Goal: Task Accomplishment & Management: Complete application form

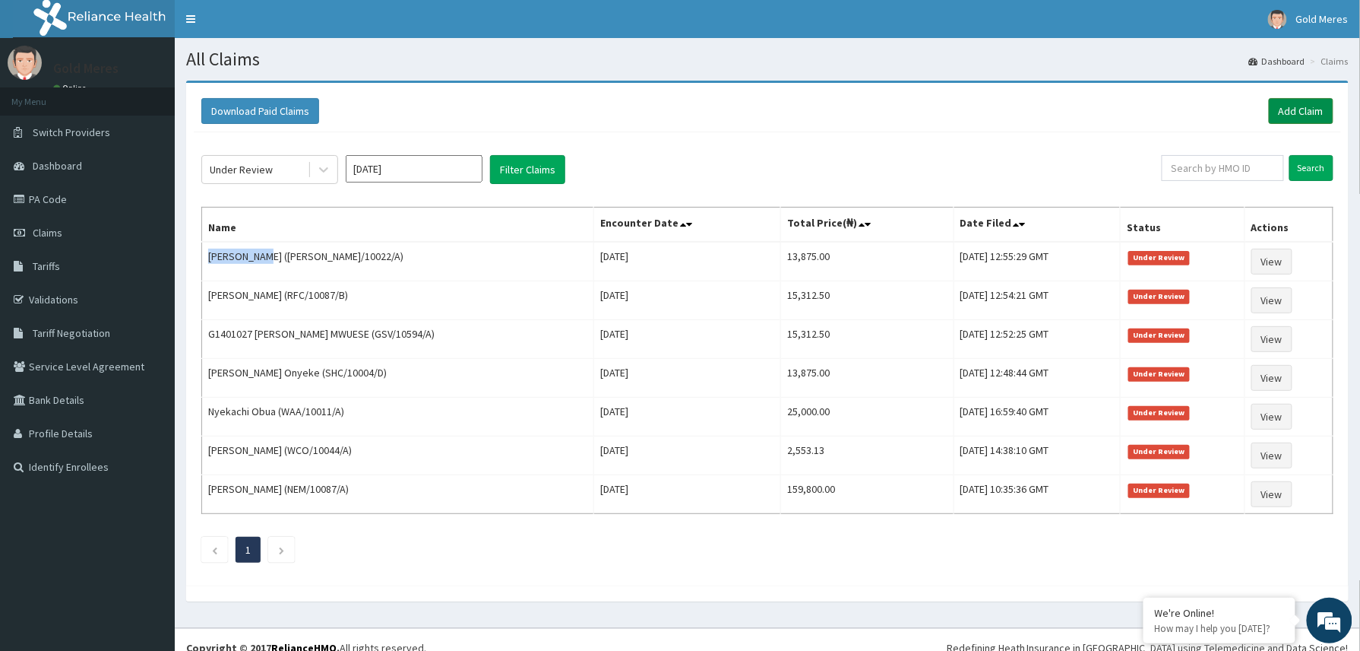
click at [1290, 101] on link "Add Claim" at bounding box center [1301, 111] width 65 height 26
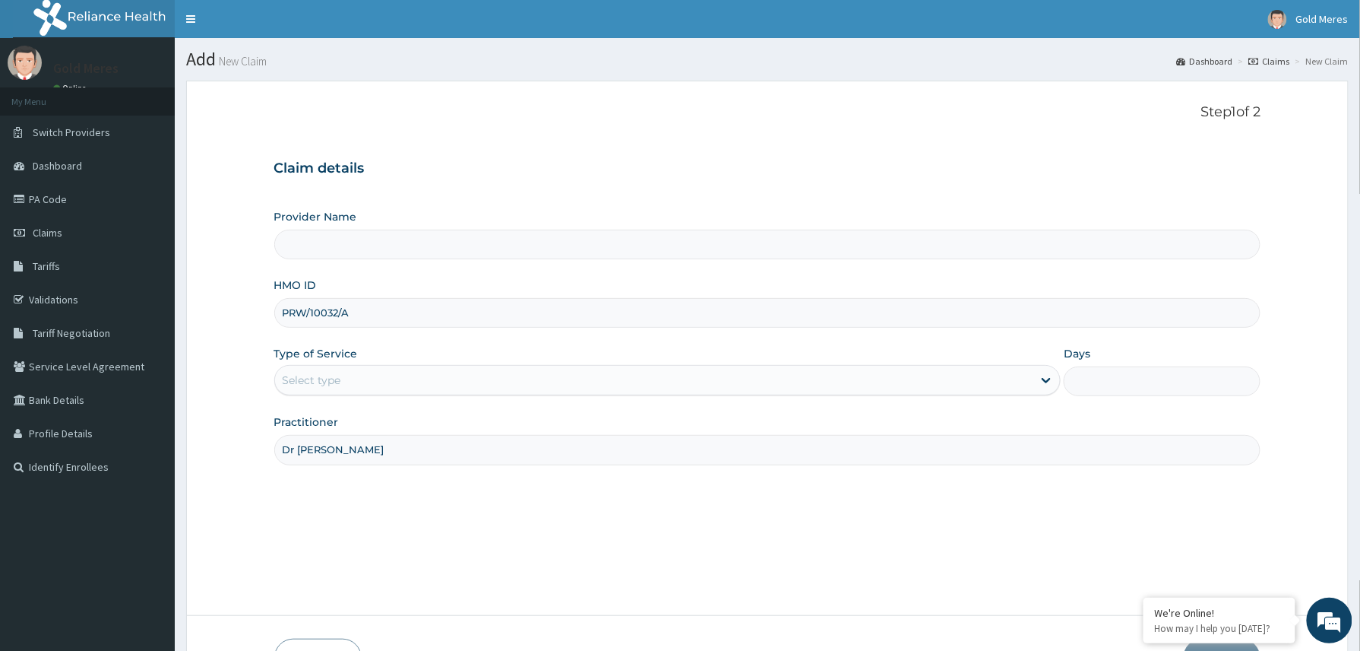
type input "Dr Winifred"
click at [388, 372] on div "Select type" at bounding box center [654, 380] width 758 height 24
click at [394, 384] on div "Select type" at bounding box center [654, 380] width 758 height 24
click at [375, 387] on div "Select type" at bounding box center [654, 380] width 758 height 24
click at [614, 377] on div "Select type" at bounding box center [654, 380] width 758 height 24
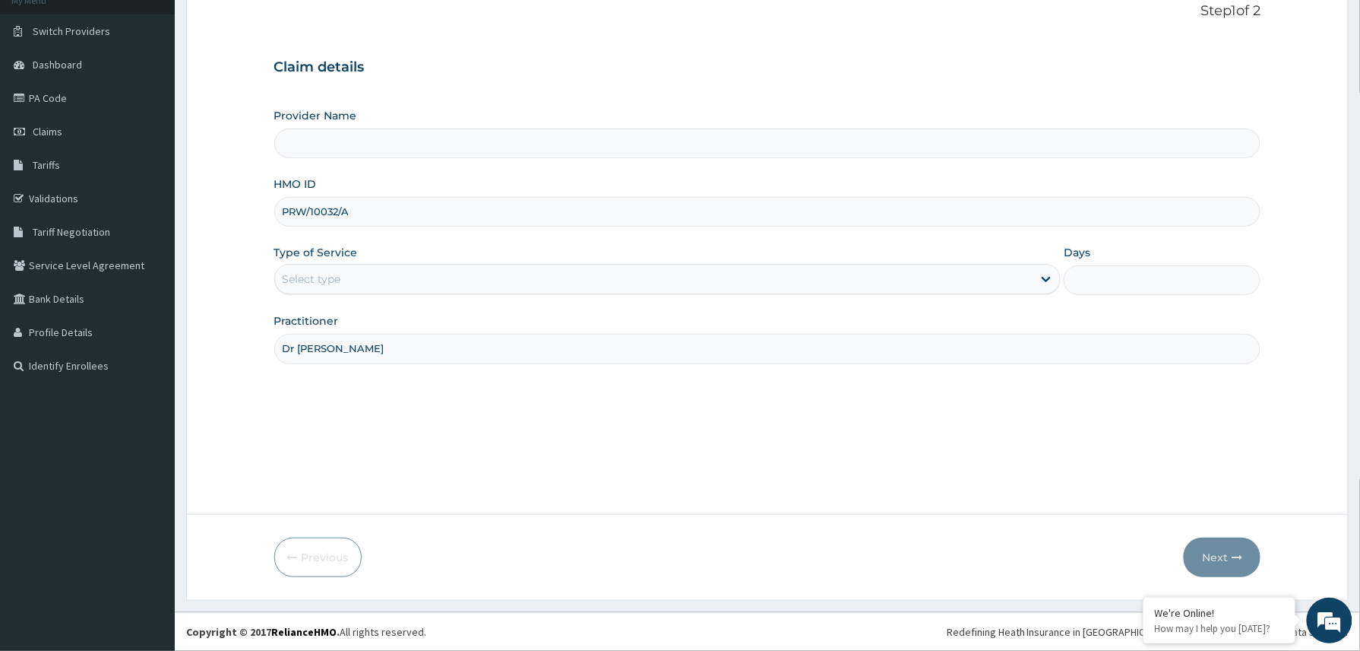
click at [304, 210] on input "PRW/10032/A" at bounding box center [767, 212] width 987 height 30
type input "PRW/10032/A"
click at [317, 280] on div "Select type" at bounding box center [312, 278] width 59 height 15
drag, startPoint x: 348, startPoint y: 204, endPoint x: 269, endPoint y: 208, distance: 79.1
click at [269, 208] on form "Step 1 of 2 Claim details Provider Name HMO ID PRW/10032/A Type of Service Sele…" at bounding box center [767, 289] width 1163 height 621
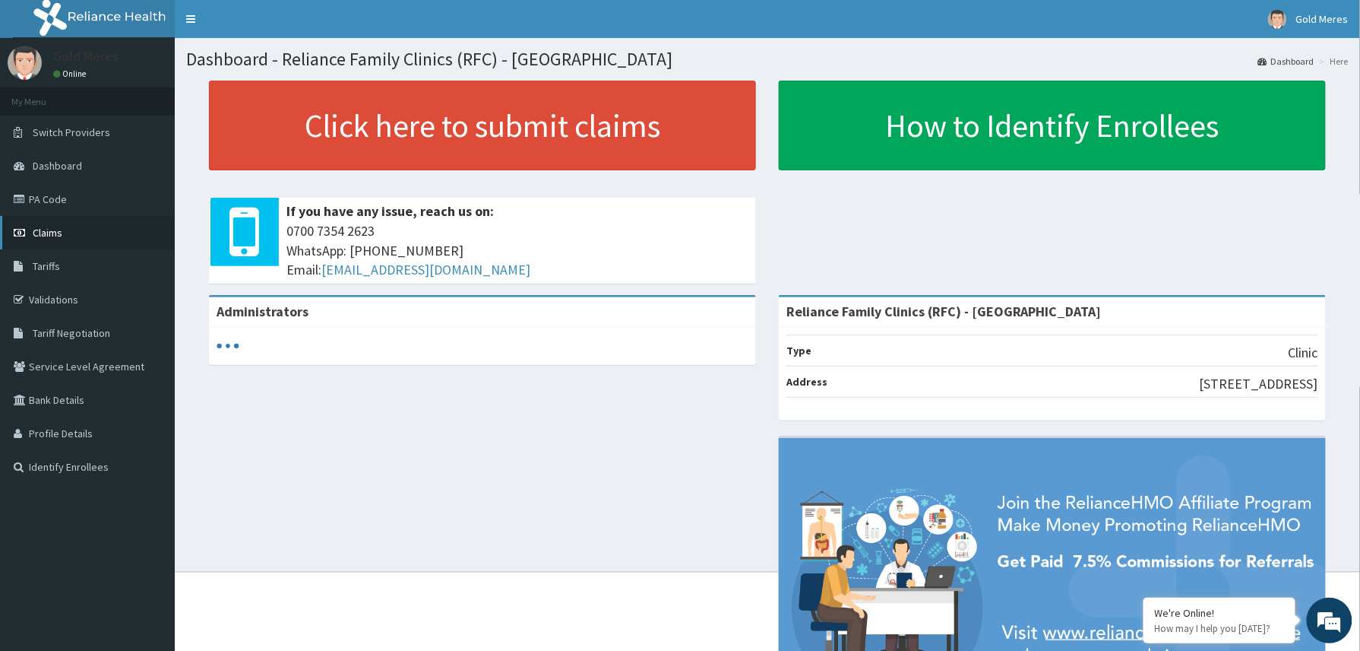
click at [58, 233] on span "Claims" at bounding box center [48, 233] width 30 height 14
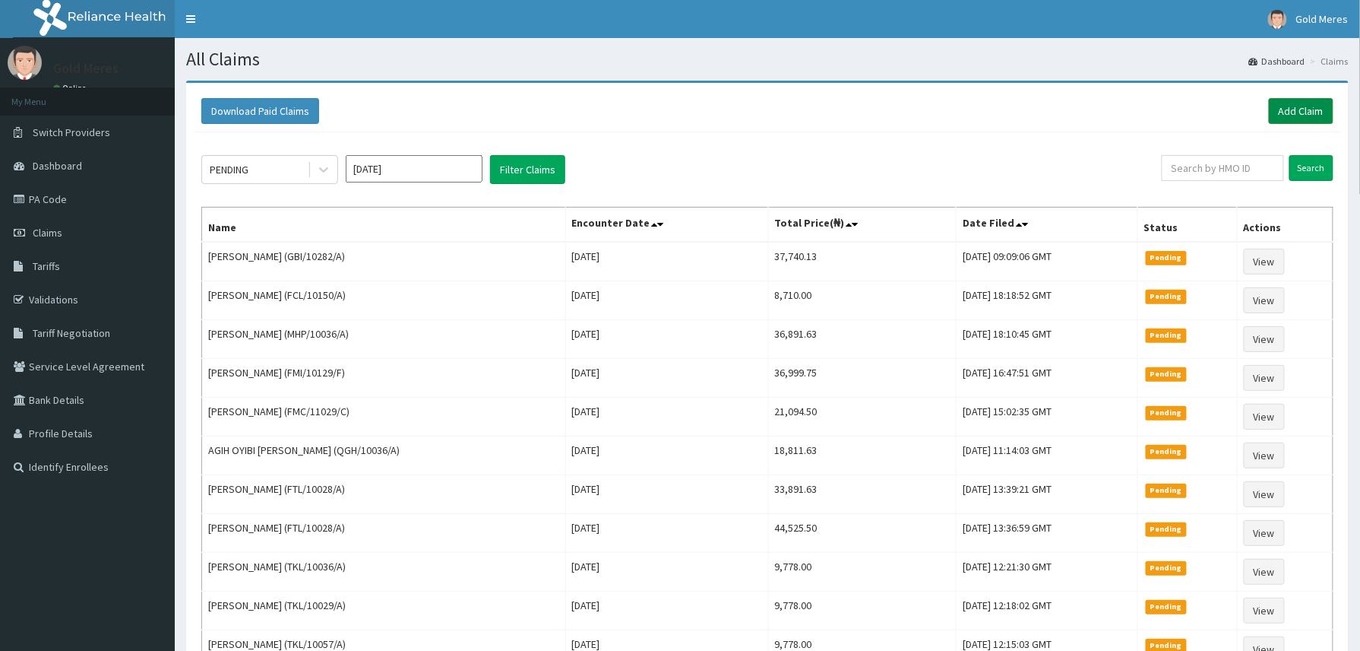
click at [1309, 100] on link "Add Claim" at bounding box center [1301, 111] width 65 height 26
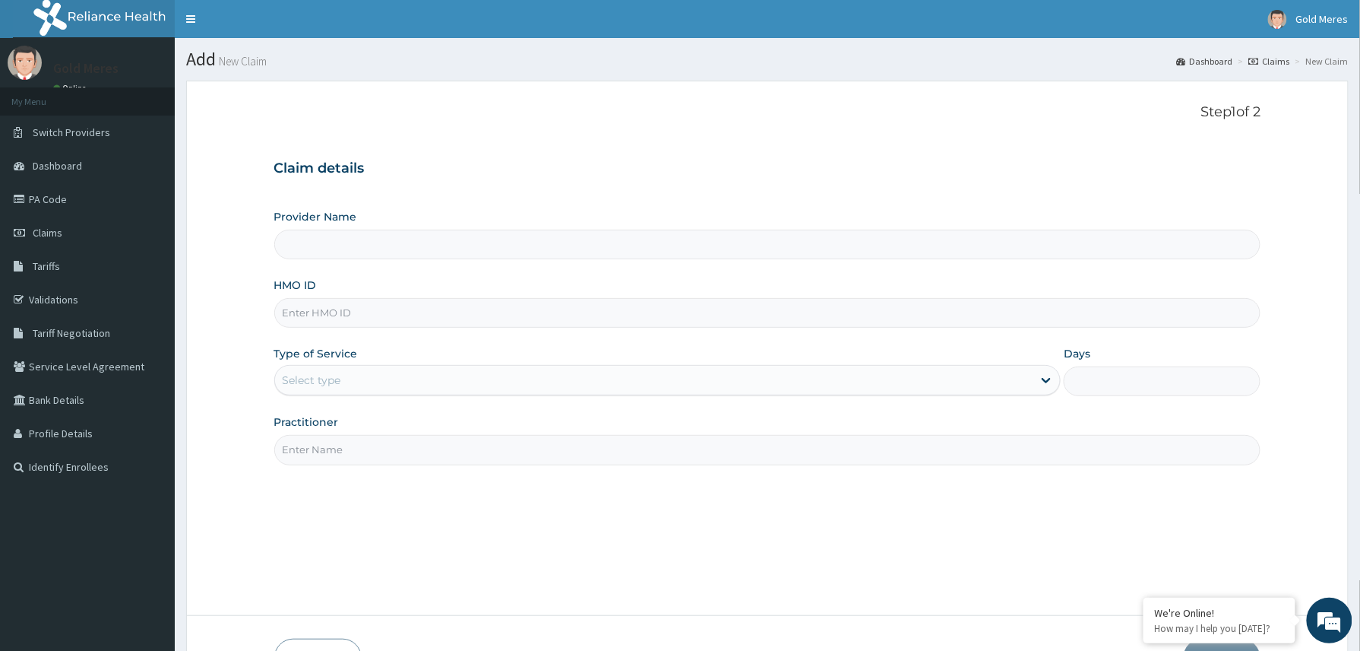
click at [312, 316] on input "HMO ID" at bounding box center [767, 313] width 987 height 30
paste input "PRW/10032/A"
type input "PRW/10032/A"
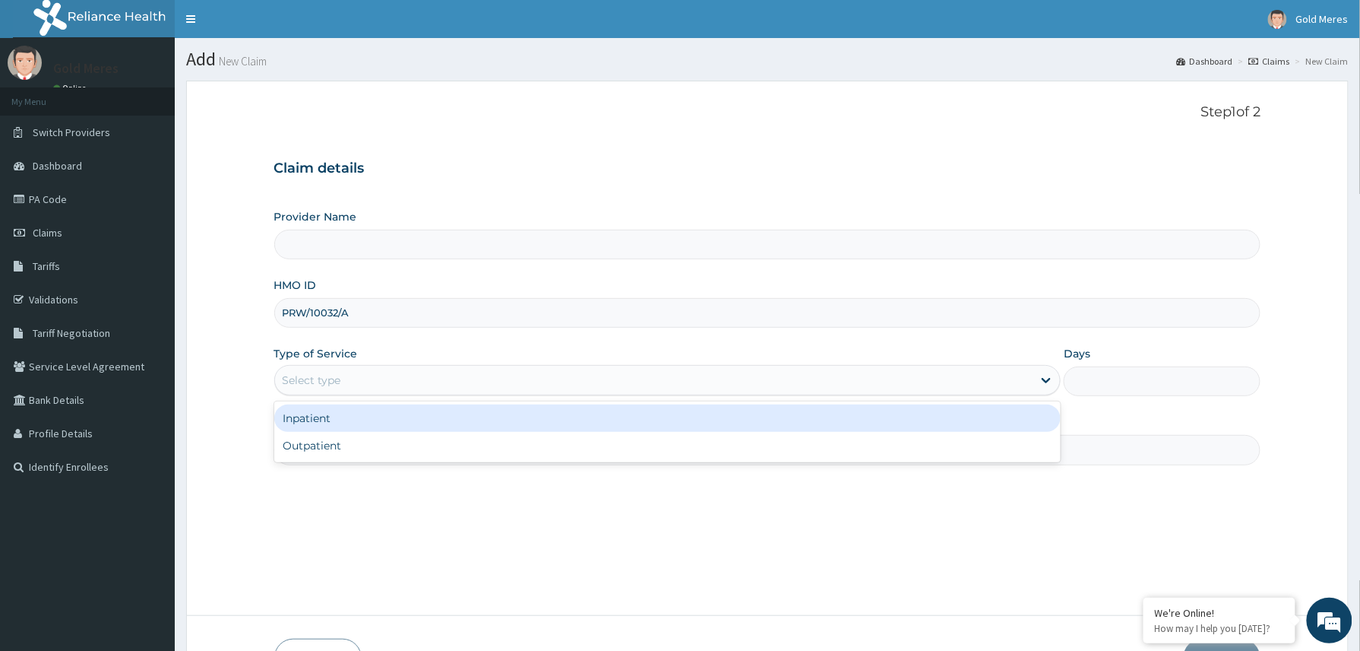
click at [329, 386] on div "Select type" at bounding box center [312, 379] width 59 height 15
type input "Reliance Family Clinics (RFC) - [GEOGRAPHIC_DATA]"
click at [331, 442] on div "Outpatient" at bounding box center [667, 445] width 787 height 27
type input "1"
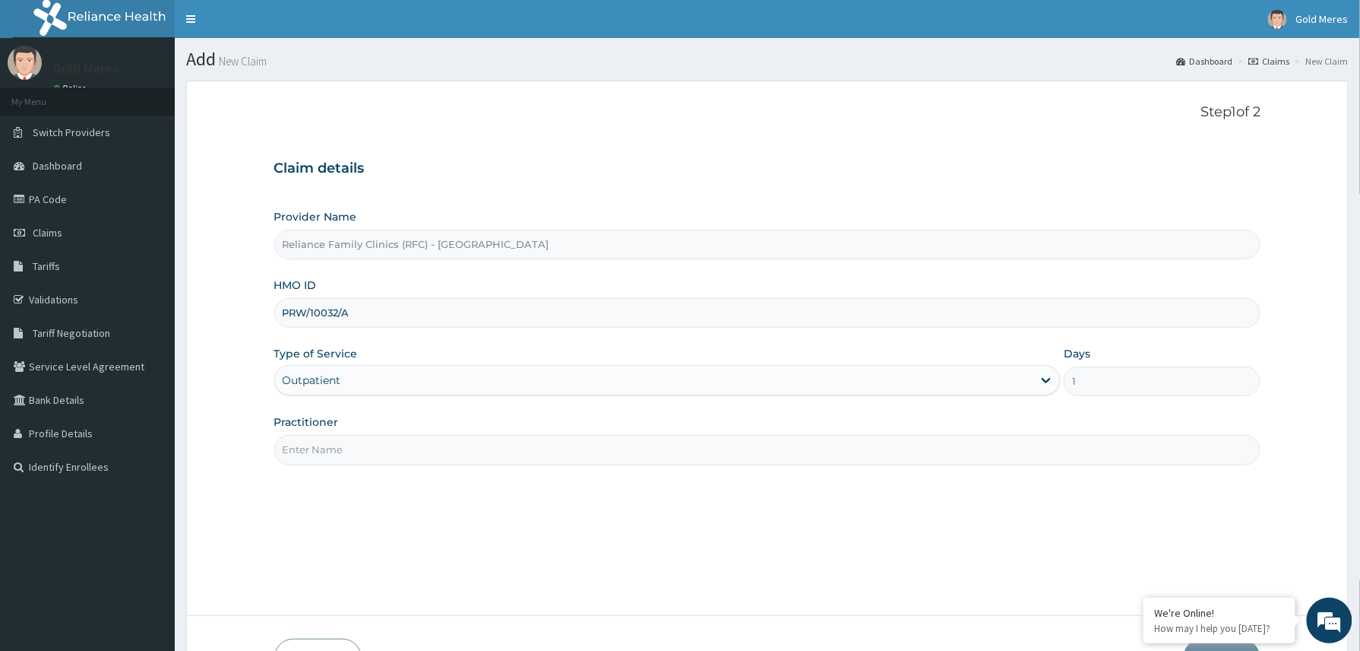
click at [341, 454] on input "Practitioner" at bounding box center [767, 450] width 987 height 30
type input "Dr Winifred"
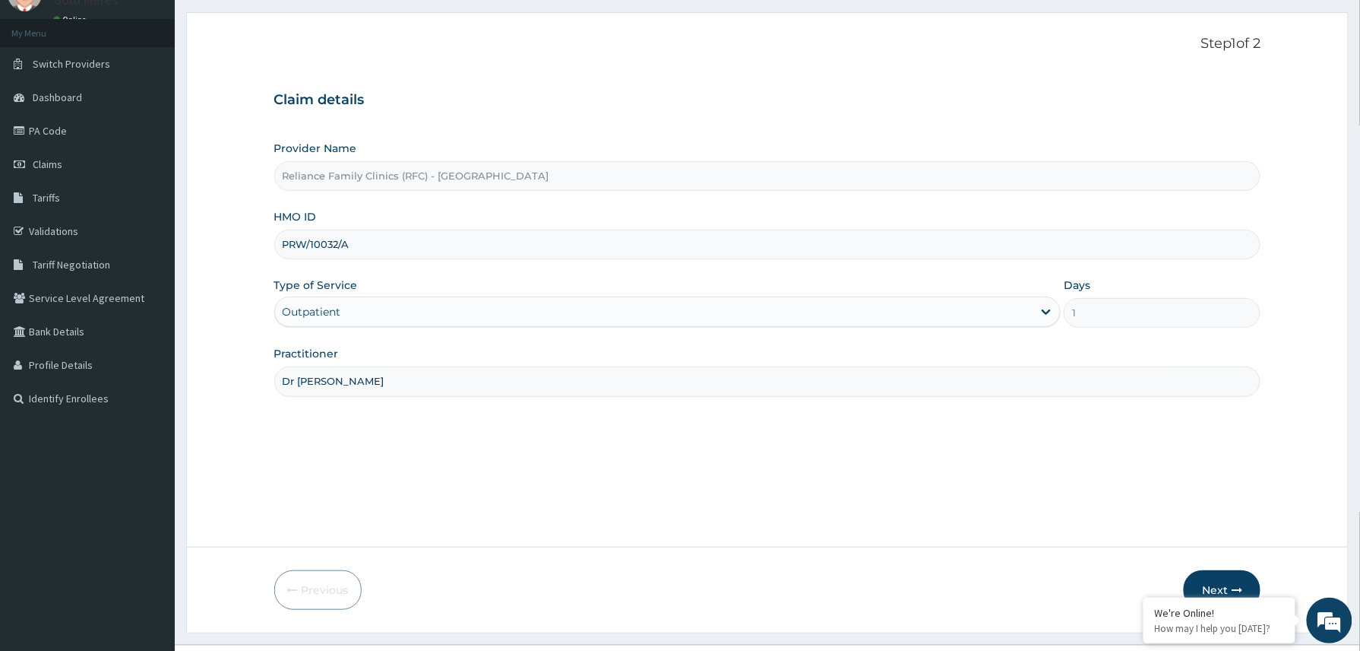
scroll to position [102, 0]
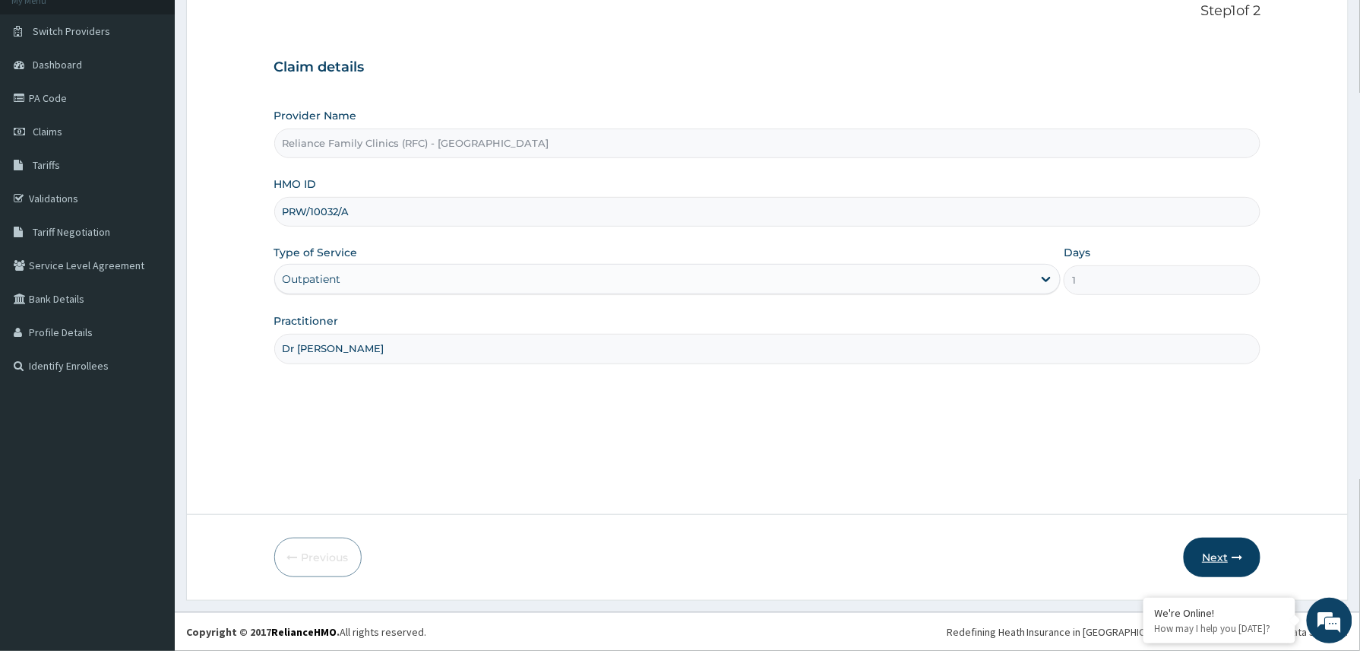
click at [1220, 539] on button "Next" at bounding box center [1222, 557] width 77 height 40
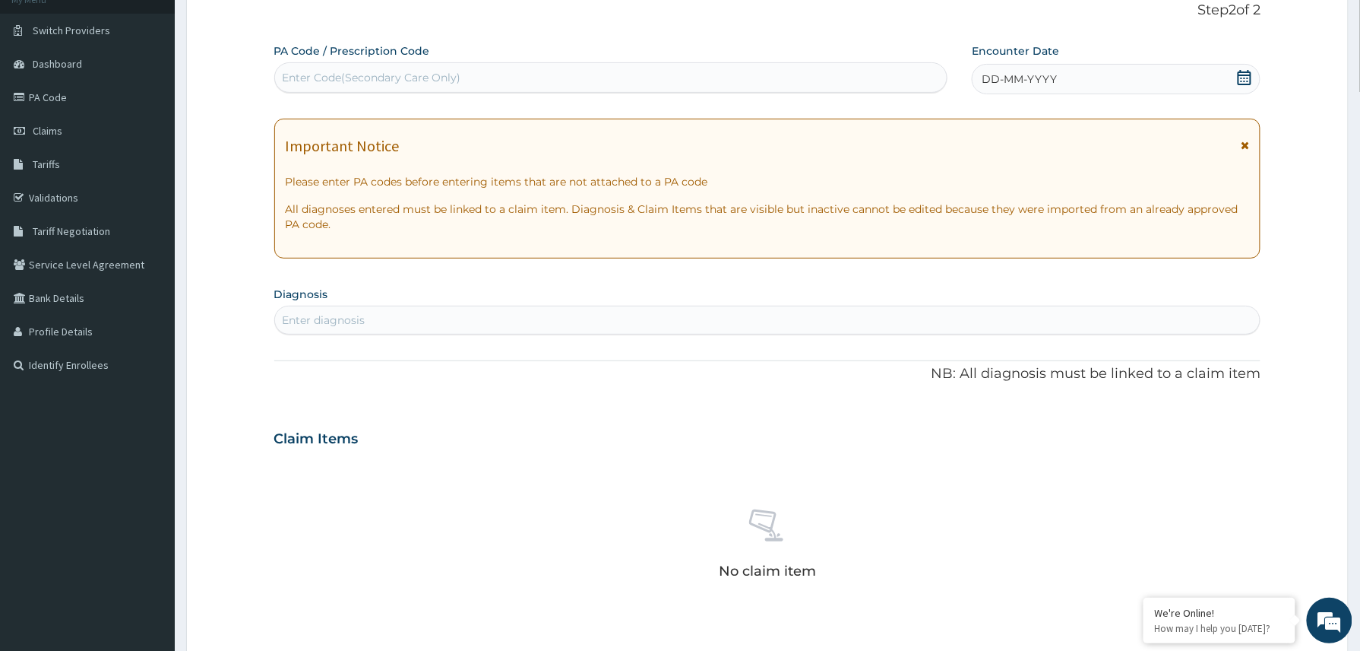
click at [1091, 65] on div "DD-MM-YYYY" at bounding box center [1116, 79] width 289 height 30
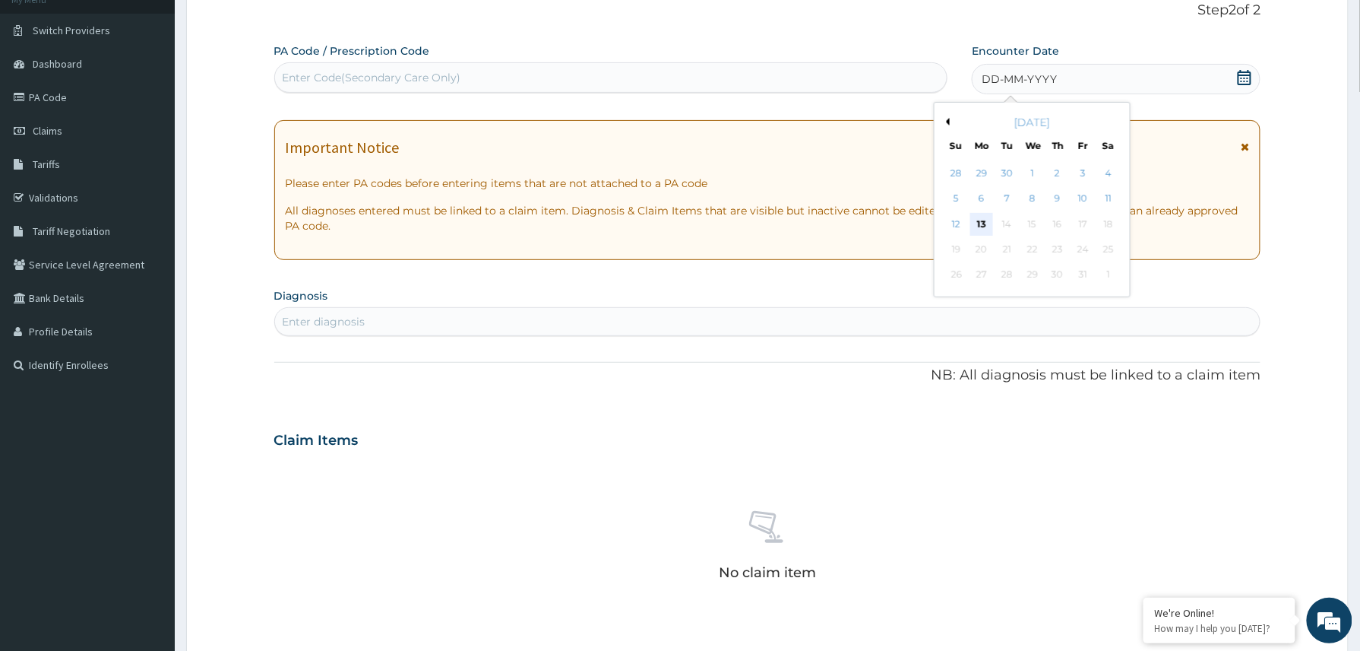
click at [980, 225] on div "13" at bounding box center [981, 224] width 23 height 23
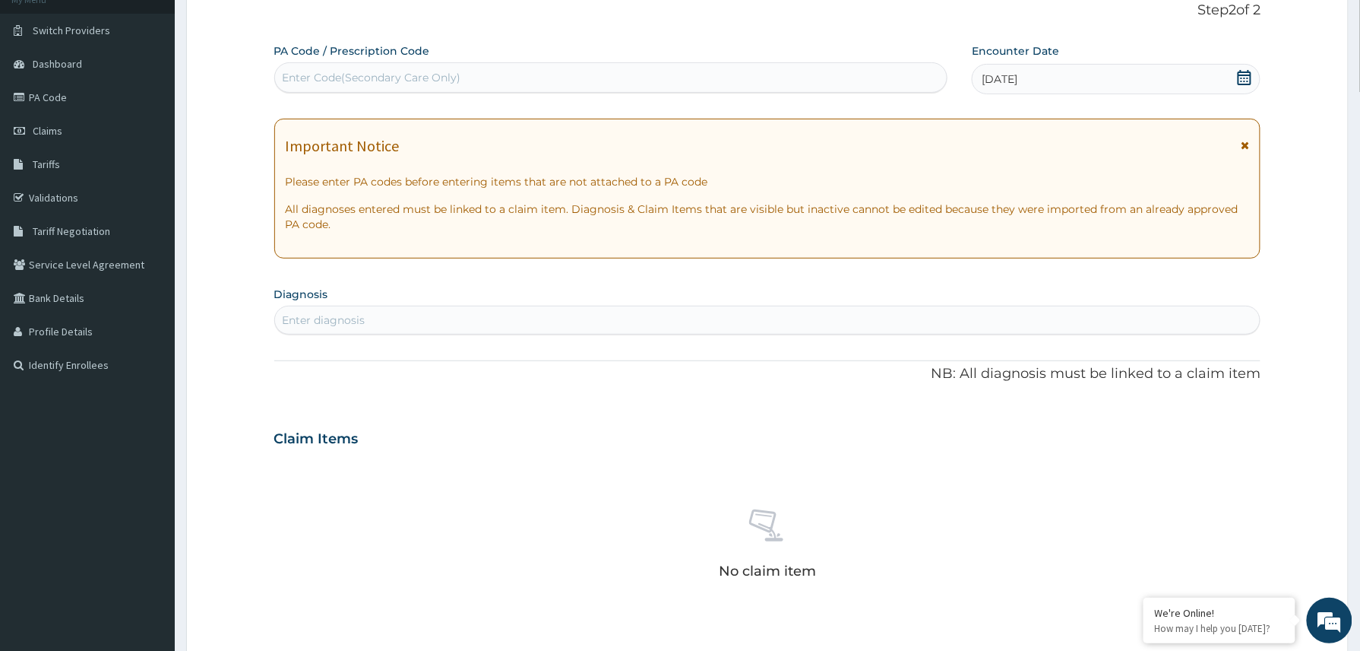
scroll to position [0, 0]
click at [363, 80] on div "Enter Code(Secondary Care Only)" at bounding box center [372, 77] width 179 height 15
paste input "PA/C74B83"
type input "PA/C74B83"
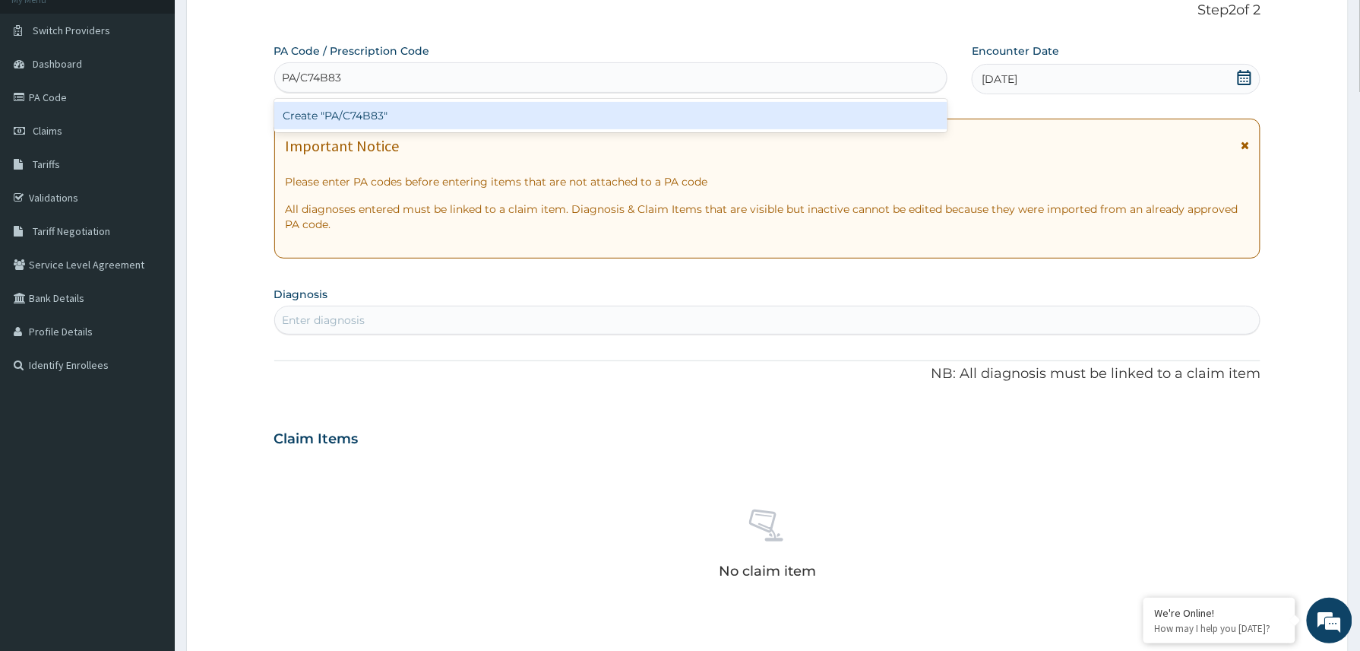
click at [356, 114] on div "Create "PA/C74B83"" at bounding box center [611, 115] width 674 height 27
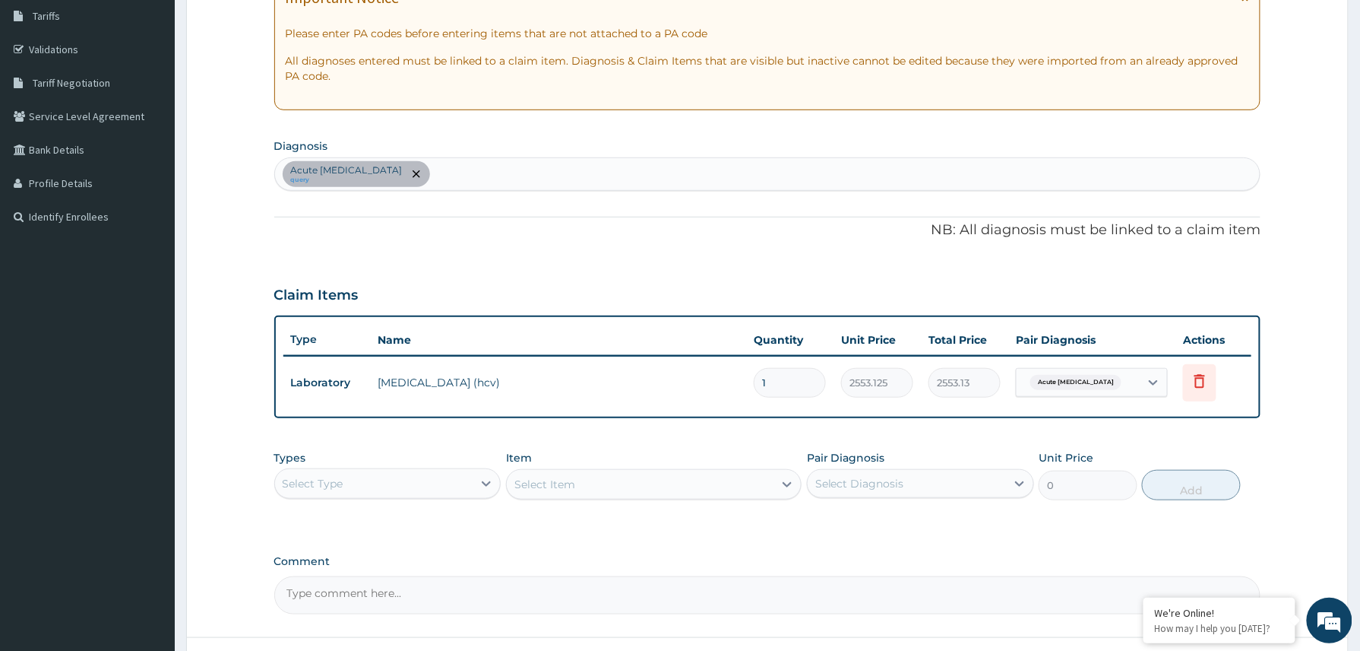
scroll to position [374, 0]
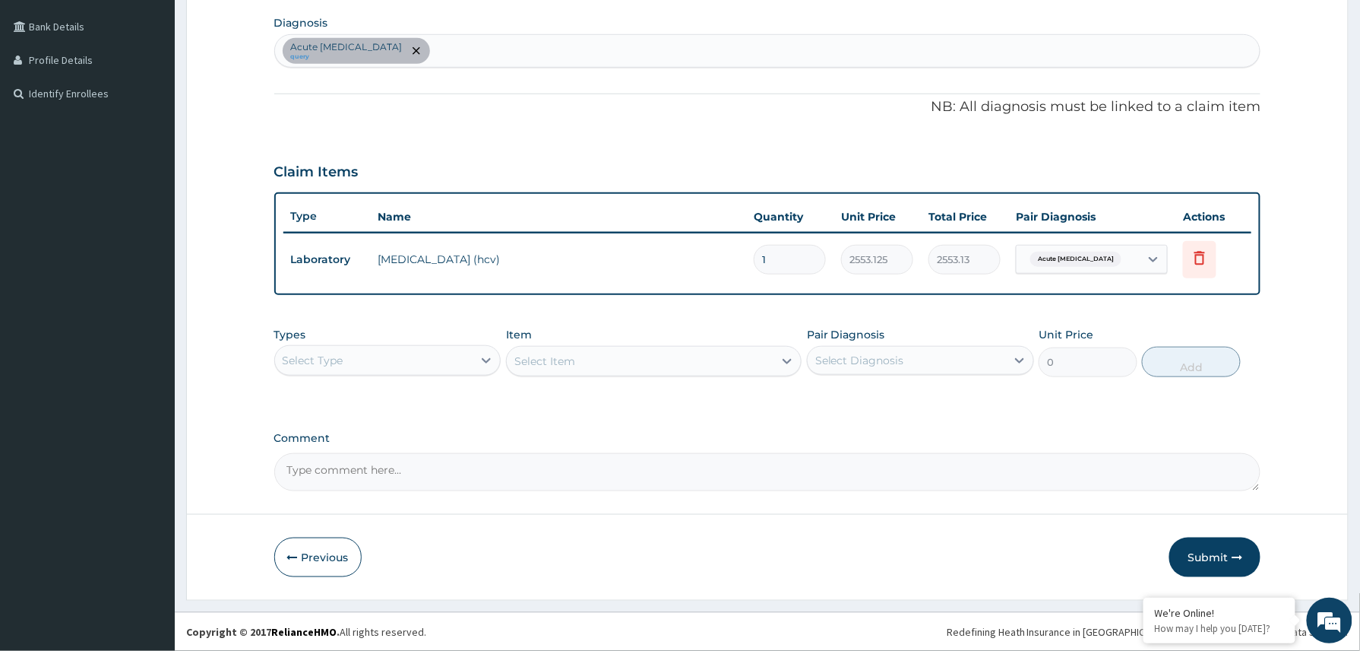
click at [430, 366] on div "Select Type" at bounding box center [374, 360] width 198 height 24
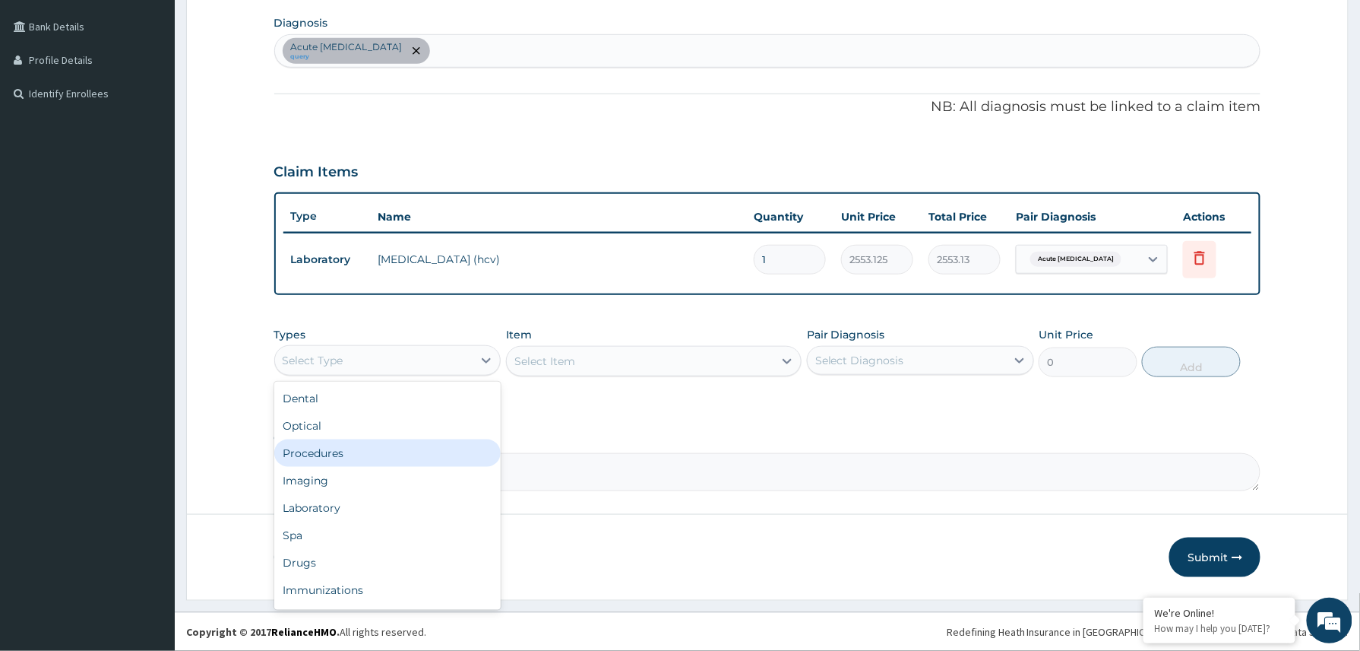
click at [372, 453] on div "Procedures" at bounding box center [387, 452] width 227 height 27
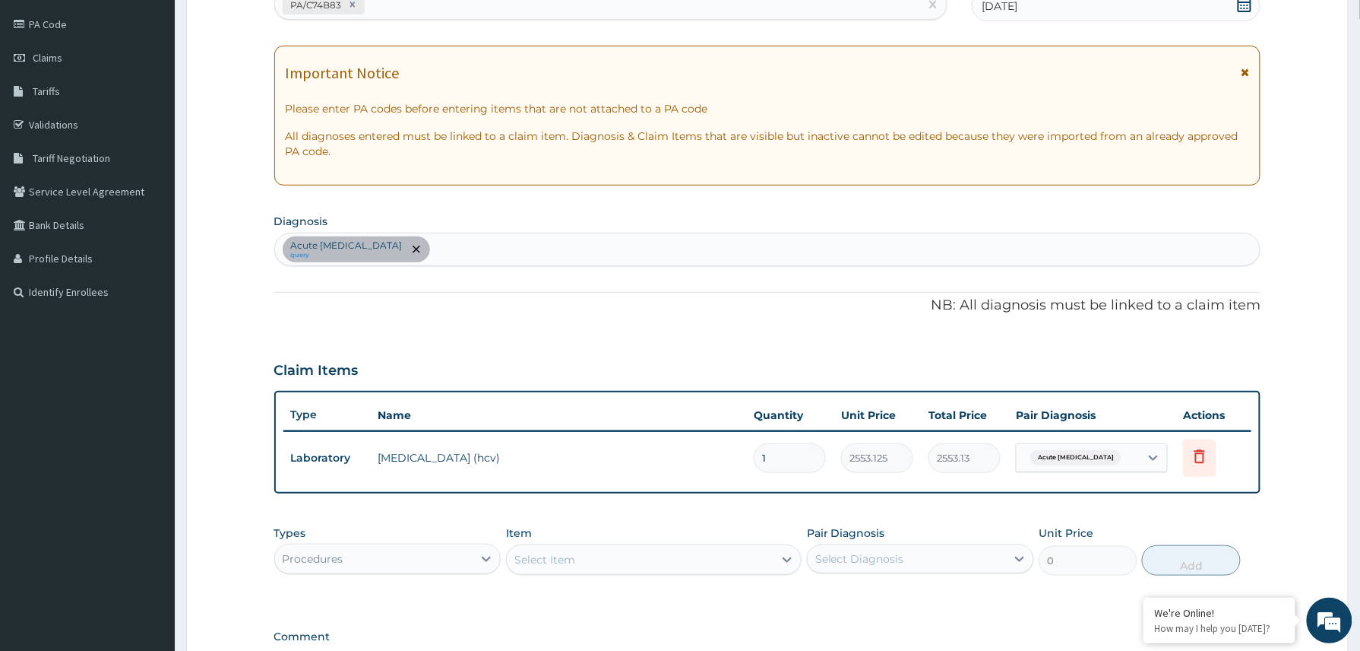
scroll to position [109, 0]
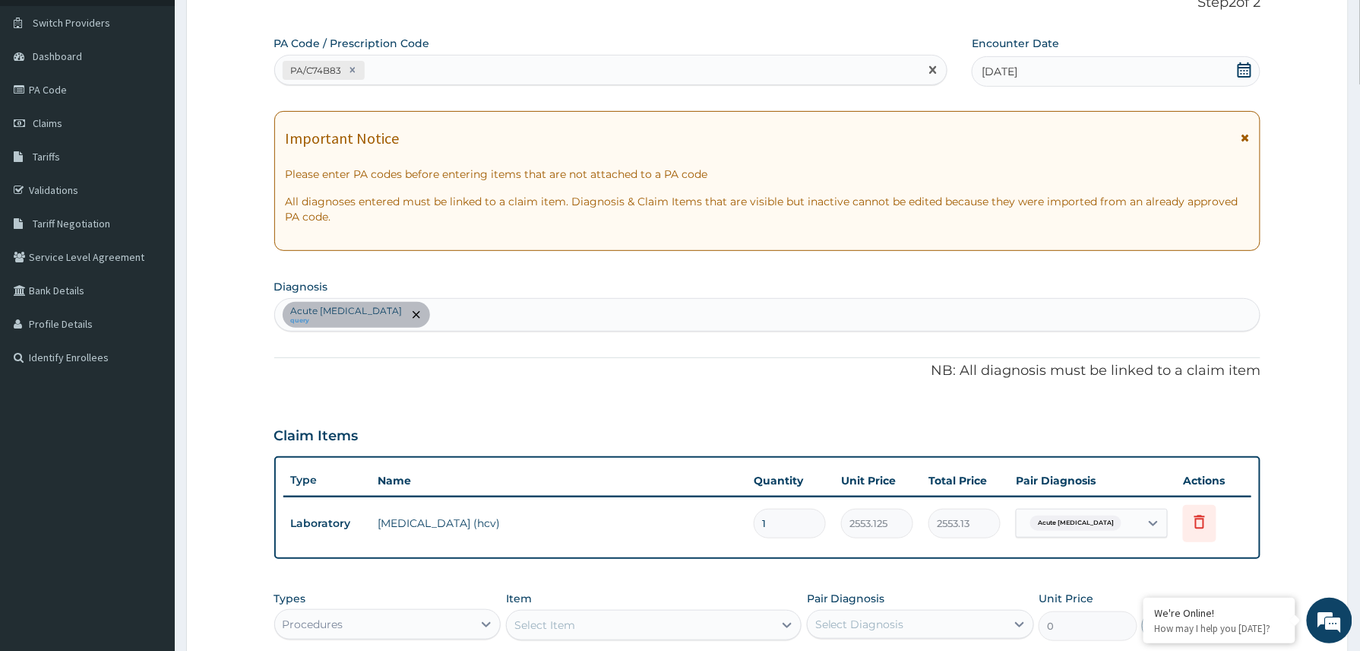
click at [461, 70] on div "PA/C74B83" at bounding box center [597, 70] width 645 height 25
paste input "PA/B19082"
type input "PA/B19082"
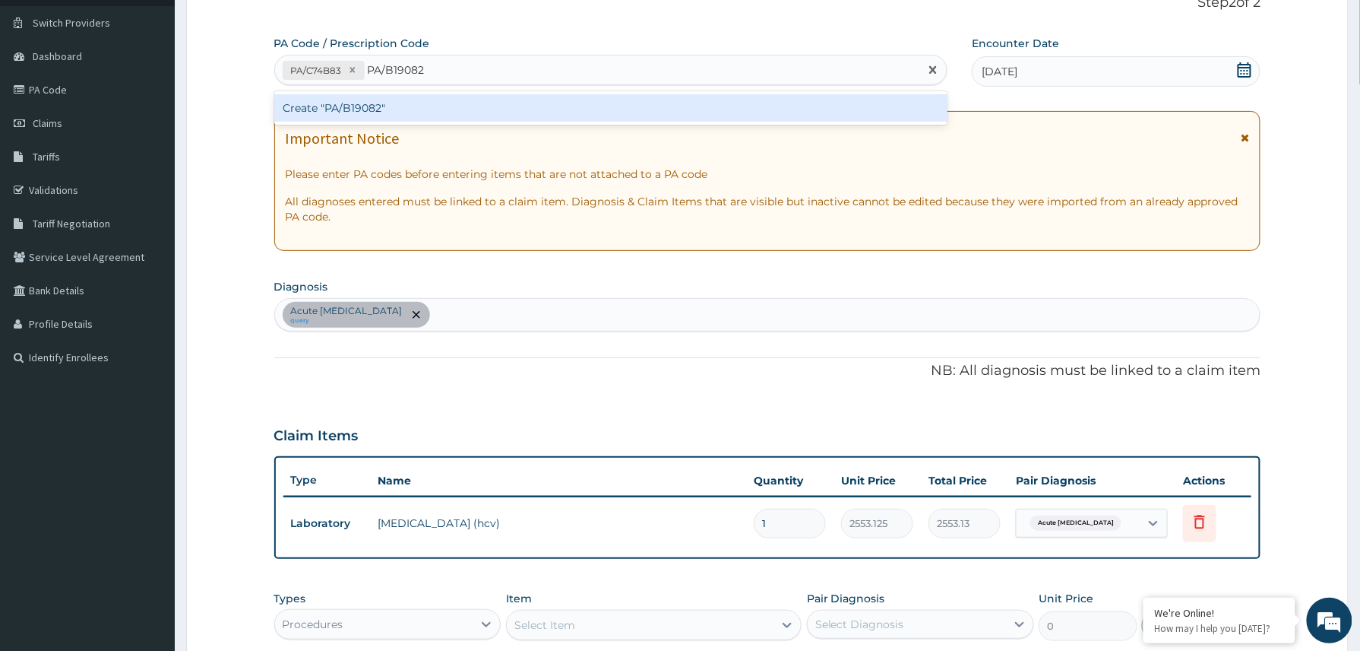
click at [427, 106] on div "Create "PA/B19082"" at bounding box center [611, 107] width 674 height 27
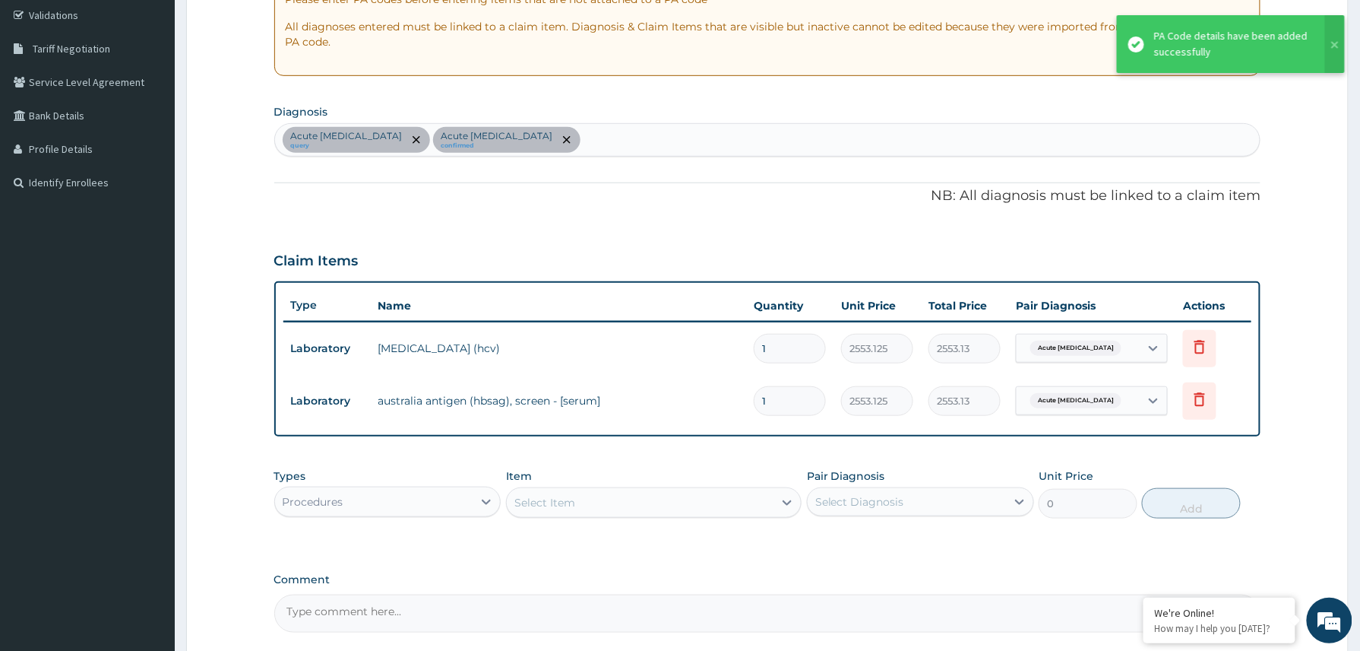
scroll to position [426, 0]
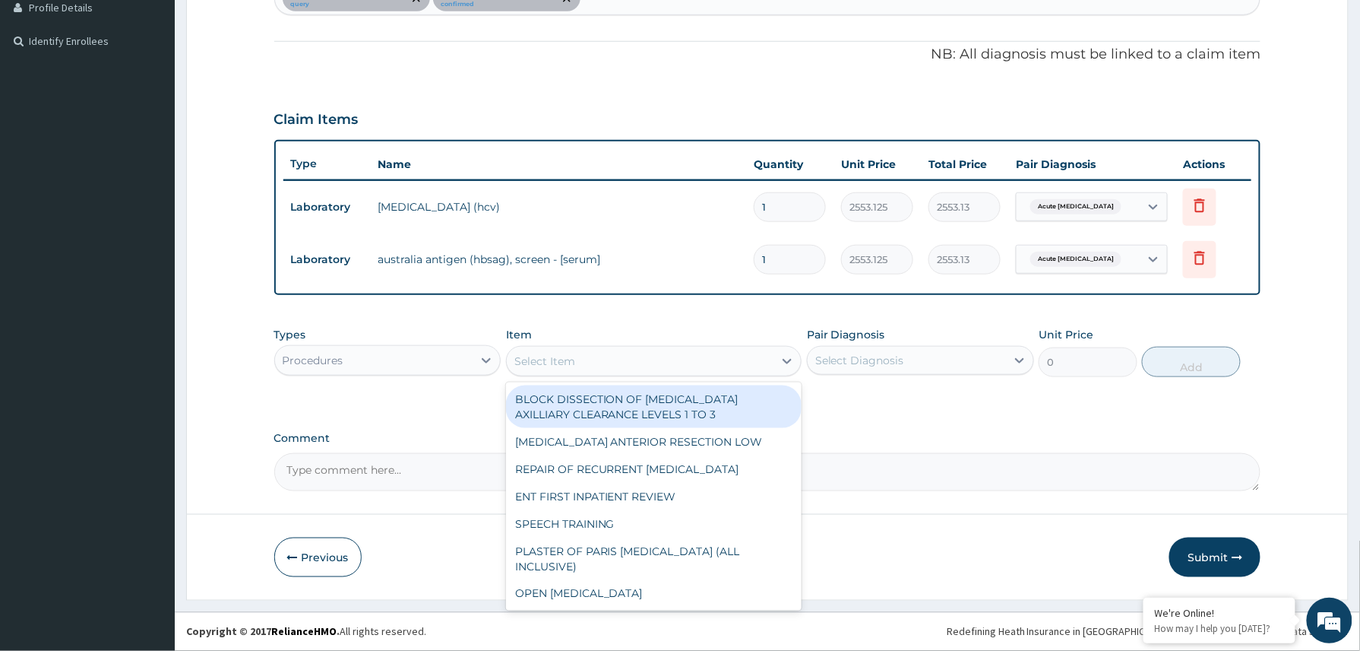
click at [552, 366] on div "Select Item" at bounding box center [544, 360] width 61 height 15
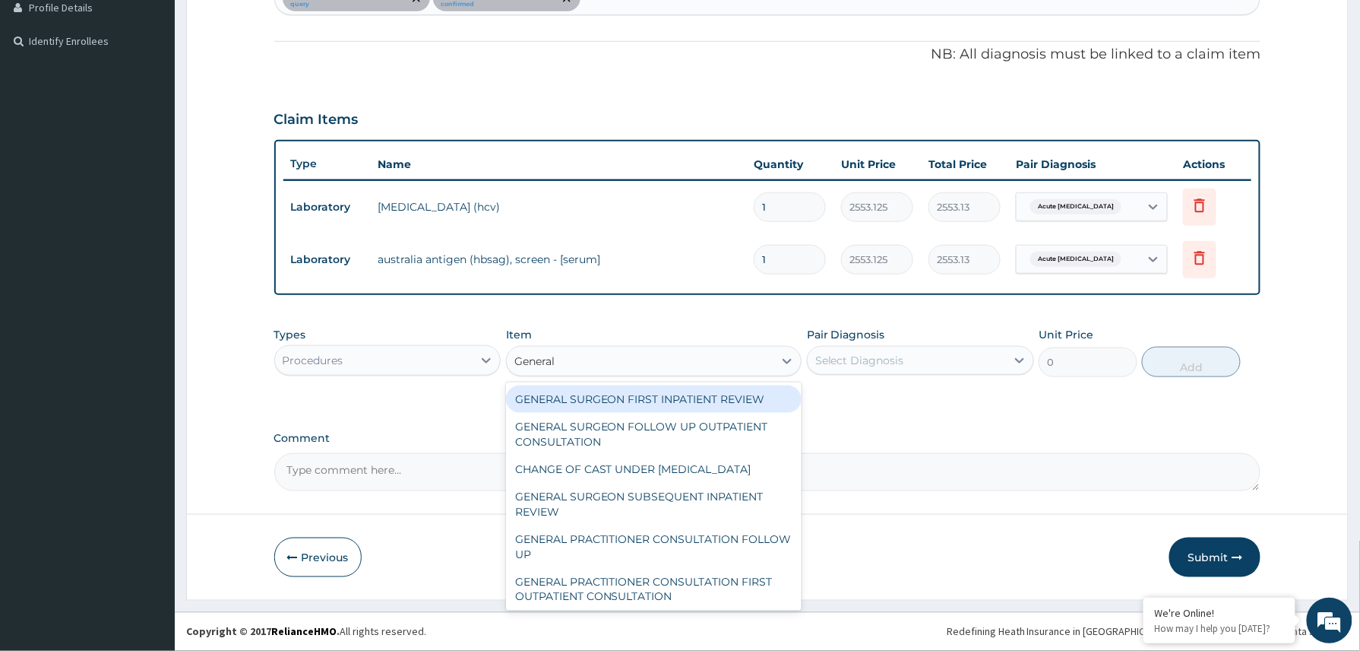
type input "General p"
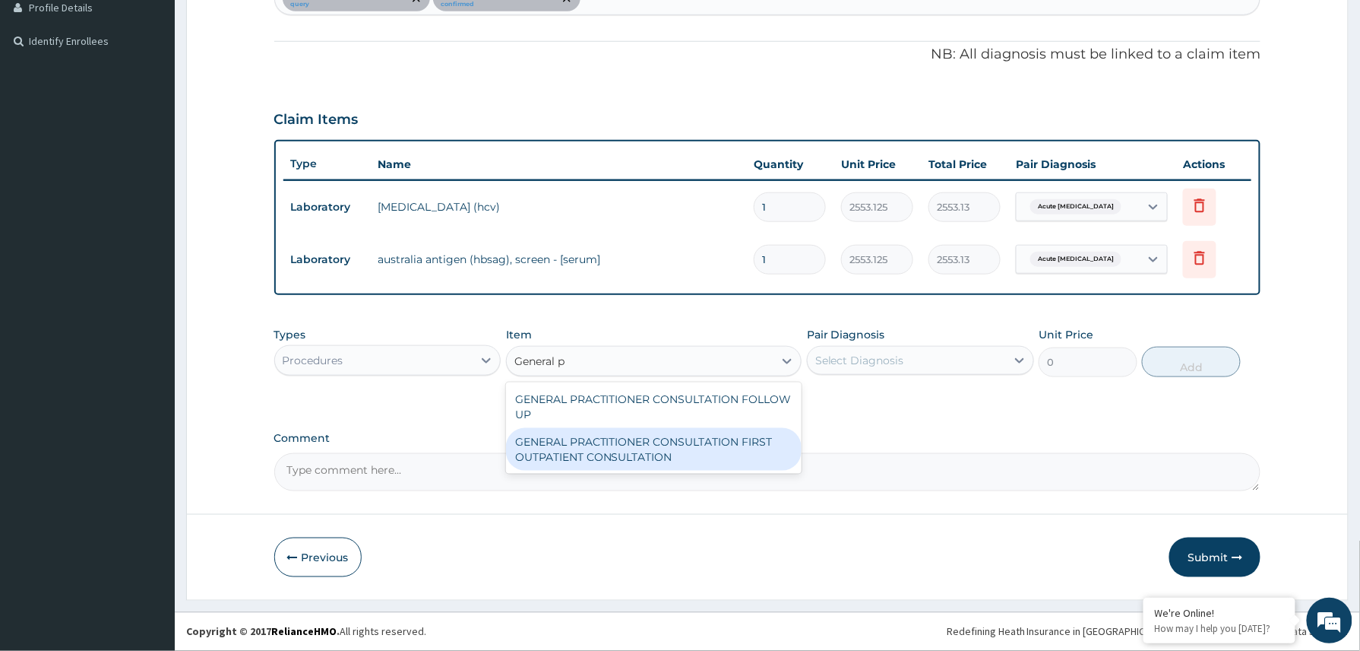
drag, startPoint x: 673, startPoint y: 450, endPoint x: 705, endPoint y: 433, distance: 36.7
click at [676, 450] on div "GENERAL PRACTITIONER CONSULTATION FIRST OUTPATIENT CONSULTATION" at bounding box center [654, 449] width 296 height 43
type input "3370.125"
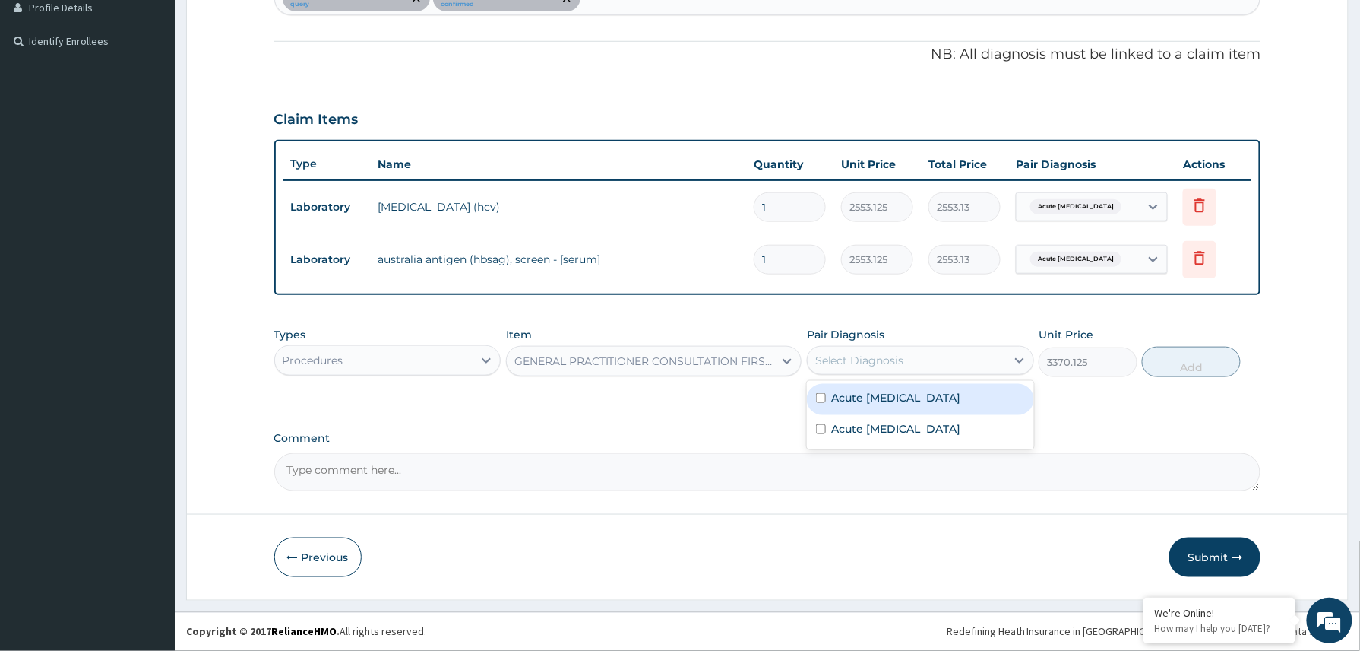
click at [882, 372] on div "Select Diagnosis" at bounding box center [920, 360] width 227 height 29
click at [879, 401] on label "Acute hepatitis C" at bounding box center [896, 397] width 129 height 15
checkbox input "true"
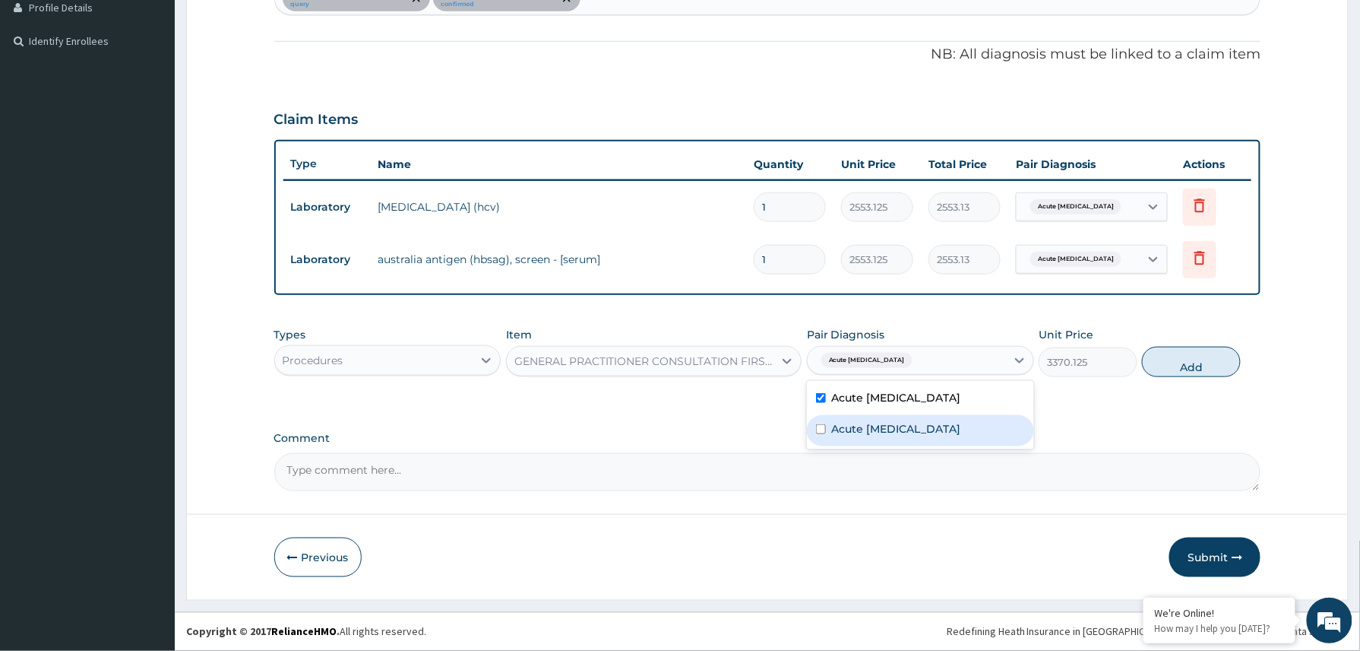
click at [879, 421] on label "Acute hepatitis B" at bounding box center [896, 428] width 129 height 15
checkbox input "true"
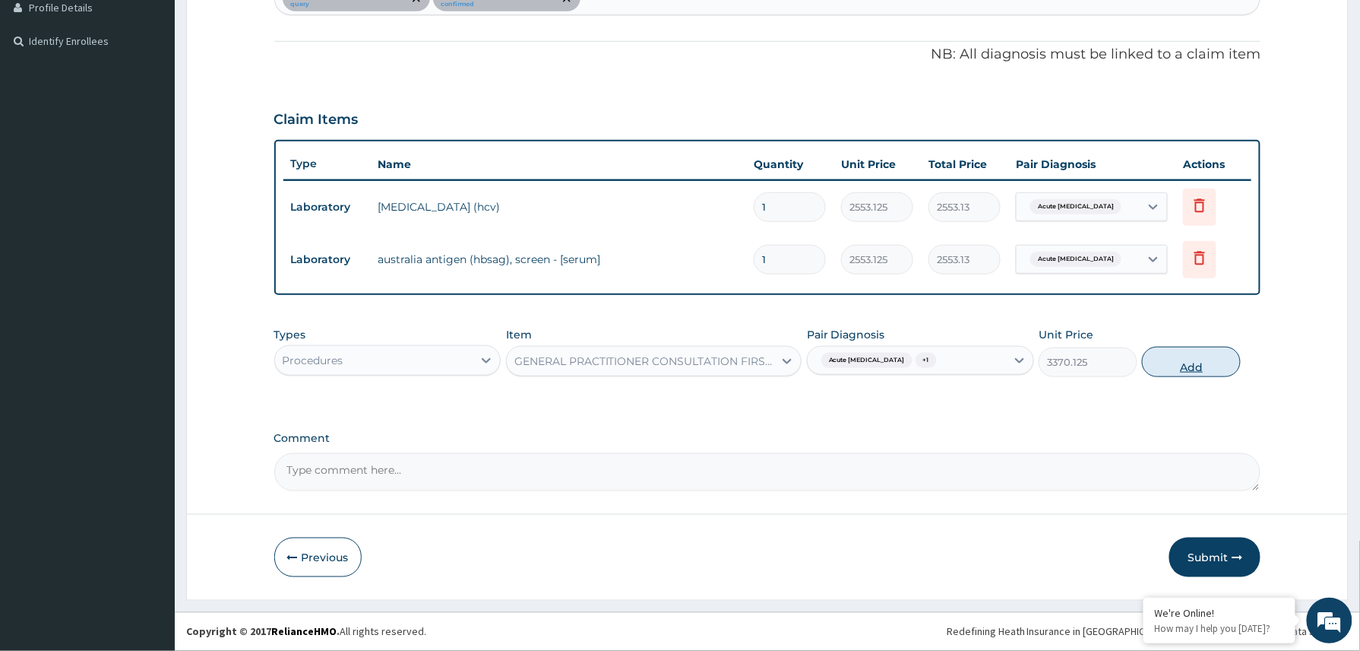
click at [1177, 359] on button "Add" at bounding box center [1191, 362] width 99 height 30
type input "0"
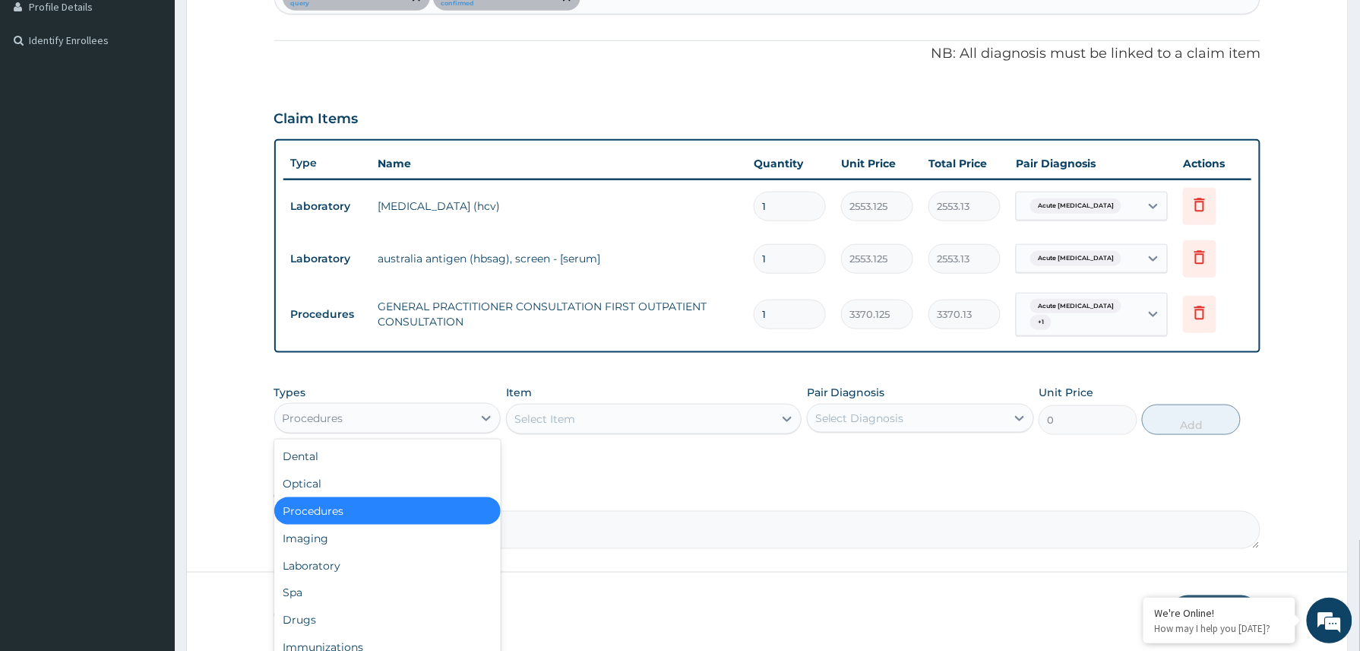
click at [412, 415] on div "Procedures" at bounding box center [374, 418] width 198 height 24
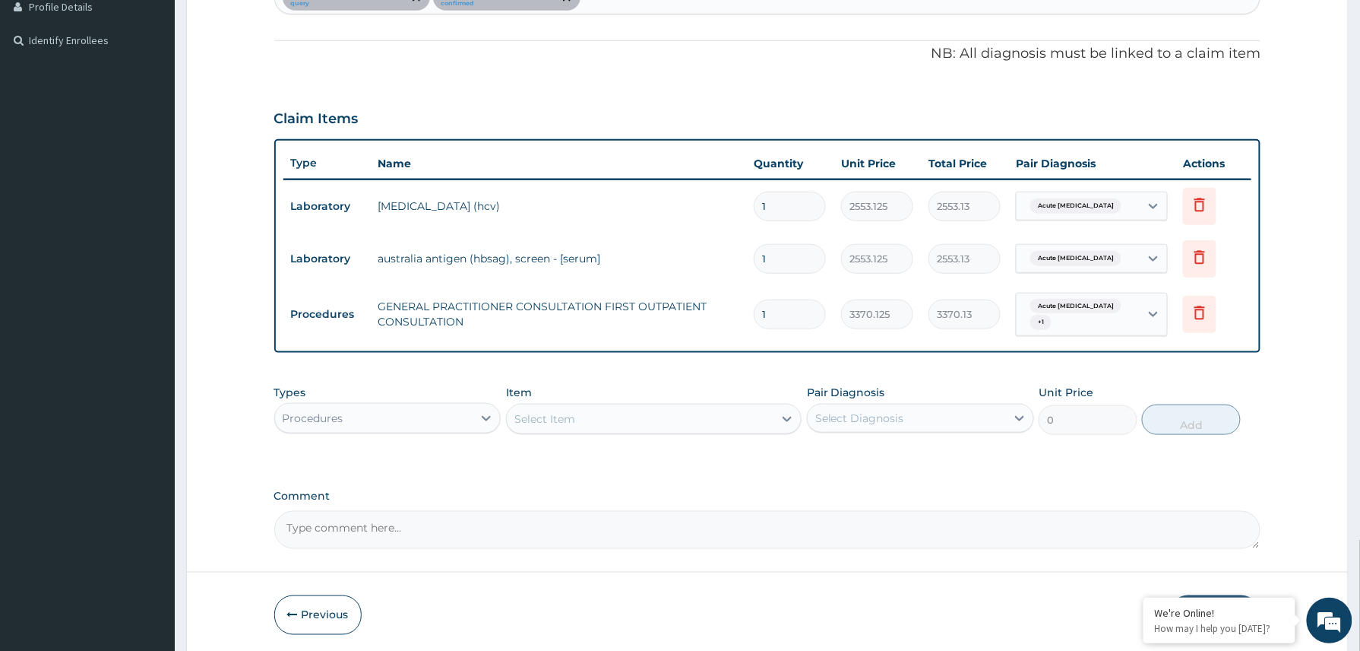
scroll to position [417, 0]
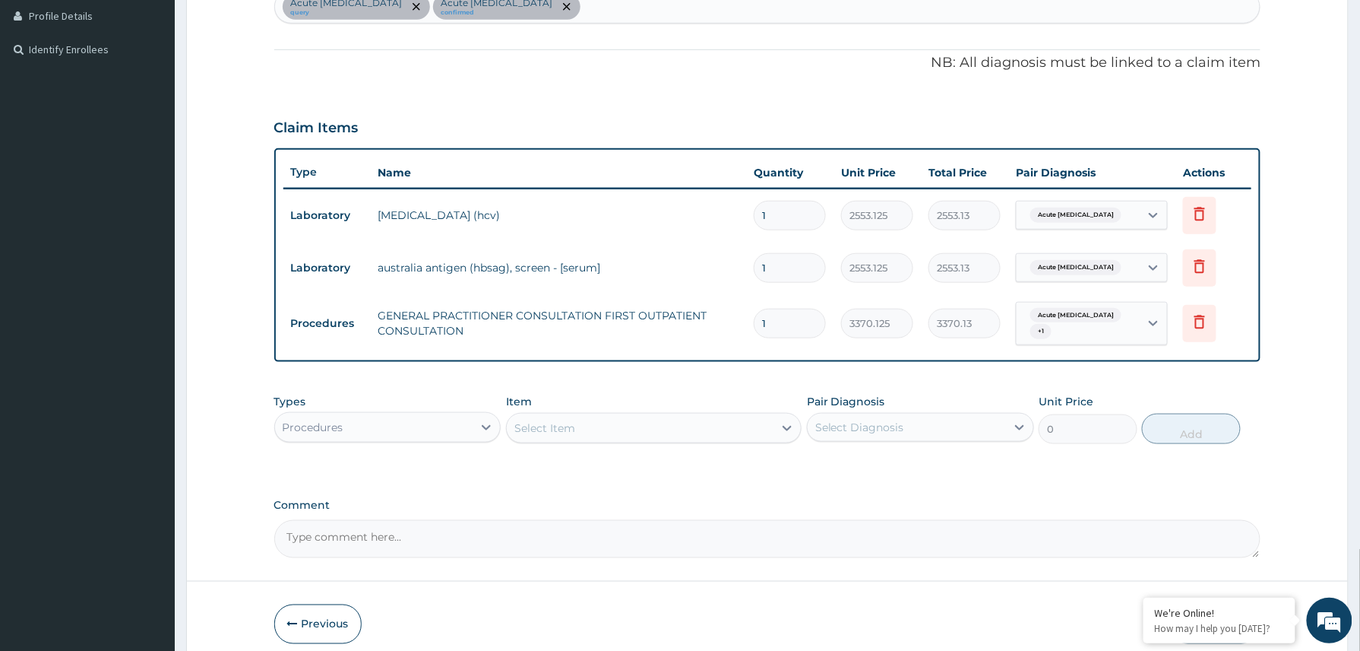
click at [603, 5] on div "Acute hepatitis C query Acute hepatitis B confirmed" at bounding box center [768, 7] width 986 height 32
type input "anemia"
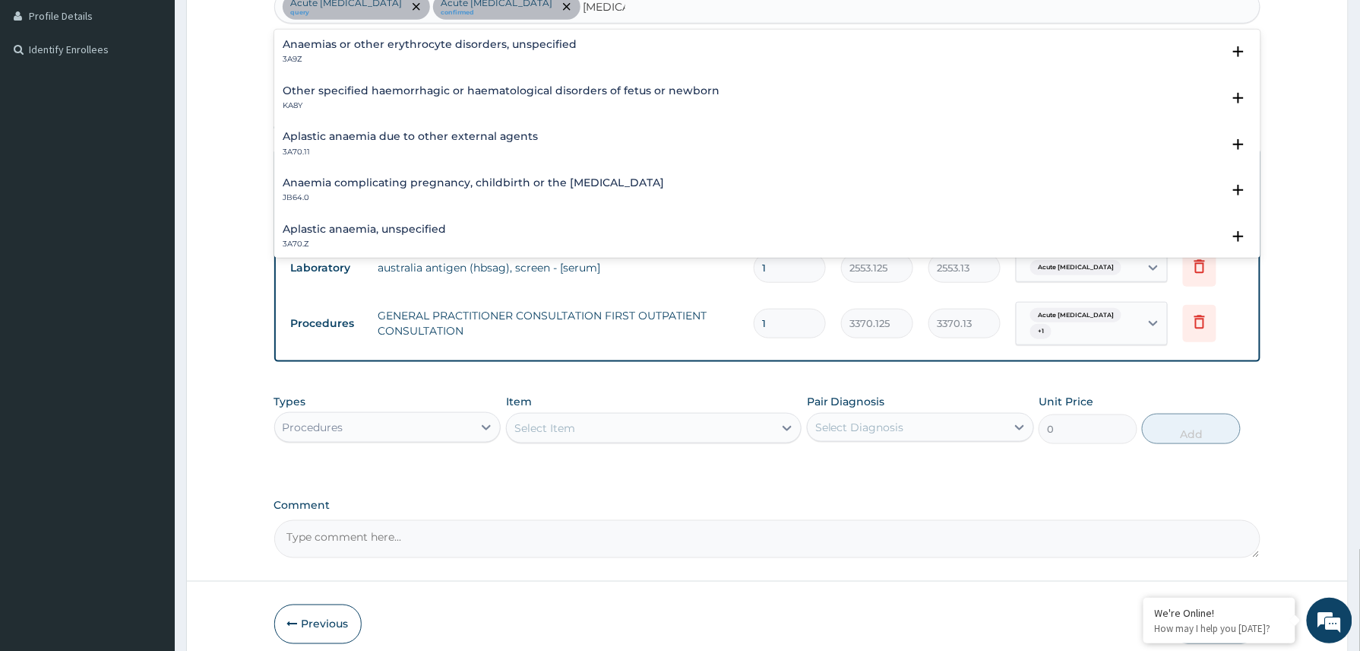
click at [385, 95] on h4 "Other specified haemorrhagic or haematological disorders of fetus or newborn" at bounding box center [501, 90] width 437 height 11
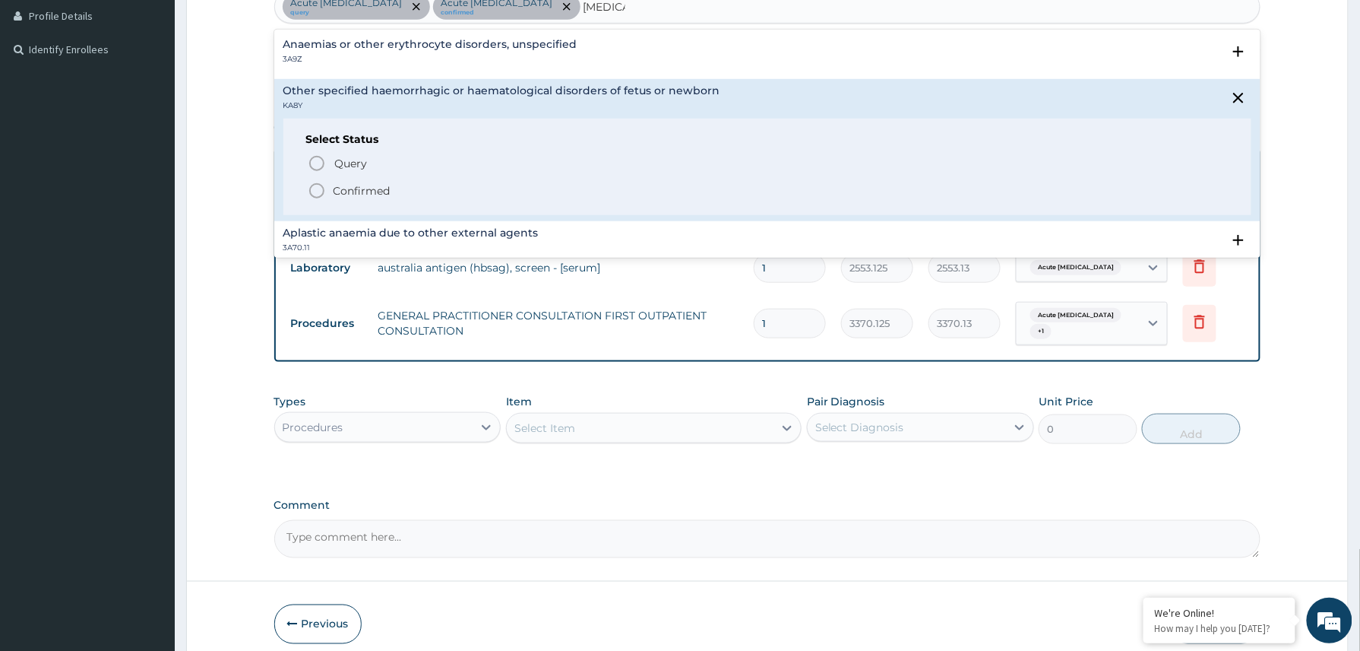
click at [347, 52] on div "Anaemias or other erythrocyte disorders, unspecified 3A9Z" at bounding box center [430, 52] width 294 height 27
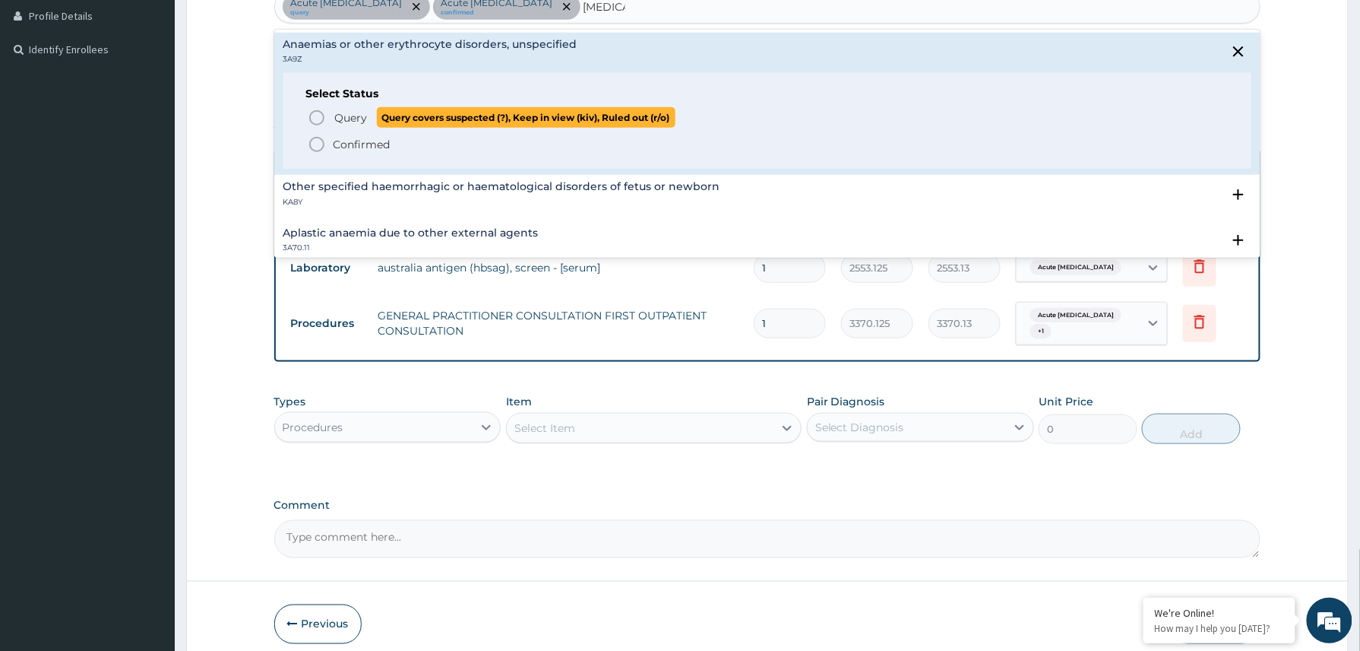
click at [353, 114] on span "Query" at bounding box center [351, 117] width 33 height 15
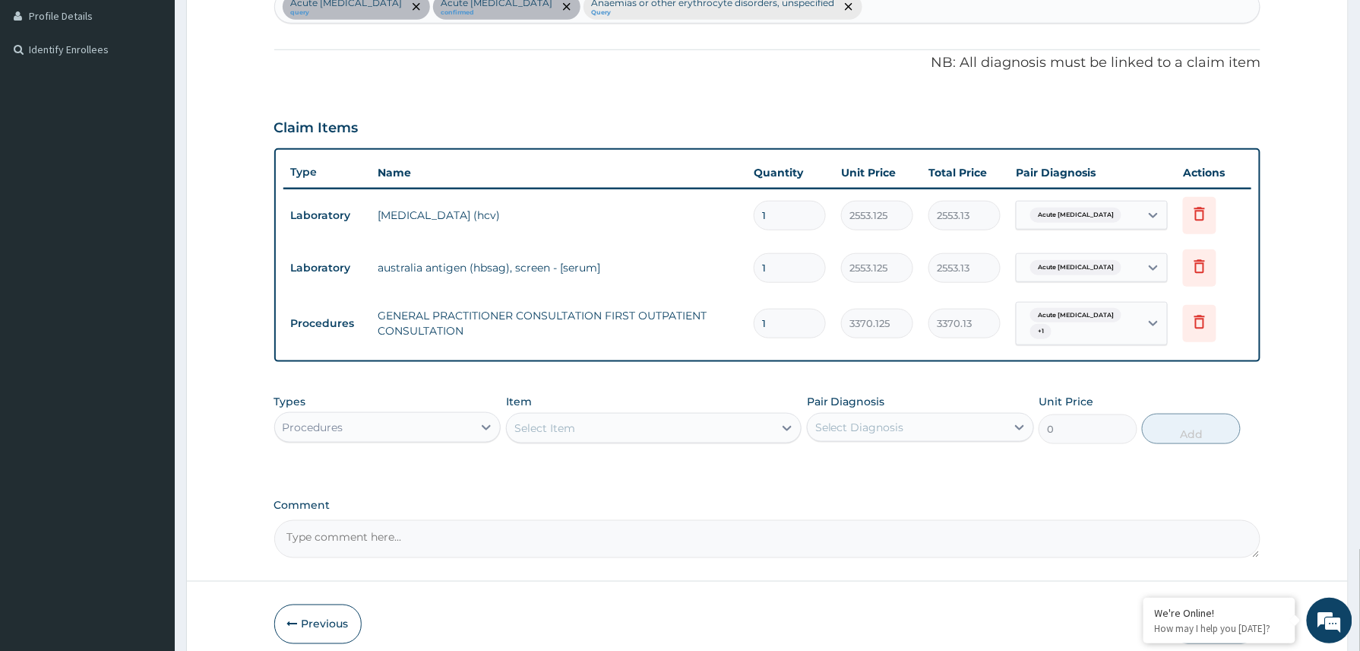
click at [374, 535] on textarea "Comment" at bounding box center [767, 539] width 987 height 38
paste textarea "IV PCM 600mg stat IV Onsdasetron 8mg stat IV Buscopan 10mg stat Tab Astymin 1 d…"
type textarea "IV PCM 600mg stat IV Onsdasetron 8mg stat IV Buscopan 10mg stat Tab Astymin 1 d…"
click at [421, 417] on div "Procedures" at bounding box center [374, 427] width 198 height 24
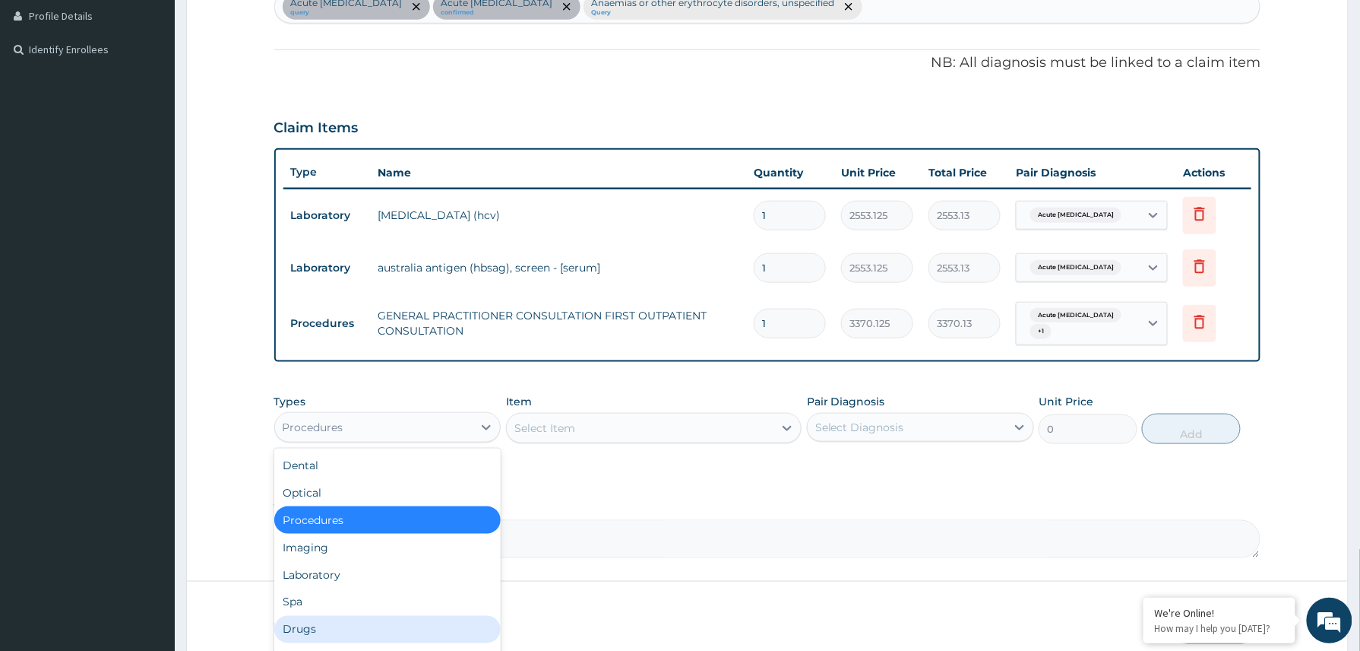
drag, startPoint x: 301, startPoint y: 621, endPoint x: 299, endPoint y: 613, distance: 8.7
click at [298, 623] on div "Drugs" at bounding box center [387, 629] width 227 height 27
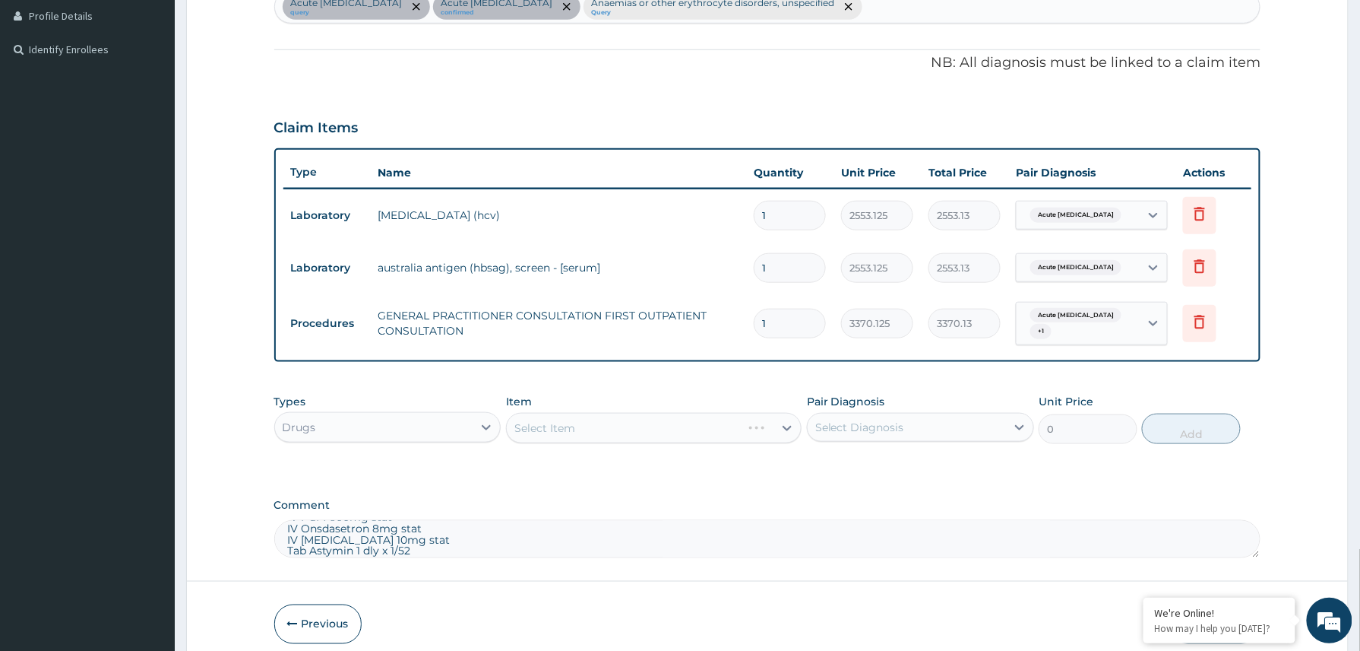
click at [432, 540] on textarea "IV PCM 600mg stat IV Onsdasetron 8mg stat IV Buscopan 10mg stat Tab Astymin 1 d…" at bounding box center [767, 539] width 987 height 38
click at [571, 420] on div "Select Item" at bounding box center [544, 427] width 61 height 15
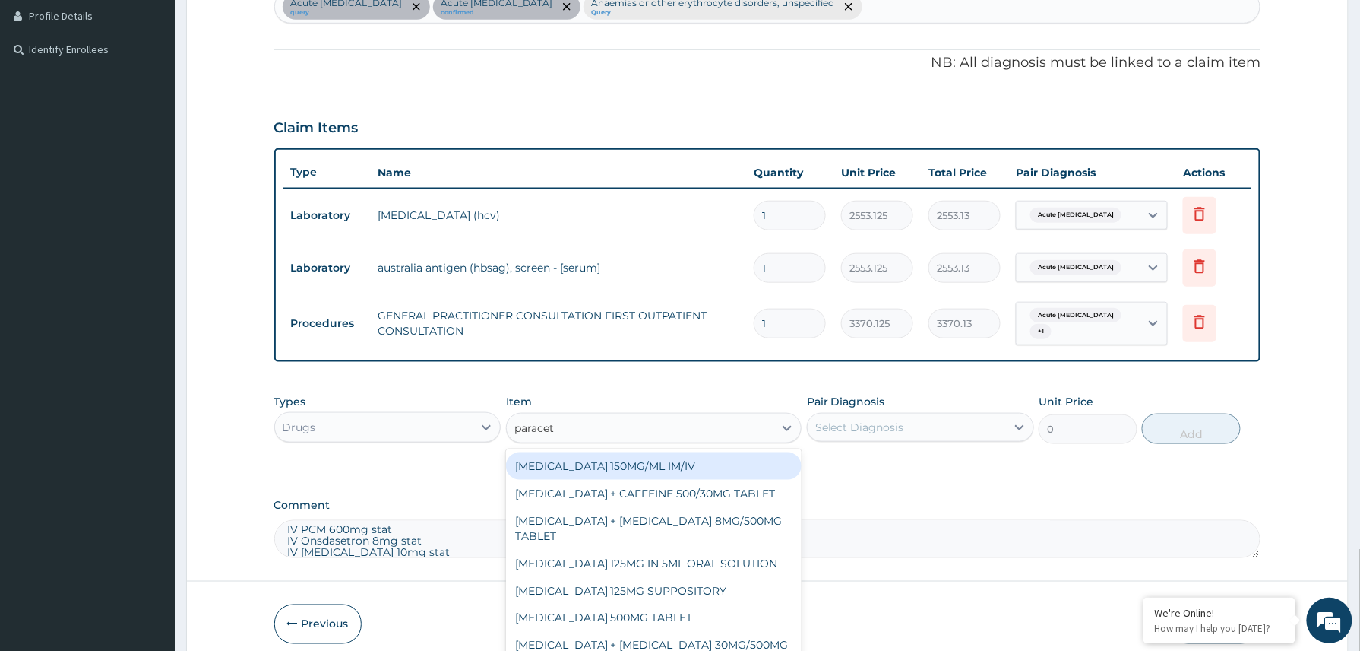
type input "paraceta"
type input "300"
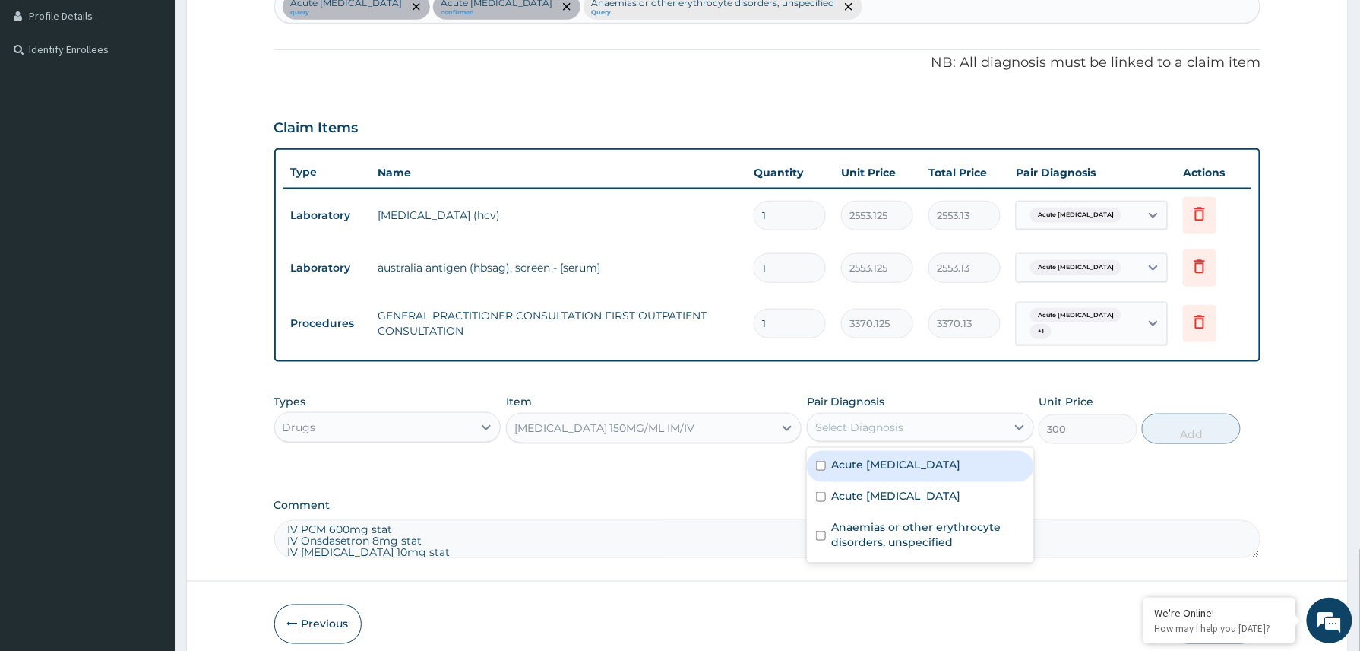
click at [856, 421] on div "Select Diagnosis" at bounding box center [859, 426] width 89 height 15
drag, startPoint x: 856, startPoint y: 461, endPoint x: 856, endPoint y: 473, distance: 12.2
click at [856, 462] on label "Acute hepatitis C" at bounding box center [896, 464] width 129 height 15
checkbox input "true"
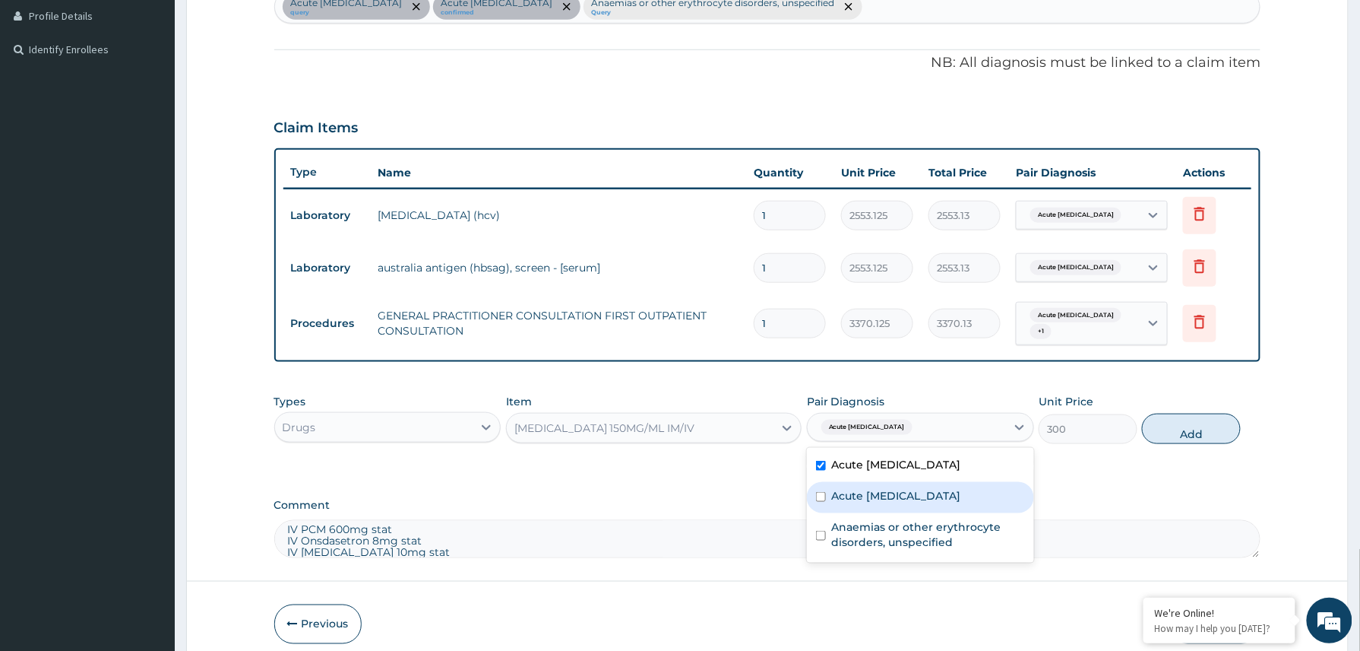
click at [856, 482] on div "Acute hepatitis B" at bounding box center [920, 497] width 227 height 31
checkbox input "true"
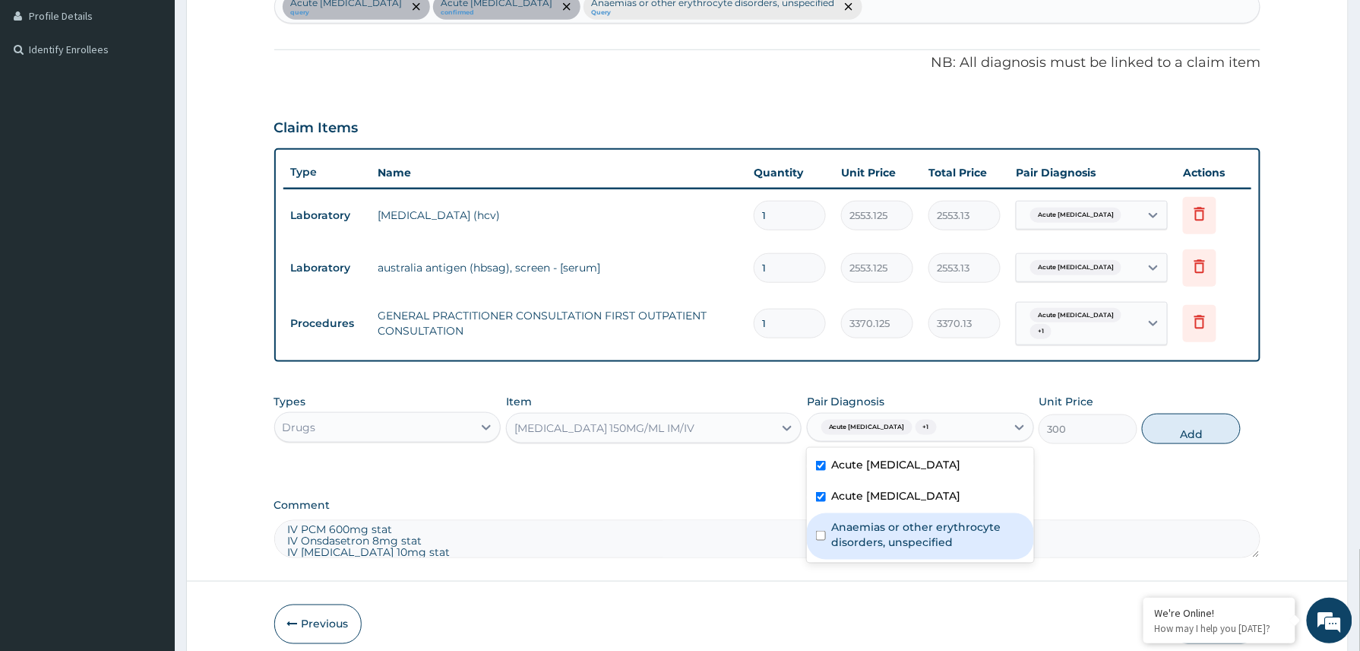
click at [856, 523] on label "Anaemias or other erythrocyte disorders, unspecified" at bounding box center [928, 534] width 193 height 30
checkbox input "true"
click at [1193, 418] on button "Add" at bounding box center [1191, 428] width 99 height 30
type input "0"
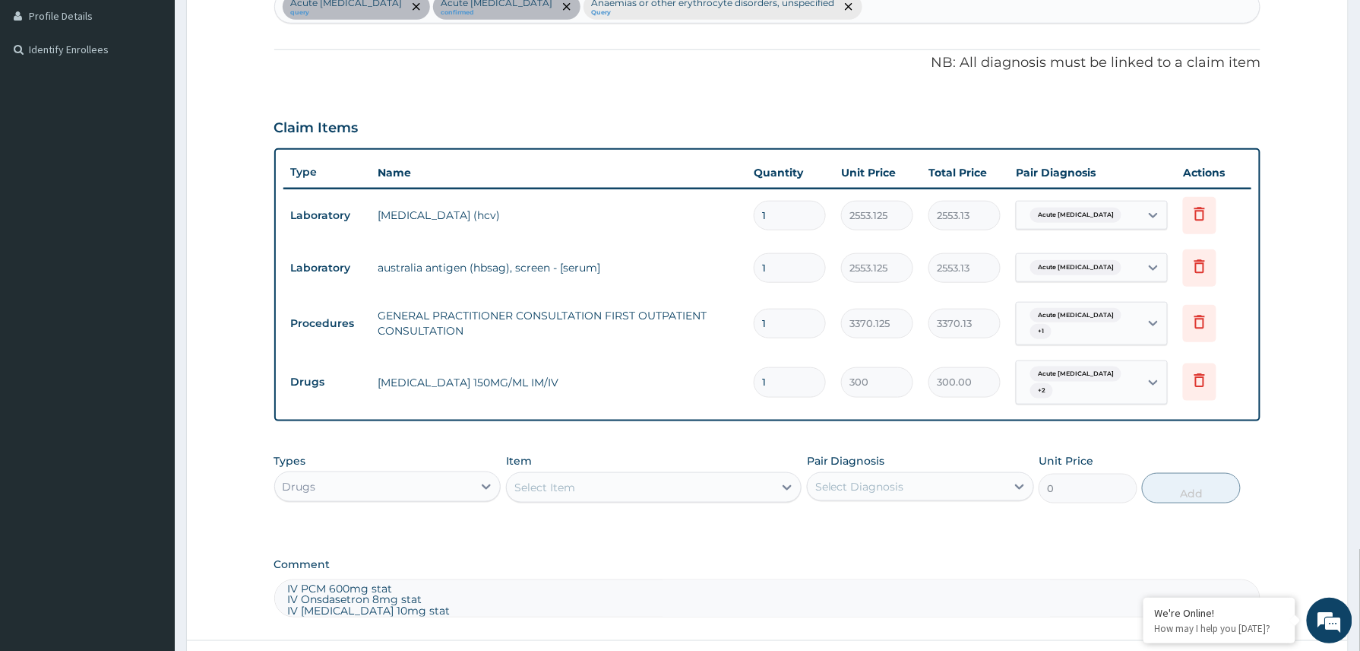
scroll to position [532, 0]
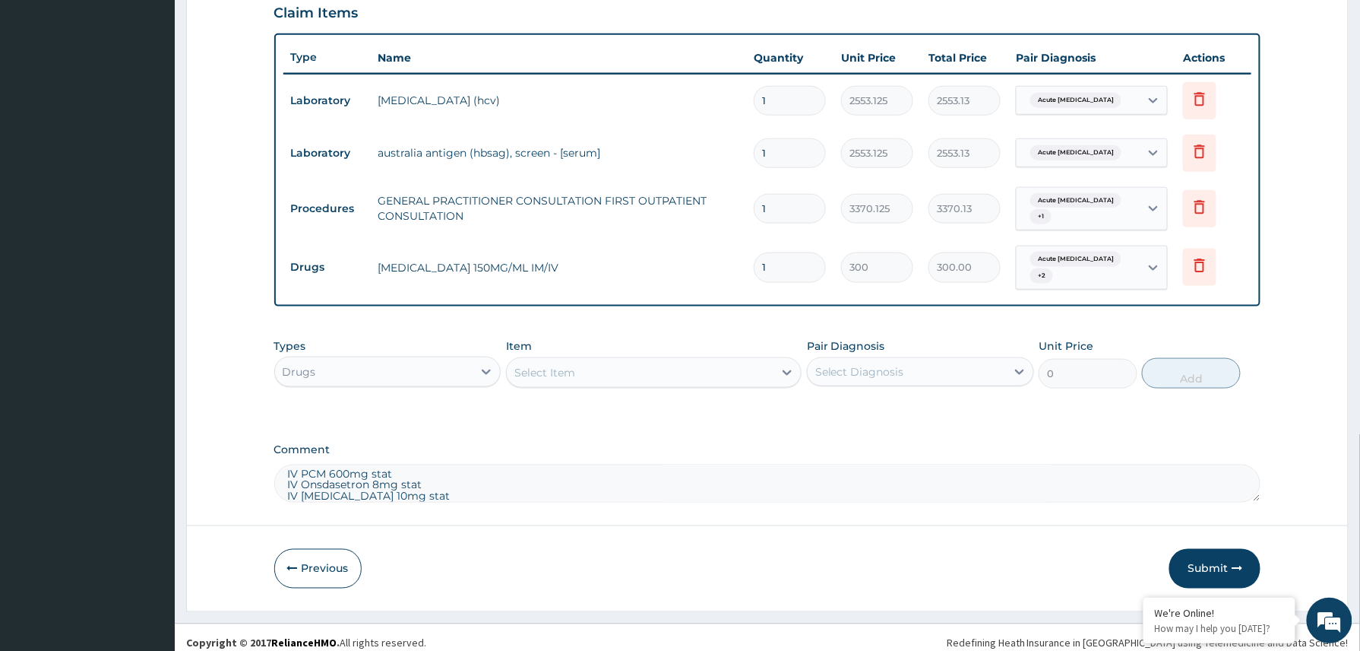
click at [581, 360] on div "Select Item" at bounding box center [640, 372] width 267 height 24
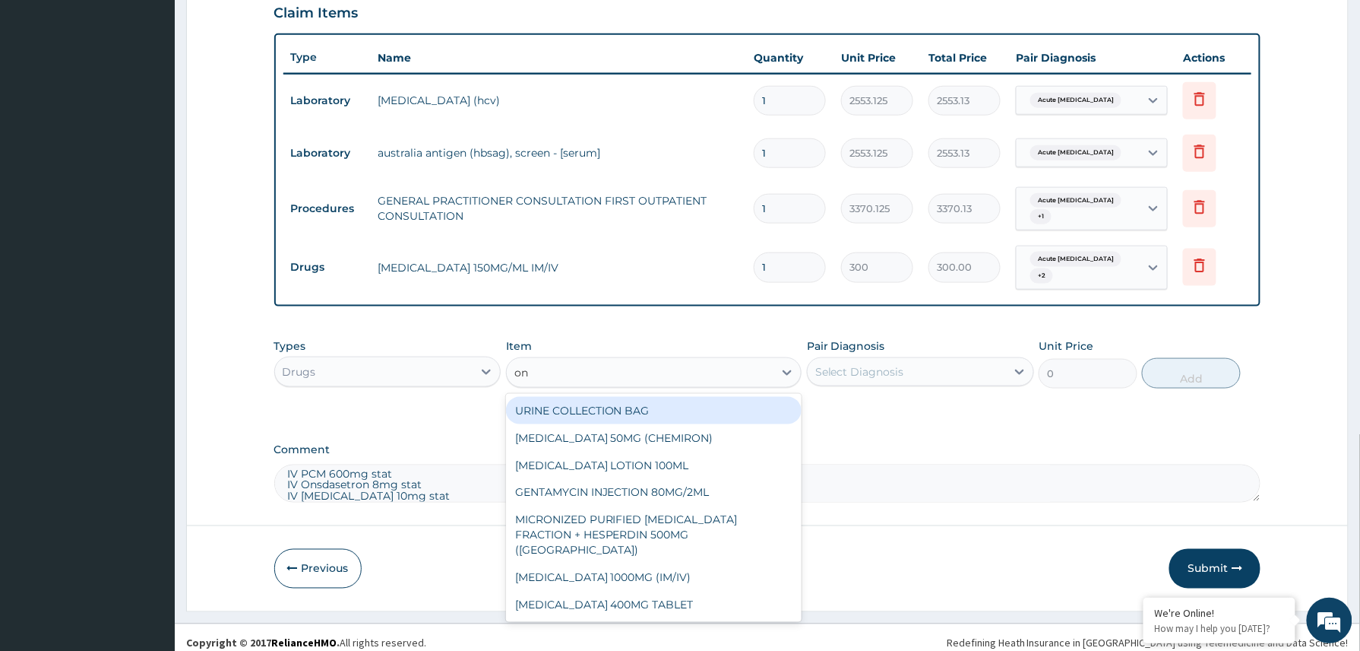
type input "ond"
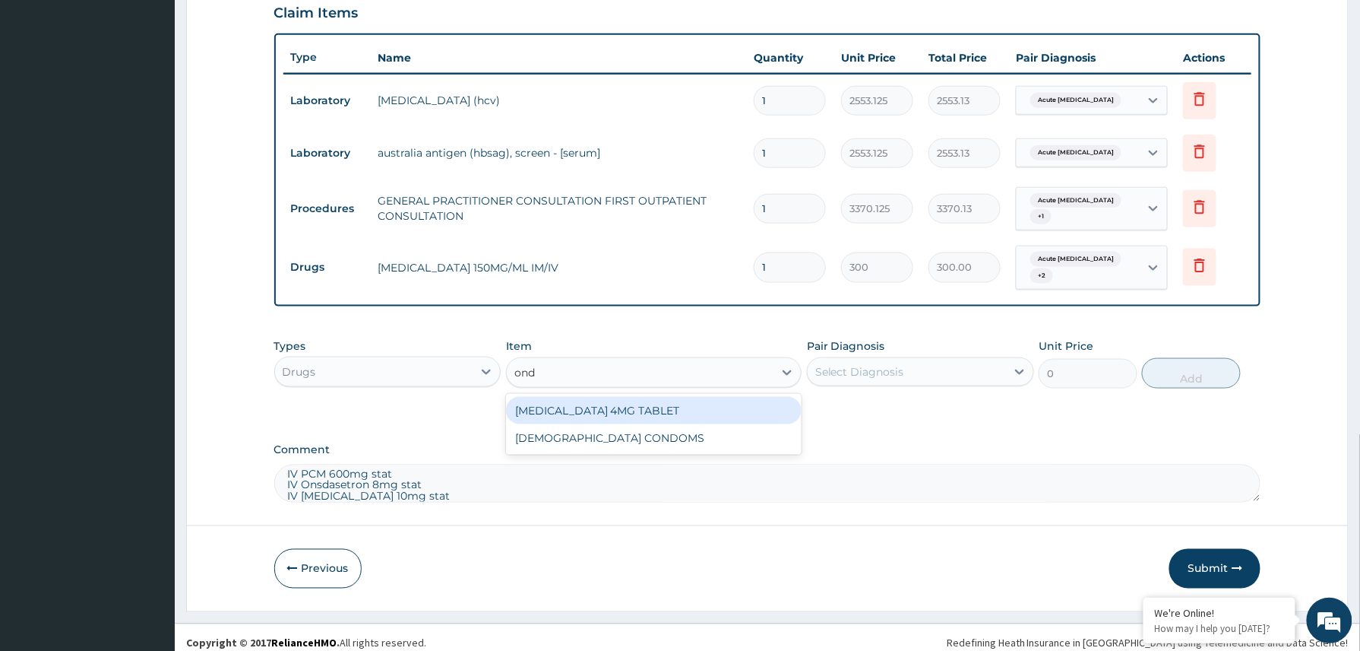
click at [631, 398] on div "ONDANSETRON 4MG TABLET" at bounding box center [654, 410] width 296 height 27
type input "204"
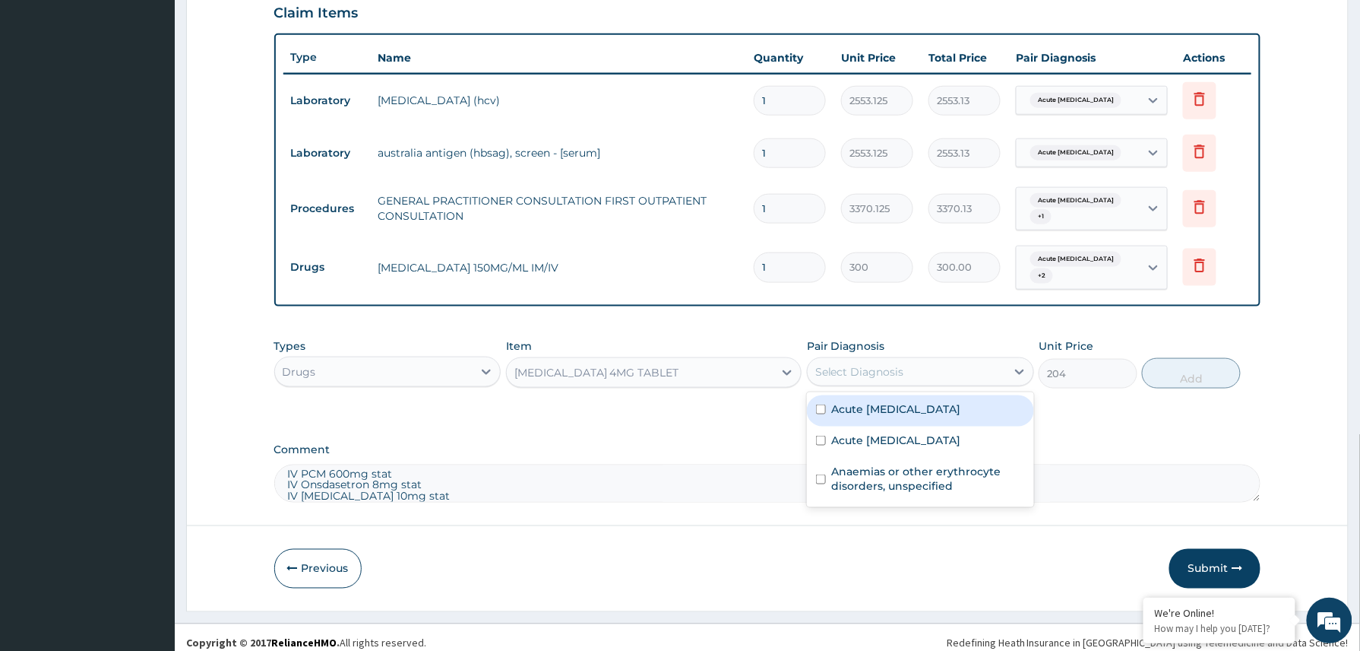
drag, startPoint x: 901, startPoint y: 362, endPoint x: 898, endPoint y: 378, distance: 17.0
click at [903, 364] on div "Select Diagnosis" at bounding box center [859, 371] width 89 height 15
drag, startPoint x: 889, startPoint y: 394, endPoint x: 888, endPoint y: 402, distance: 8.4
click at [888, 401] on label "Acute hepatitis C" at bounding box center [896, 408] width 129 height 15
checkbox input "true"
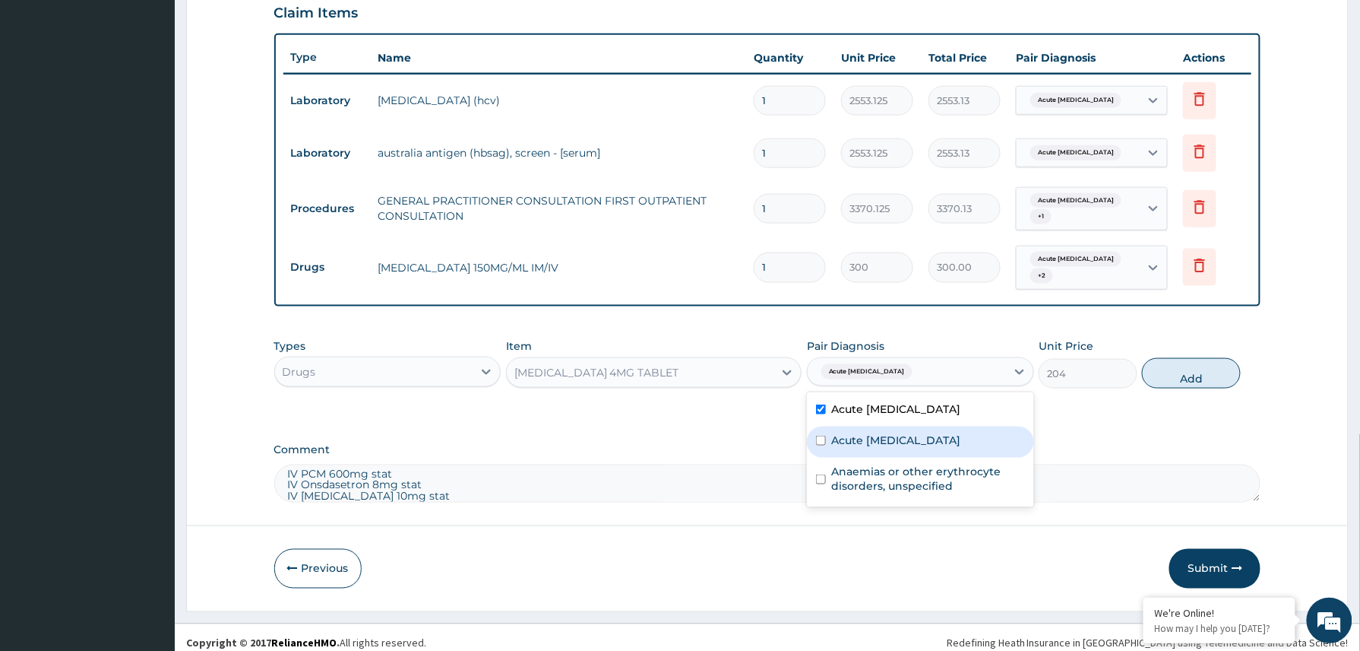
drag, startPoint x: 875, startPoint y: 429, endPoint x: 871, endPoint y: 448, distance: 19.5
click at [875, 432] on label "Acute hepatitis B" at bounding box center [896, 439] width 129 height 15
checkbox input "true"
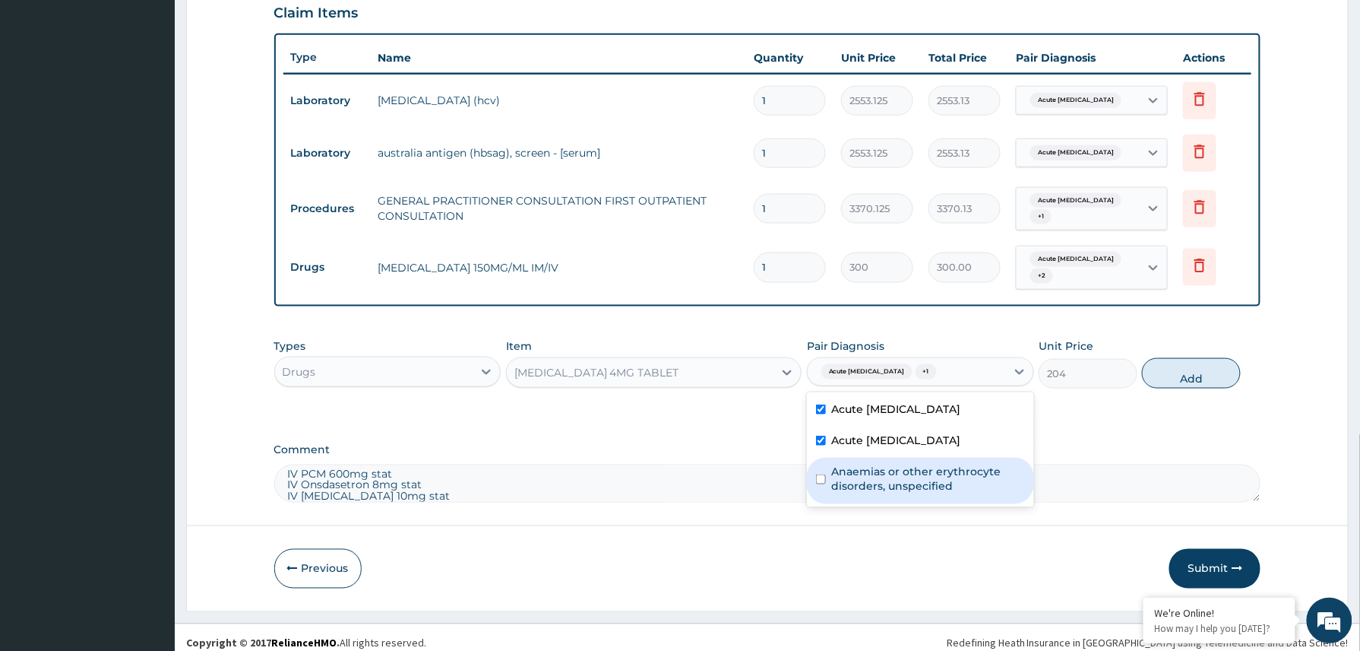
drag, startPoint x: 864, startPoint y: 467, endPoint x: 1073, endPoint y: 390, distance: 222.6
click at [864, 468] on label "Anaemias or other erythrocyte disorders, unspecified" at bounding box center [928, 479] width 193 height 30
checkbox input "true"
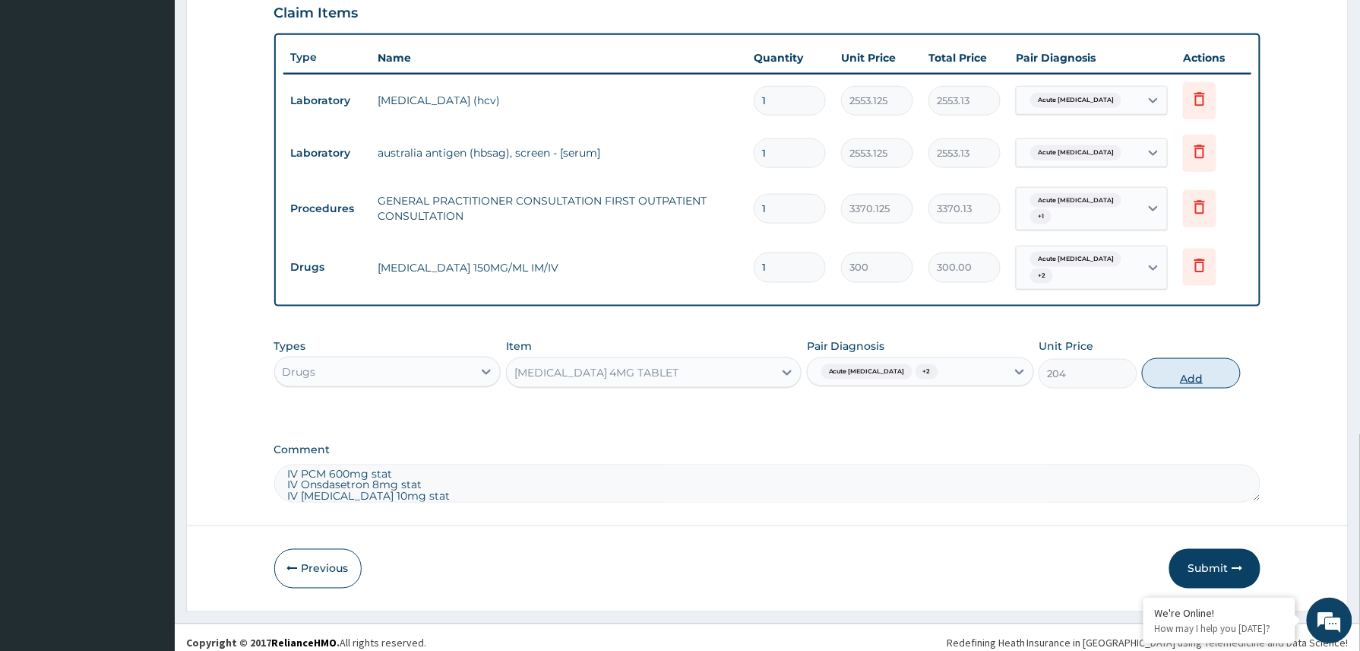
click at [1202, 368] on button "Add" at bounding box center [1191, 373] width 99 height 30
type input "0"
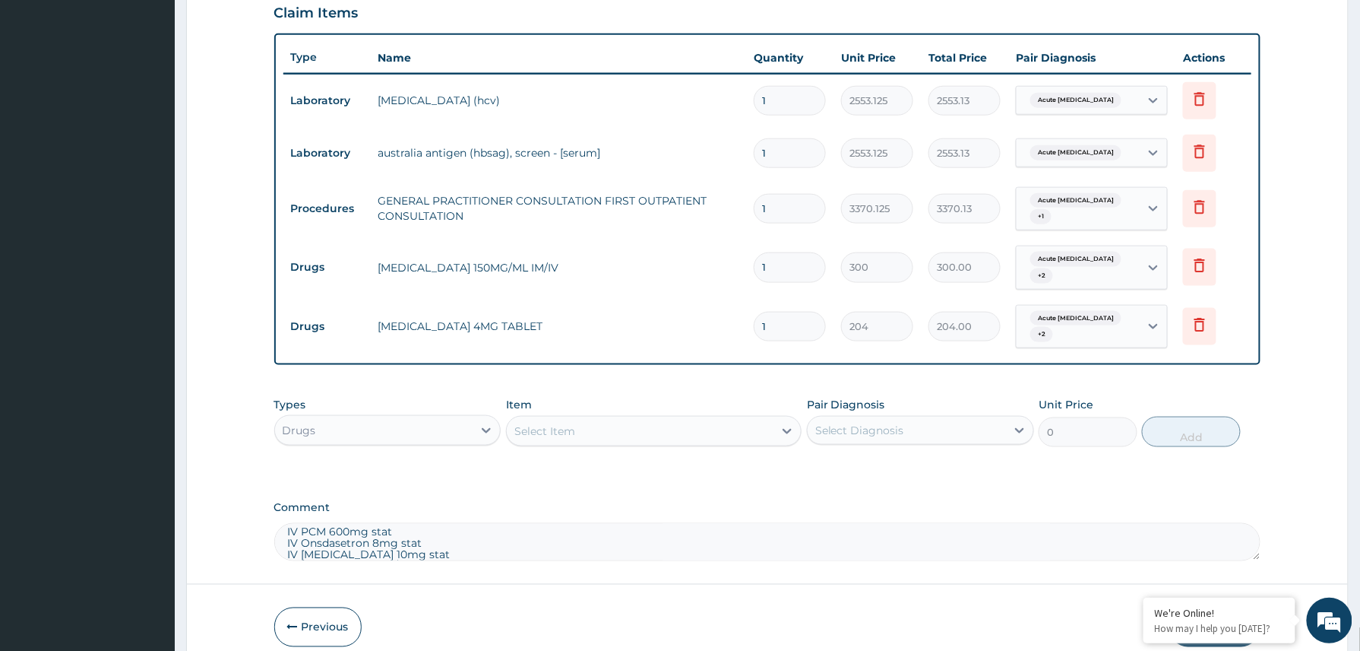
type input "0.00"
type input "2"
type input "408.00"
type input "2"
click at [548, 423] on div "Select Item" at bounding box center [544, 430] width 61 height 15
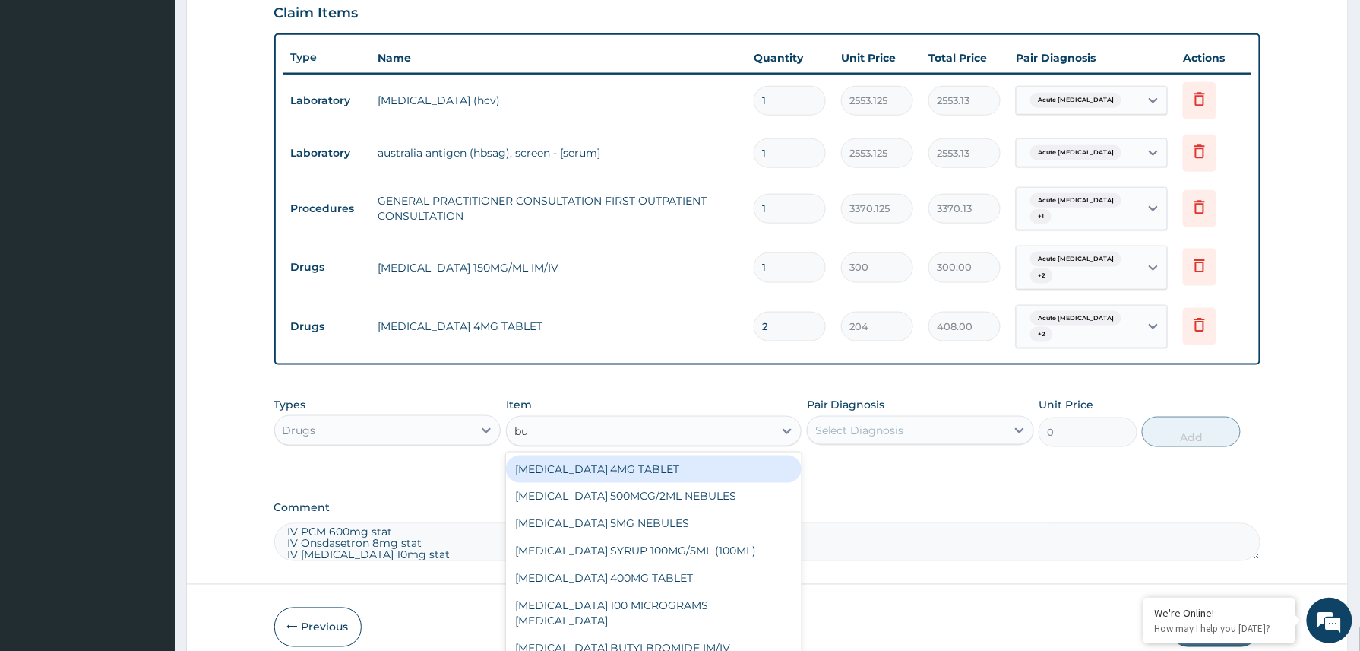
type input "bus"
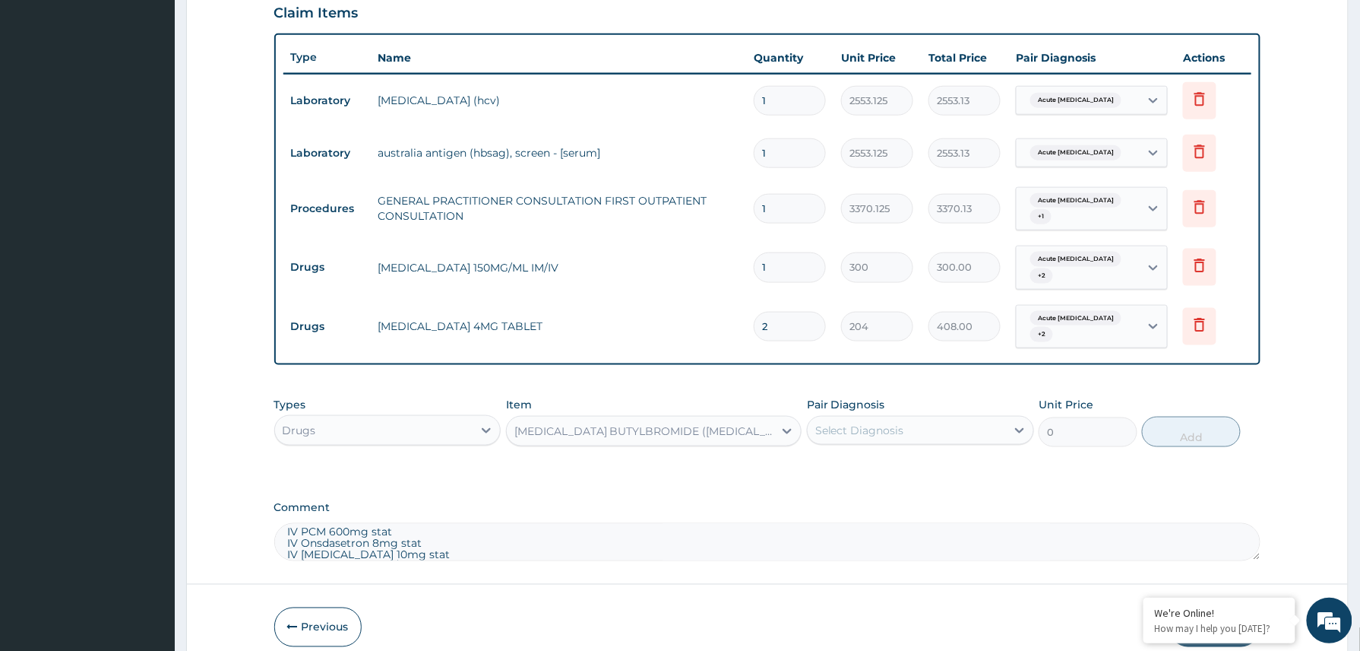
type input "69"
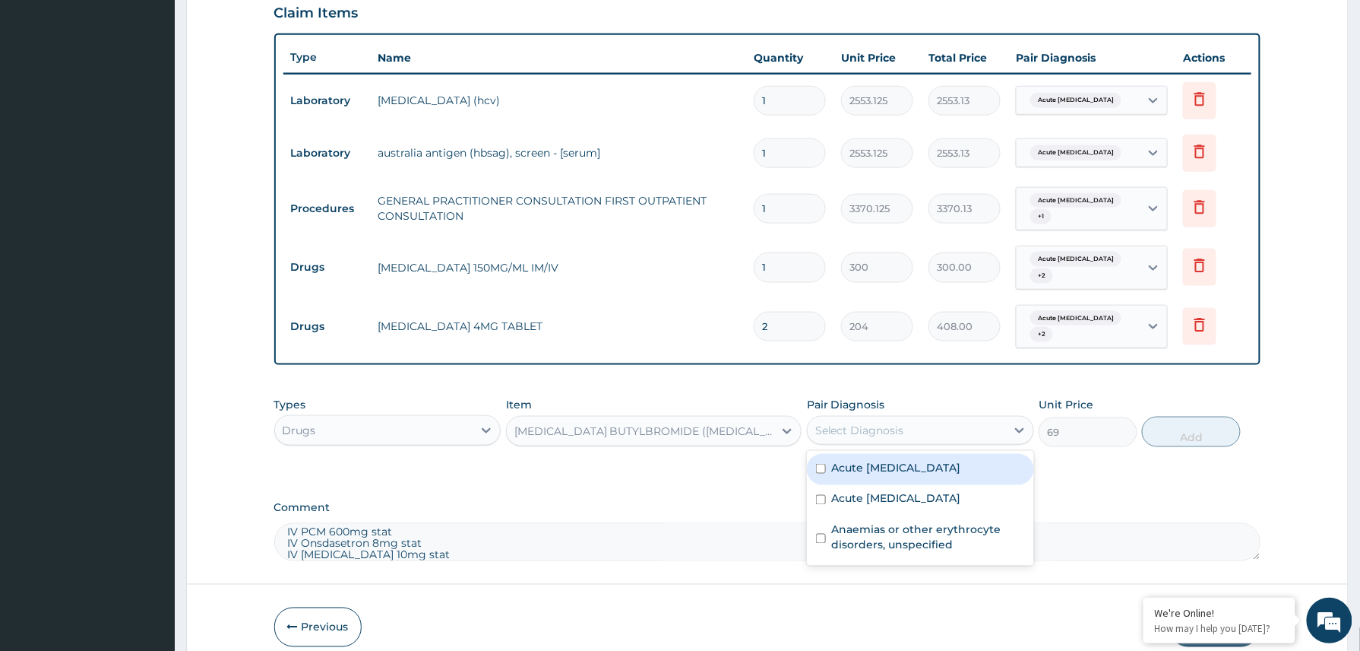
click at [949, 420] on div "Select Diagnosis" at bounding box center [907, 430] width 198 height 24
click at [888, 462] on div "Acute hepatitis C" at bounding box center [920, 469] width 227 height 31
checkbox input "true"
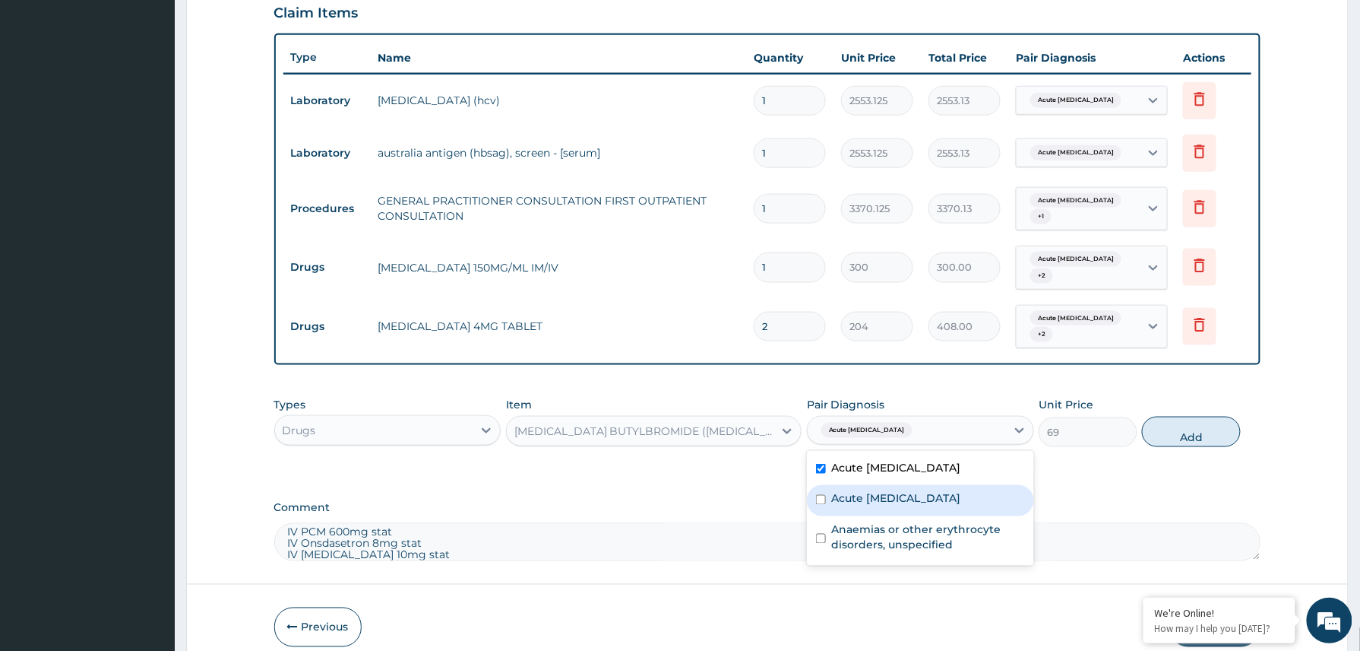
drag, startPoint x: 874, startPoint y: 486, endPoint x: 875, endPoint y: 495, distance: 9.2
click at [874, 491] on label "Acute hepatitis B" at bounding box center [896, 498] width 129 height 15
checkbox input "true"
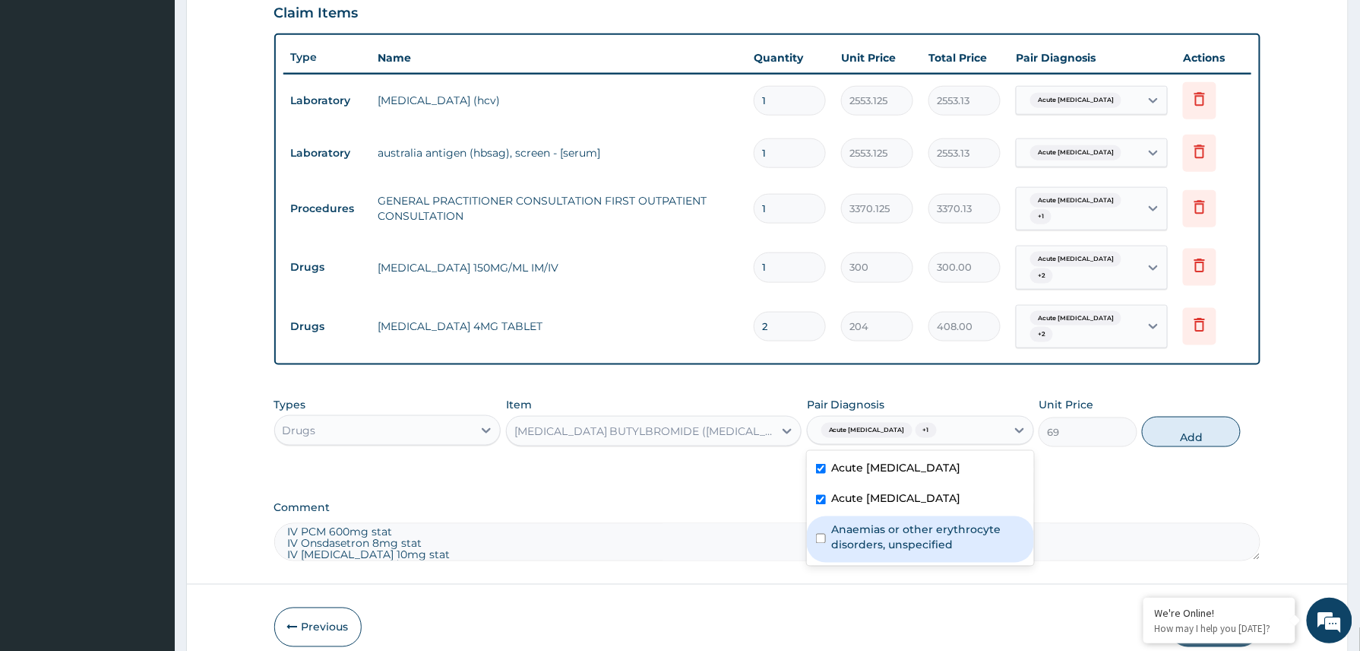
drag, startPoint x: 882, startPoint y: 527, endPoint x: 1005, endPoint y: 447, distance: 146.1
click at [885, 526] on label "Anaemias or other erythrocyte disorders, unspecified" at bounding box center [928, 537] width 193 height 30
checkbox input "true"
click at [1182, 416] on button "Add" at bounding box center [1191, 431] width 99 height 30
type input "0"
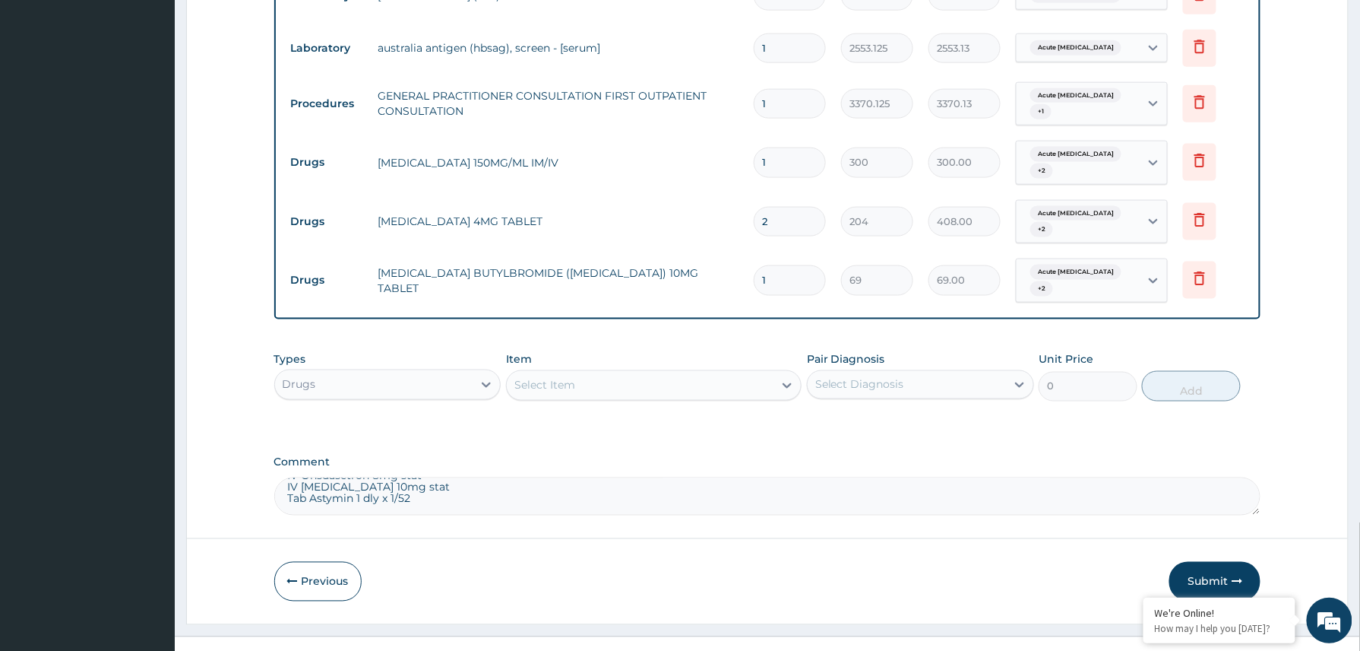
scroll to position [0, 0]
drag, startPoint x: 416, startPoint y: 488, endPoint x: 260, endPoint y: 451, distance: 160.9
click at [263, 451] on form "Step 2 of 2 PA Code / Prescription Code PA/C74B83 PA/B19082 Encounter Date 13-1…" at bounding box center [767, 34] width 1163 height 1180
type textarea "Tab Astymin 1 dly x 1/52"
click at [553, 378] on div "Select Item" at bounding box center [544, 385] width 61 height 15
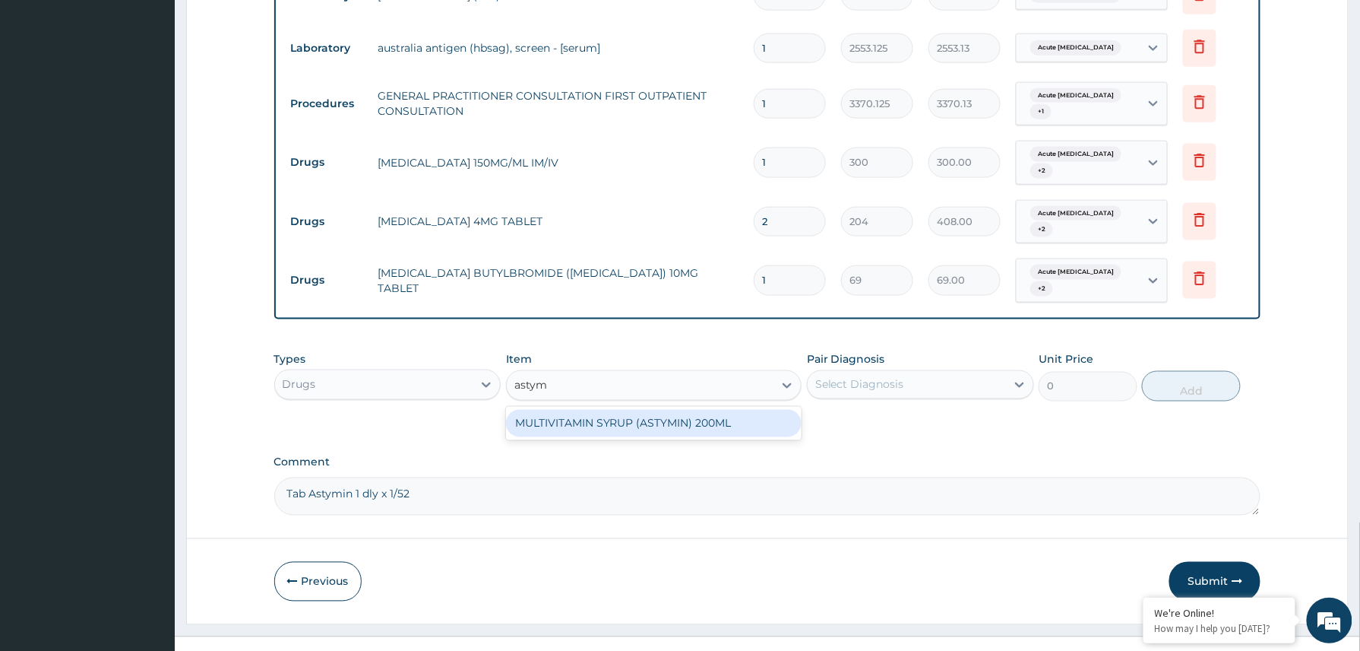
type input "astym"
drag, startPoint x: 368, startPoint y: 483, endPoint x: 243, endPoint y: 481, distance: 124.7
click at [243, 481] on form "Step 2 of 2 PA Code / Prescription Code PA/C74B83 PA/B19082 Encounter Date 13-1…" at bounding box center [767, 34] width 1163 height 1180
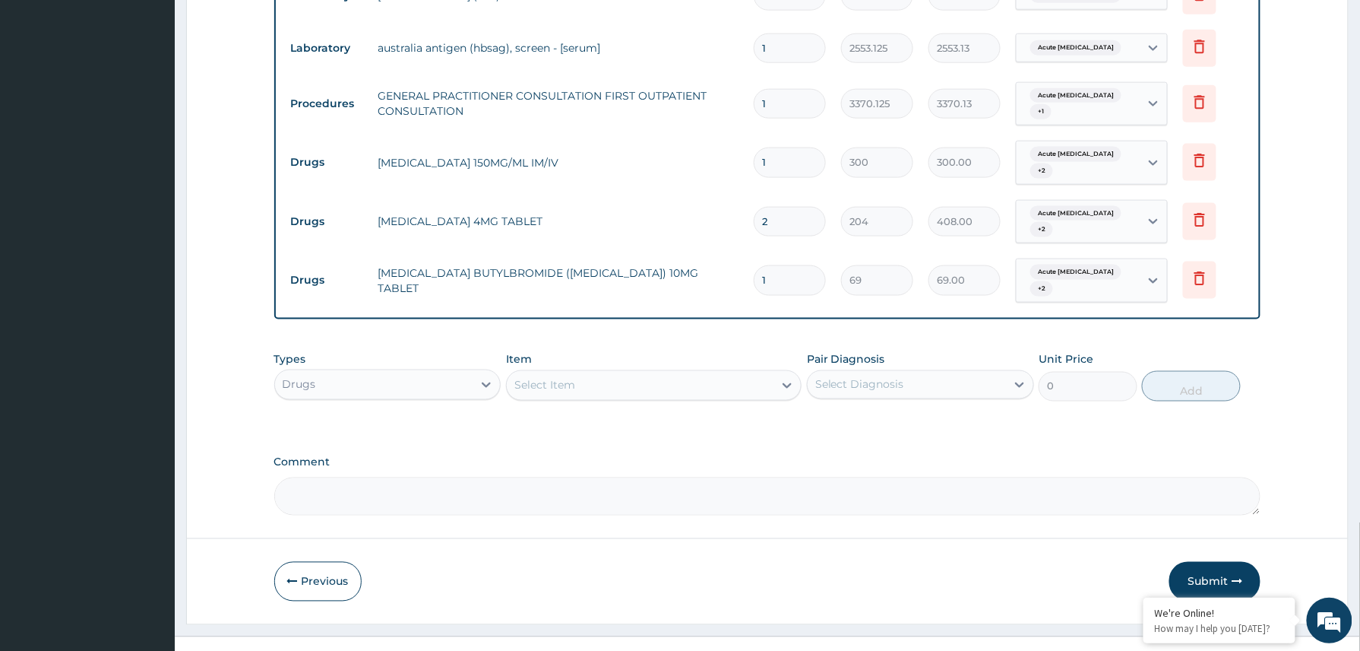
click at [1201, 562] on button "Submit" at bounding box center [1215, 582] width 91 height 40
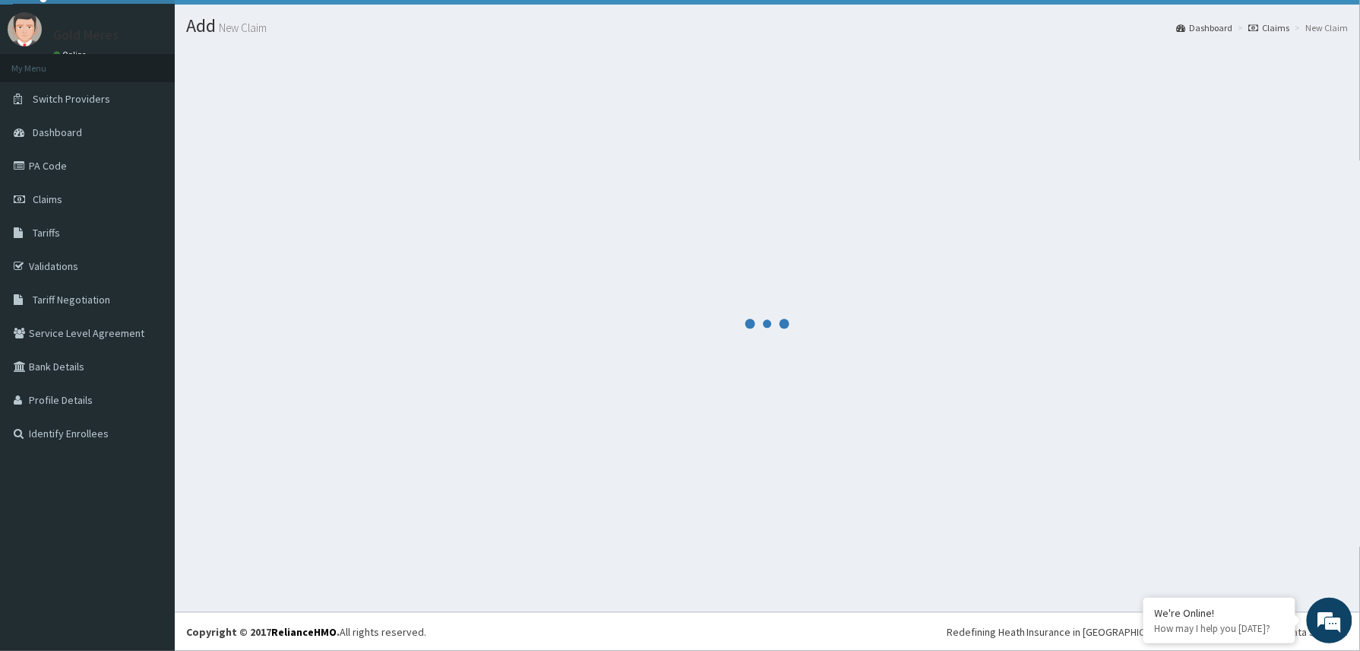
scroll to position [33, 0]
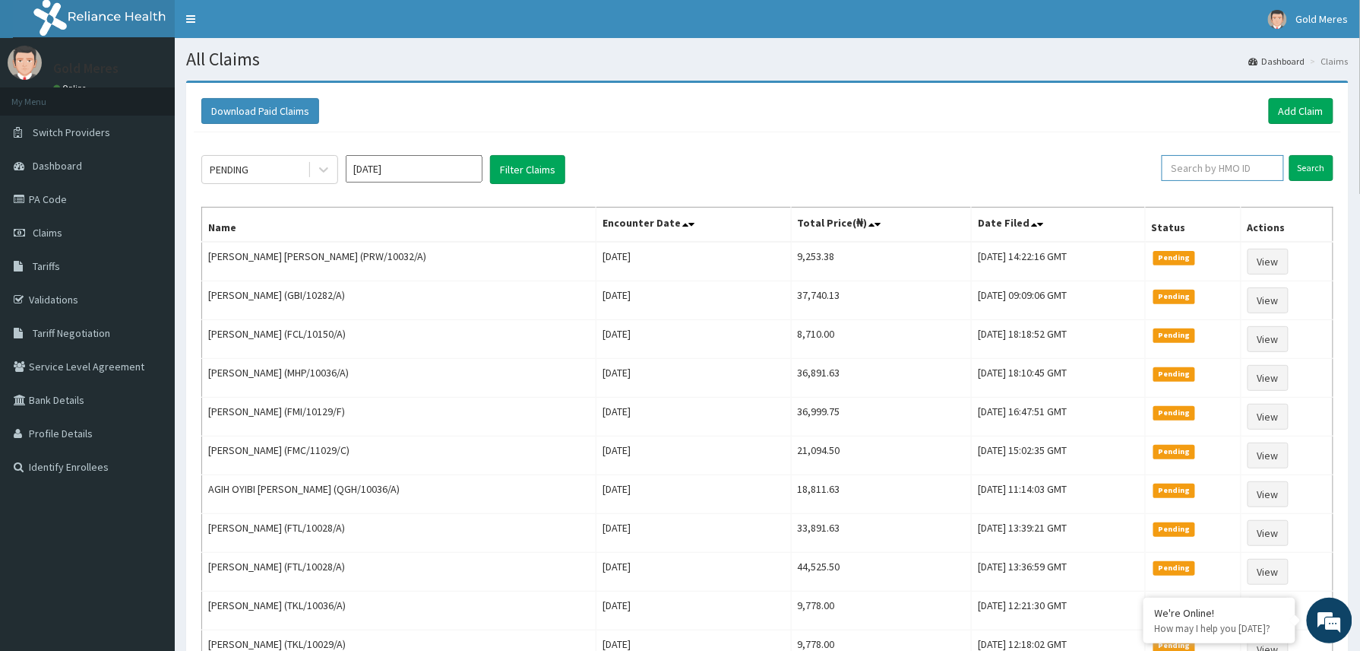
click at [1173, 170] on input "text" at bounding box center [1223, 168] width 122 height 26
paste input "2509607"
type input "2509607"
drag, startPoint x: 1219, startPoint y: 166, endPoint x: 1168, endPoint y: 172, distance: 51.3
click at [1168, 172] on input "2509607" at bounding box center [1198, 168] width 114 height 26
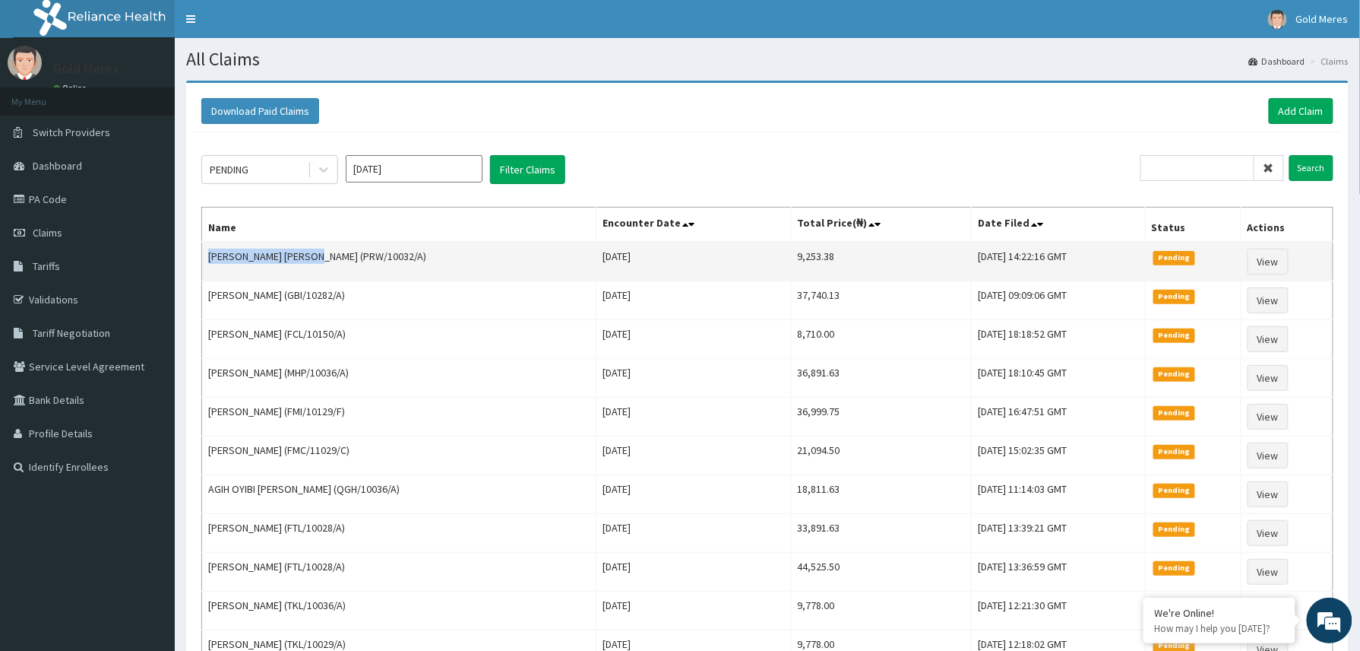
drag, startPoint x: 207, startPoint y: 256, endPoint x: 307, endPoint y: 254, distance: 100.3
click at [307, 254] on td "Onah Lillian Chidinma (PRW/10032/A)" at bounding box center [399, 262] width 394 height 40
copy td "Onah Lillian Chidinma"
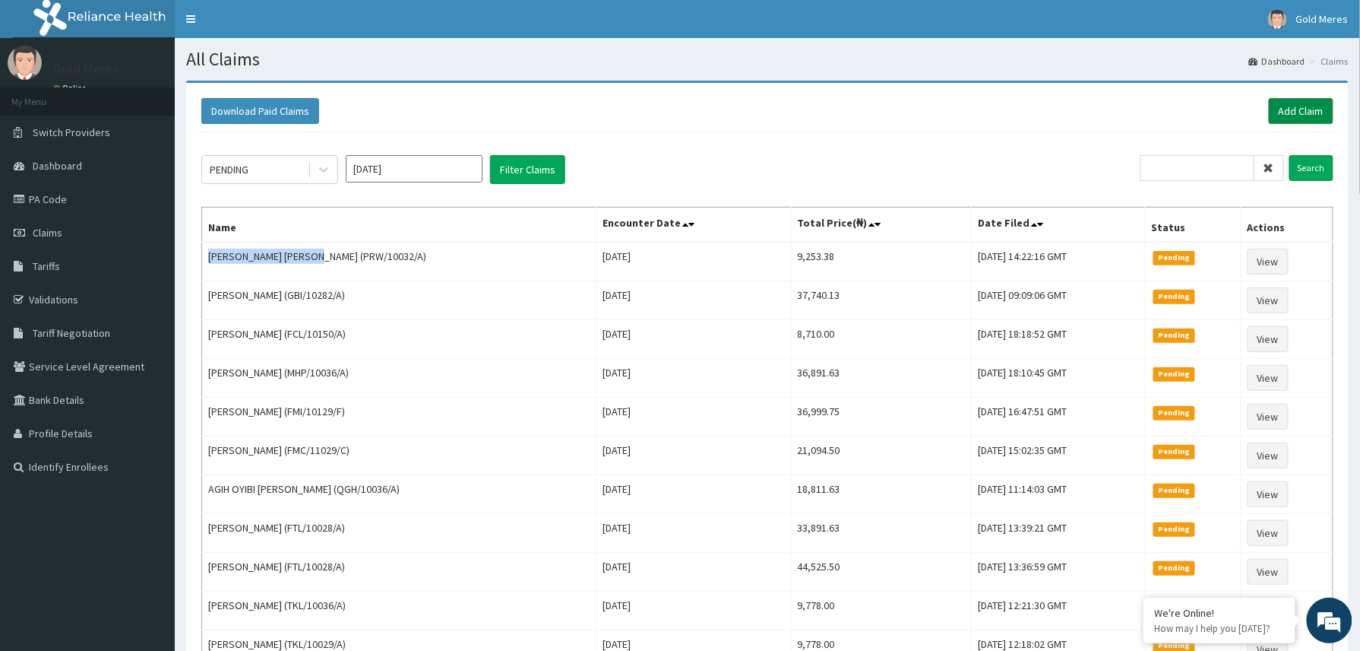
click at [1322, 110] on link "Add Claim" at bounding box center [1301, 111] width 65 height 26
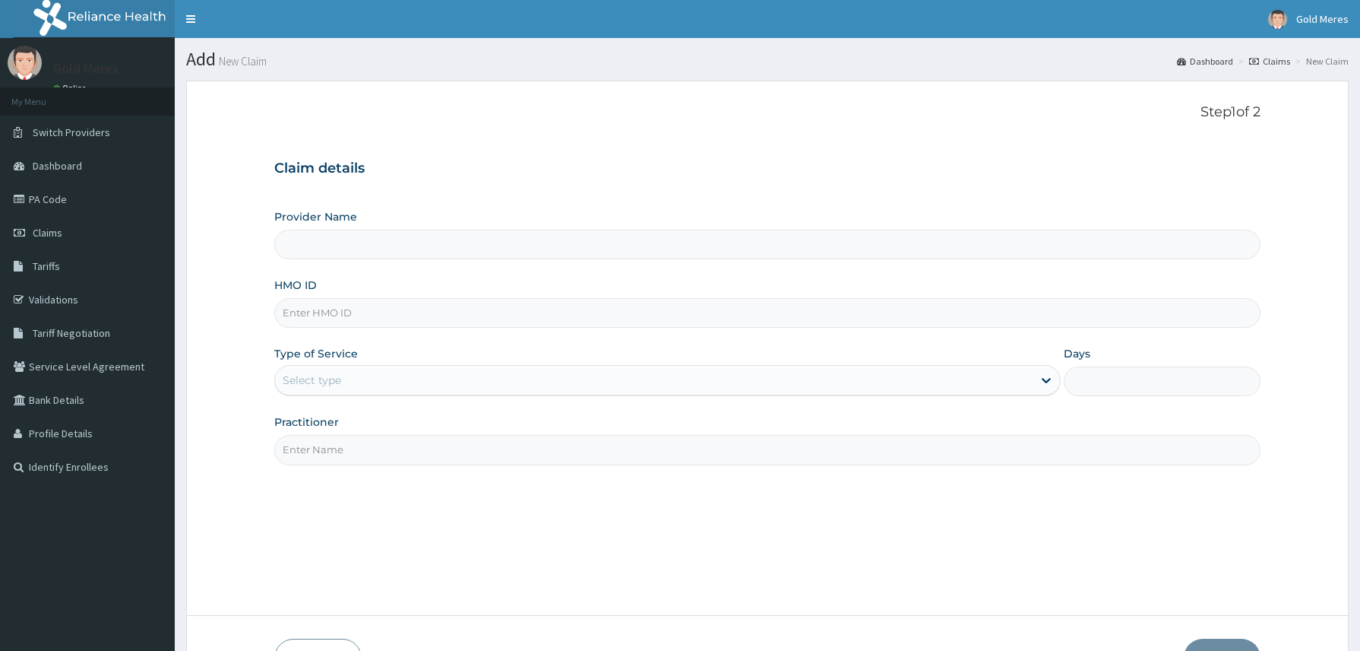
type input "Reliance Family Clinics (RFC) - [GEOGRAPHIC_DATA]"
drag, startPoint x: 309, startPoint y: 323, endPoint x: 321, endPoint y: 305, distance: 21.3
click at [312, 321] on input "HMO ID" at bounding box center [767, 313] width 987 height 30
paste input "GSV/10594/A"
type input "GSV/10594/A"
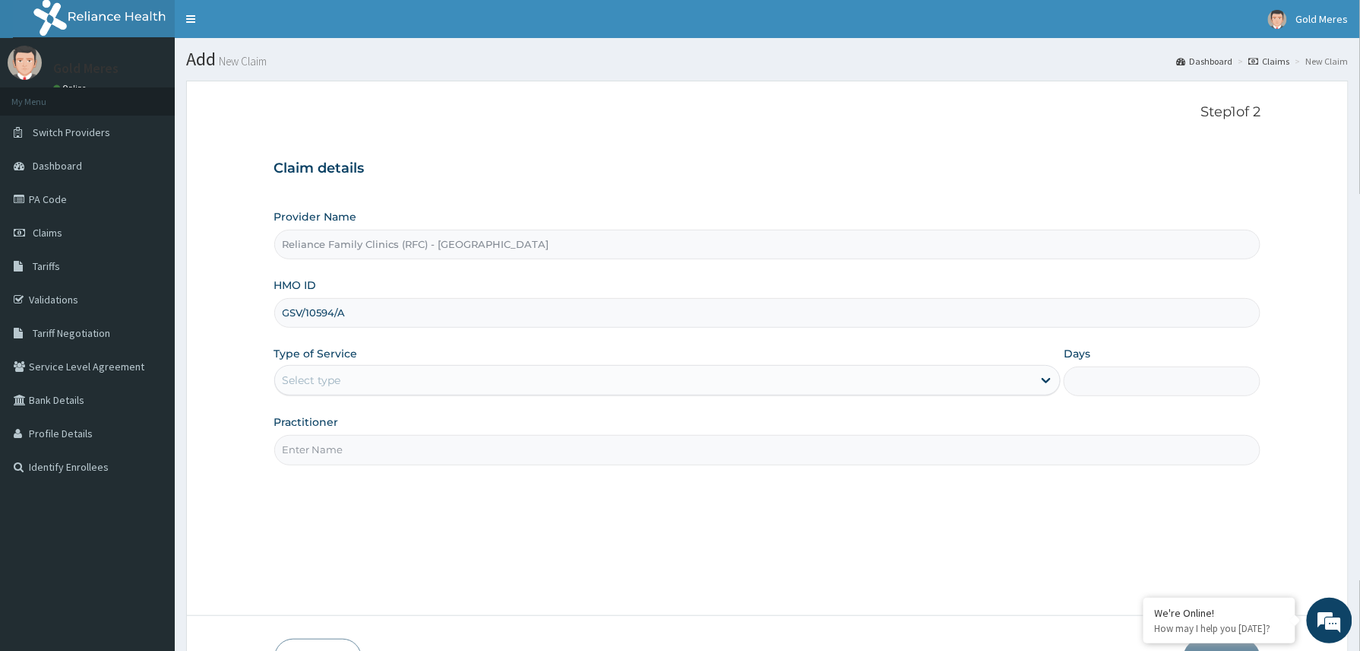
drag, startPoint x: 331, startPoint y: 377, endPoint x: 324, endPoint y: 388, distance: 13.1
click at [328, 378] on div "Select type" at bounding box center [312, 379] width 59 height 15
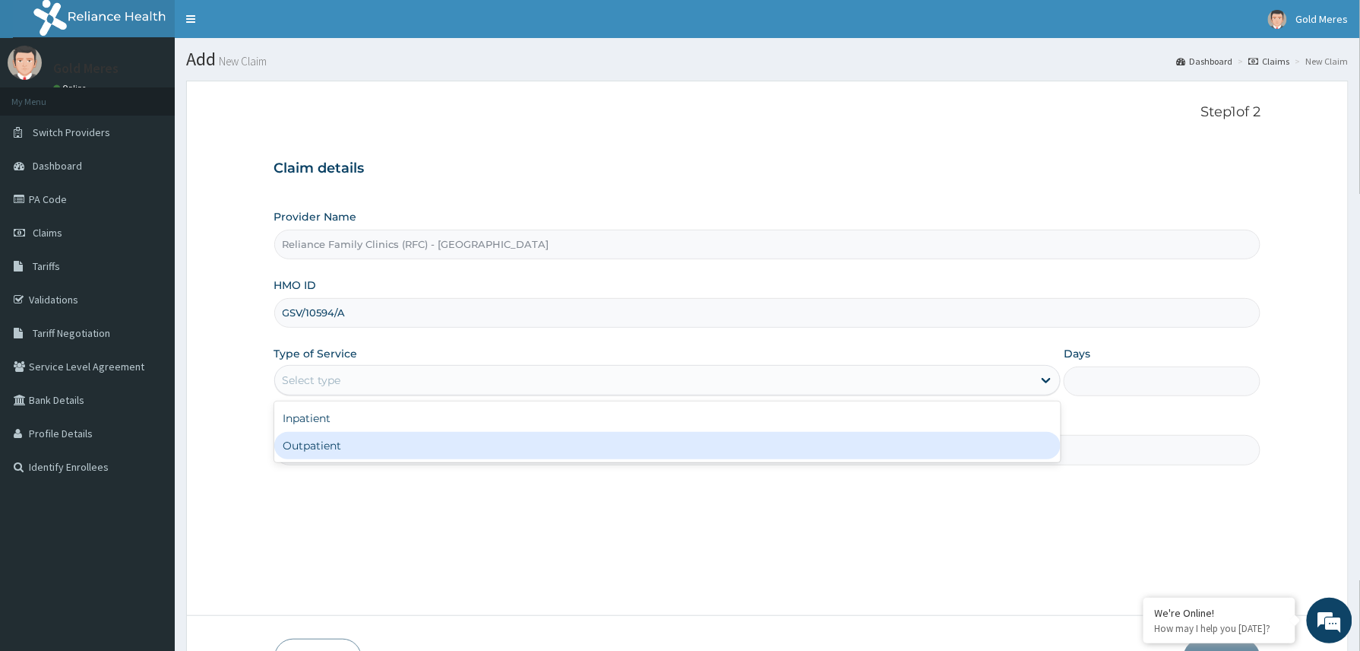
drag, startPoint x: 315, startPoint y: 450, endPoint x: 337, endPoint y: 451, distance: 22.8
click at [312, 450] on div "Outpatient" at bounding box center [667, 445] width 787 height 27
type input "1"
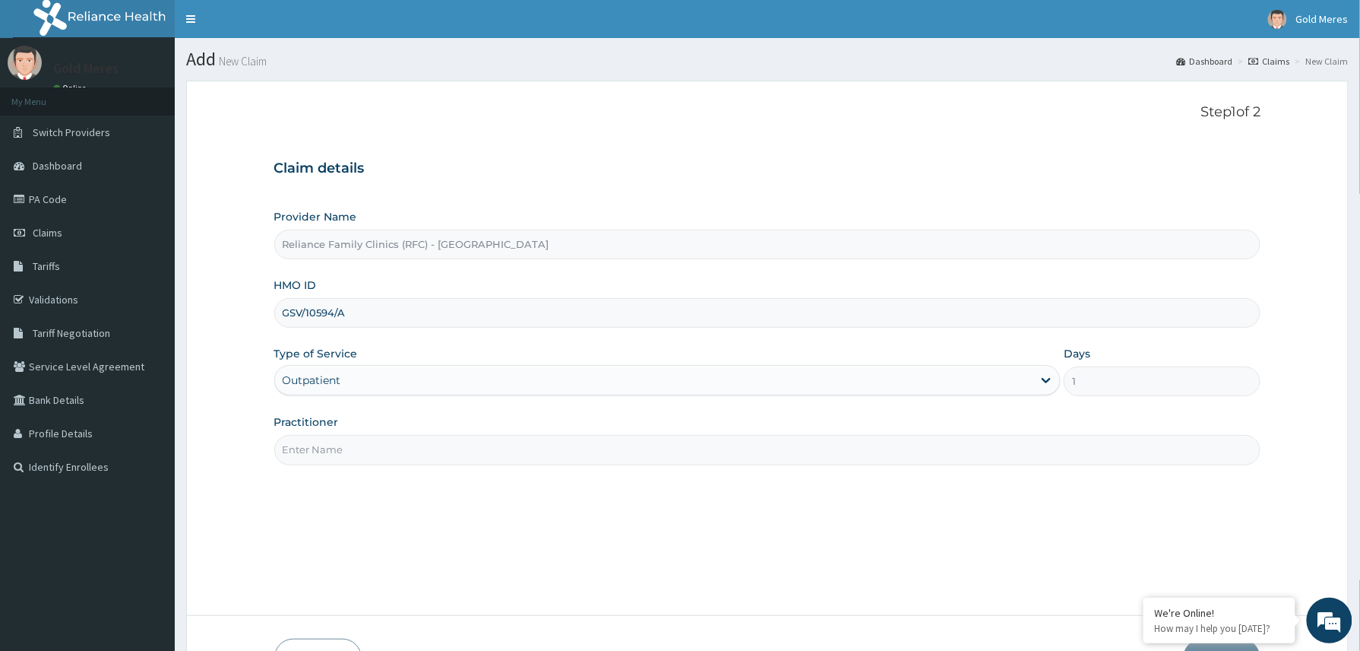
drag, startPoint x: 343, startPoint y: 453, endPoint x: 353, endPoint y: 459, distance: 11.6
click at [344, 454] on input "Practitioner" at bounding box center [767, 450] width 987 height 30
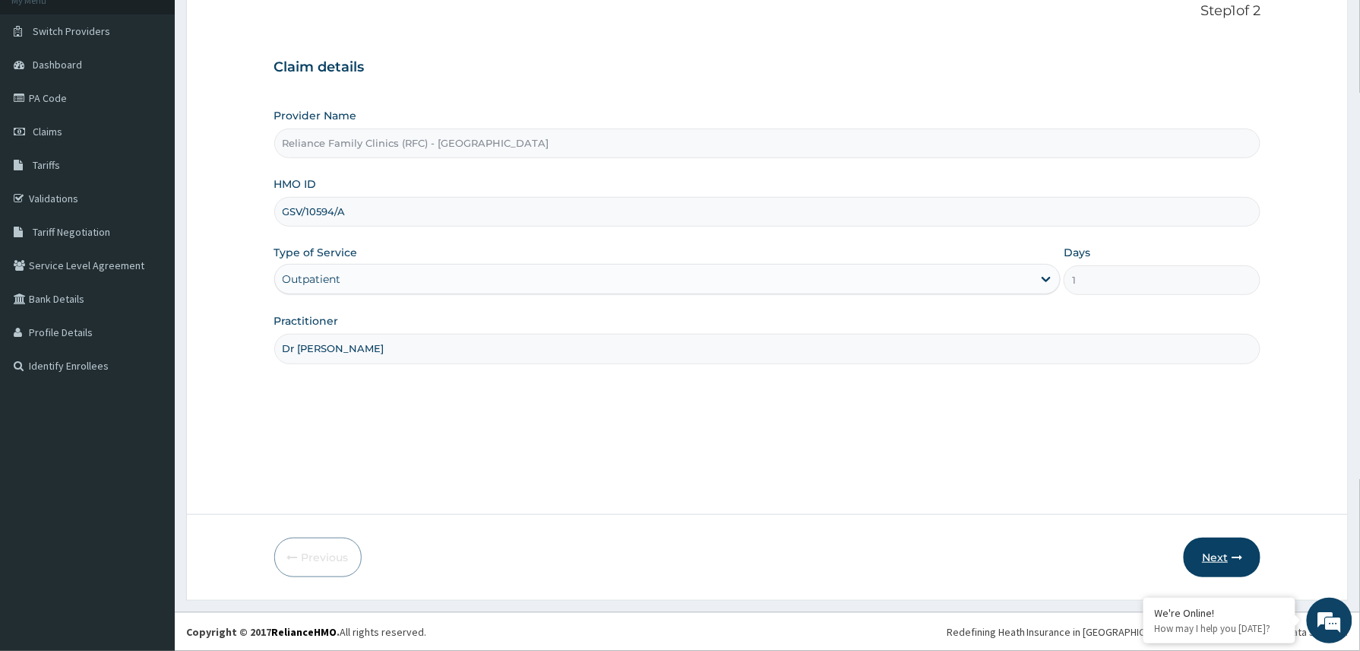
type input "Dr Winifred"
click at [1222, 550] on button "Next" at bounding box center [1222, 557] width 77 height 40
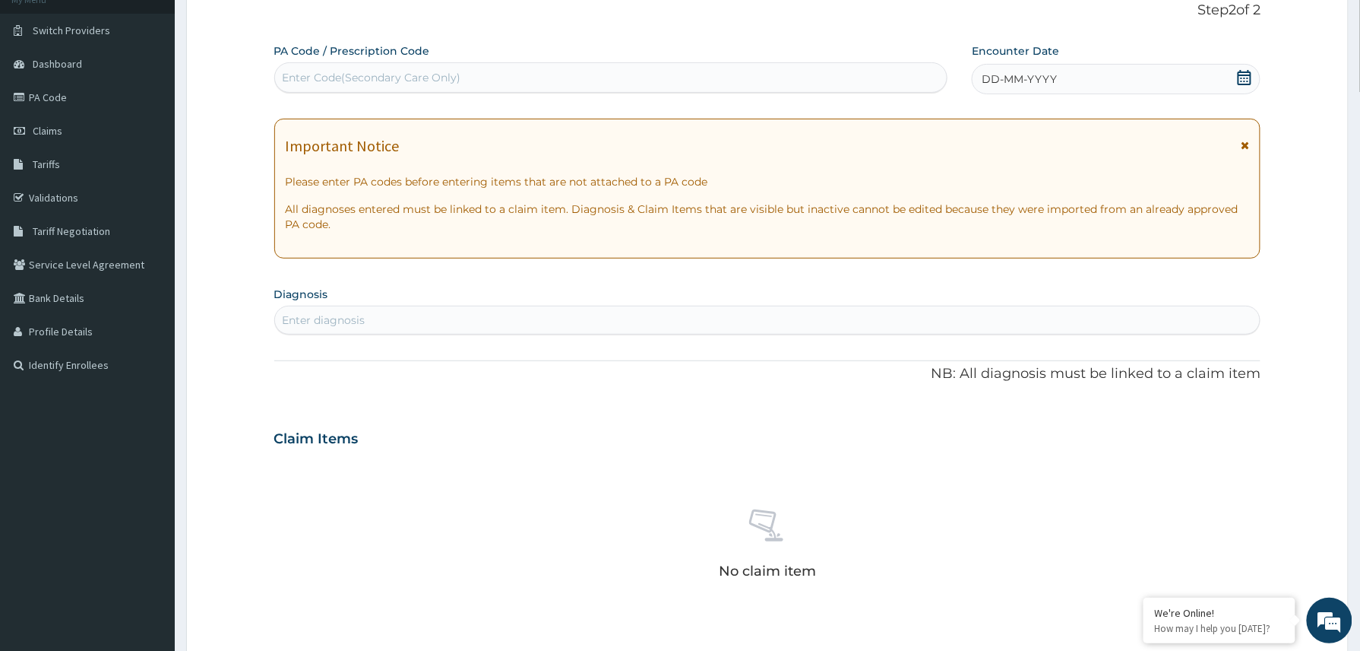
click at [1114, 82] on div "DD-MM-YYYY" at bounding box center [1116, 79] width 289 height 30
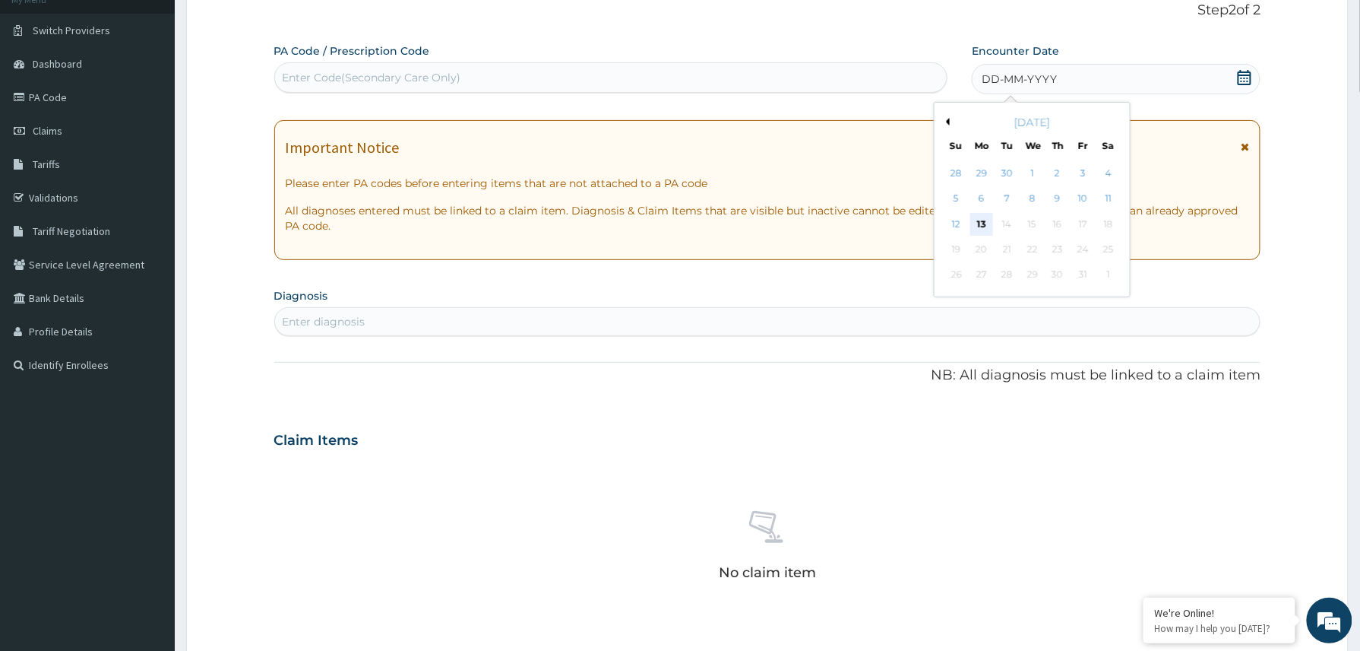
click at [980, 225] on div "13" at bounding box center [981, 224] width 23 height 23
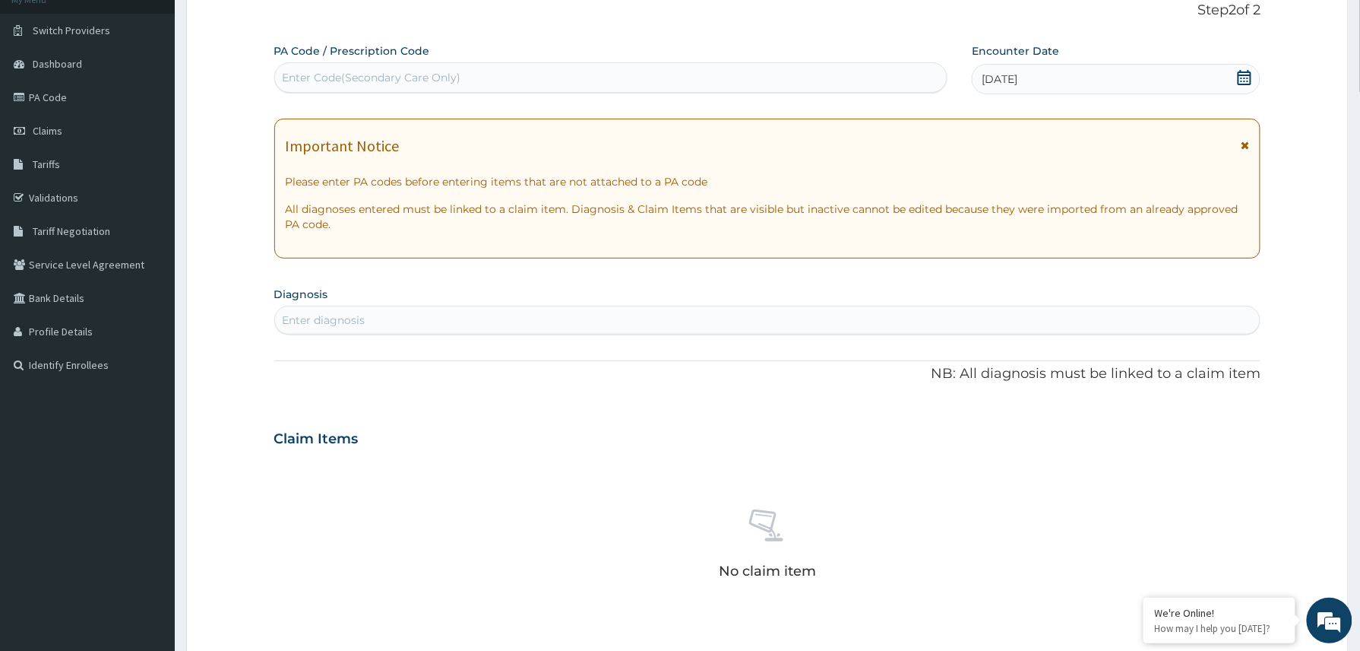
scroll to position [0, 0]
click at [332, 73] on div "Enter Code(Secondary Care Only)" at bounding box center [372, 77] width 179 height 15
paste input "PA/7F1B5B"
type input "PA/7F1B5B"
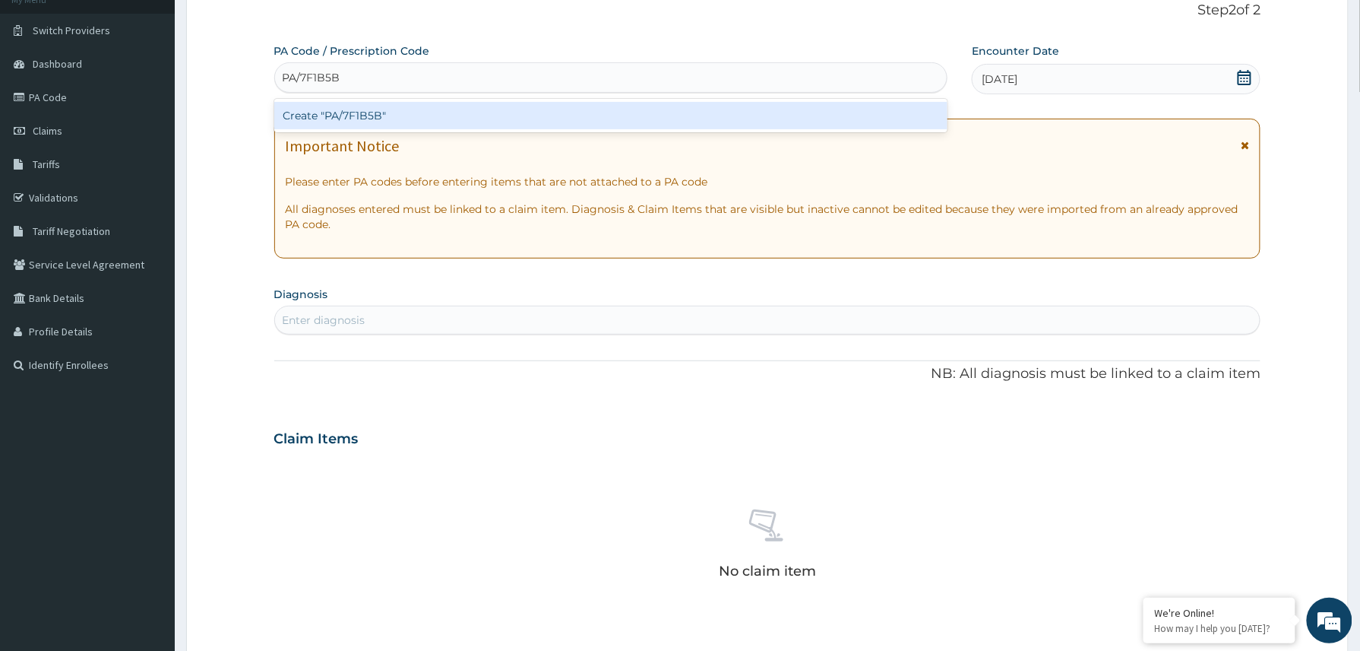
click at [350, 122] on div "Create "PA/7F1B5B"" at bounding box center [611, 115] width 674 height 27
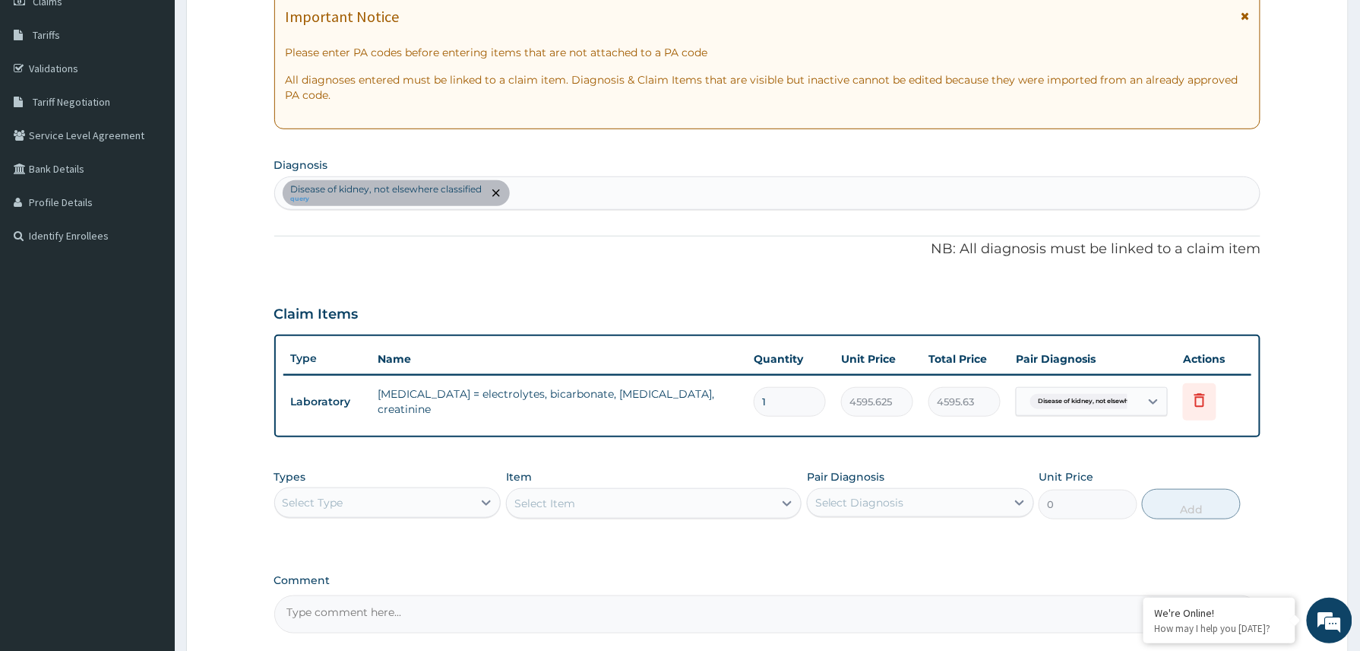
scroll to position [374, 0]
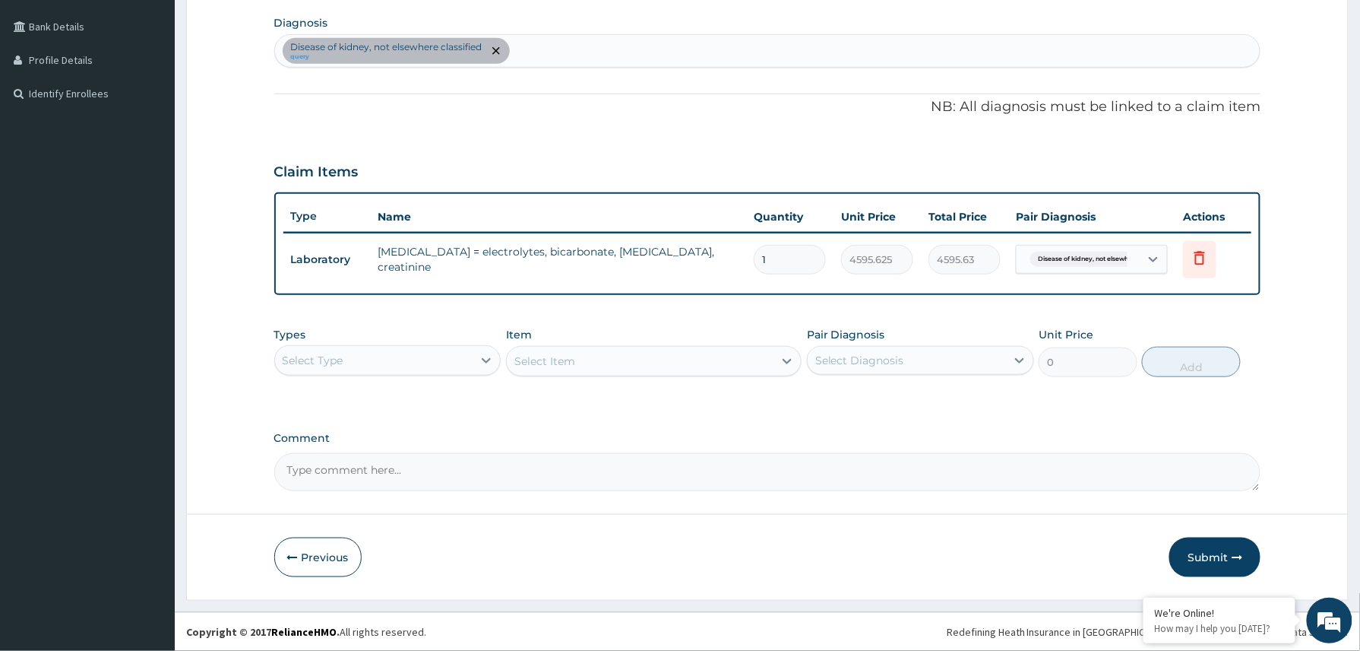
click at [435, 353] on div "Select Type" at bounding box center [374, 360] width 198 height 24
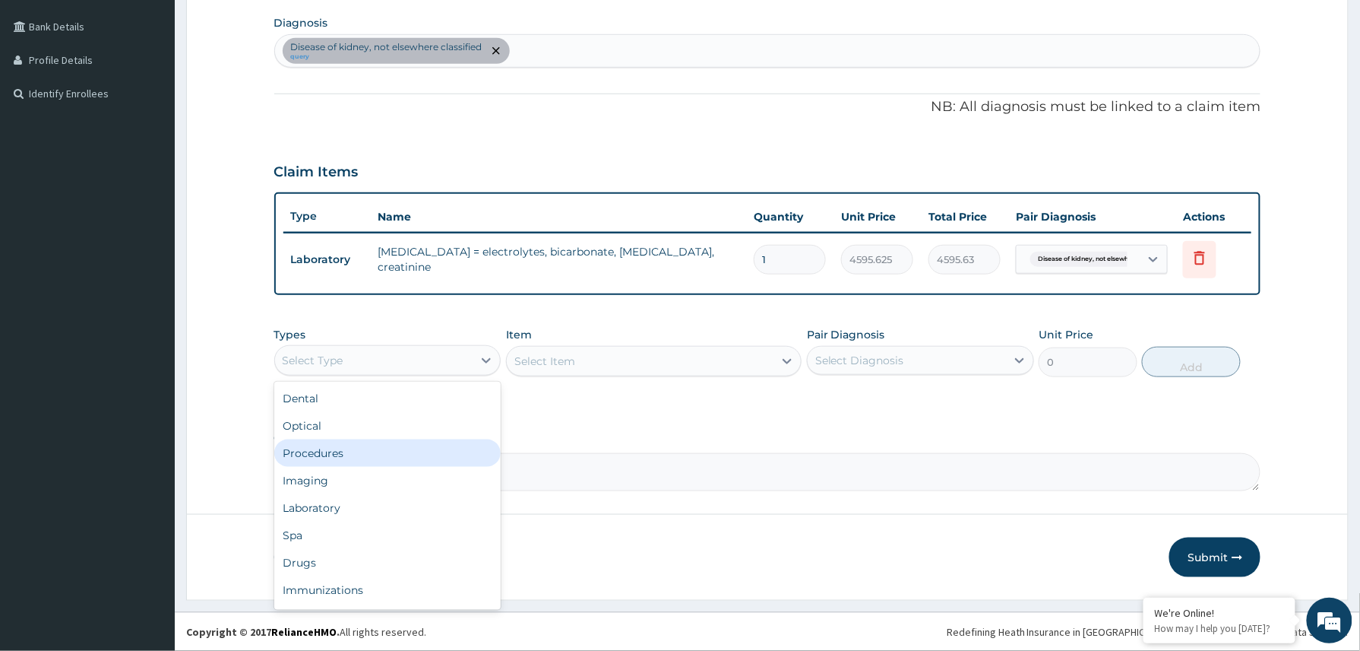
click at [347, 448] on div "Procedures" at bounding box center [387, 452] width 227 height 27
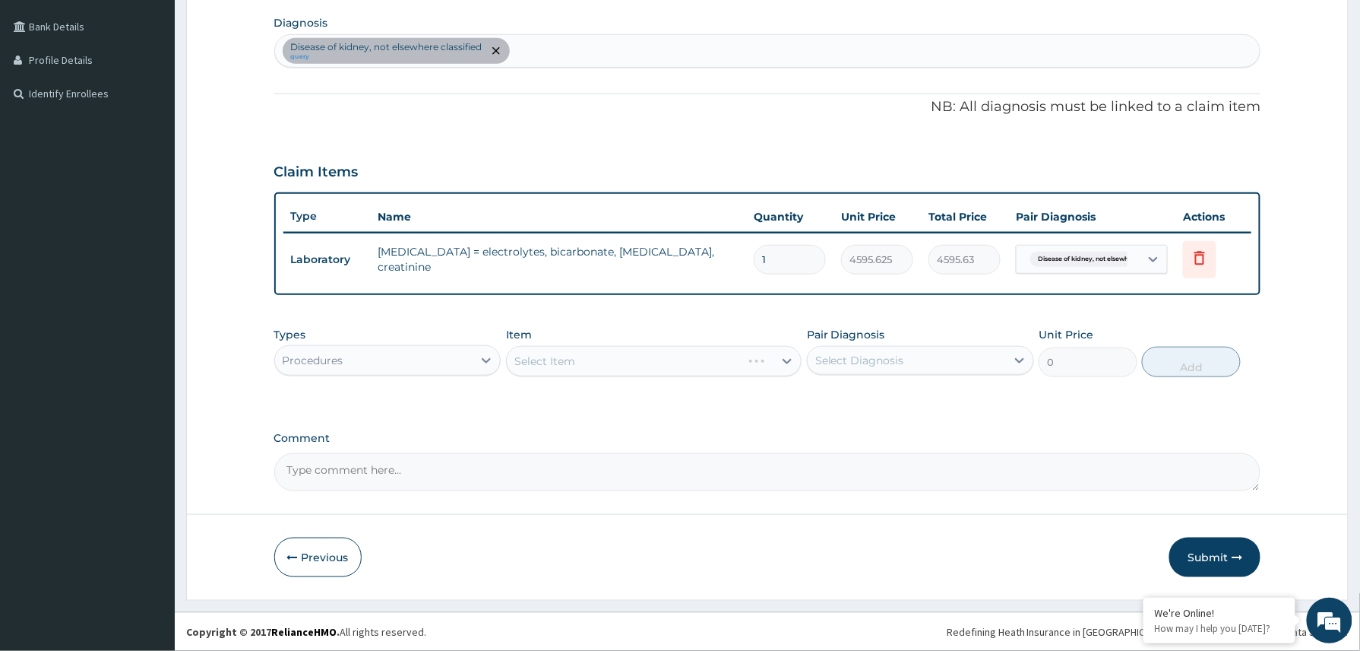
click at [344, 475] on textarea "Comment" at bounding box center [767, 472] width 987 height 38
paste textarea "Tab Amilodipine 5mg dly x 1/52 Tab Astymin 1 dly x 52"
type textarea "Tab Amilodipine 5mg dly x 1/52 Tab Astymin 1 dly x 52"
click at [543, 354] on div "Select Item" at bounding box center [654, 361] width 296 height 30
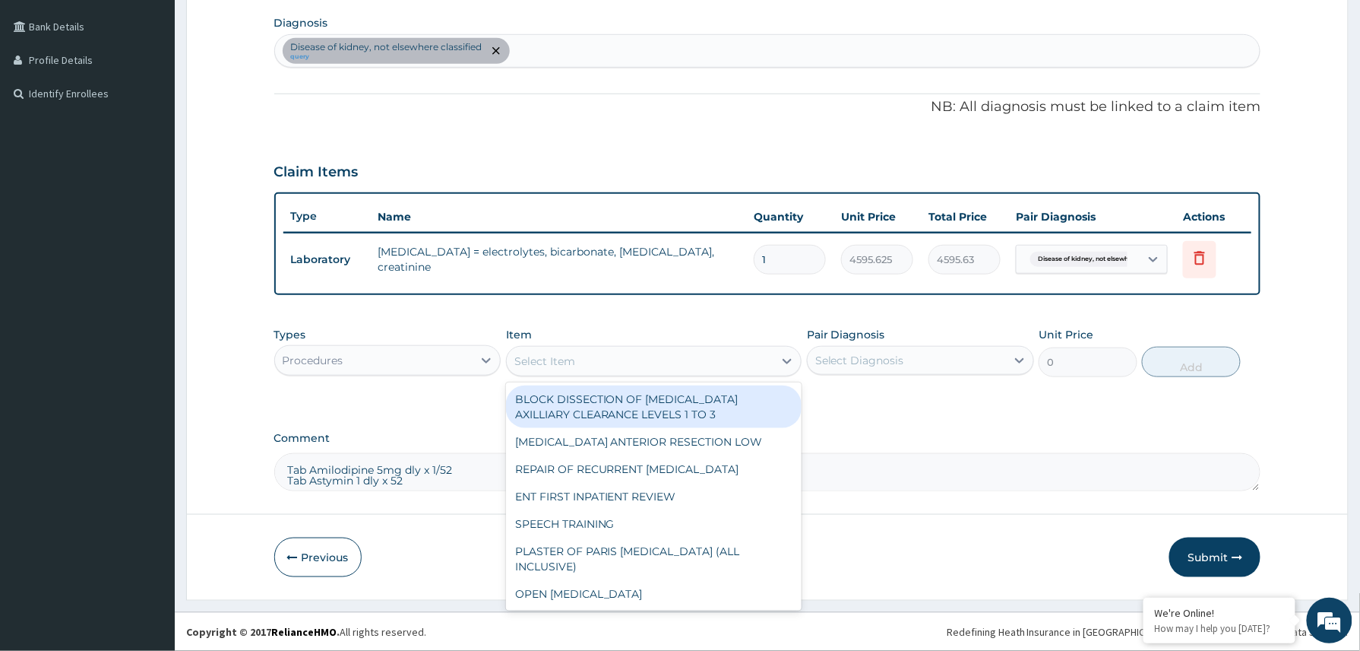
click at [560, 356] on div "Select Item" at bounding box center [544, 360] width 61 height 15
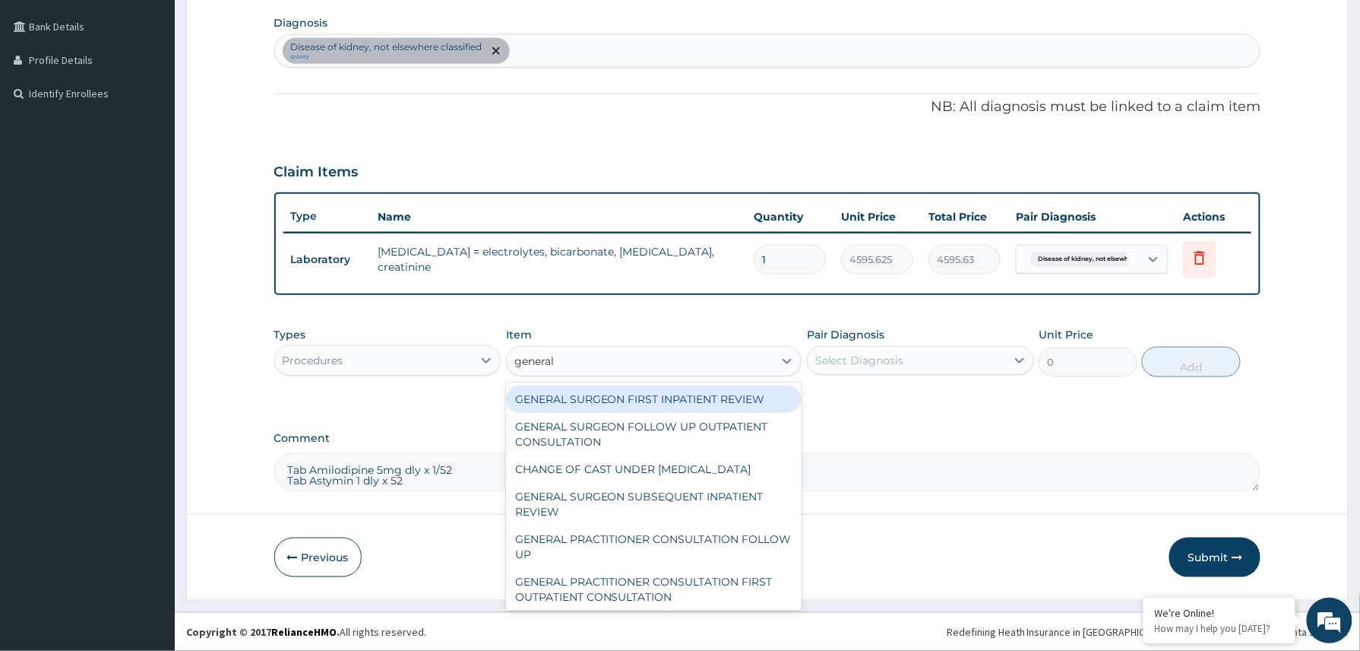
type input "general p"
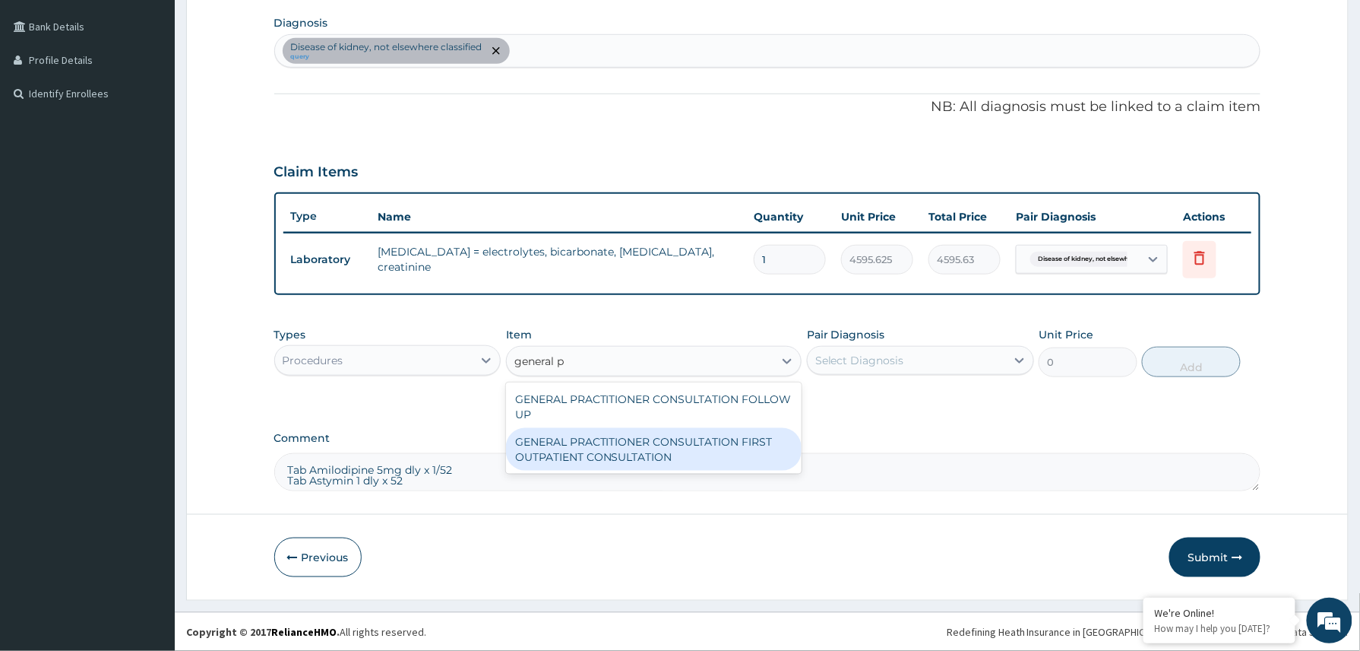
drag, startPoint x: 626, startPoint y: 459, endPoint x: 647, endPoint y: 456, distance: 21.5
click at [630, 459] on div "GENERAL PRACTITIONER CONSULTATION FIRST OUTPATIENT CONSULTATION" at bounding box center [654, 449] width 296 height 43
type input "3370.125"
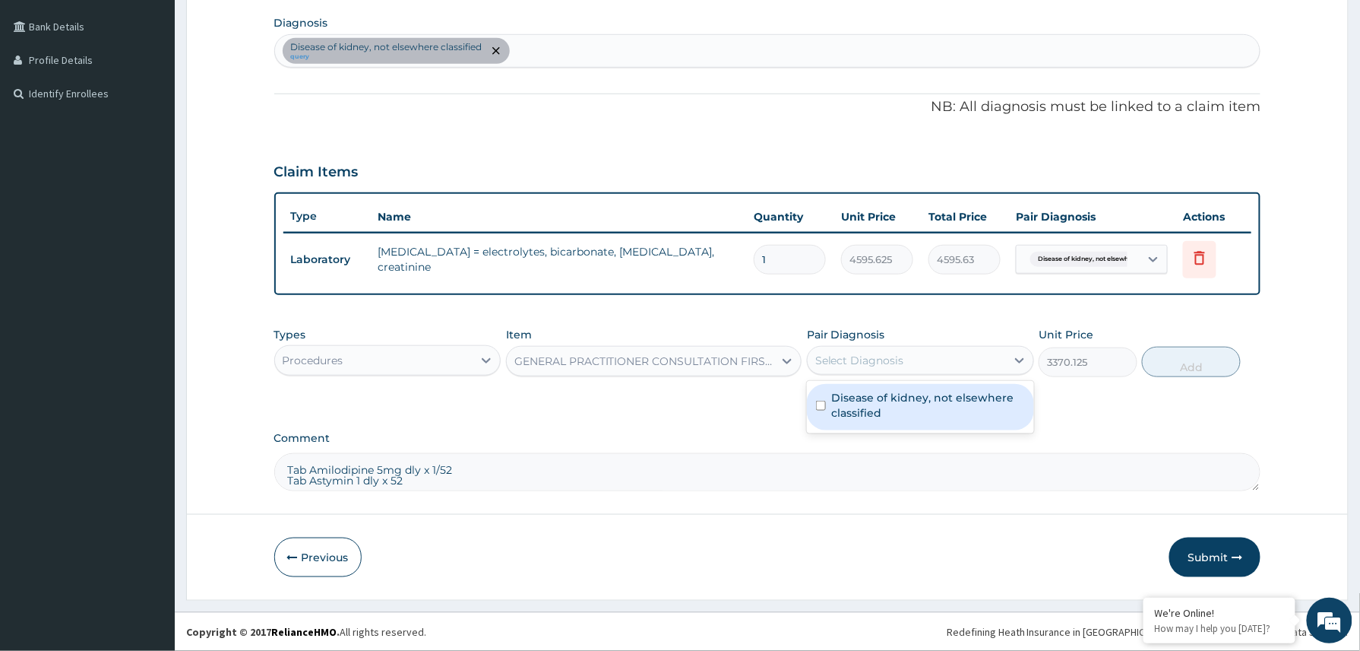
drag, startPoint x: 907, startPoint y: 360, endPoint x: 885, endPoint y: 410, distance: 54.8
click at [909, 371] on div "Select Diagnosis" at bounding box center [907, 360] width 198 height 24
drag, startPoint x: 880, startPoint y: 414, endPoint x: 1002, endPoint y: 401, distance: 122.3
click at [883, 414] on label "Disease of kidney, not elsewhere classified" at bounding box center [928, 405] width 193 height 30
checkbox input "true"
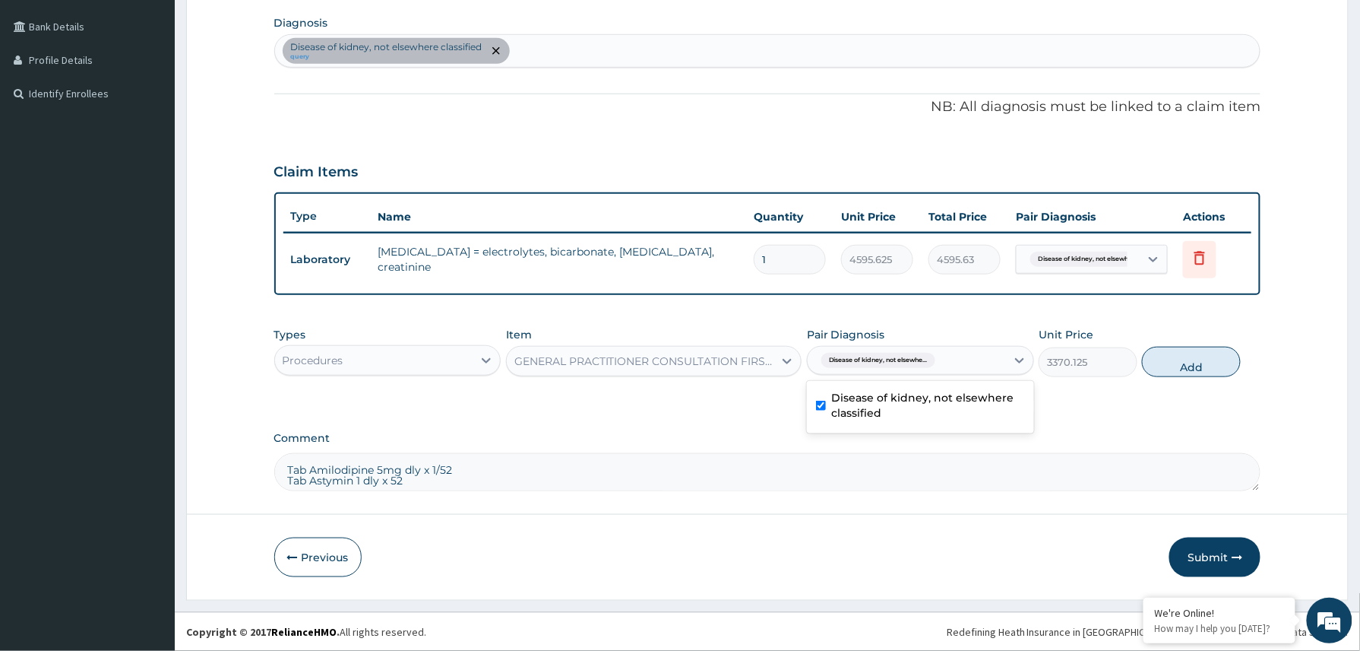
drag, startPoint x: 1158, startPoint y: 359, endPoint x: 1119, endPoint y: 399, distance: 55.4
click at [1158, 372] on button "Add" at bounding box center [1191, 362] width 99 height 30
type input "0"
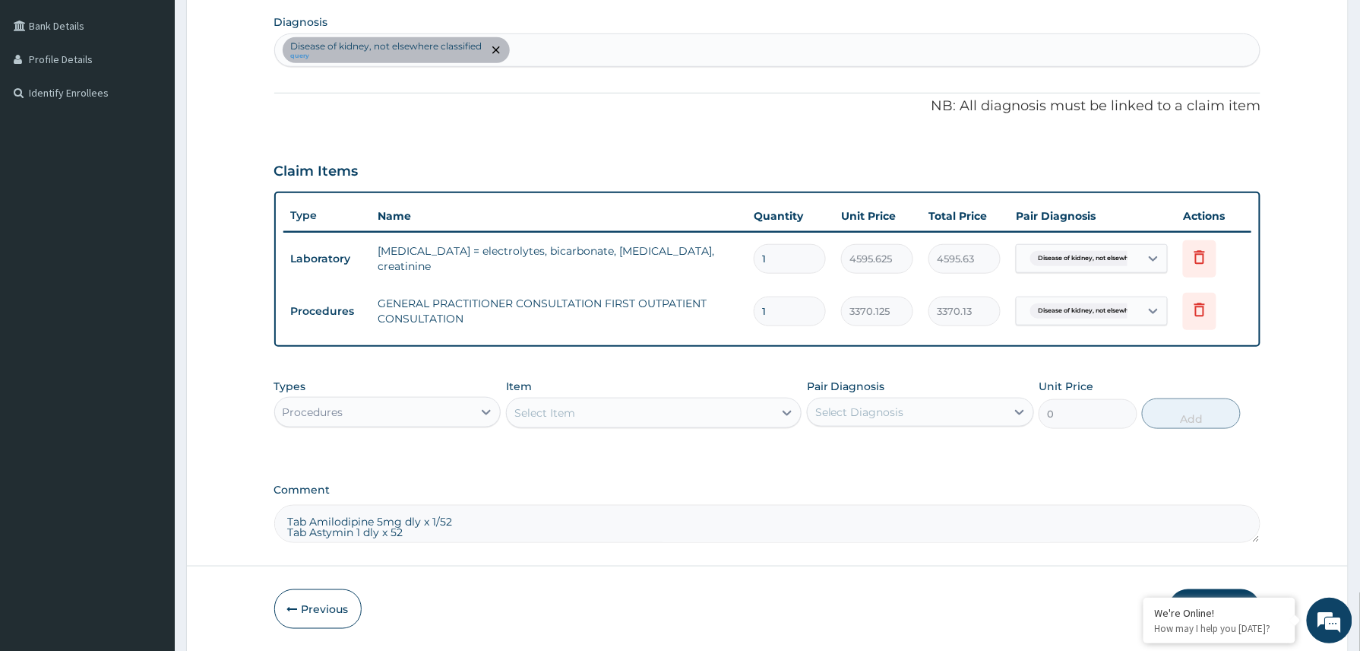
click at [415, 416] on div "Procedures" at bounding box center [374, 412] width 198 height 24
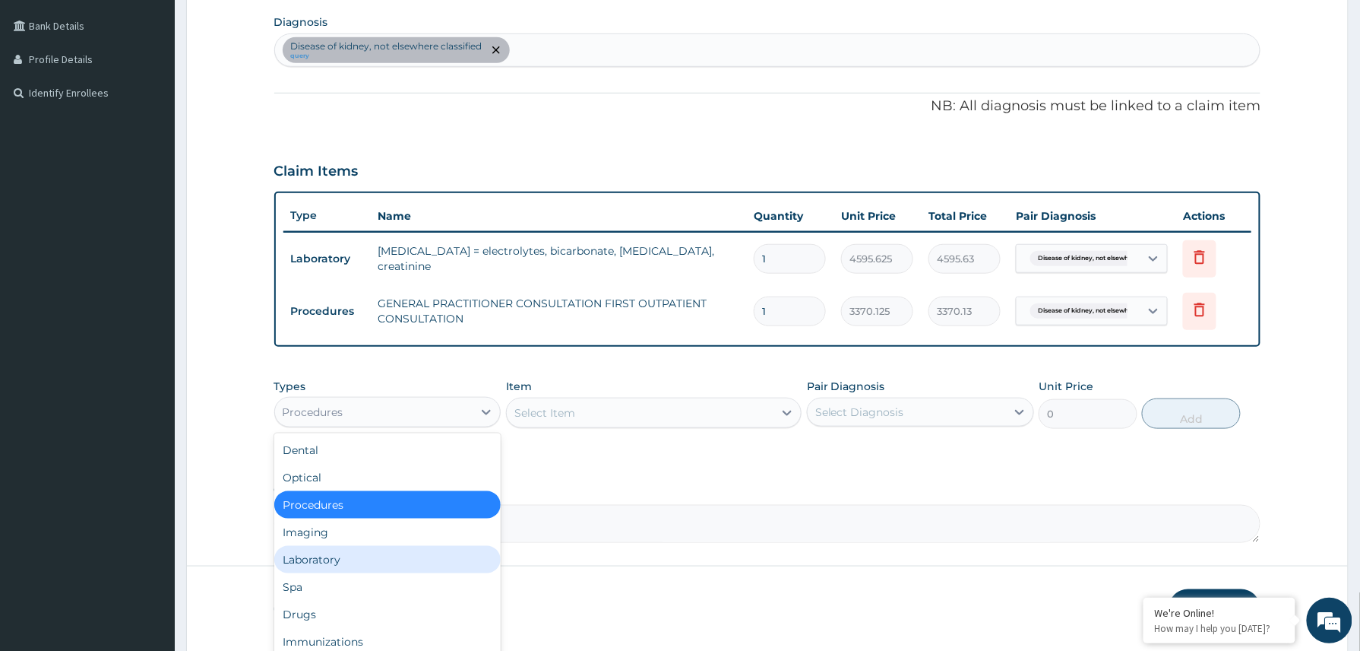
click at [331, 555] on div "Laboratory" at bounding box center [387, 559] width 227 height 27
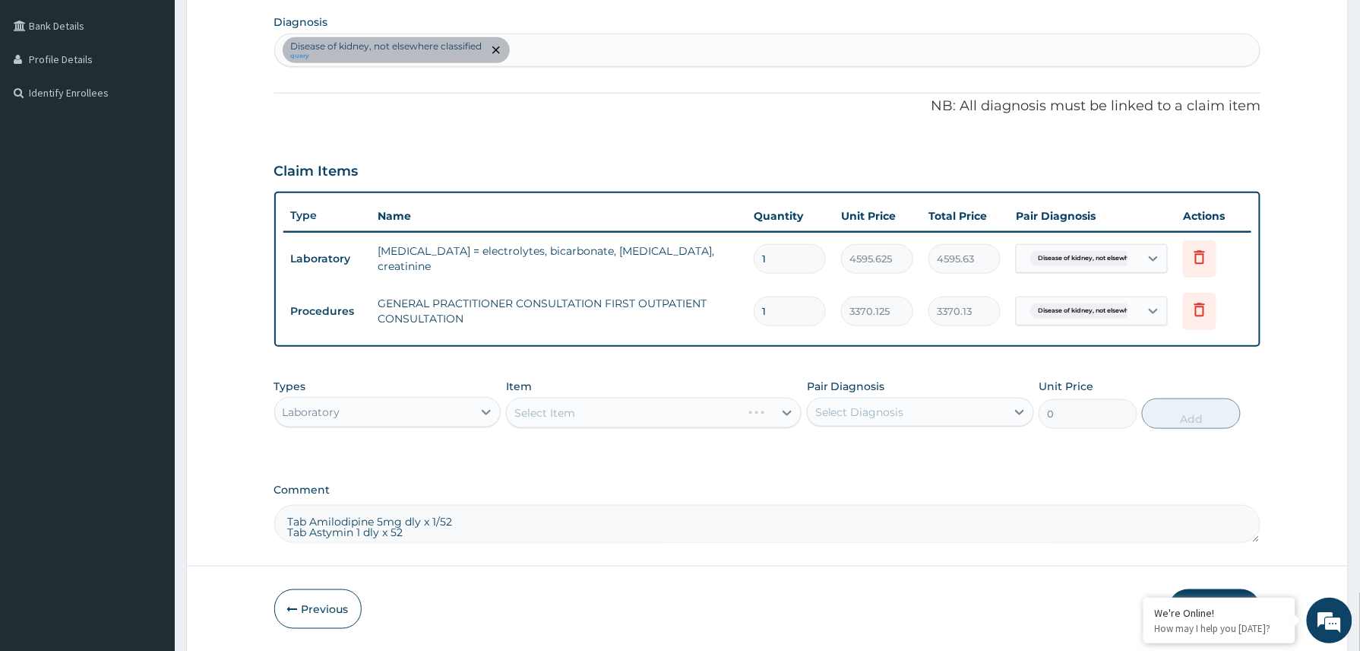
click at [492, 520] on textarea "Tab Amilodipine 5mg dly x 1/52 Tab Astymin 1 dly x 52" at bounding box center [767, 524] width 987 height 38
paste textarea "Cholesterol, Urinalysis, RFT, ECG, Chest X-ray, MP, FBC"
type textarea "Tab Amilodipine 5mg dly x 1/52 Tab Astymin 1 dly x 52 Cholesterol, Urinalysis, …"
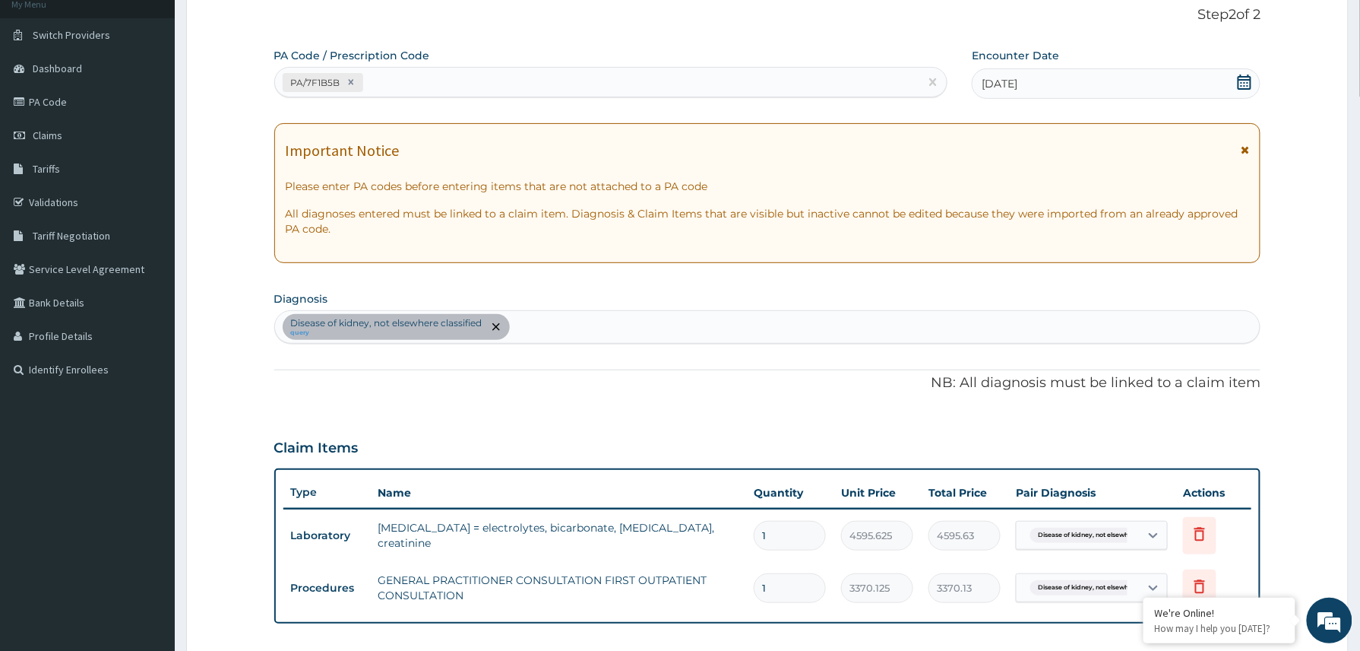
scroll to position [426, 0]
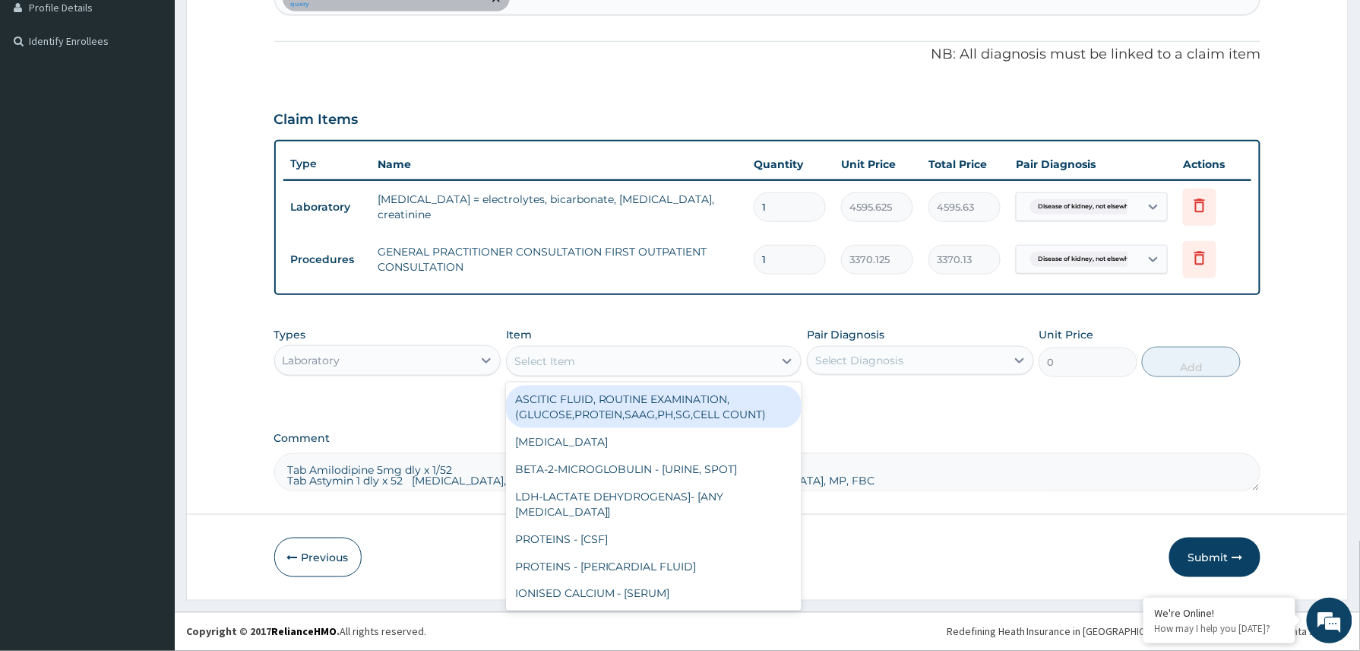
click at [566, 353] on div "Select Item" at bounding box center [544, 360] width 61 height 15
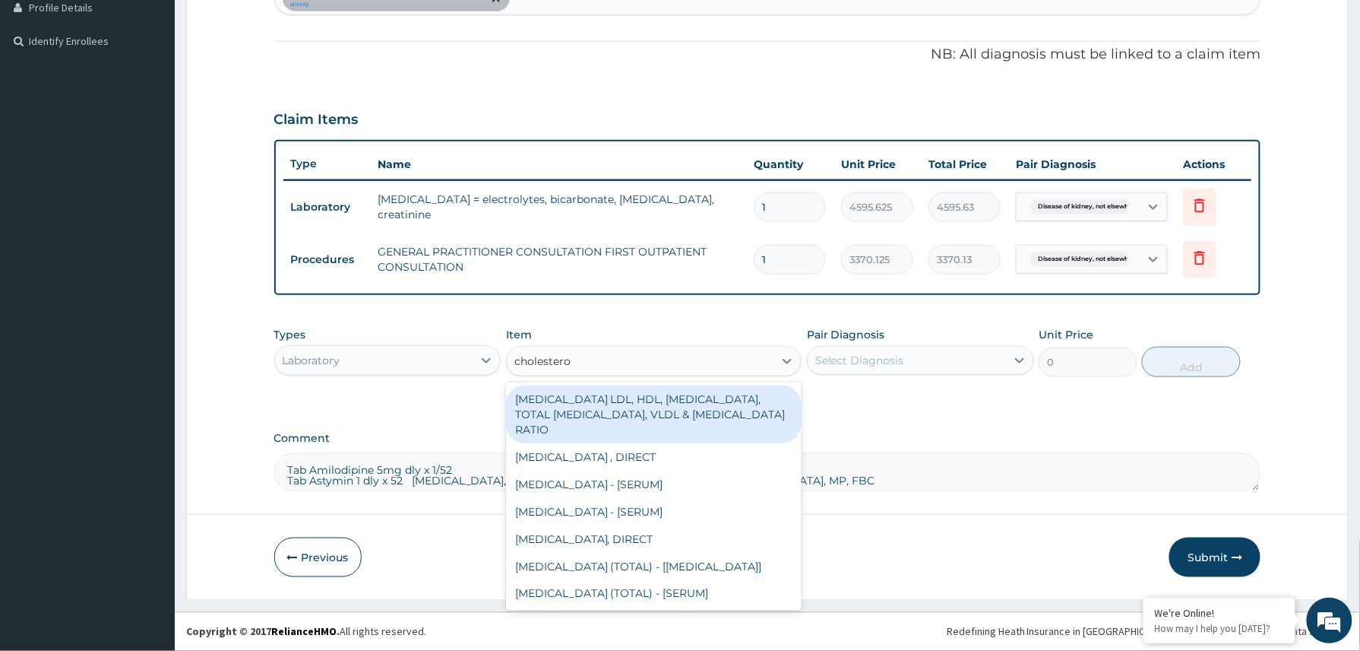
type input "cholesterol"
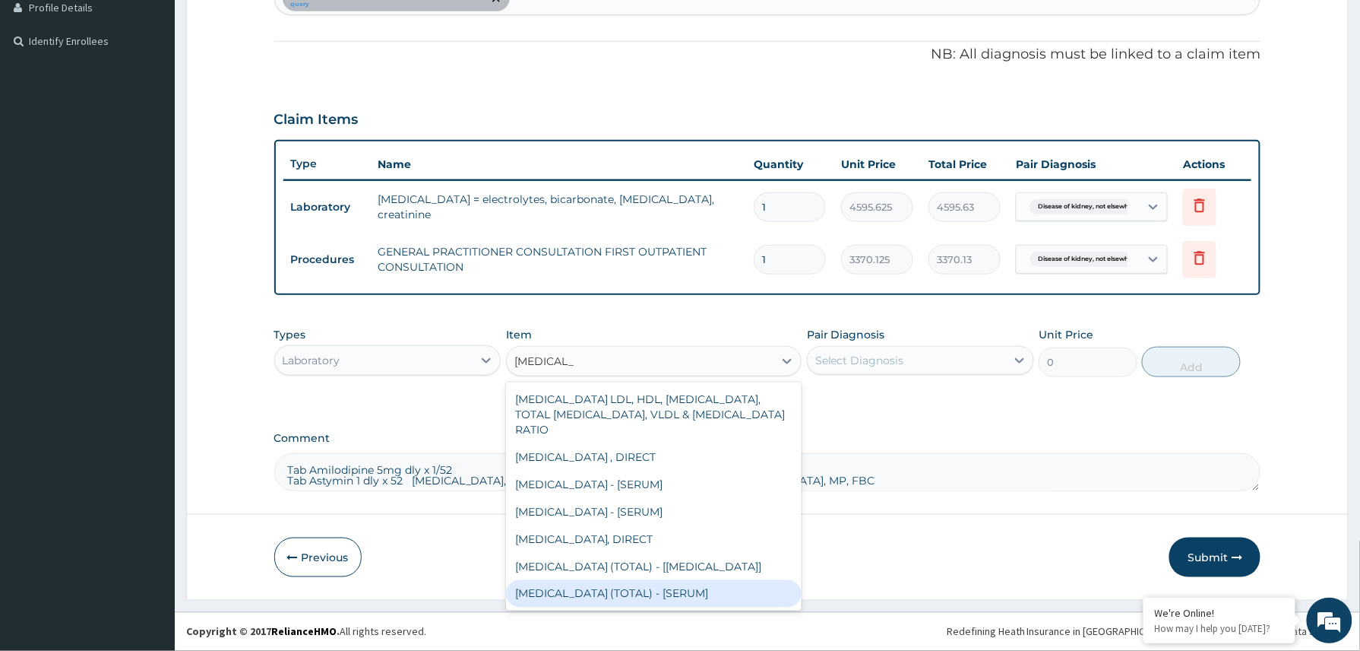
drag, startPoint x: 644, startPoint y: 590, endPoint x: 657, endPoint y: 550, distance: 42.1
click at [644, 590] on div "[MEDICAL_DATA] (TOTAL) - [SERUM]" at bounding box center [654, 593] width 296 height 27
type input "2880"
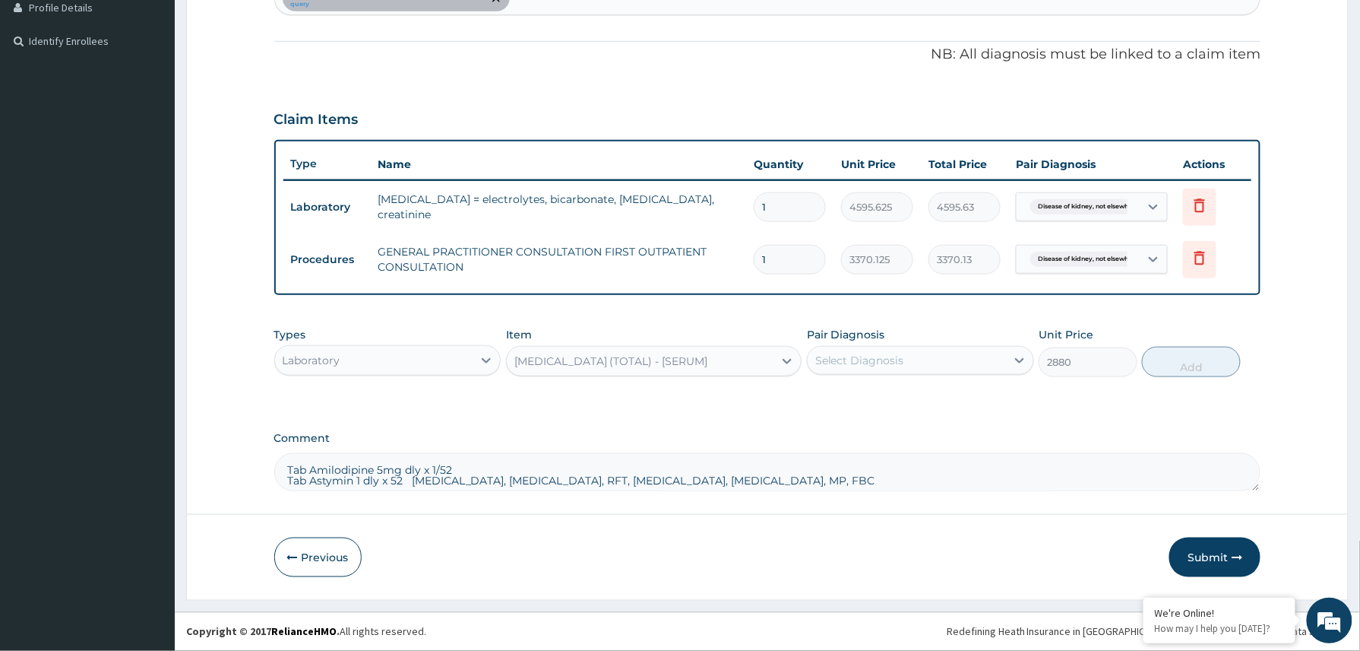
click at [886, 366] on div "Select Diagnosis" at bounding box center [859, 360] width 89 height 15
click at [854, 395] on label "Disease of kidney, not elsewhere classified" at bounding box center [928, 405] width 193 height 30
checkbox input "true"
click at [1175, 365] on button "Add" at bounding box center [1191, 362] width 99 height 30
type input "0"
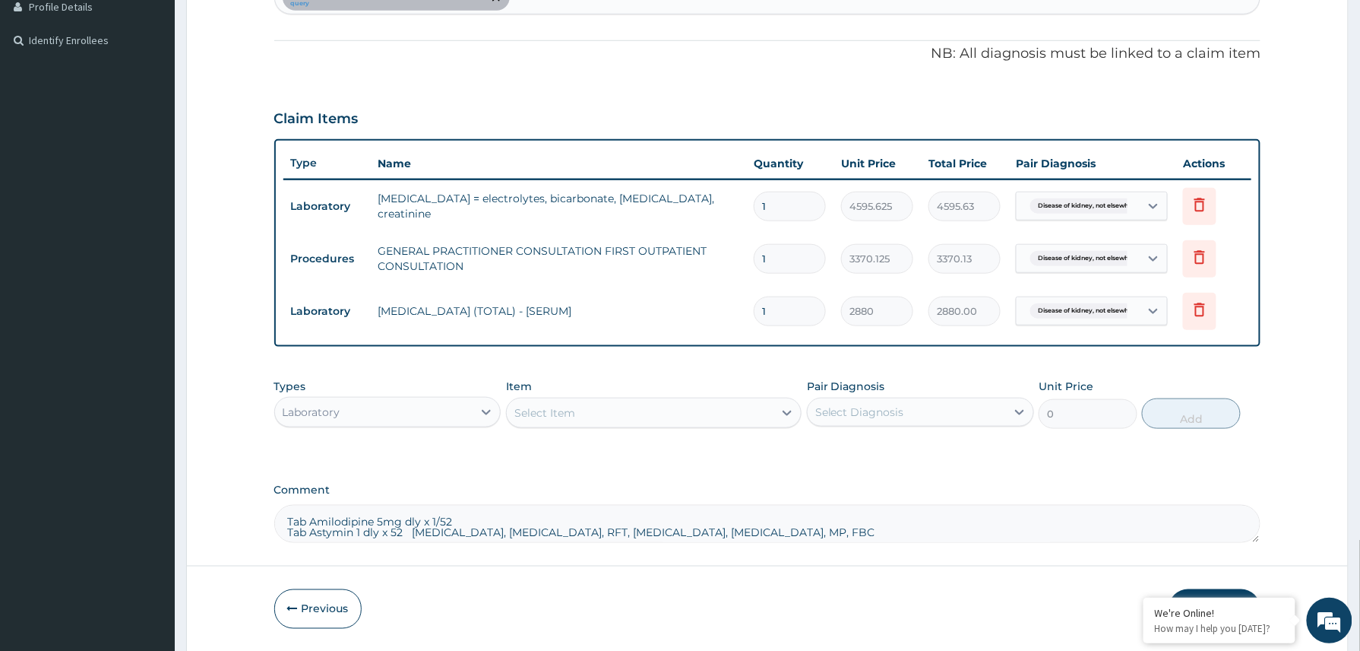
click at [561, 416] on div "Select Item" at bounding box center [544, 412] width 61 height 15
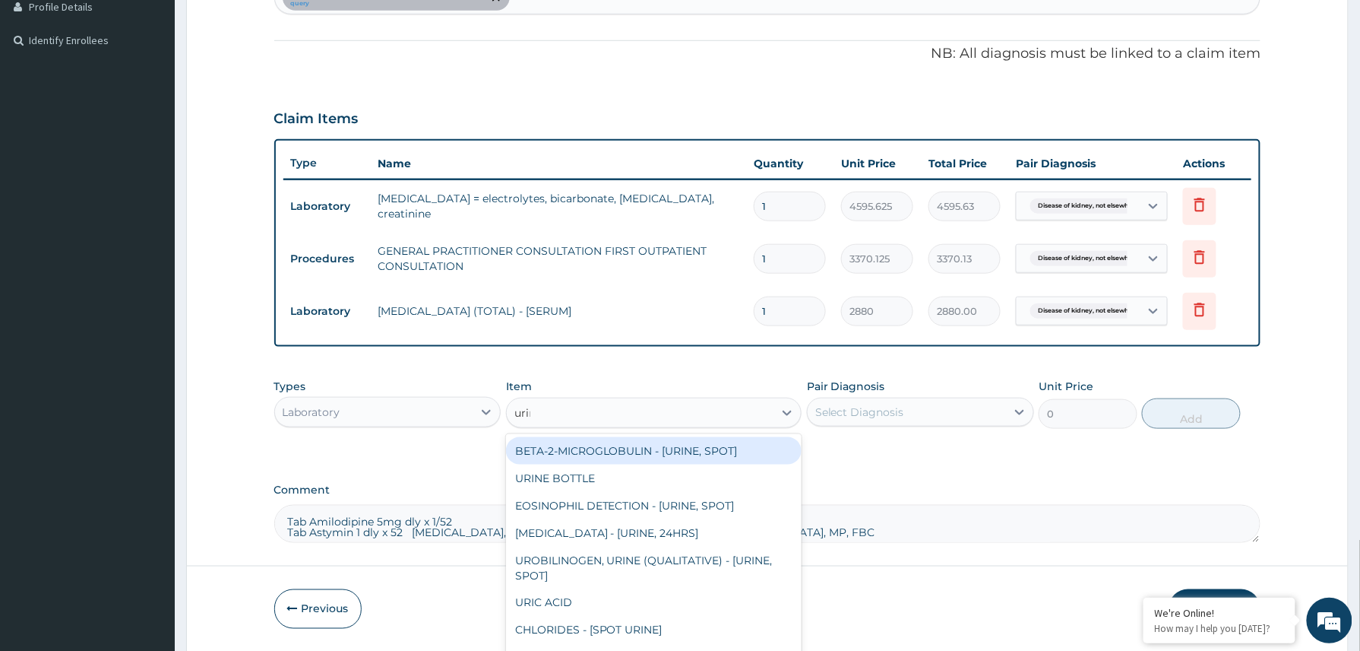
type input "urina"
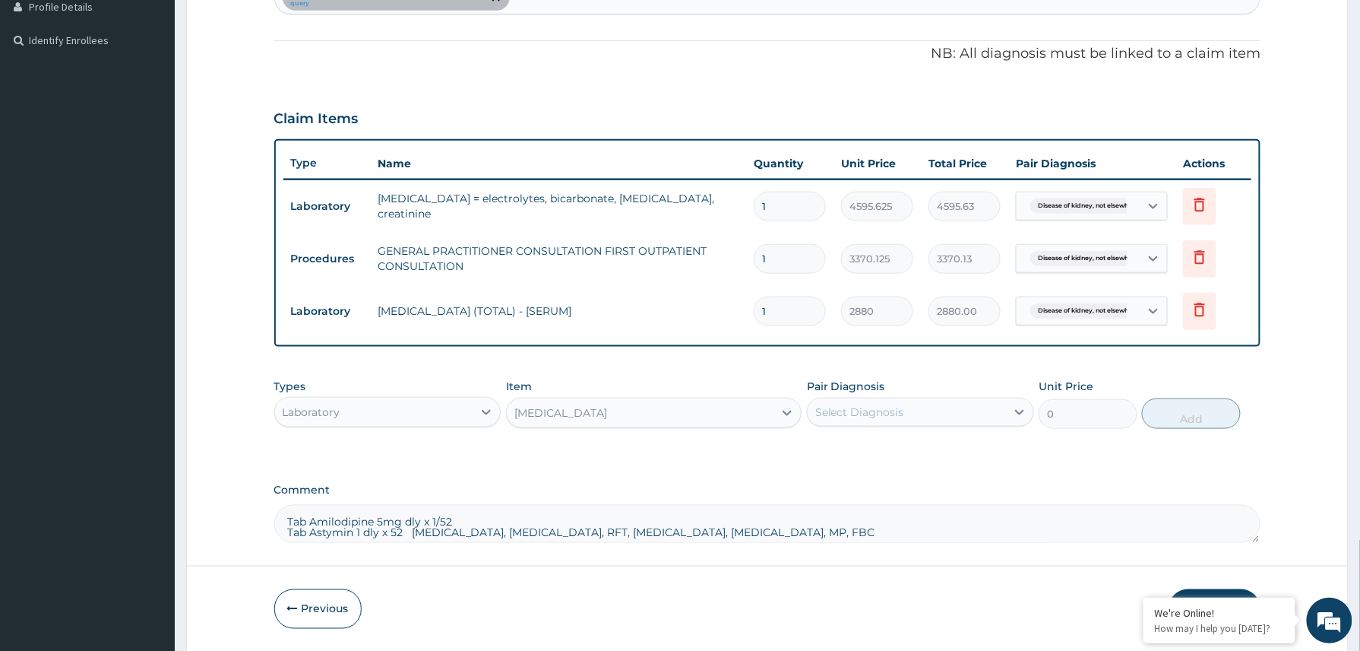
type input "1531.875"
click at [916, 404] on div "Select Diagnosis" at bounding box center [907, 412] width 198 height 24
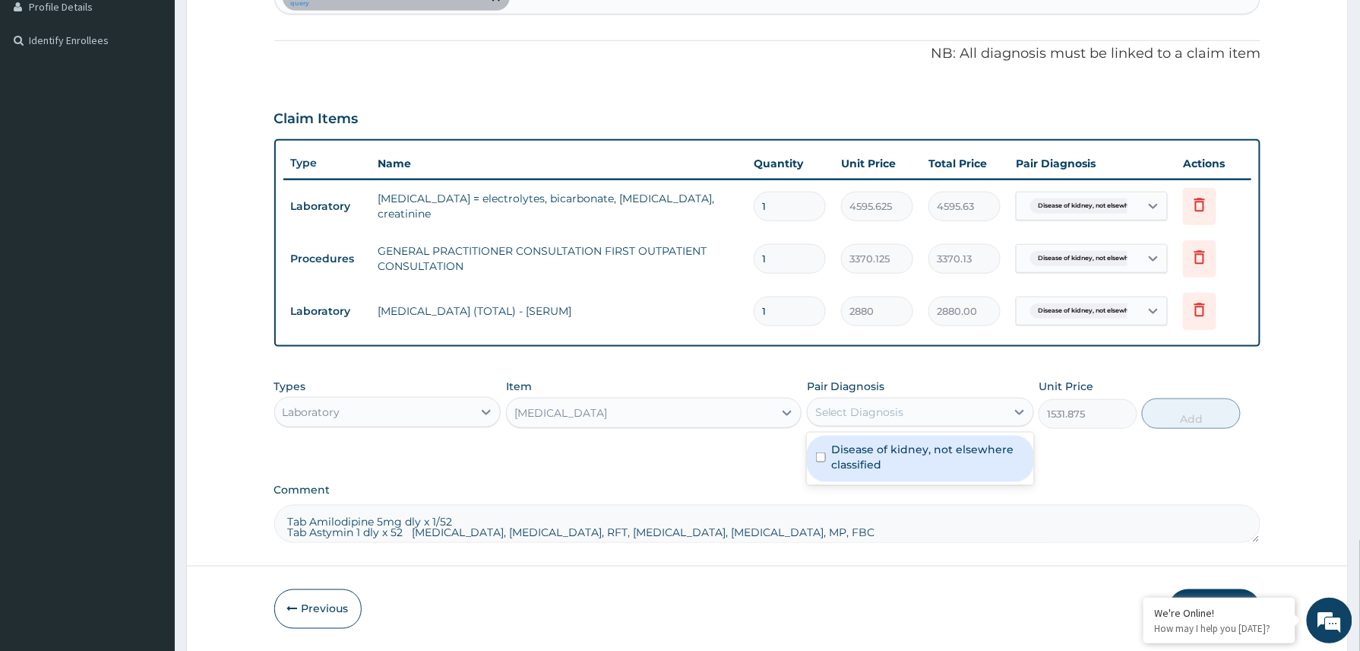
drag, startPoint x: 916, startPoint y: 451, endPoint x: 1064, endPoint y: 453, distance: 148.2
click at [915, 454] on label "Disease of kidney, not elsewhere classified" at bounding box center [928, 457] width 193 height 30
checkbox input "true"
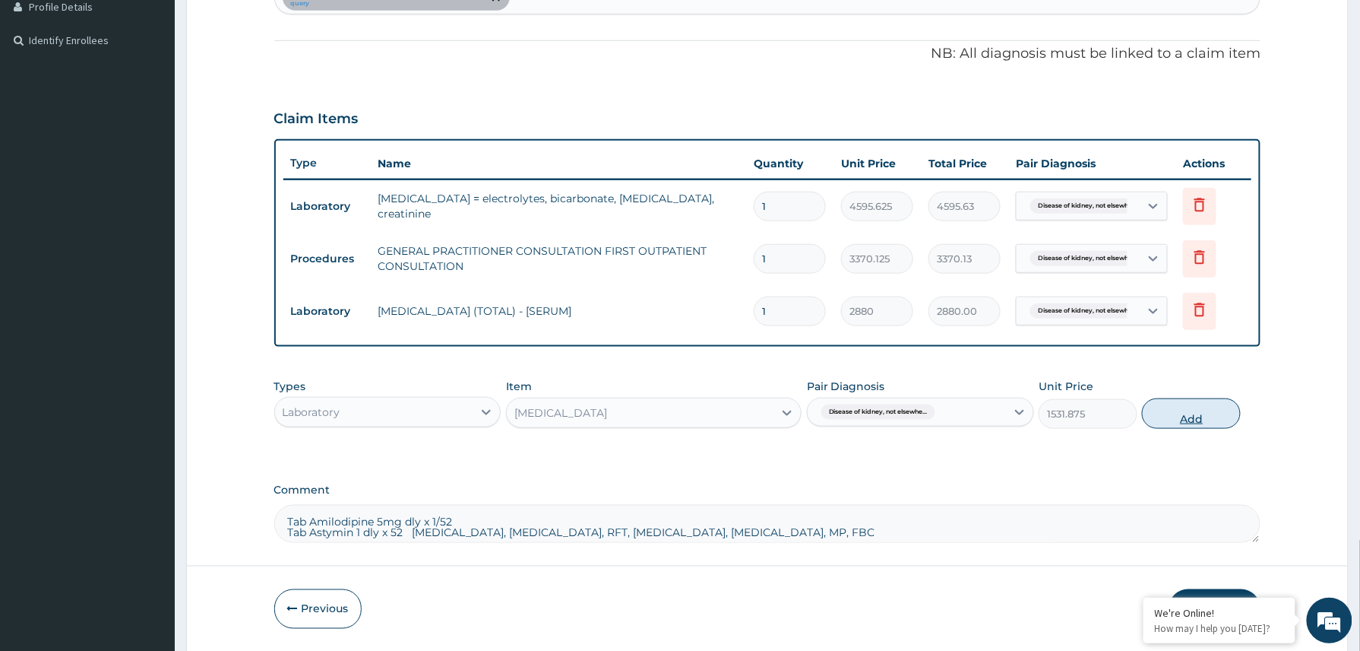
drag, startPoint x: 1195, startPoint y: 421, endPoint x: 1186, endPoint y: 419, distance: 10.0
click at [1195, 420] on button "Add" at bounding box center [1191, 413] width 99 height 30
type input "0"
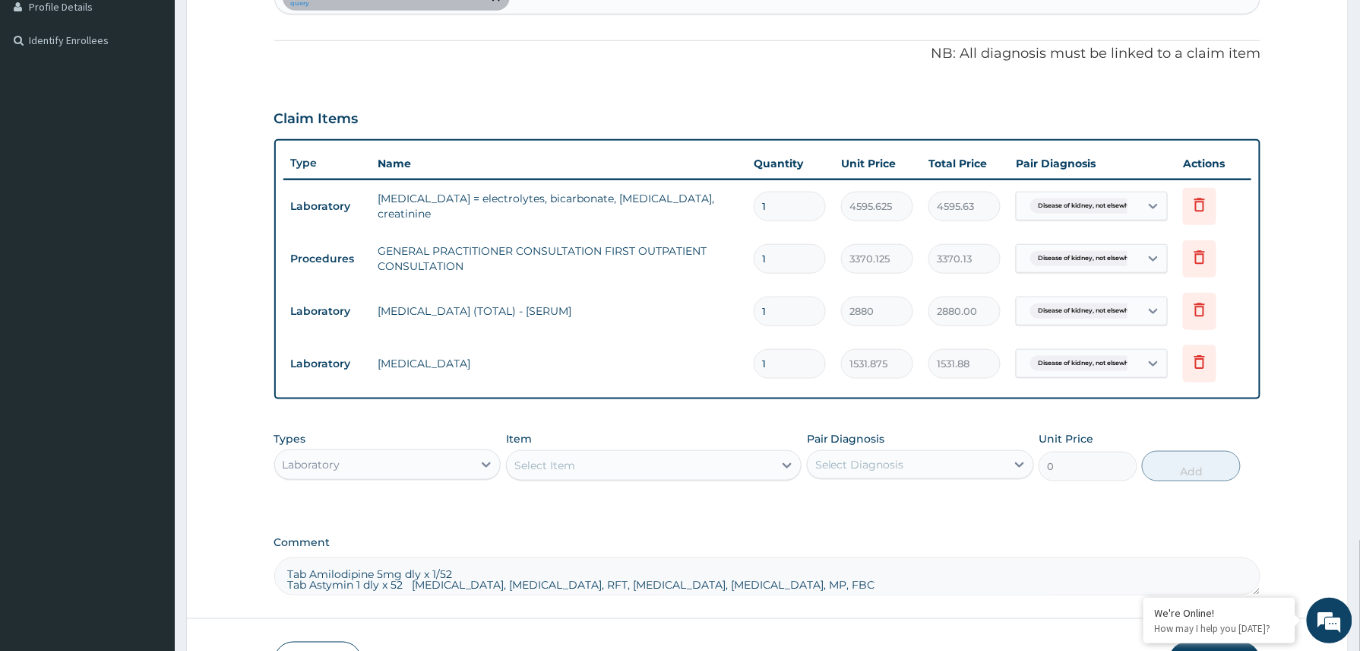
scroll to position [532, 0]
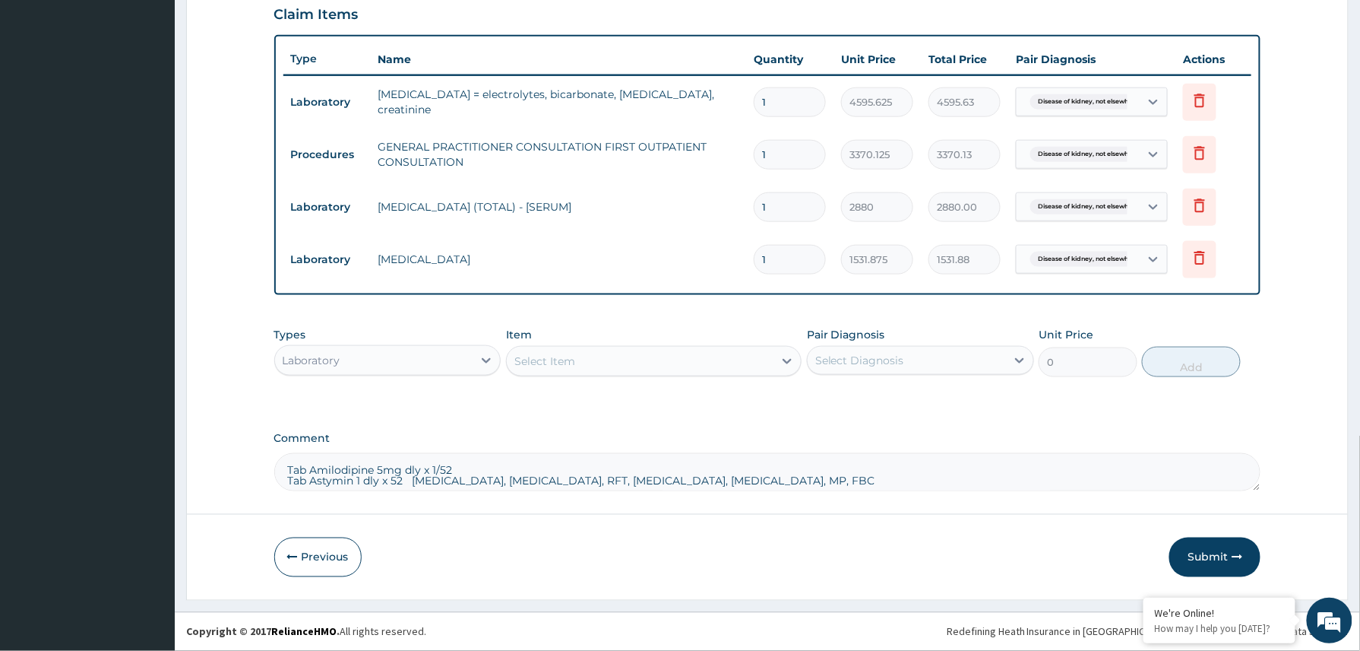
click at [573, 350] on div "Select Item" at bounding box center [640, 361] width 267 height 24
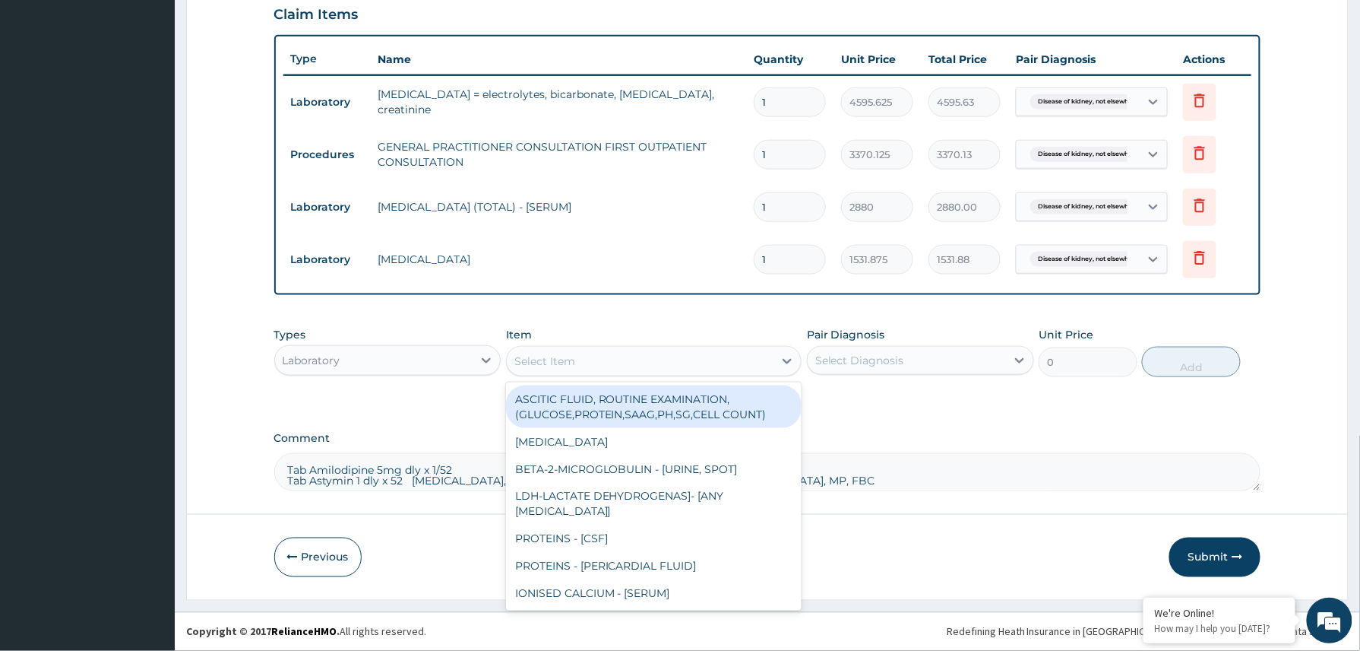
click at [866, 423] on div "PA Code / Prescription Code PA/7F1B5B Encounter Date 13-10-2025 Important Notic…" at bounding box center [767, 53] width 987 height 876
click at [584, 356] on div "Select Item" at bounding box center [640, 361] width 267 height 24
click at [864, 403] on div "Types Laboratory Item option URINALYSIS, selected. option ASCITIC FLUID, ROUTIN…" at bounding box center [767, 363] width 987 height 88
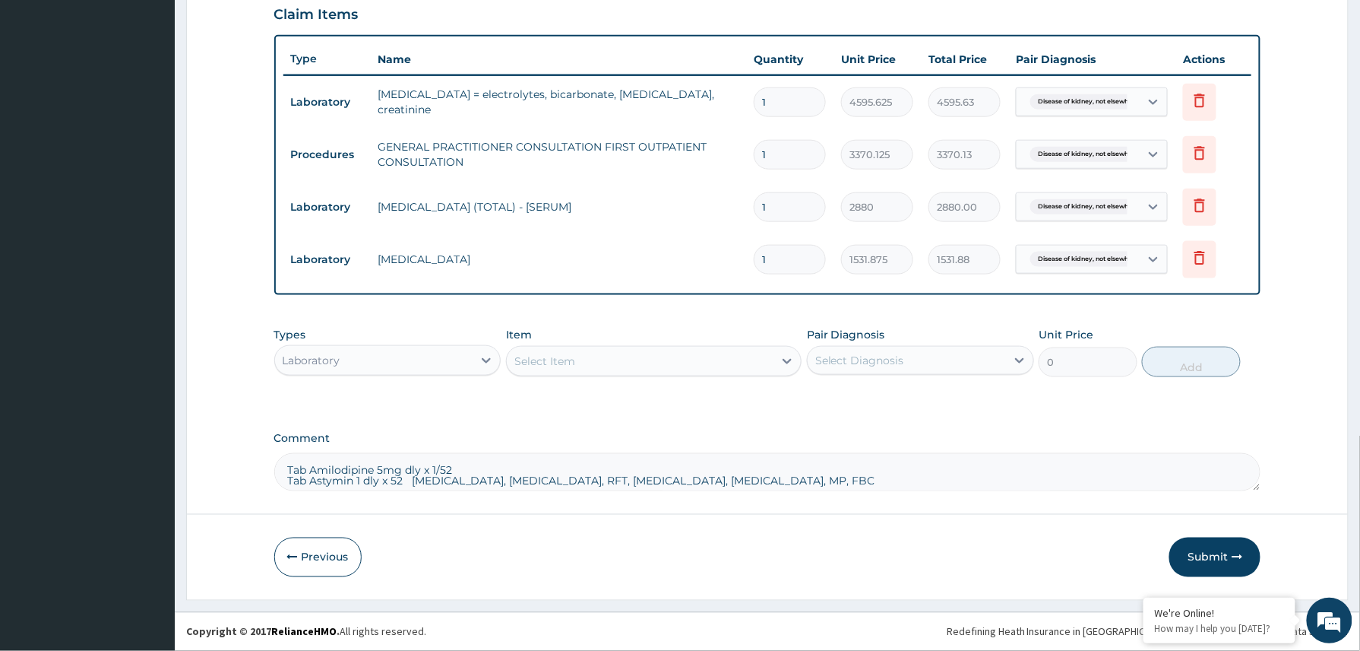
click at [623, 366] on div "Select Item" at bounding box center [640, 361] width 267 height 24
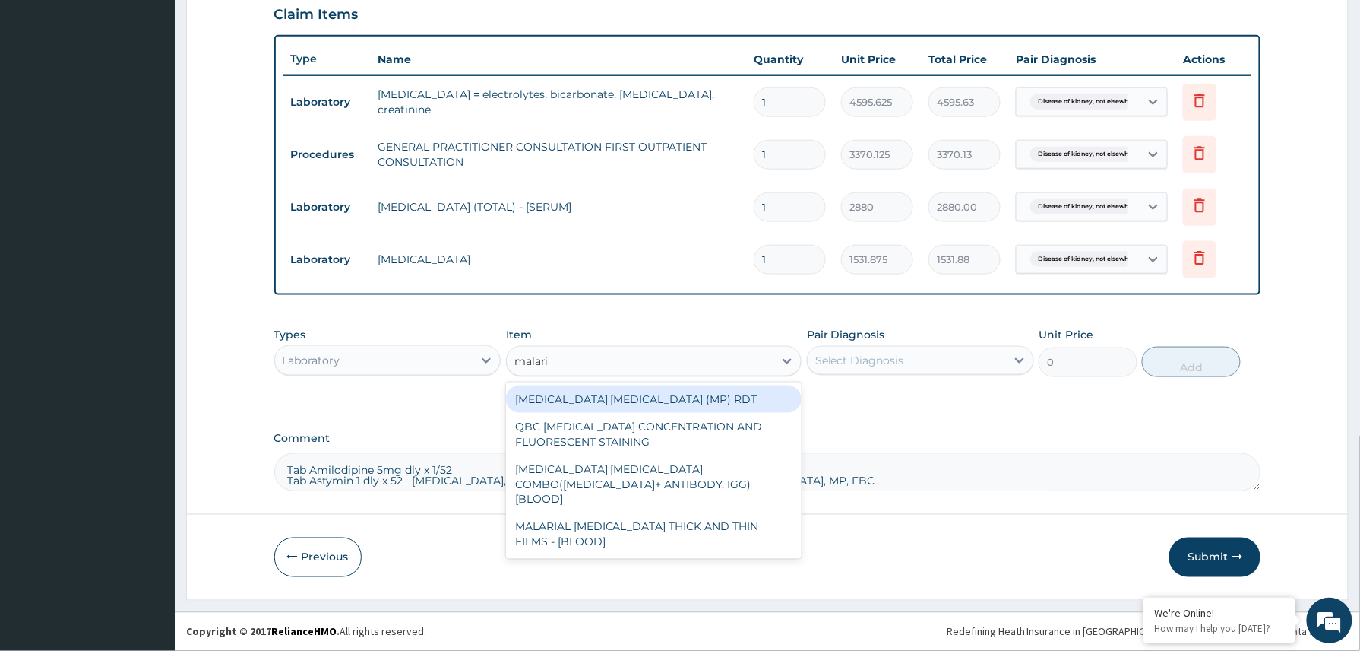
type input "malaria"
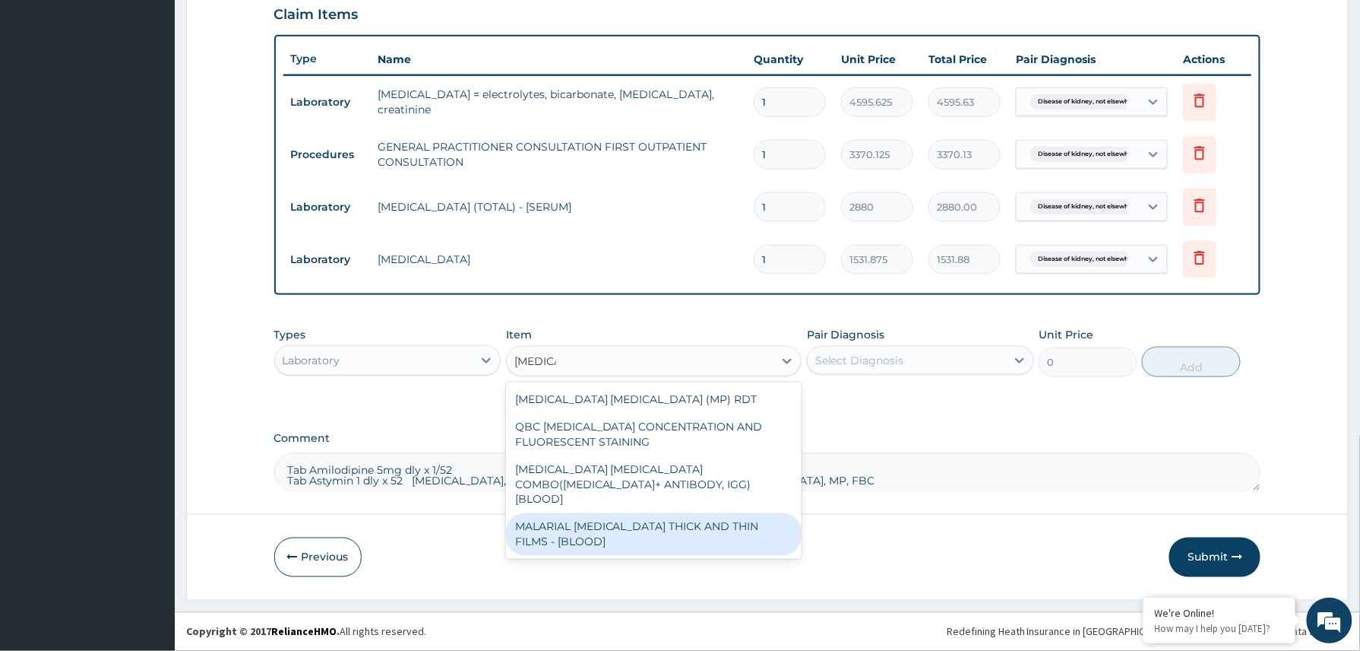
click at [687, 513] on div "MALARIAL PARASITE THICK AND THIN FILMS - [BLOOD]" at bounding box center [654, 534] width 296 height 43
type input "1531.875"
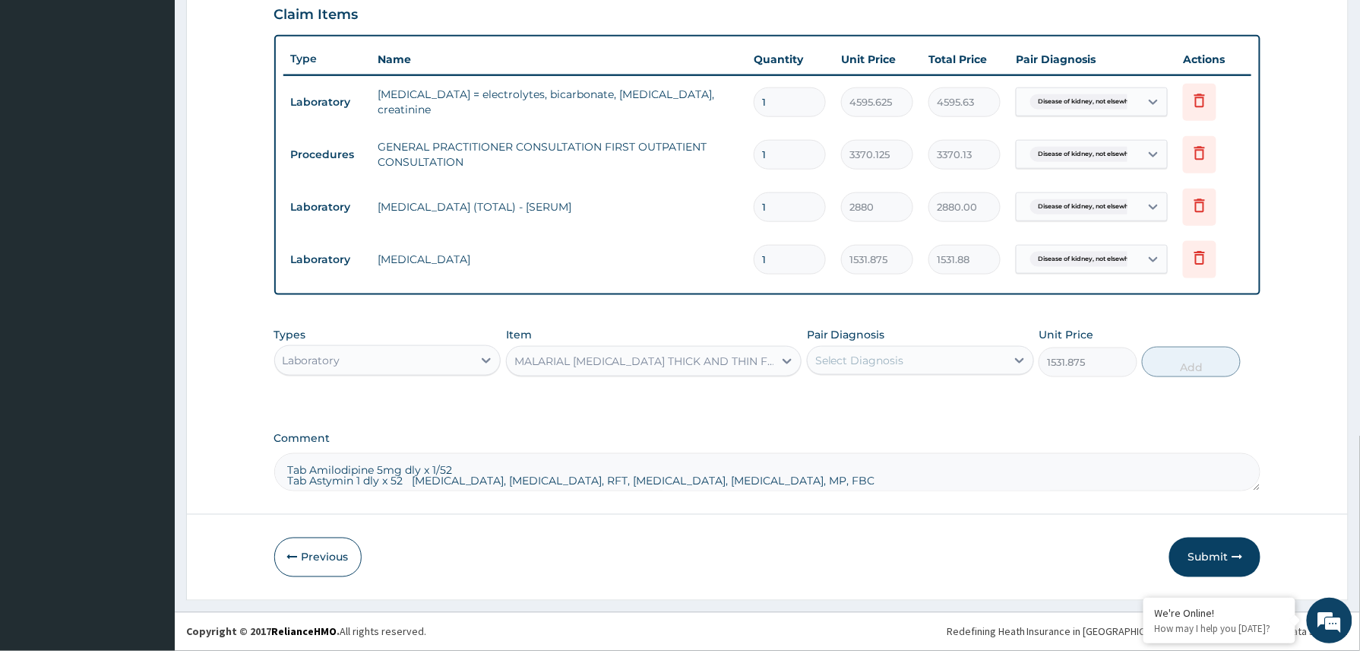
drag, startPoint x: 915, startPoint y: 353, endPoint x: 894, endPoint y: 374, distance: 29.6
click at [901, 368] on div "Select Diagnosis" at bounding box center [907, 360] width 198 height 24
drag, startPoint x: 839, startPoint y: 400, endPoint x: 1038, endPoint y: 406, distance: 199.2
click at [840, 403] on label "Disease of kidney, not elsewhere classified" at bounding box center [928, 405] width 193 height 30
checkbox input "true"
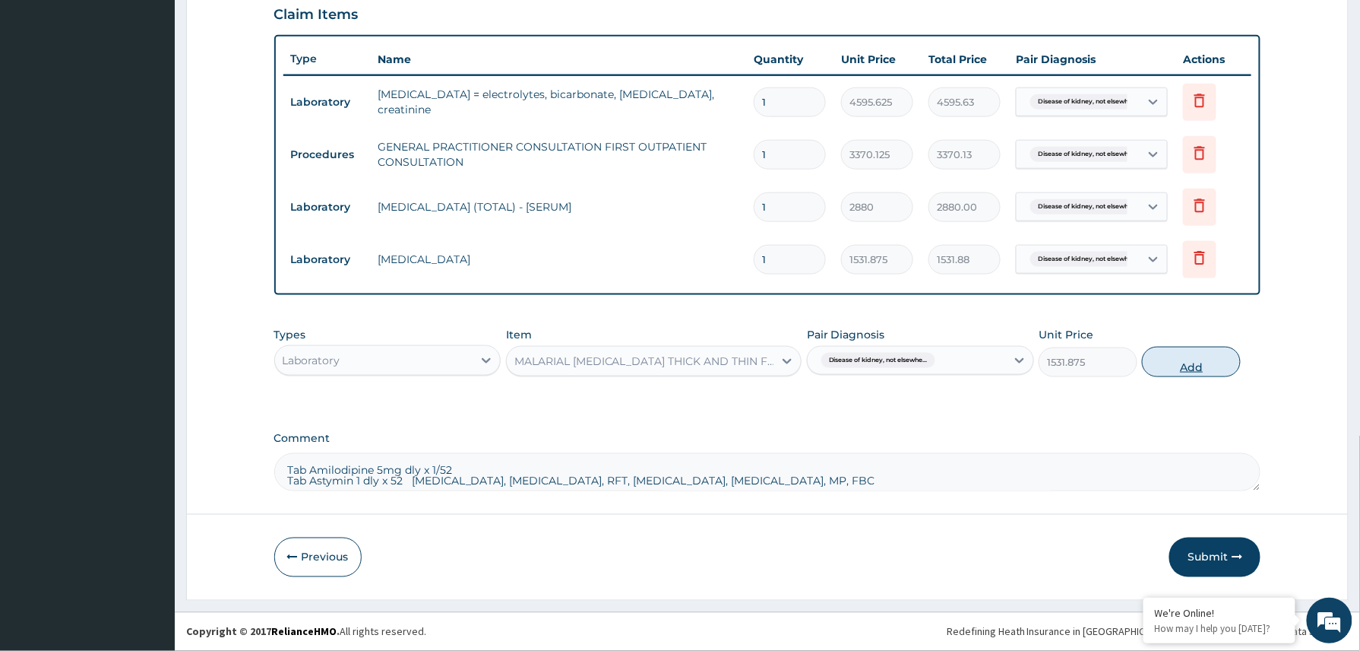
click at [1182, 362] on button "Add" at bounding box center [1191, 362] width 99 height 30
type input "0"
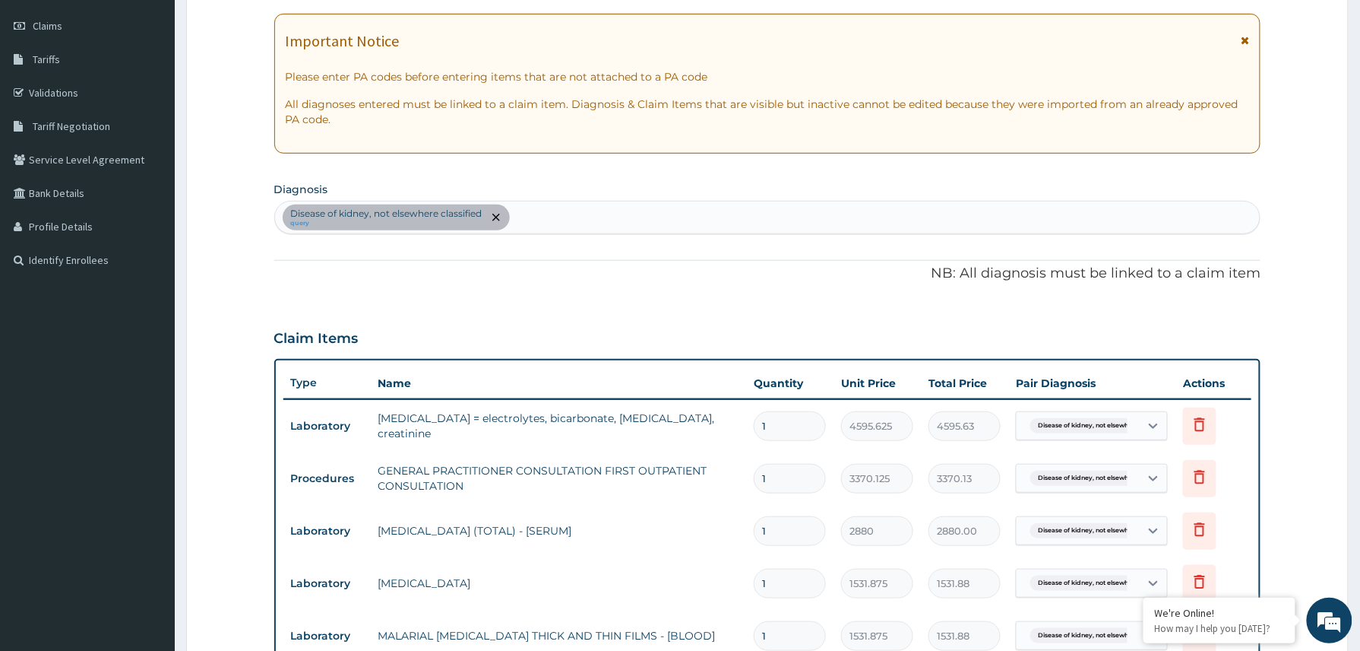
scroll to position [189, 0]
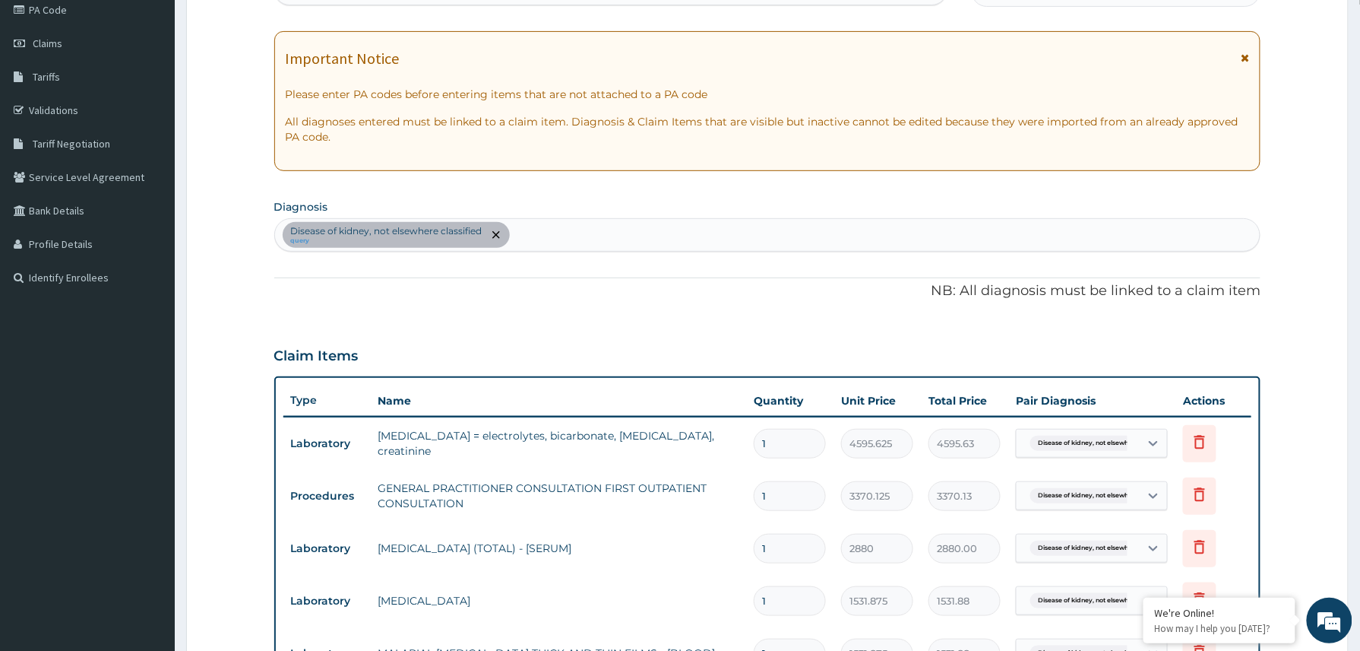
click at [641, 238] on div "Disease of kidney, not elsewhere classified query" at bounding box center [768, 235] width 986 height 32
type input "malaria"
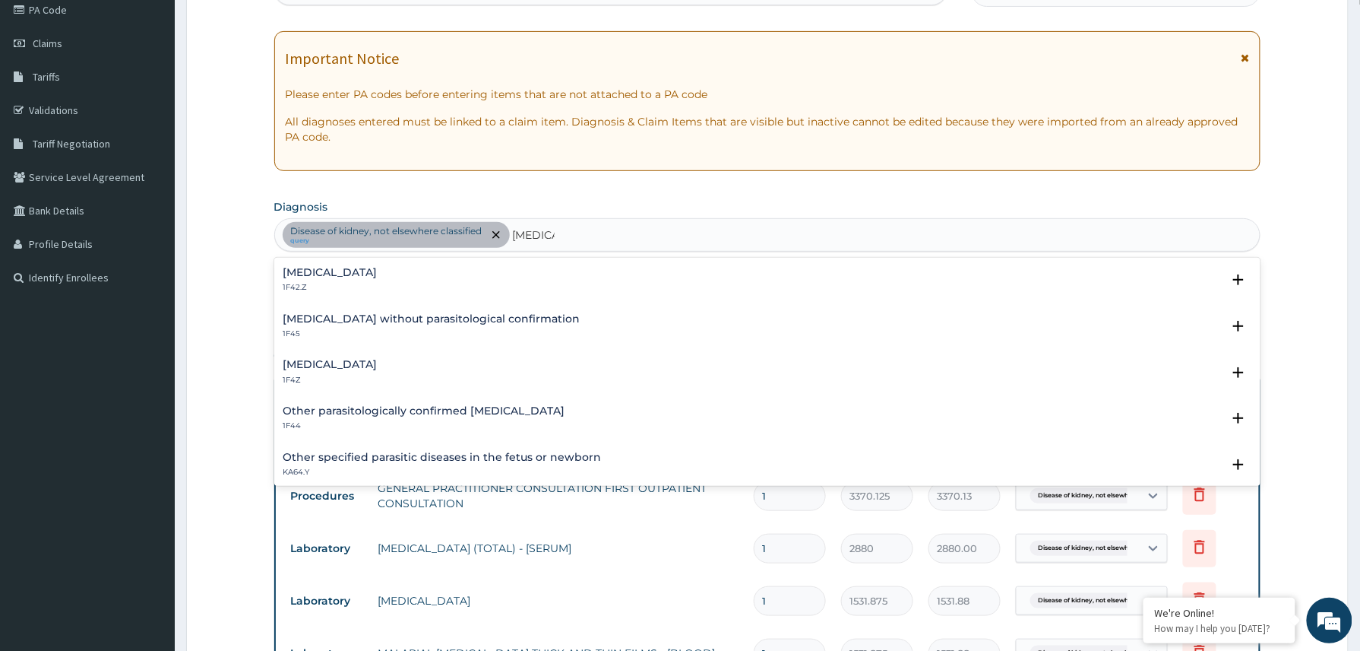
click at [311, 363] on h4 "Malaria, unspecified" at bounding box center [330, 364] width 94 height 11
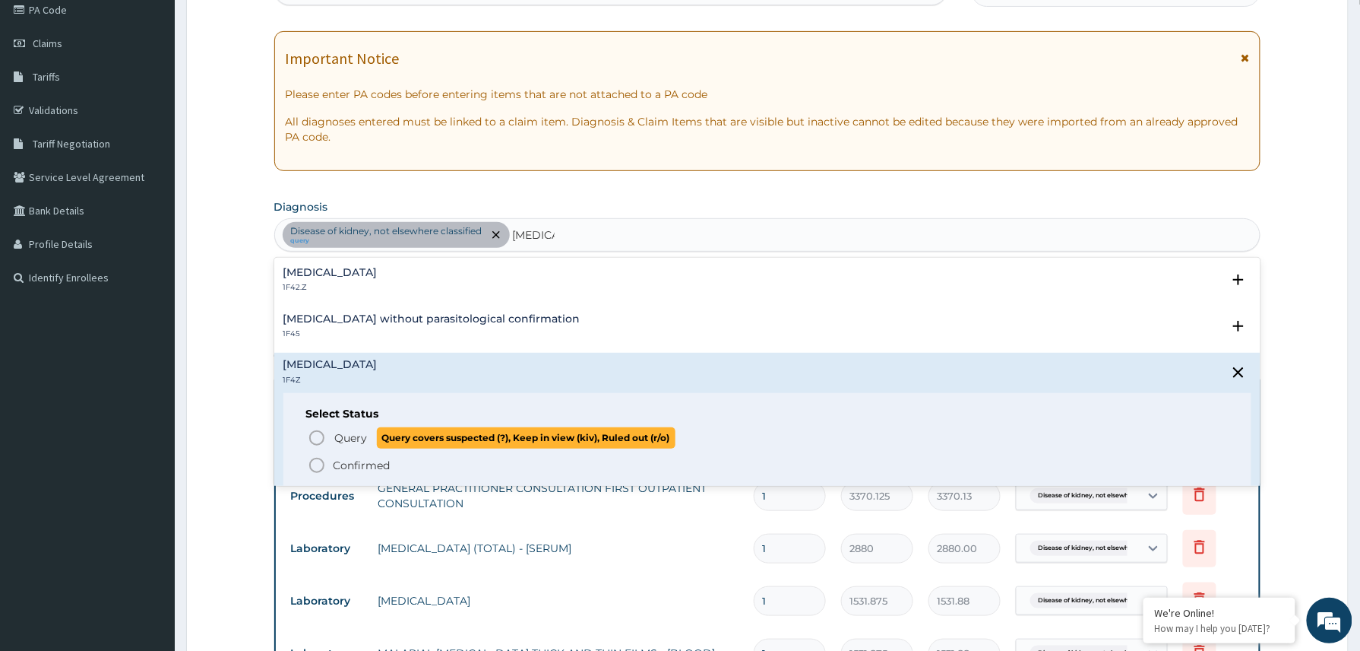
click at [353, 441] on span "Query" at bounding box center [351, 437] width 33 height 15
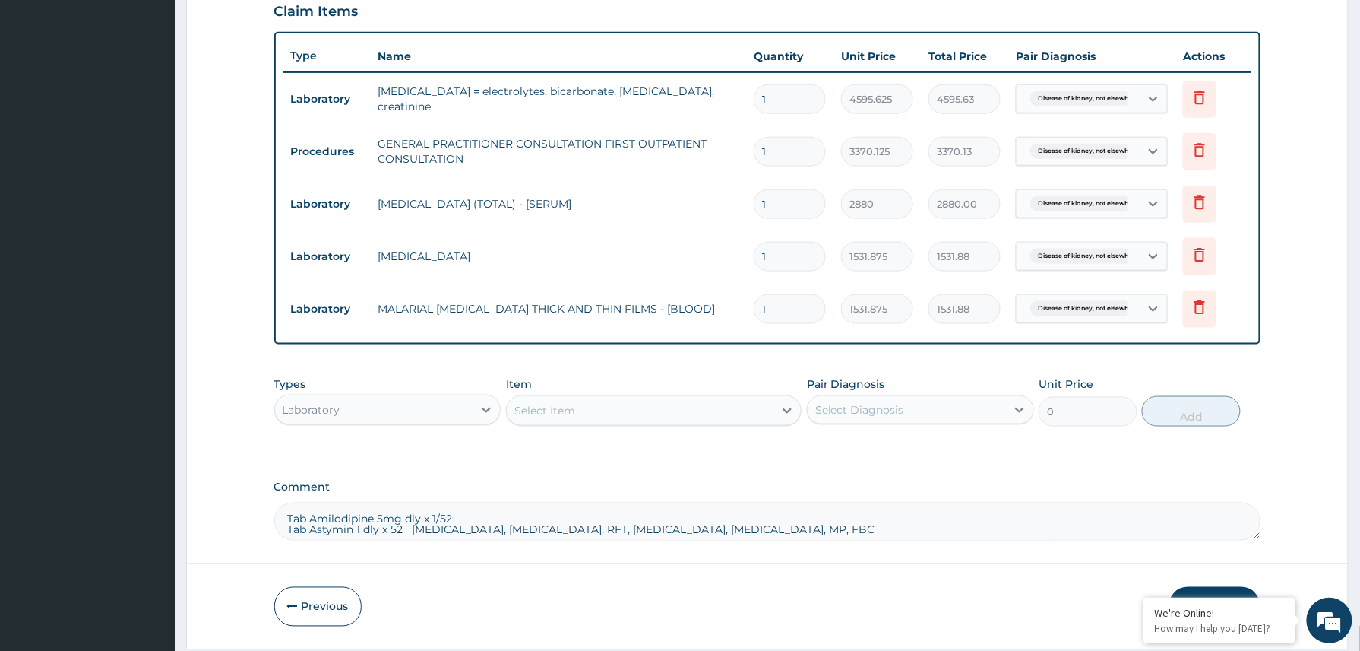
scroll to position [584, 0]
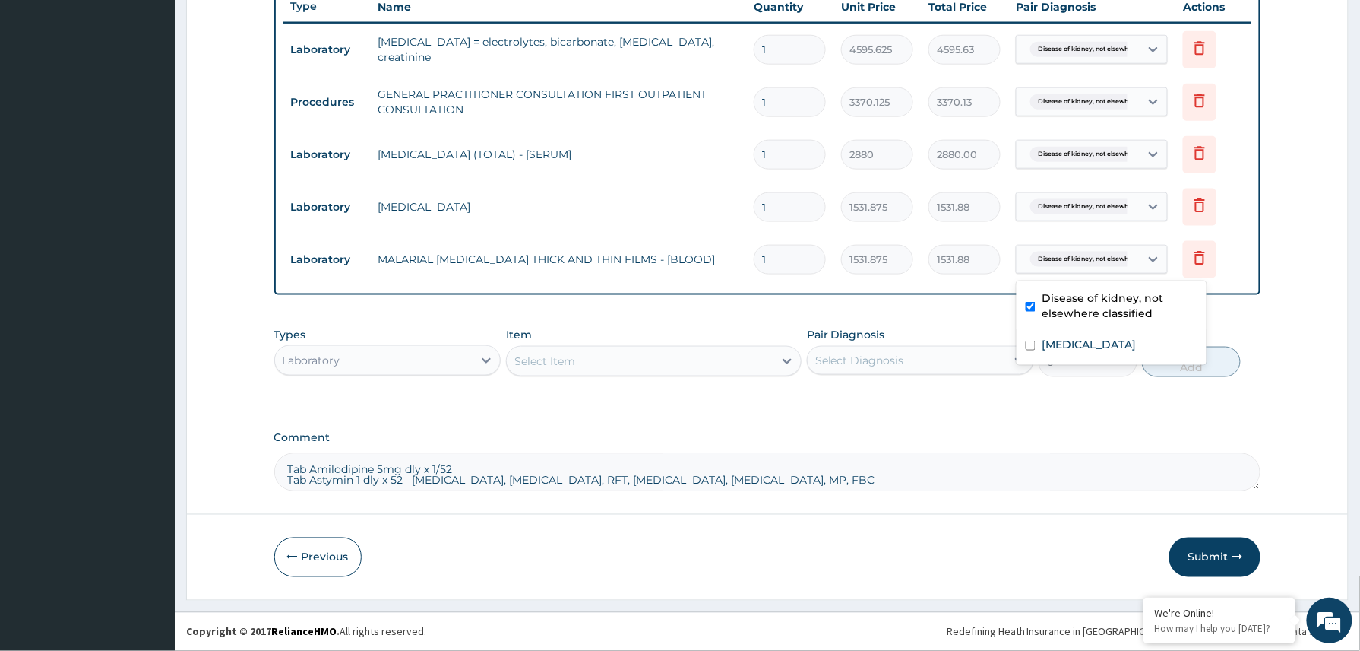
click at [1138, 262] on div "Disease of kidney, not elsewhe..." at bounding box center [1078, 259] width 123 height 26
click at [1096, 347] on label "Malaria, unspecified" at bounding box center [1089, 344] width 94 height 15
checkbox input "true"
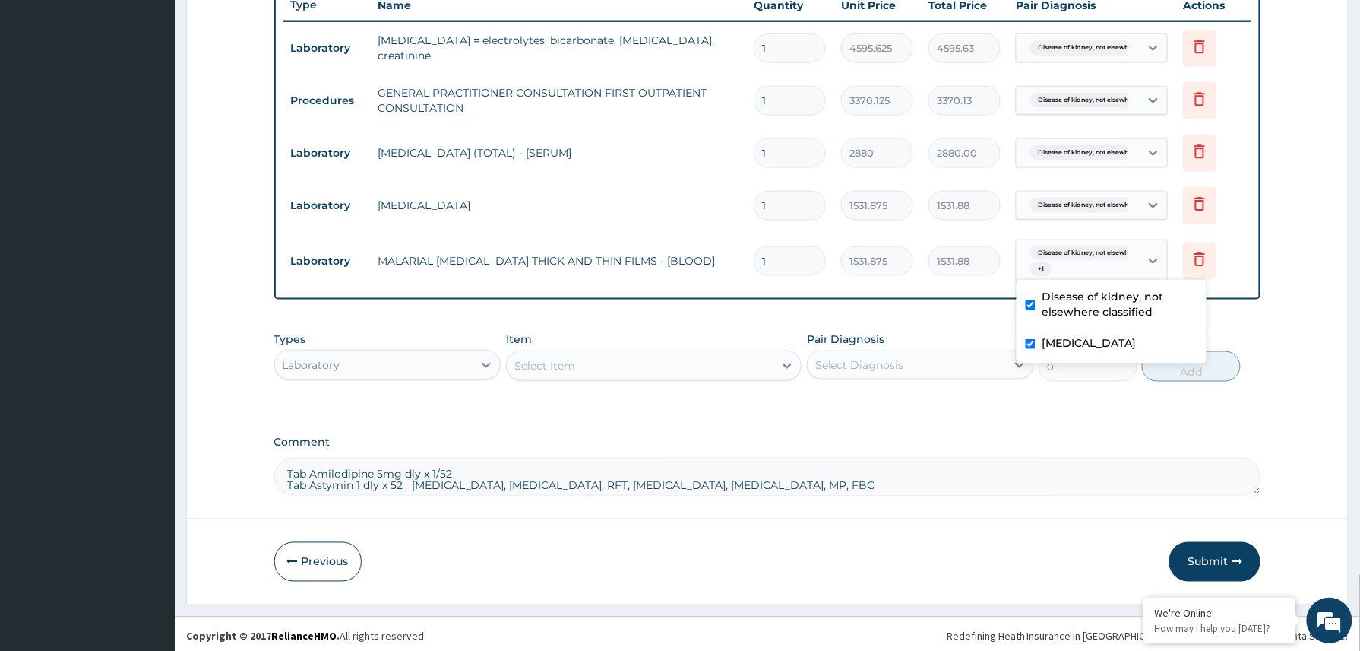
click at [554, 362] on div "Select Item" at bounding box center [544, 365] width 61 height 15
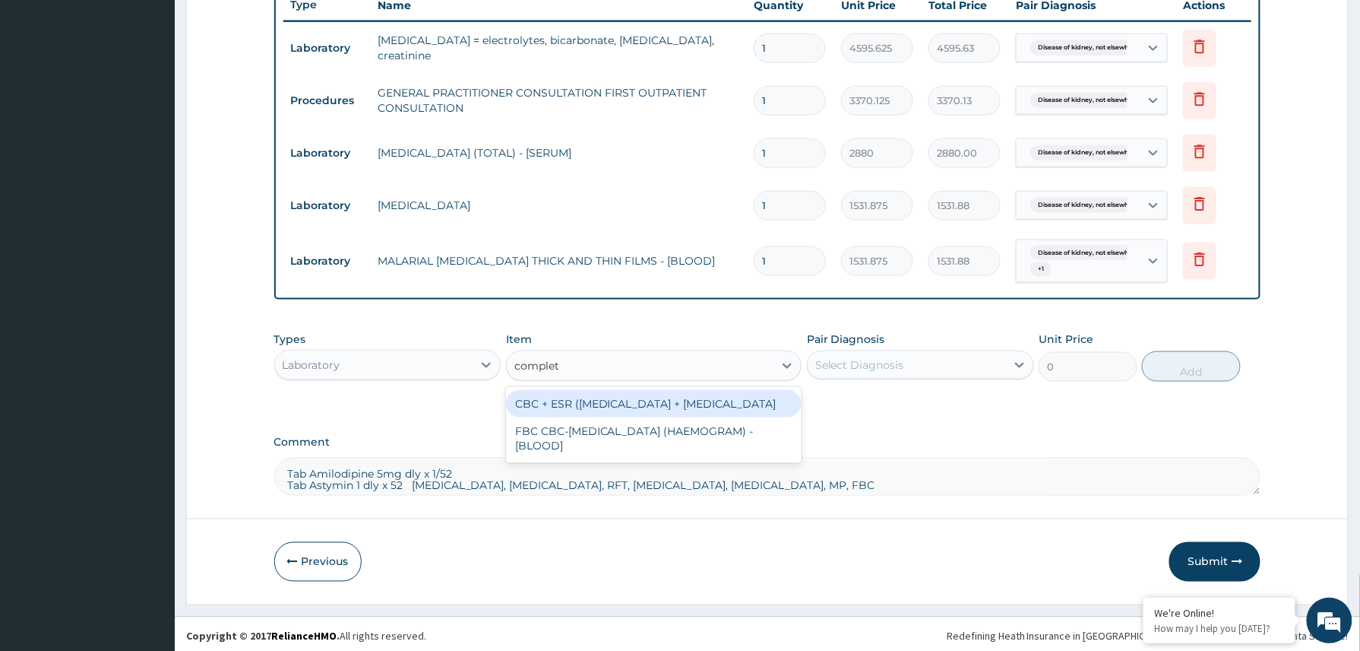
type input "complete"
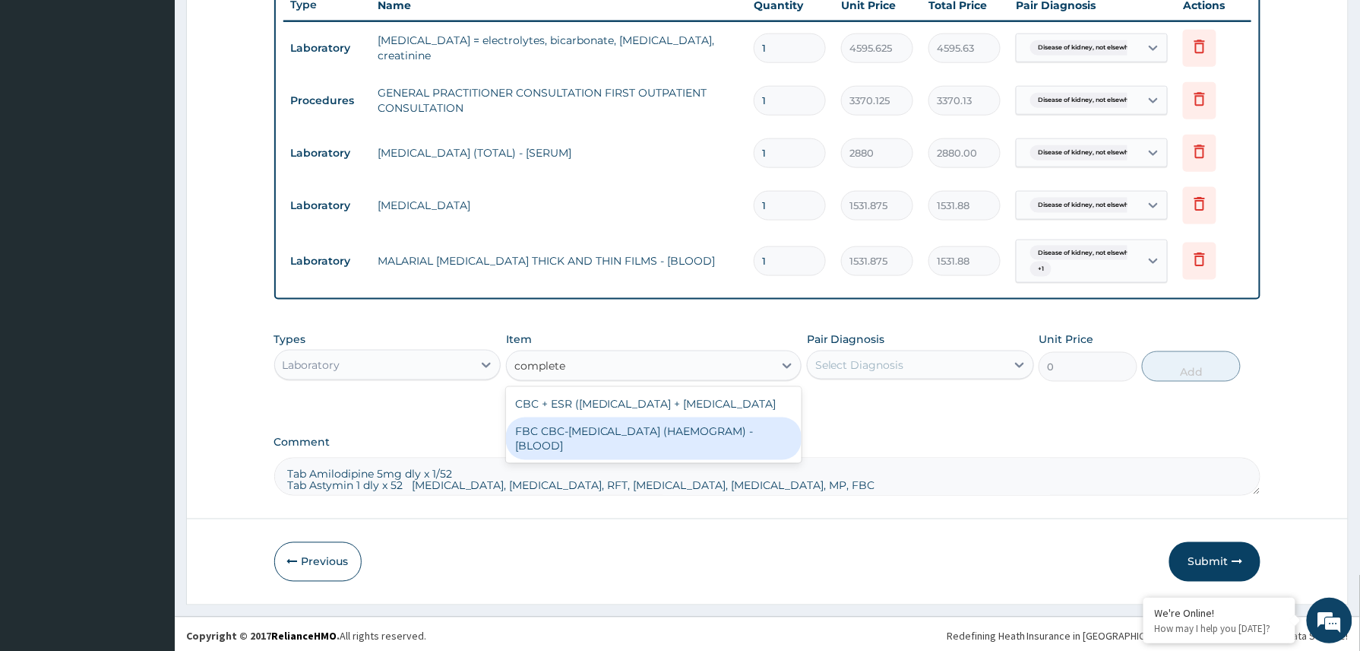
click at [695, 442] on div "FBC CBC-COMPLETE BLOOD COUNT (HAEMOGRAM) - [BLOOD]" at bounding box center [654, 438] width 296 height 43
type input "4085"
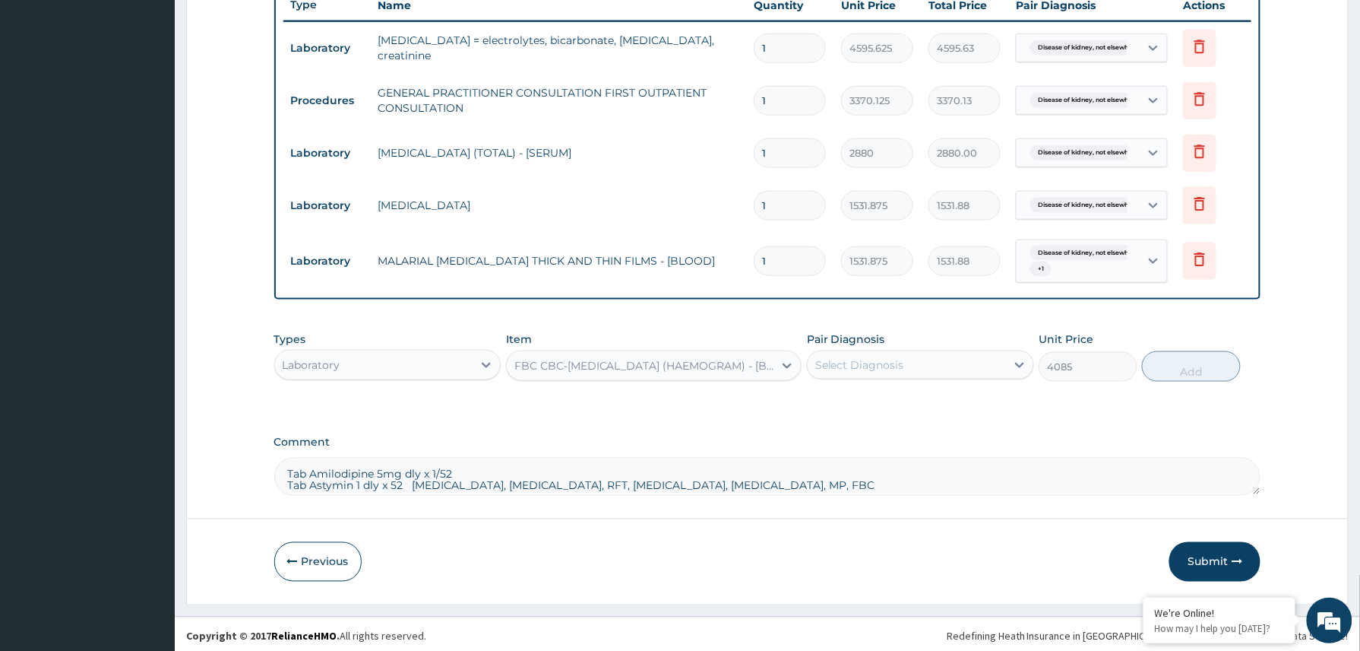
click at [883, 369] on div "Select Diagnosis" at bounding box center [859, 364] width 89 height 15
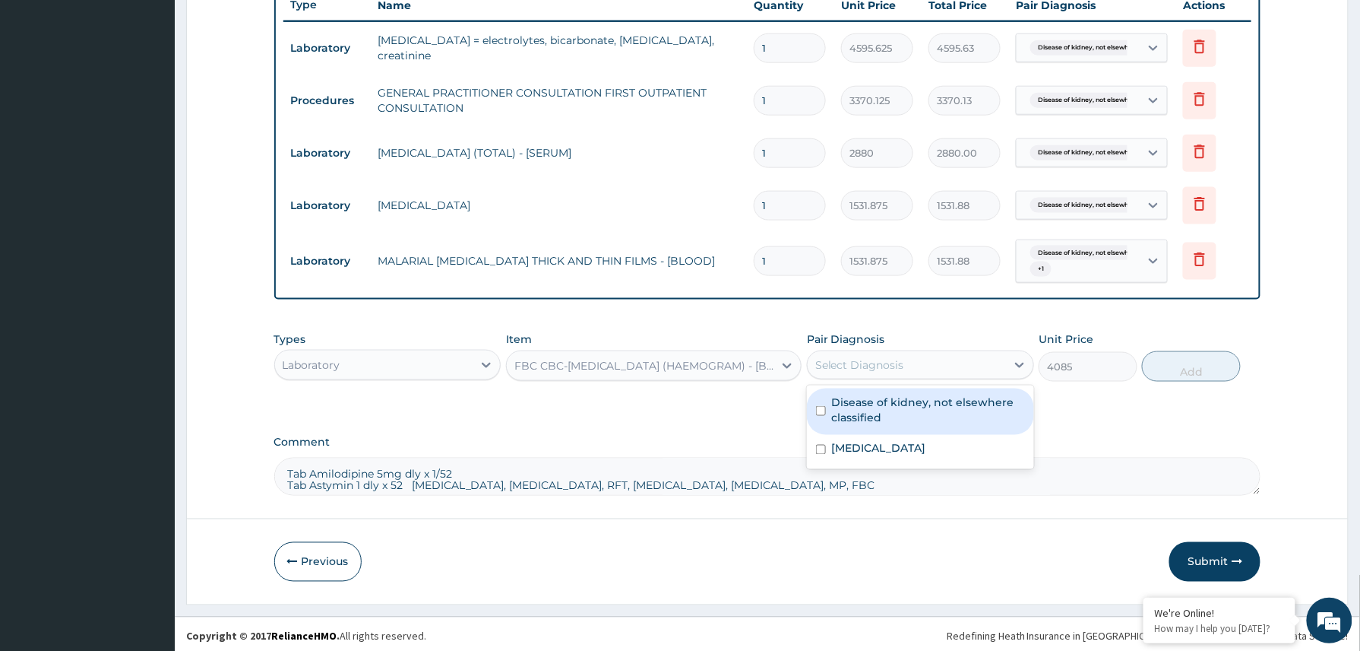
drag, startPoint x: 871, startPoint y: 402, endPoint x: 873, endPoint y: 430, distance: 28.2
click at [870, 409] on label "Disease of kidney, not elsewhere classified" at bounding box center [928, 409] width 193 height 30
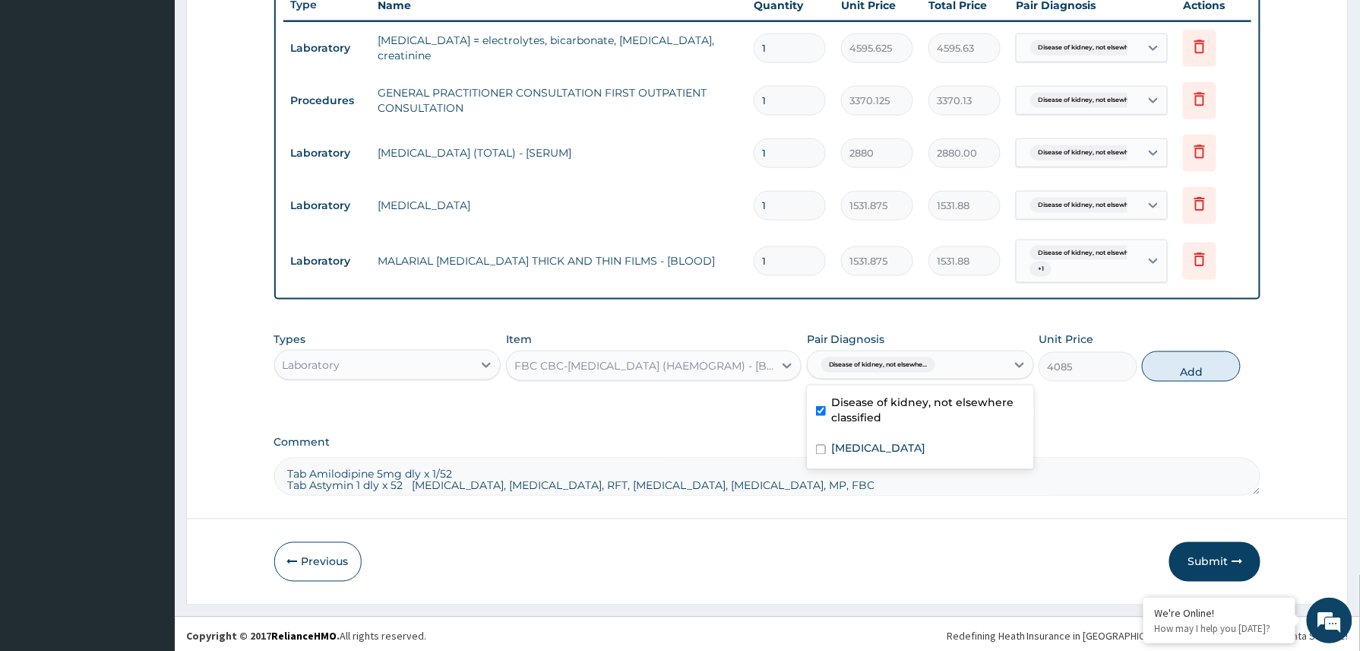
click at [875, 435] on div "Disease of kidney, not elsewhere classified" at bounding box center [920, 411] width 227 height 46
checkbox input "false"
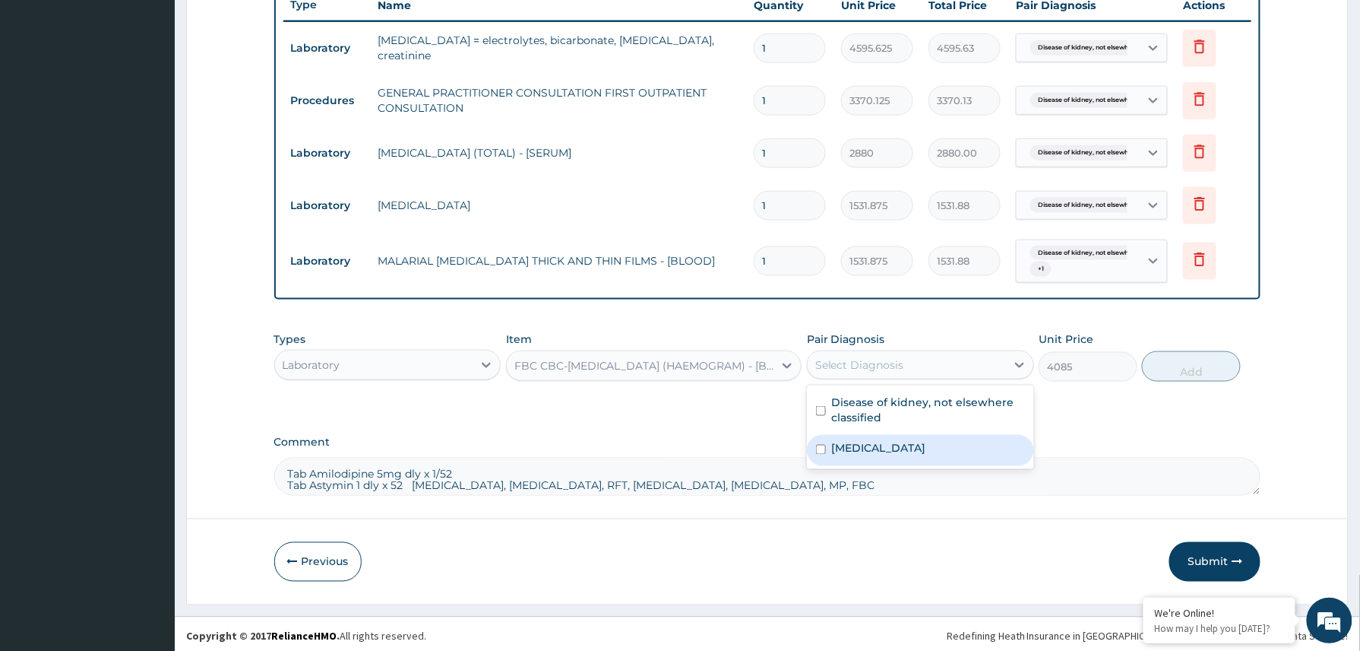
drag, startPoint x: 876, startPoint y: 451, endPoint x: 897, endPoint y: 417, distance: 39.6
click at [879, 444] on label "Malaria, unspecified" at bounding box center [879, 448] width 94 height 15
checkbox input "true"
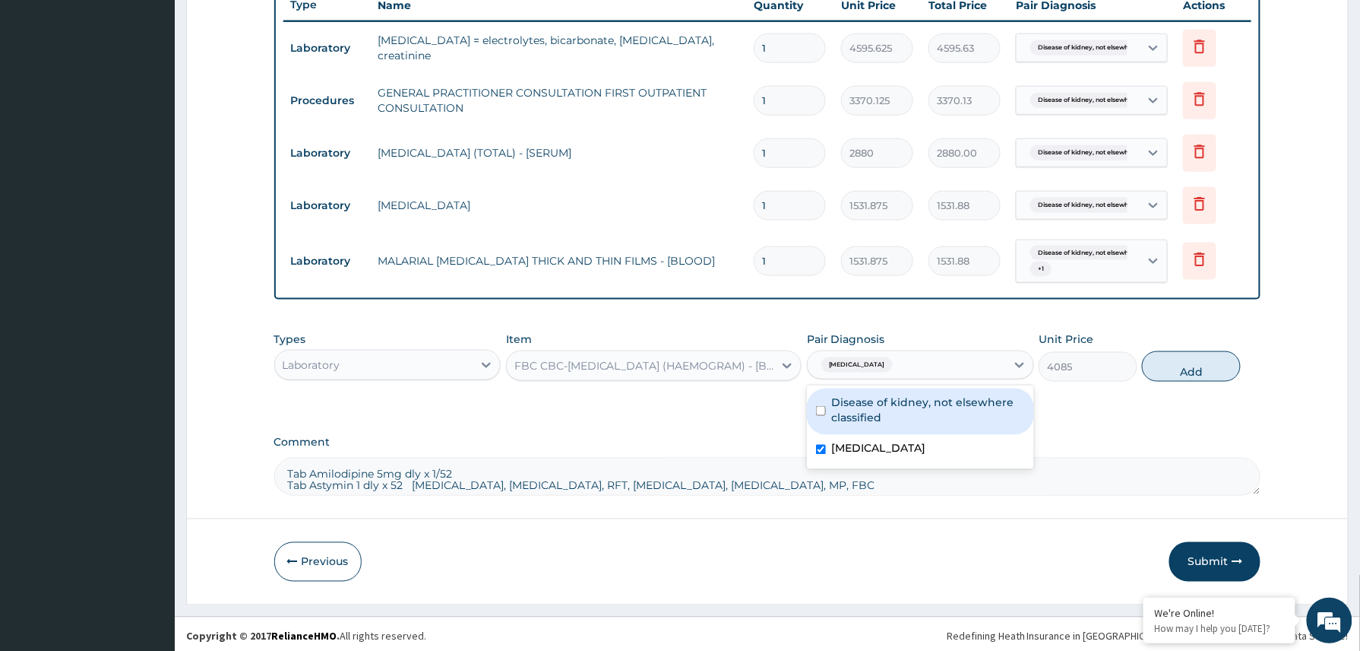
drag, startPoint x: 901, startPoint y: 412, endPoint x: 920, endPoint y: 412, distance: 19.0
click at [909, 412] on label "Disease of kidney, not elsewhere classified" at bounding box center [928, 409] width 193 height 30
checkbox input "true"
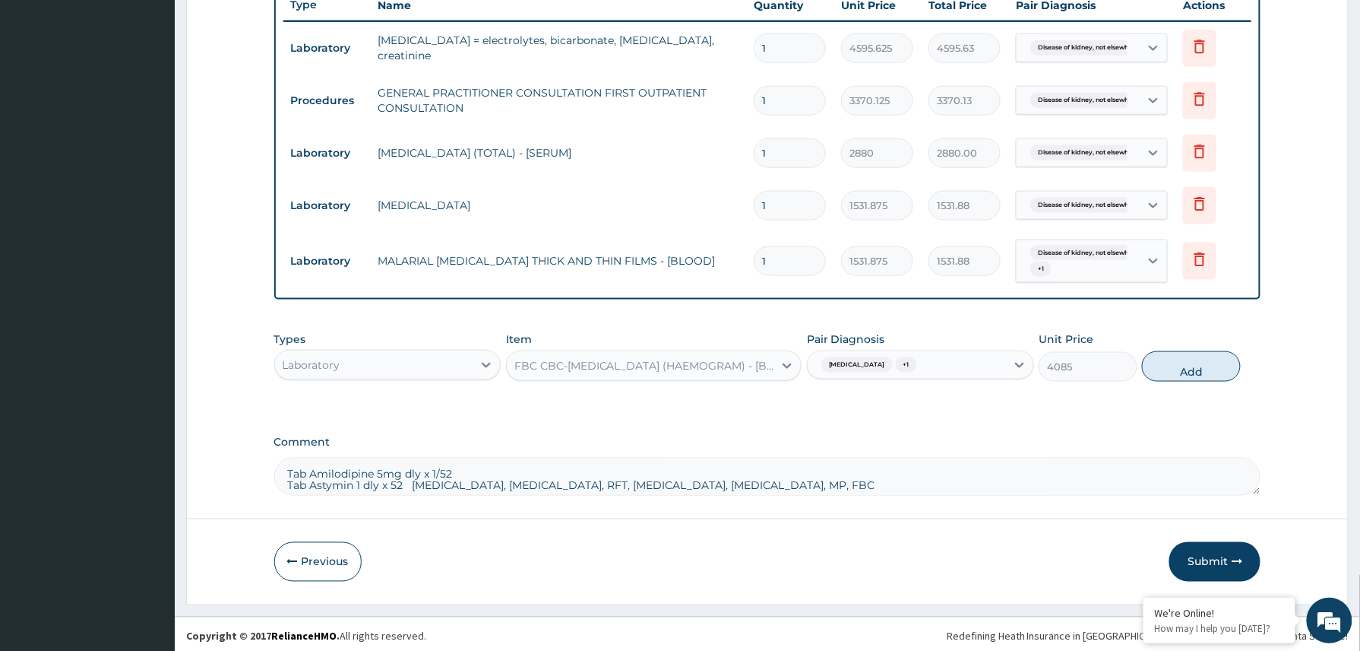
drag, startPoint x: 1184, startPoint y: 366, endPoint x: 1156, endPoint y: 371, distance: 28.5
click at [1183, 368] on button "Add" at bounding box center [1191, 366] width 99 height 30
type input "0"
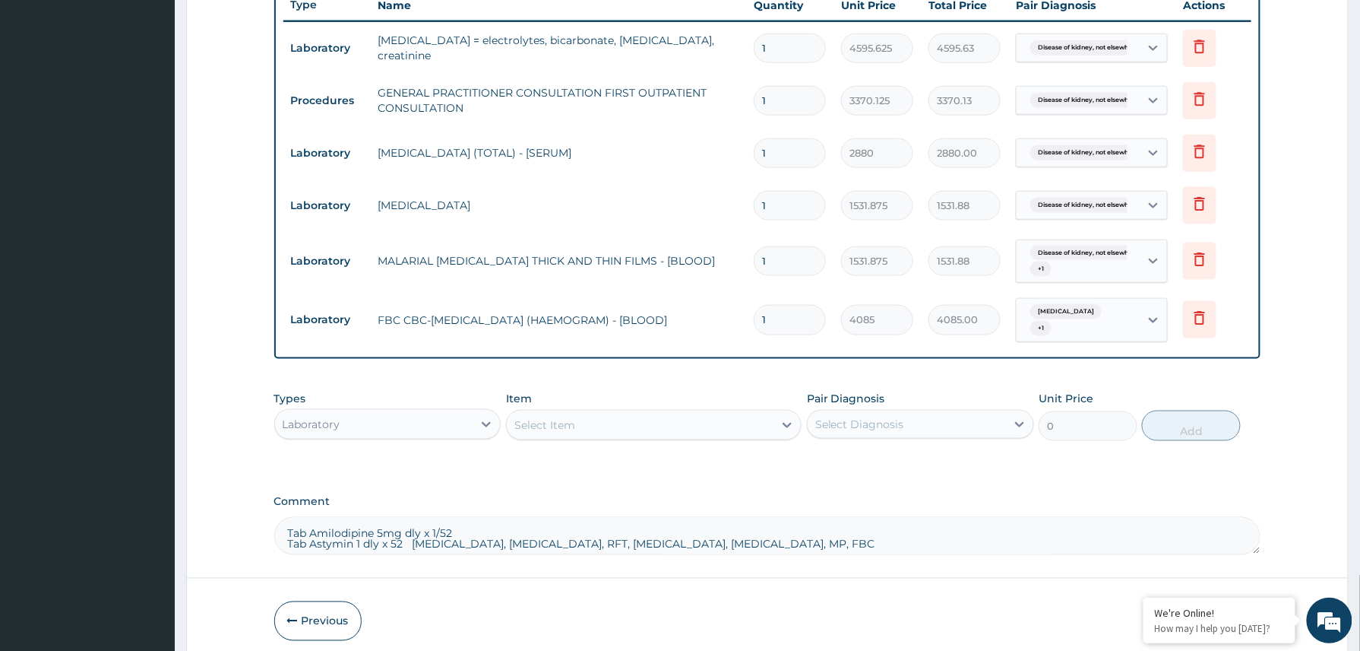
click at [719, 550] on textarea "Tab Amilodipine 5mg dly x 1/52 Tab Astymin 1 dly x 52 Cholesterol, Urinalysis, …" at bounding box center [767, 536] width 987 height 38
click at [454, 432] on div "Laboratory" at bounding box center [374, 424] width 198 height 24
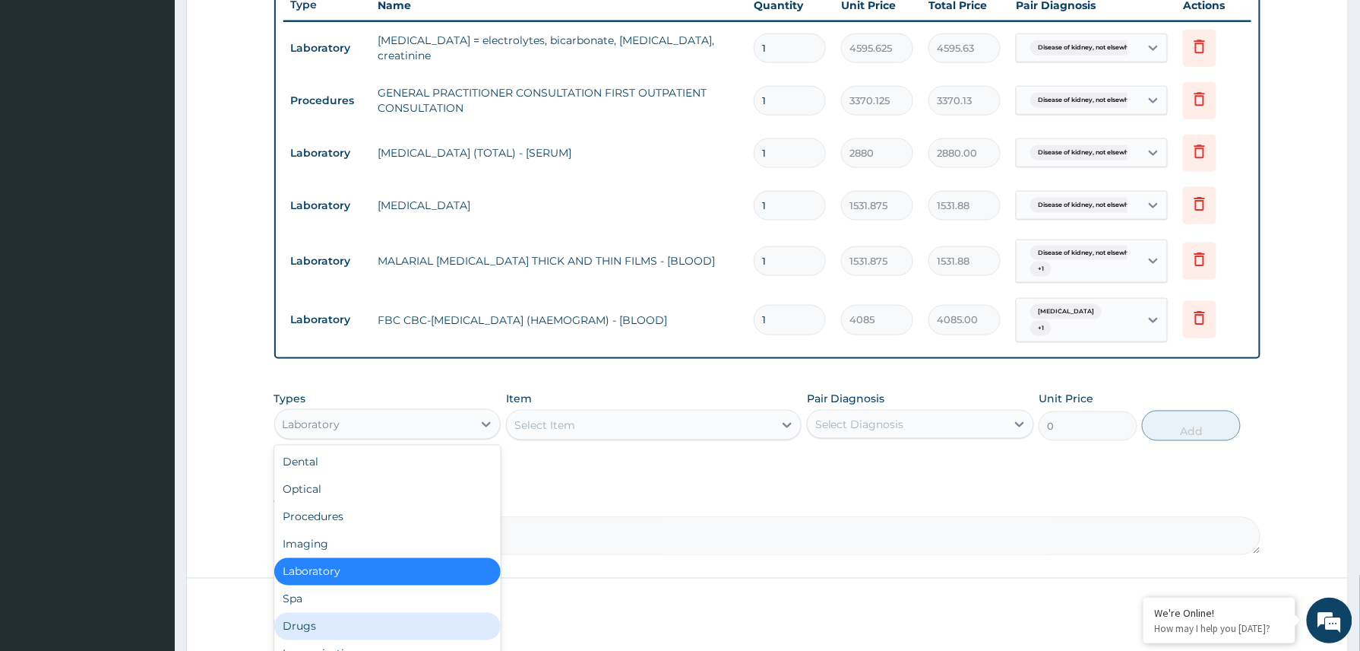
click at [335, 633] on div "Drugs" at bounding box center [387, 626] width 227 height 27
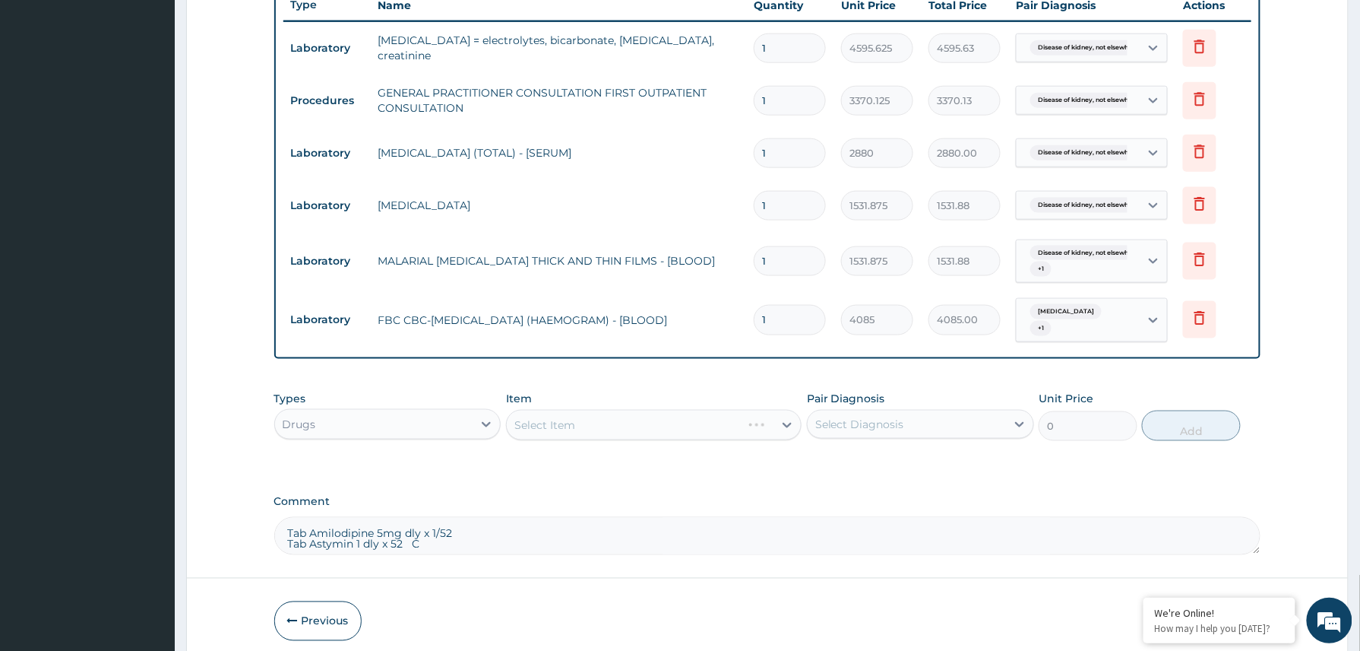
scroll to position [651, 0]
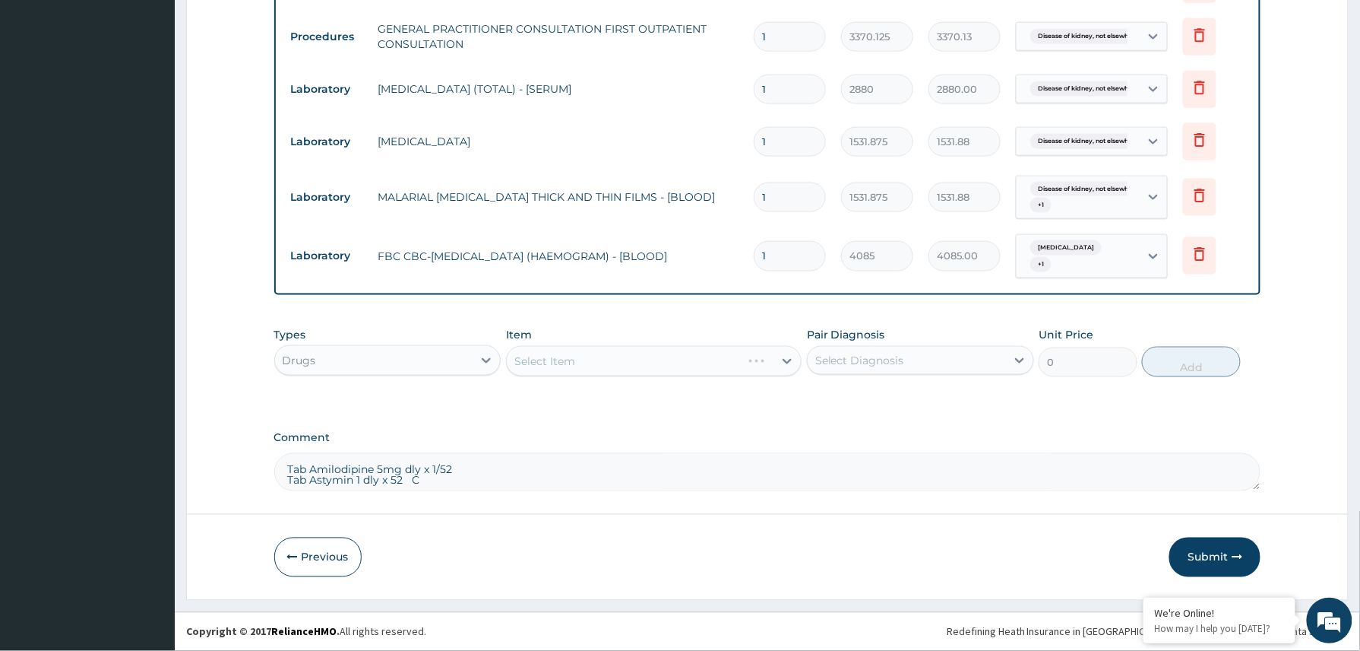
click at [450, 480] on textarea "Tab Amilodipine 5mg dly x 1/52 Tab Astymin 1 dly x 52 C" at bounding box center [767, 472] width 987 height 38
type textarea "Tab Amilodipine 5mg dly x 1/52 Tab Astymin 1 dly x 52"
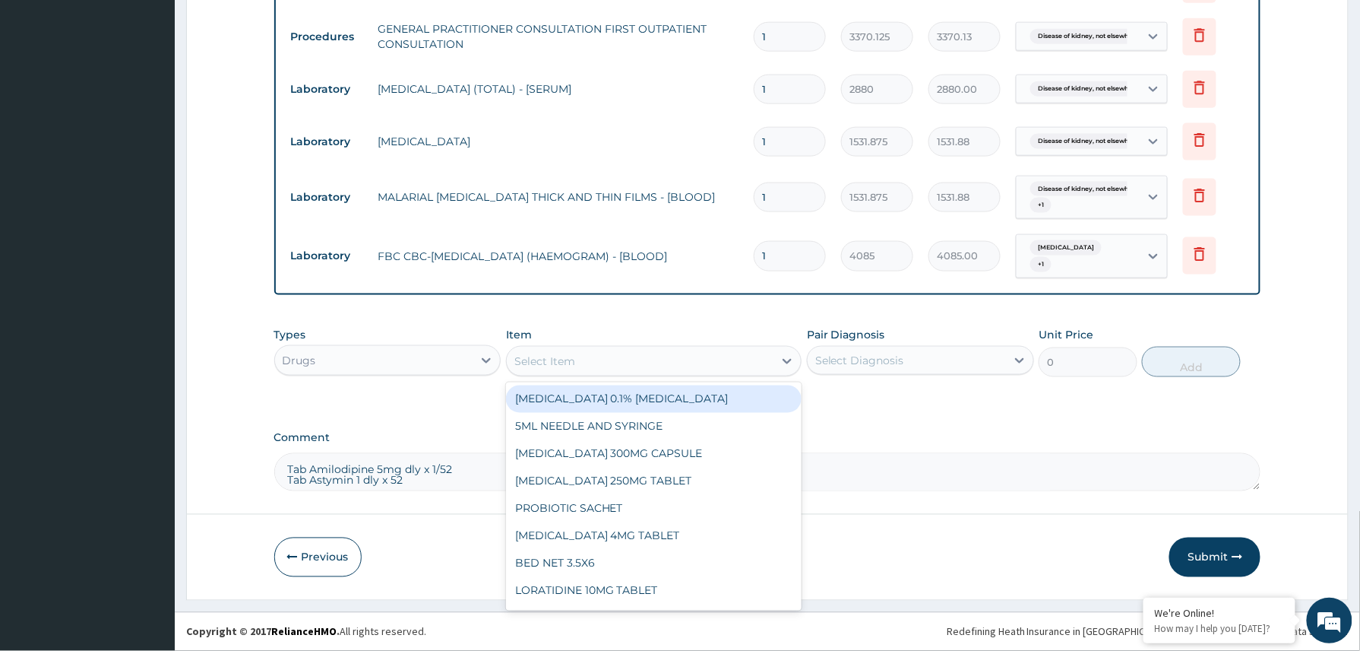
click at [620, 357] on div "Select Item" at bounding box center [640, 361] width 267 height 24
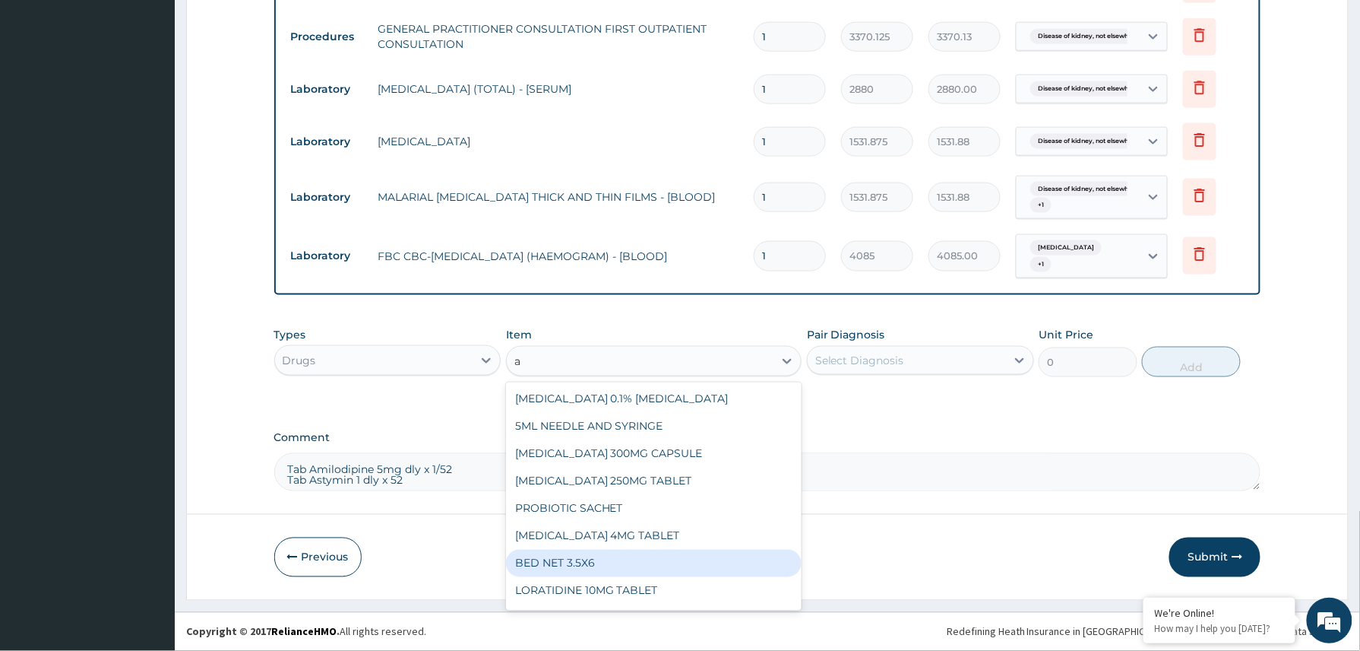
type input "a"
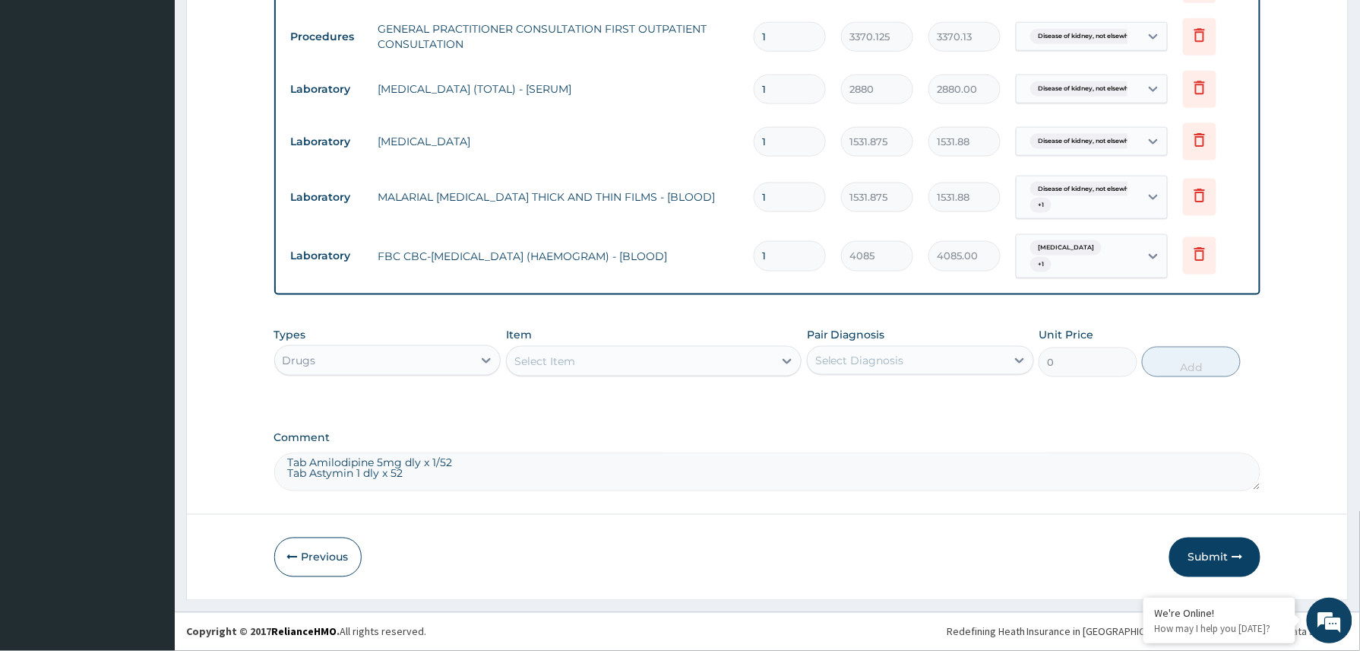
scroll to position [0, 0]
drag, startPoint x: 451, startPoint y: 485, endPoint x: 286, endPoint y: 462, distance: 167.2
click at [286, 462] on textarea "Tab Amilodipine 5mg dly x 1/52 Tab Astymin 1 dly x 52" at bounding box center [767, 472] width 987 height 38
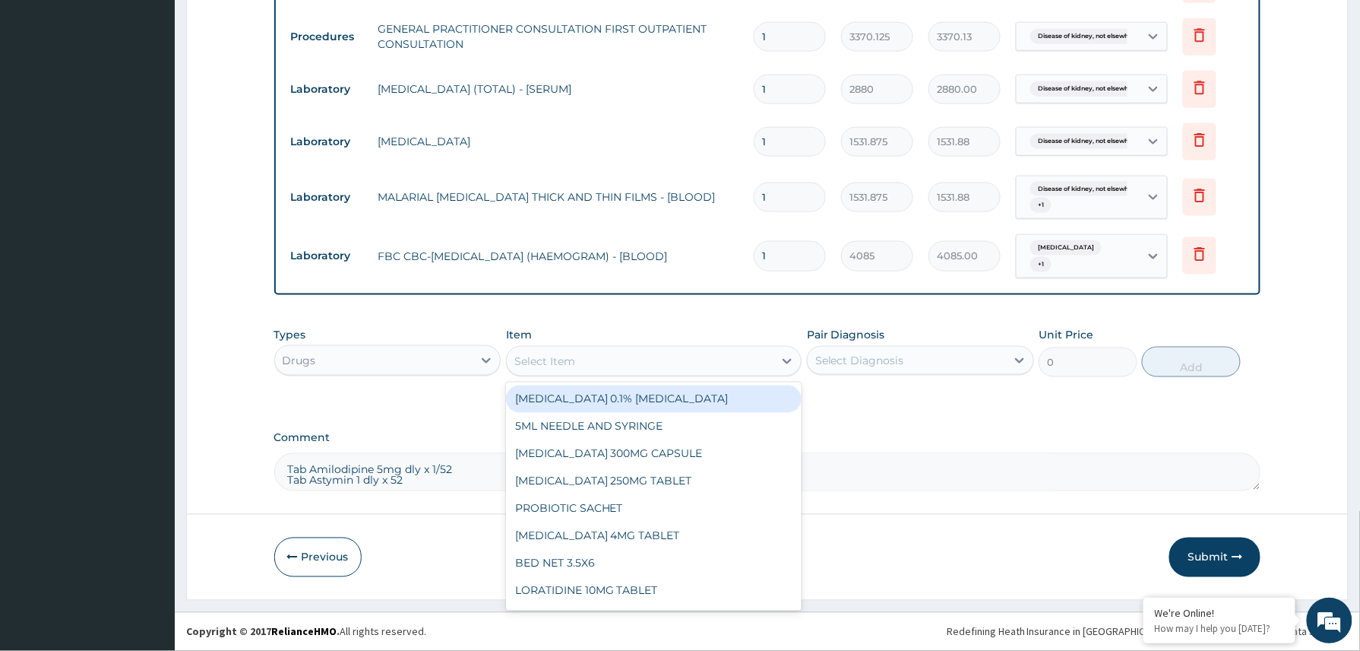
click at [615, 343] on div "Item option FBC CBC-COMPLETE BLOOD COUNT (HAEMOGRAM) - [BLOOD], selected. optio…" at bounding box center [654, 352] width 296 height 50
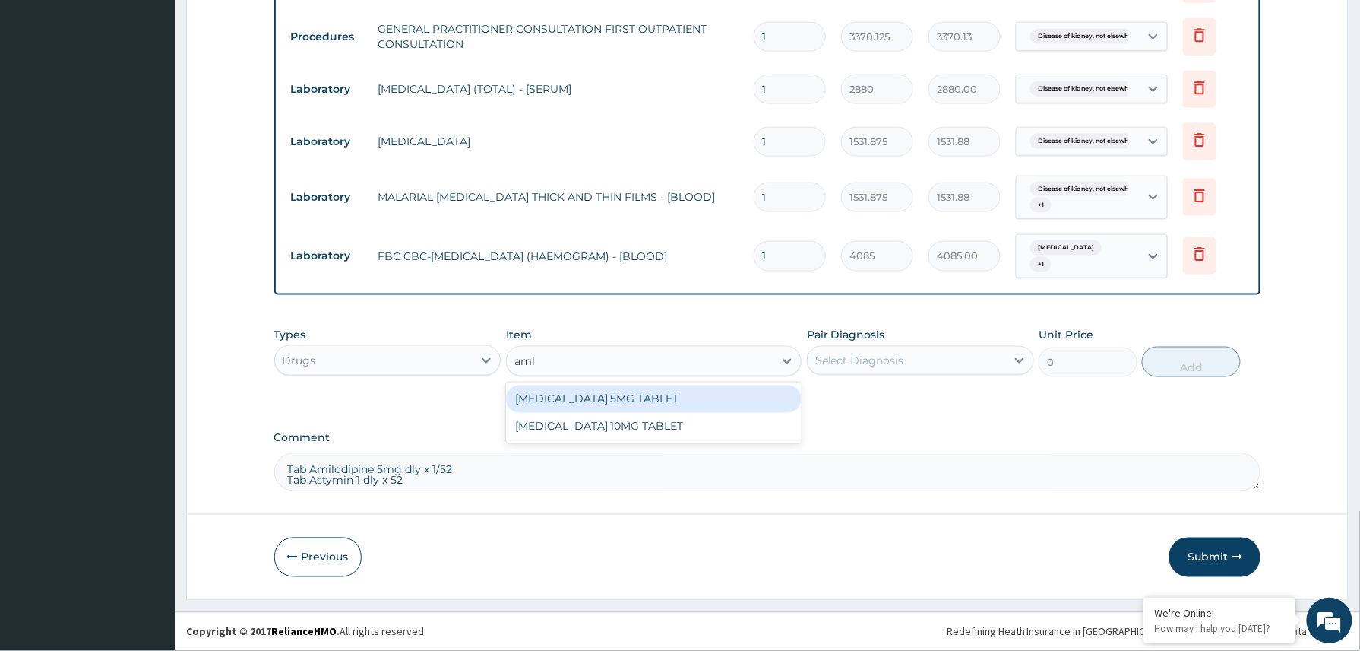
type input "amlo"
drag, startPoint x: 655, startPoint y: 397, endPoint x: 697, endPoint y: 393, distance: 42.0
click at [654, 397] on div "AMLODIPINE 5MG TABLET" at bounding box center [654, 398] width 296 height 27
type input "80"
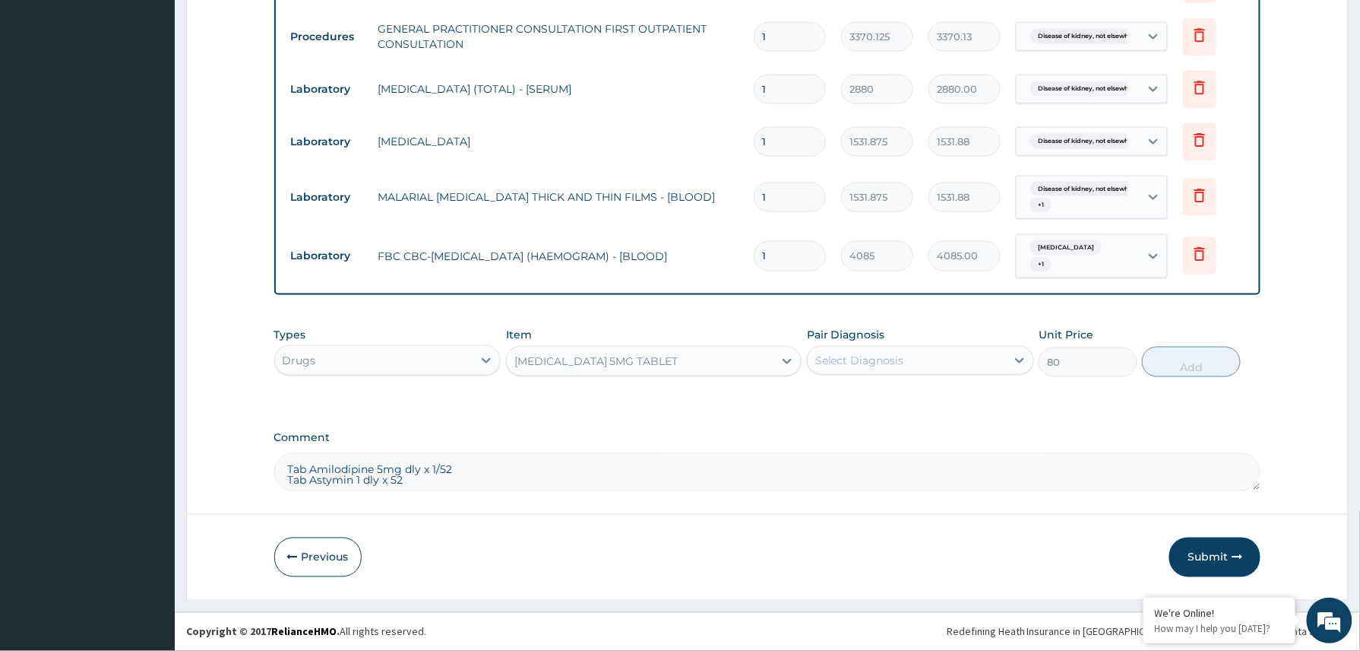
click at [860, 359] on div "Select Diagnosis" at bounding box center [859, 360] width 89 height 15
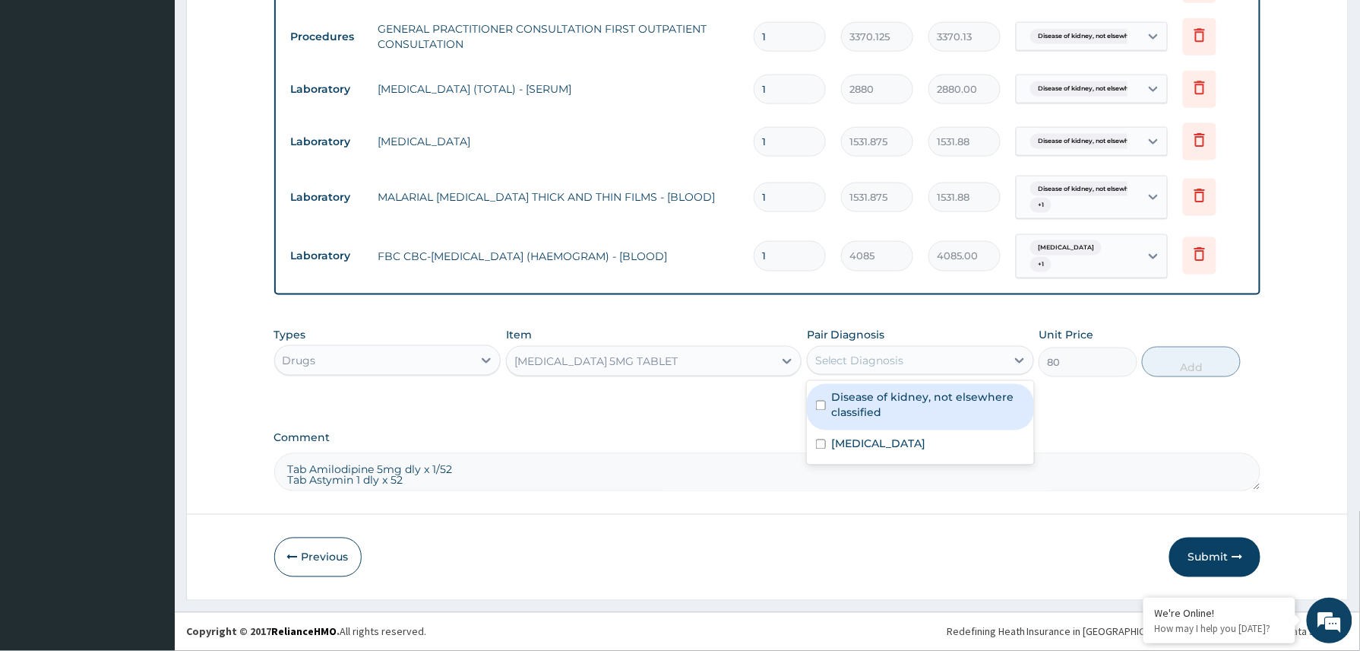
drag, startPoint x: 848, startPoint y: 412, endPoint x: 853, endPoint y: 445, distance: 33.0
click at [849, 418] on label "Disease of kidney, not elsewhere classified" at bounding box center [928, 405] width 193 height 30
checkbox input "true"
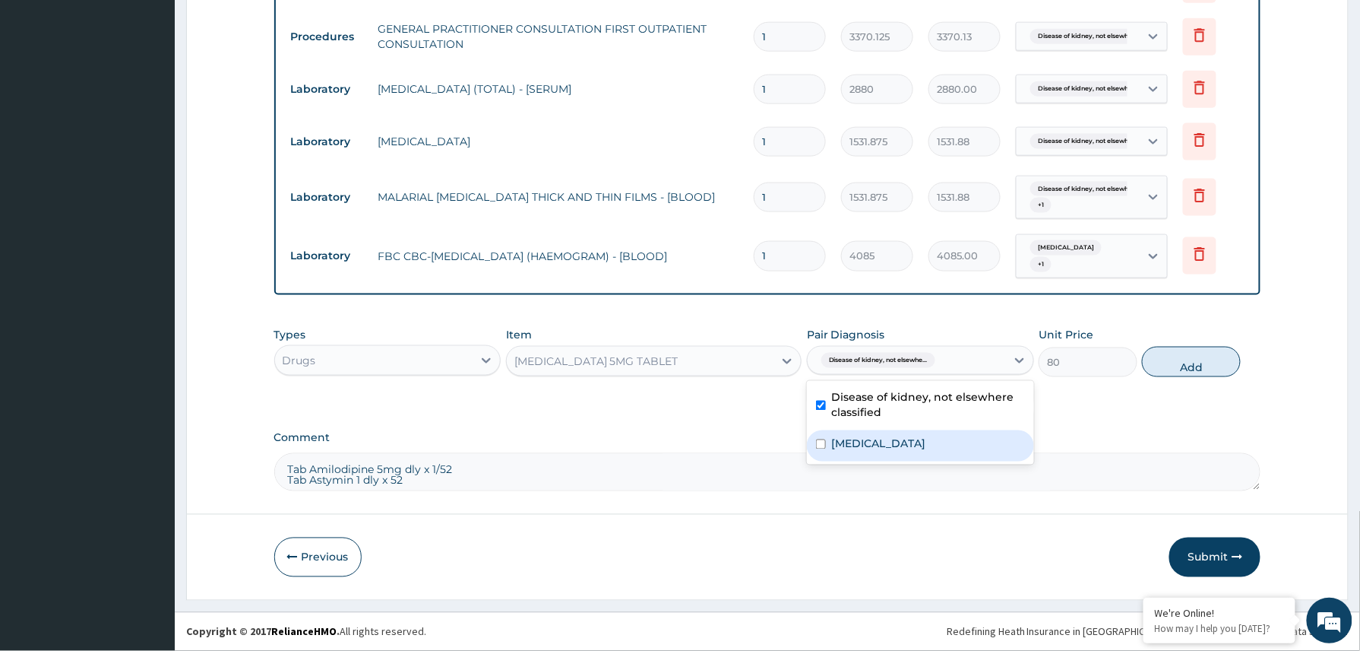
click at [854, 448] on label "Malaria, unspecified" at bounding box center [879, 443] width 94 height 15
checkbox input "true"
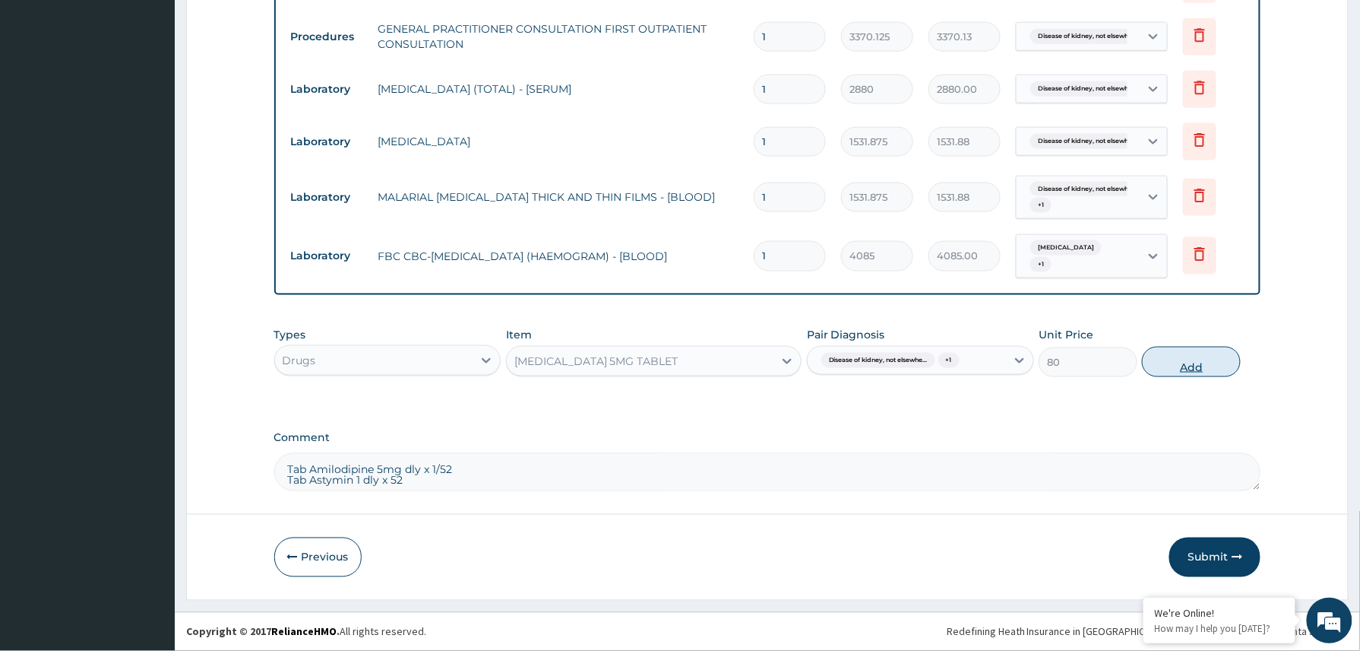
click at [1178, 351] on button "Add" at bounding box center [1191, 362] width 99 height 30
type input "0"
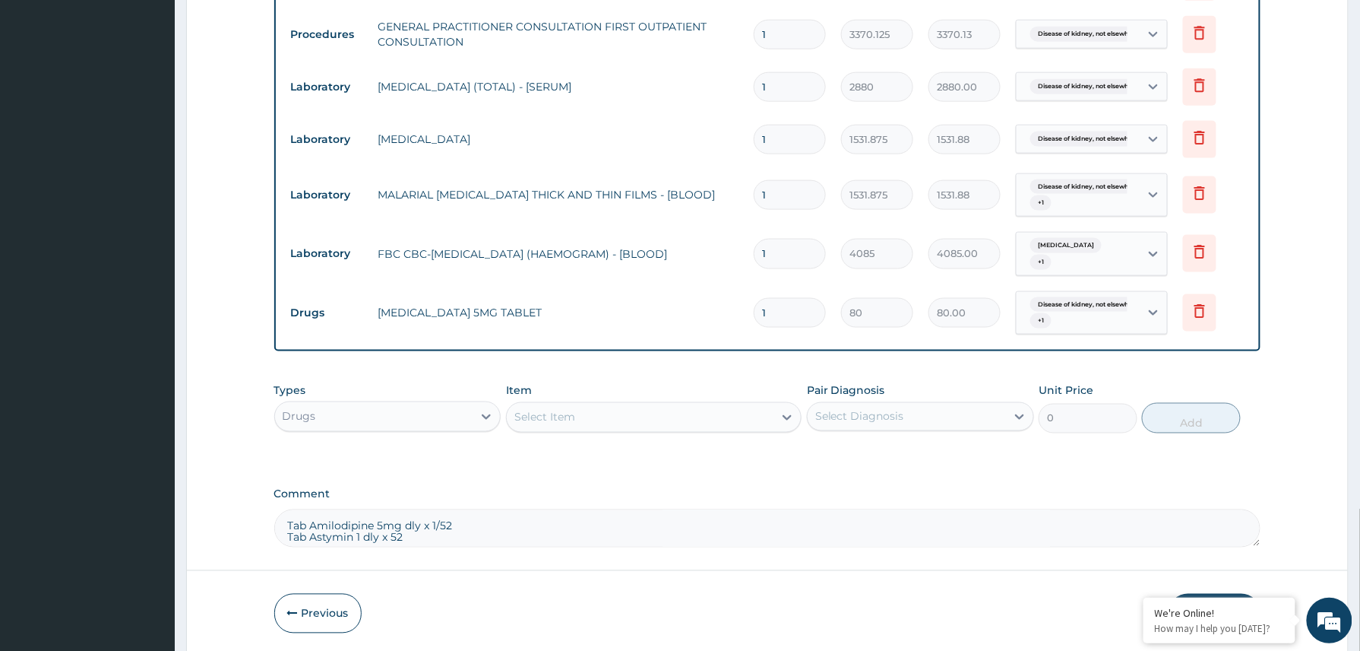
drag, startPoint x: 441, startPoint y: 549, endPoint x: 272, endPoint y: 511, distance: 172.9
click at [274, 511] on div "Comment Tab Amilodipine 5mg dly x 1/52 Tab Astymin 1 dly x 52" at bounding box center [767, 517] width 987 height 59
click at [784, 315] on input "1" at bounding box center [790, 313] width 72 height 30
type input "0.00"
type input "7"
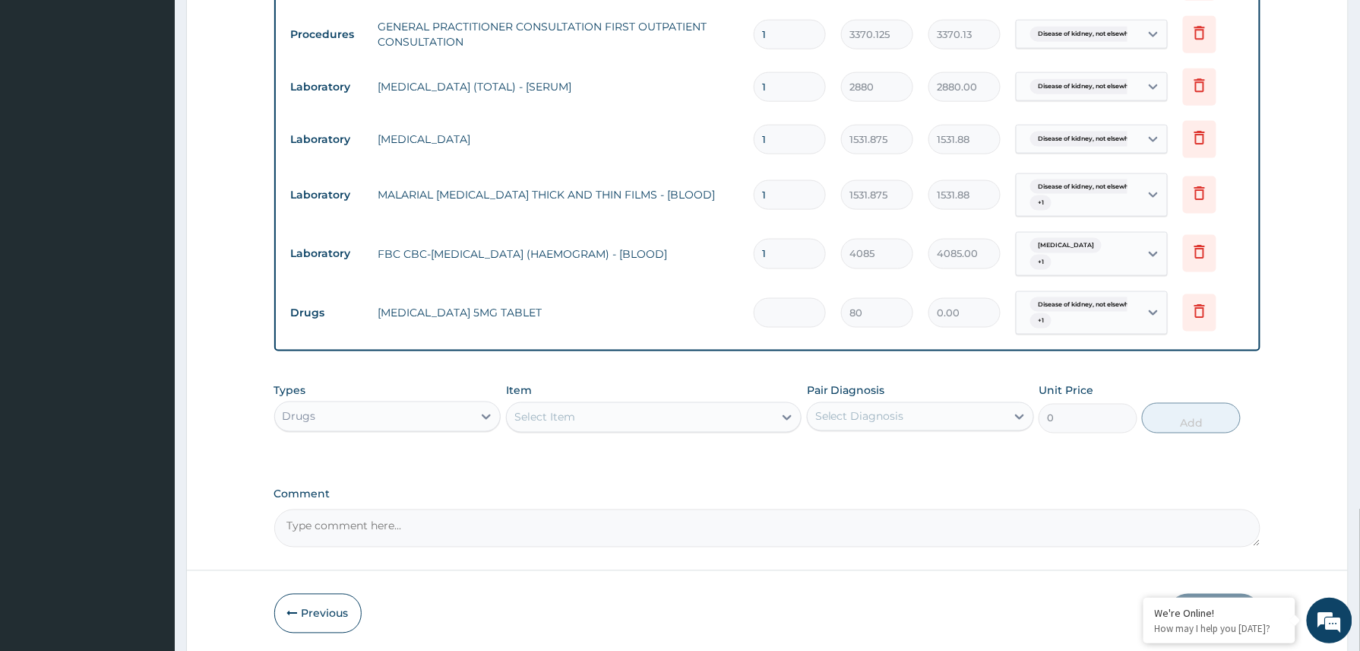
type input "560.00"
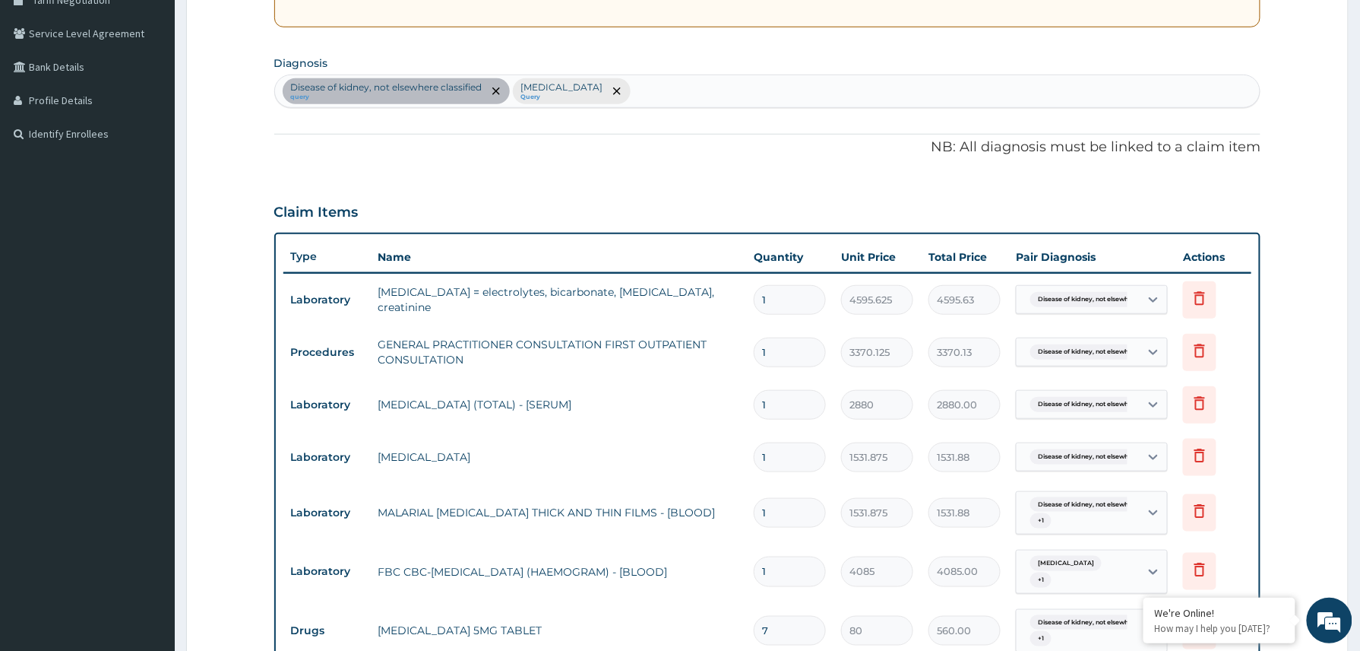
scroll to position [135, 0]
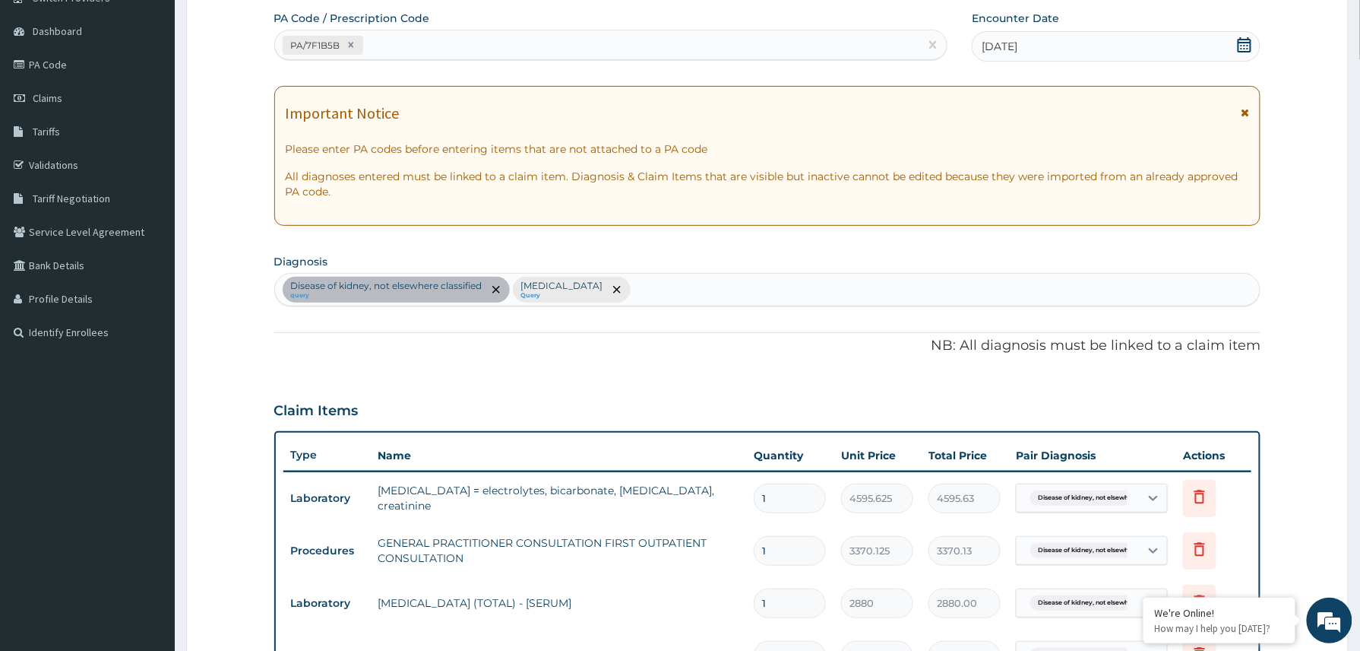
type input "7"
click at [719, 293] on div "Disease of kidney, not elsewhere classified query Malaria, unspecified Query" at bounding box center [768, 290] width 986 height 32
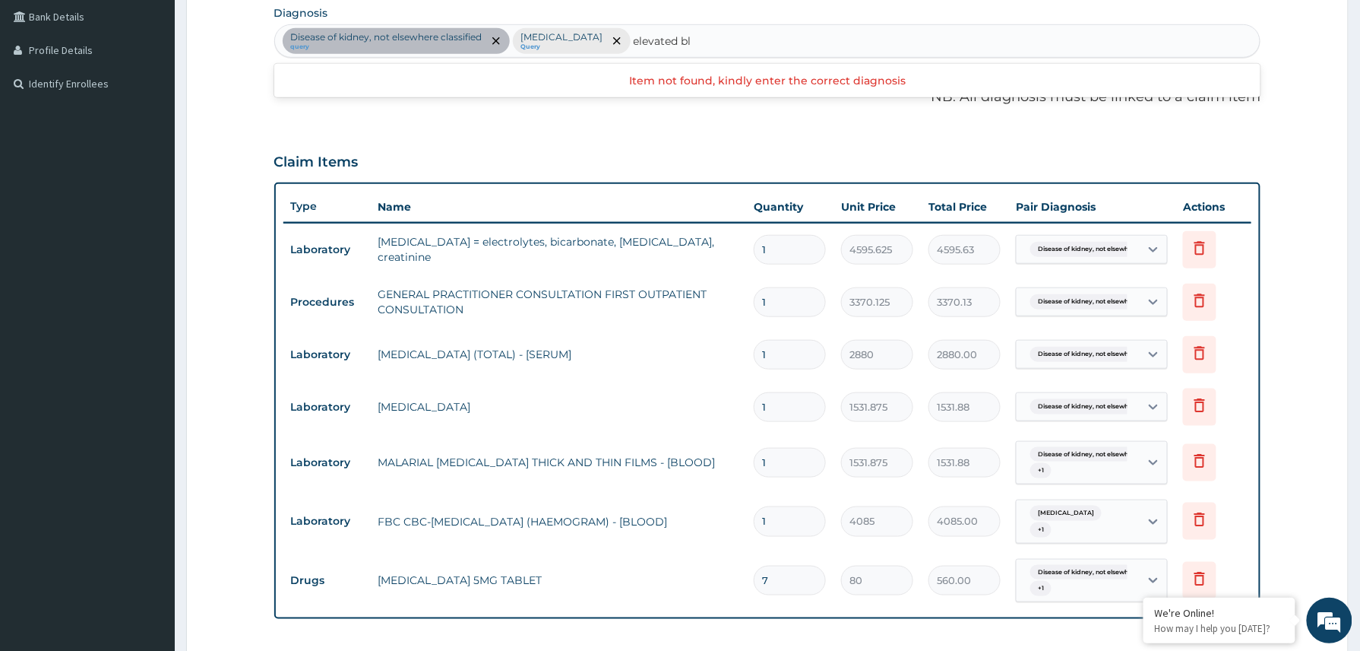
scroll to position [386, 0]
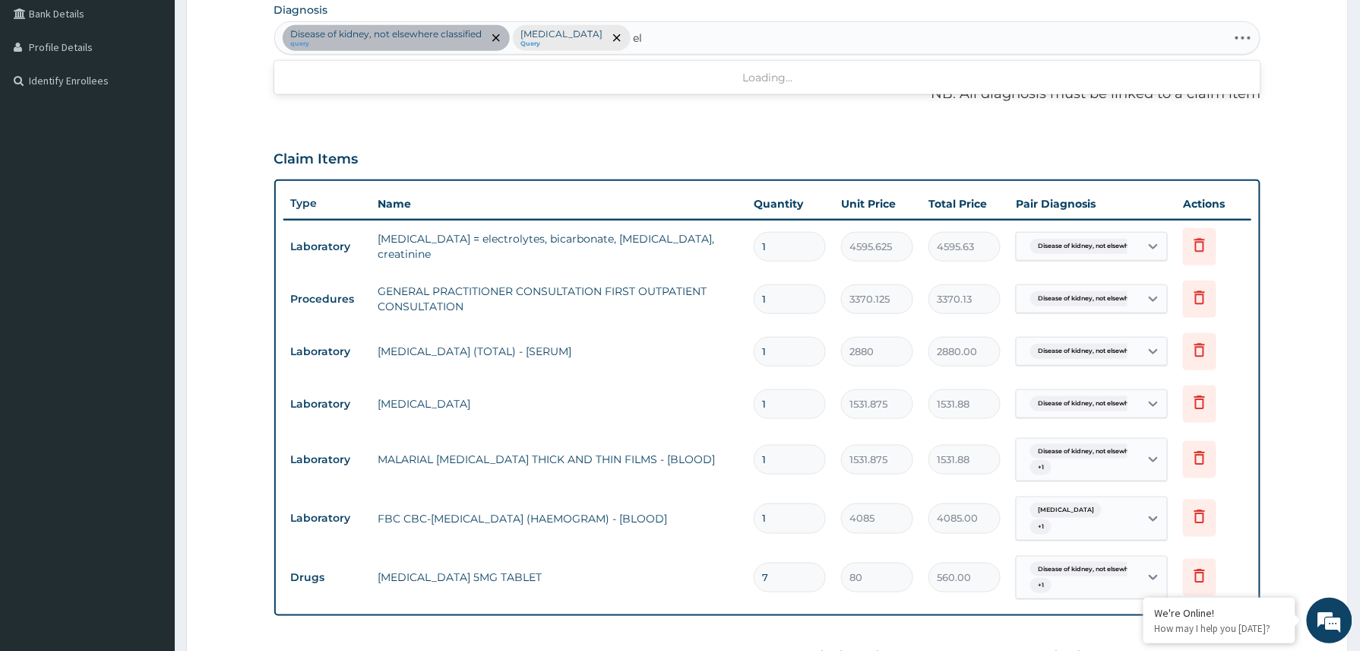
type input "e"
type input "htn"
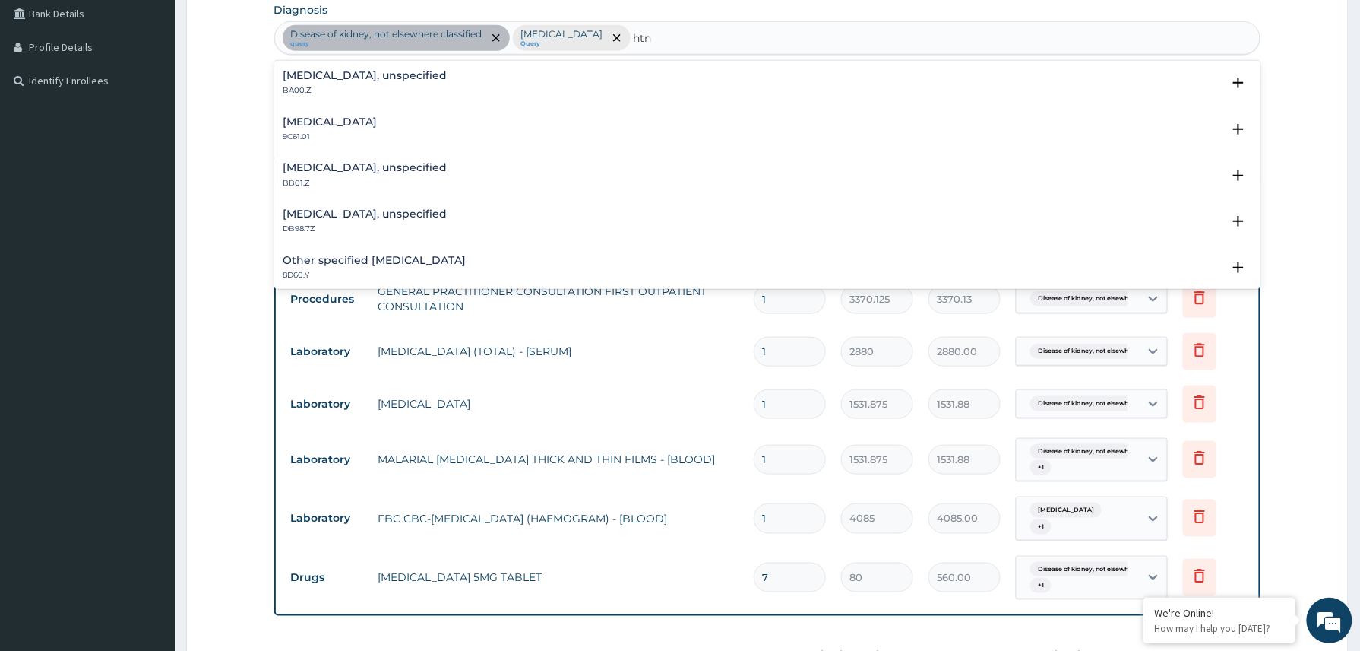
click at [359, 76] on h4 "Essential hypertension, unspecified" at bounding box center [365, 75] width 164 height 11
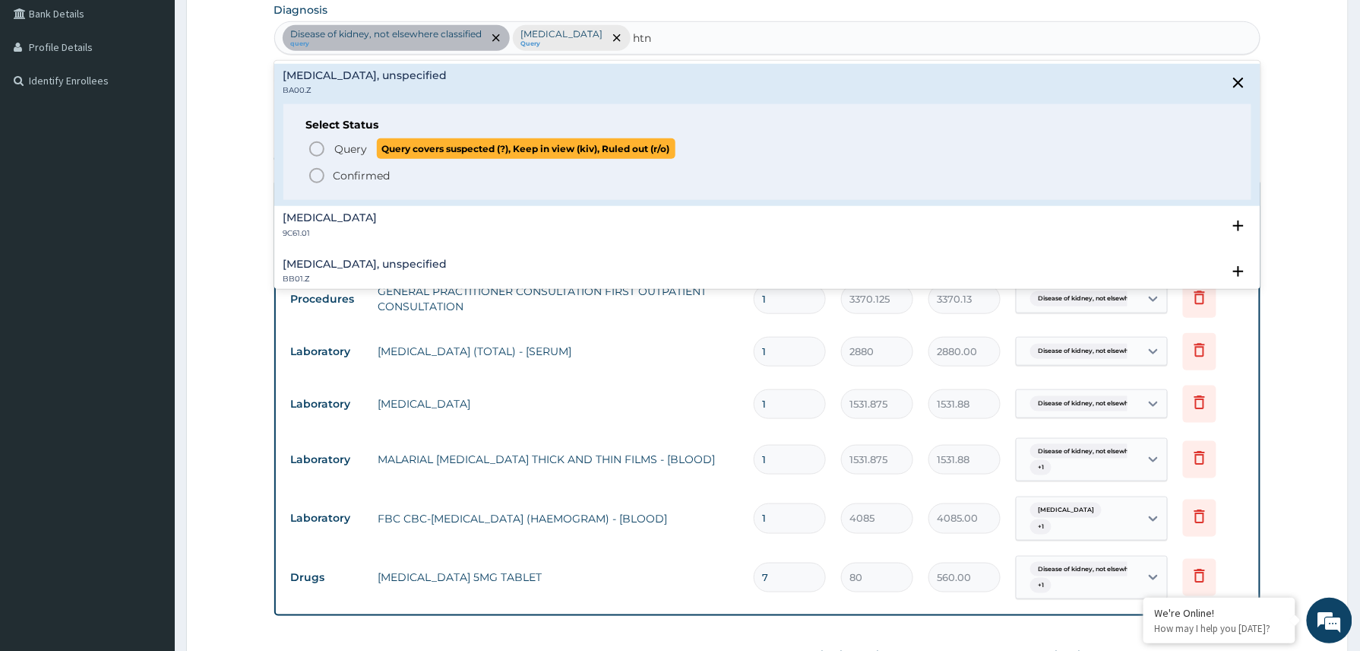
click at [343, 146] on span "Query" at bounding box center [351, 148] width 33 height 15
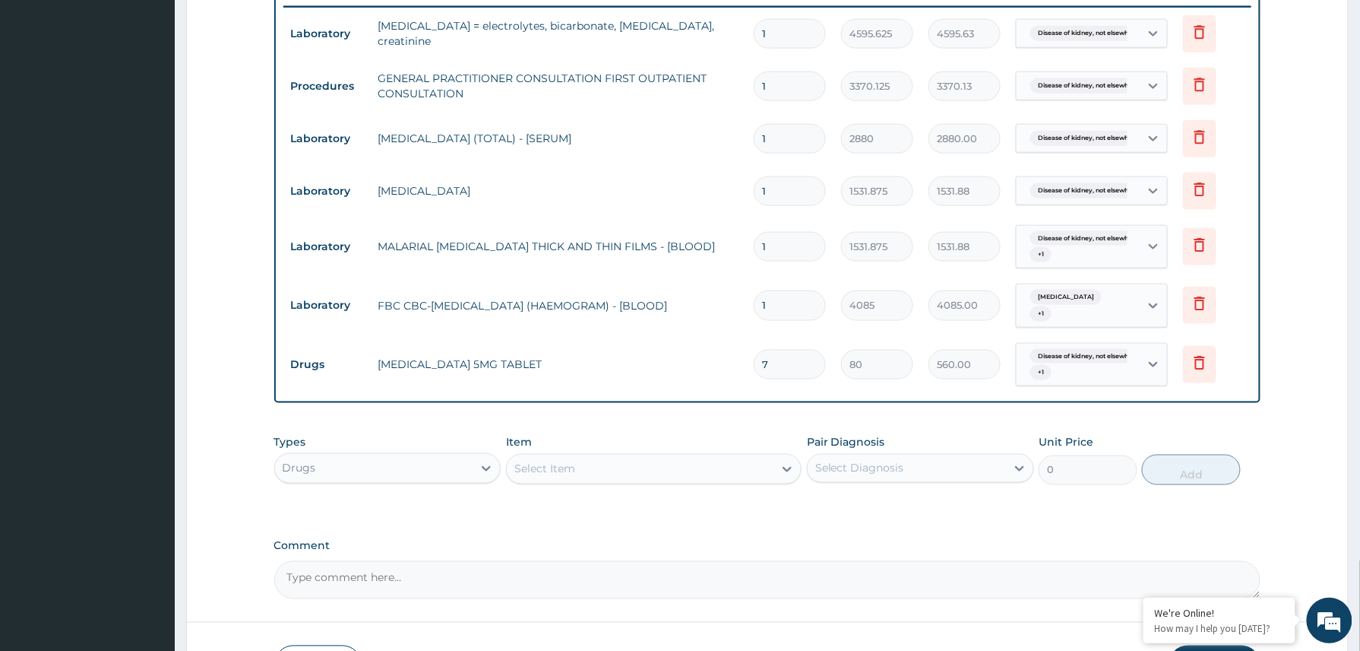
scroll to position [710, 0]
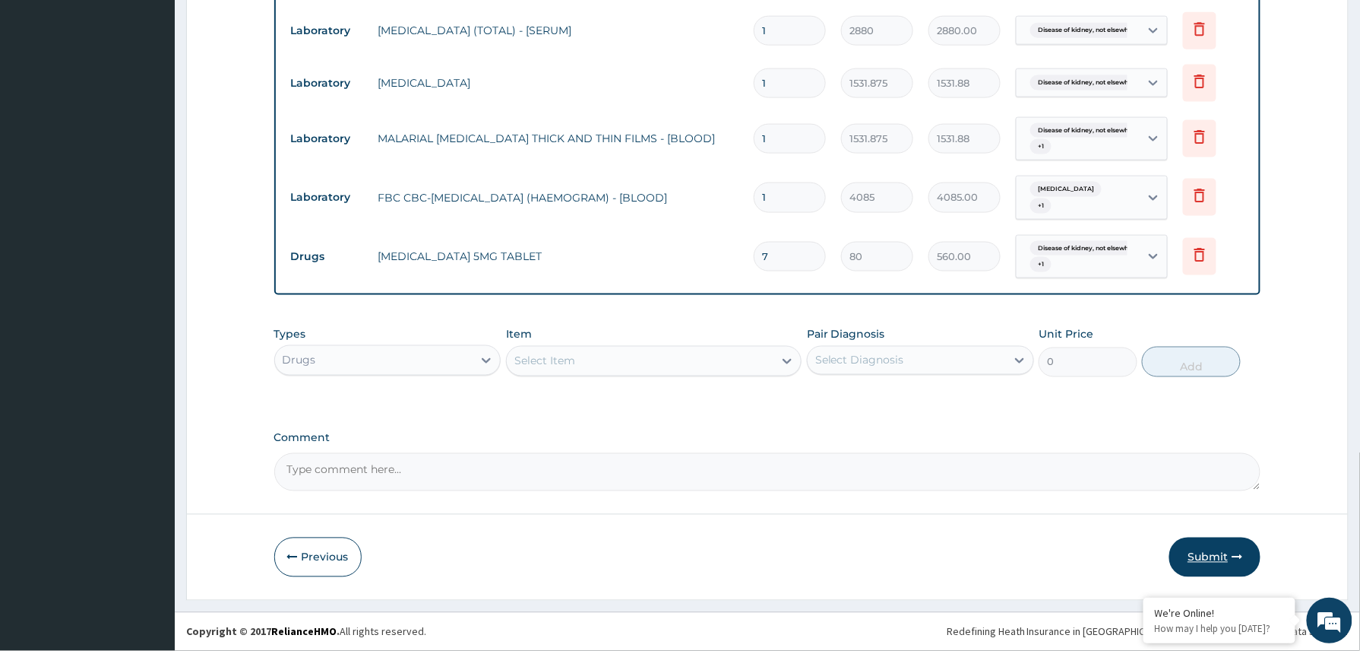
click at [1220, 545] on button "Submit" at bounding box center [1215, 557] width 91 height 40
click at [1225, 565] on button "Submit" at bounding box center [1215, 557] width 91 height 40
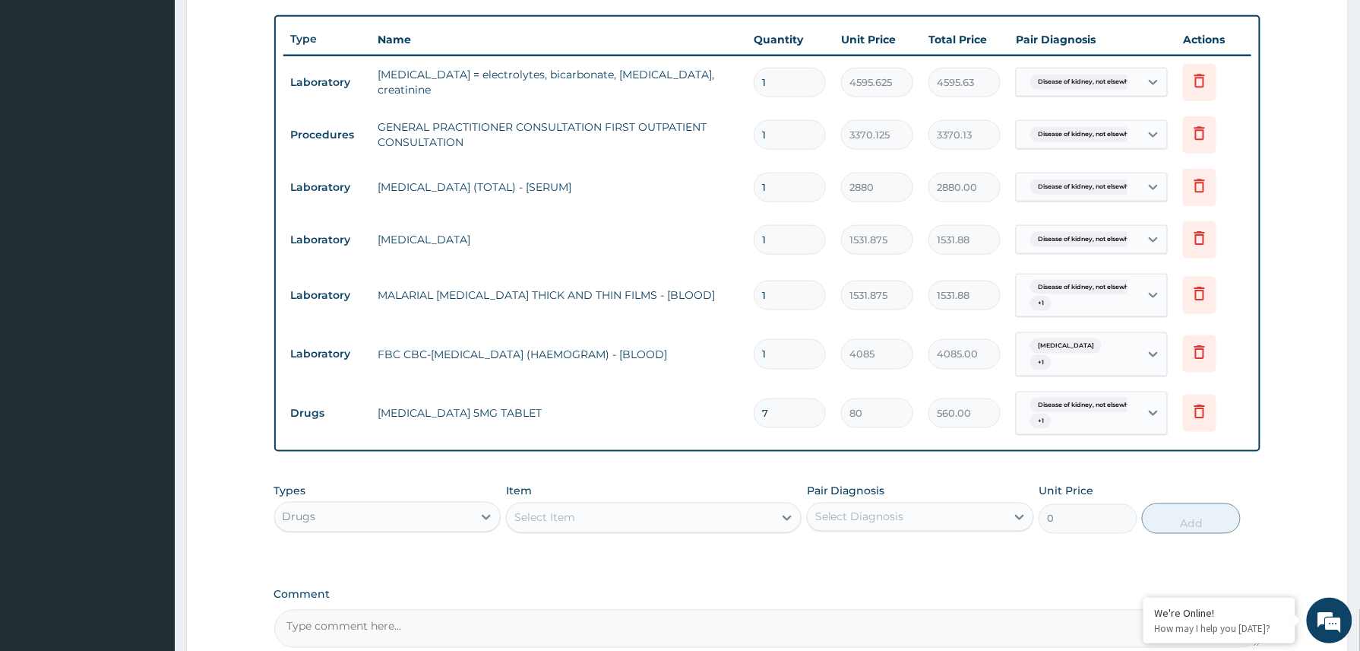
scroll to position [544, 0]
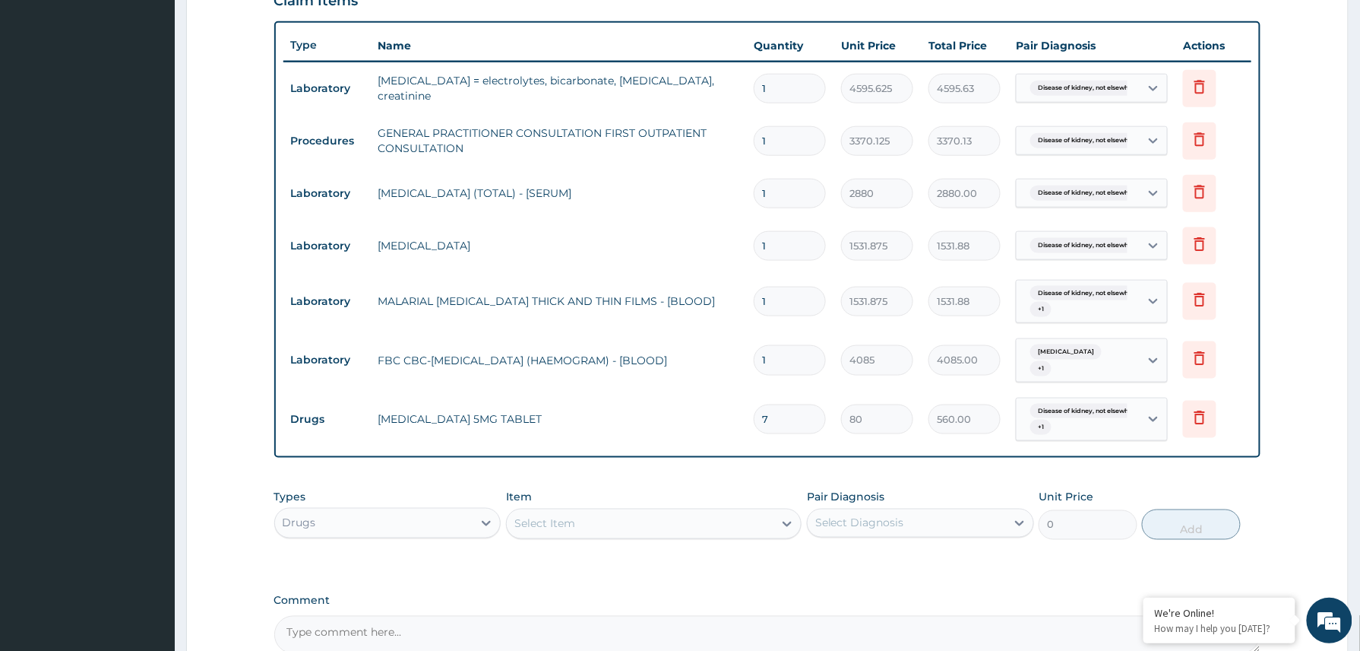
click at [1110, 432] on div "Disease of kidney, not elsewhe... + 1" at bounding box center [1075, 419] width 103 height 36
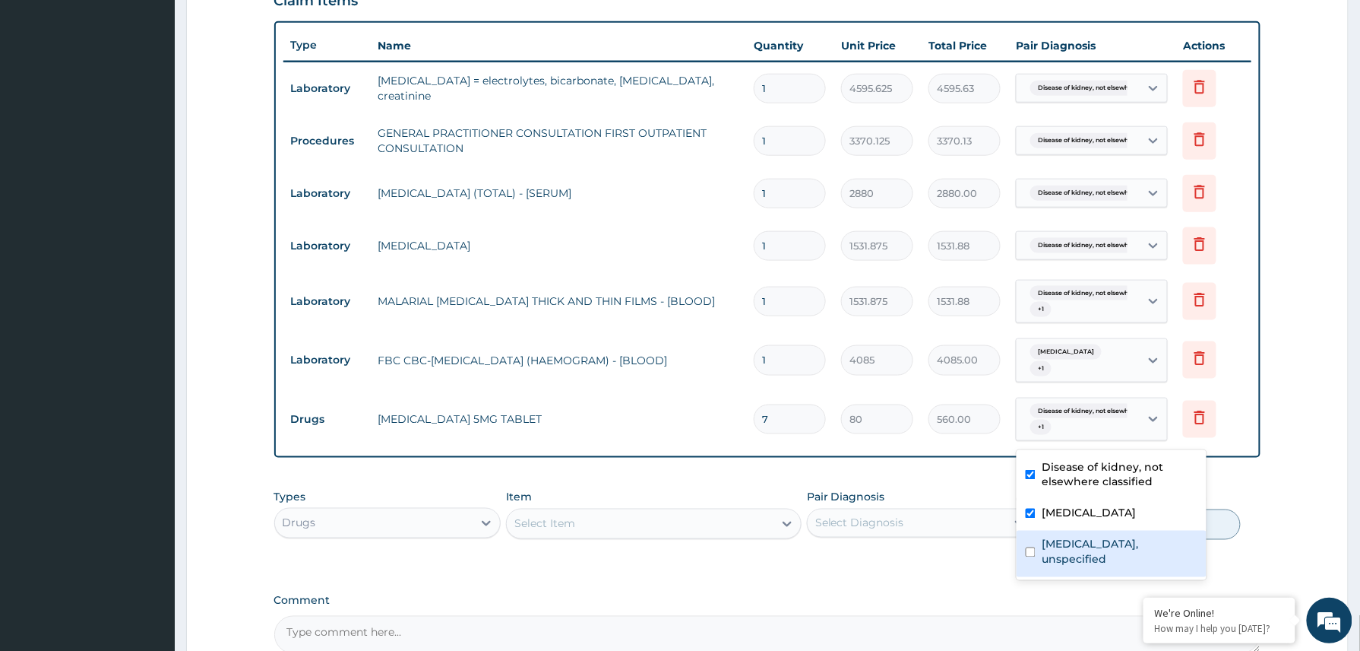
click at [1076, 554] on label "Essential hypertension, unspecified" at bounding box center [1120, 552] width 156 height 30
checkbox input "true"
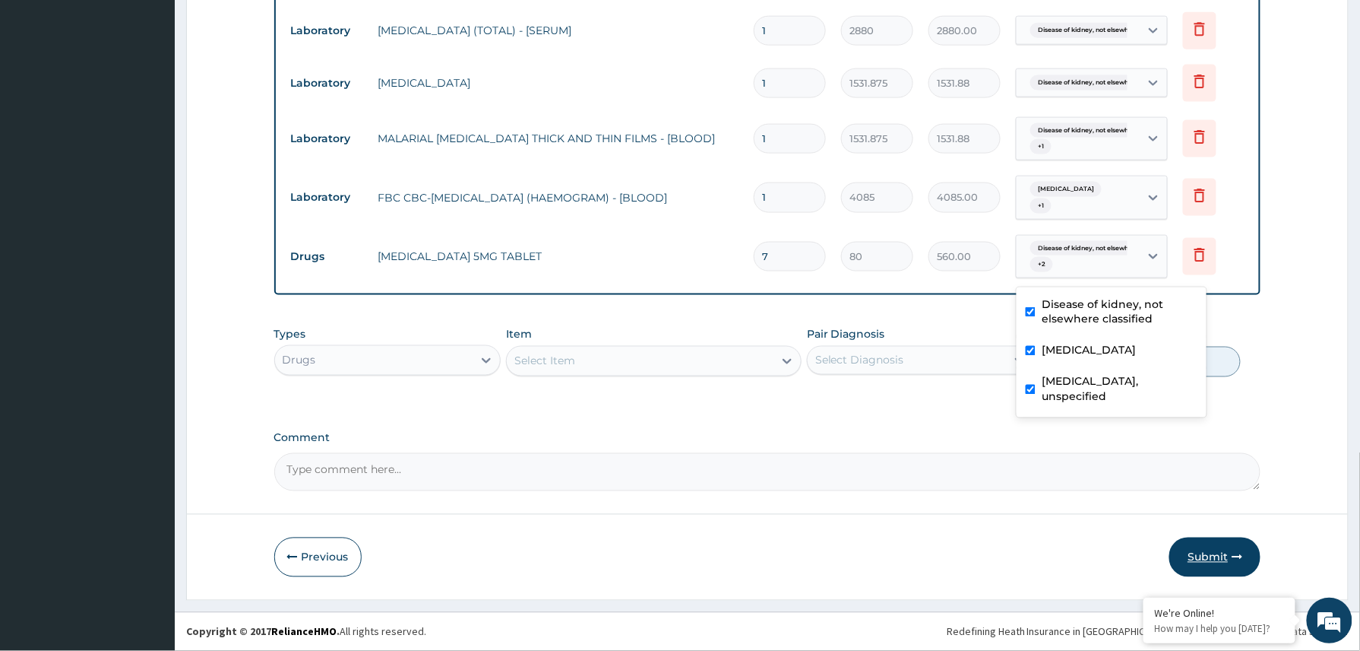
click at [1223, 552] on button "Submit" at bounding box center [1215, 557] width 91 height 40
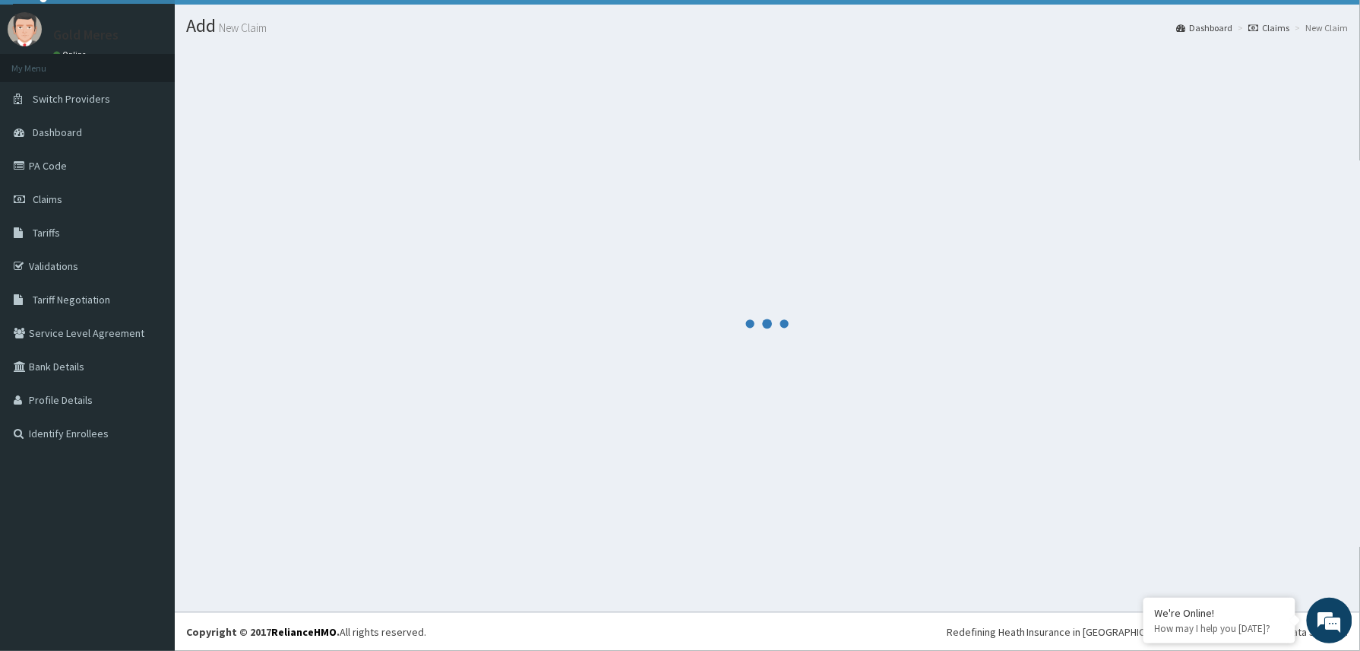
scroll to position [33, 0]
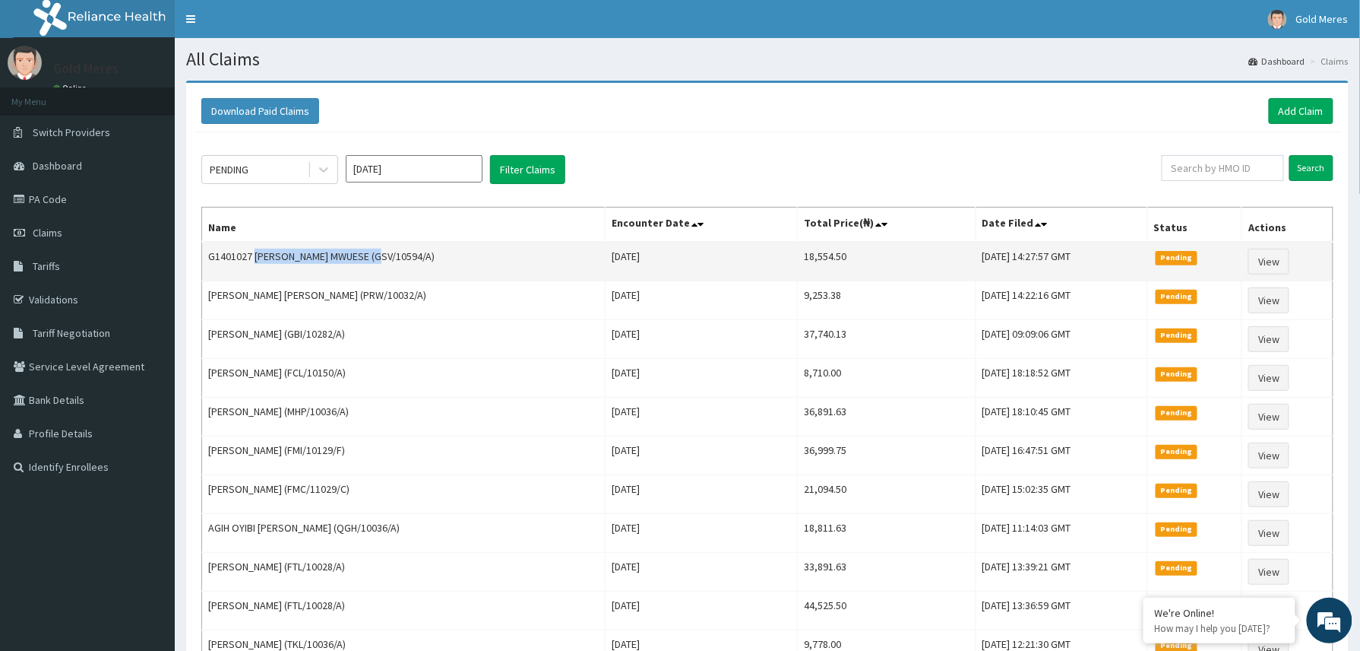
drag, startPoint x: 254, startPoint y: 254, endPoint x: 385, endPoint y: 261, distance: 130.9
click at [385, 261] on td "G1401027 [PERSON_NAME] MWUESE (GSV/10594/A)" at bounding box center [404, 262] width 404 height 40
copy td "[PERSON_NAME] MWUESE"
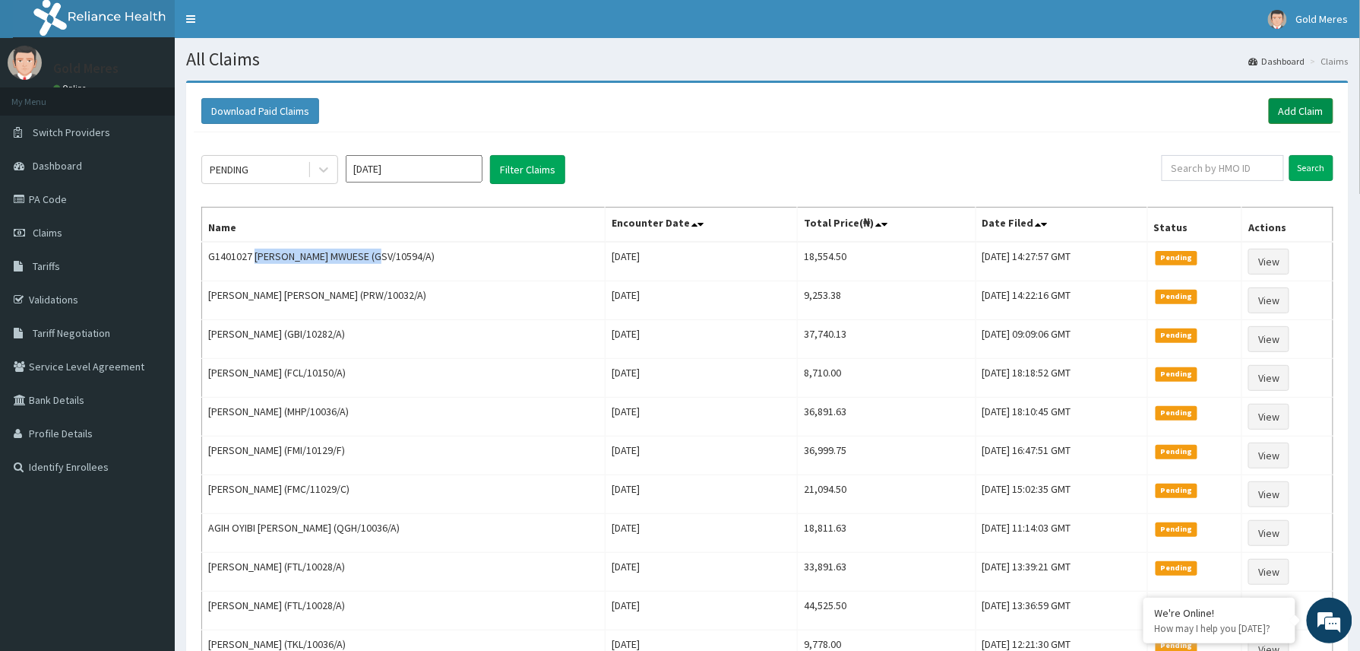
drag, startPoint x: 1303, startPoint y: 111, endPoint x: 1293, endPoint y: 120, distance: 12.9
click at [1303, 112] on link "Add Claim" at bounding box center [1301, 111] width 65 height 26
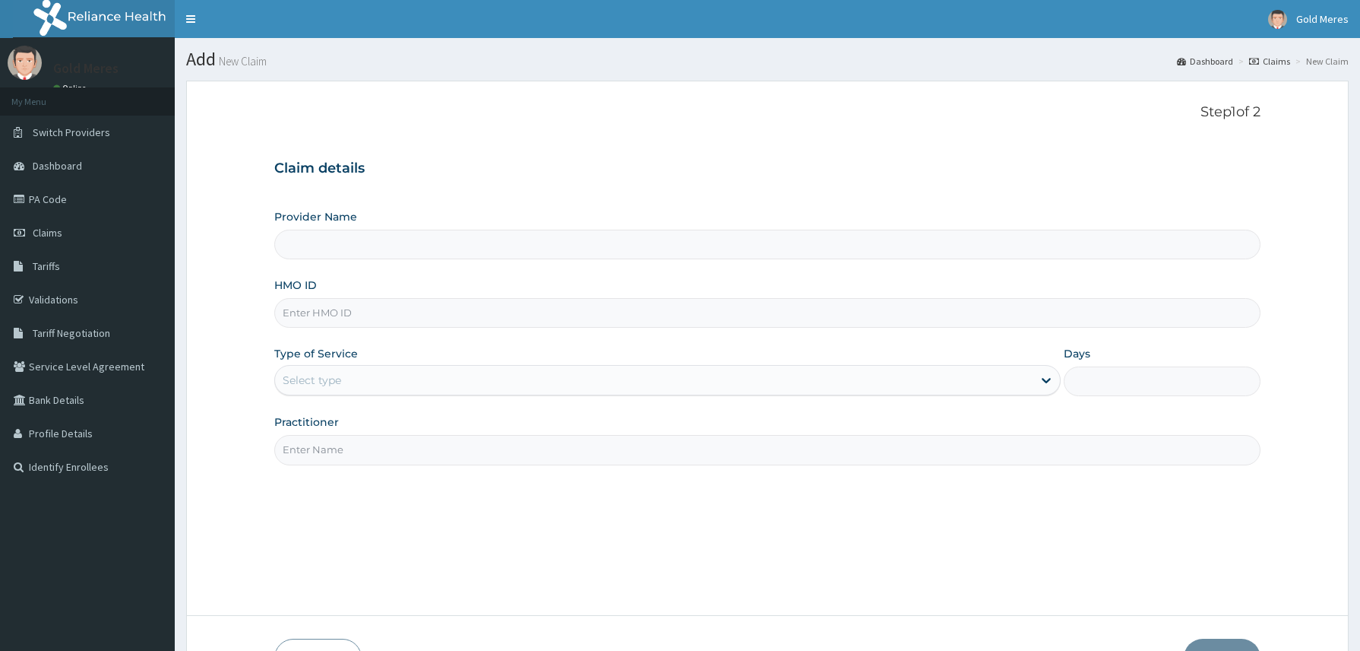
type input "Reliance Family Clinics (RFC) - [GEOGRAPHIC_DATA]"
click at [318, 307] on input "HMO ID" at bounding box center [767, 313] width 987 height 30
paste input "2509816"
type input "2509816"
drag, startPoint x: 315, startPoint y: 316, endPoint x: 277, endPoint y: 316, distance: 38.0
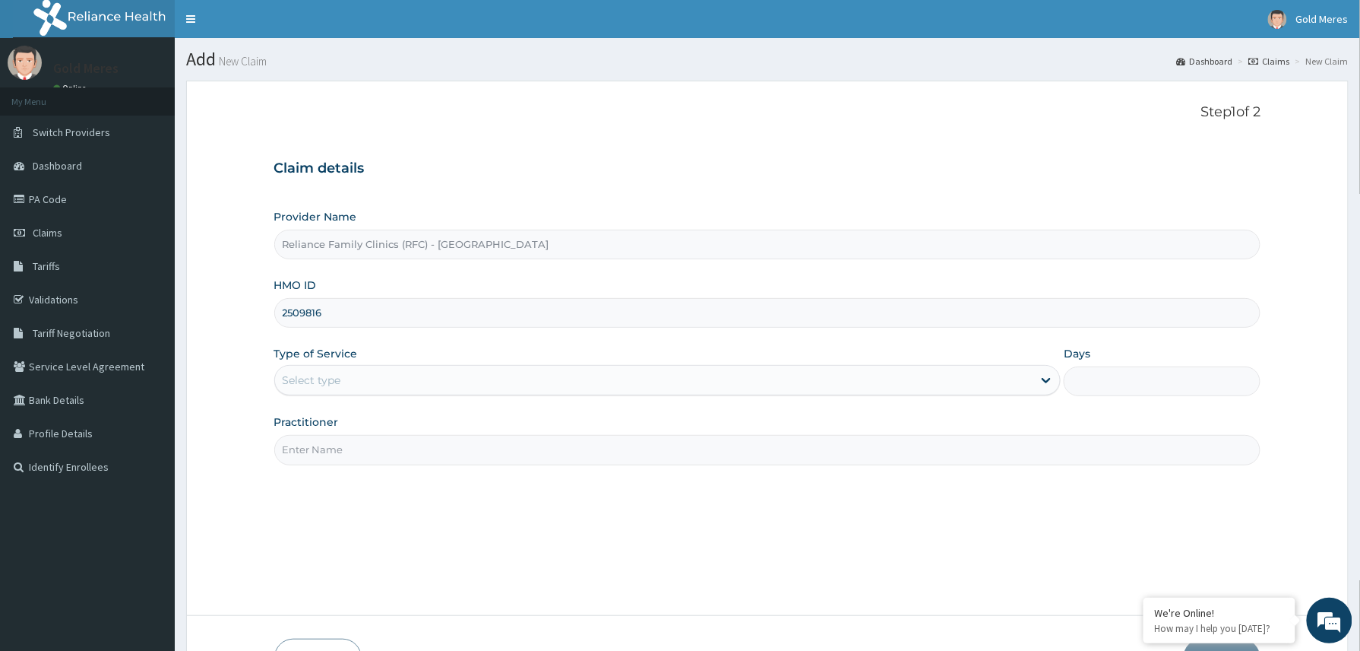
click at [277, 316] on input "2509816" at bounding box center [767, 313] width 987 height 30
paste input "SSN/10103/A"
drag, startPoint x: 348, startPoint y: 309, endPoint x: 264, endPoint y: 312, distance: 83.6
click at [264, 312] on form "Step 1 of 2 Claim details Provider Name Reliance Family Clinics (RFC) - Abuja H…" at bounding box center [767, 391] width 1163 height 621
type input "SSN/10103/A"
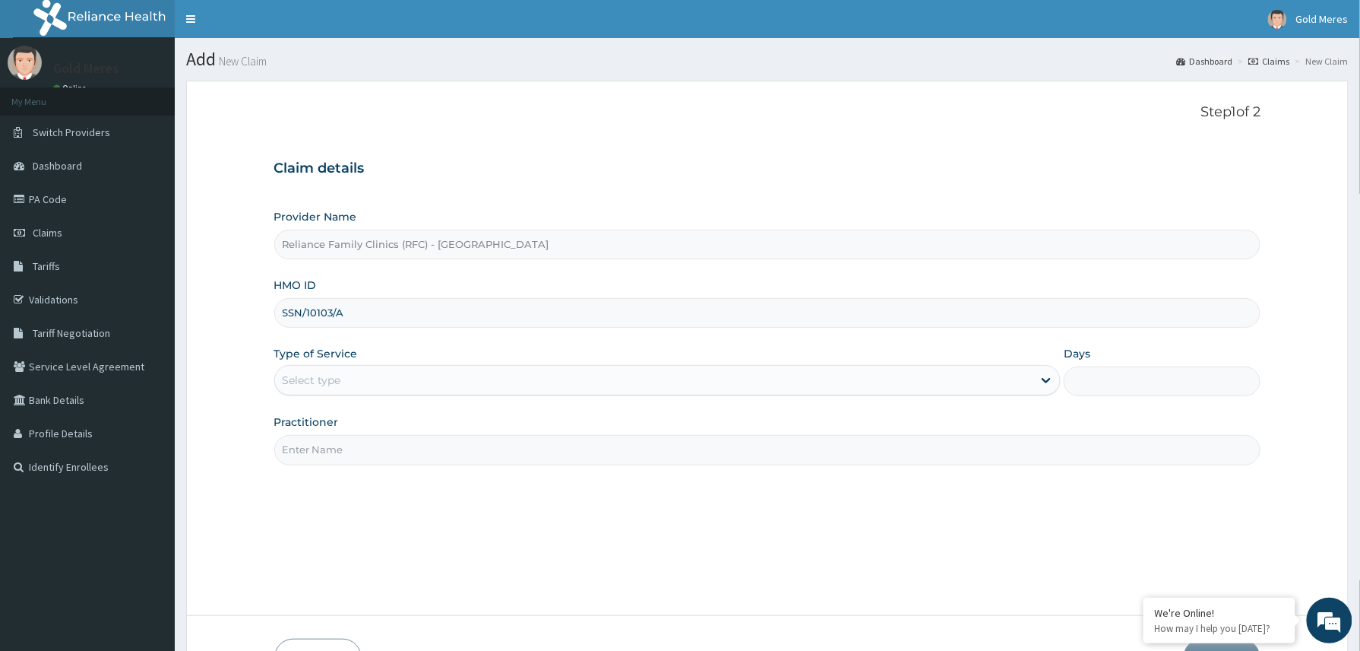
click at [320, 381] on div "Select type" at bounding box center [312, 379] width 59 height 15
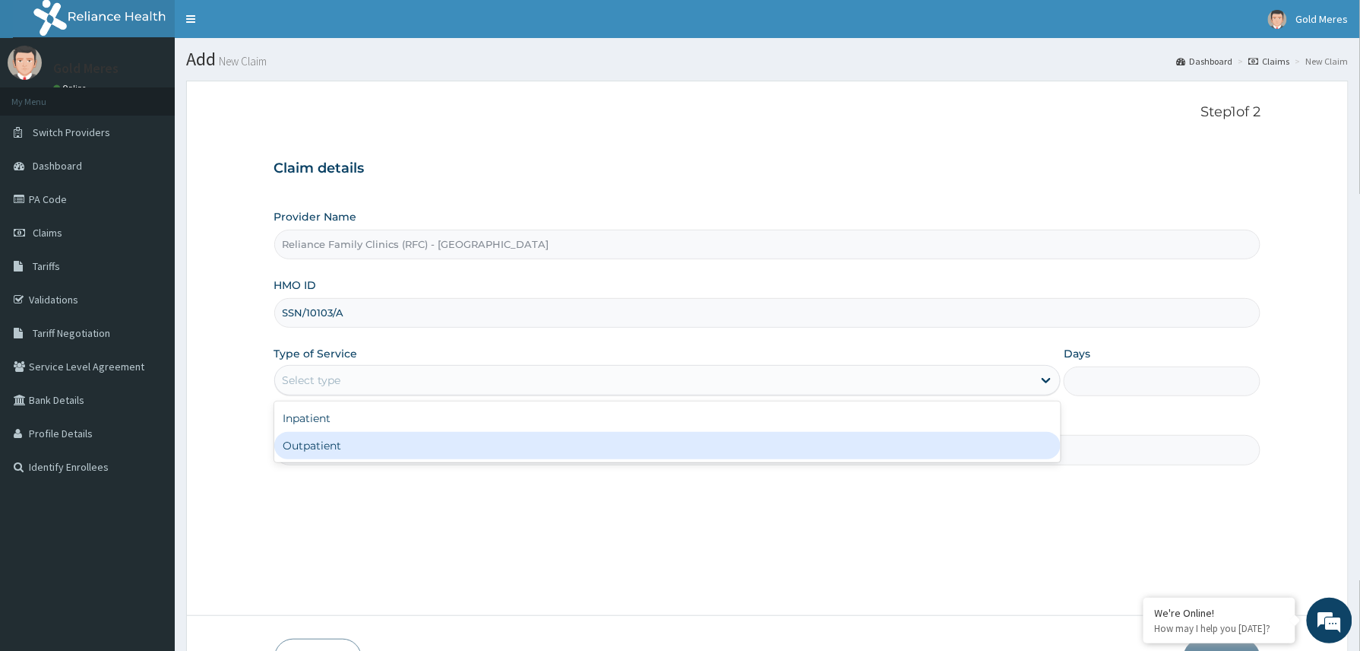
drag, startPoint x: 350, startPoint y: 445, endPoint x: 360, endPoint y: 454, distance: 12.9
click at [350, 447] on div "Outpatient" at bounding box center [667, 445] width 787 height 27
type input "1"
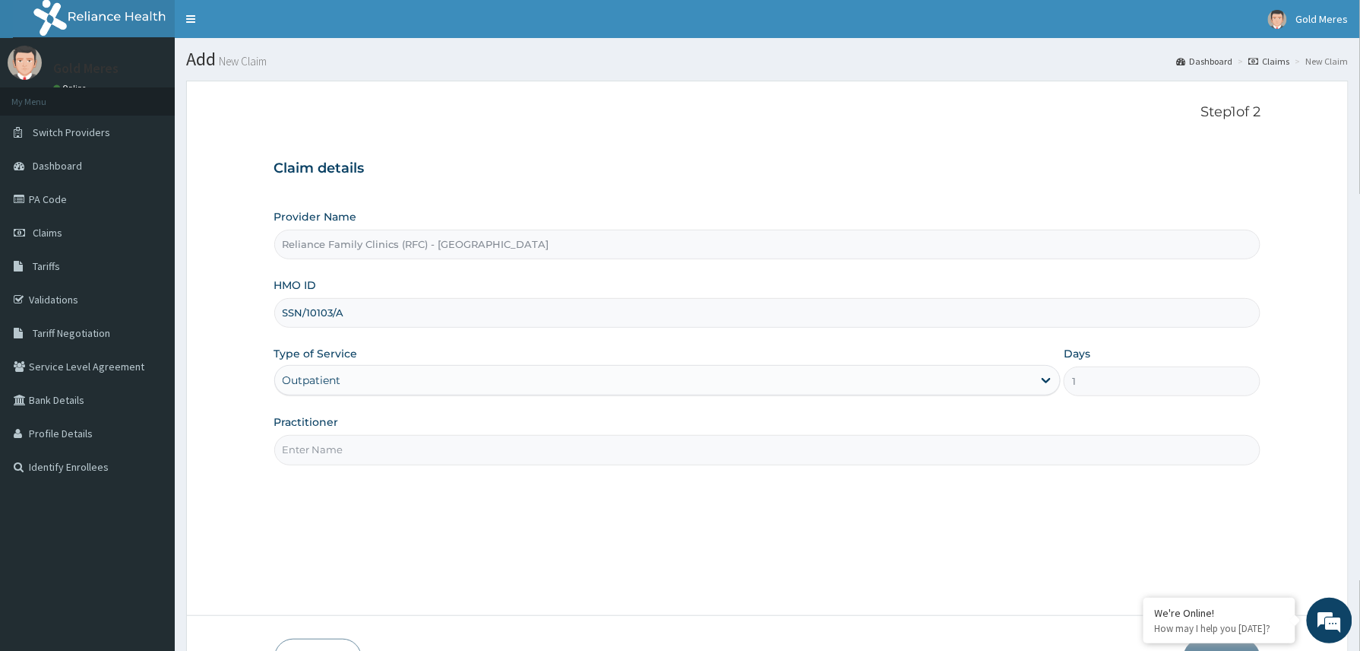
drag, startPoint x: 360, startPoint y: 454, endPoint x: 366, endPoint y: 460, distance: 8.1
click at [366, 460] on input "Practitioner" at bounding box center [767, 450] width 987 height 30
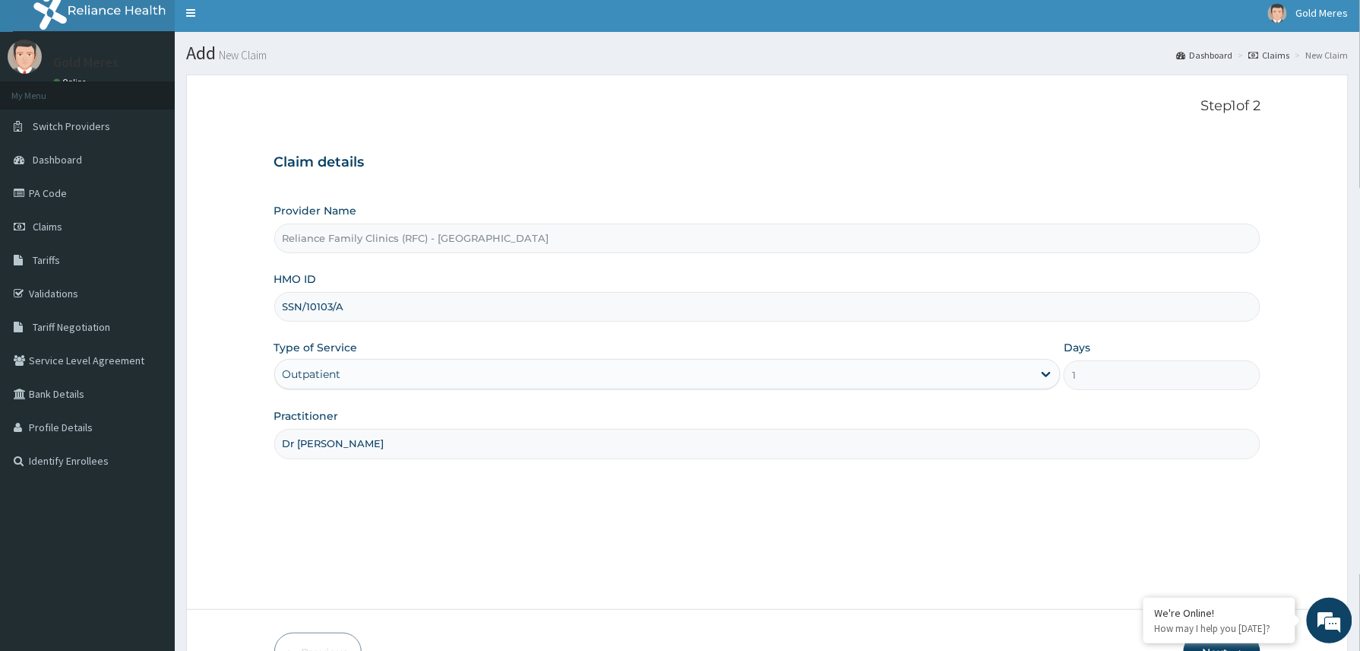
scroll to position [102, 0]
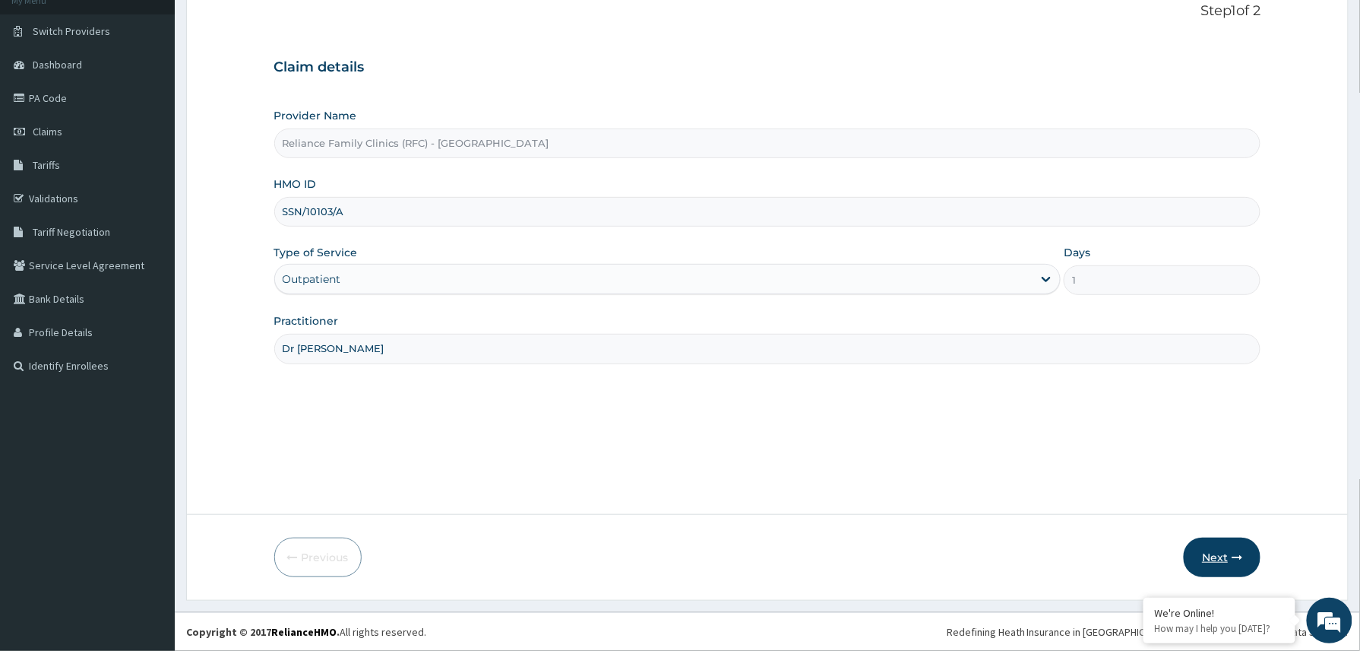
type input "Dr [PERSON_NAME]"
click at [1219, 559] on button "Next" at bounding box center [1222, 557] width 77 height 40
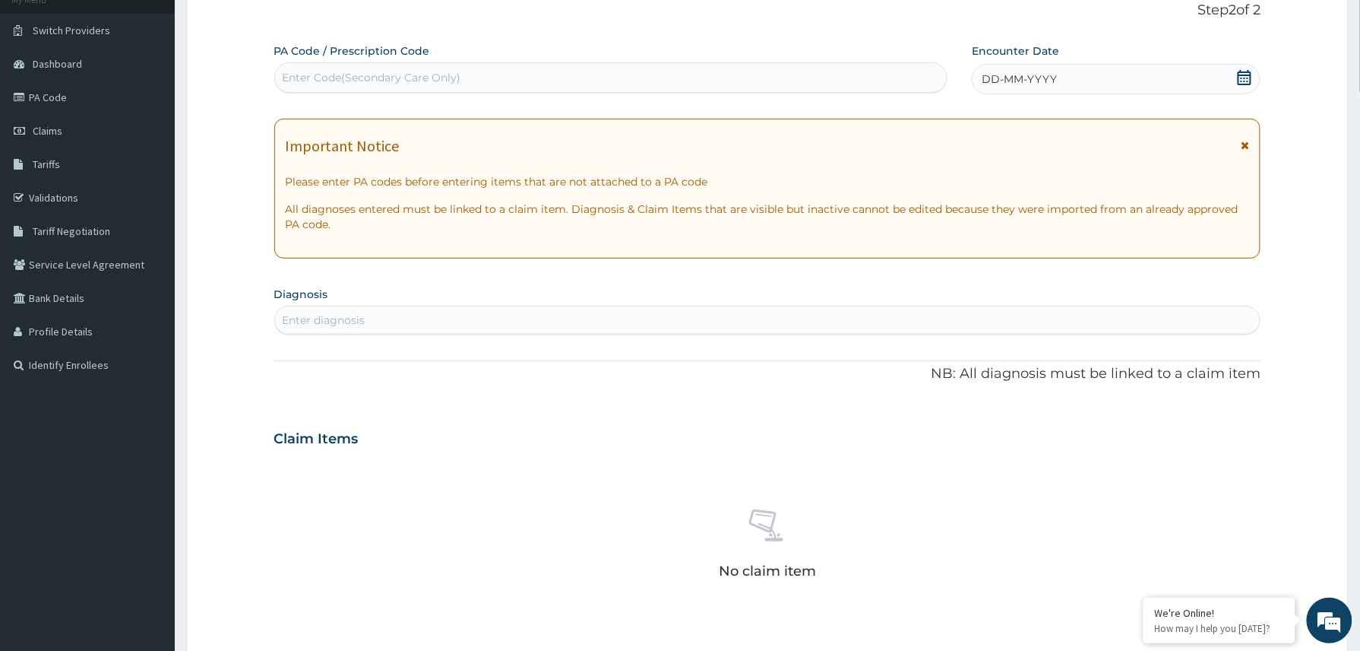
click at [1144, 74] on div "DD-MM-YYYY" at bounding box center [1116, 79] width 289 height 30
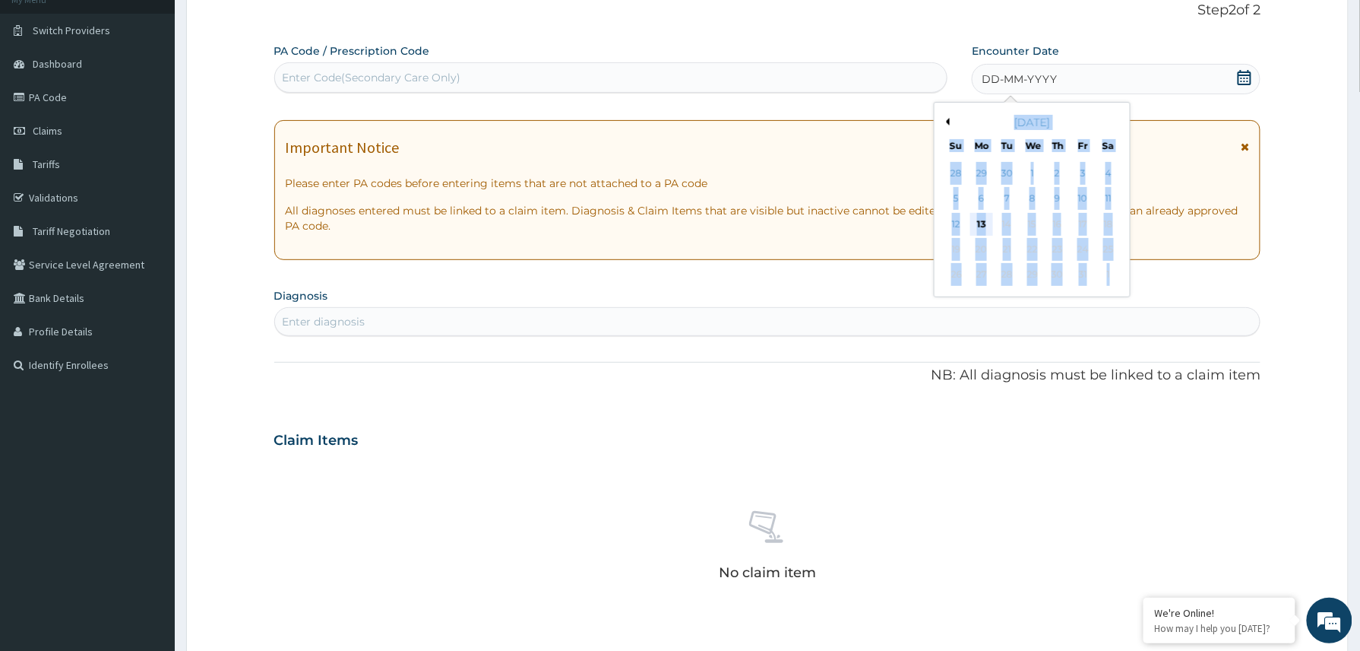
click at [980, 222] on div "13" at bounding box center [981, 224] width 23 height 23
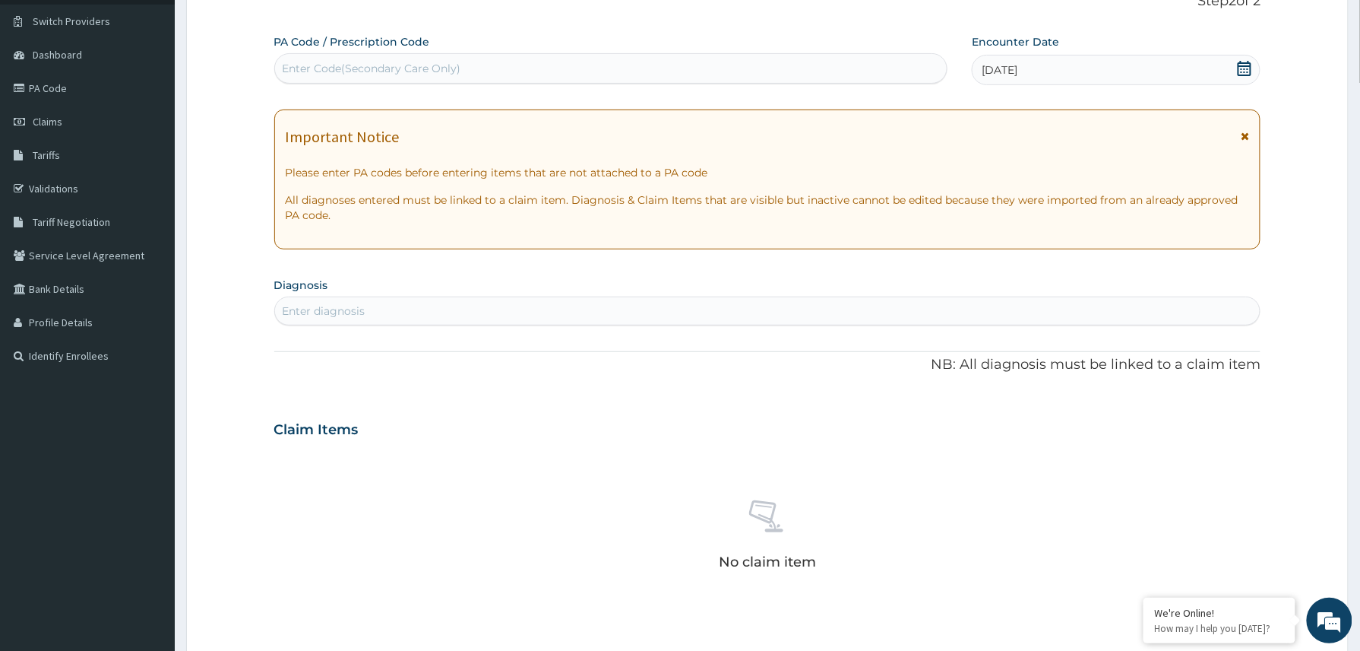
scroll to position [0, 0]
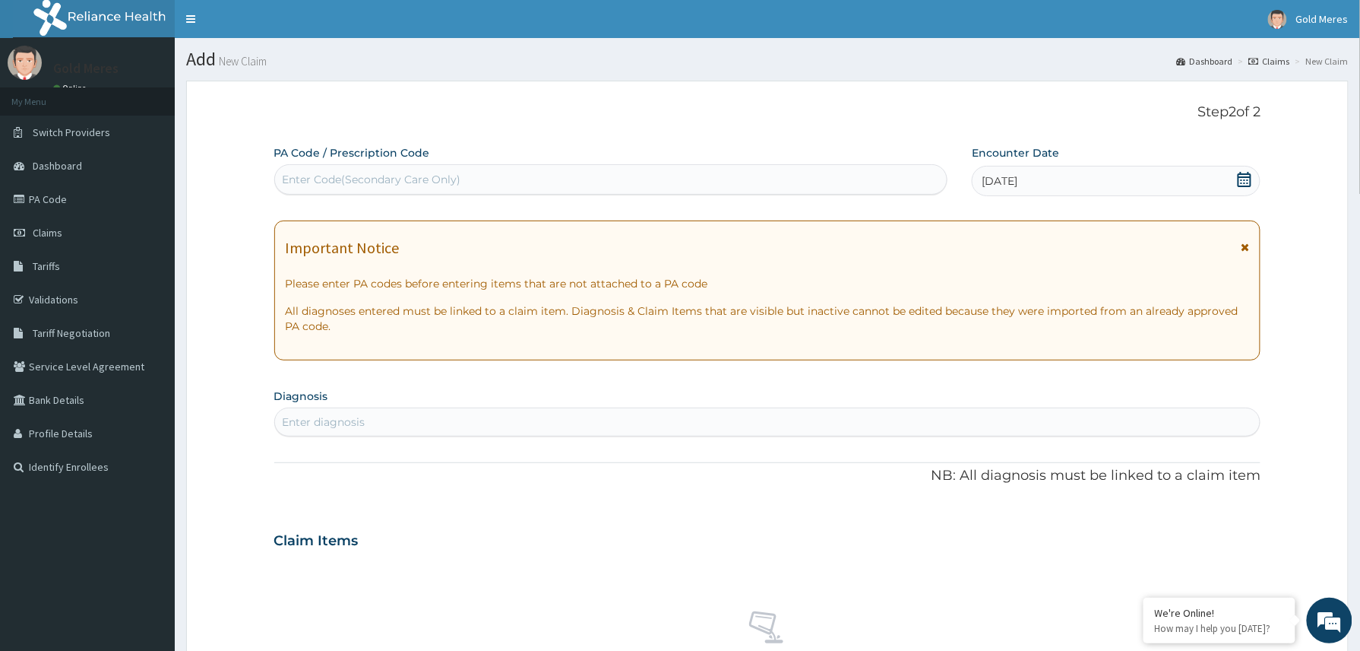
click at [374, 177] on div "Enter Code(Secondary Care Only)" at bounding box center [372, 179] width 179 height 15
paste input "PA/3891D6"
type input "PA/3891D6"
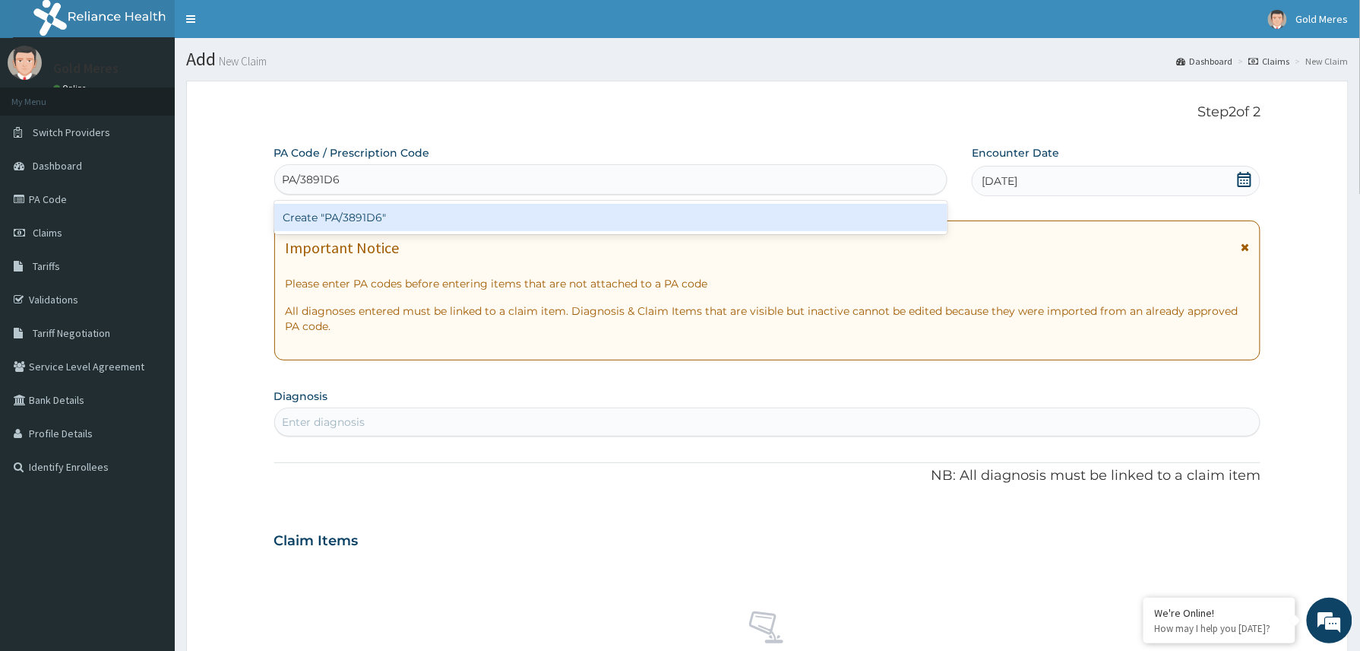
click at [324, 211] on div "Create "PA/3891D6"" at bounding box center [611, 217] width 674 height 27
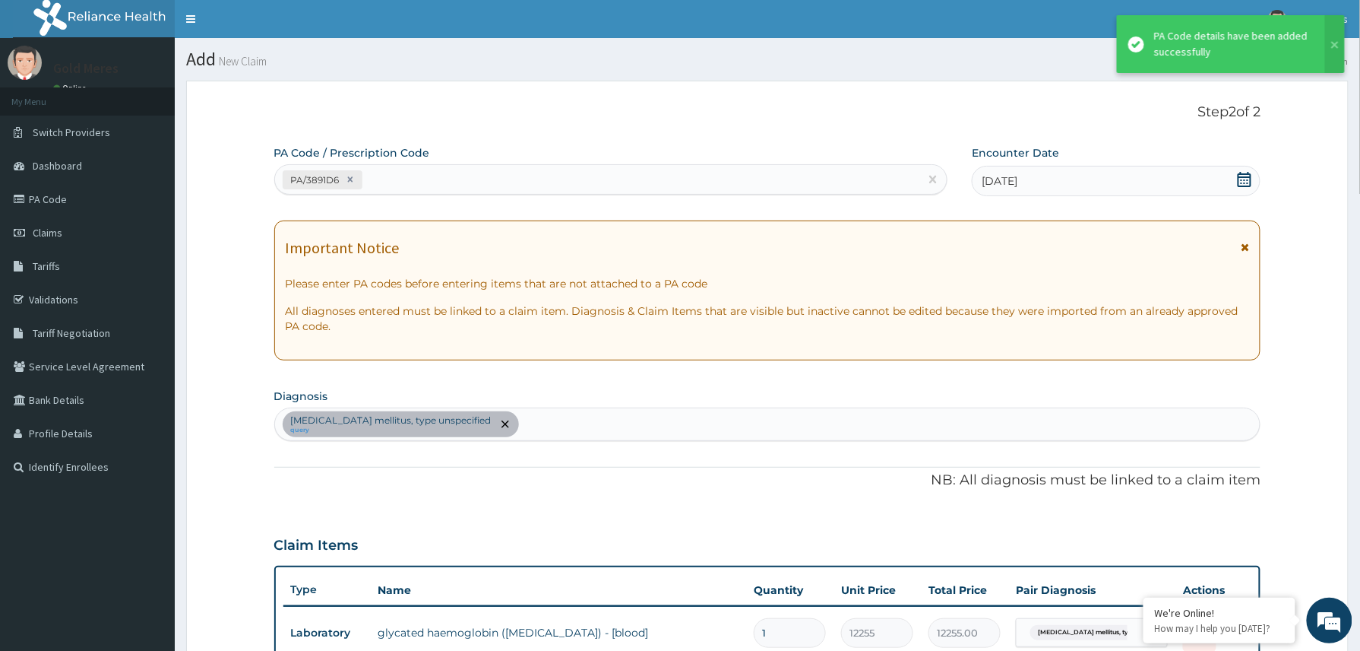
scroll to position [374, 0]
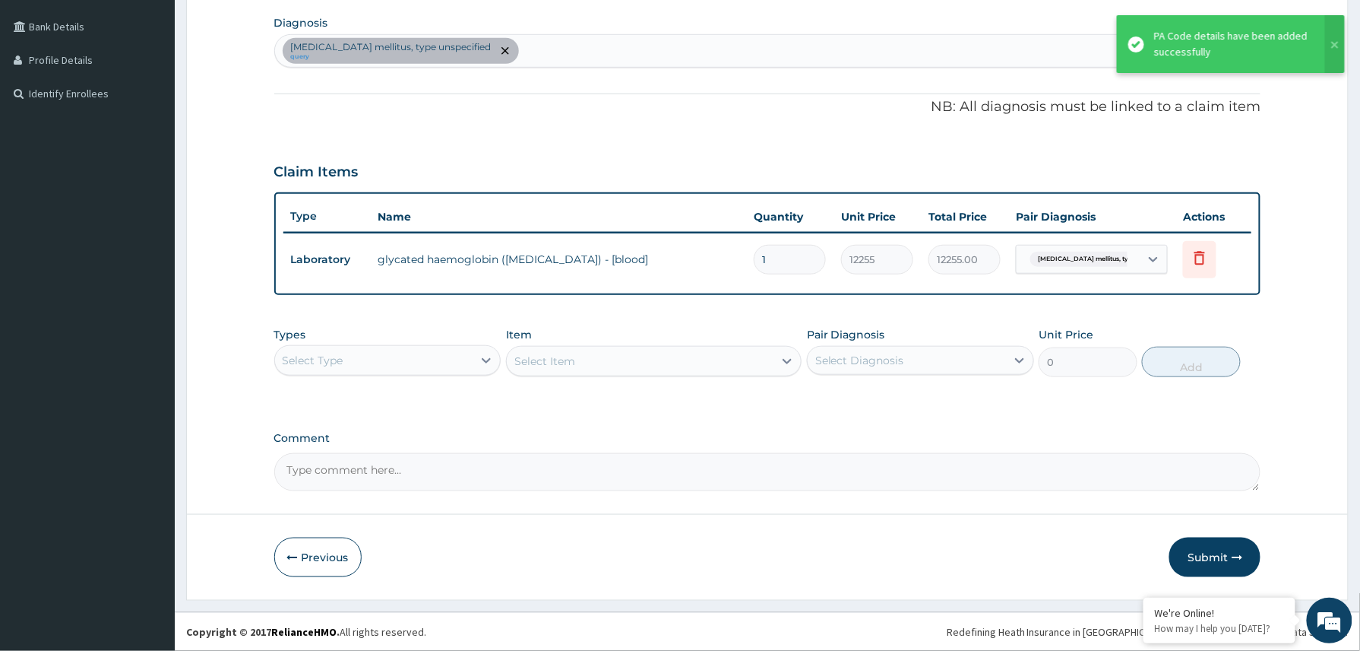
click at [442, 365] on div "Select Type" at bounding box center [374, 360] width 198 height 24
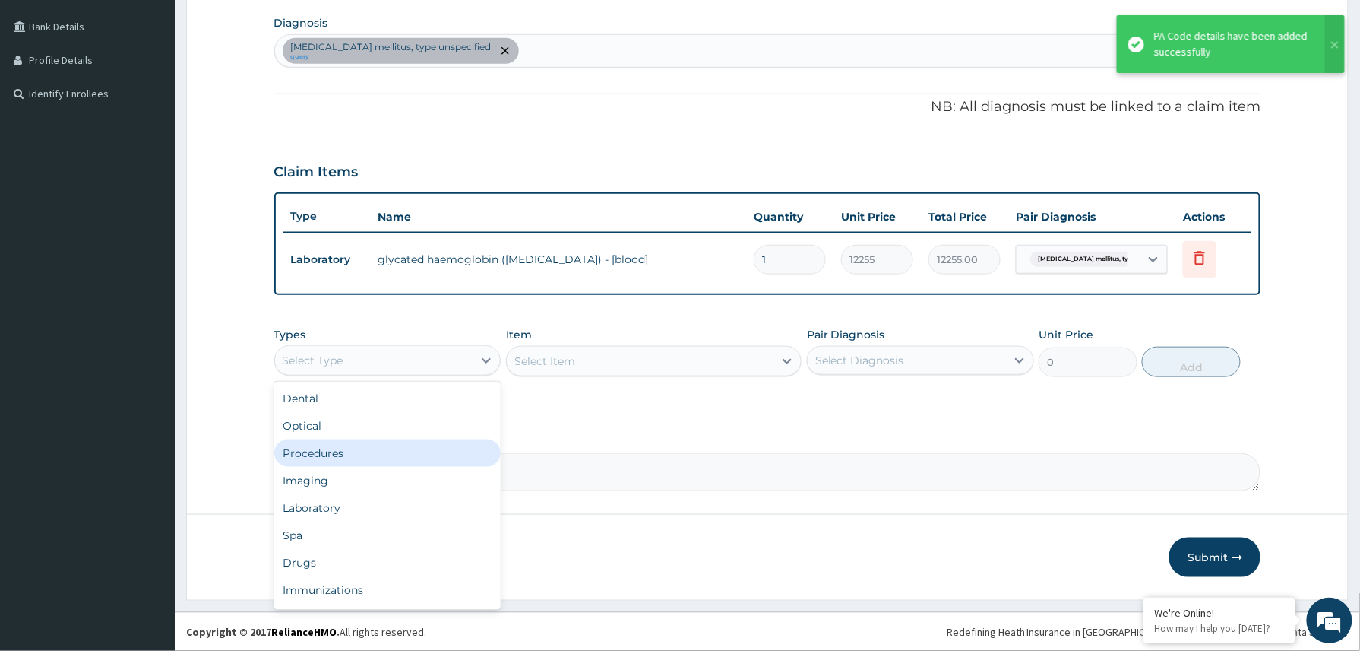
drag, startPoint x: 378, startPoint y: 442, endPoint x: 378, endPoint y: 432, distance: 9.9
click at [378, 442] on div "Procedures" at bounding box center [387, 452] width 227 height 27
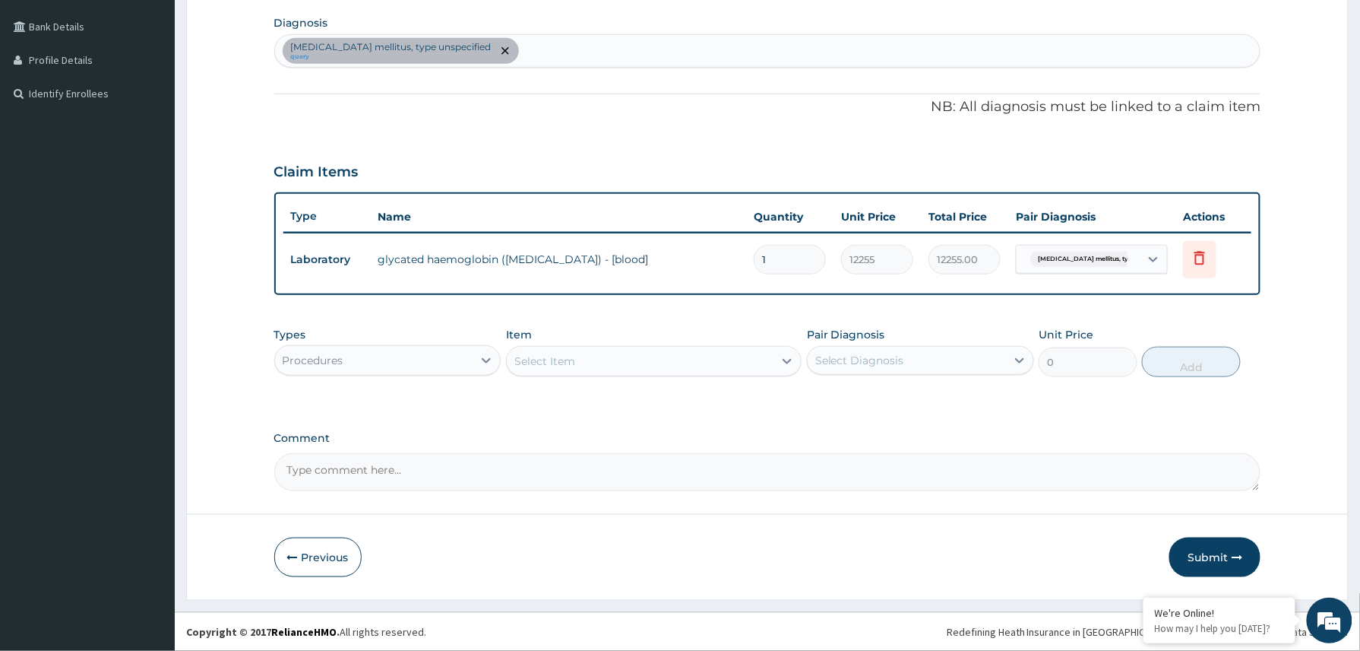
click at [575, 353] on div "Select Item" at bounding box center [544, 360] width 61 height 15
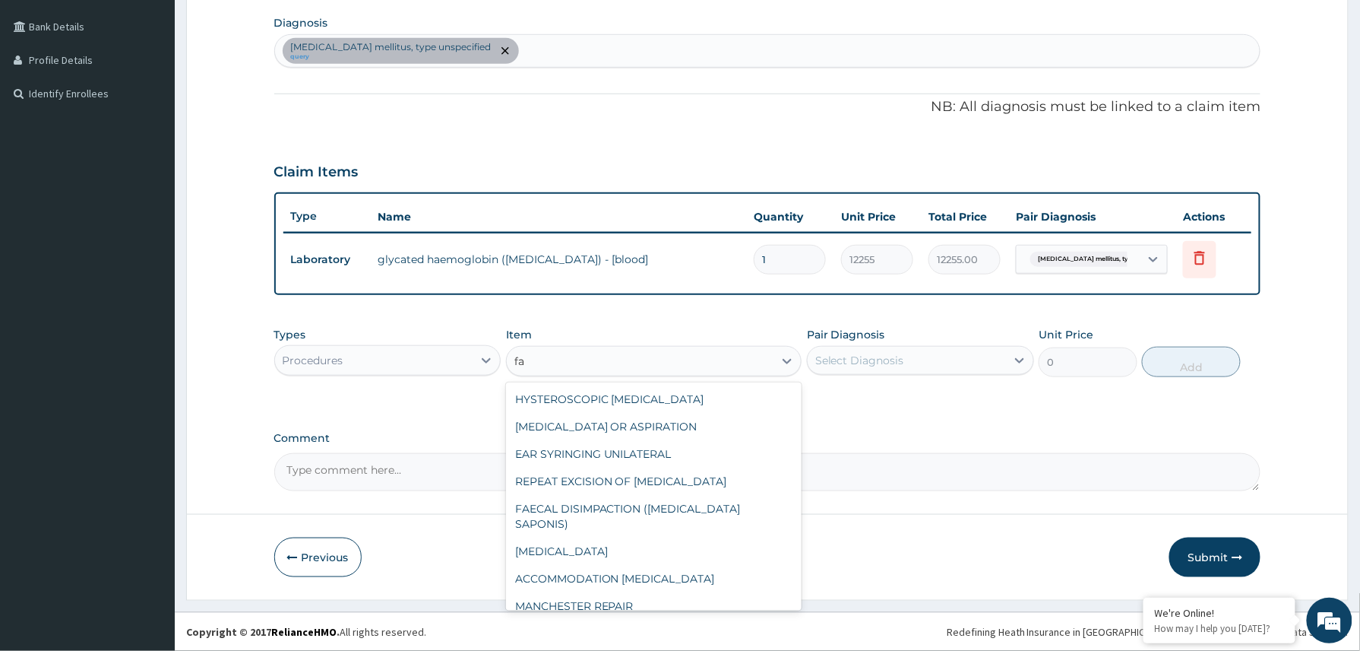
type input "f"
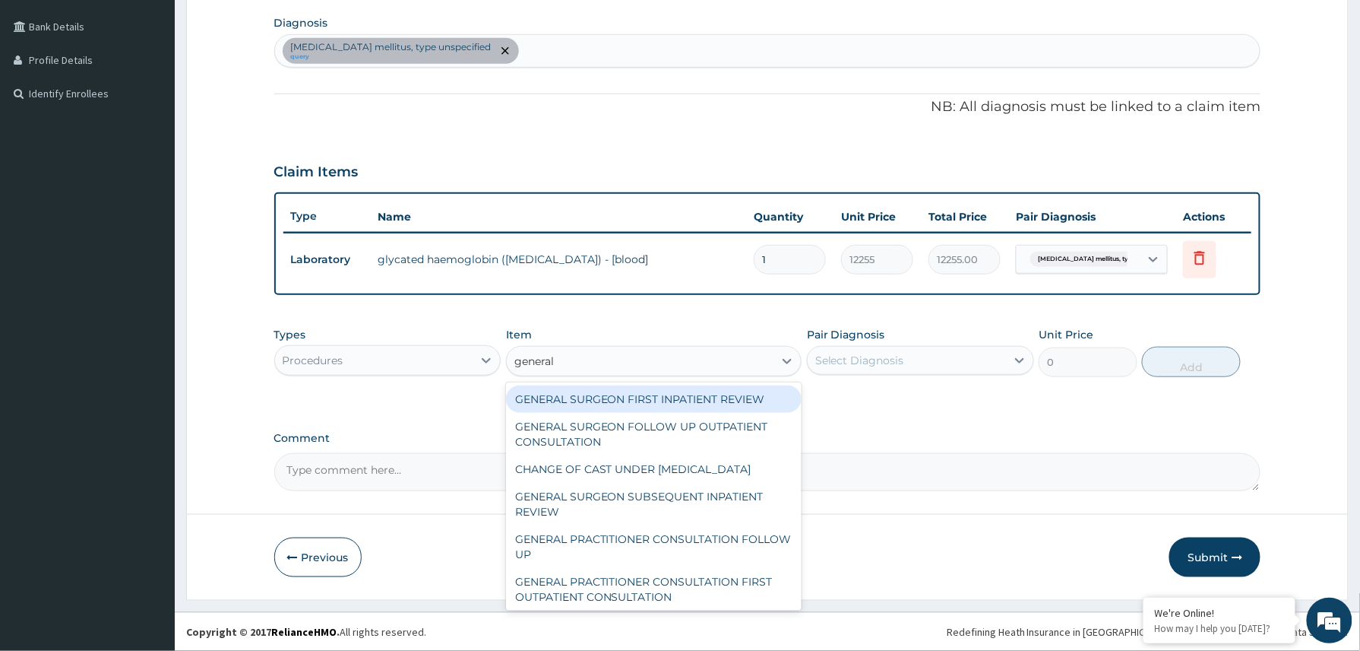
type input "general p"
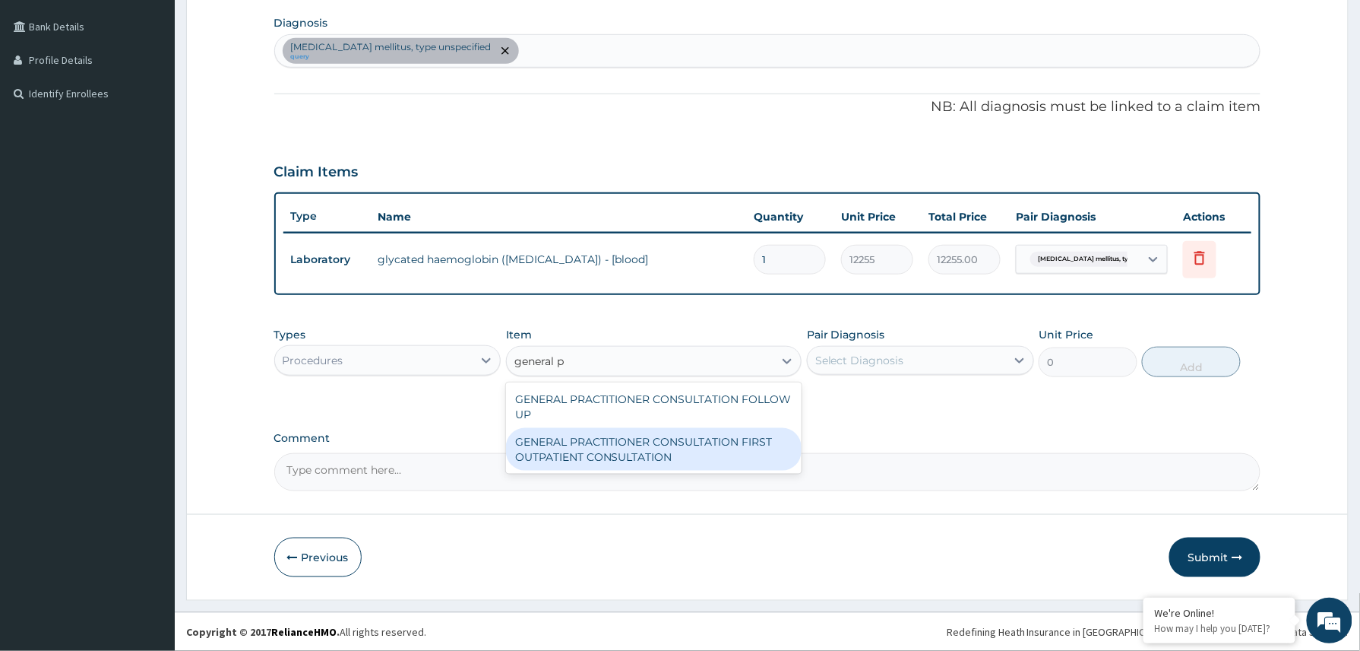
drag, startPoint x: 690, startPoint y: 439, endPoint x: 789, endPoint y: 419, distance: 100.7
click at [692, 439] on div "GENERAL PRACTITIONER CONSULTATION FIRST OUTPATIENT CONSULTATION" at bounding box center [654, 449] width 296 height 43
type input "3370.125"
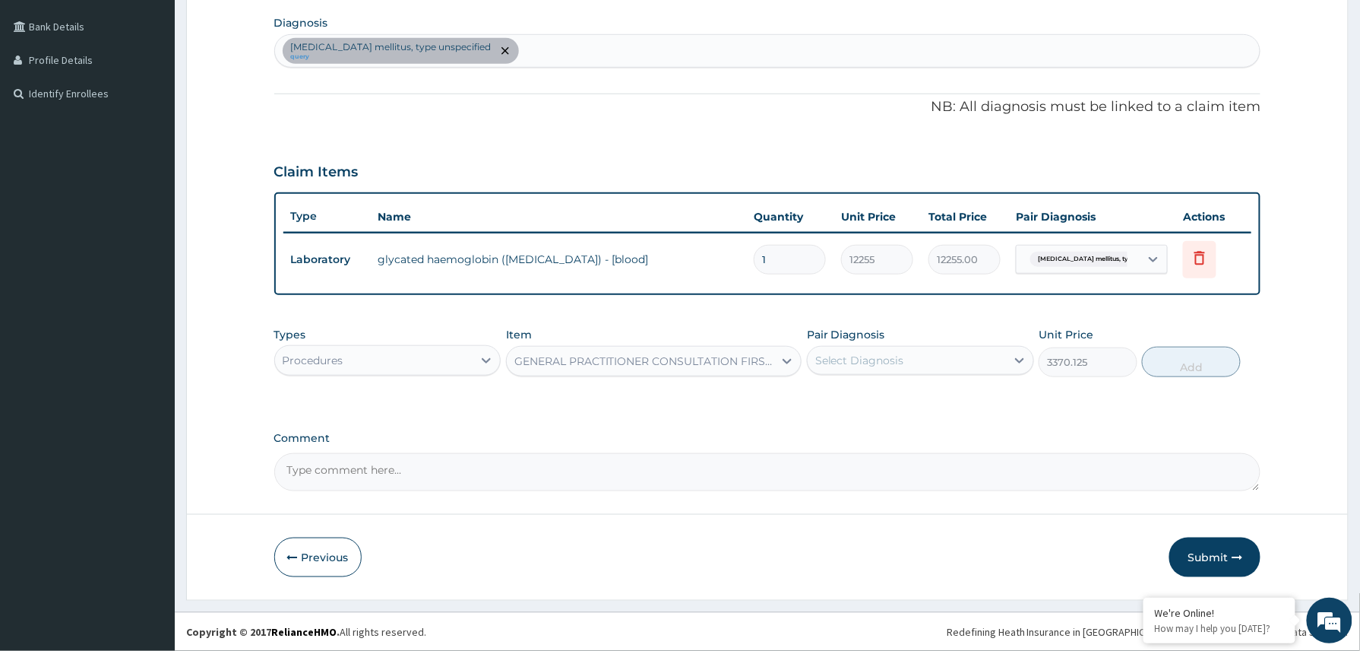
click at [885, 368] on div "Select Diagnosis" at bounding box center [907, 360] width 198 height 24
drag, startPoint x: 879, startPoint y: 396, endPoint x: 980, endPoint y: 398, distance: 100.3
click at [879, 398] on label "[MEDICAL_DATA] mellitus, type unspecified" at bounding box center [928, 405] width 193 height 30
checkbox input "true"
click at [1220, 366] on button "Add" at bounding box center [1191, 362] width 99 height 30
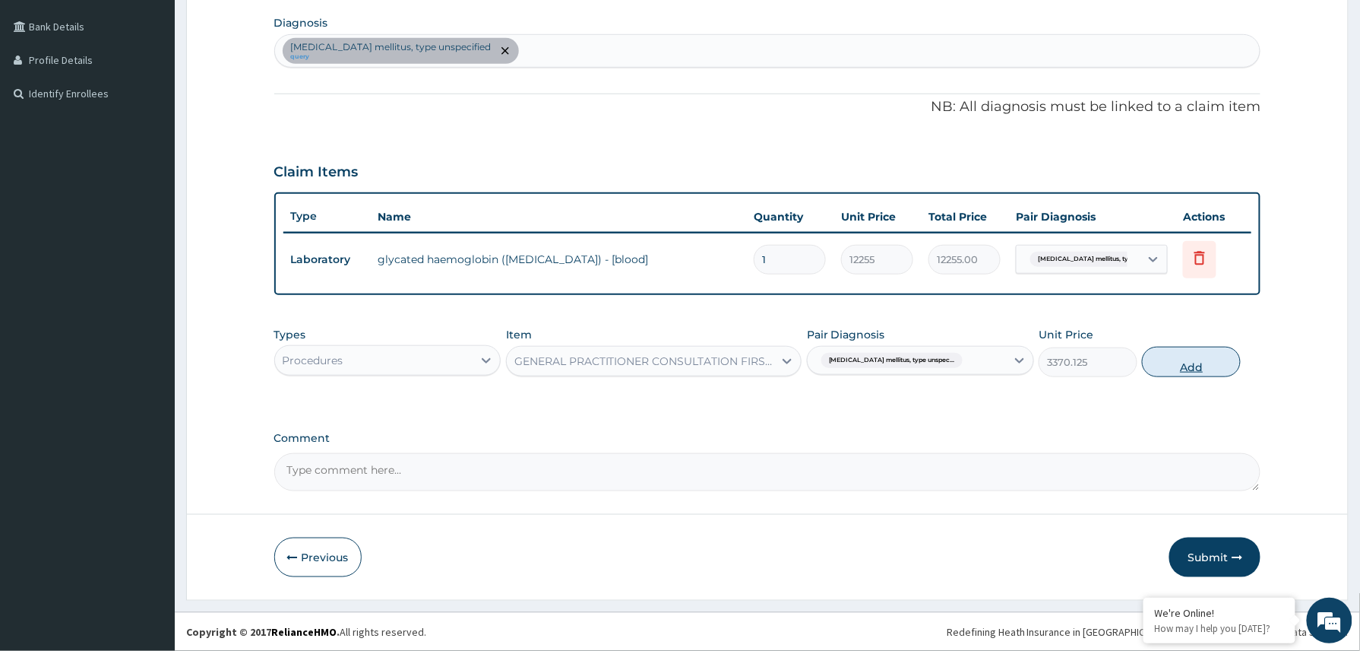
type input "0"
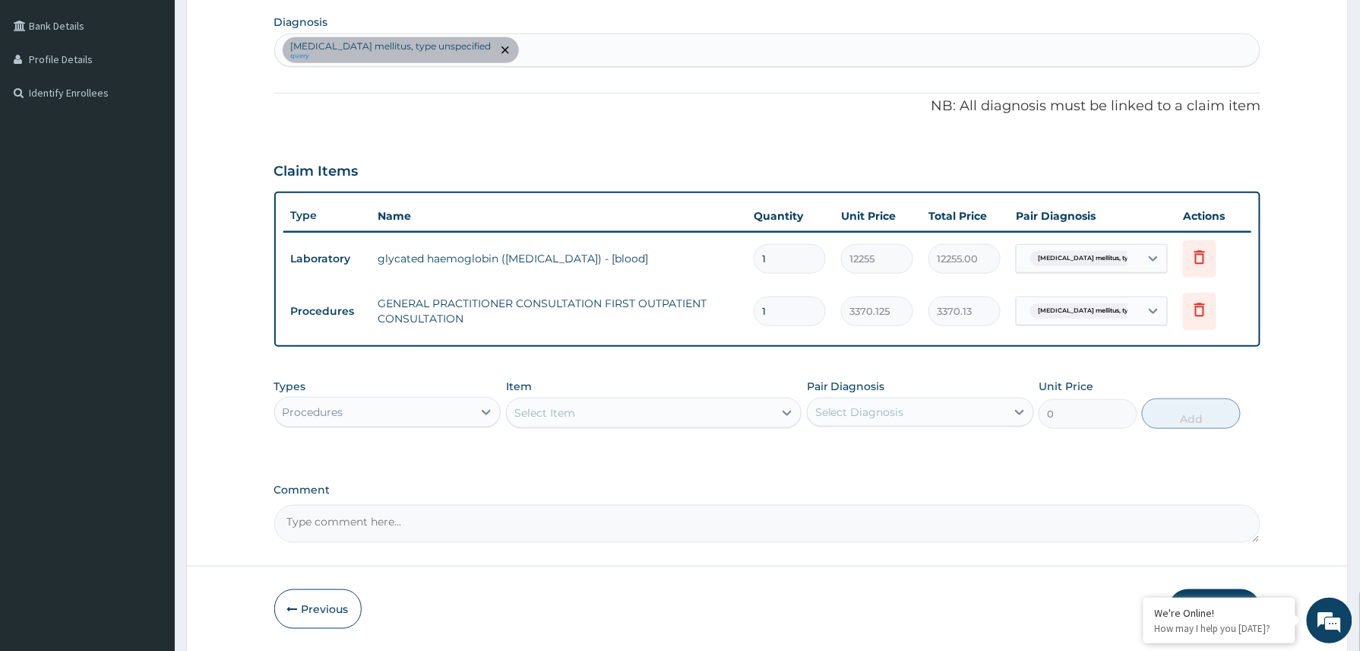
click at [395, 413] on div "Procedures" at bounding box center [374, 412] width 198 height 24
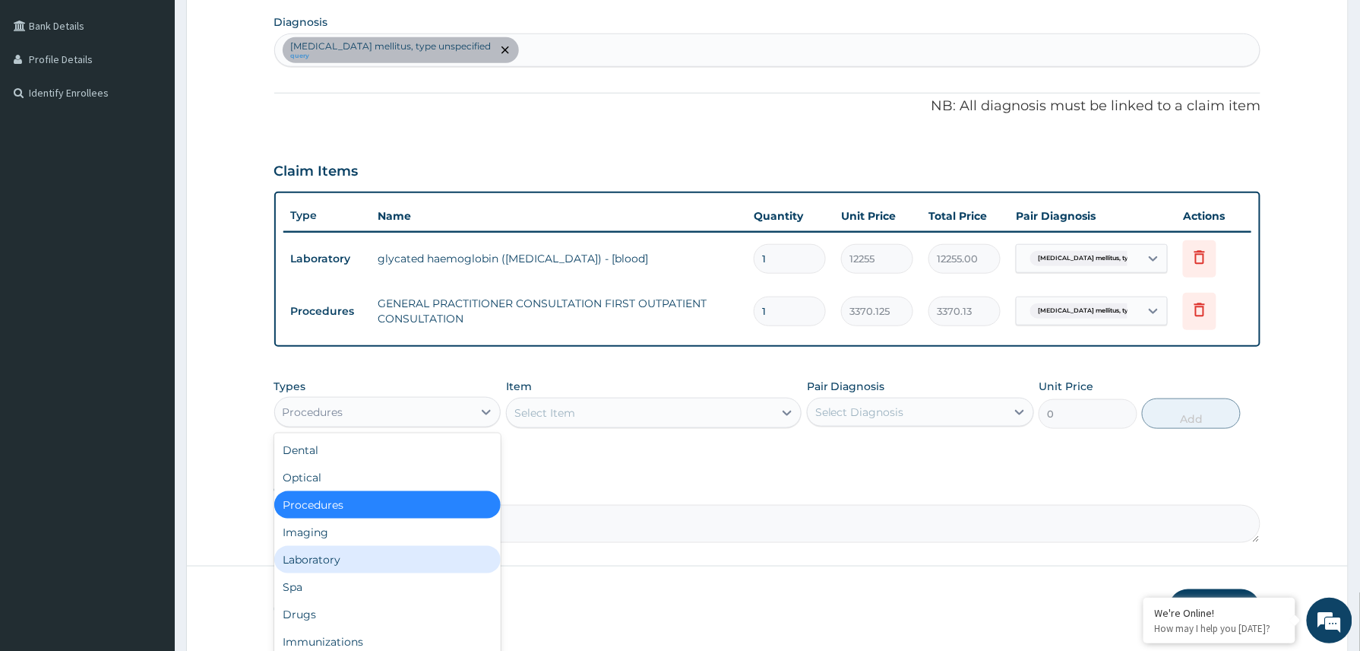
click at [327, 557] on div "Laboratory" at bounding box center [387, 559] width 227 height 27
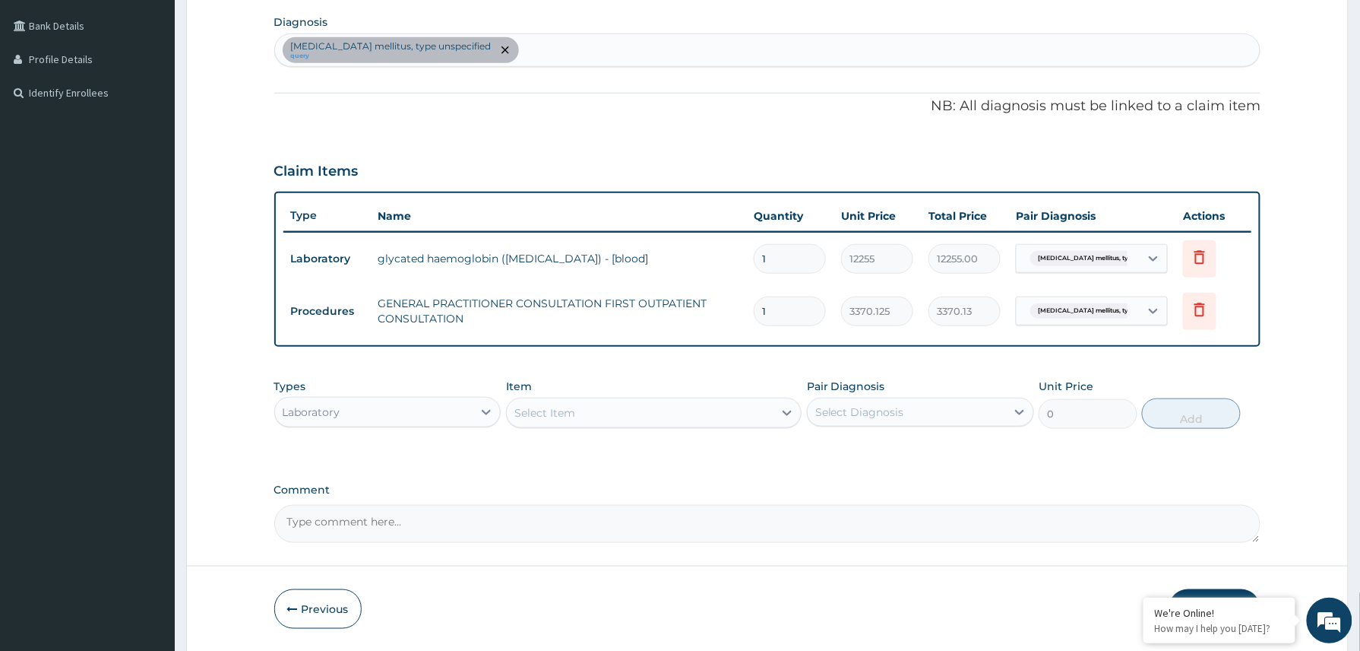
click at [608, 407] on div "Select Item" at bounding box center [640, 412] width 267 height 24
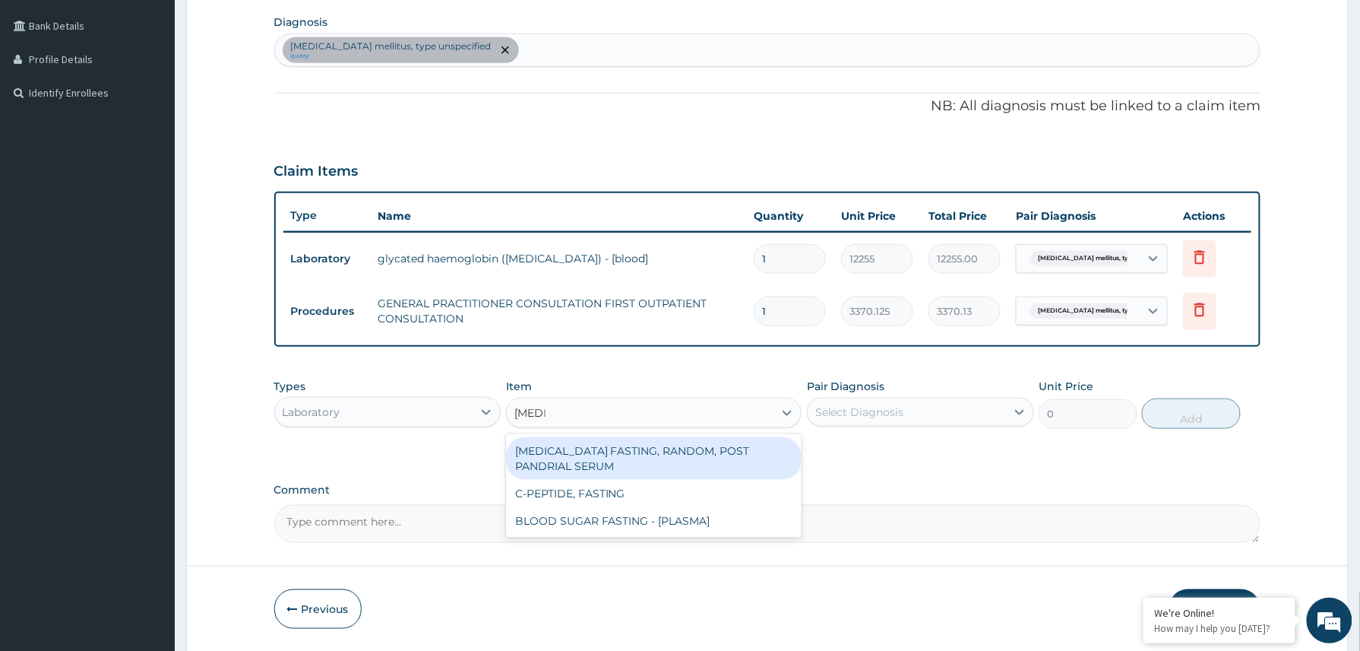
type input "fasting"
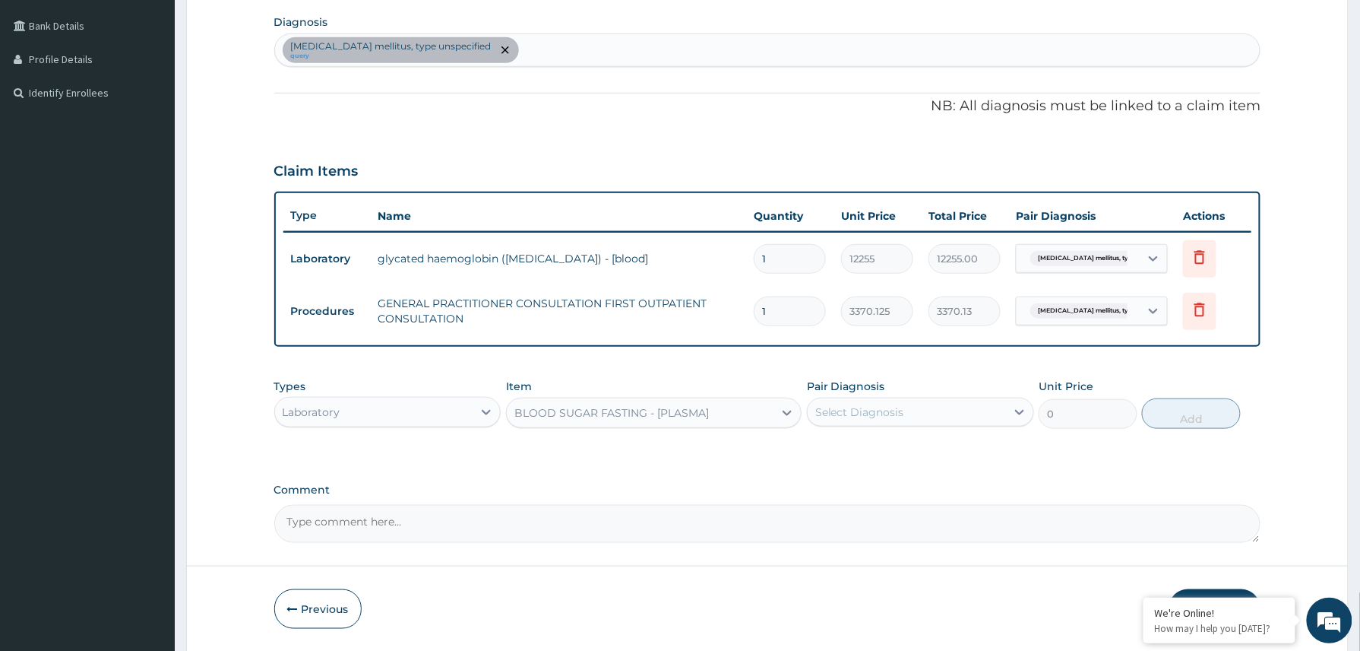
type input "1800"
drag, startPoint x: 919, startPoint y: 411, endPoint x: 915, endPoint y: 429, distance: 17.9
click at [919, 412] on div "Select Diagnosis" at bounding box center [907, 412] width 198 height 24
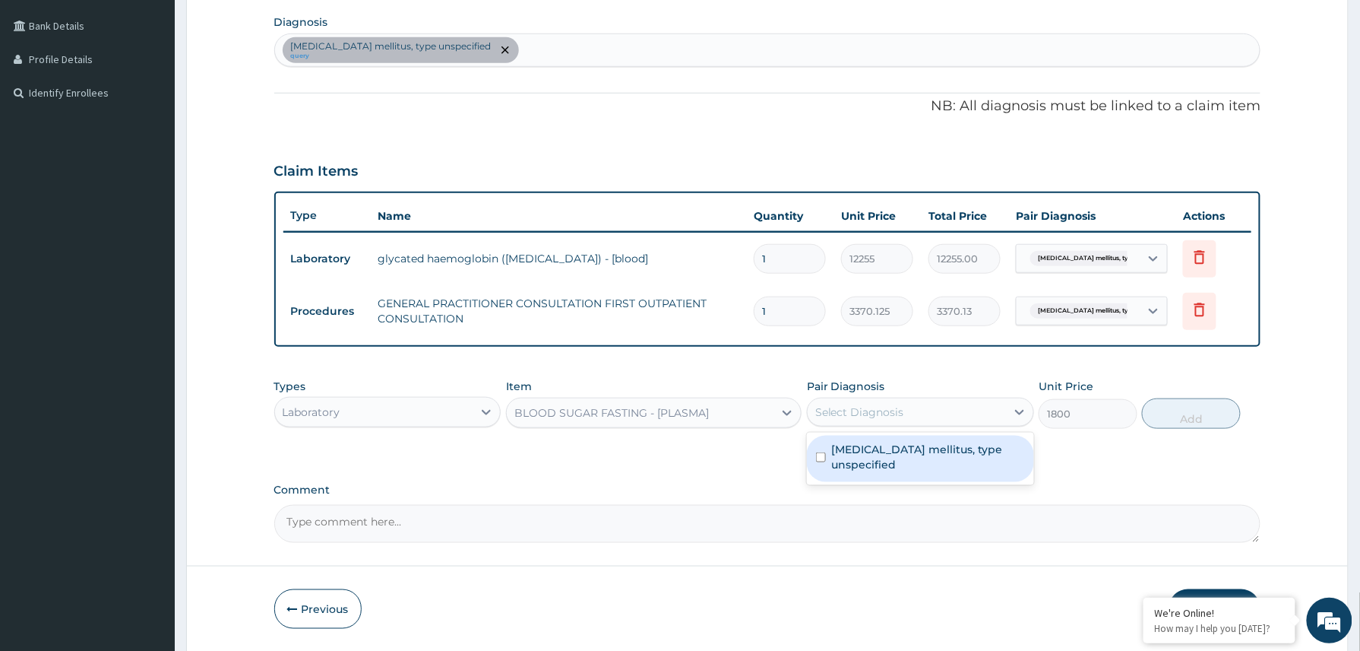
click at [909, 451] on label "[MEDICAL_DATA] mellitus, type unspecified" at bounding box center [928, 457] width 193 height 30
checkbox input "true"
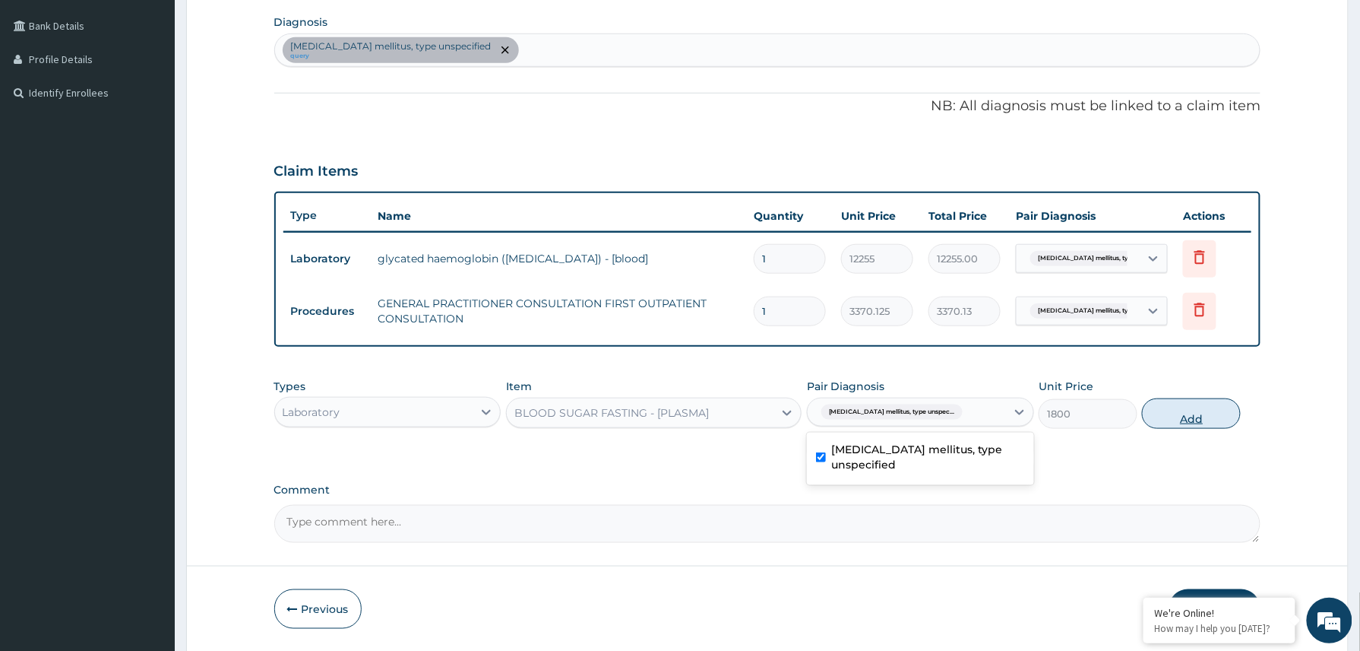
drag, startPoint x: 1172, startPoint y: 421, endPoint x: 1201, endPoint y: 406, distance: 32.6
click at [1173, 421] on button "Add" at bounding box center [1191, 413] width 99 height 30
type input "0"
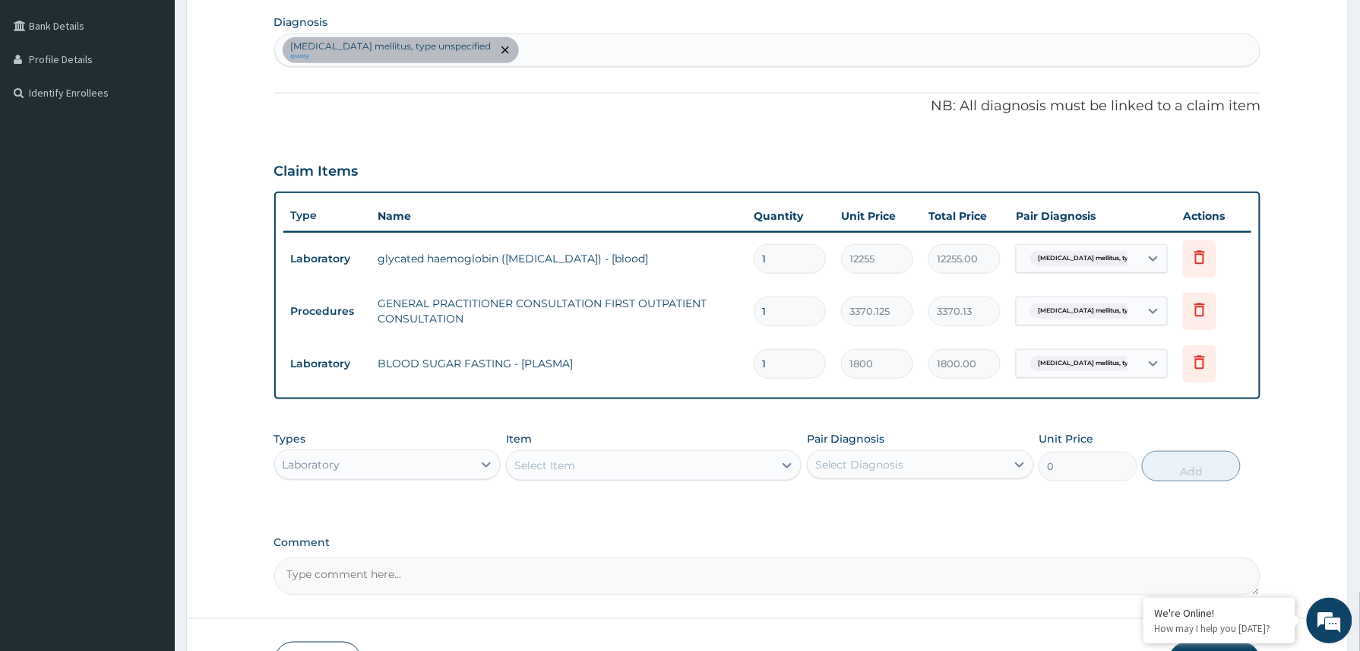
scroll to position [479, 0]
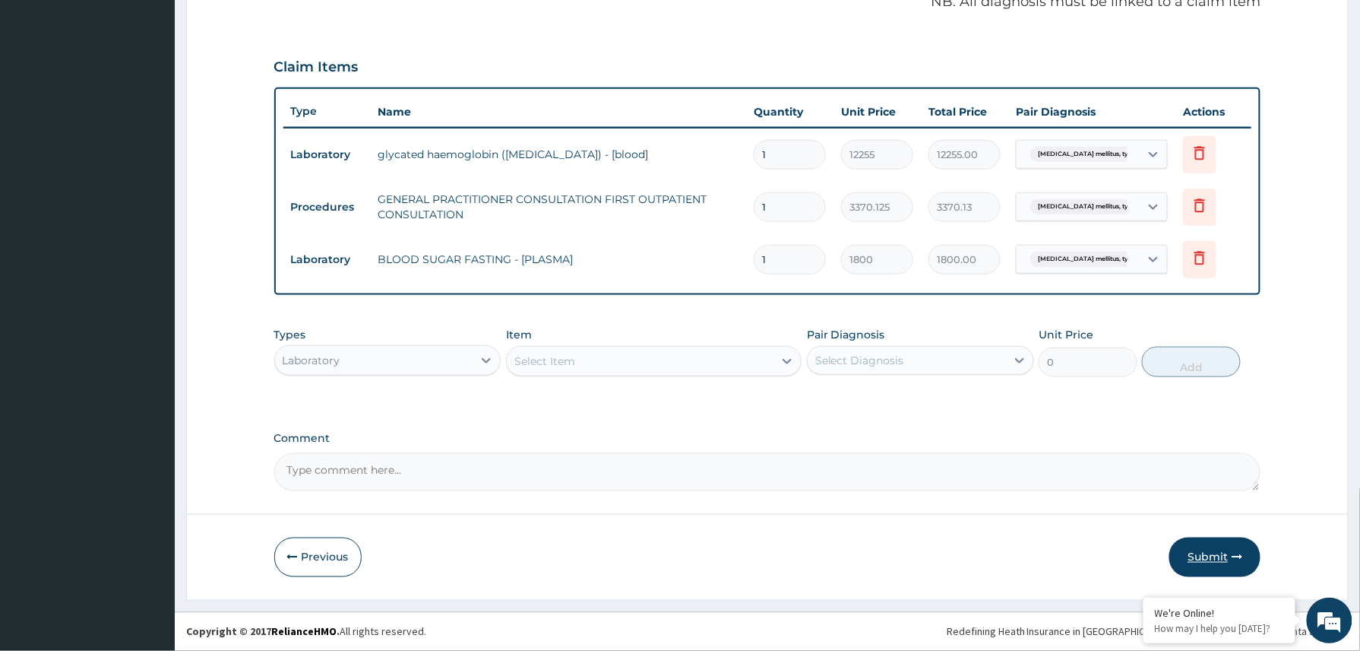
click at [1217, 552] on button "Submit" at bounding box center [1215, 557] width 91 height 40
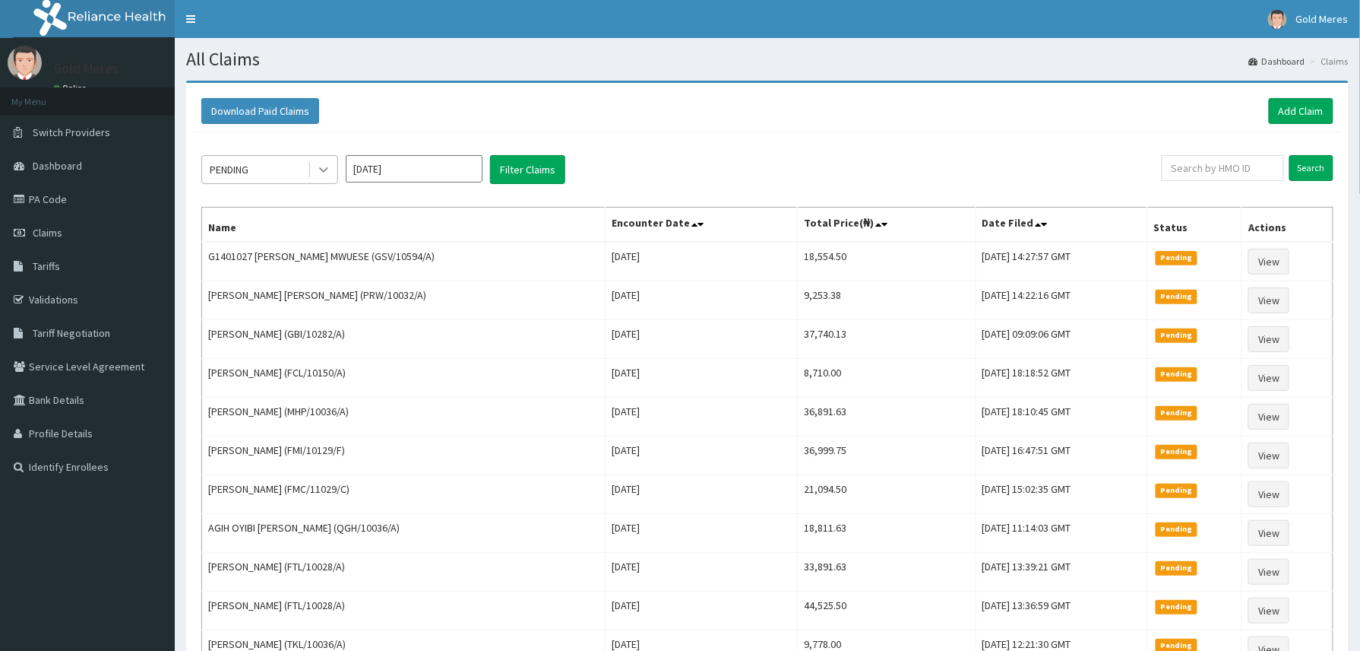
click at [316, 158] on div at bounding box center [323, 169] width 27 height 27
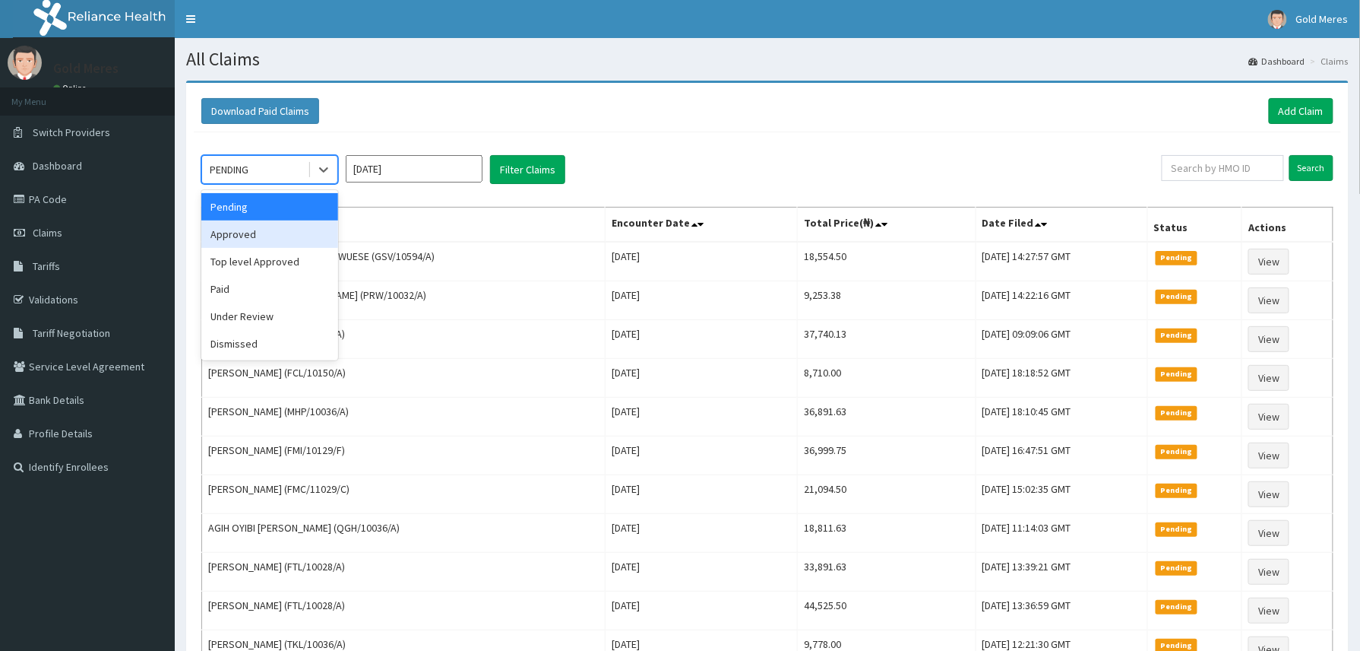
drag, startPoint x: 266, startPoint y: 236, endPoint x: 274, endPoint y: 236, distance: 8.4
click at [267, 236] on div "Approved" at bounding box center [269, 233] width 137 height 27
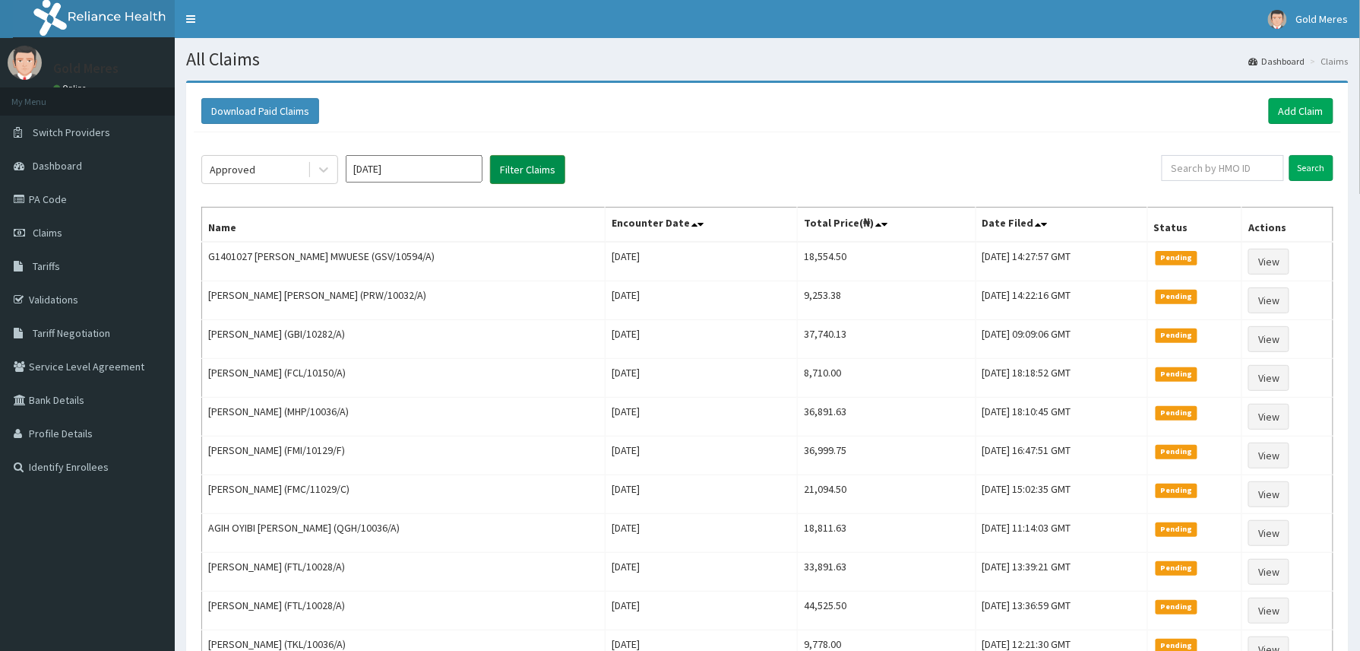
click at [518, 177] on button "Filter Claims" at bounding box center [527, 169] width 75 height 29
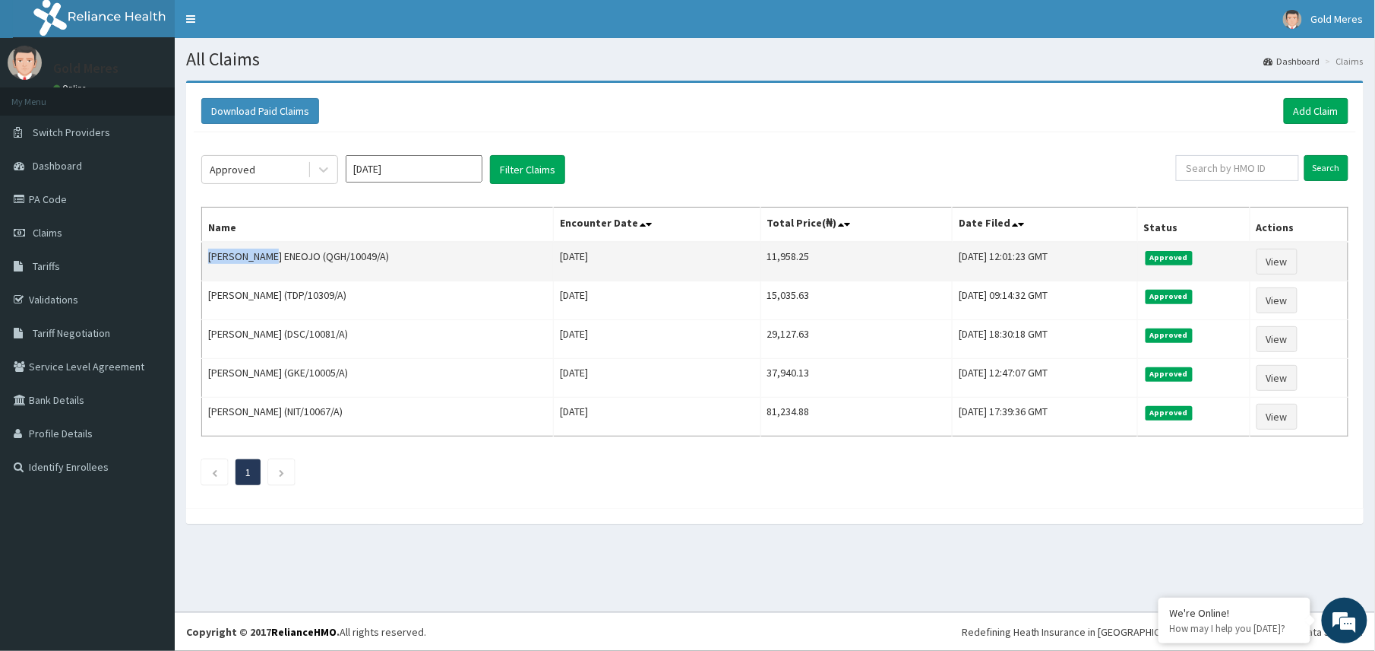
drag, startPoint x: 208, startPoint y: 261, endPoint x: 277, endPoint y: 258, distance: 68.5
click at [277, 258] on td "ADAMS ENEOJO (QGH/10049/A)" at bounding box center [378, 262] width 352 height 40
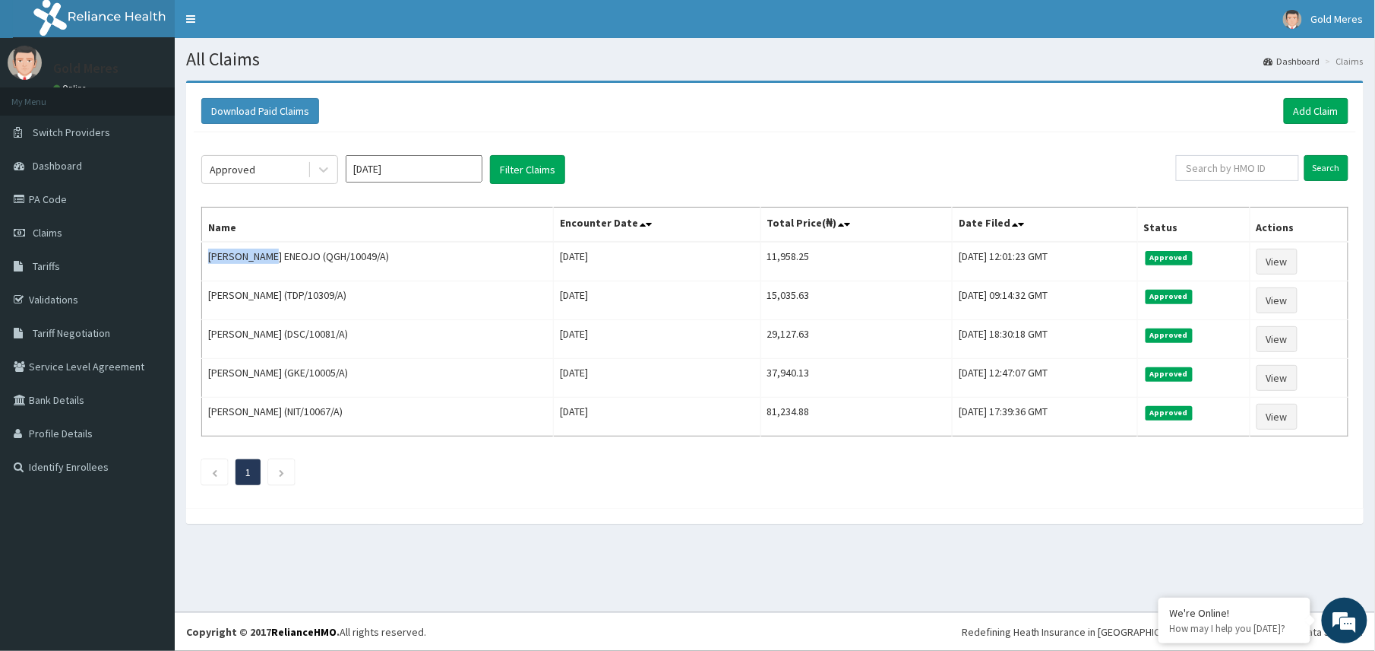
copy td "ADAMS ENEOJO"
click at [328, 171] on icon at bounding box center [323, 169] width 15 height 15
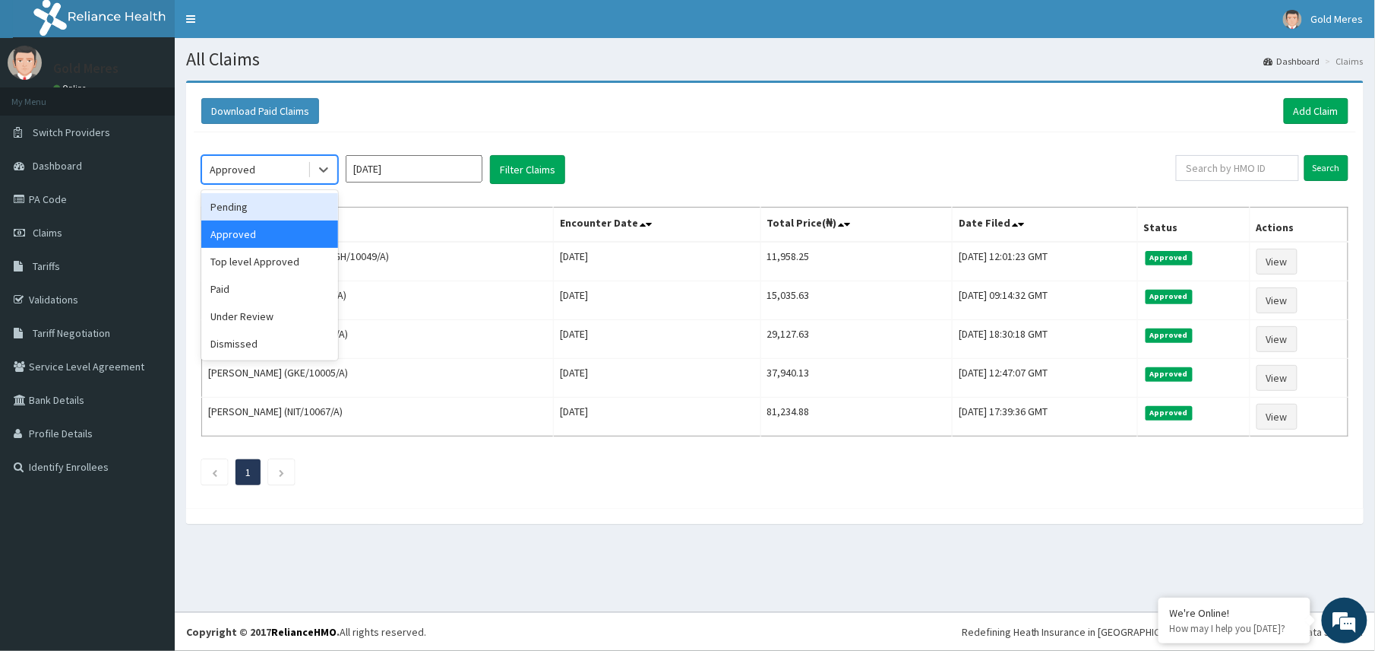
drag, startPoint x: 251, startPoint y: 214, endPoint x: 393, endPoint y: 208, distance: 142.2
click at [264, 214] on div "Pending" at bounding box center [269, 206] width 137 height 27
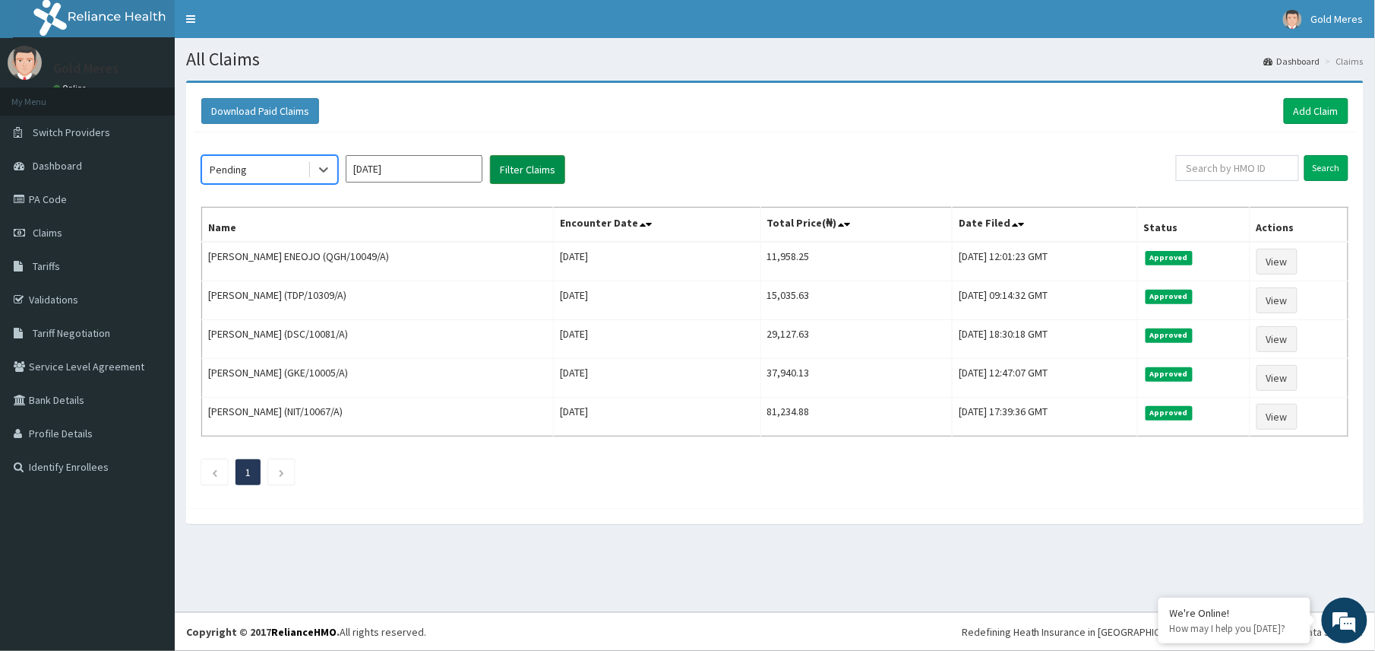
click at [536, 165] on button "Filter Claims" at bounding box center [527, 169] width 75 height 29
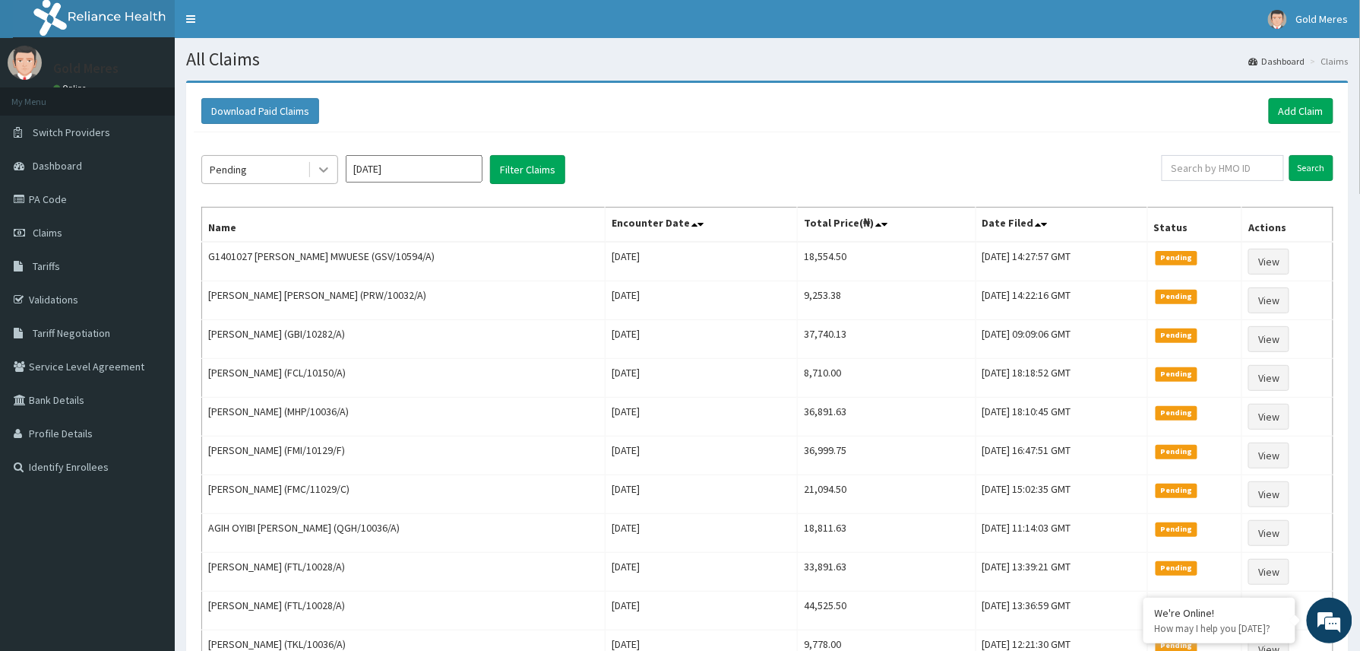
click at [331, 169] on div at bounding box center [323, 169] width 27 height 27
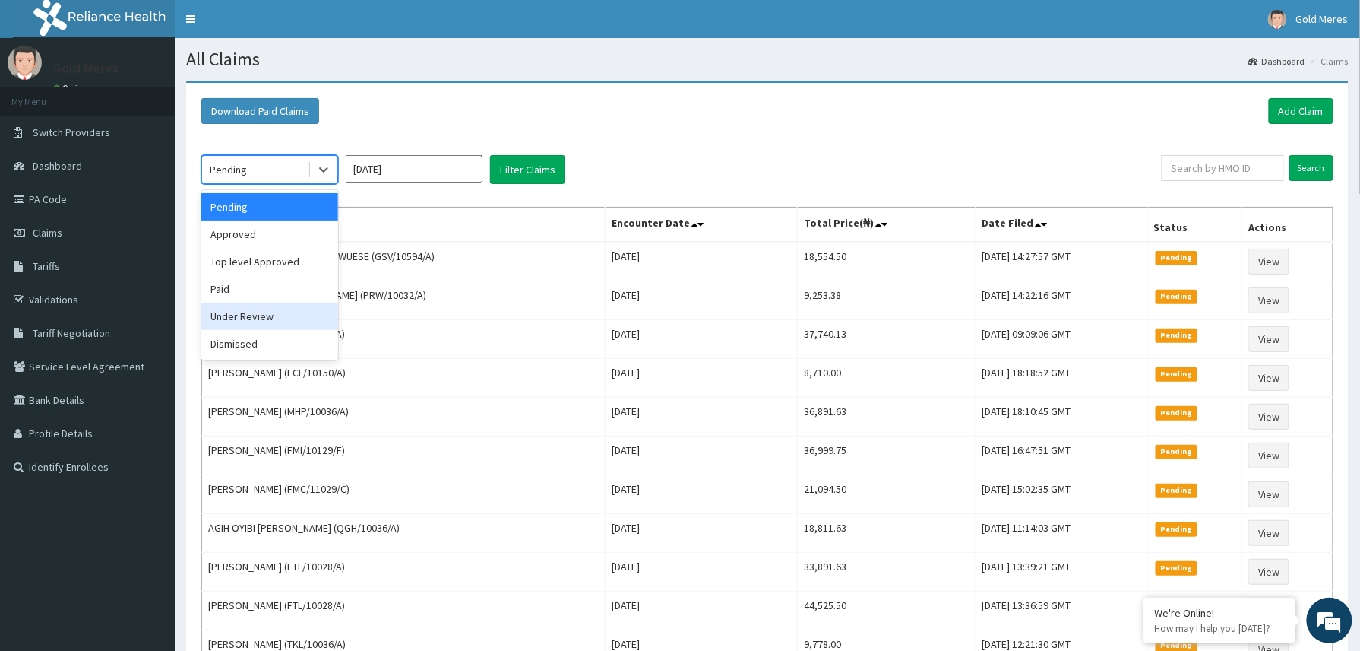
click at [255, 319] on div "Under Review" at bounding box center [269, 315] width 137 height 27
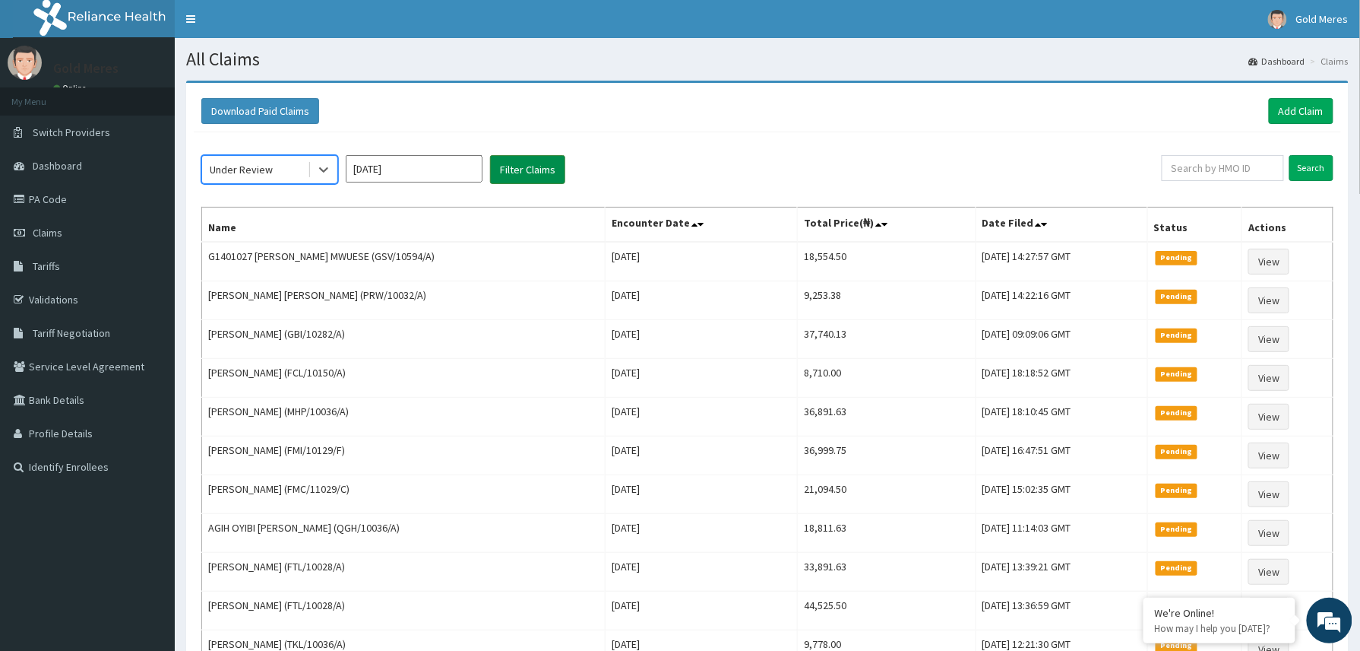
click at [521, 170] on button "Filter Claims" at bounding box center [527, 169] width 75 height 29
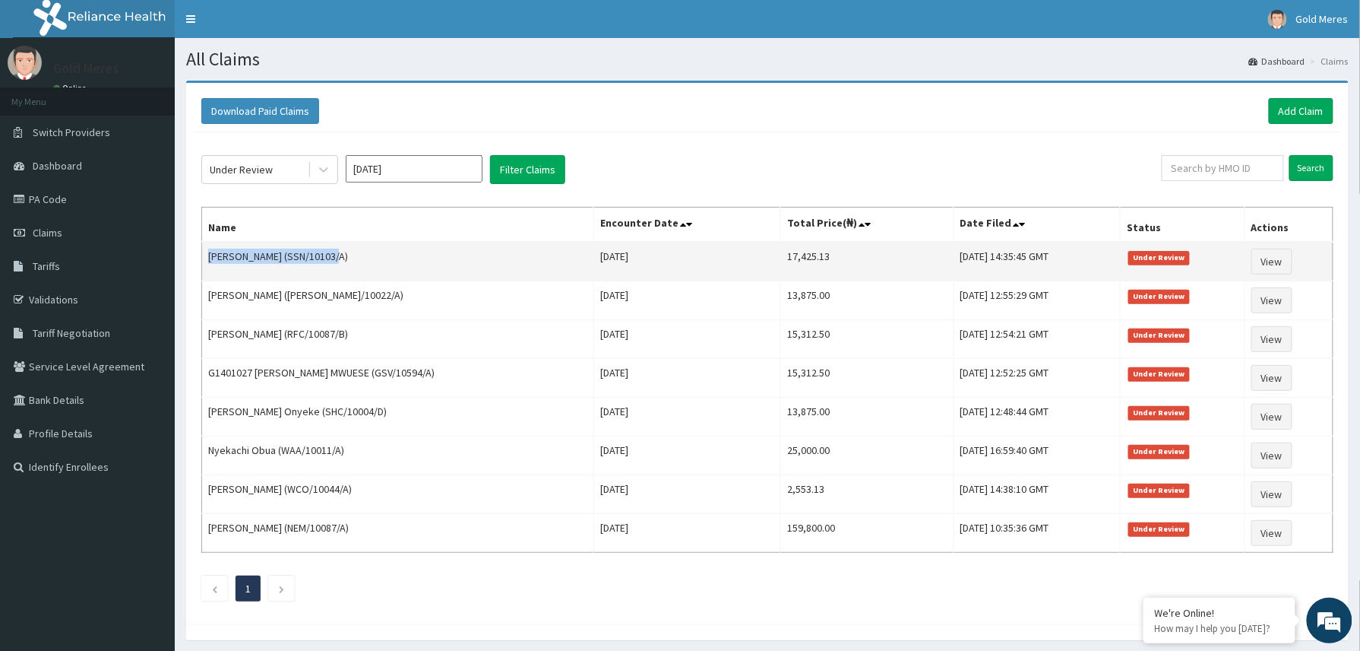
drag, startPoint x: 205, startPoint y: 260, endPoint x: 337, endPoint y: 253, distance: 132.4
click at [337, 253] on td "ABDULWASIU ADINOYI ISSAH (SSN/10103/A)" at bounding box center [398, 262] width 392 height 40
copy td "ABDULWASIU ADINOYI ISSAH"
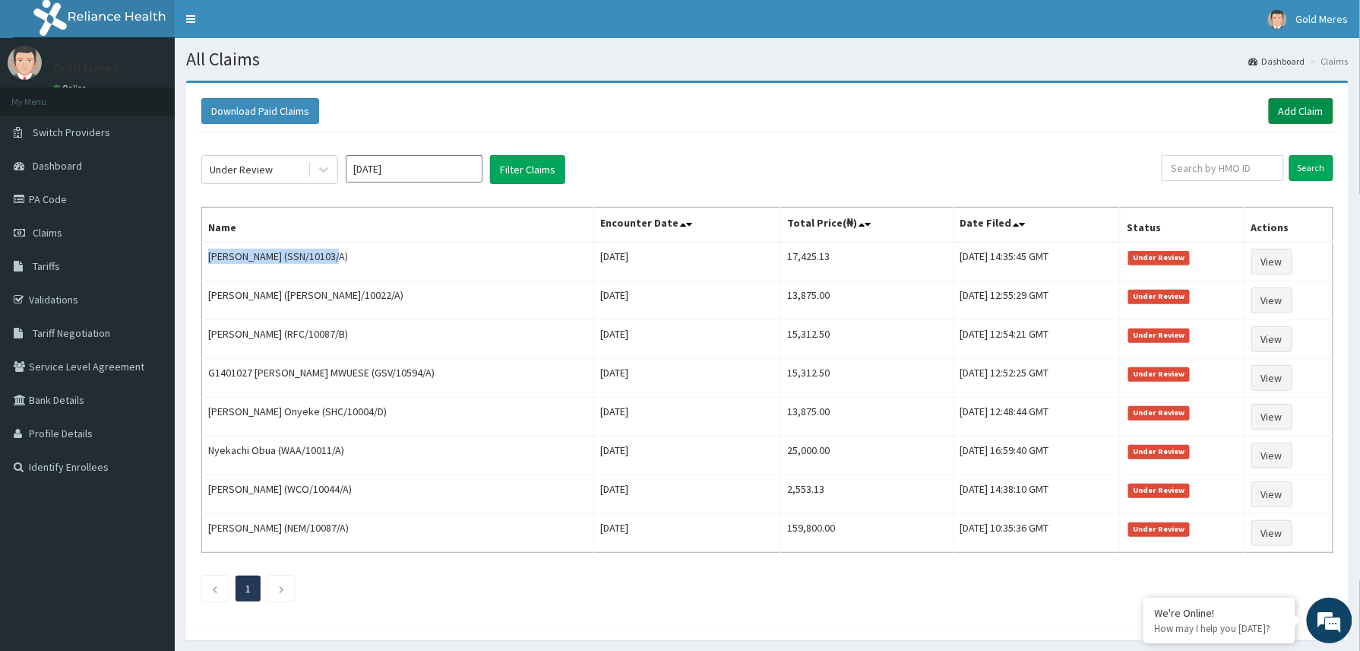
click at [1305, 114] on link "Add Claim" at bounding box center [1301, 111] width 65 height 26
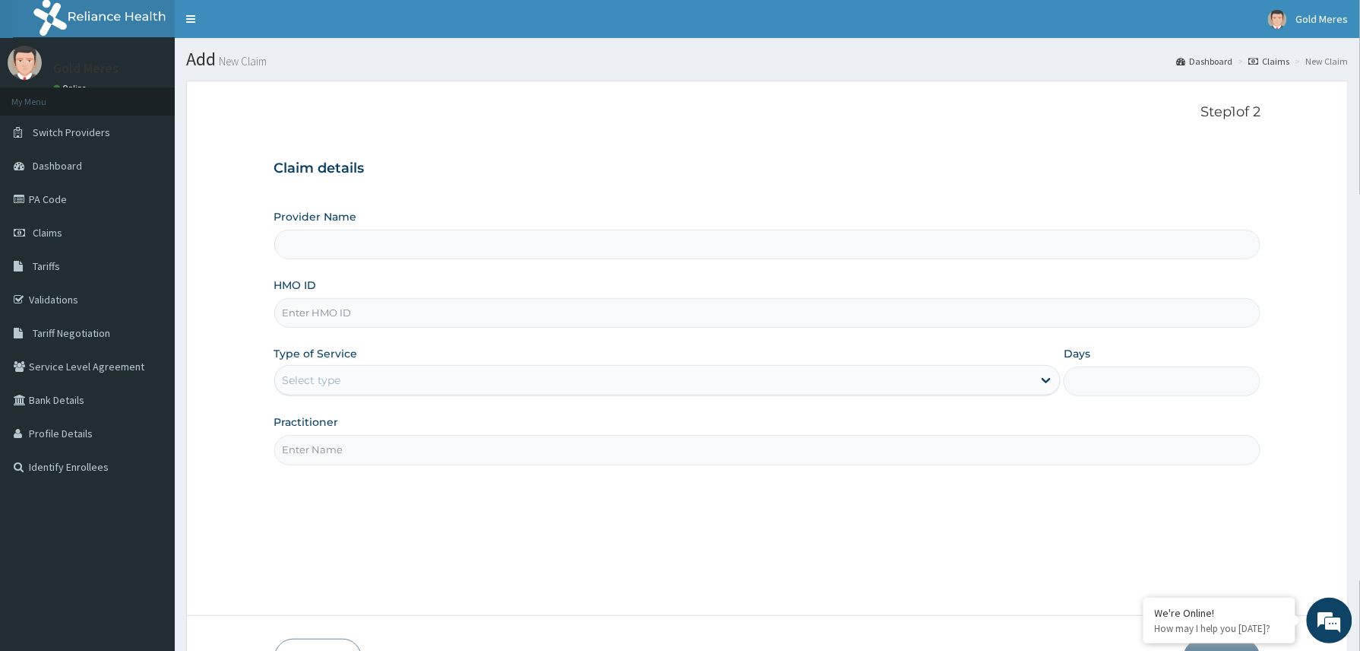
type input "Reliance Family Clinics (RFC) - [GEOGRAPHIC_DATA]"
click at [331, 317] on input "HMO ID" at bounding box center [767, 313] width 987 height 30
paste input "2507075"
type input "2507075"
drag, startPoint x: 268, startPoint y: 314, endPoint x: 204, endPoint y: 315, distance: 64.6
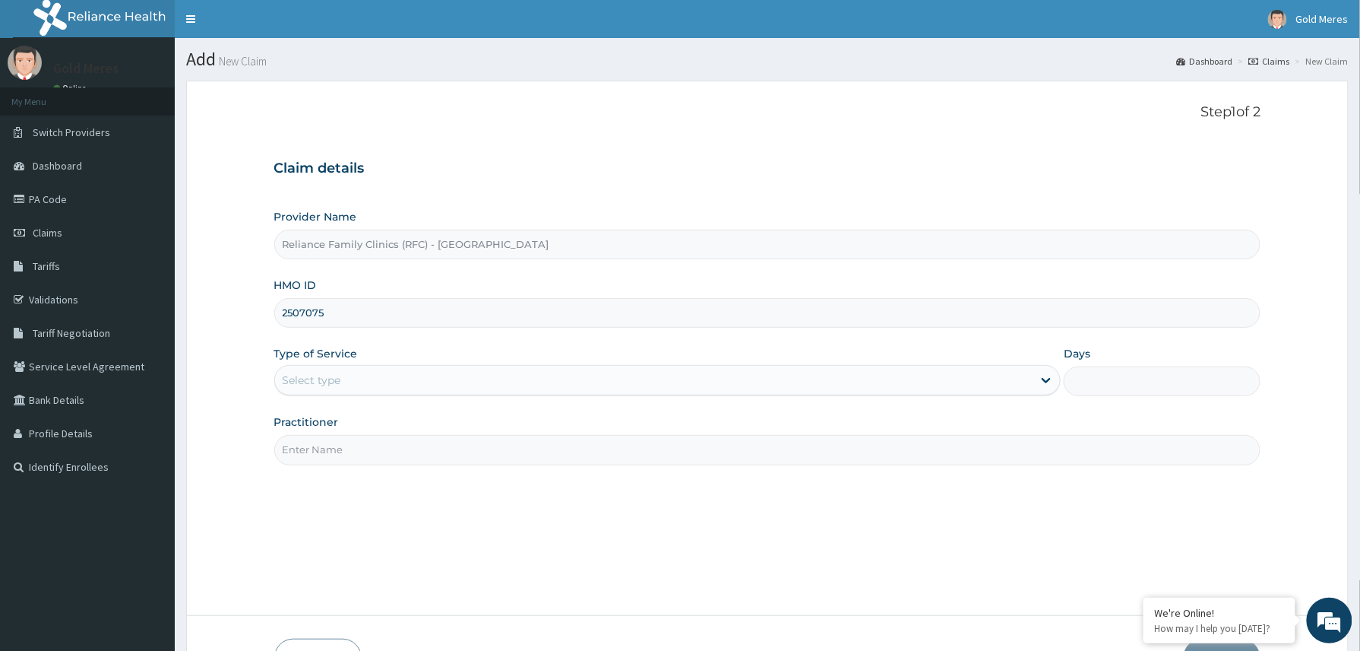
click at [204, 315] on form "Step 1 of 2 Claim details Provider Name Reliance Family Clinics (RFC) - Abuja H…" at bounding box center [767, 391] width 1163 height 621
paste input "UBP/10321/A"
type input "UBP/10321/A"
drag, startPoint x: 372, startPoint y: 380, endPoint x: 362, endPoint y: 400, distance: 22.1
click at [371, 381] on div "Select type" at bounding box center [654, 380] width 758 height 24
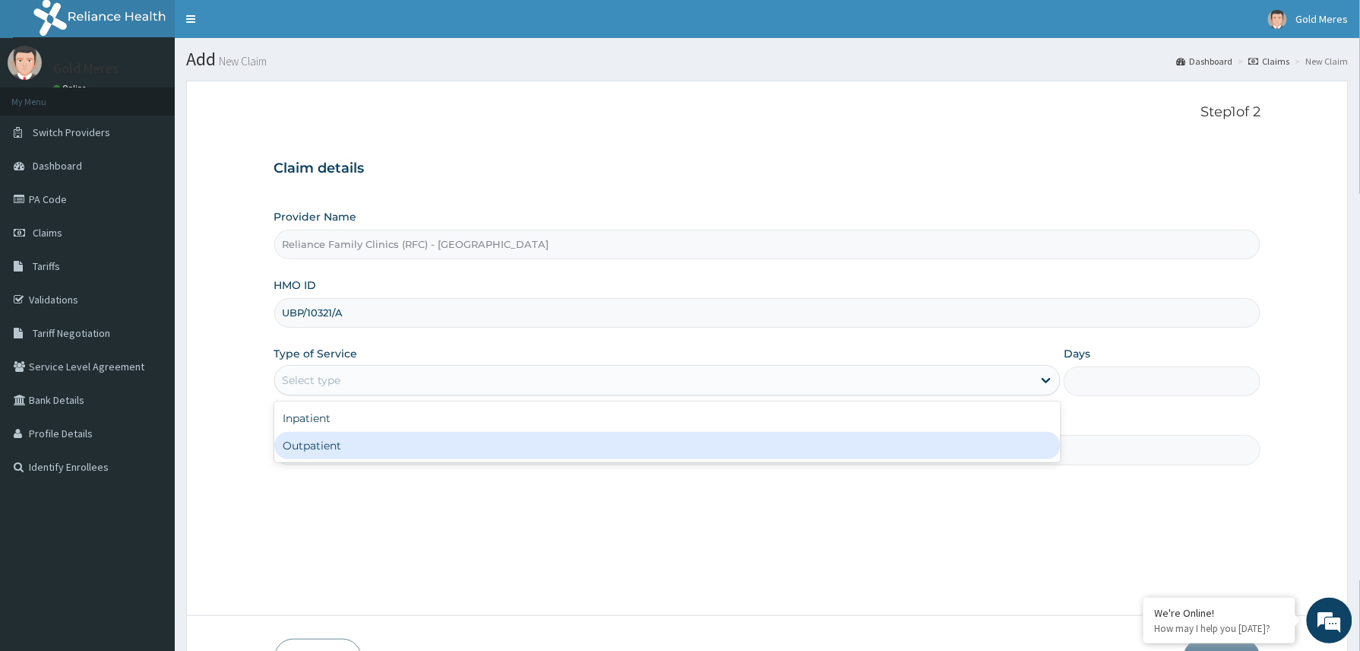
drag, startPoint x: 335, startPoint y: 459, endPoint x: 345, endPoint y: 456, distance: 10.3
click at [334, 459] on div "Outpatient" at bounding box center [667, 445] width 787 height 27
type input "1"
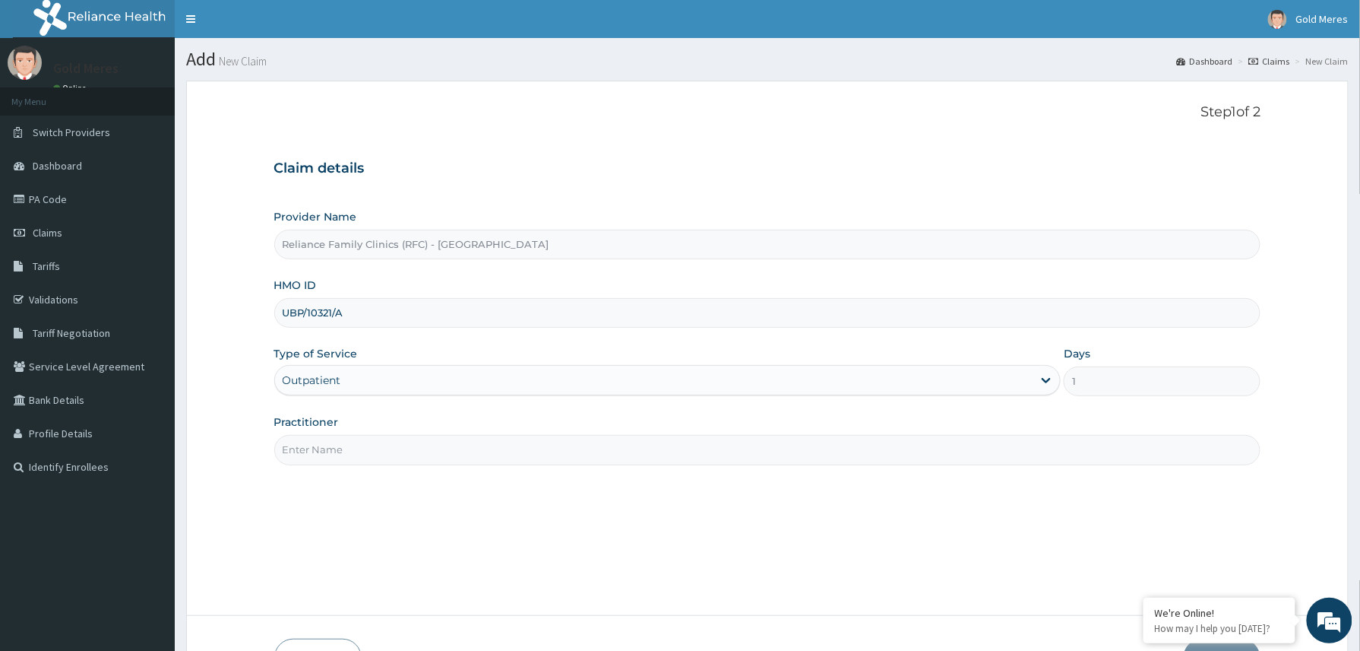
drag, startPoint x: 356, startPoint y: 456, endPoint x: 372, endPoint y: 459, distance: 15.5
click at [365, 456] on input "Practitioner" at bounding box center [767, 450] width 987 height 30
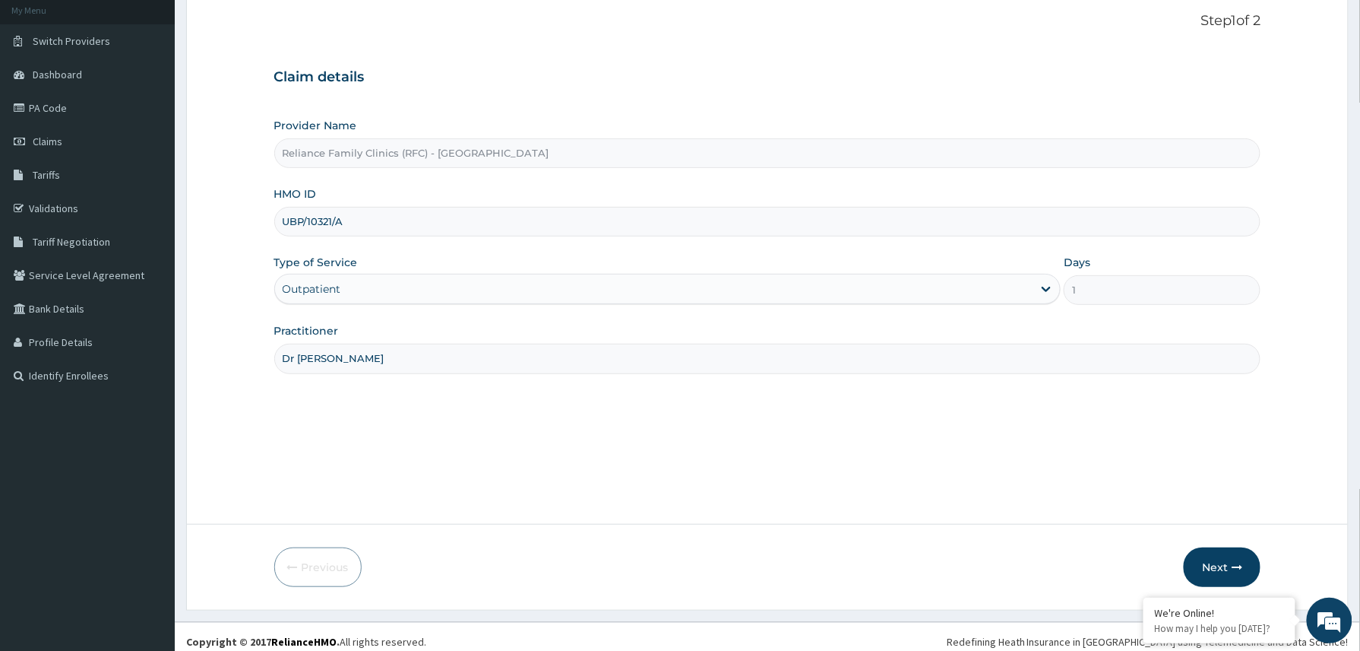
scroll to position [102, 0]
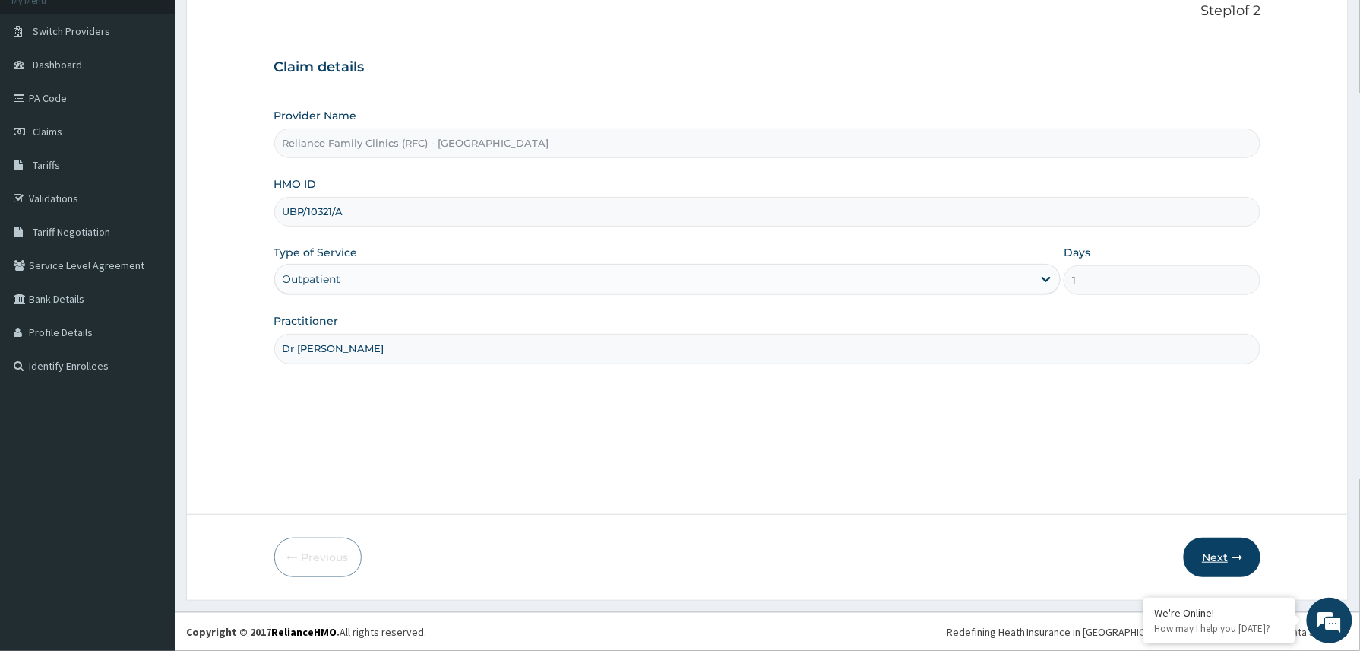
type input "Dr [PERSON_NAME]"
click at [1235, 546] on button "Next" at bounding box center [1222, 557] width 77 height 40
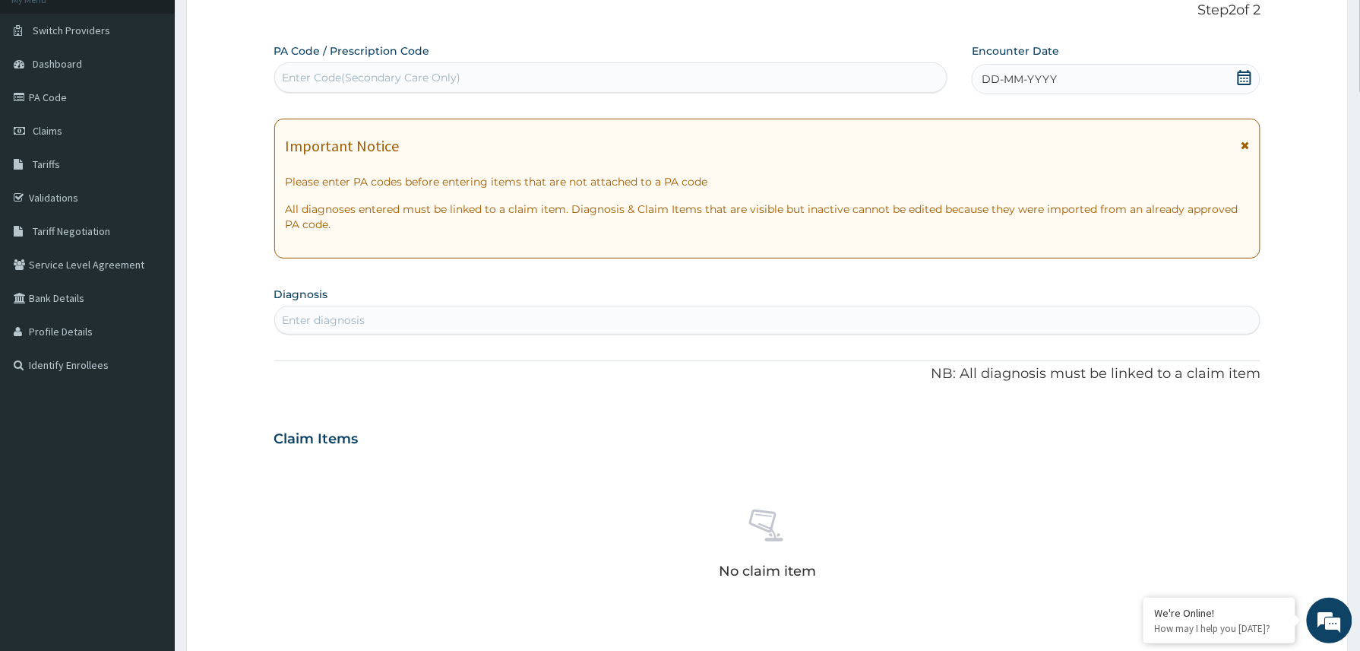
click at [369, 64] on div "Enter Code(Secondary Care Only)" at bounding box center [611, 77] width 674 height 30
paste input "PA/58F56B"
type input "PA/58F56B"
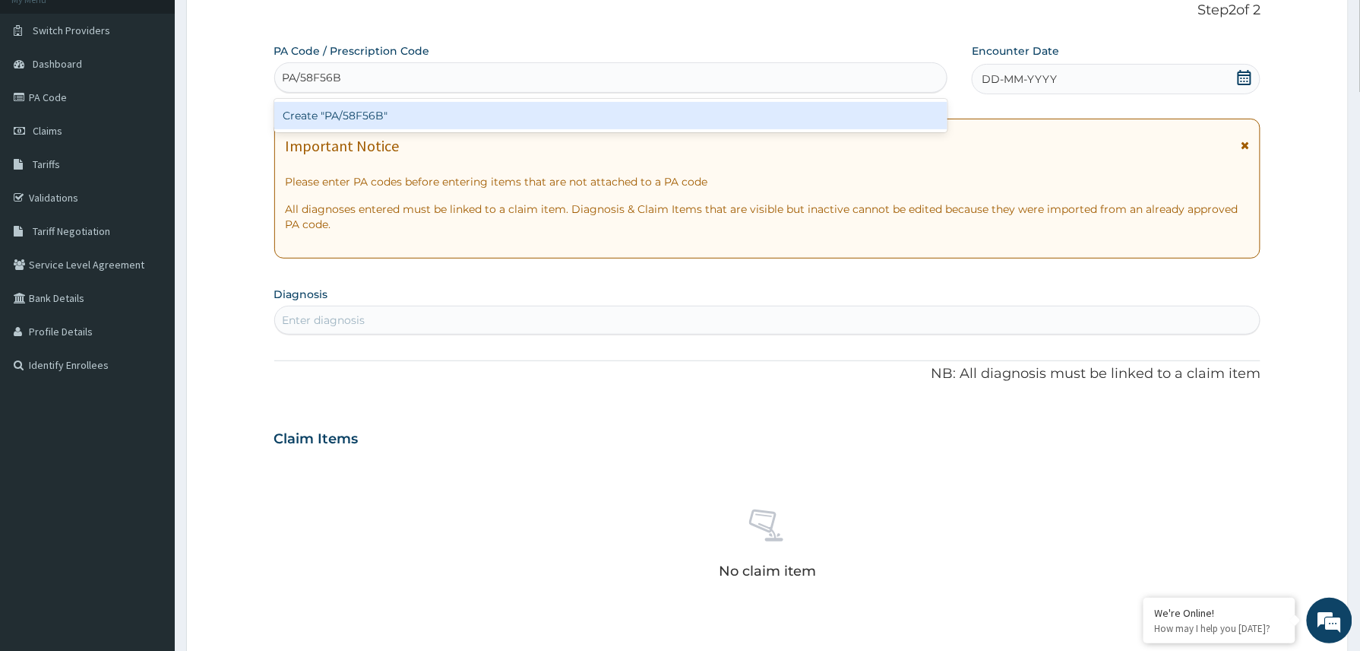
click at [327, 119] on div "Create "PA/58F56B"" at bounding box center [611, 115] width 674 height 27
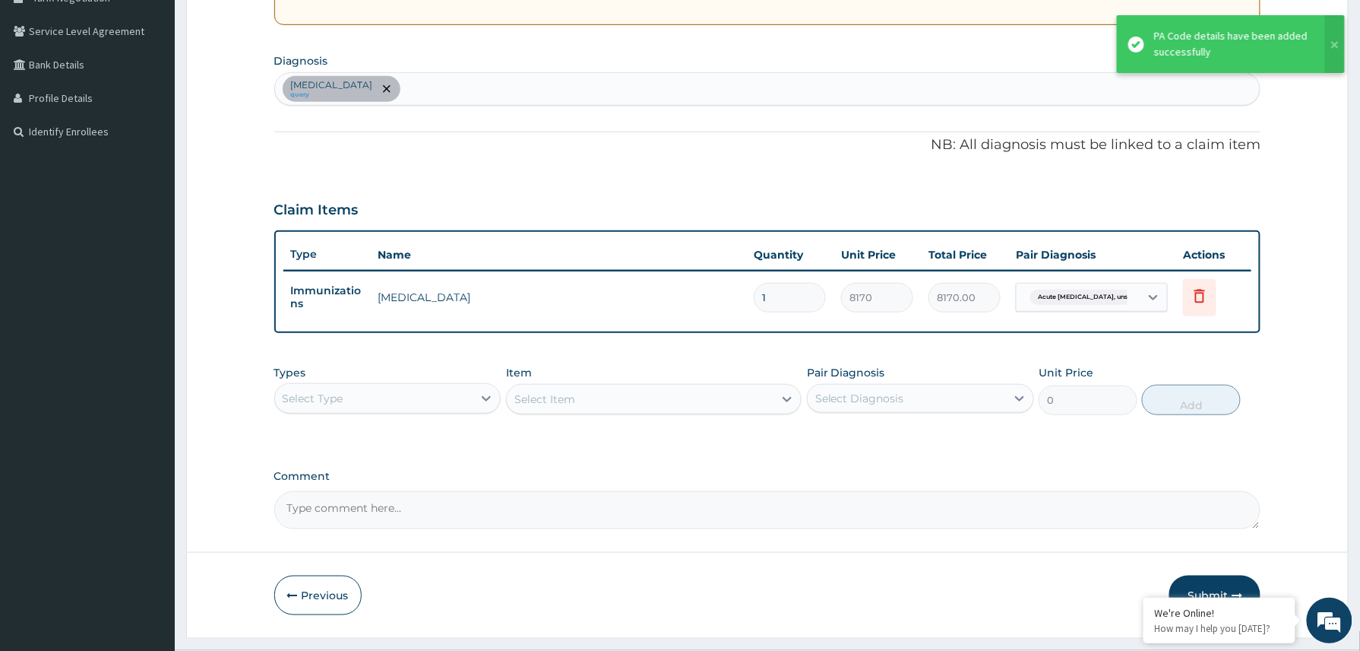
scroll to position [374, 0]
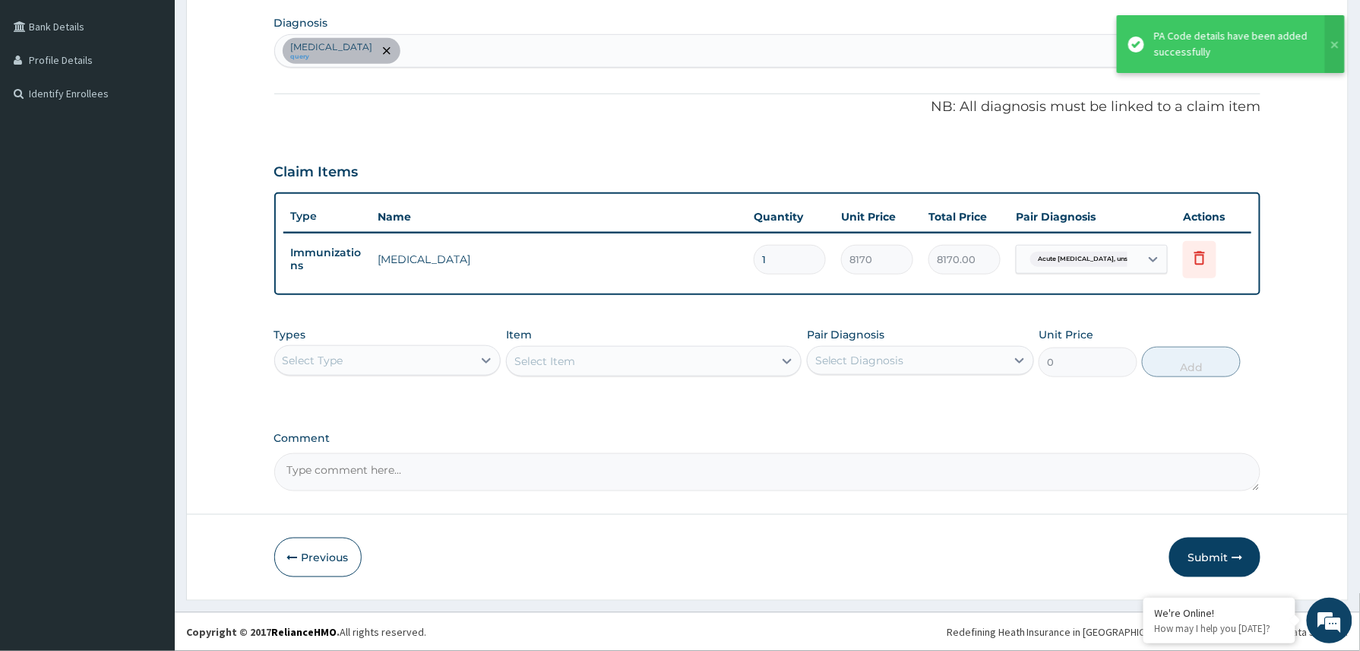
click at [468, 359] on div "Select Type" at bounding box center [374, 360] width 198 height 24
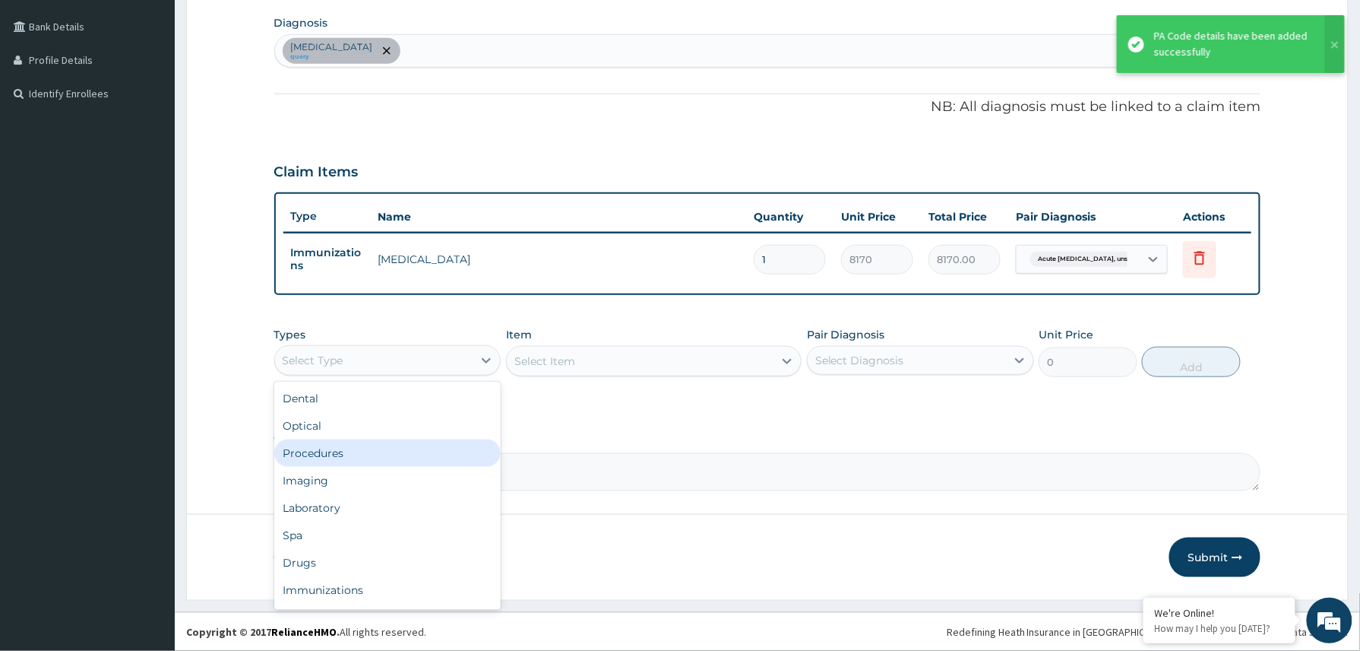
click at [351, 454] on div "Procedures" at bounding box center [387, 452] width 227 height 27
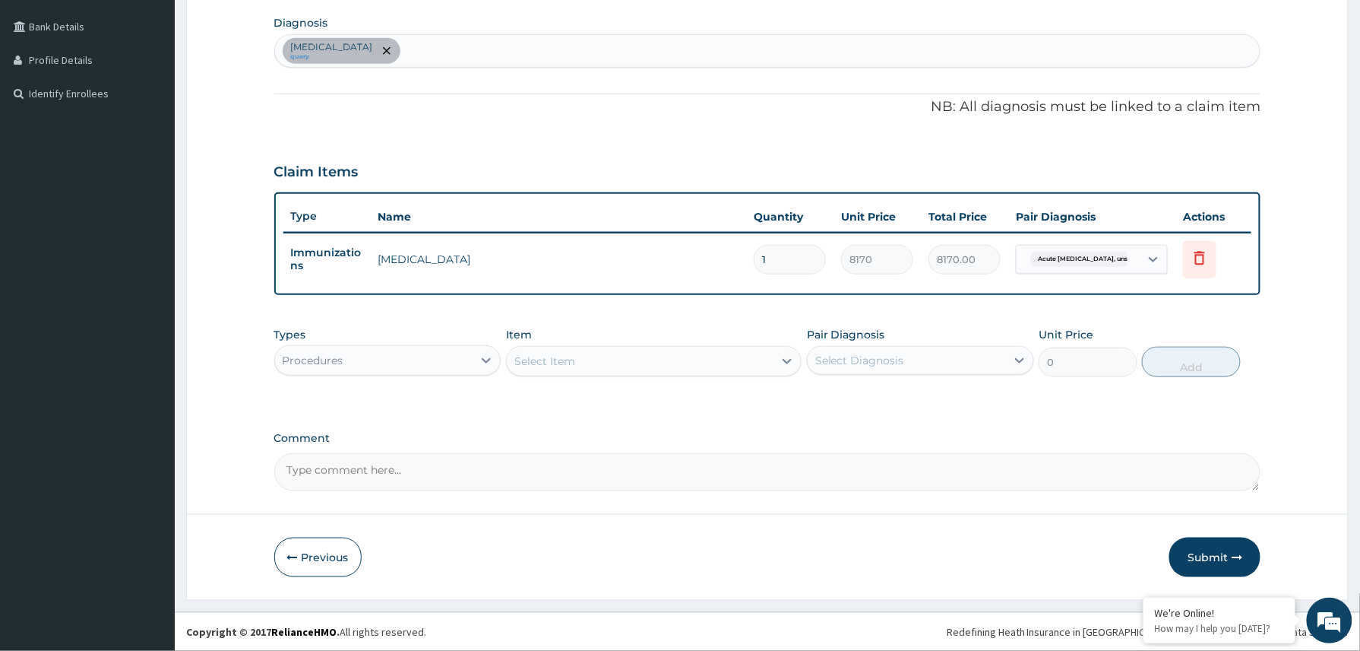
click at [394, 463] on textarea "Comment" at bounding box center [767, 472] width 987 height 38
paste textarea "2506270"
type textarea "2506270"
drag, startPoint x: 353, startPoint y: 465, endPoint x: 239, endPoint y: 463, distance: 114.8
click at [223, 465] on form "Step 2 of 2 PA Code / Prescription Code PA/58F56B Encounter Date [DATE] Importa…" at bounding box center [767, 153] width 1163 height 892
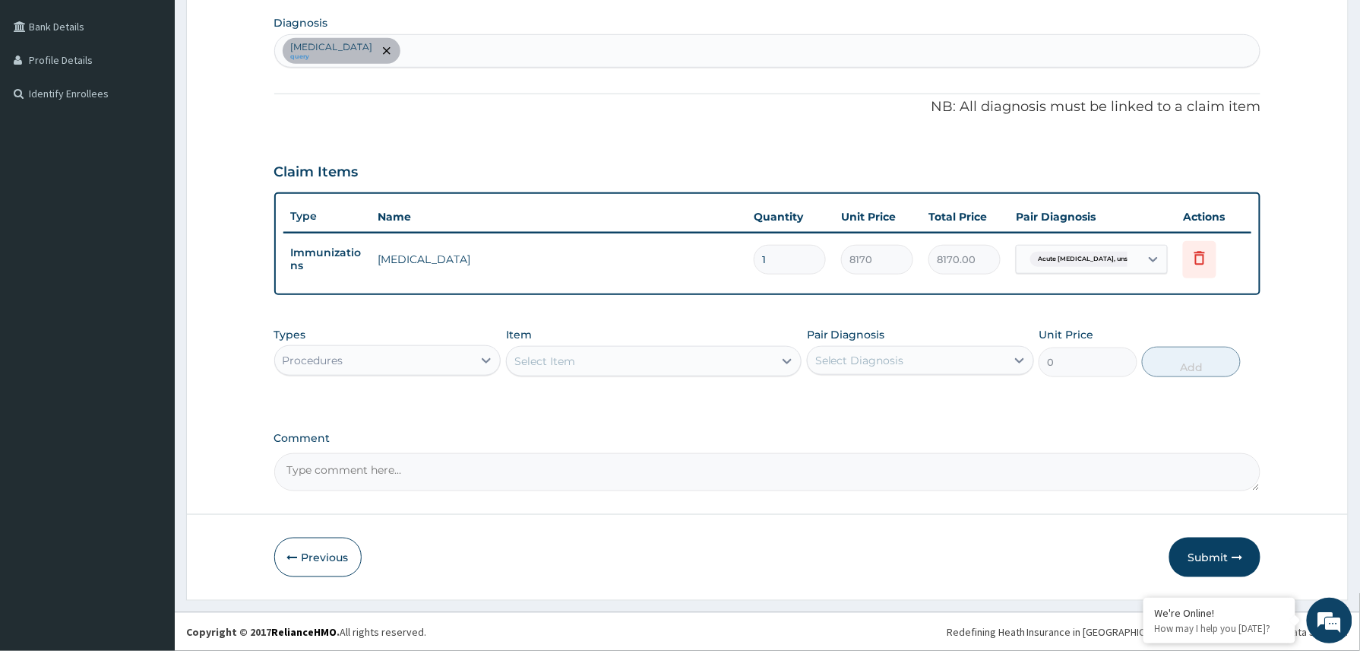
click at [596, 349] on div "Select Item" at bounding box center [640, 361] width 267 height 24
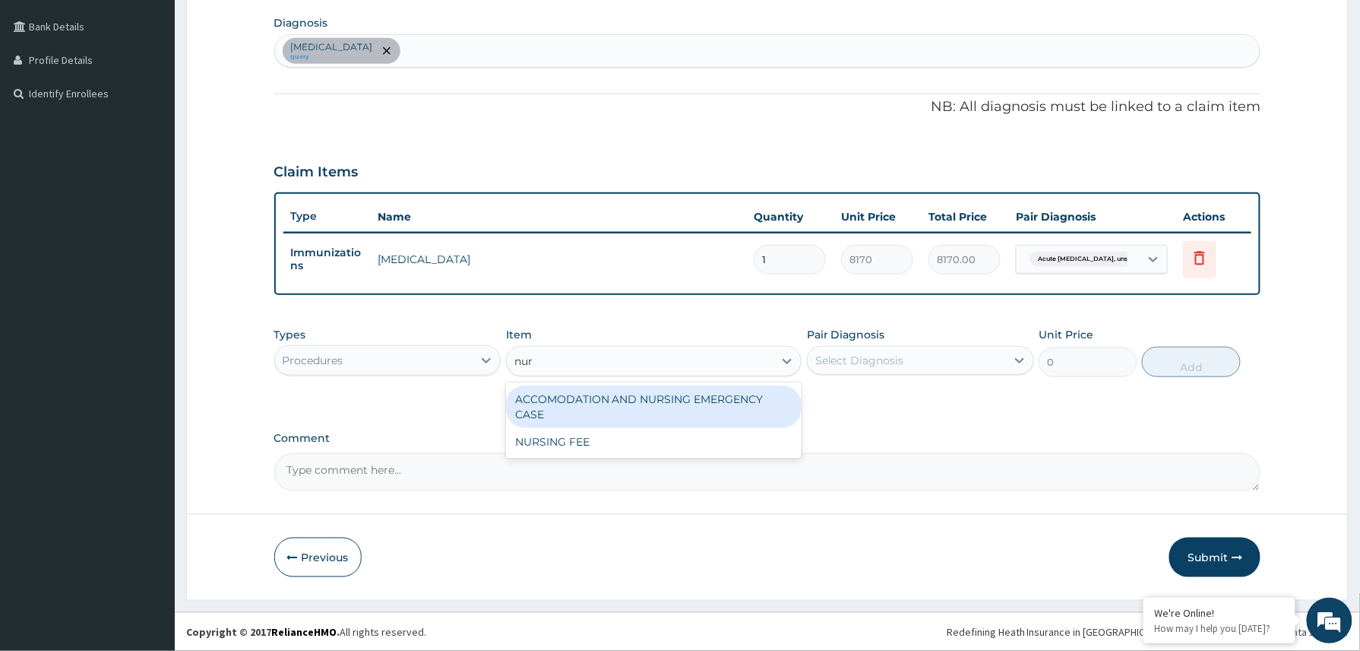
type input "nurs"
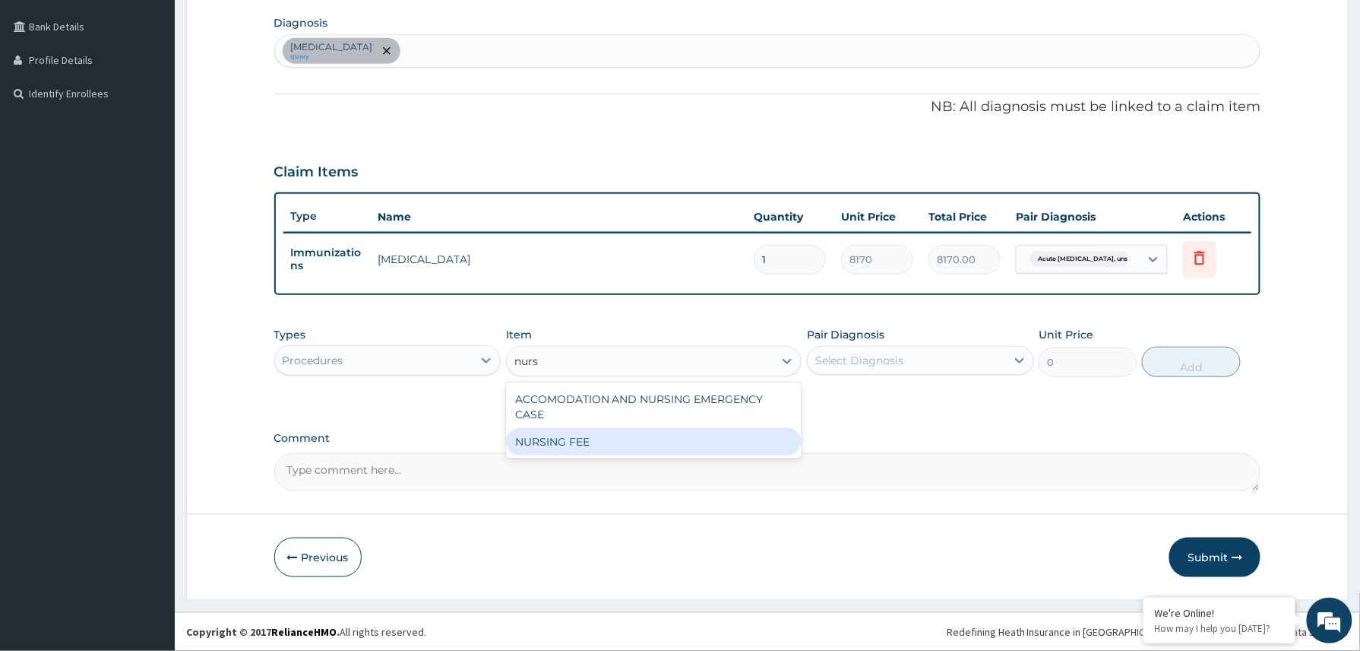
type input "1500"
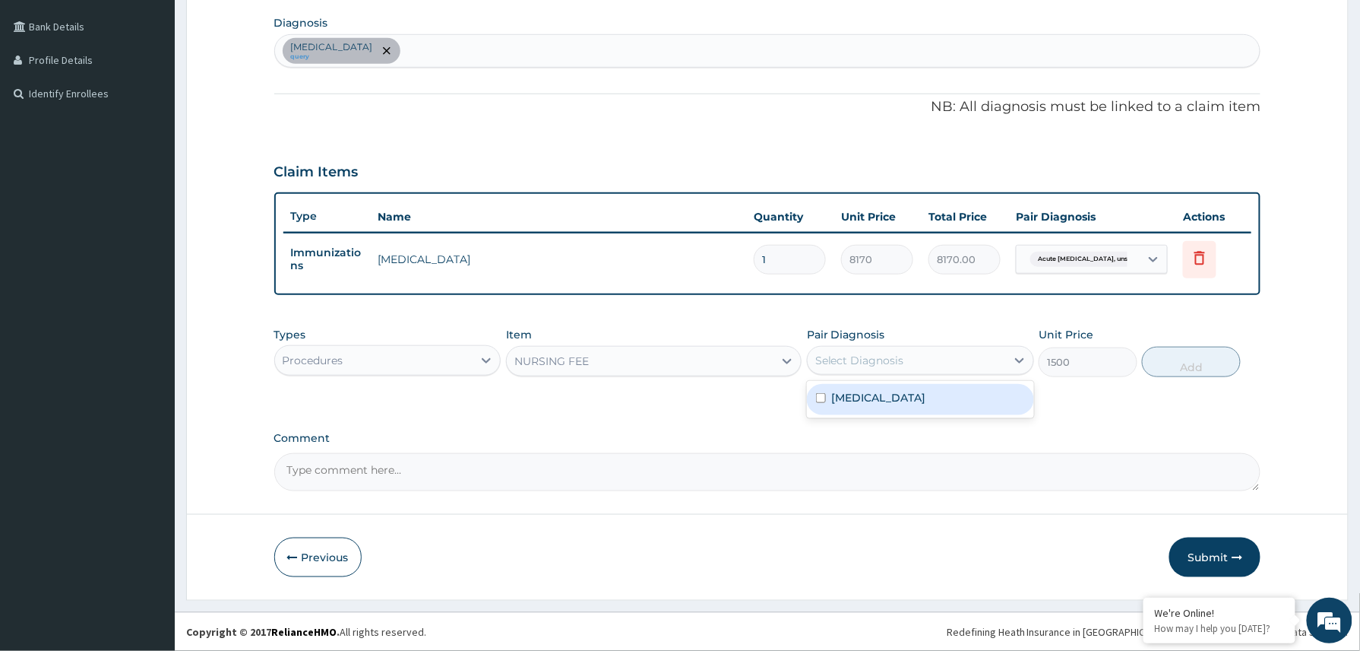
click at [921, 359] on div "Select Diagnosis" at bounding box center [907, 360] width 198 height 24
click at [891, 390] on label "Acute viral hepatitis, unspecified" at bounding box center [879, 397] width 94 height 15
checkbox input "true"
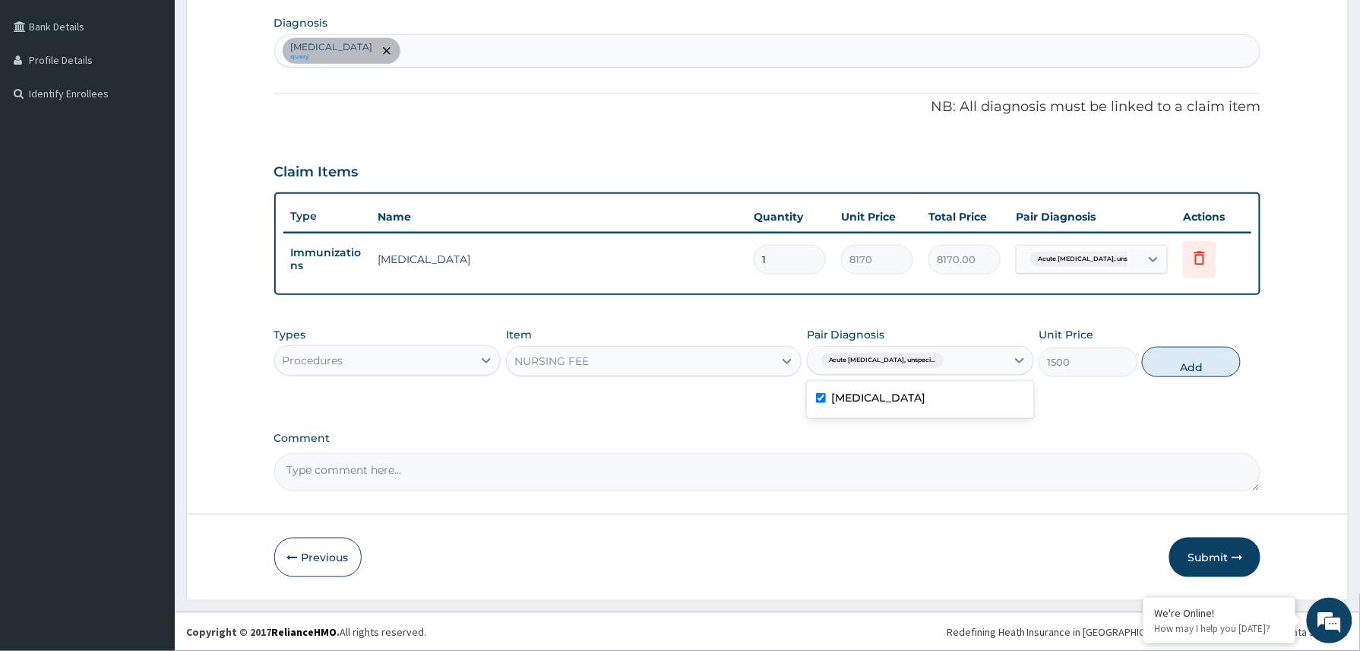
drag, startPoint x: 1192, startPoint y: 356, endPoint x: 1216, endPoint y: 505, distance: 150.8
click at [1196, 365] on button "Add" at bounding box center [1191, 362] width 99 height 30
type input "0"
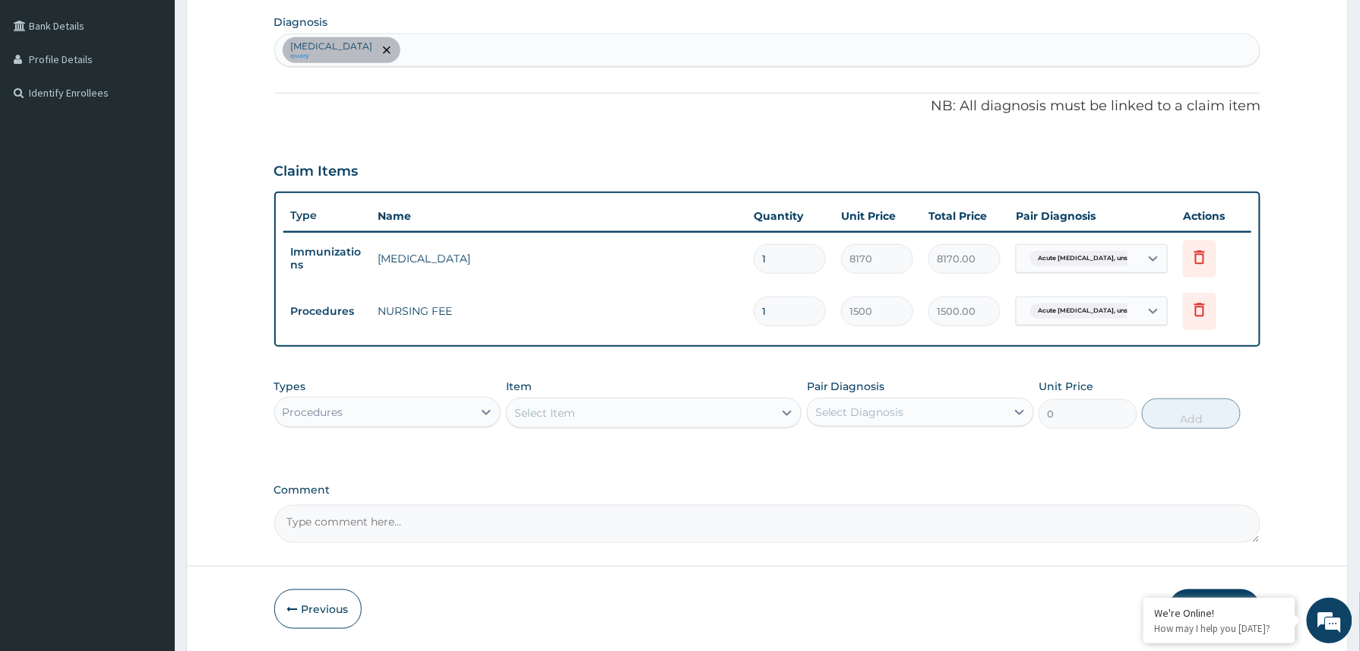
click at [1230, 590] on button "Submit" at bounding box center [1215, 609] width 91 height 40
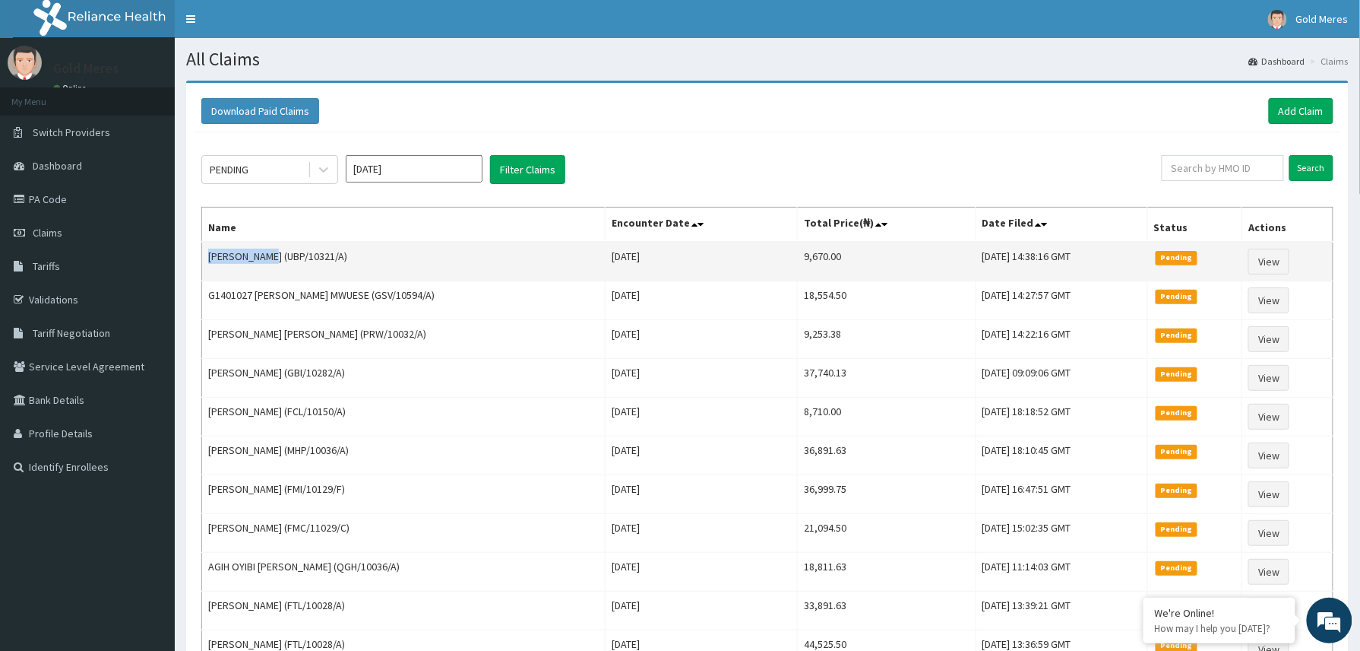
drag, startPoint x: 207, startPoint y: 259, endPoint x: 260, endPoint y: 259, distance: 53.2
click at [260, 259] on td "[PERSON_NAME] (UBP/10321/A)" at bounding box center [404, 262] width 404 height 40
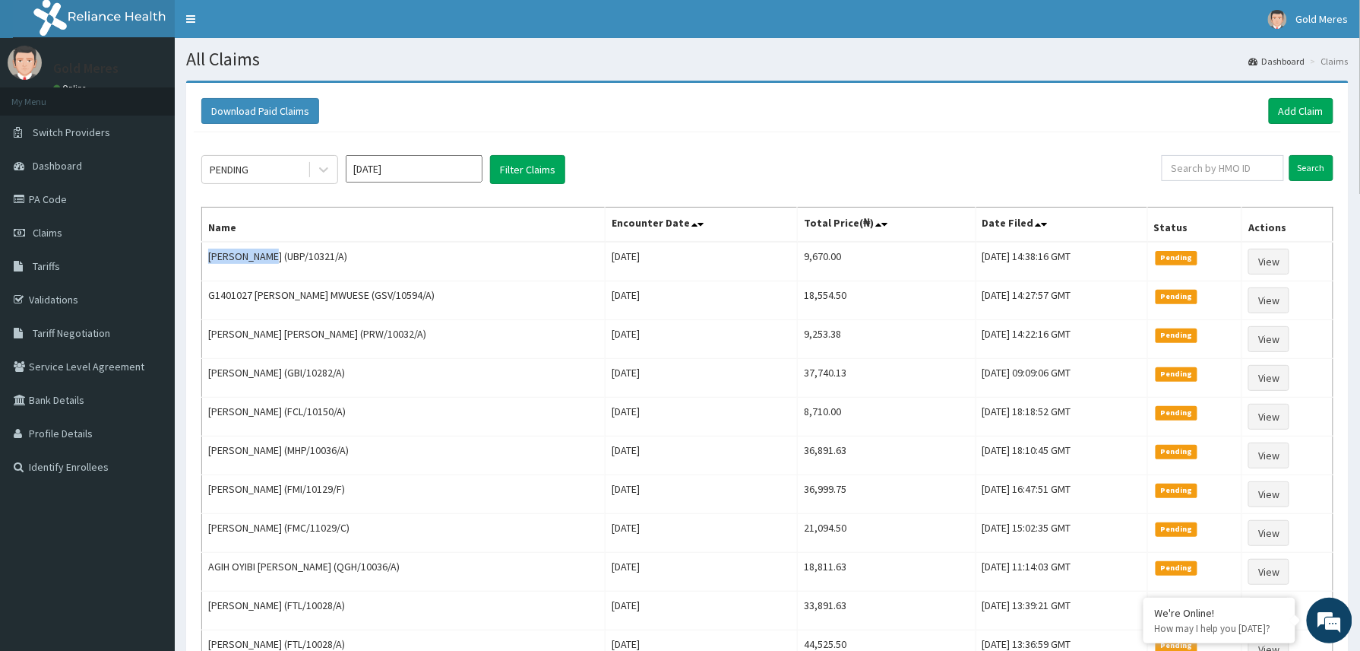
copy td "[PERSON_NAME]"
click at [1293, 110] on link "Add Claim" at bounding box center [1301, 111] width 65 height 26
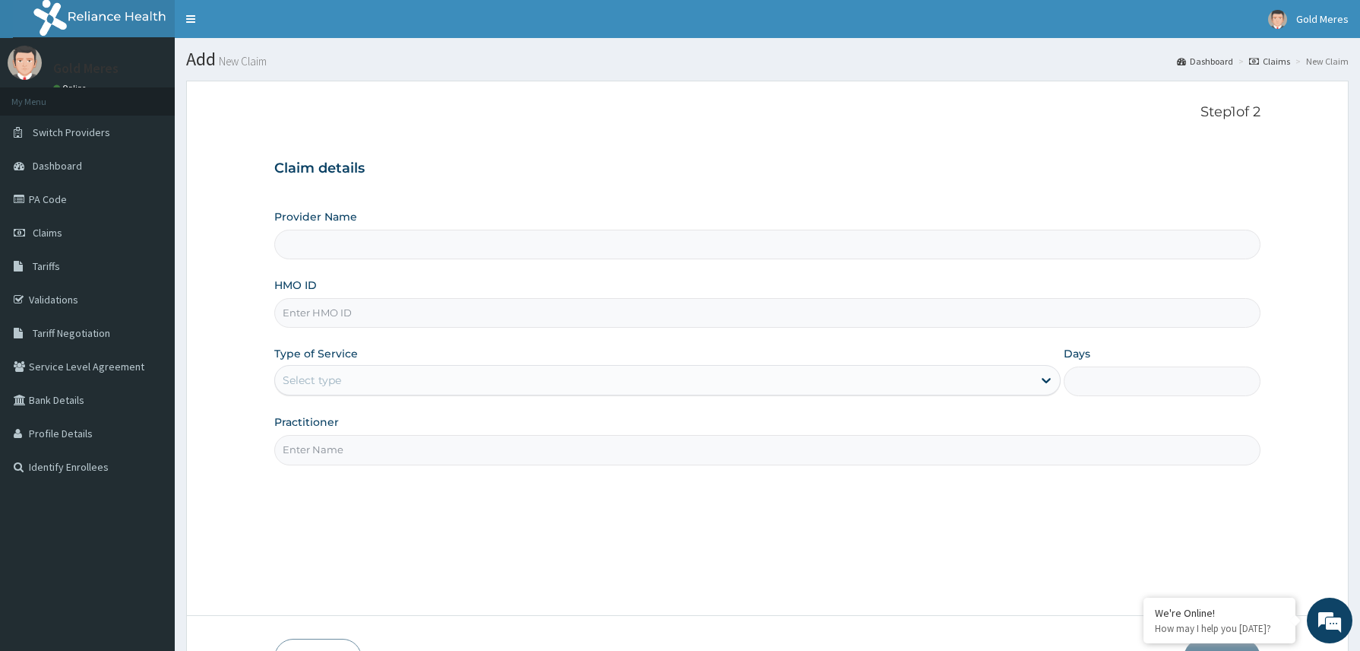
type input "Reliance Family Clinics (RFC) - [GEOGRAPHIC_DATA]"
click at [309, 315] on input "HMO ID" at bounding box center [767, 313] width 987 height 30
paste input "GVL/10016/A"
type input "GVL/10016/A"
click at [331, 375] on div "Select type" at bounding box center [312, 379] width 59 height 15
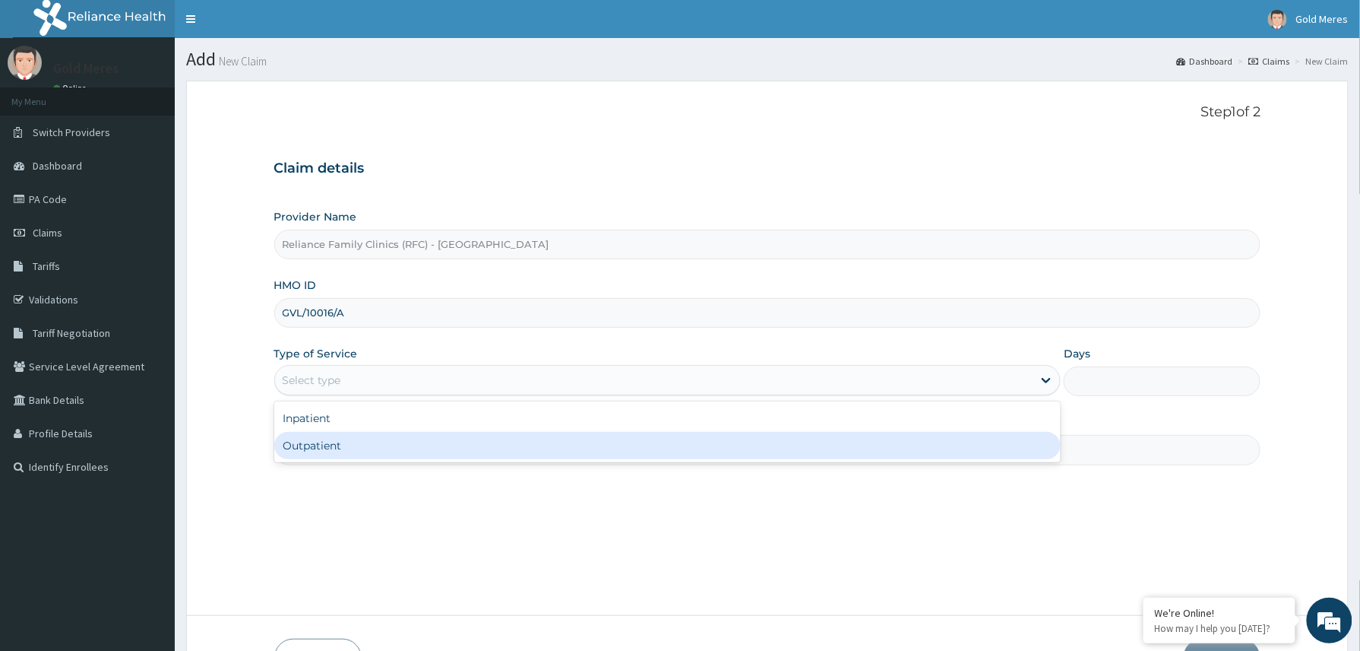
click at [327, 445] on div "Outpatient" at bounding box center [667, 445] width 787 height 27
type input "1"
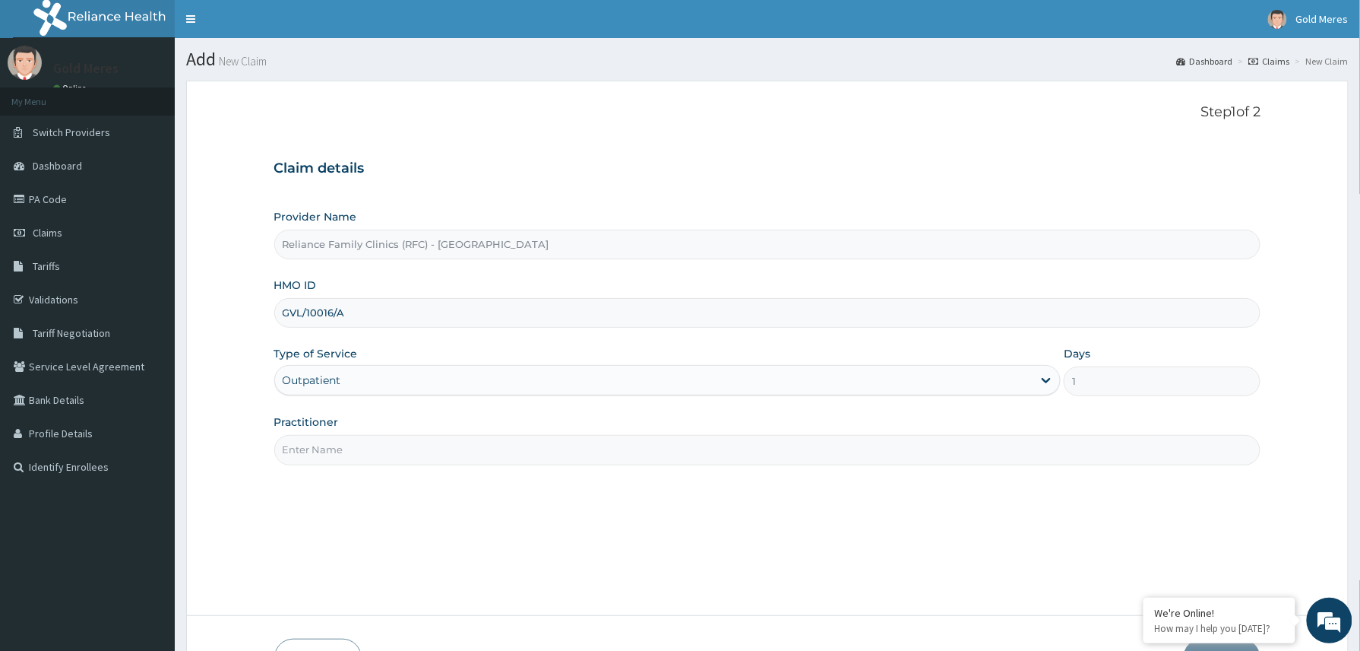
drag, startPoint x: 350, startPoint y: 457, endPoint x: 360, endPoint y: 461, distance: 11.3
click at [360, 461] on input "Practitioner" at bounding box center [767, 450] width 987 height 30
type input "Dr Winifred"
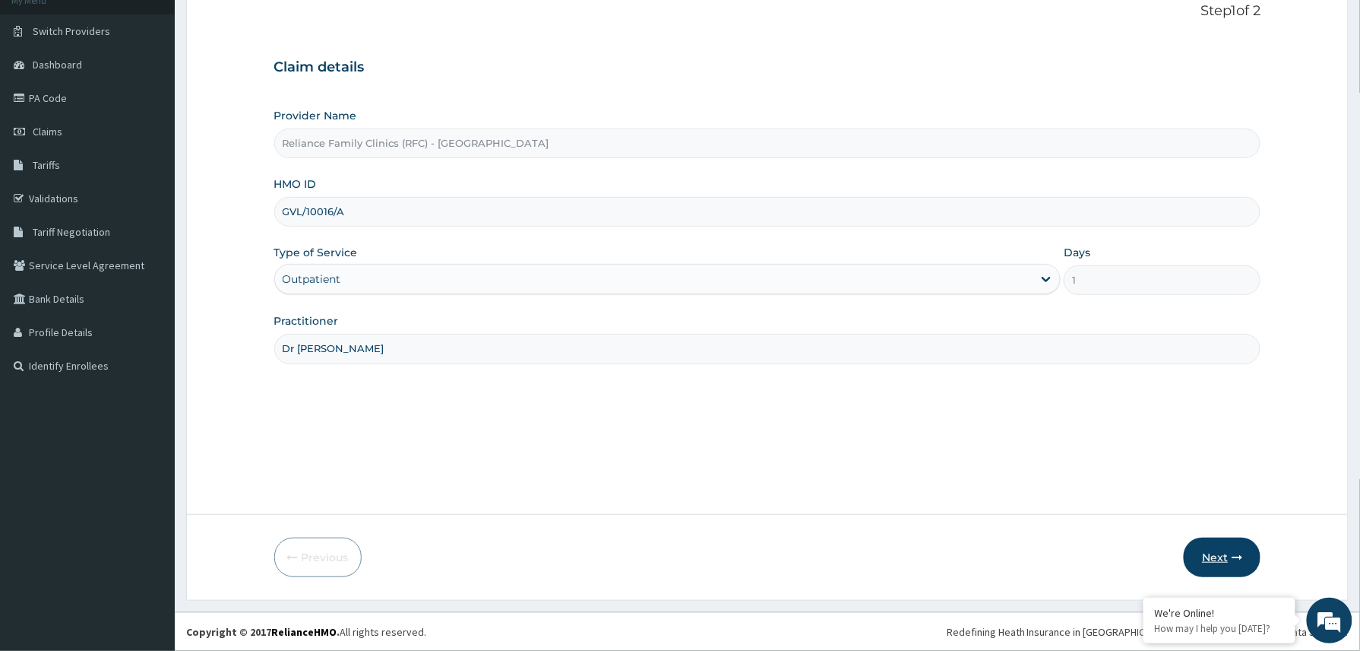
click at [1220, 556] on button "Next" at bounding box center [1222, 557] width 77 height 40
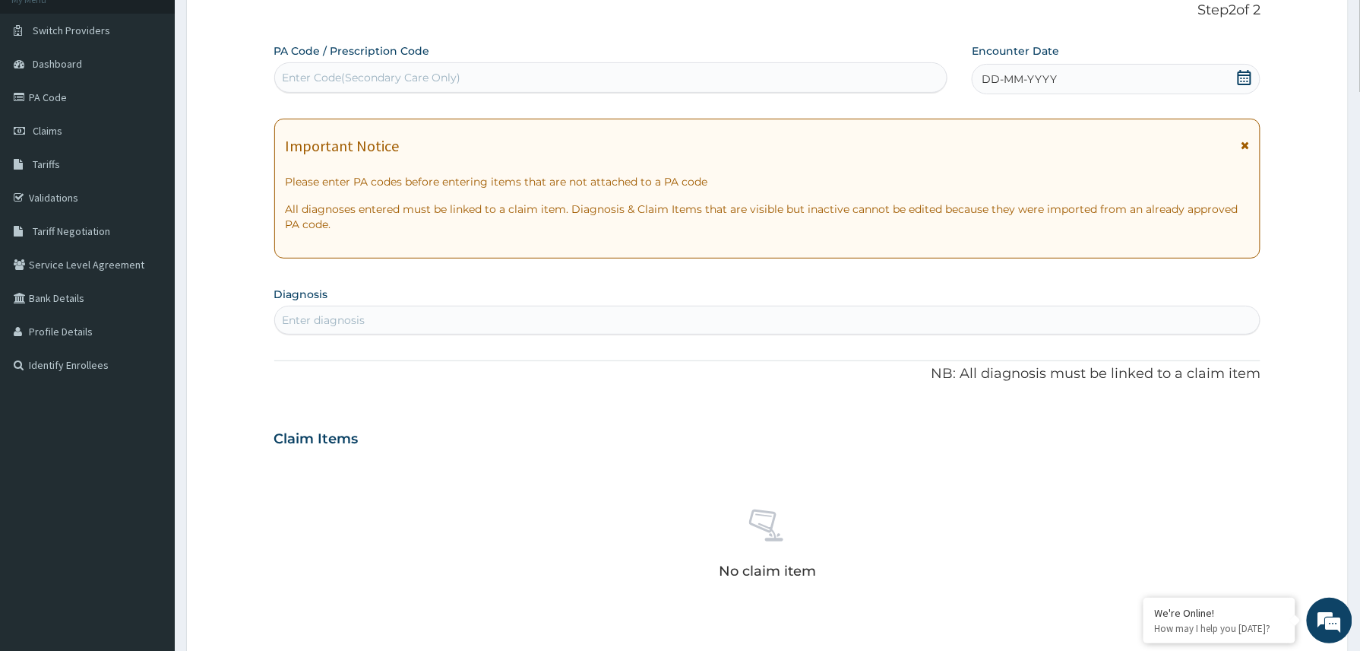
click at [397, 71] on div "Enter Code(Secondary Care Only)" at bounding box center [372, 77] width 179 height 15
paste input "PA/F5449E"
type input "PA/F5449E"
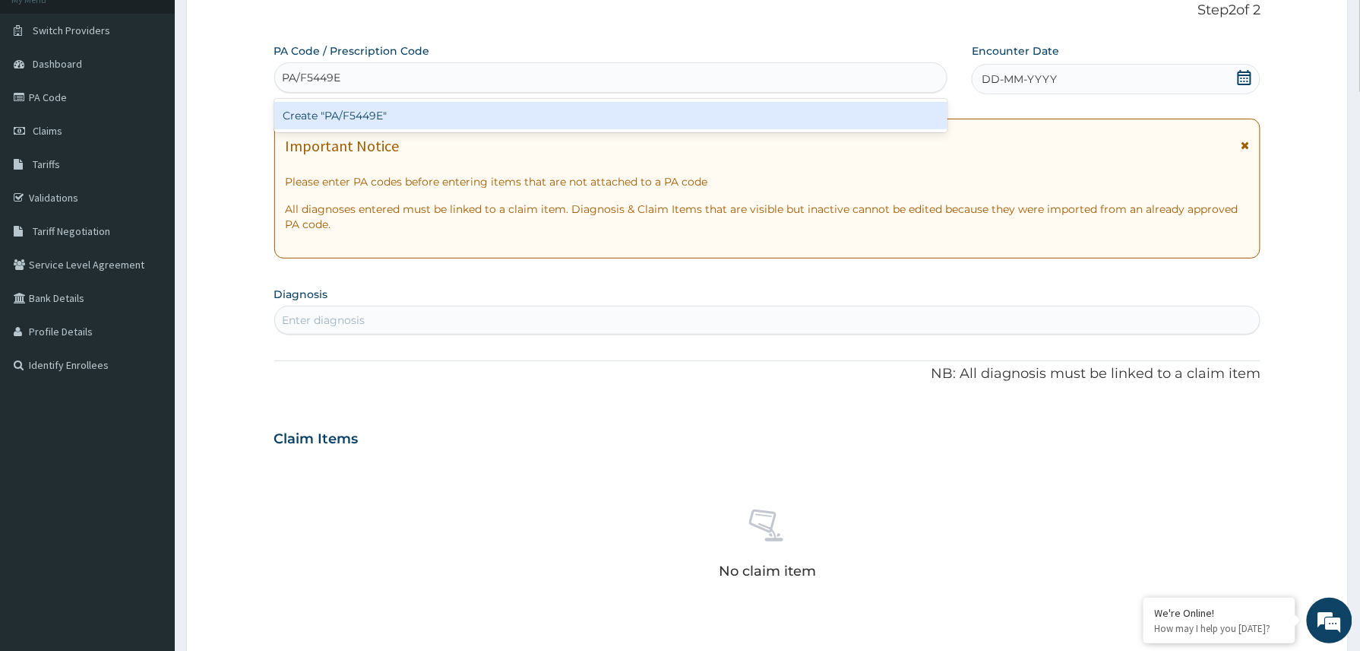
scroll to position [0, 0]
click at [360, 119] on div "Create "PA/F5449E"" at bounding box center [611, 115] width 674 height 27
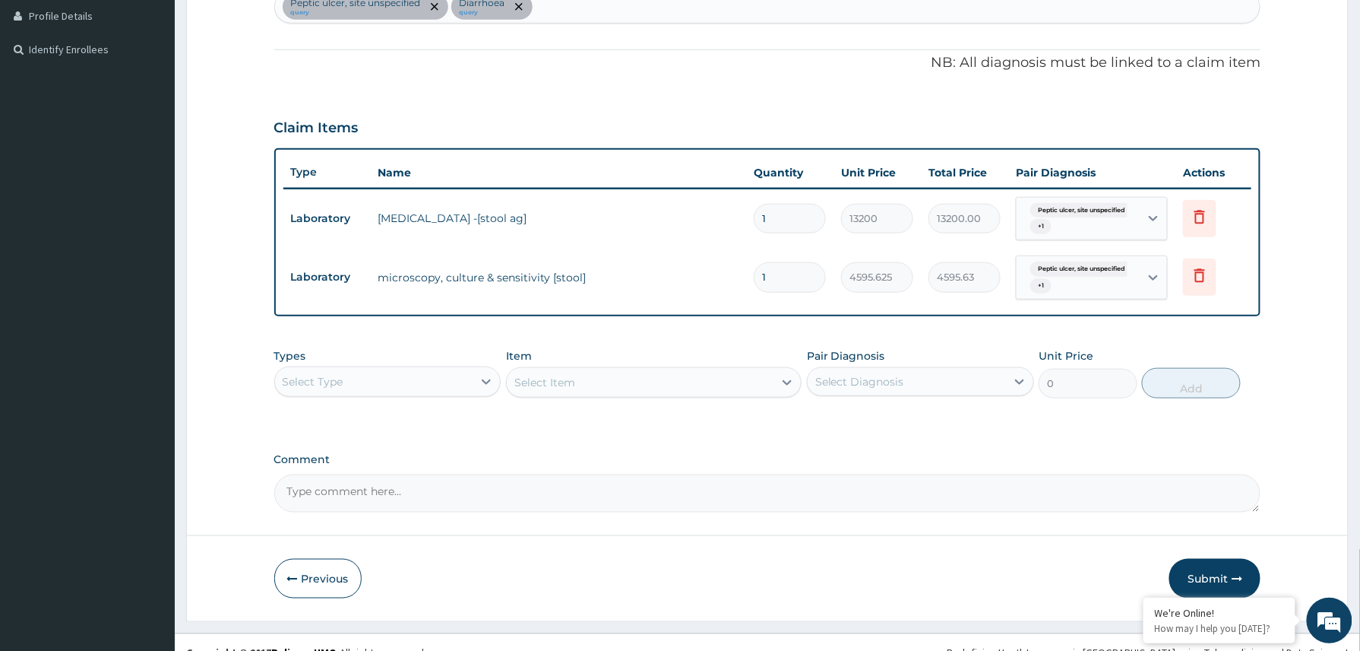
scroll to position [439, 0]
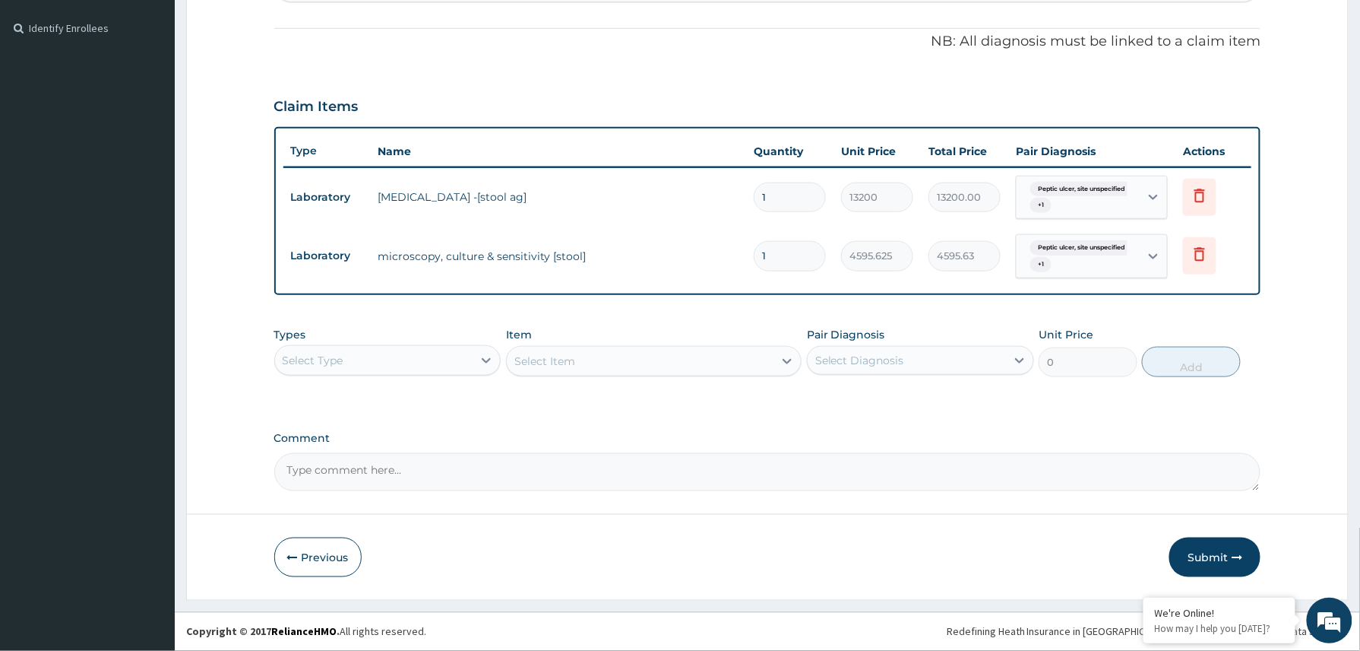
click at [436, 353] on div "Select Type" at bounding box center [374, 360] width 198 height 24
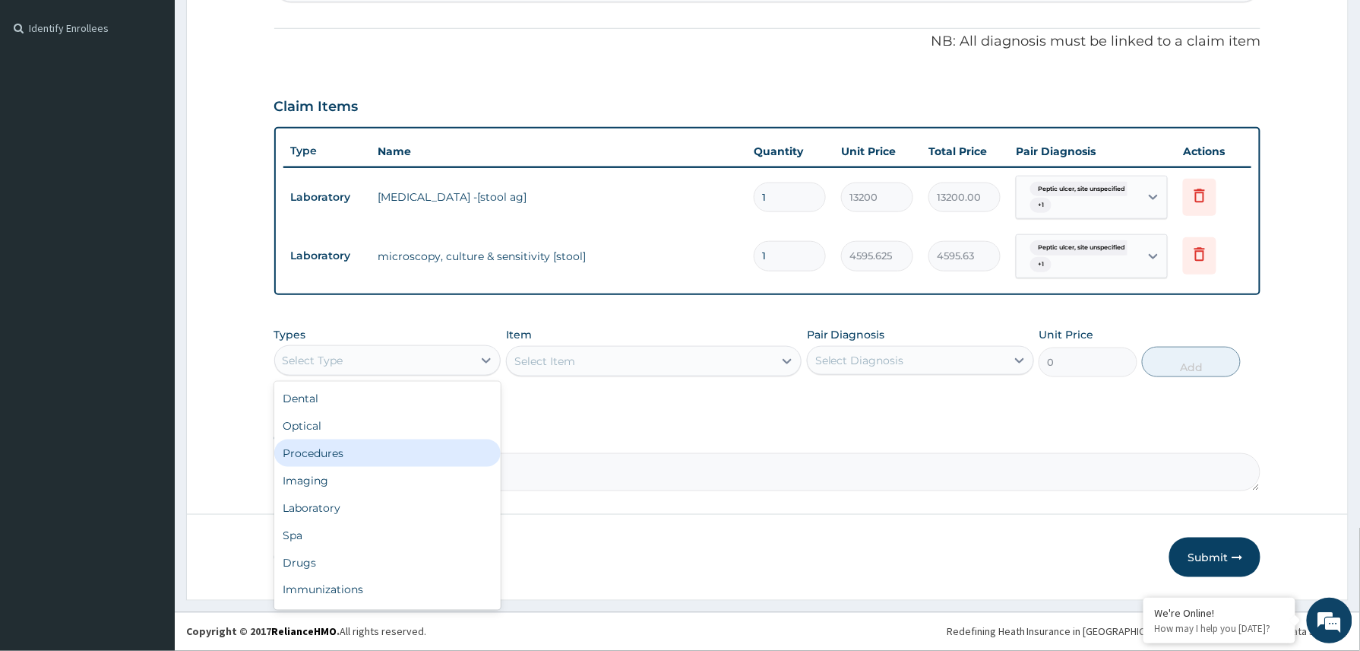
click at [341, 445] on div "Procedures" at bounding box center [387, 452] width 227 height 27
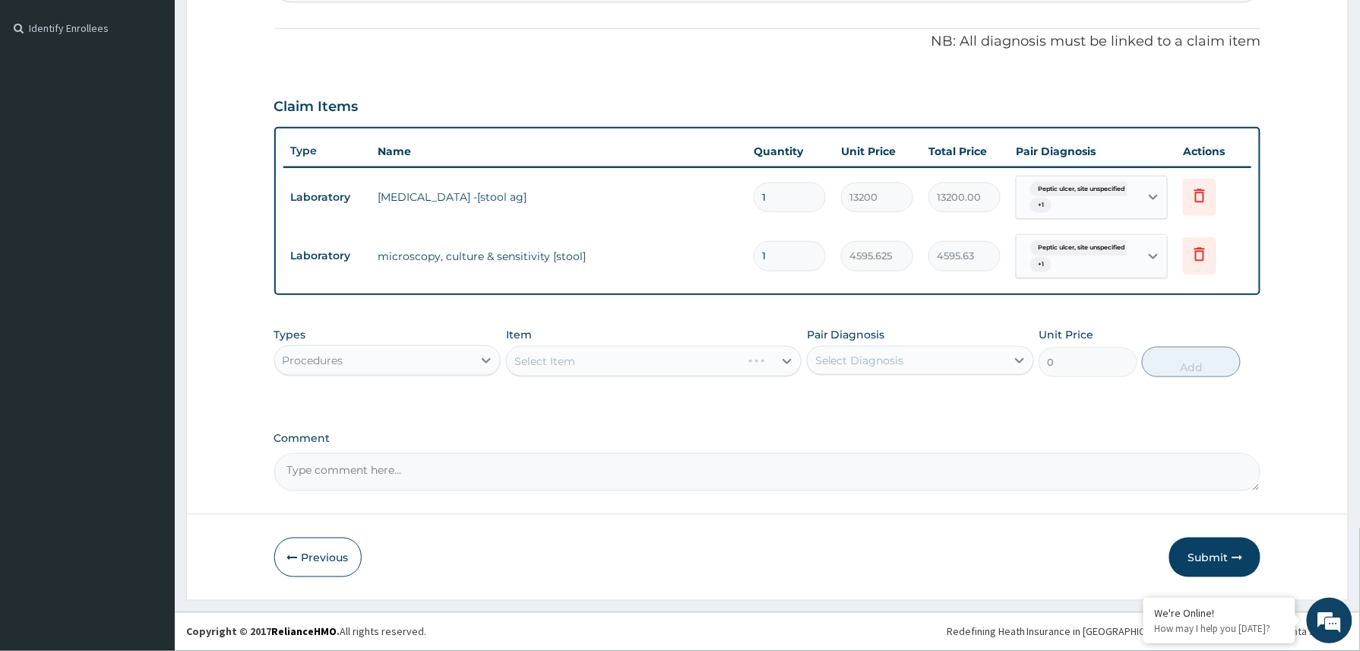
click at [381, 467] on textarea "Comment" at bounding box center [767, 472] width 987 height 38
paste textarea "MP, FBC, RBS, Electrolytes, Stool m/c/s, Stool H. pylori IV PCM 600mg stat IV O…"
type textarea "MP, FBC, RBS, Electrolytes, Stool m/c/s, Stool H. pylori IV PCM 600mg stat IV O…"
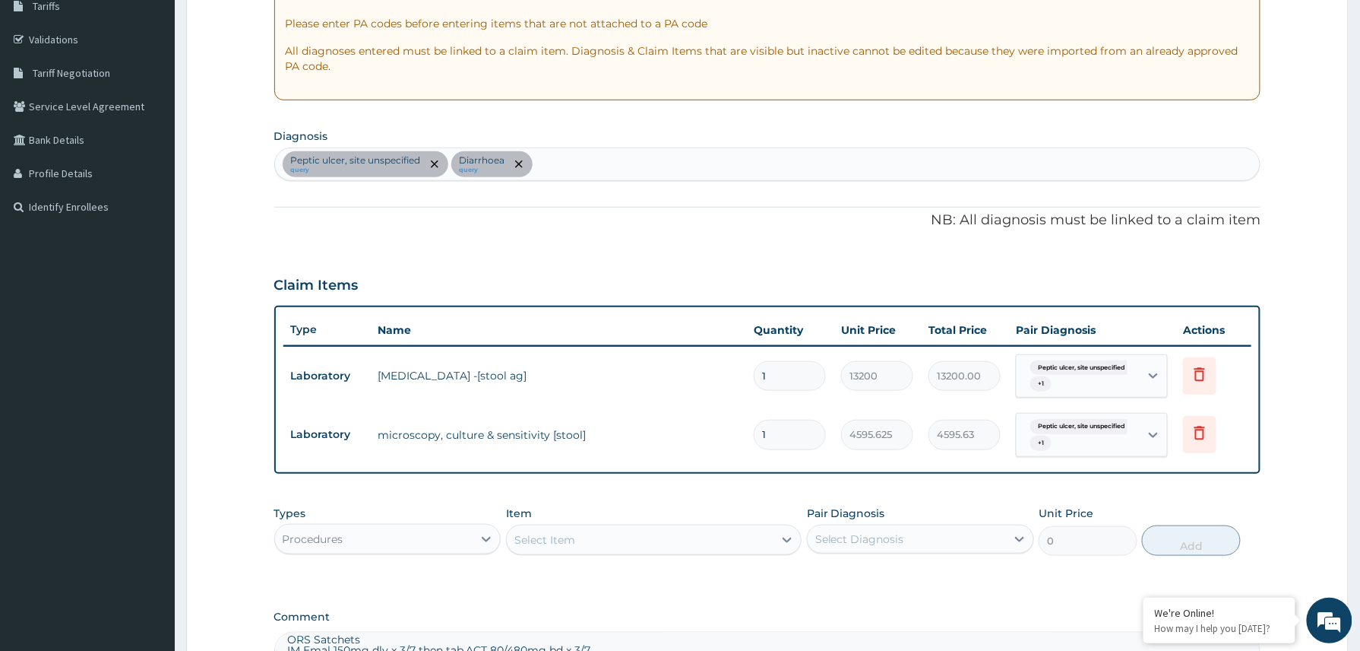
scroll to position [217, 0]
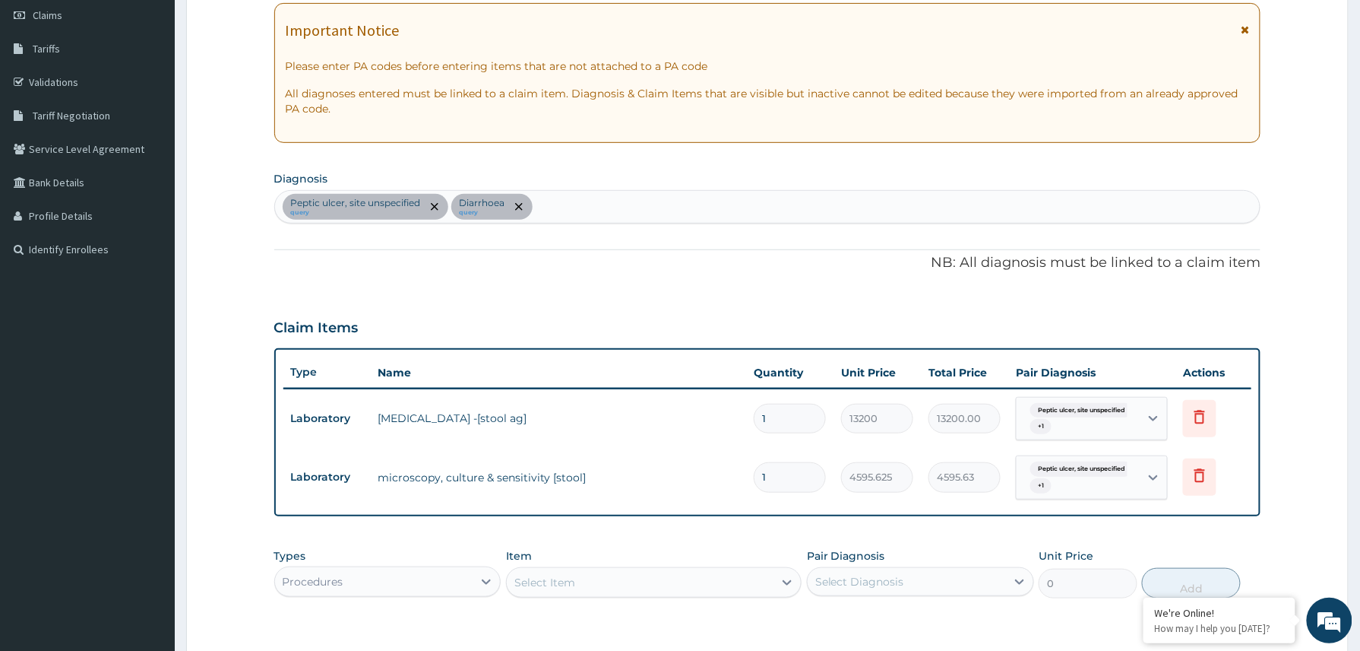
click at [638, 204] on div "Peptic ulcer, site unspecified query Diarrhoea query" at bounding box center [768, 207] width 986 height 32
type input "gi in"
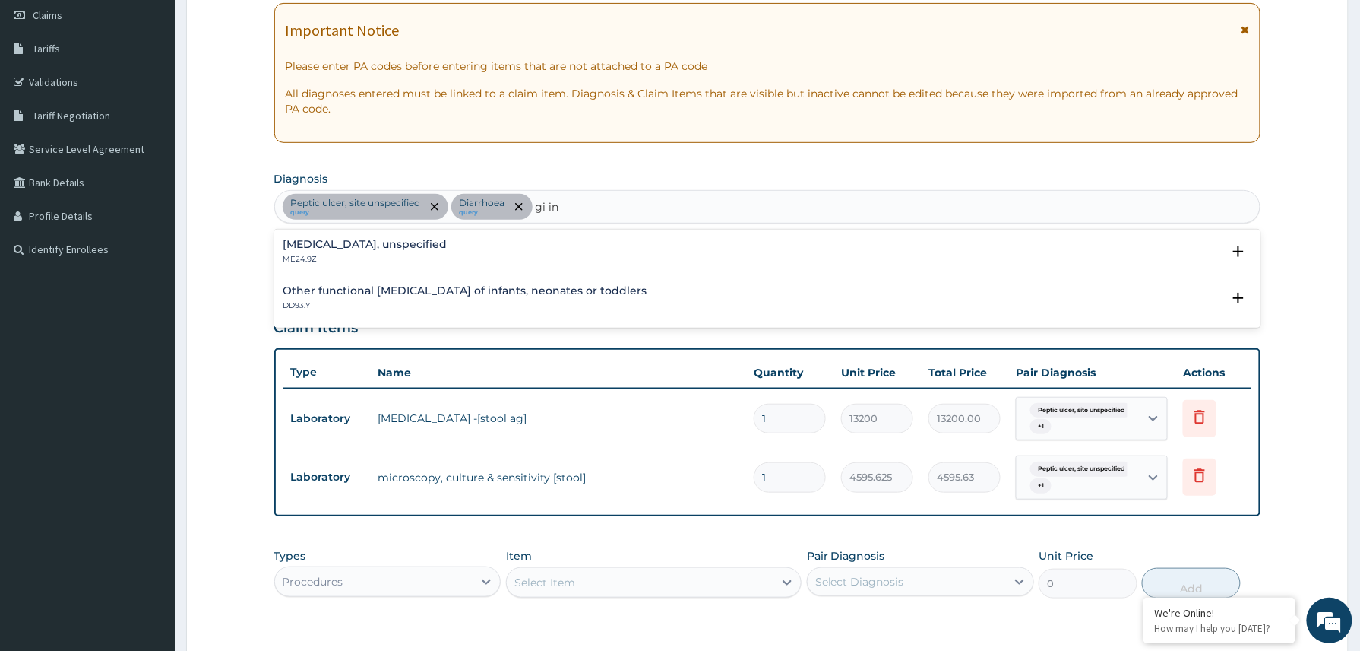
click at [407, 298] on div "Other functional digestive disorders of infants, neonates or toddlers DD93.Y" at bounding box center [465, 298] width 364 height 27
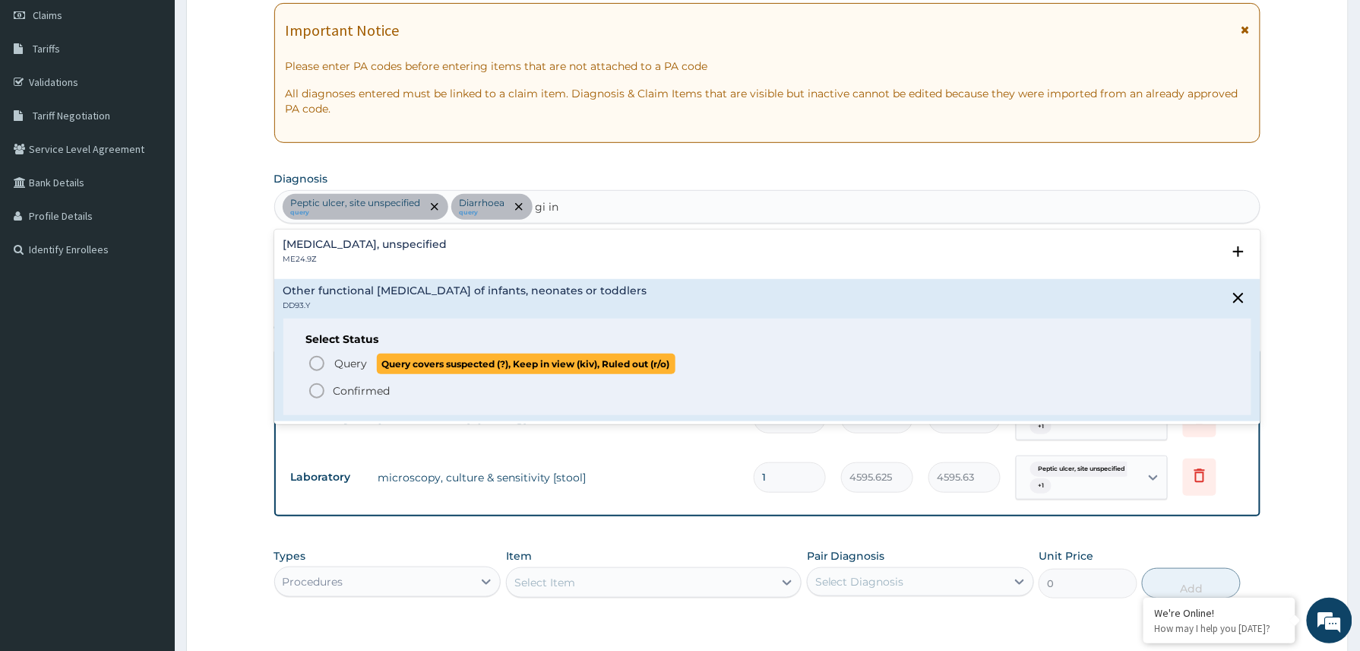
click at [347, 362] on span "Query" at bounding box center [351, 363] width 33 height 15
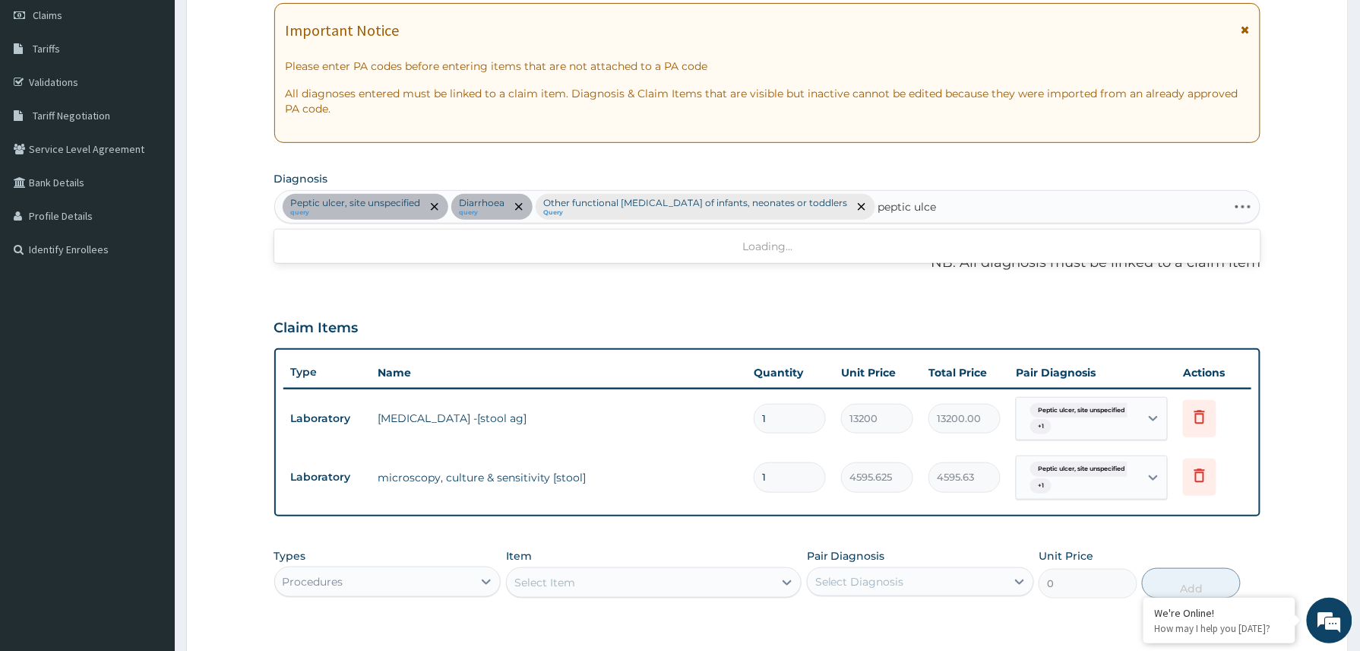
type input "peptic ulcer"
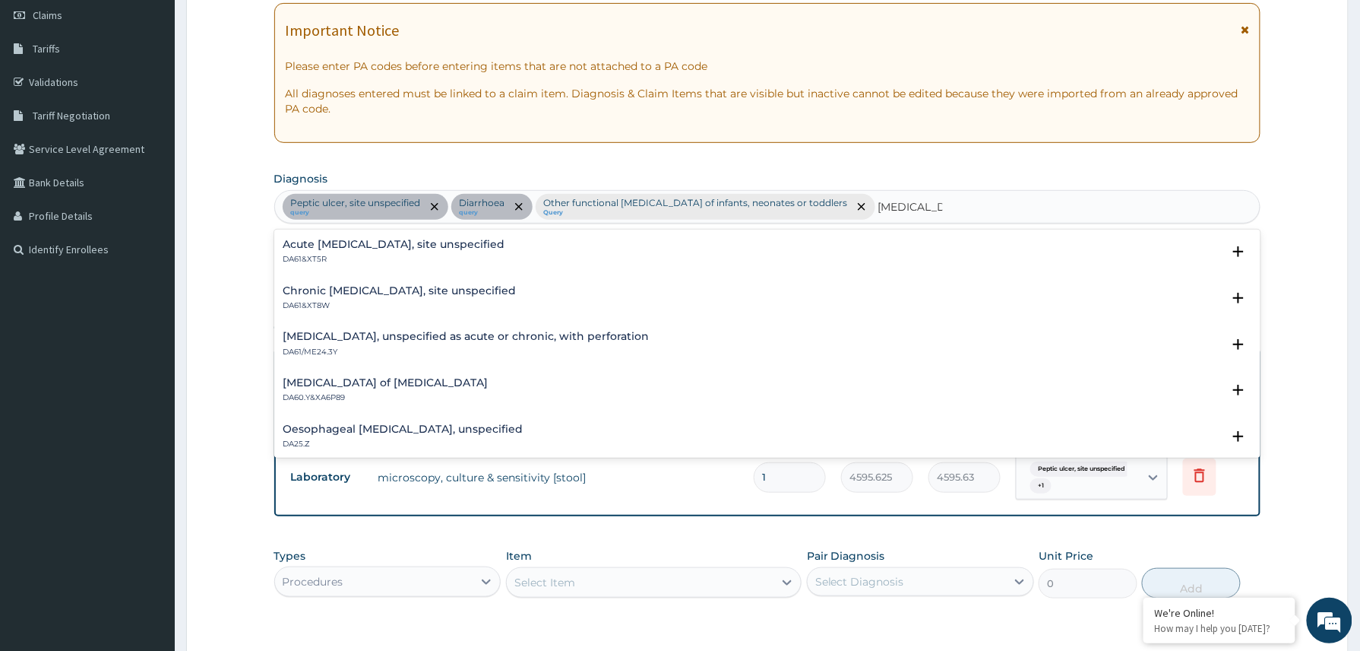
click at [353, 254] on p "DA61&XT5R" at bounding box center [394, 259] width 222 height 11
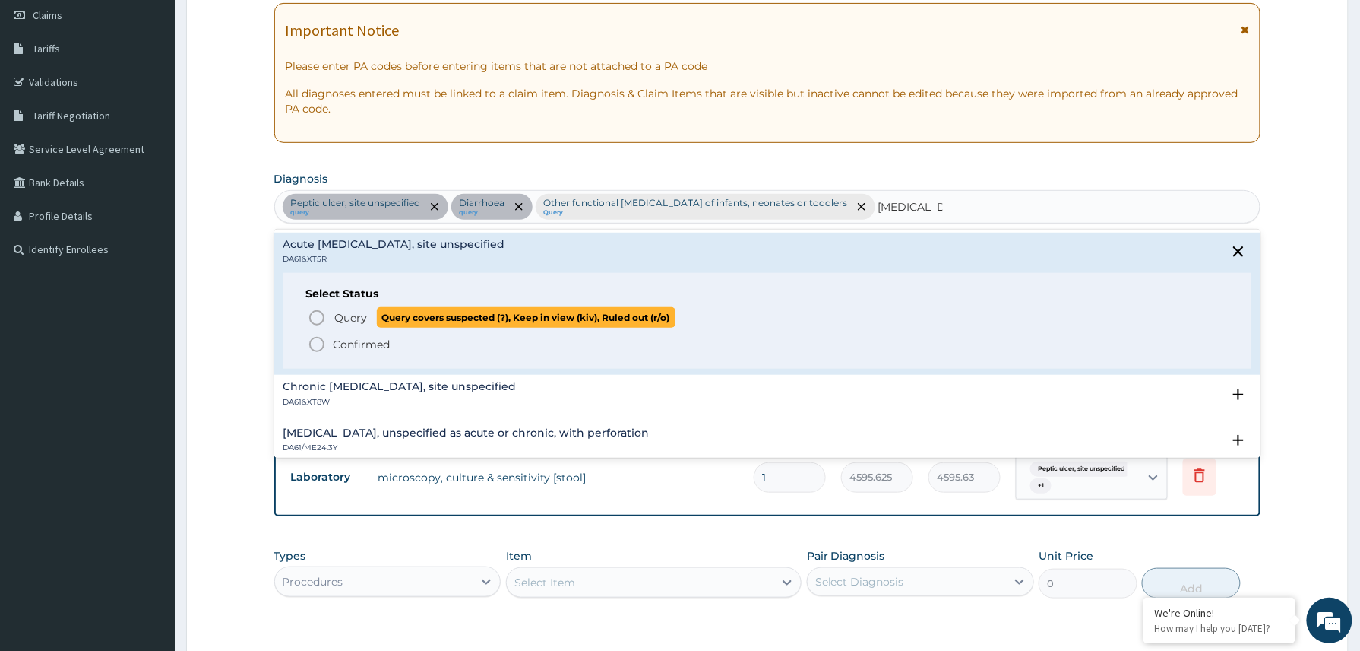
click at [357, 312] on span "Query" at bounding box center [351, 317] width 33 height 15
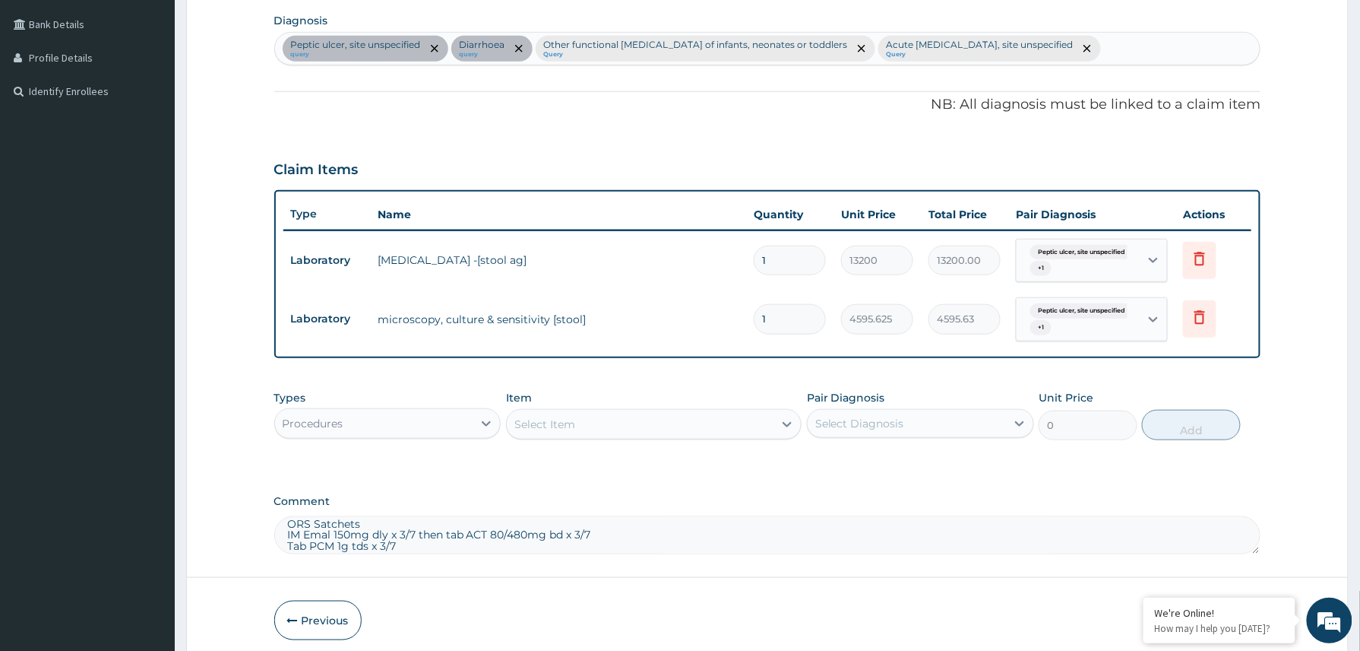
scroll to position [439, 0]
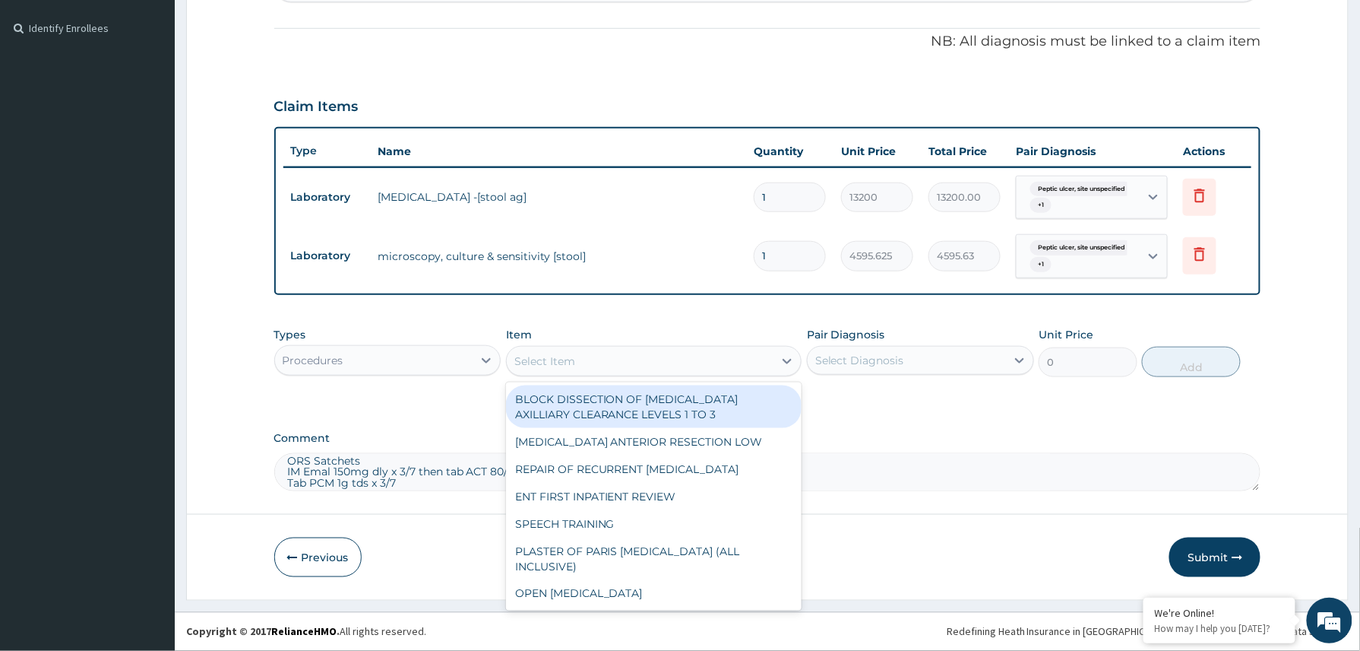
click at [564, 363] on div "Select Item" at bounding box center [544, 360] width 61 height 15
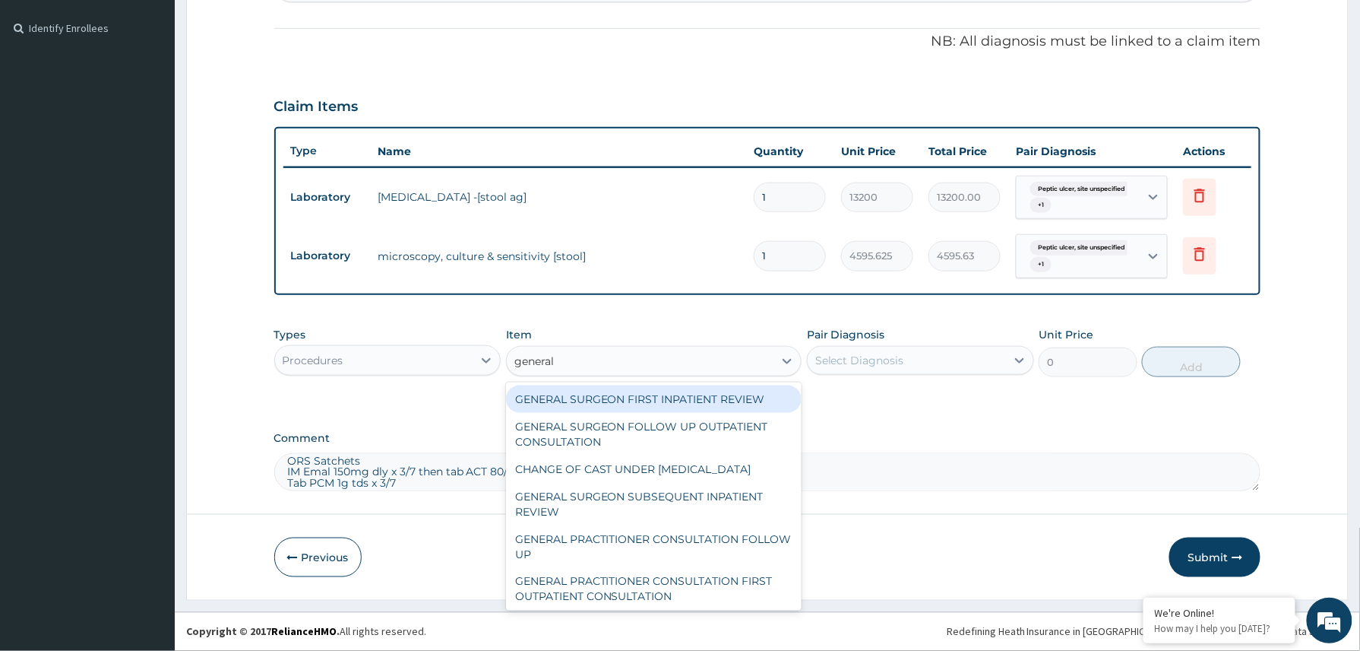
type input "general p"
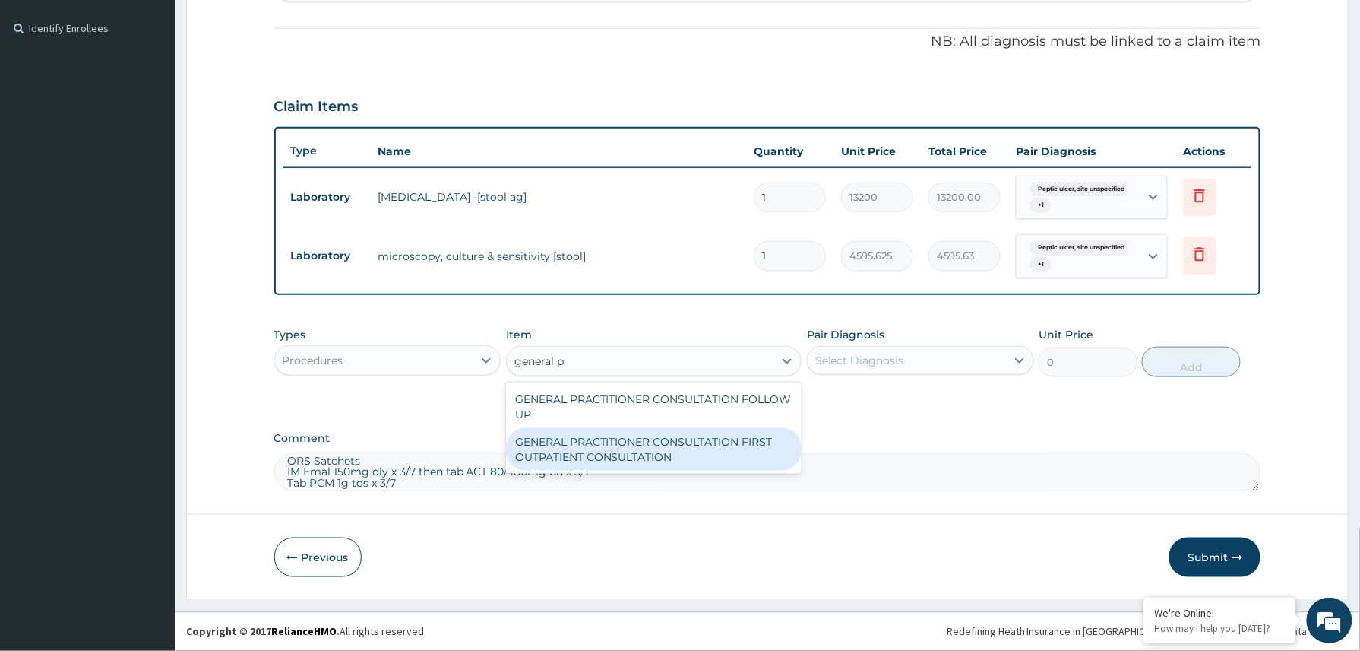
click at [621, 450] on div "GENERAL PRACTITIONER CONSULTATION FIRST OUTPATIENT CONSULTATION" at bounding box center [654, 449] width 296 height 43
type input "3370.125"
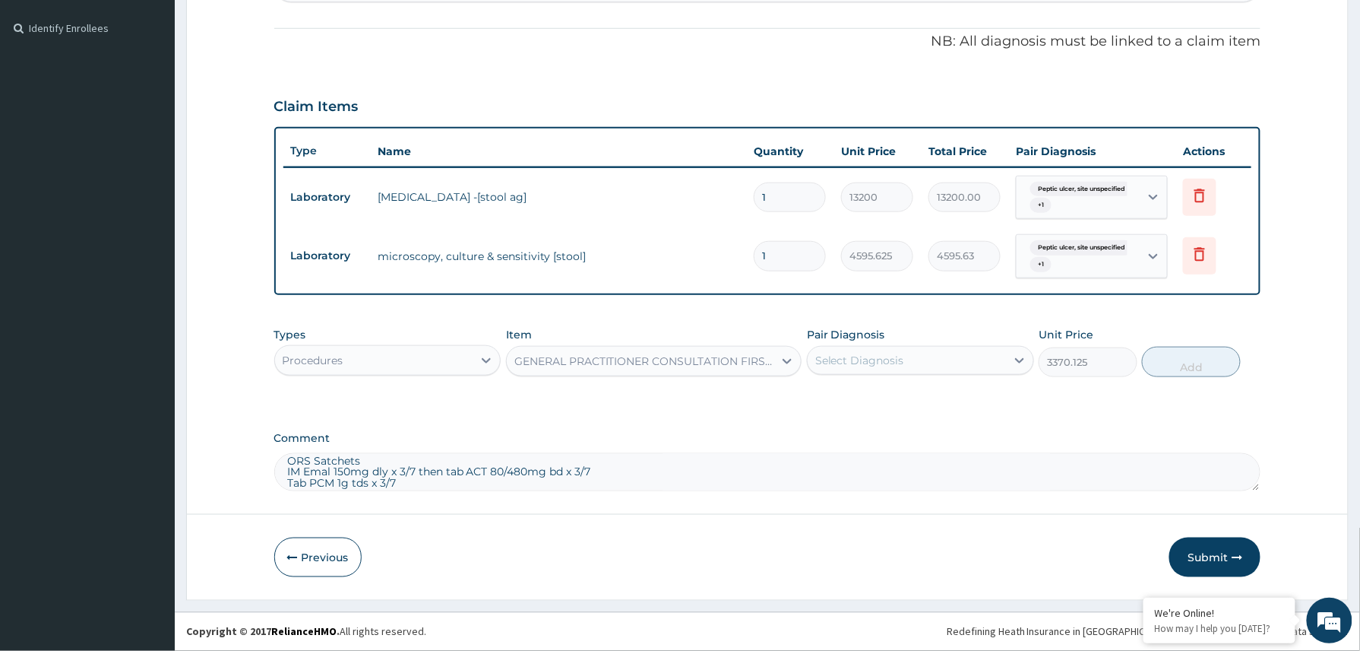
drag, startPoint x: 866, startPoint y: 359, endPoint x: 870, endPoint y: 377, distance: 17.9
click at [867, 359] on div "Select Diagnosis" at bounding box center [859, 360] width 89 height 15
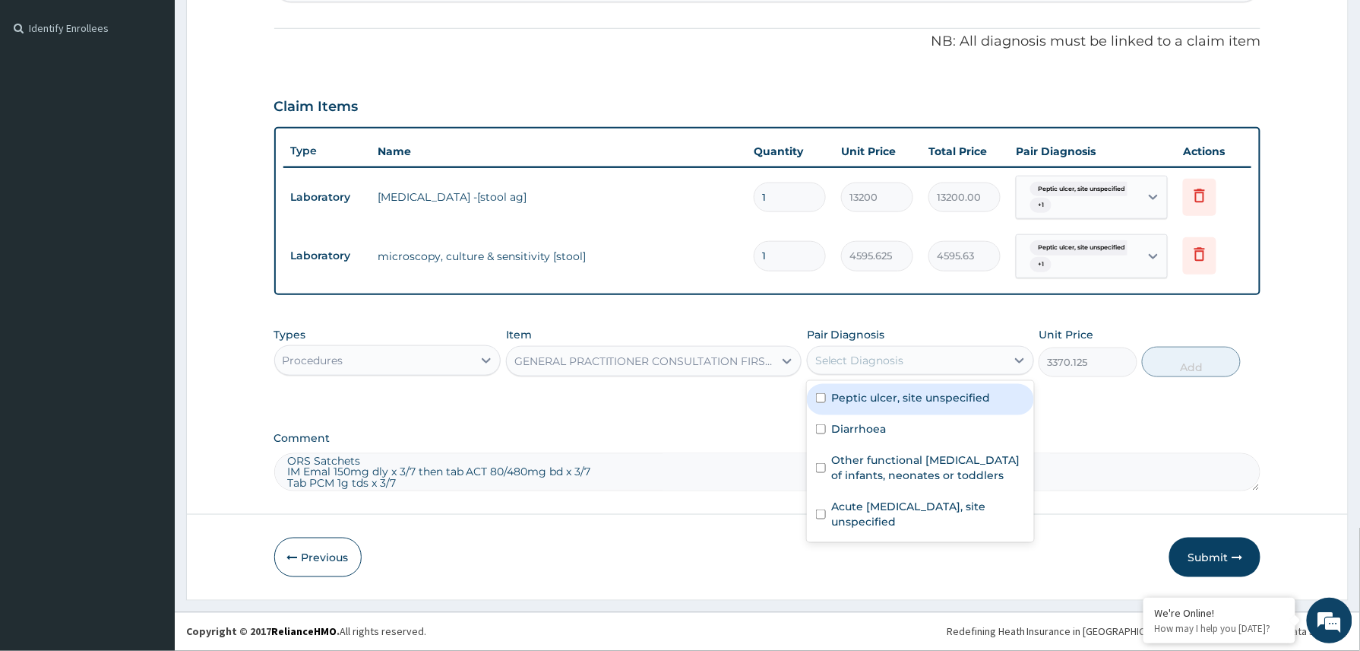
drag, startPoint x: 868, startPoint y: 400, endPoint x: 864, endPoint y: 427, distance: 27.6
click at [868, 404] on label "Peptic ulcer, site unspecified" at bounding box center [911, 397] width 159 height 15
checkbox input "true"
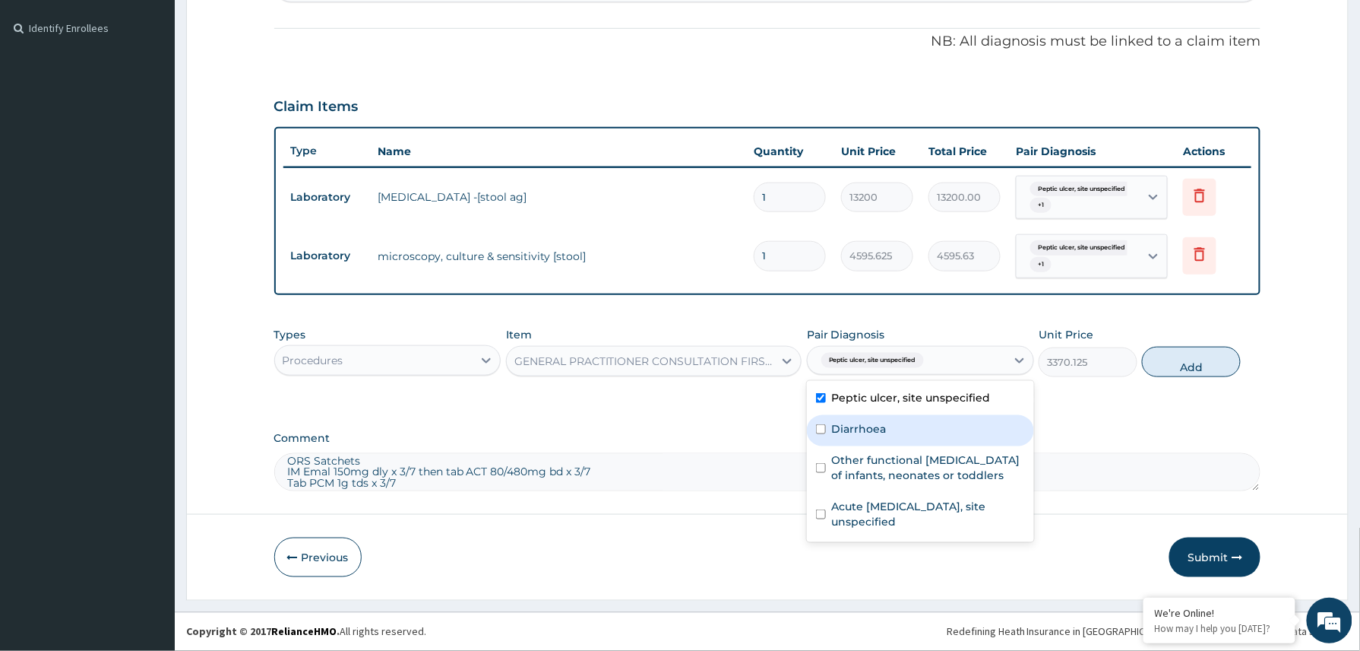
click at [864, 427] on label "Diarrhoea" at bounding box center [859, 428] width 55 height 15
checkbox input "true"
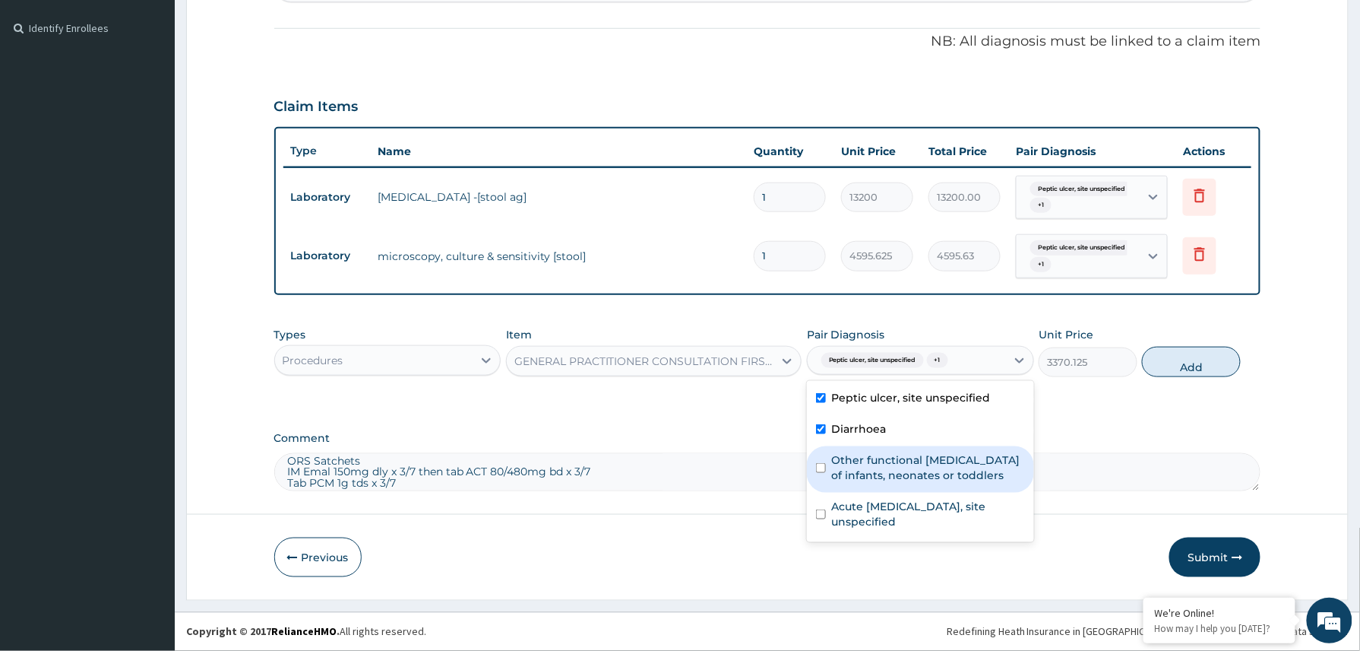
drag, startPoint x: 866, startPoint y: 460, endPoint x: 866, endPoint y: 487, distance: 27.4
click at [866, 464] on label "Other functional digestive disorders of infants, neonates or toddlers" at bounding box center [928, 467] width 193 height 30
checkbox input "true"
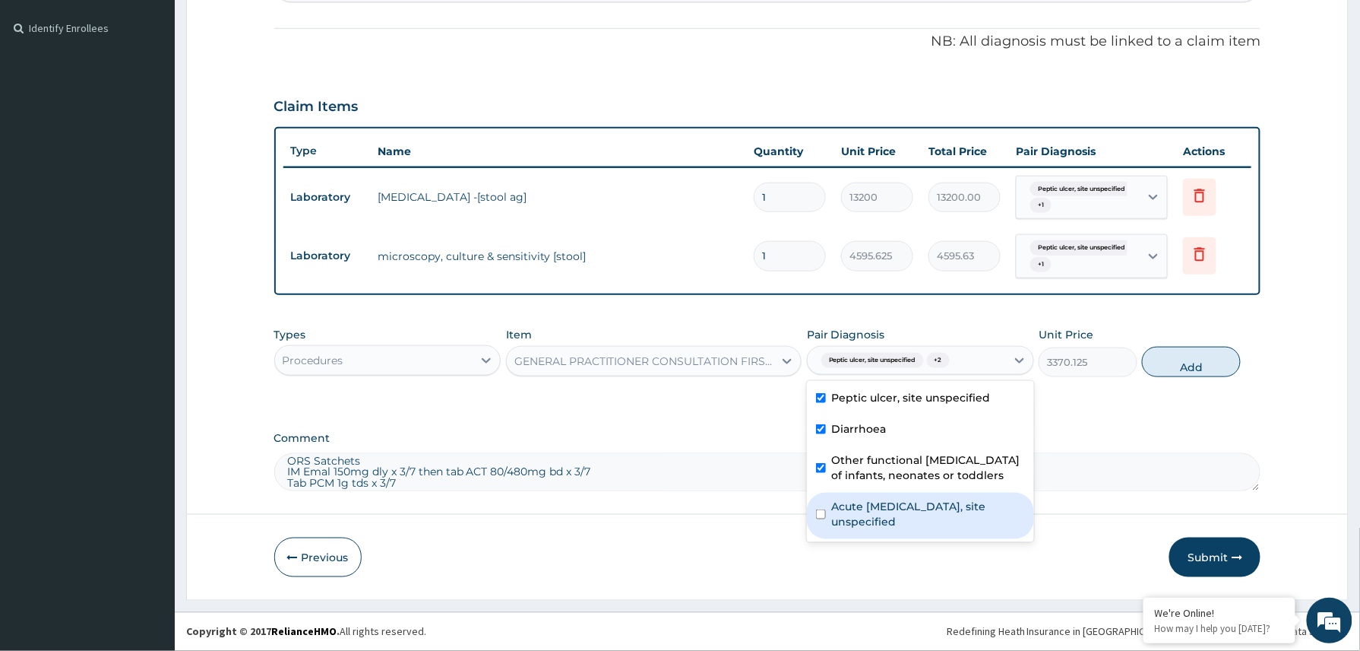
click at [866, 520] on label "Acute peptic ulcer, site unspecified" at bounding box center [928, 514] width 193 height 30
checkbox input "true"
click at [1208, 363] on button "Add" at bounding box center [1191, 362] width 99 height 30
type input "0"
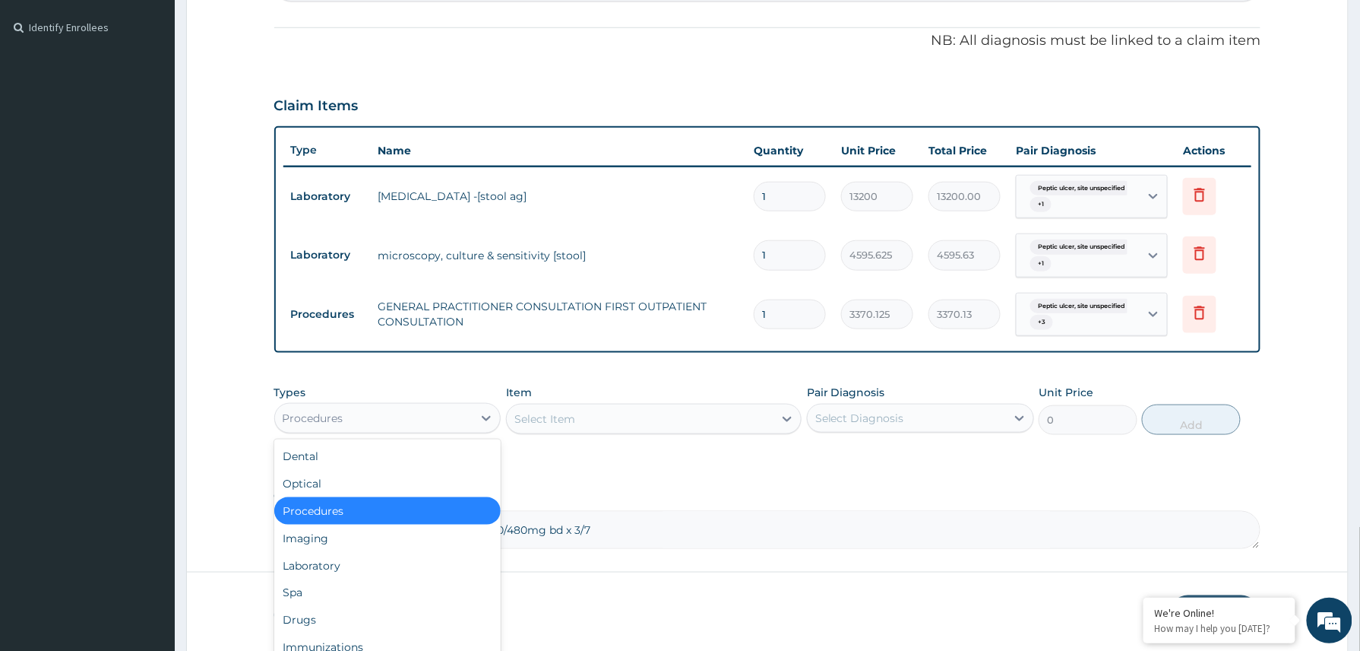
drag, startPoint x: 435, startPoint y: 413, endPoint x: 406, endPoint y: 514, distance: 104.4
click at [435, 414] on div "Procedures" at bounding box center [374, 418] width 198 height 24
click at [344, 567] on div "Laboratory" at bounding box center [387, 565] width 227 height 27
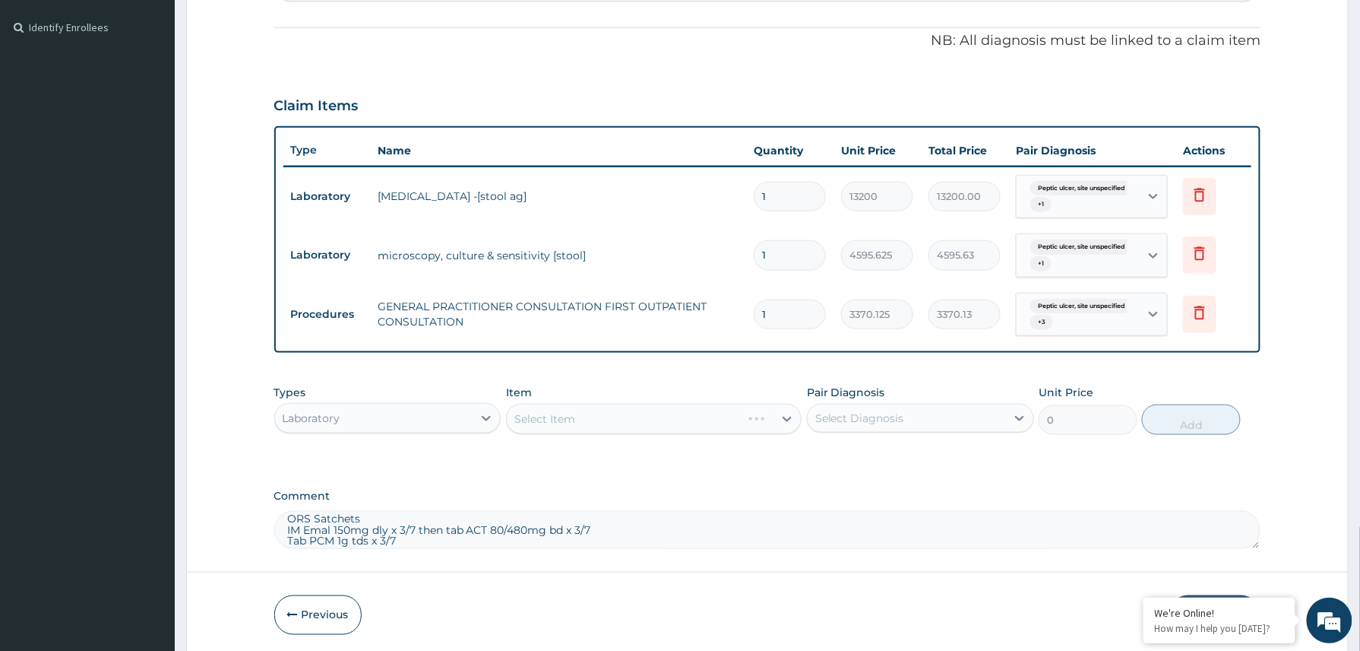
scroll to position [499, 0]
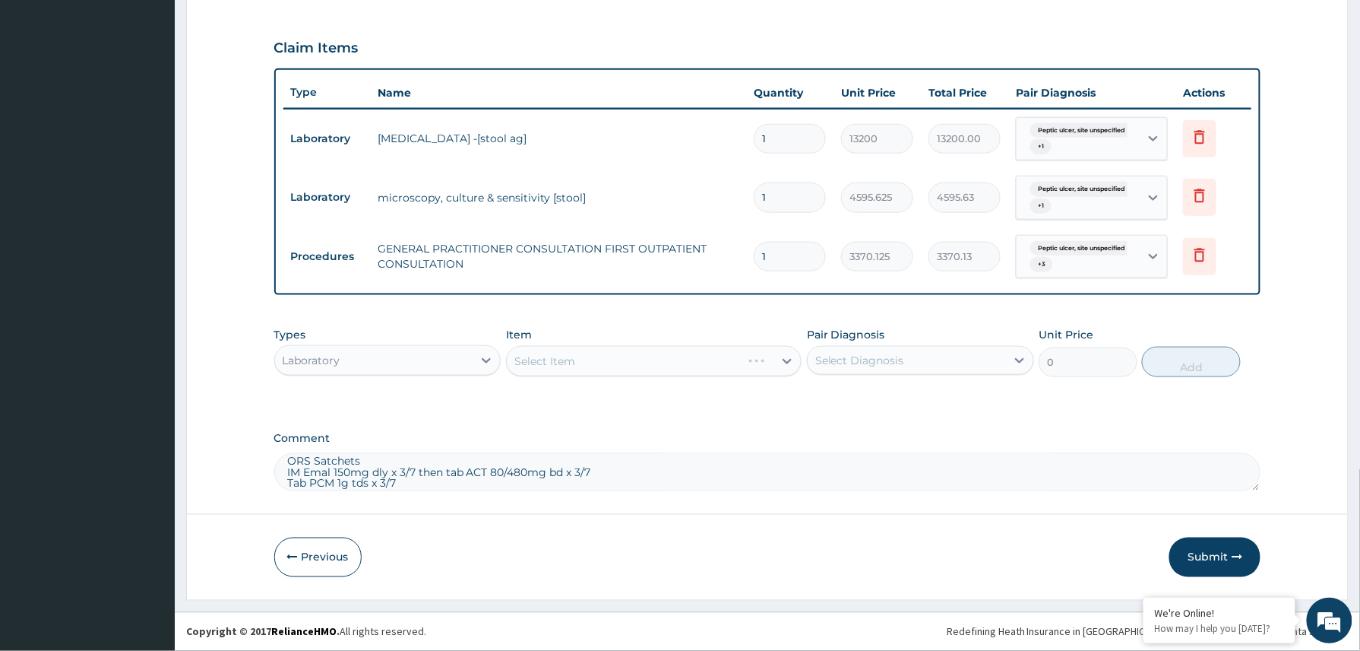
click at [407, 475] on textarea "MP, FBC, RBS, Electrolytes, Stool m/c/s, Stool H. pylori IV PCM 600mg stat IV O…" at bounding box center [767, 472] width 987 height 38
click at [561, 359] on div "Select Item" at bounding box center [544, 360] width 61 height 15
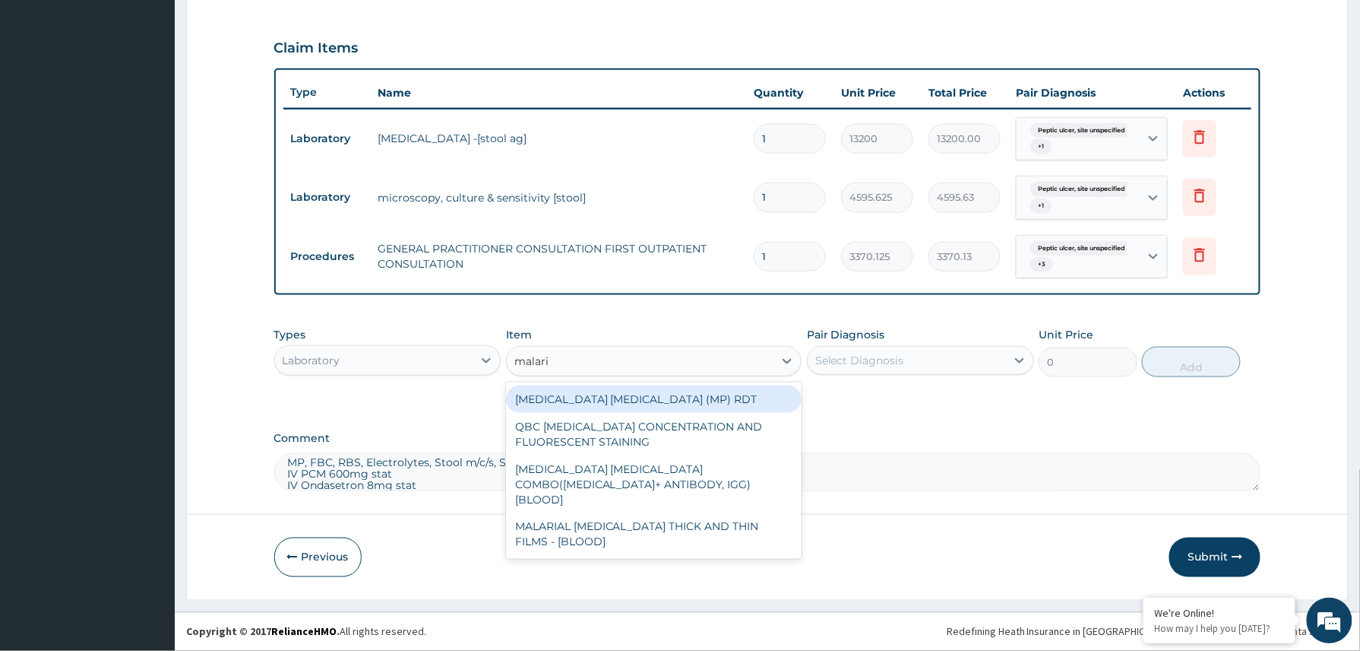
type input "malaria"
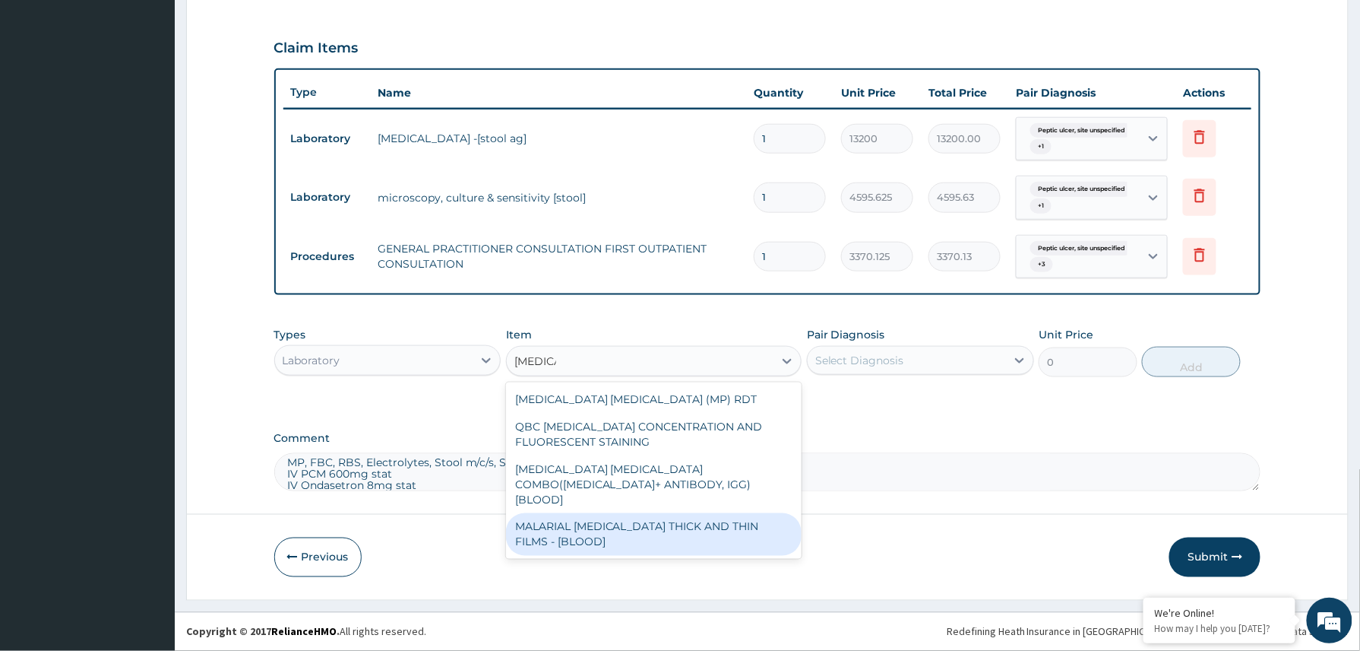
click at [608, 514] on div "MALARIAL PARASITE THICK AND THIN FILMS - [BLOOD]" at bounding box center [654, 534] width 296 height 43
type input "1531.875"
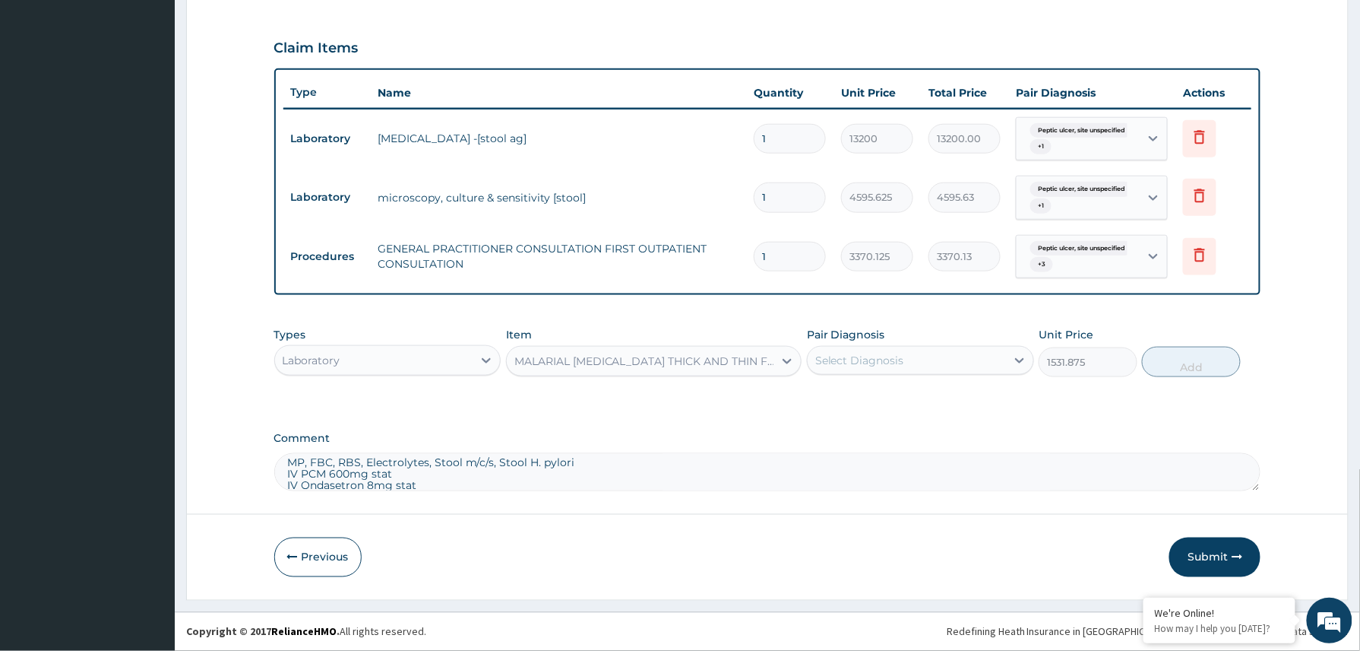
click at [910, 353] on div "Select Diagnosis" at bounding box center [907, 360] width 198 height 24
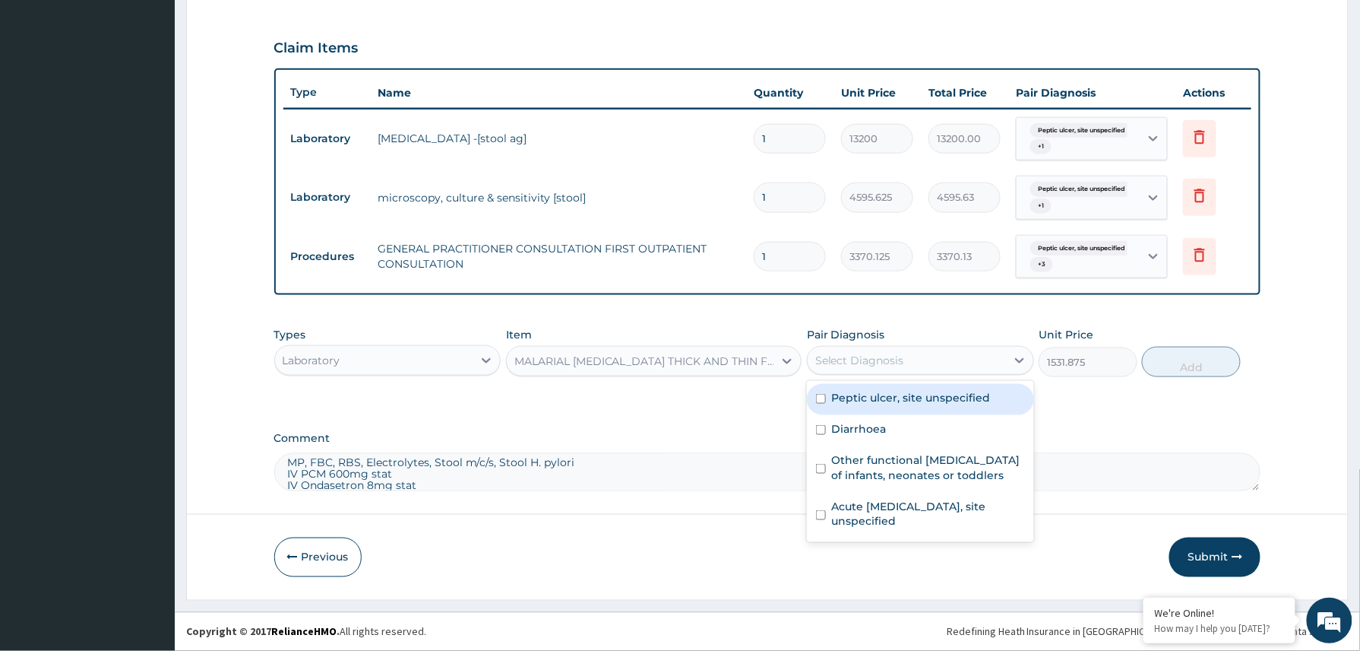
click at [885, 414] on div "Peptic ulcer, site unspecified Diarrhoea Other functional digestive disorders o…" at bounding box center [920, 461] width 227 height 161
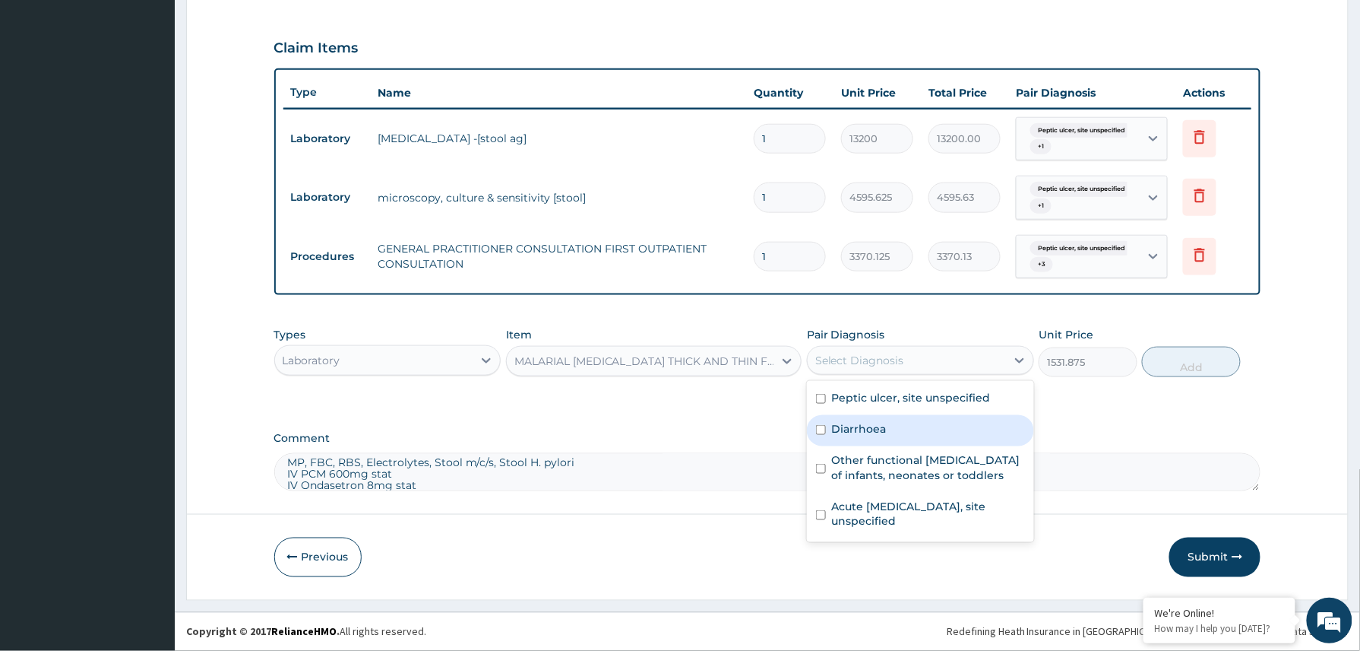
drag, startPoint x: 880, startPoint y: 435, endPoint x: 880, endPoint y: 460, distance: 25.1
click at [880, 438] on div "Diarrhoea" at bounding box center [920, 430] width 227 height 31
checkbox input "true"
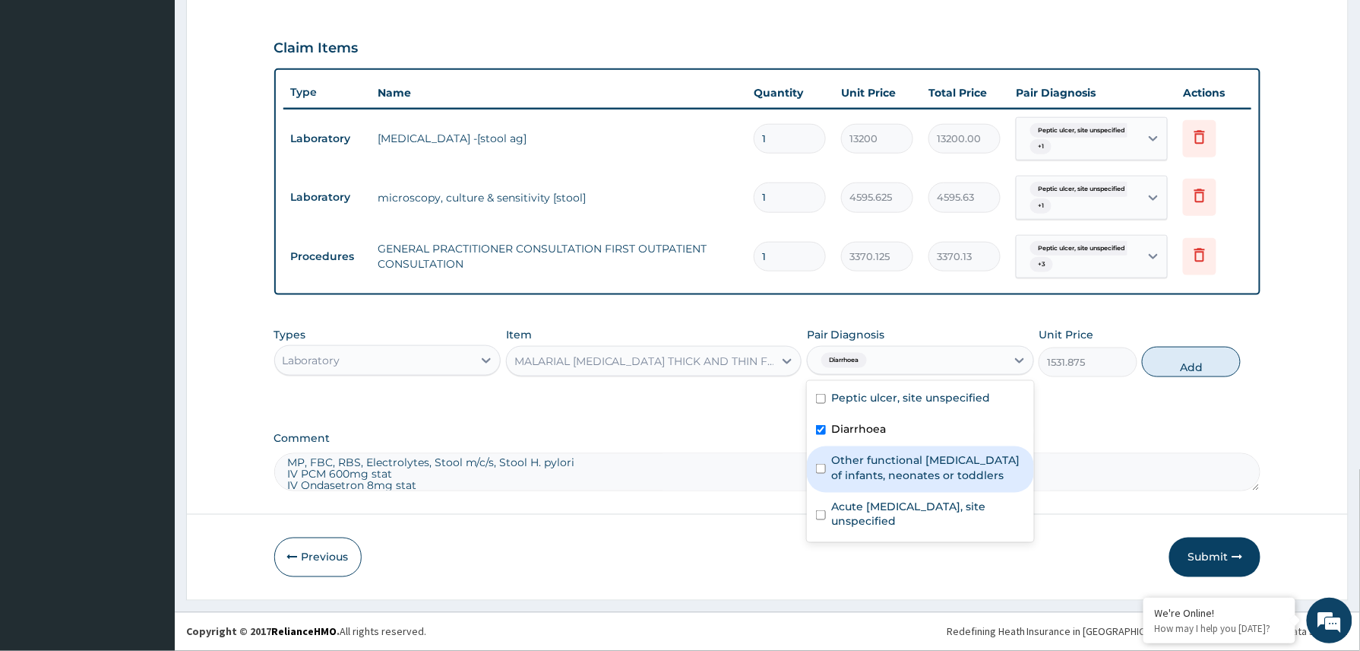
drag, startPoint x: 880, startPoint y: 471, endPoint x: 882, endPoint y: 491, distance: 19.9
click at [880, 477] on label "Other functional digestive disorders of infants, neonates or toddlers" at bounding box center [928, 467] width 193 height 30
checkbox input "true"
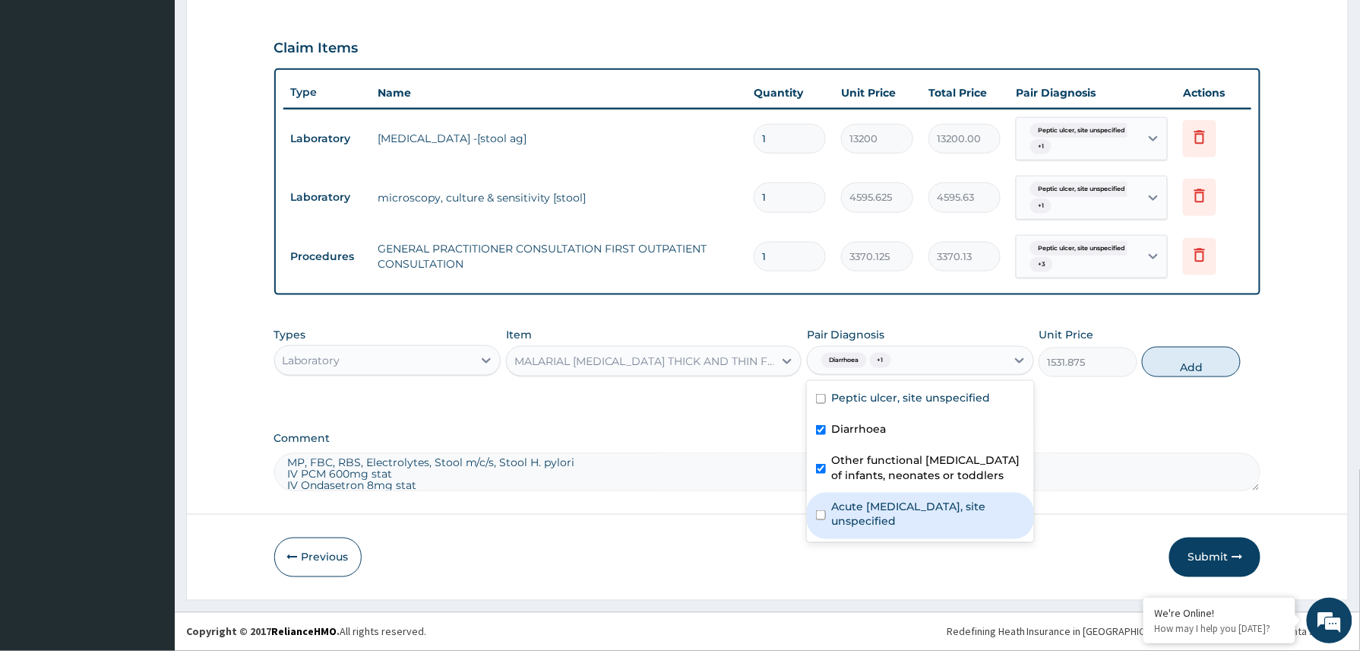
drag, startPoint x: 882, startPoint y: 517, endPoint x: 913, endPoint y: 454, distance: 69.7
click at [882, 514] on label "Acute peptic ulcer, site unspecified" at bounding box center [928, 514] width 193 height 30
checkbox input "true"
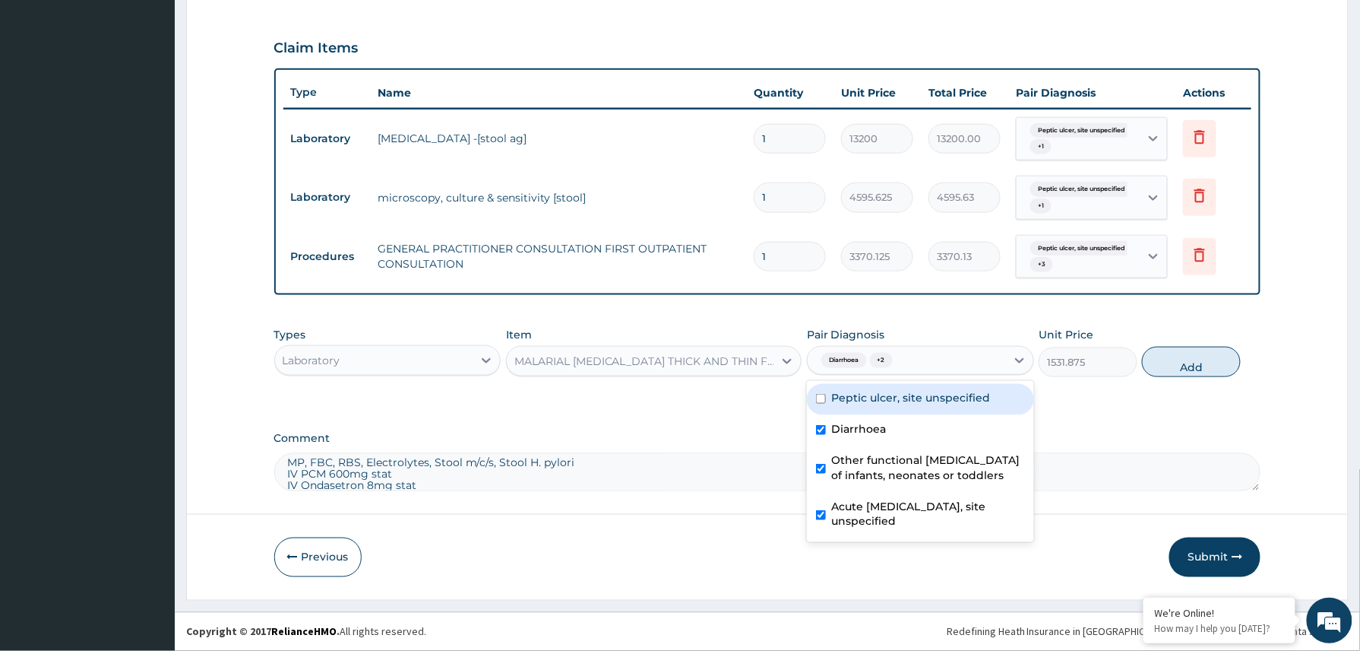
drag, startPoint x: 919, startPoint y: 392, endPoint x: 1041, endPoint y: 391, distance: 122.4
click at [932, 392] on label "Peptic ulcer, site unspecified" at bounding box center [911, 397] width 159 height 15
checkbox input "true"
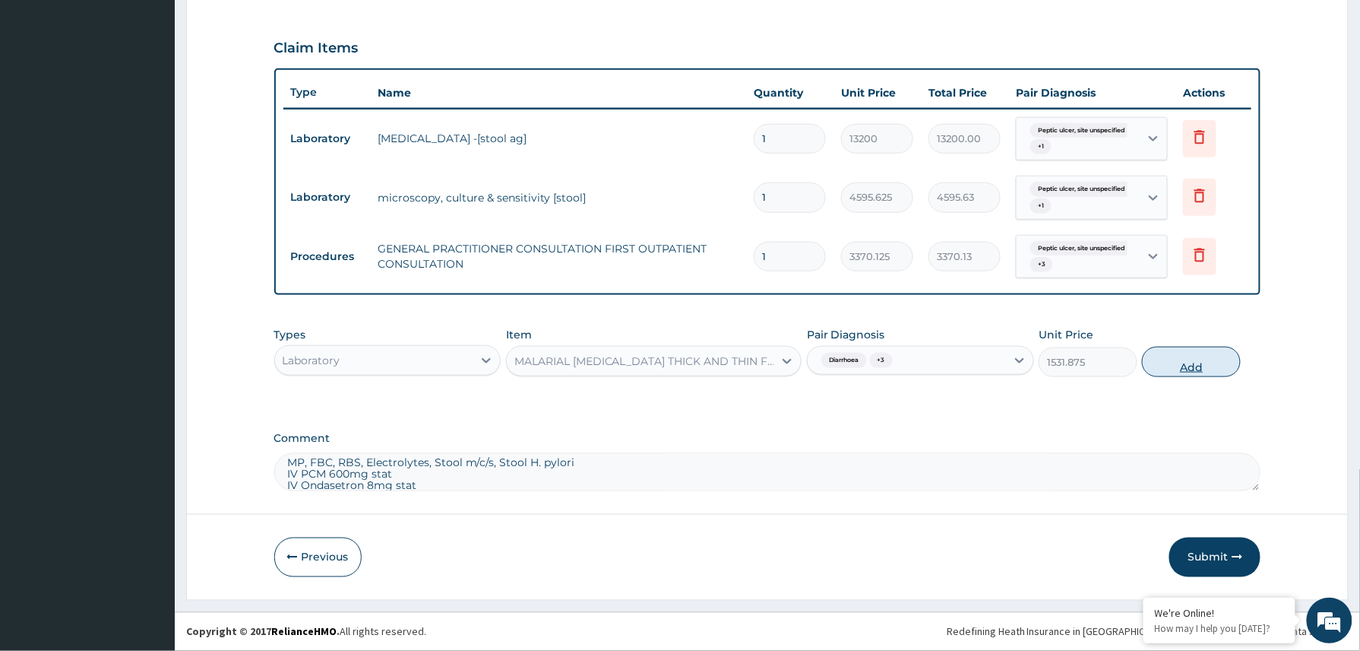
click at [1176, 360] on button "Add" at bounding box center [1191, 362] width 99 height 30
type input "0"
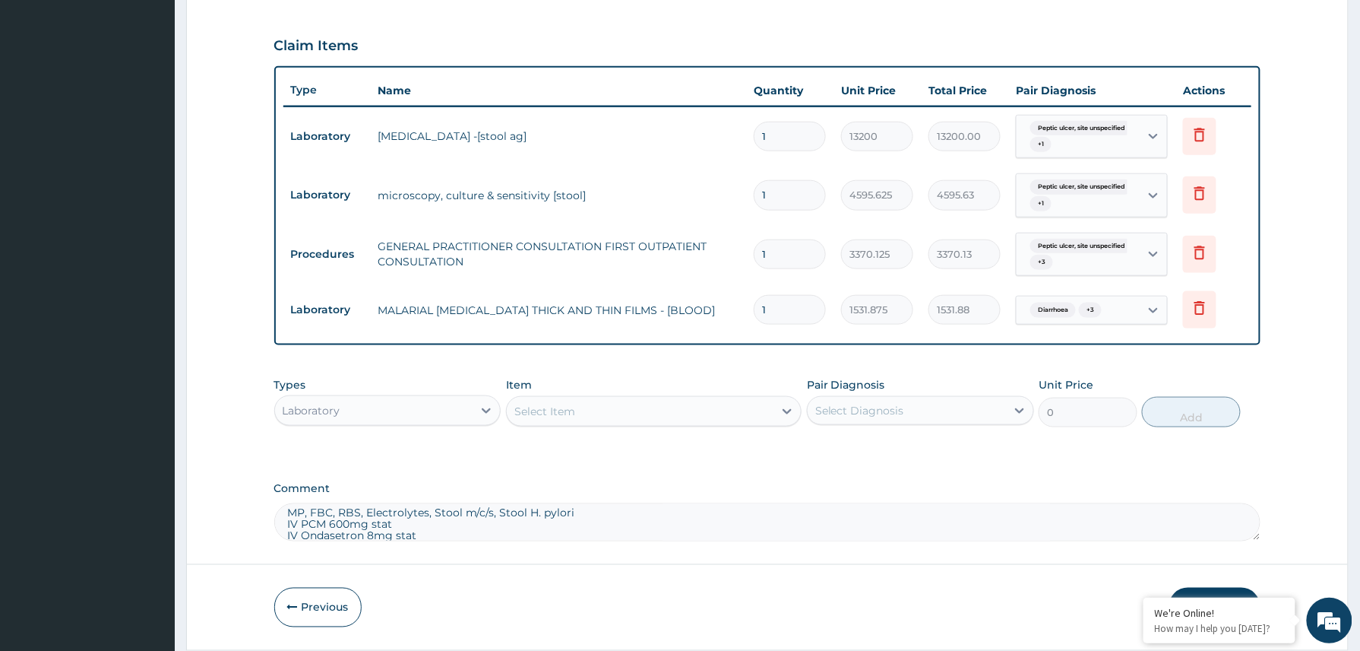
click at [635, 410] on div "Select Item" at bounding box center [640, 411] width 267 height 24
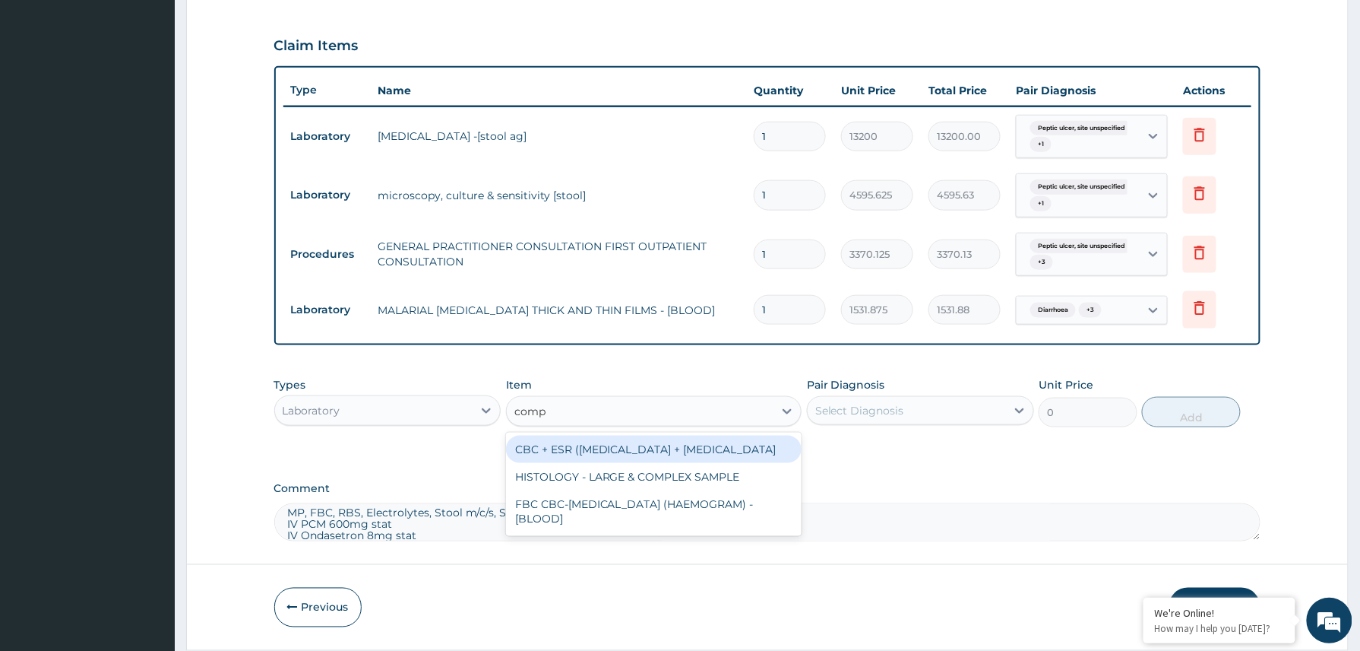
type input "compl"
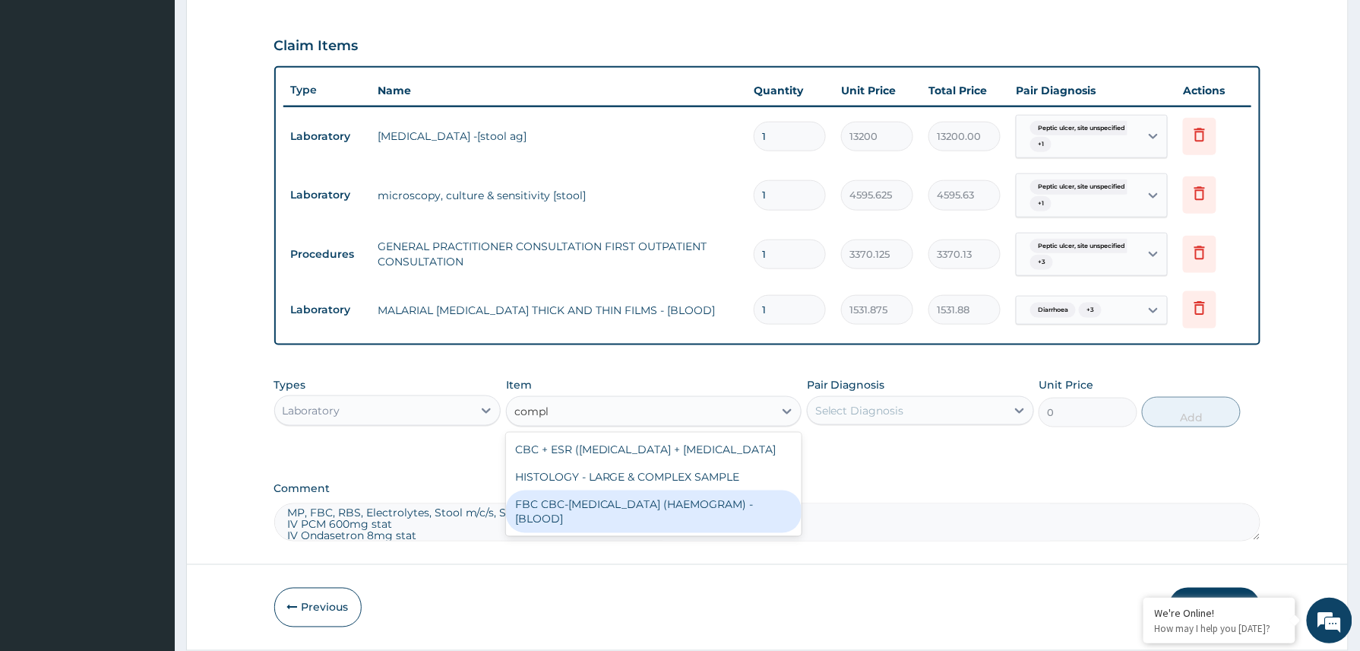
drag, startPoint x: 673, startPoint y: 524, endPoint x: 780, endPoint y: 465, distance: 122.5
click at [673, 524] on div "FBC CBC-COMPLETE BLOOD COUNT (HAEMOGRAM) - [BLOOD]" at bounding box center [654, 511] width 296 height 43
type input "4085"
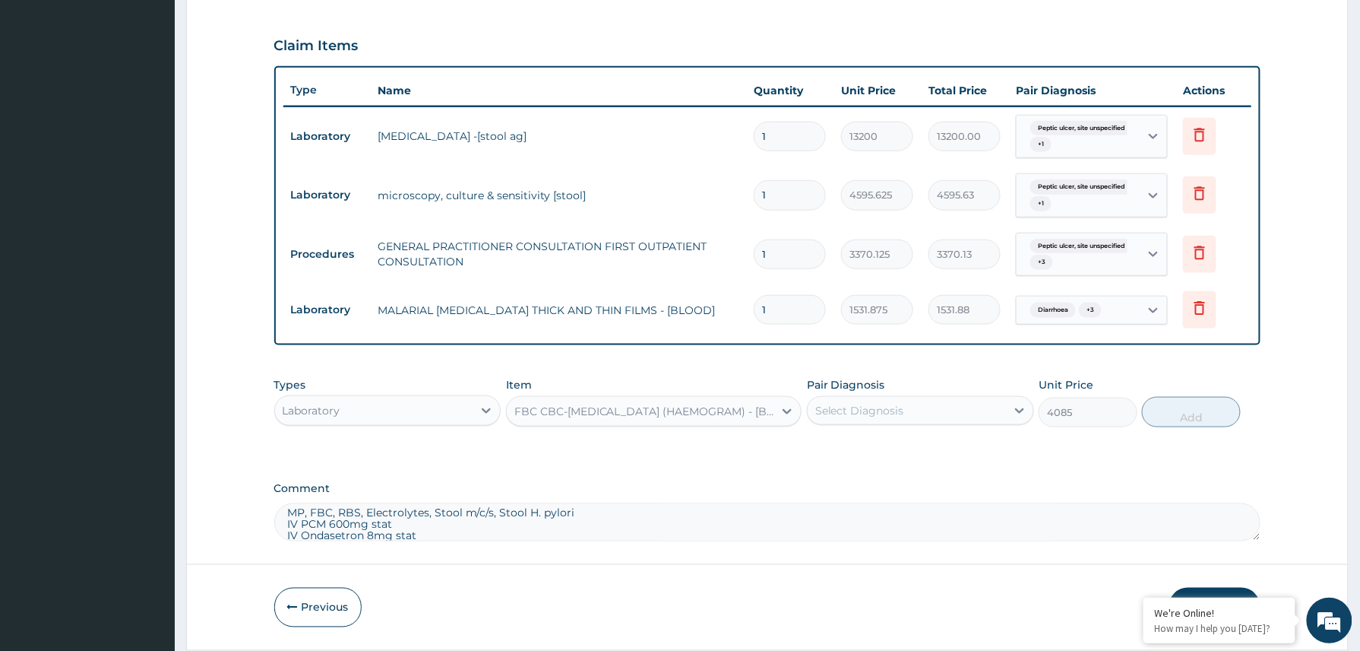
click at [891, 412] on div "Select Diagnosis" at bounding box center [859, 410] width 89 height 15
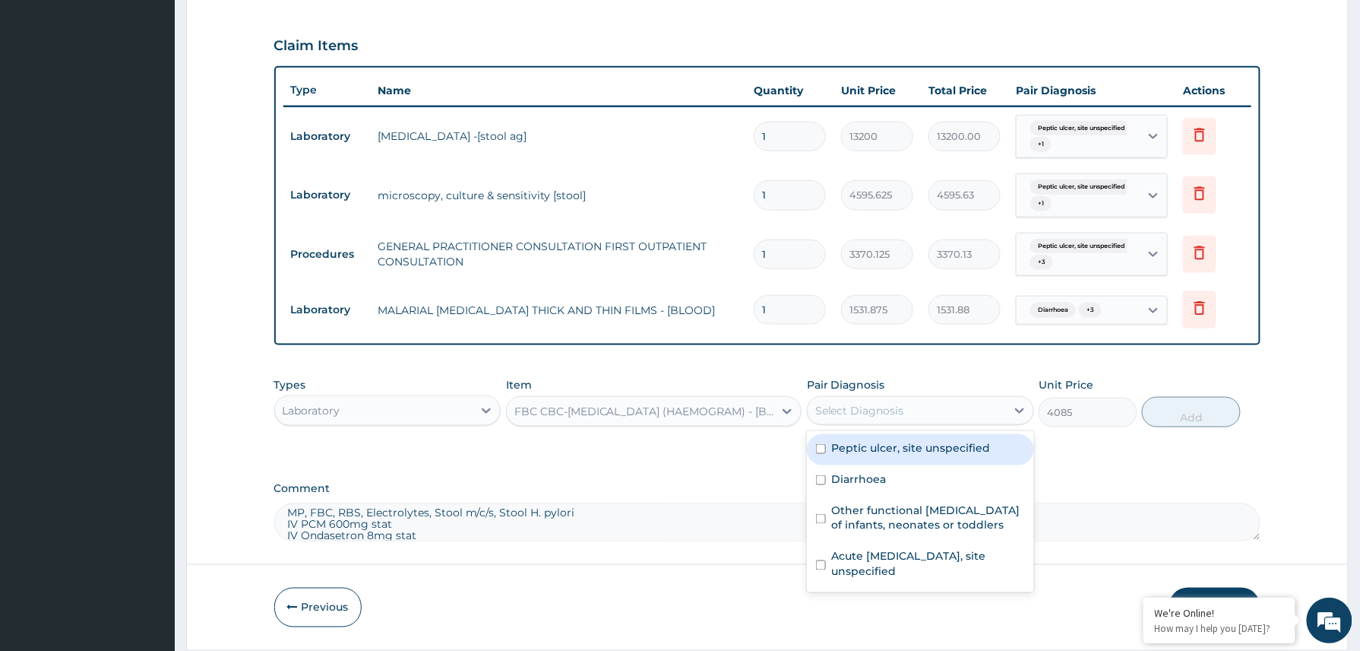
drag, startPoint x: 885, startPoint y: 456, endPoint x: 870, endPoint y: 487, distance: 34.7
click at [885, 462] on div "Peptic ulcer, site unspecified" at bounding box center [920, 449] width 227 height 31
checkbox input "true"
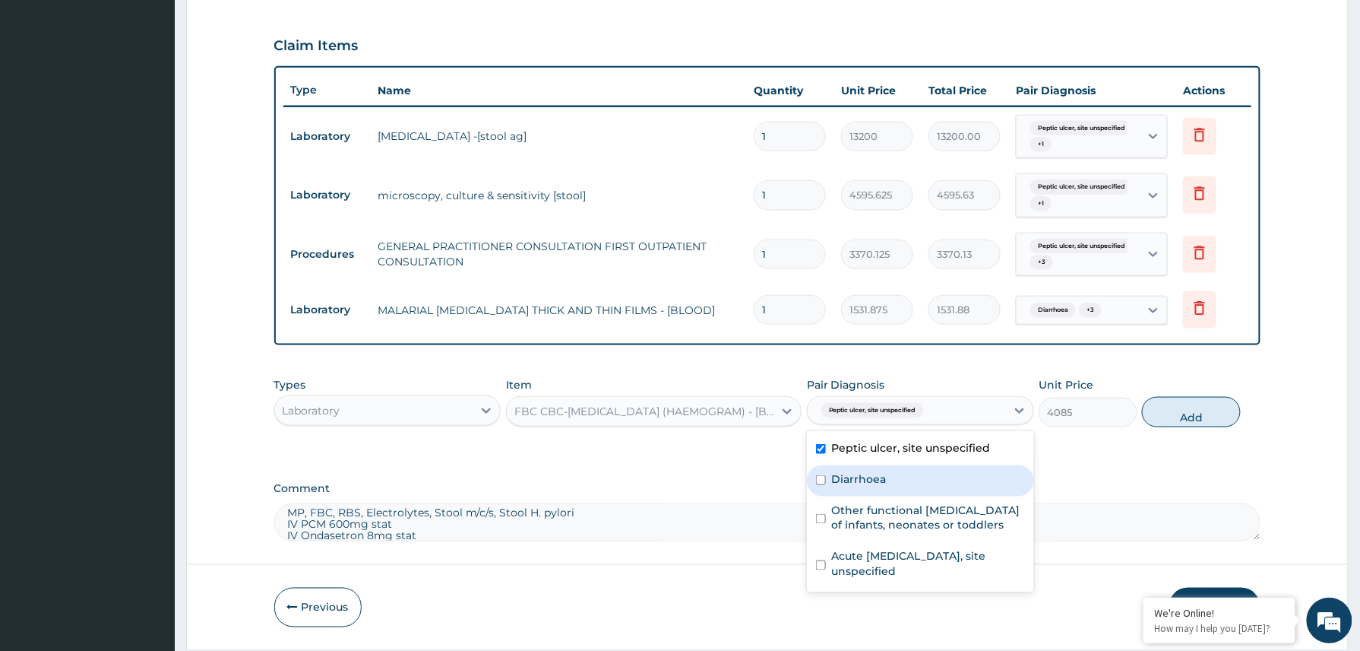
drag, startPoint x: 870, startPoint y: 487, endPoint x: 872, endPoint y: 517, distance: 29.7
click at [870, 489] on div "Diarrhoea" at bounding box center [920, 480] width 227 height 31
checkbox input "true"
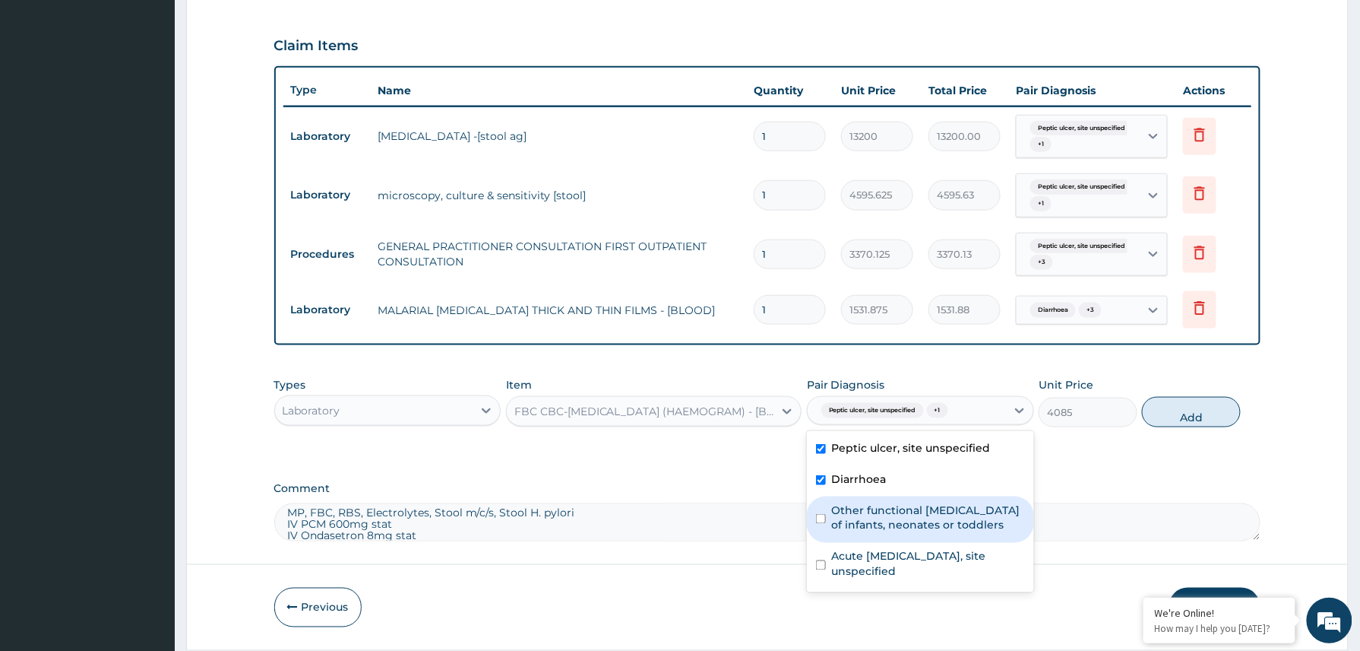
drag, startPoint x: 872, startPoint y: 517, endPoint x: 878, endPoint y: 572, distance: 55.8
click at [872, 521] on label "Other functional digestive disorders of infants, neonates or toddlers" at bounding box center [928, 517] width 193 height 30
checkbox input "true"
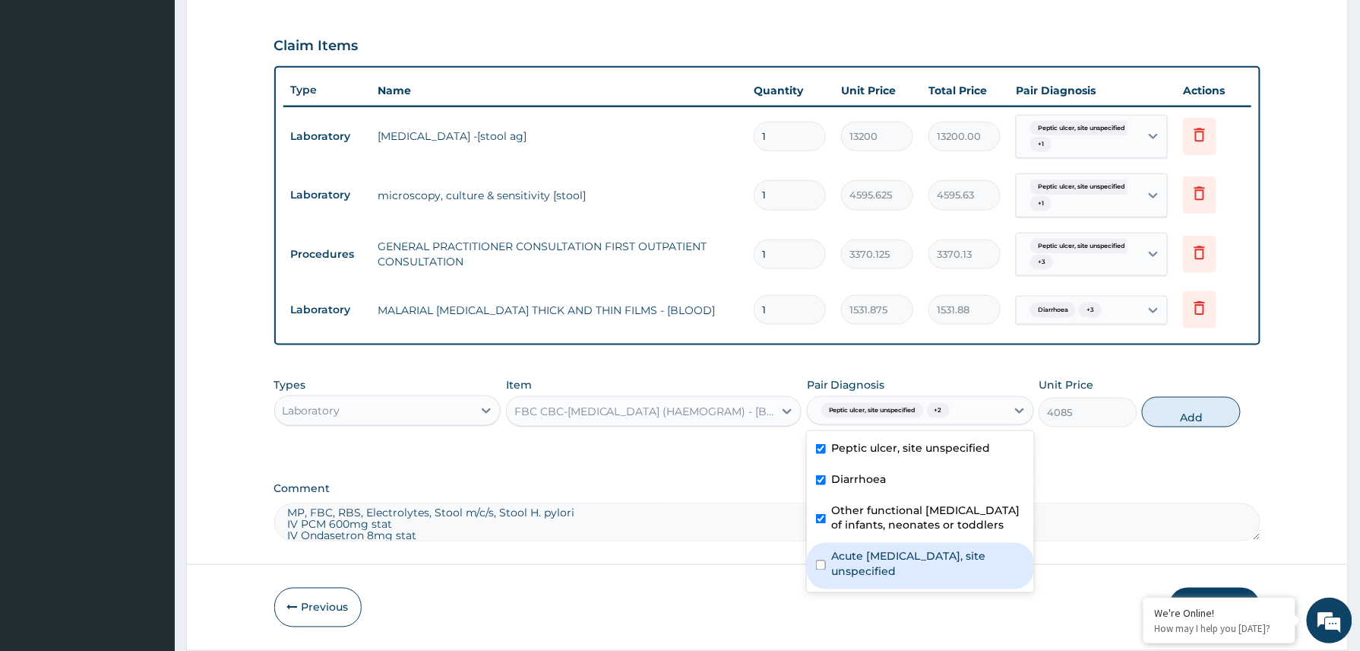
click at [882, 573] on label "Acute peptic ulcer, site unspecified" at bounding box center [928, 564] width 193 height 30
checkbox input "true"
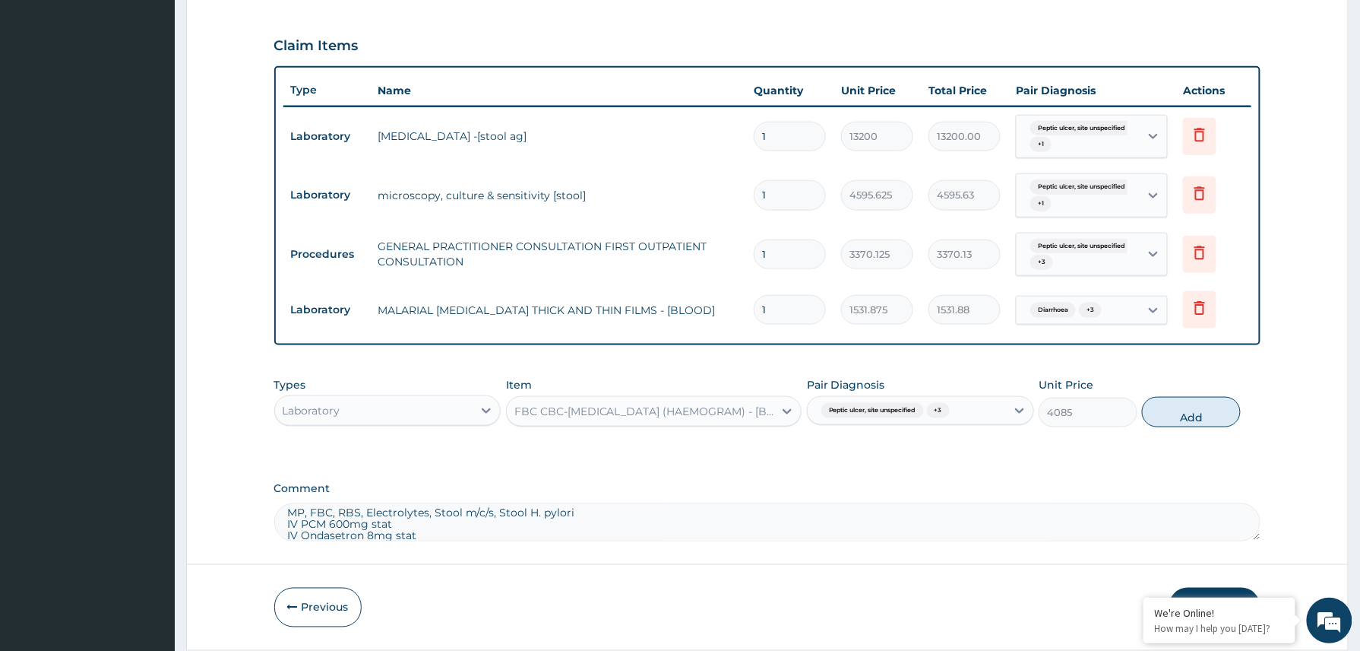
drag, startPoint x: 1192, startPoint y: 407, endPoint x: 1287, endPoint y: 403, distance: 95.1
click at [1193, 406] on button "Add" at bounding box center [1191, 412] width 99 height 30
type input "0"
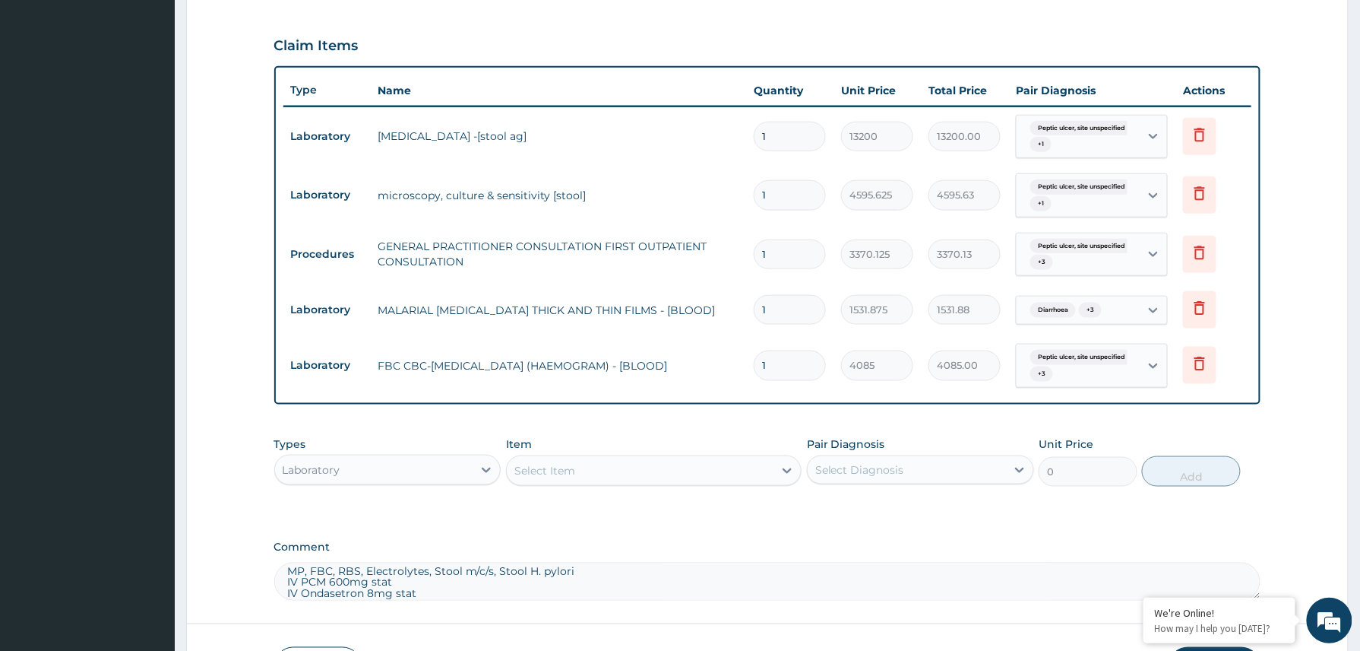
scroll to position [612, 0]
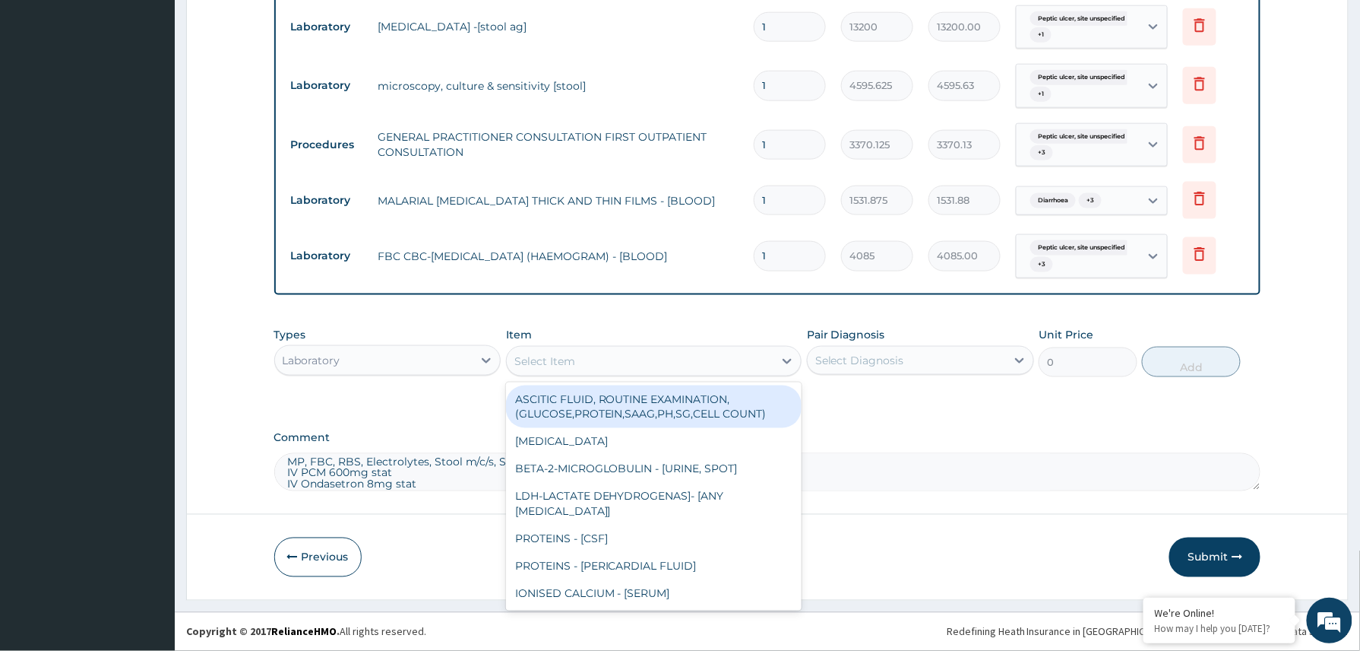
click at [635, 350] on div "Select Item" at bounding box center [640, 361] width 267 height 24
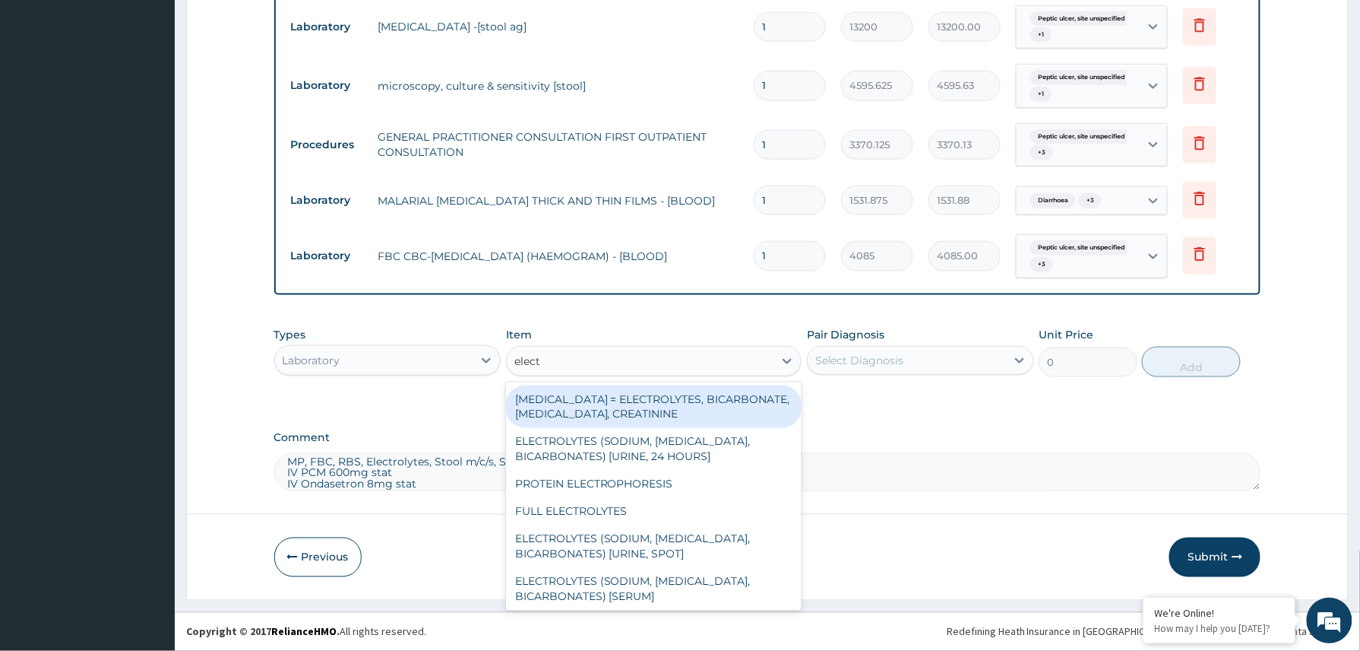
type input "electr"
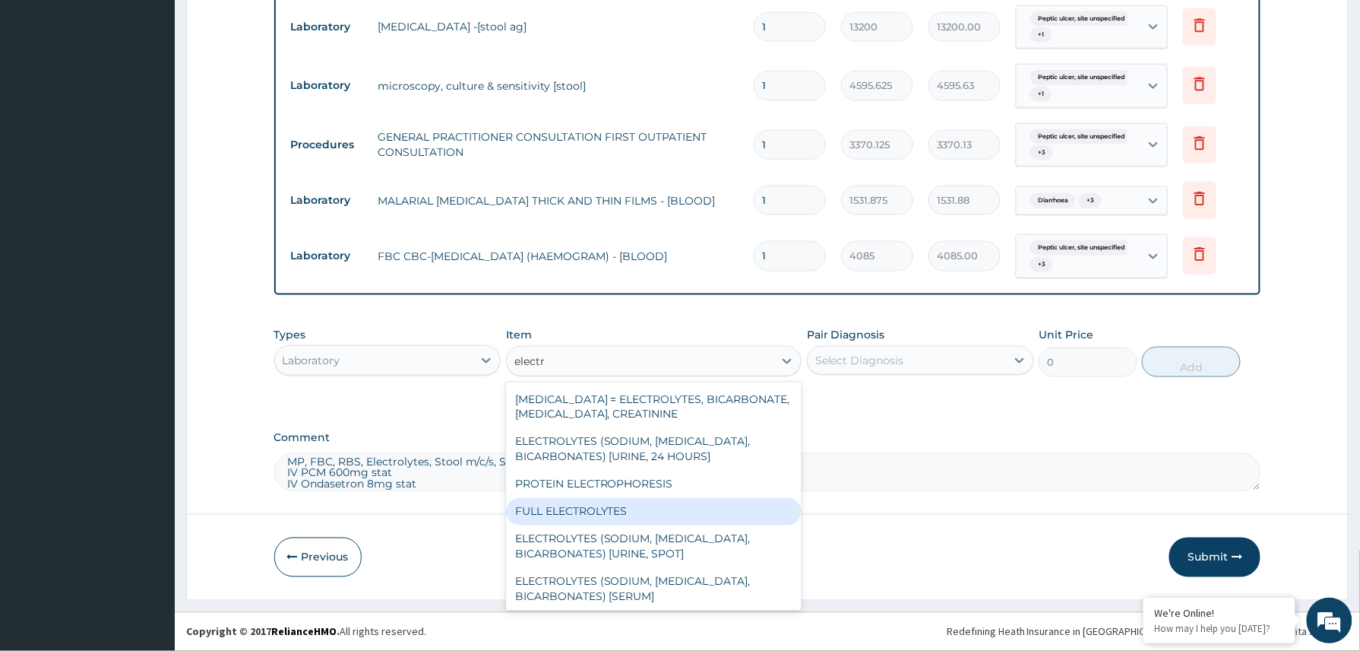
click at [616, 511] on div "FULL ELECTROLYTES" at bounding box center [654, 511] width 296 height 27
type input "4800"
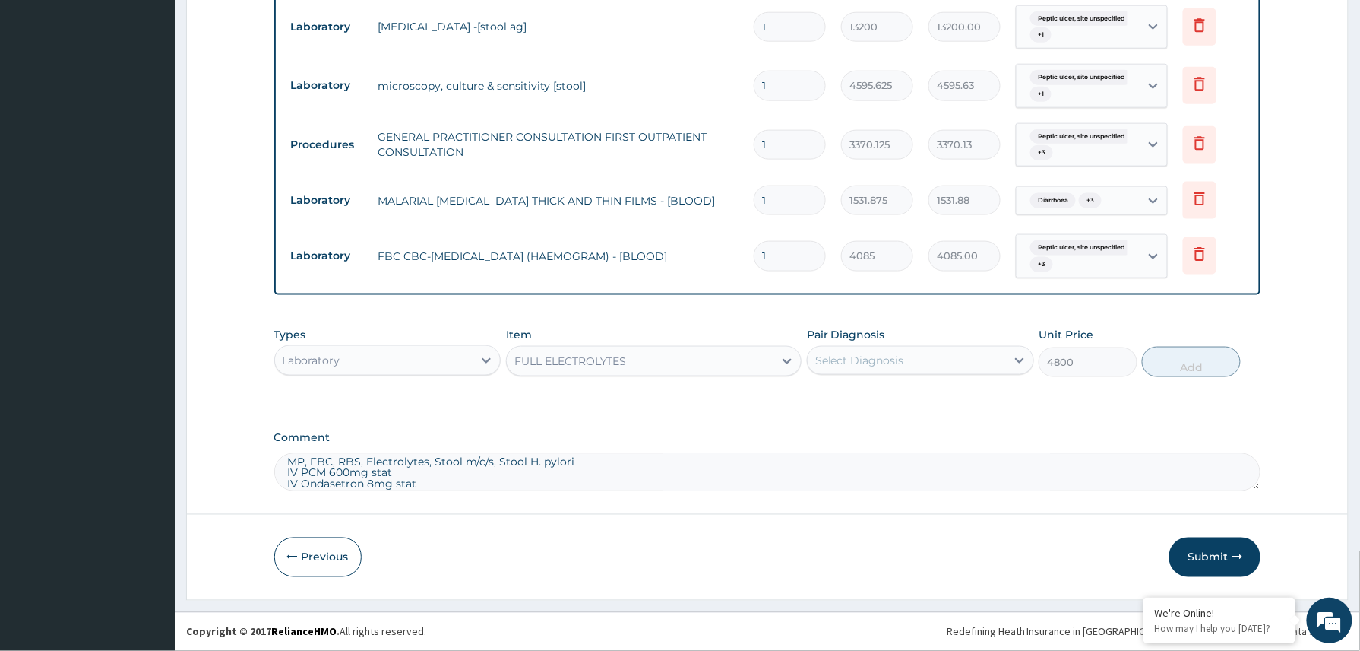
click at [876, 357] on div "Select Diagnosis" at bounding box center [859, 360] width 89 height 15
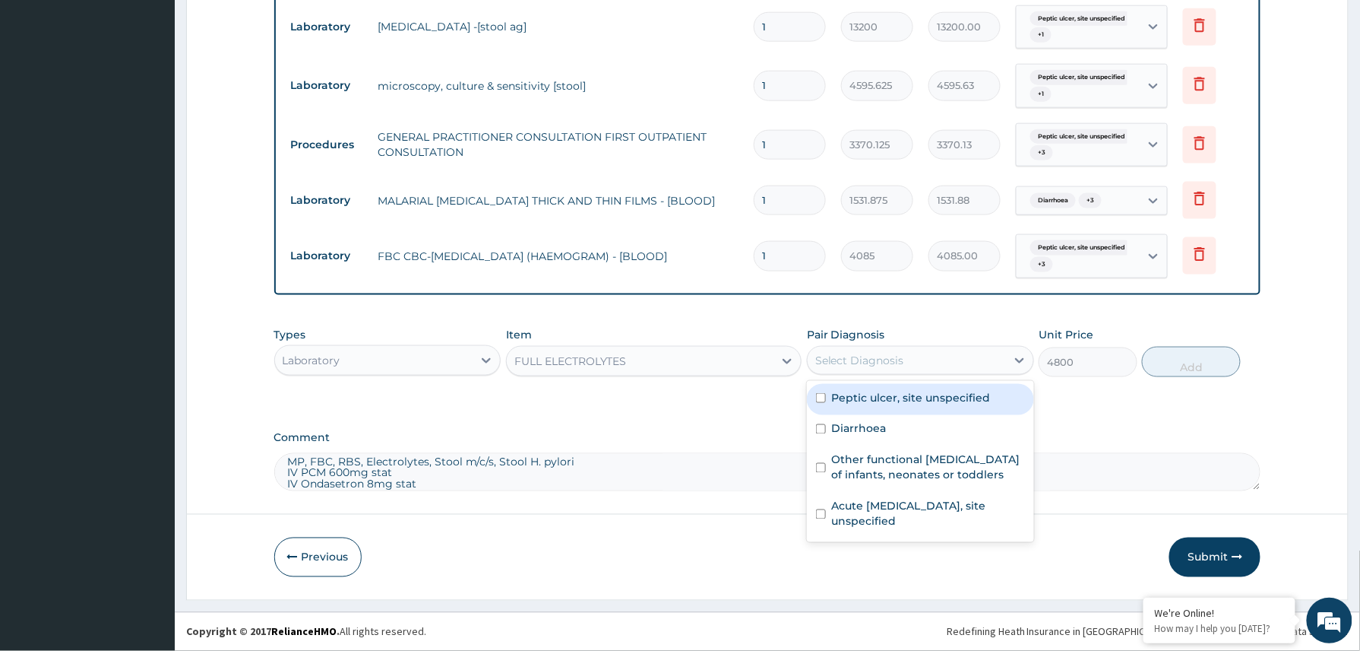
drag, startPoint x: 878, startPoint y: 395, endPoint x: 878, endPoint y: 404, distance: 9.1
click at [878, 402] on label "Peptic ulcer, site unspecified" at bounding box center [911, 397] width 159 height 15
checkbox input "true"
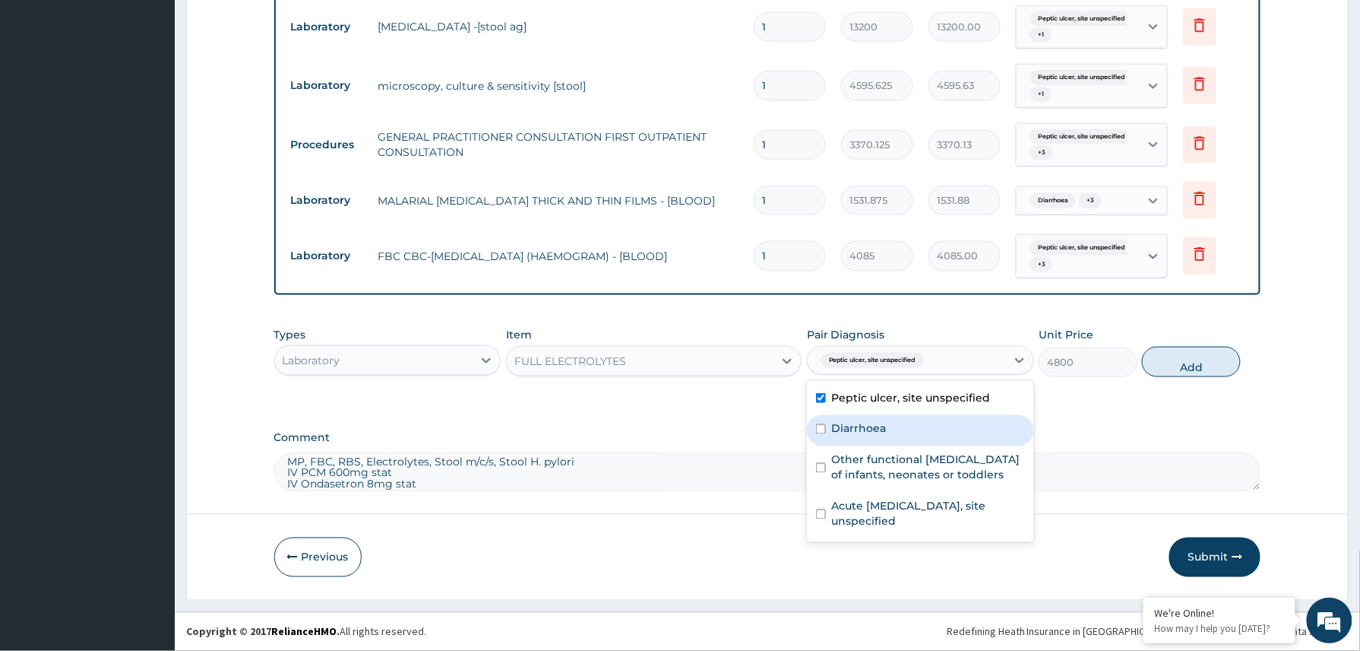
drag, startPoint x: 870, startPoint y: 426, endPoint x: 870, endPoint y: 457, distance: 31.9
click at [870, 429] on label "Diarrhoea" at bounding box center [859, 428] width 55 height 15
checkbox input "true"
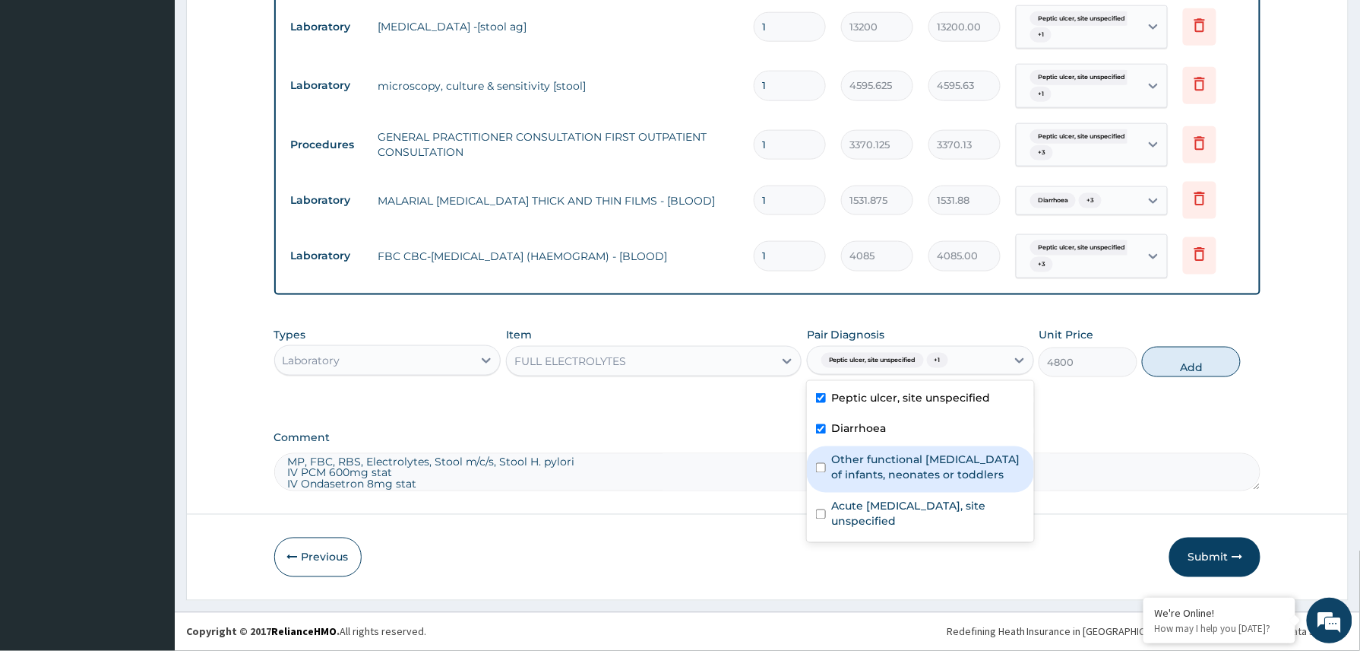
drag, startPoint x: 870, startPoint y: 457, endPoint x: 871, endPoint y: 496, distance: 38.8
click at [870, 471] on label "Other functional digestive disorders of infants, neonates or toddlers" at bounding box center [928, 467] width 193 height 30
checkbox input "true"
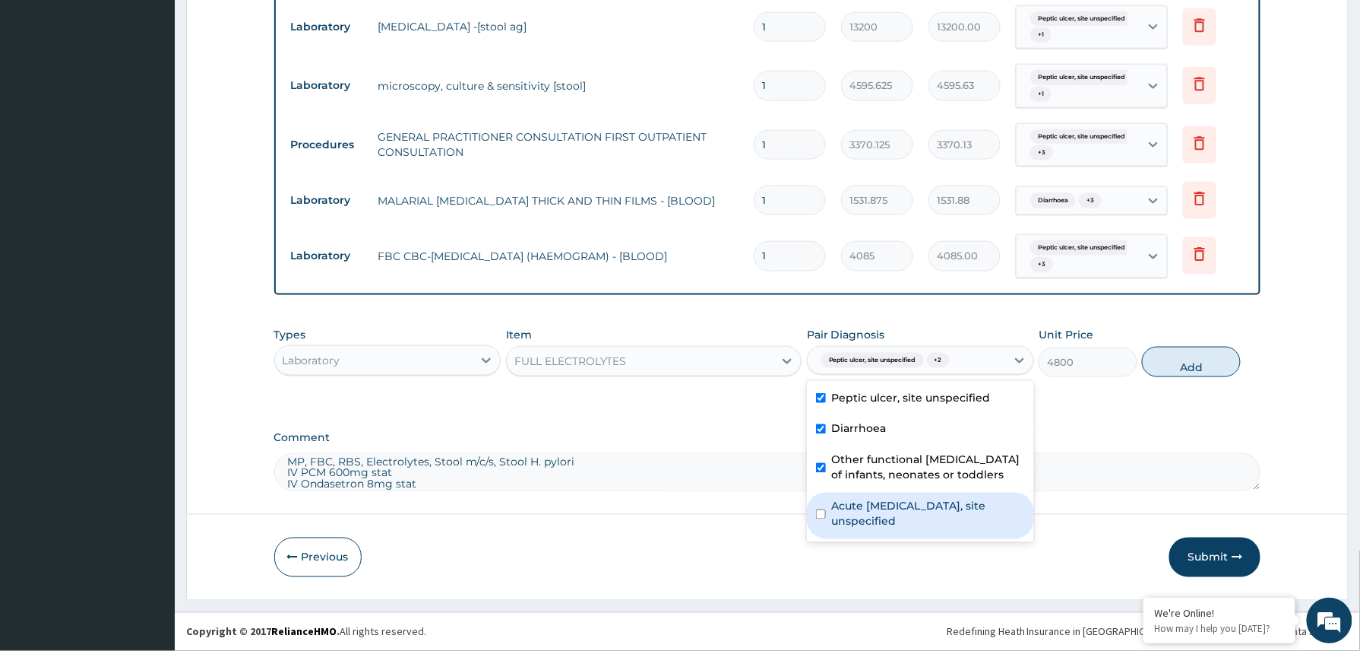
drag, startPoint x: 873, startPoint y: 509, endPoint x: 1037, endPoint y: 442, distance: 176.8
click at [877, 511] on div "Acute peptic ulcer, site unspecified" at bounding box center [920, 515] width 227 height 46
checkbox input "true"
click at [1198, 341] on div "Types Laboratory Item FULL ELECTROLYTES Pair Diagnosis option Acute peptic ulce…" at bounding box center [767, 351] width 987 height 65
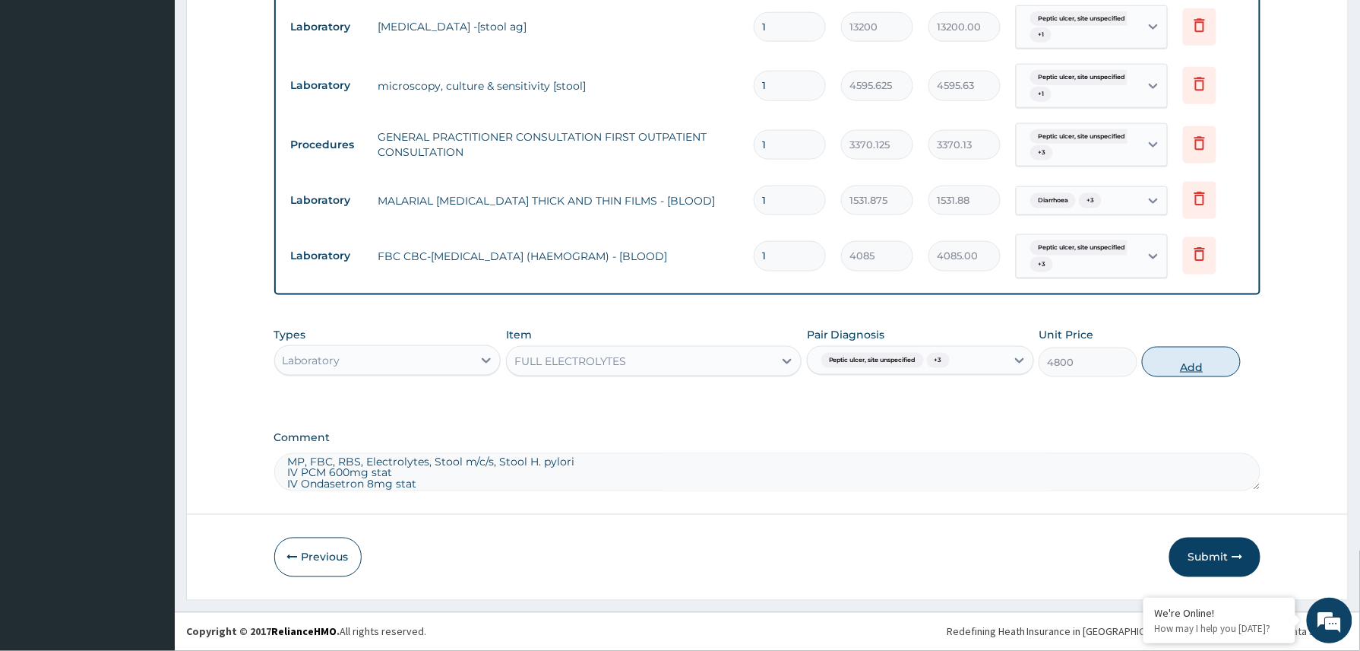
click at [1190, 362] on button "Add" at bounding box center [1191, 362] width 99 height 30
type input "0"
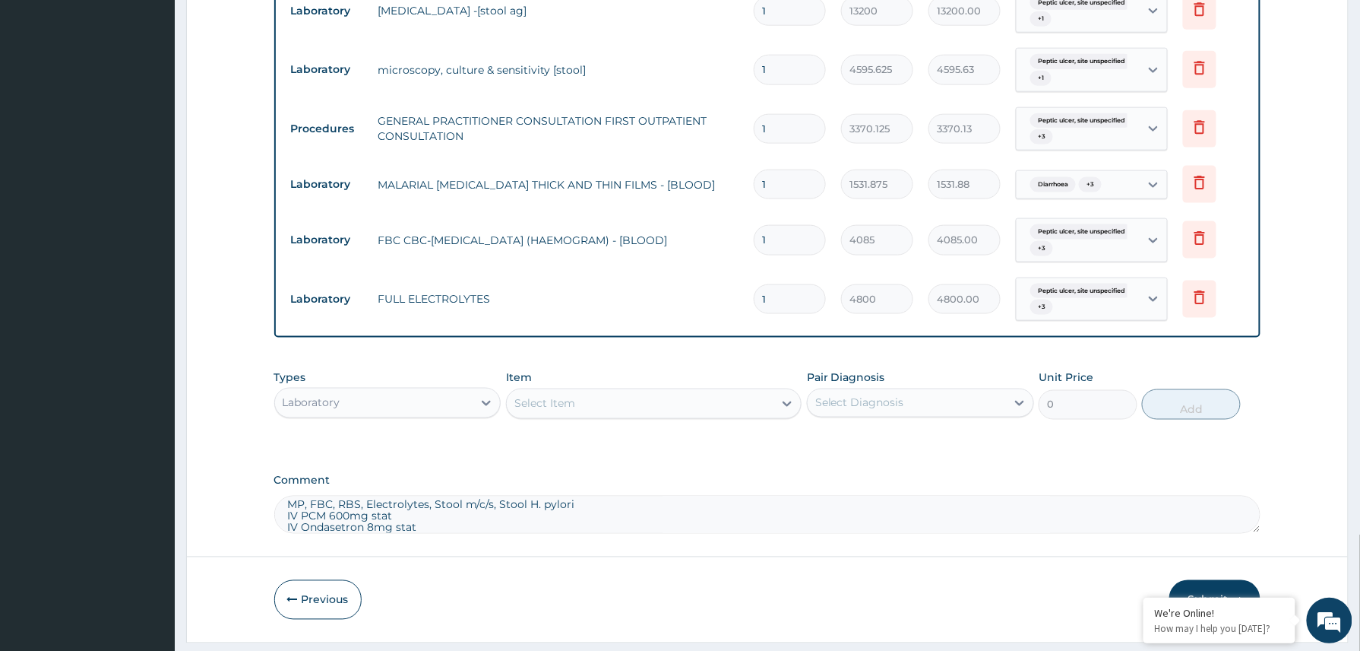
scroll to position [670, 0]
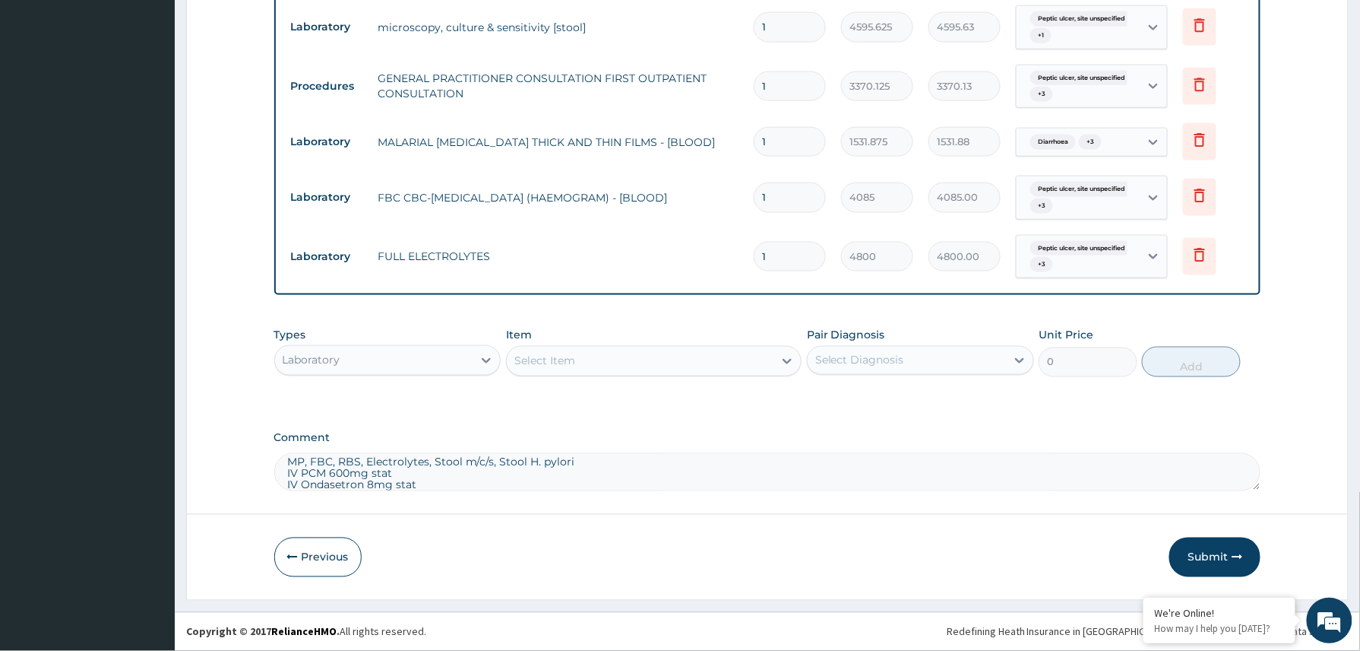
click at [571, 459] on textarea "MP, FBC, RBS, Electrolytes, Stool m/c/s, Stool H. pylori IV PCM 600mg stat IV O…" at bounding box center [767, 472] width 987 height 38
type textarea "IV PCM 600mg stat IV Ondasetron 8mg stat IVF Ringers lactate 500mls stat Plan: …"
click at [454, 356] on div "Laboratory" at bounding box center [374, 360] width 198 height 24
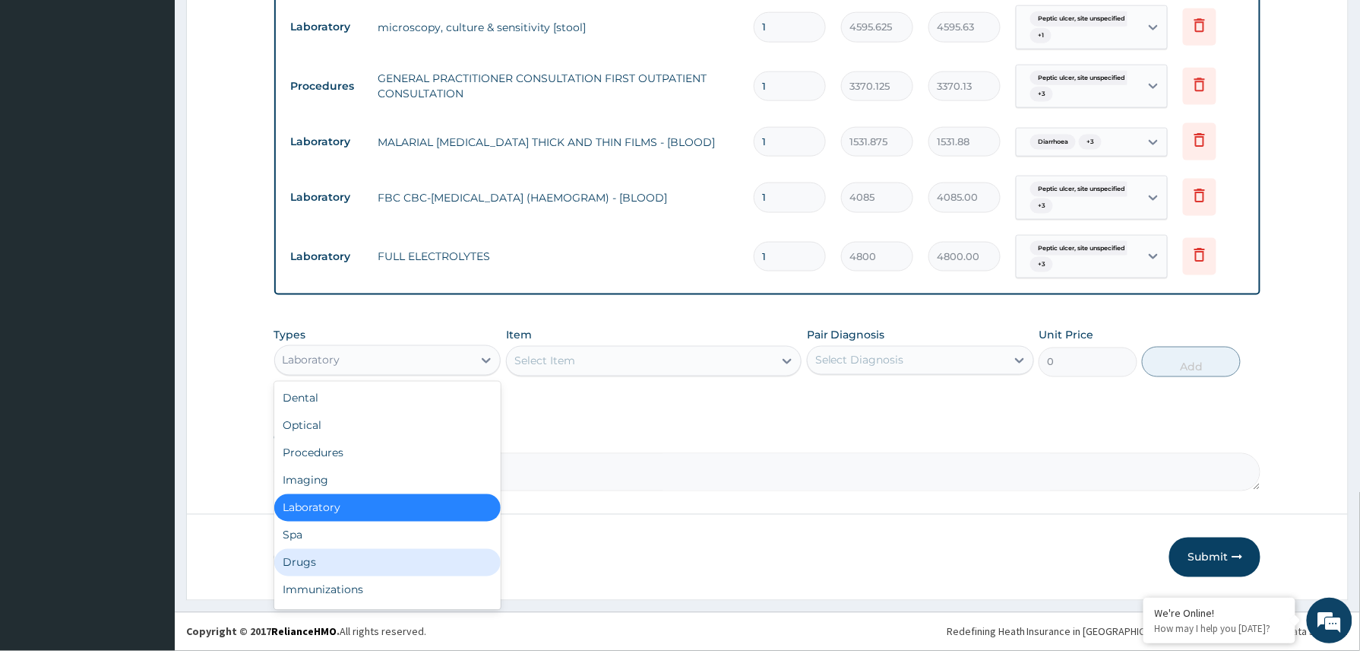
click at [354, 562] on div "Drugs" at bounding box center [387, 562] width 227 height 27
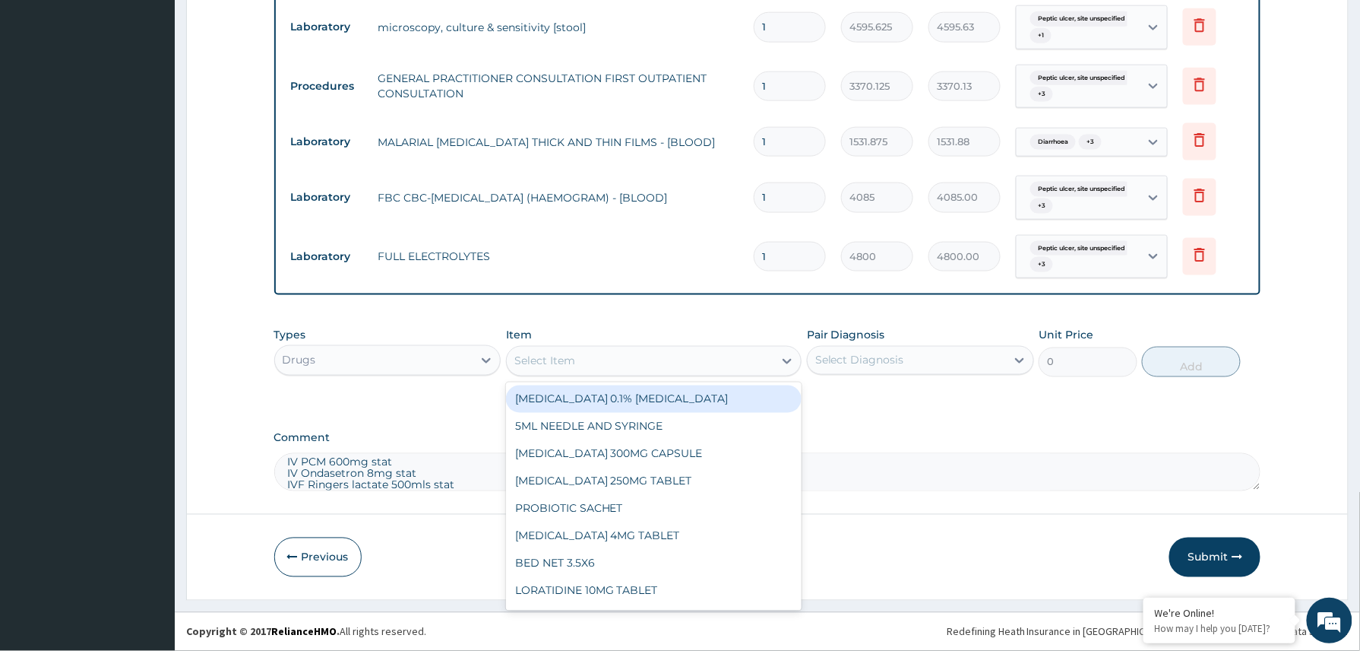
click at [550, 357] on div "Select Item" at bounding box center [544, 360] width 61 height 15
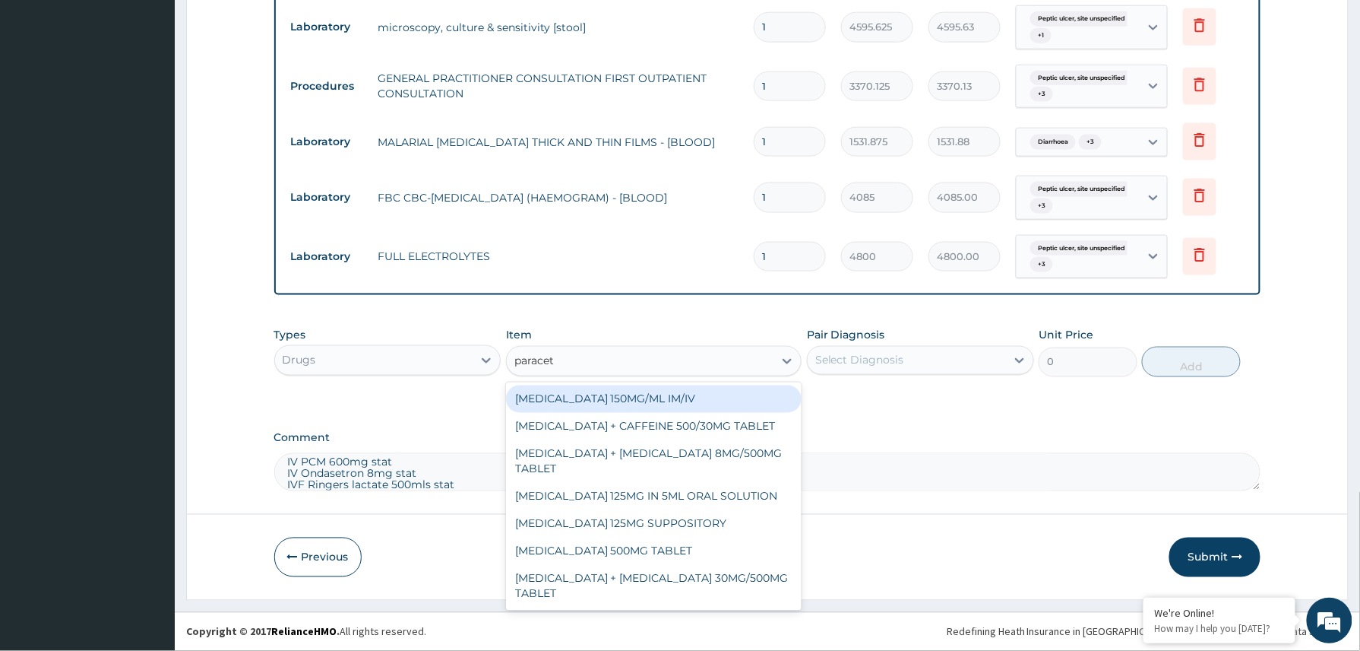
type input "paraceta"
click at [702, 397] on div "PARACETAMOL 150MG/ML IM/IV" at bounding box center [654, 398] width 296 height 27
type input "300"
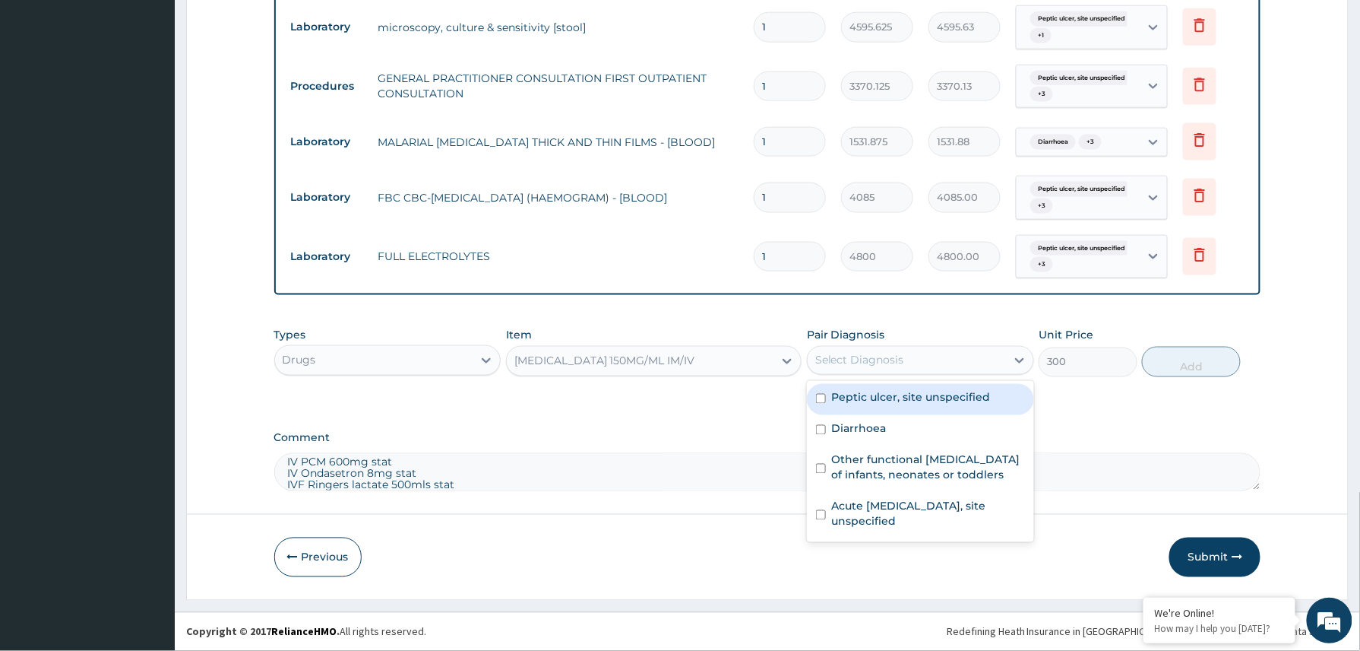
drag, startPoint x: 907, startPoint y: 363, endPoint x: 860, endPoint y: 427, distance: 78.9
click at [907, 366] on div "Select Diagnosis" at bounding box center [907, 360] width 198 height 24
click at [872, 399] on label "Peptic ulcer, site unspecified" at bounding box center [911, 397] width 159 height 15
checkbox input "true"
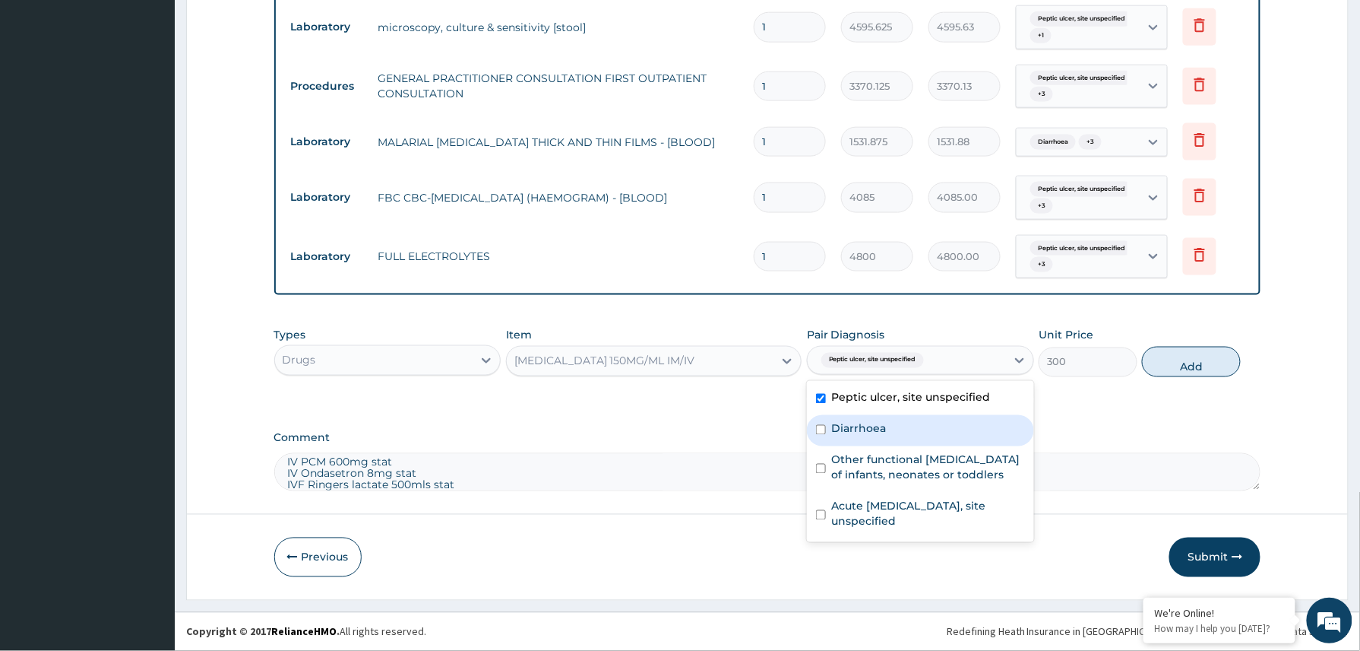
click at [863, 426] on label "Diarrhoea" at bounding box center [859, 428] width 55 height 15
checkbox input "true"
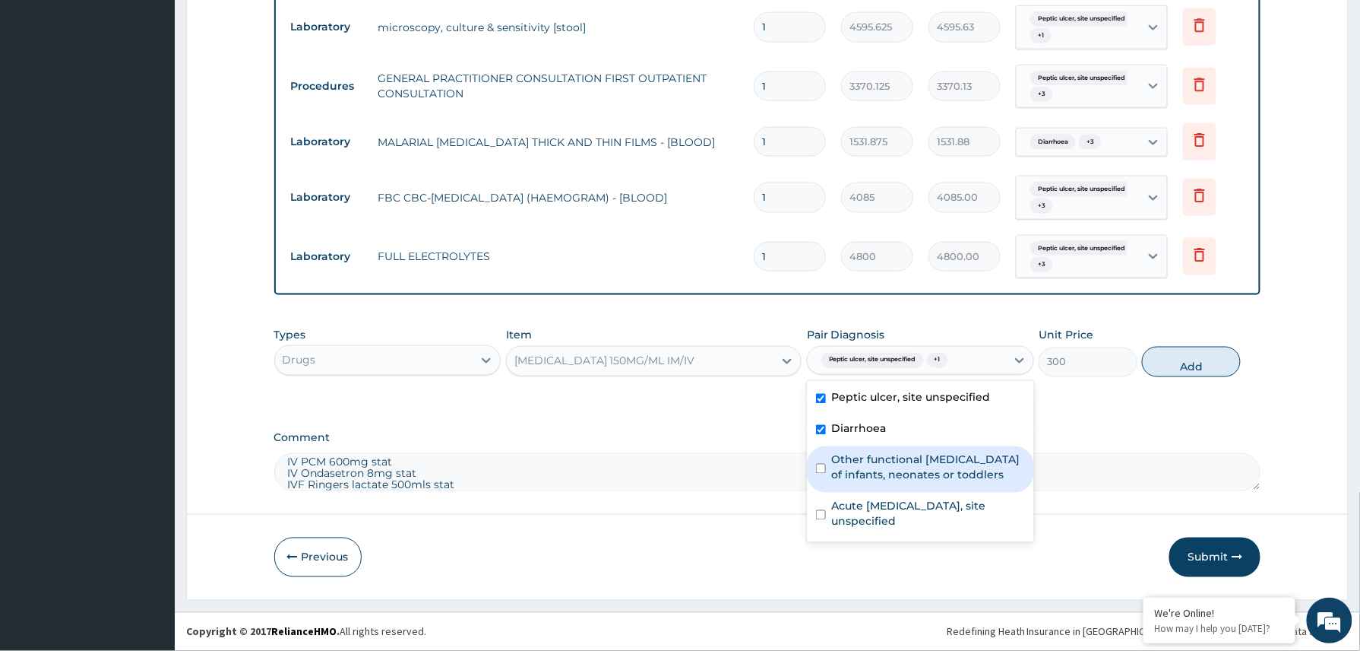
click at [868, 465] on label "Other functional digestive disorders of infants, neonates or toddlers" at bounding box center [928, 467] width 193 height 30
checkbox input "true"
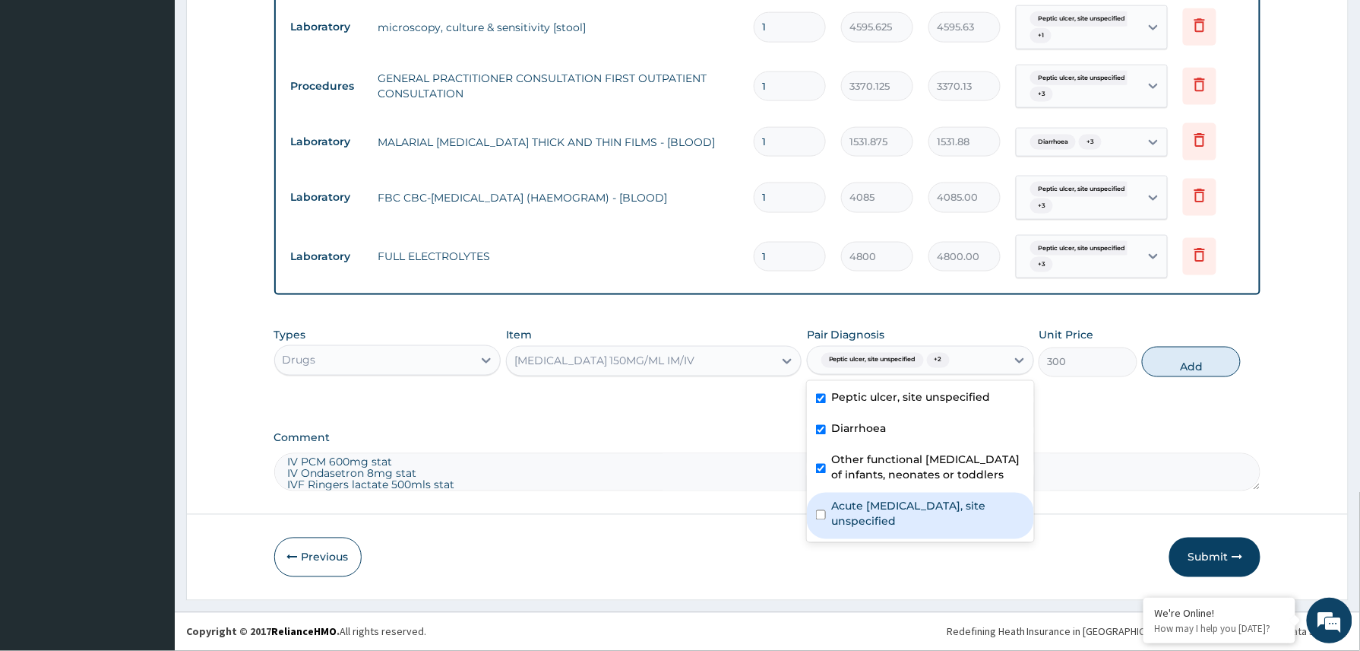
drag, startPoint x: 872, startPoint y: 518, endPoint x: 904, endPoint y: 515, distance: 32.0
click at [871, 518] on label "Acute peptic ulcer, site unspecified" at bounding box center [928, 514] width 193 height 30
checkbox input "true"
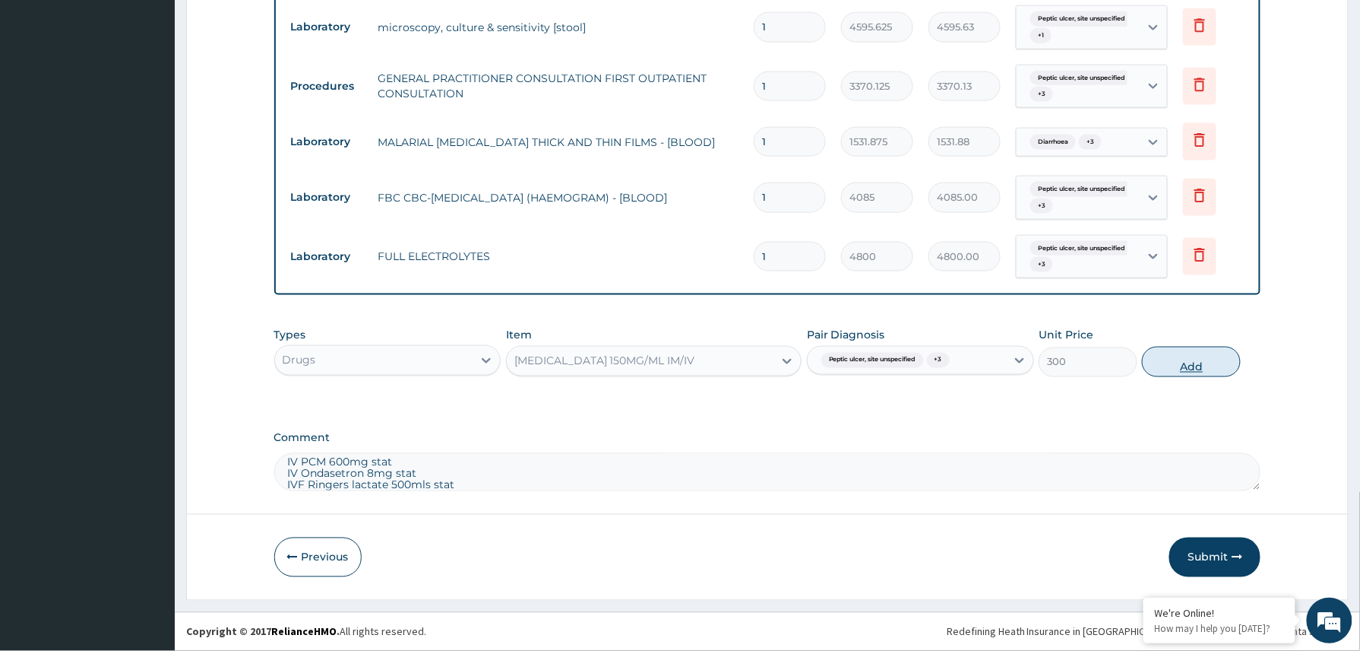
click at [1205, 366] on button "Add" at bounding box center [1191, 362] width 99 height 30
type input "0"
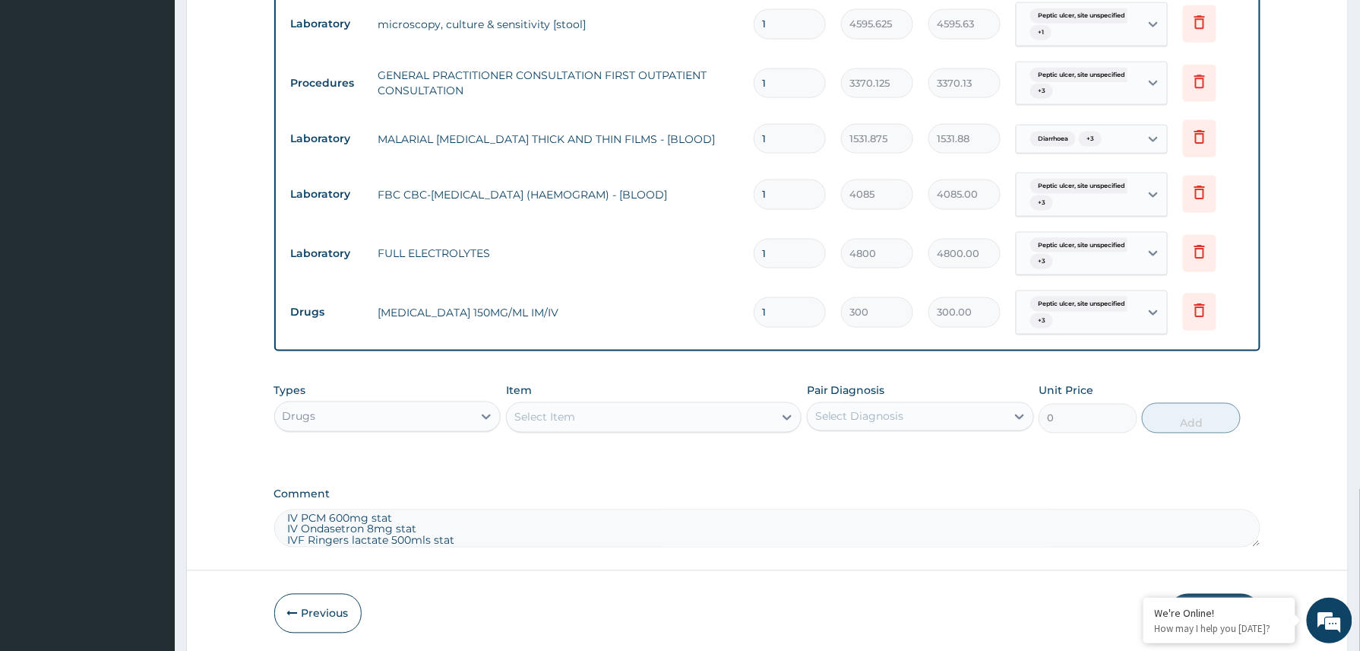
click at [561, 417] on div "Select Item" at bounding box center [544, 417] width 61 height 15
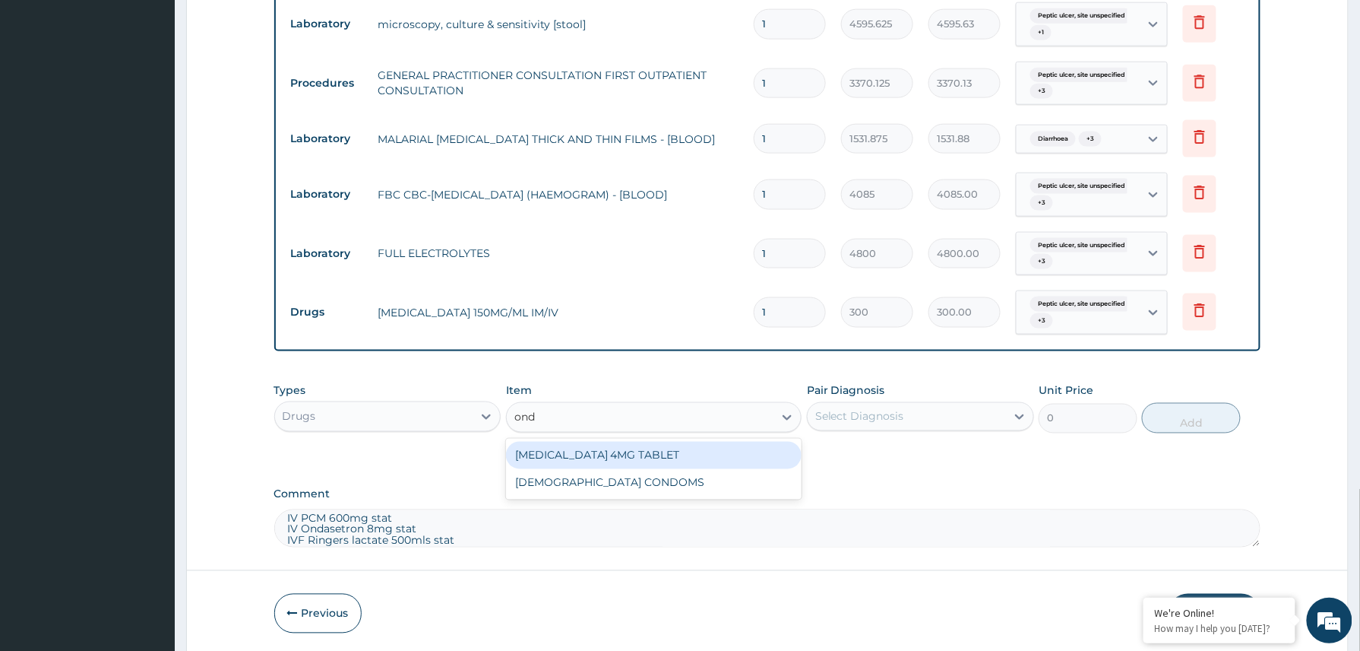
scroll to position [730, 0]
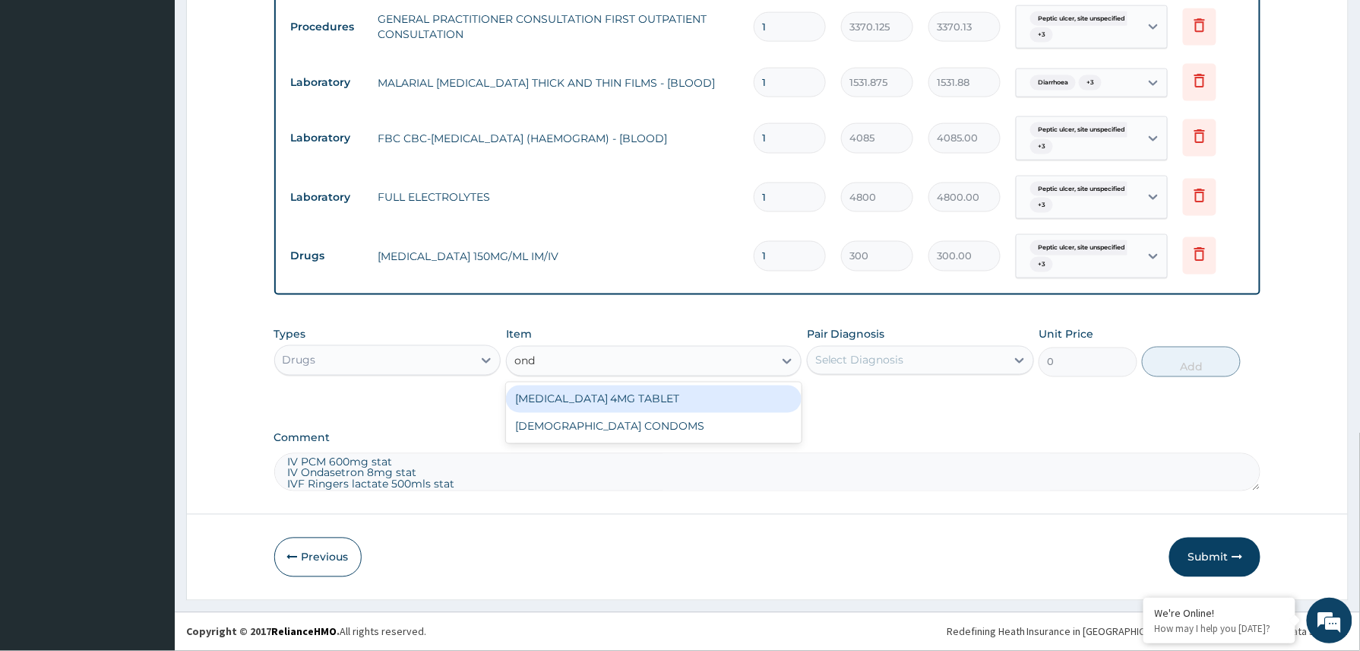
type input "ond"
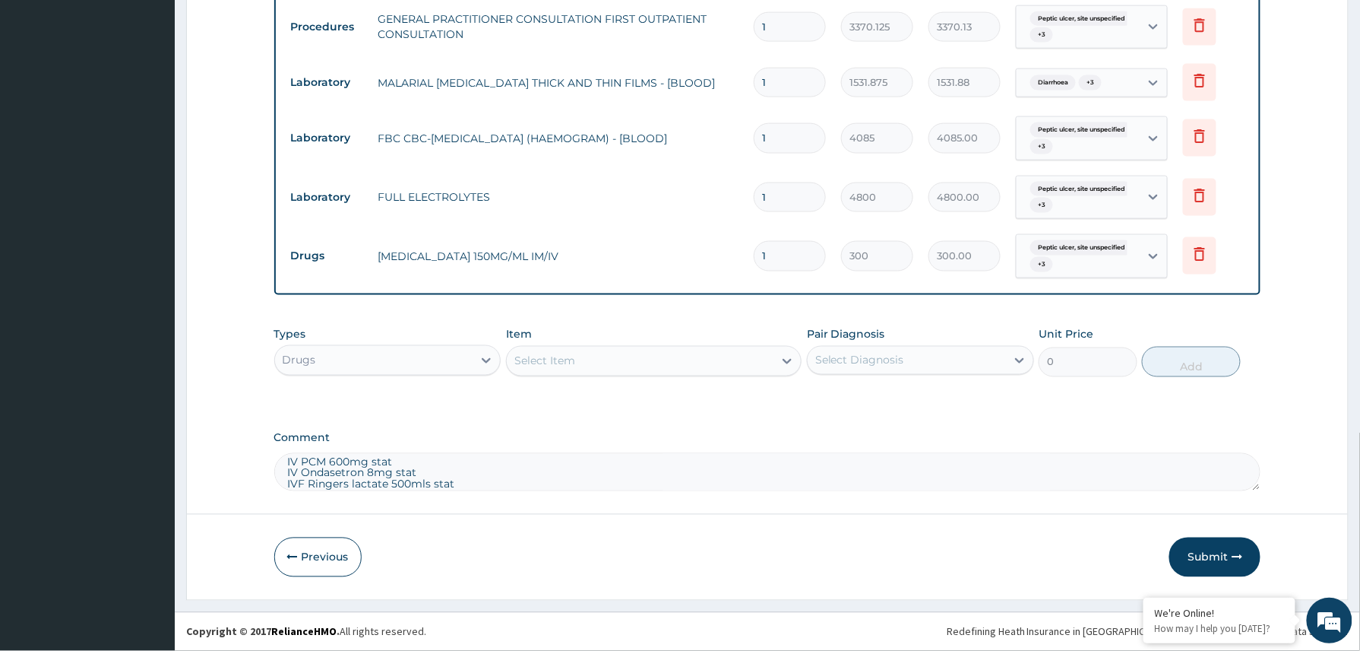
click at [429, 482] on textarea "IV PCM 600mg stat IV Ondasetron 8mg stat IVF Ringers lactate 500mls stat Plan: …" at bounding box center [767, 472] width 987 height 38
type textarea "IVF Ringers lactate 500mls stat Plan: ORS Satchets IM Emal 150mg dly x 3/7 then…"
click at [590, 351] on div "Select Item" at bounding box center [640, 361] width 267 height 24
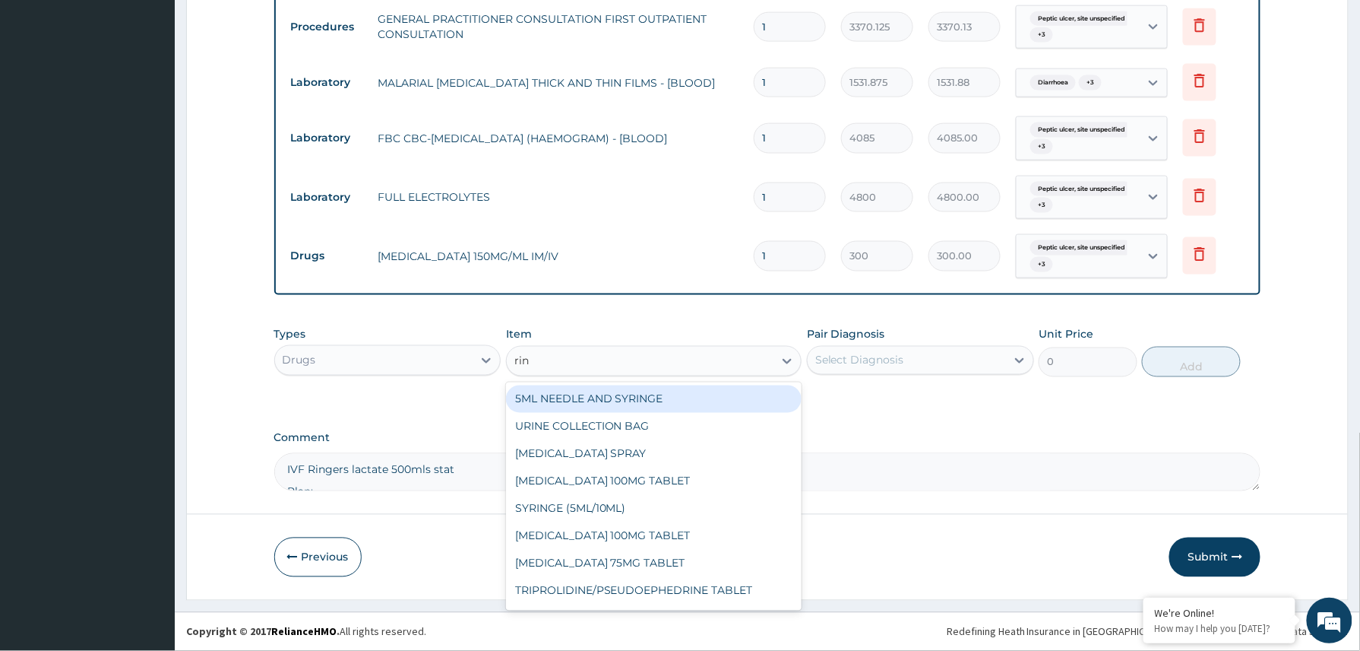
type input "ring"
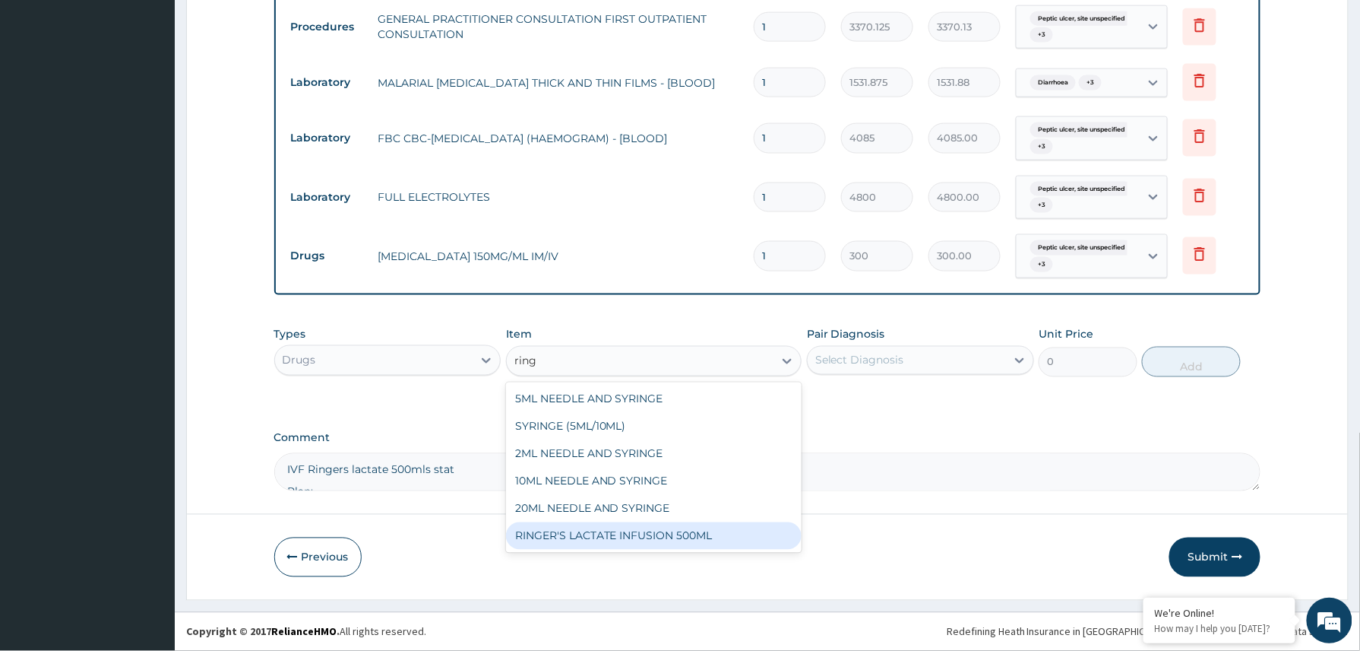
drag, startPoint x: 661, startPoint y: 536, endPoint x: 850, endPoint y: 409, distance: 227.2
click at [663, 535] on div "RINGER'S LACTATE INFUSION 500ML" at bounding box center [654, 535] width 296 height 27
type input "1080"
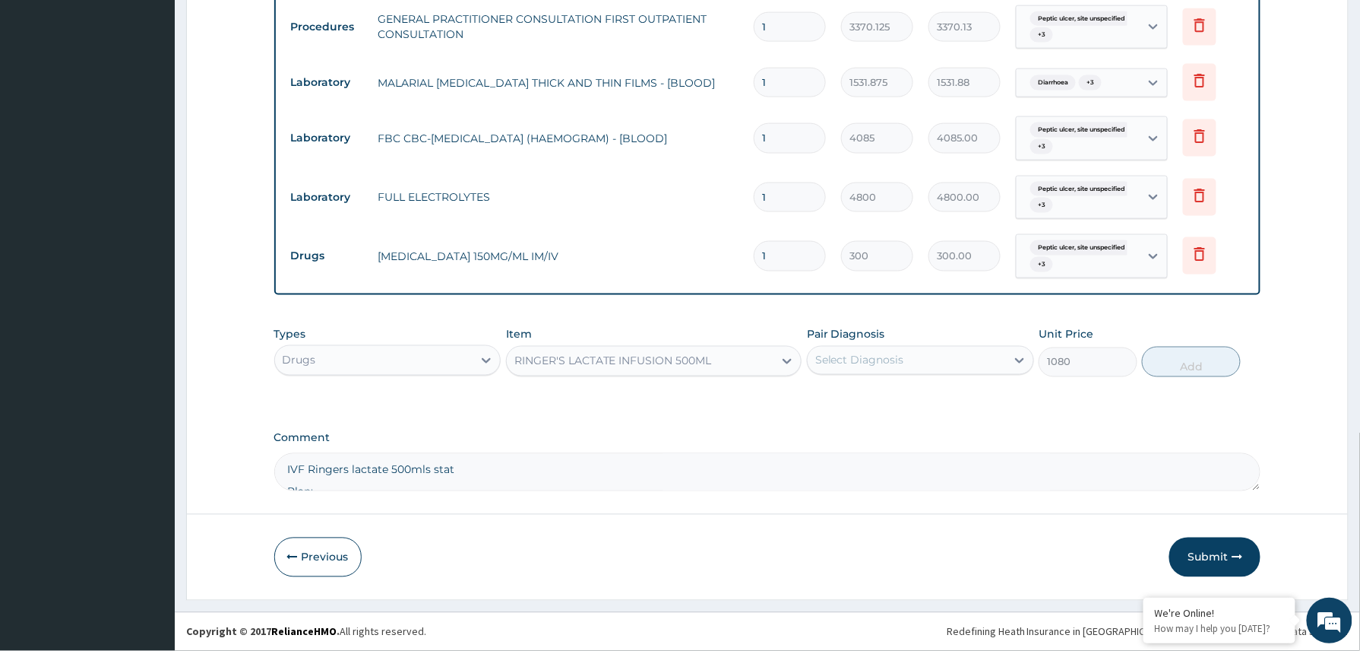
drag, startPoint x: 933, startPoint y: 350, endPoint x: 921, endPoint y: 378, distance: 29.9
click at [933, 353] on div "Select Diagnosis" at bounding box center [907, 360] width 198 height 24
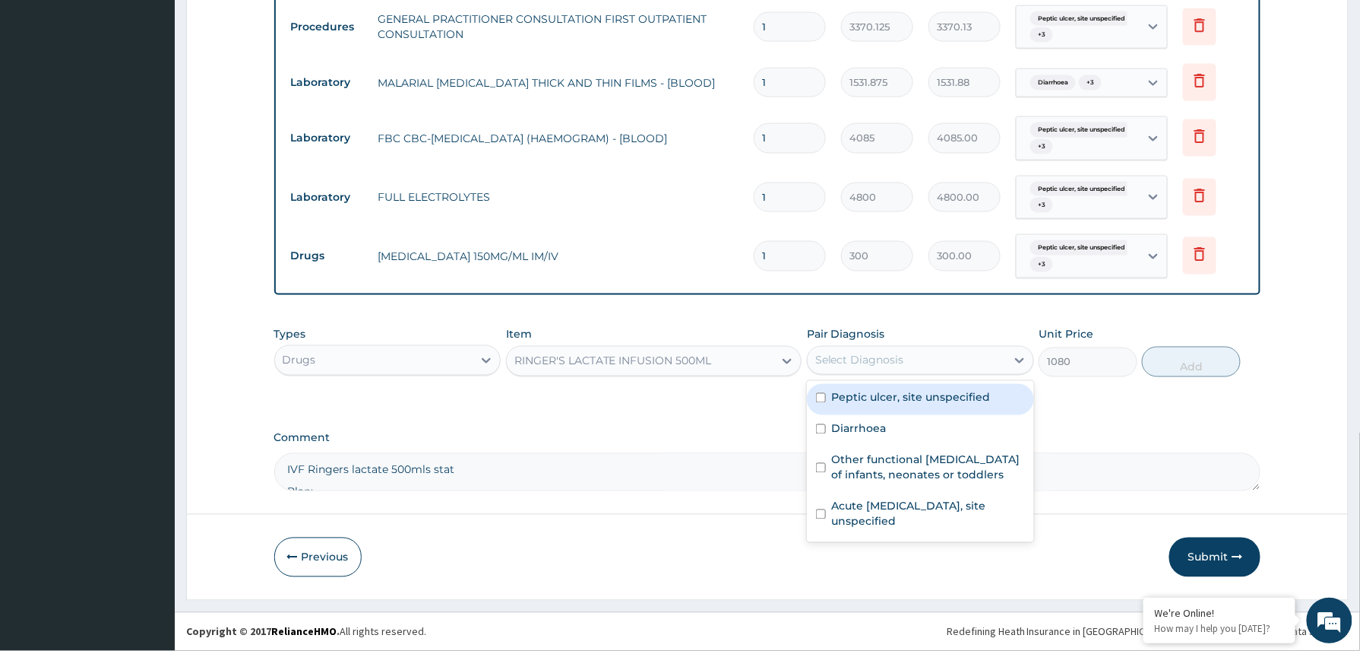
drag, startPoint x: 901, startPoint y: 404, endPoint x: 894, endPoint y: 432, distance: 28.2
click at [901, 410] on div "Peptic ulcer, site unspecified" at bounding box center [920, 399] width 227 height 31
checkbox input "true"
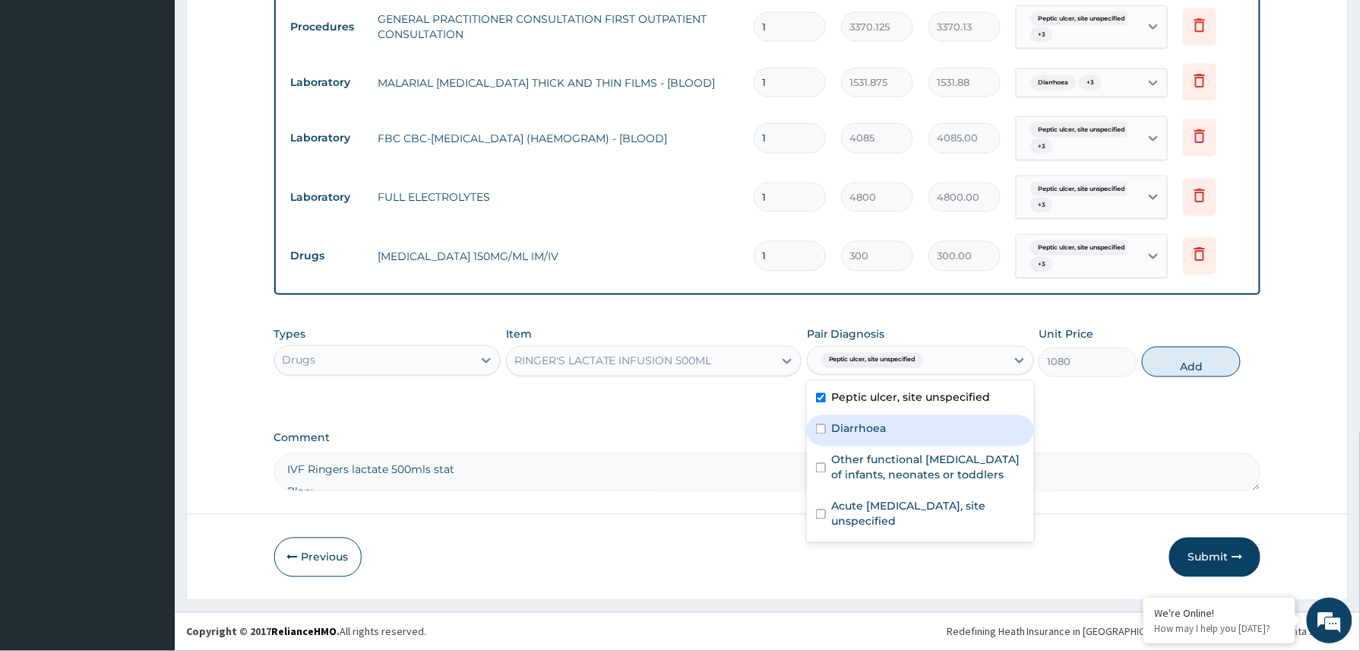
drag, startPoint x: 894, startPoint y: 432, endPoint x: 891, endPoint y: 470, distance: 38.2
click at [894, 439] on div "Diarrhoea" at bounding box center [920, 430] width 227 height 31
checkbox input "true"
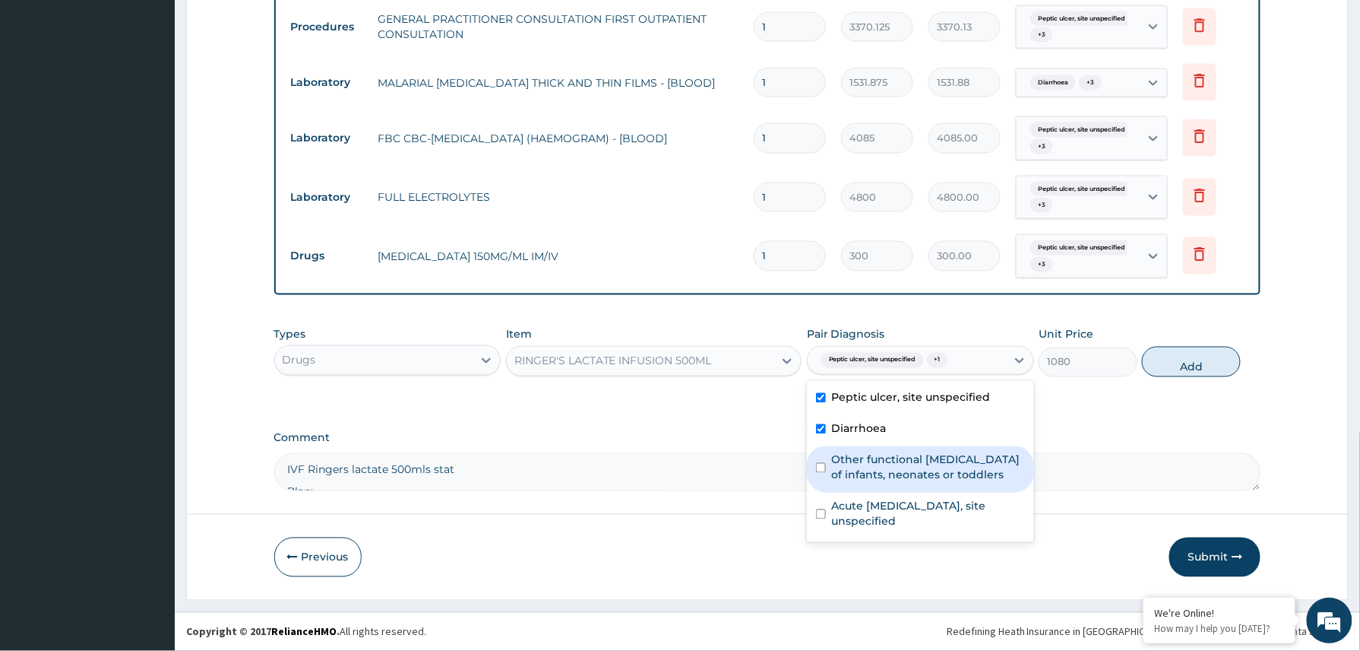
drag, startPoint x: 891, startPoint y: 470, endPoint x: 888, endPoint y: 506, distance: 36.5
click at [888, 479] on label "Other functional digestive disorders of infants, neonates or toddlers" at bounding box center [928, 467] width 193 height 30
checkbox input "true"
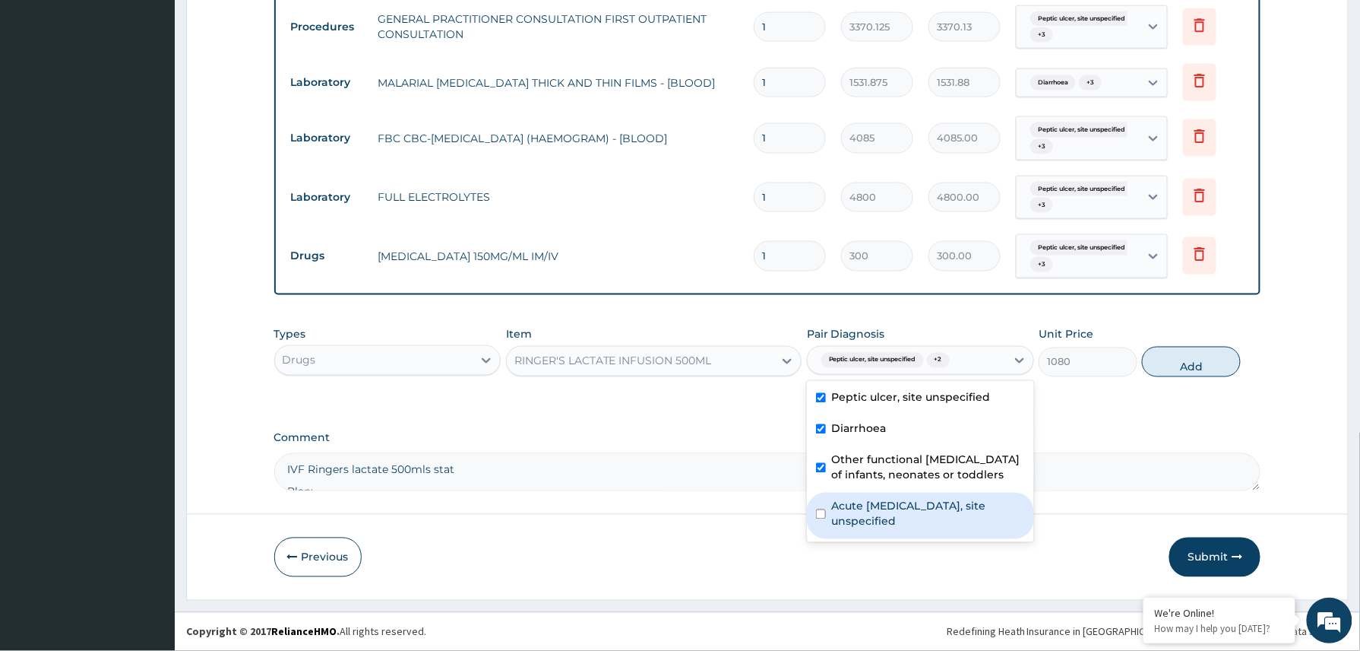
drag, startPoint x: 888, startPoint y: 514, endPoint x: 1114, endPoint y: 435, distance: 238.9
click at [888, 514] on label "Acute peptic ulcer, site unspecified" at bounding box center [928, 514] width 193 height 30
checkbox input "true"
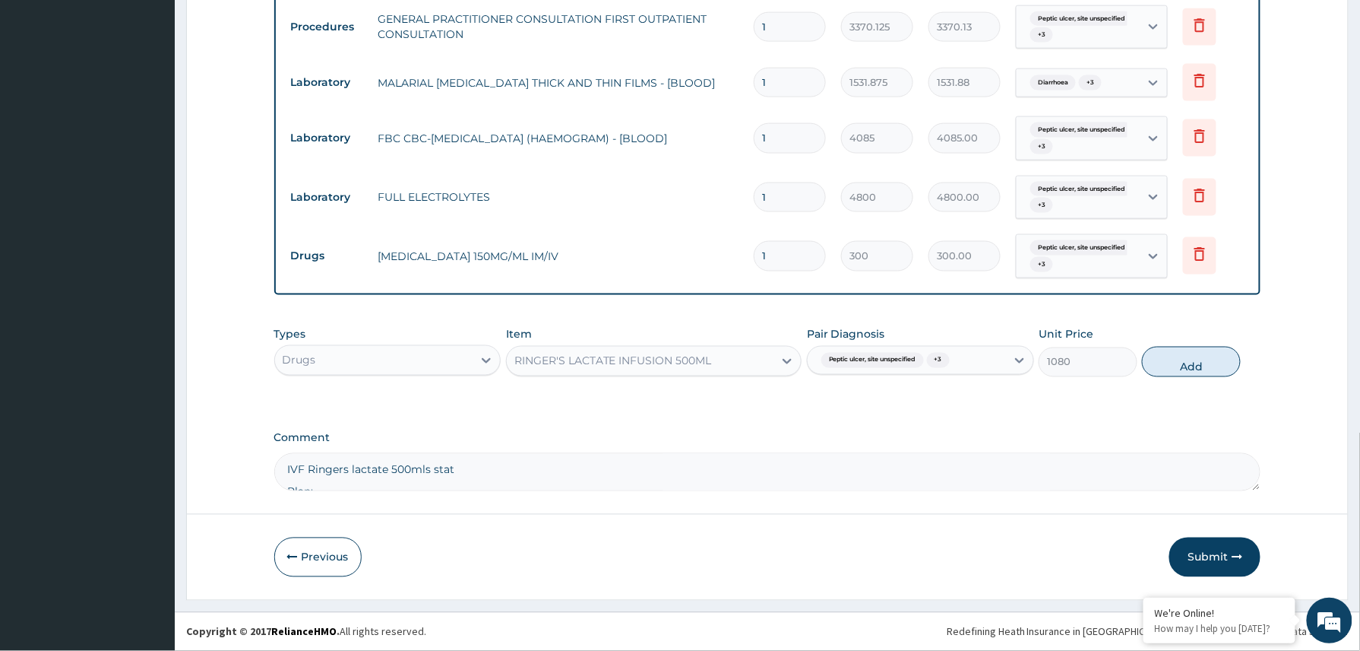
drag, startPoint x: 1199, startPoint y: 369, endPoint x: 673, endPoint y: 410, distance: 527.5
click at [1198, 369] on button "Add" at bounding box center [1191, 362] width 99 height 30
type input "0"
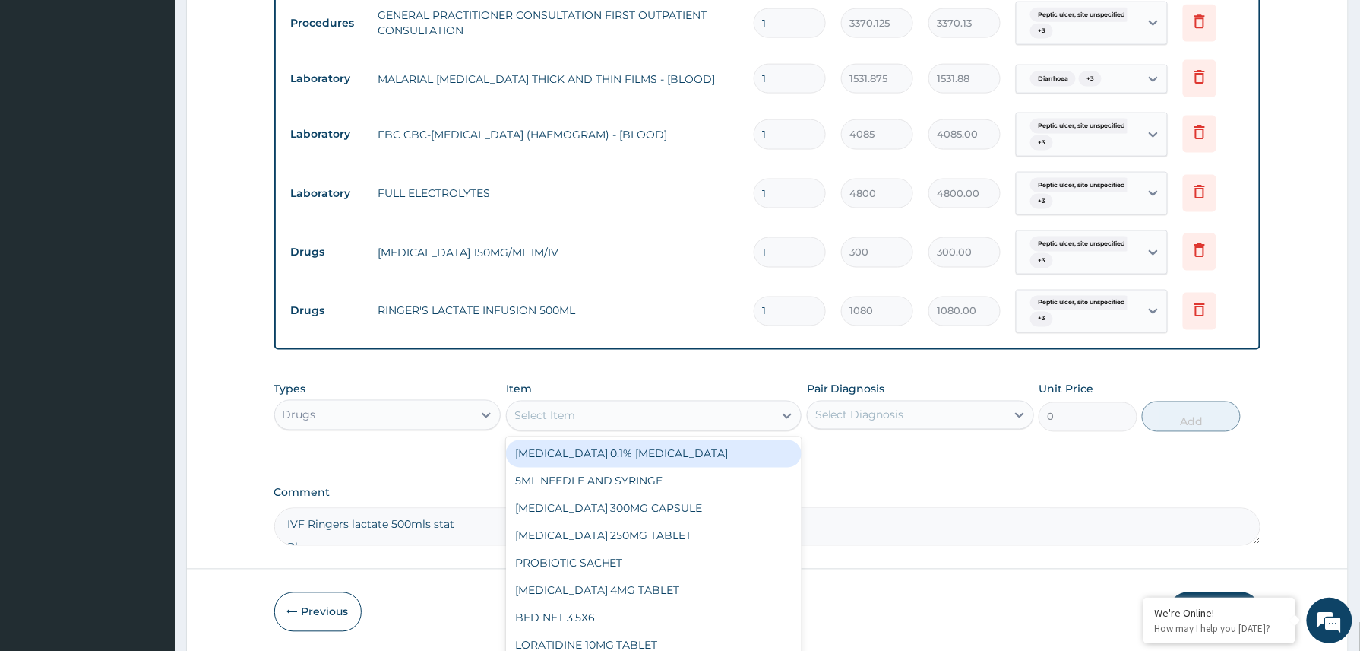
click at [563, 420] on div "Select Item" at bounding box center [544, 415] width 61 height 15
type input "infu"
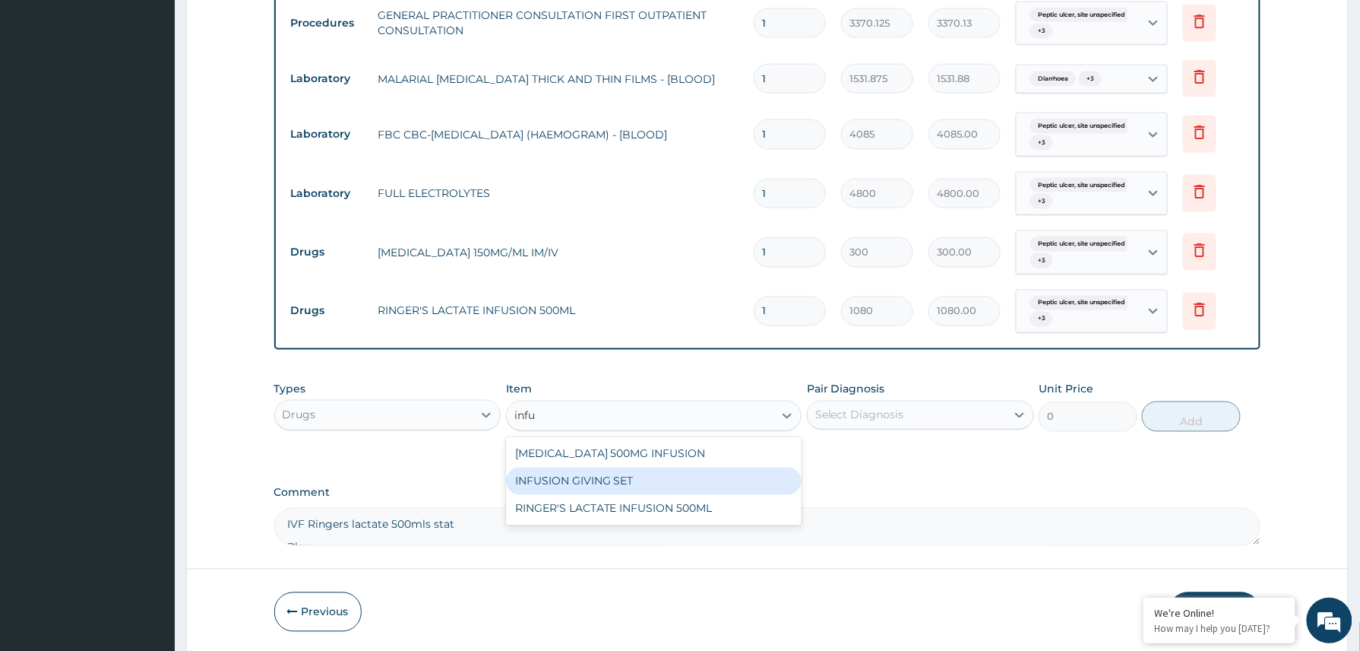
click at [611, 486] on div "INFUSION GIVING SET" at bounding box center [654, 480] width 296 height 27
type input "517.5"
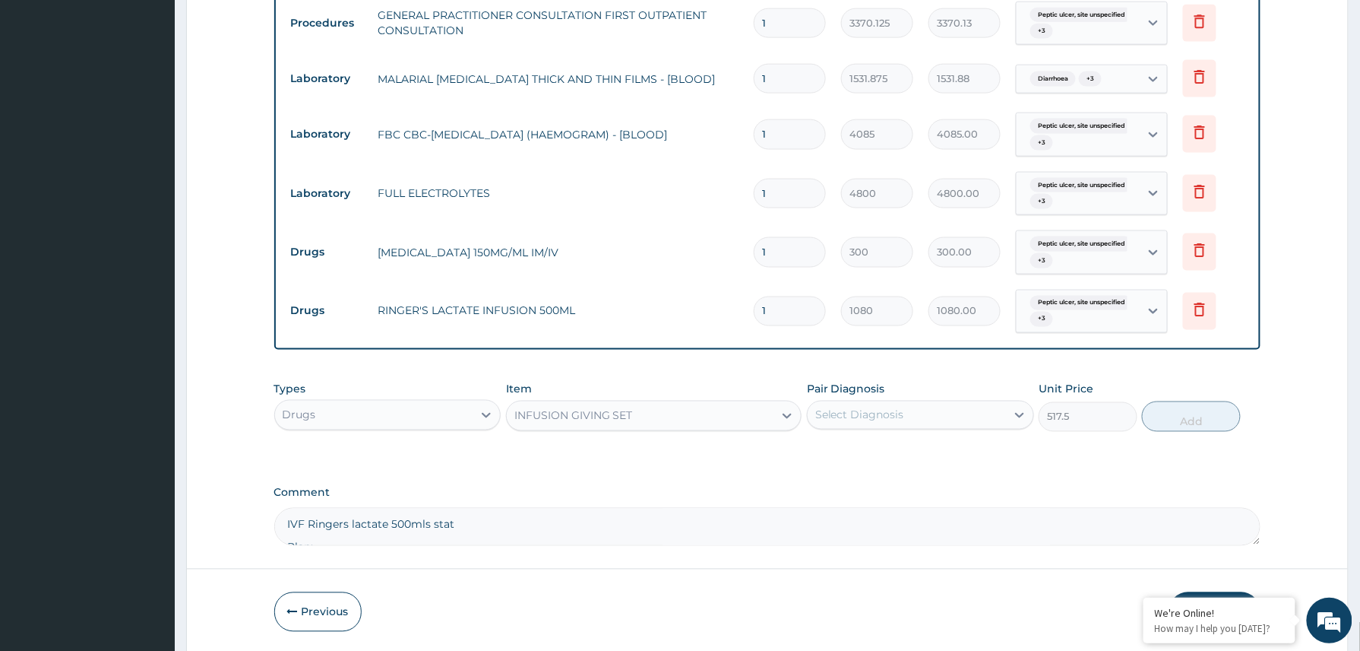
click at [880, 423] on div "Select Diagnosis" at bounding box center [859, 414] width 89 height 15
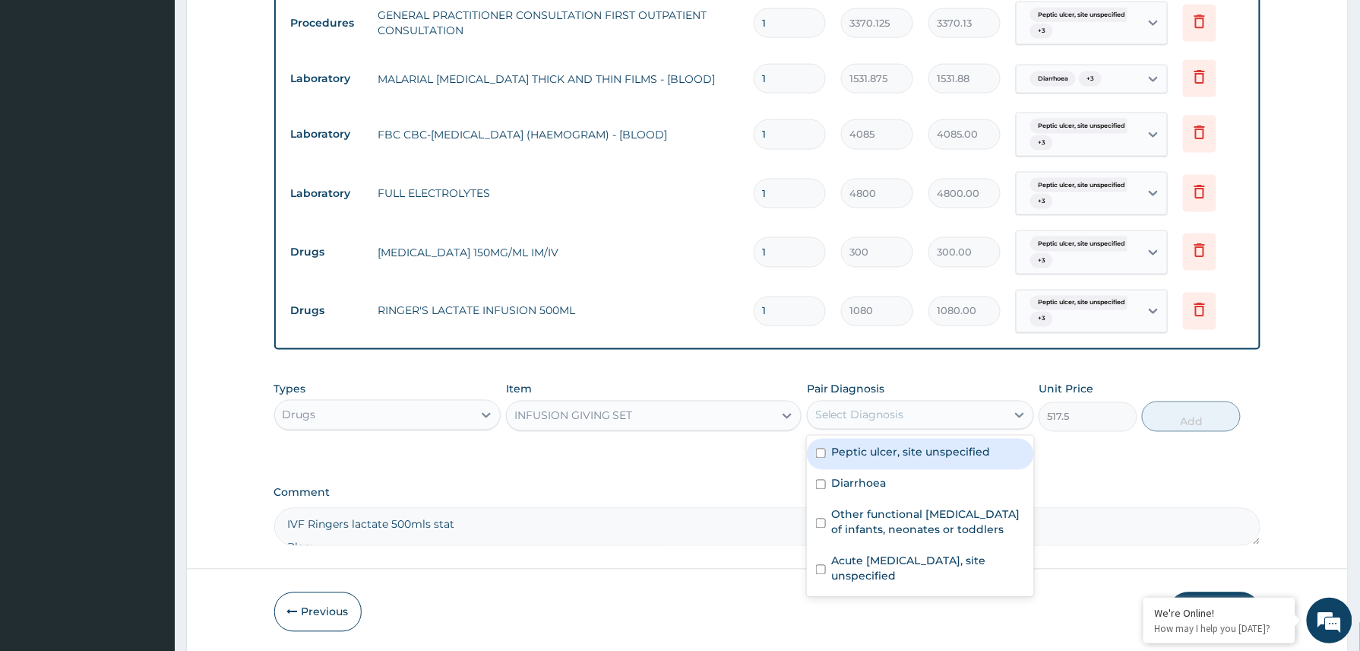
drag, startPoint x: 863, startPoint y: 460, endPoint x: 860, endPoint y: 482, distance: 22.2
click at [861, 464] on div "Peptic ulcer, site unspecified" at bounding box center [920, 453] width 227 height 31
checkbox input "true"
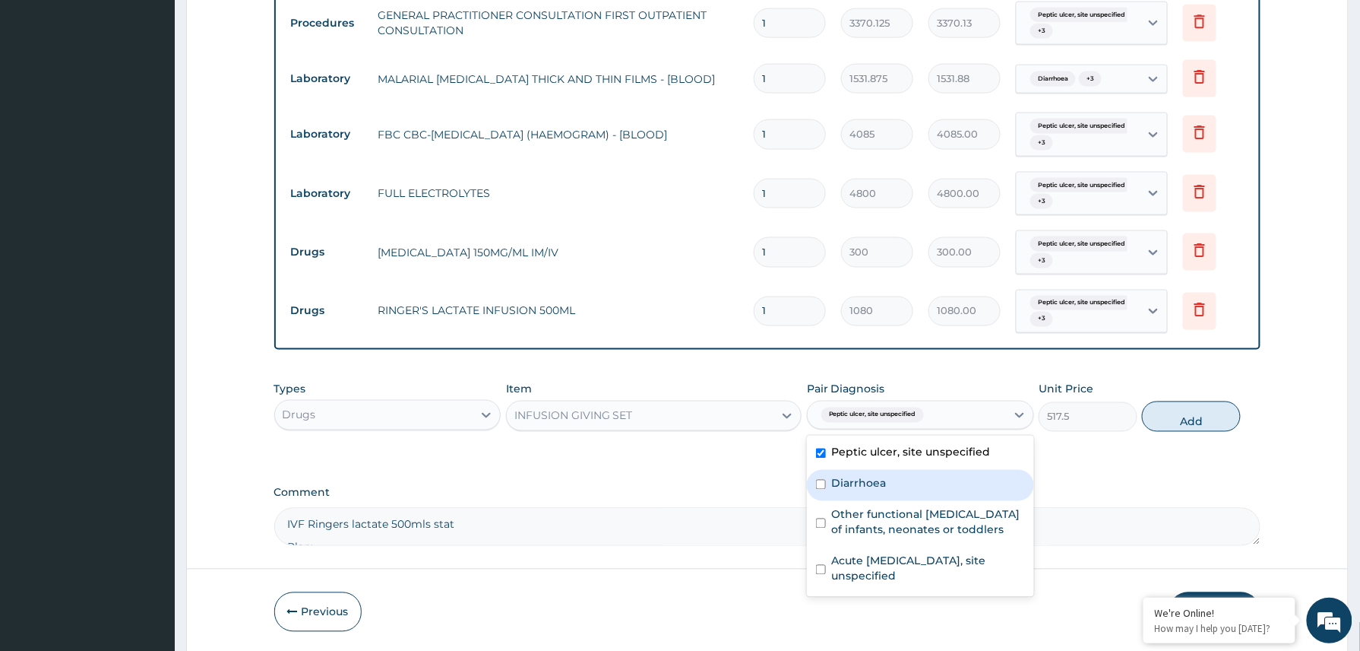
drag, startPoint x: 860, startPoint y: 482, endPoint x: 865, endPoint y: 520, distance: 38.3
click at [860, 488] on label "Diarrhoea" at bounding box center [859, 483] width 55 height 15
checkbox input "true"
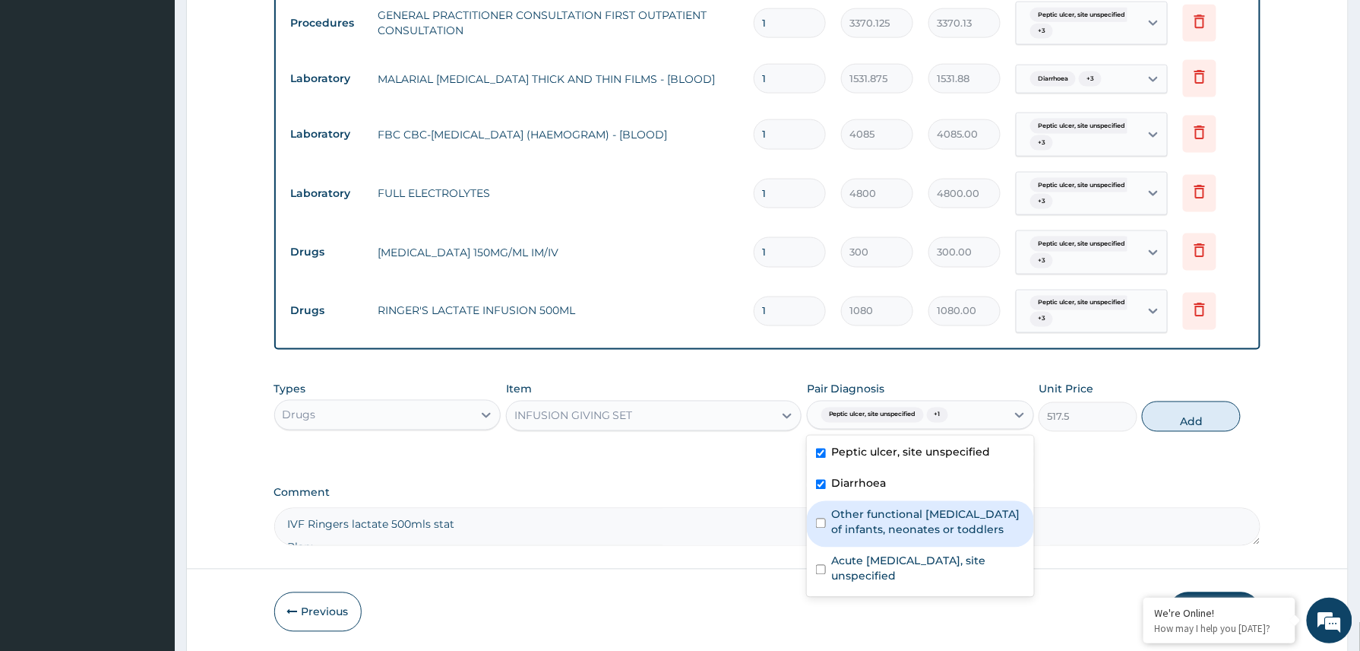
drag, startPoint x: 865, startPoint y: 520, endPoint x: 868, endPoint y: 547, distance: 27.5
click at [865, 524] on label "Other functional digestive disorders of infants, neonates or toddlers" at bounding box center [928, 522] width 193 height 30
checkbox input "true"
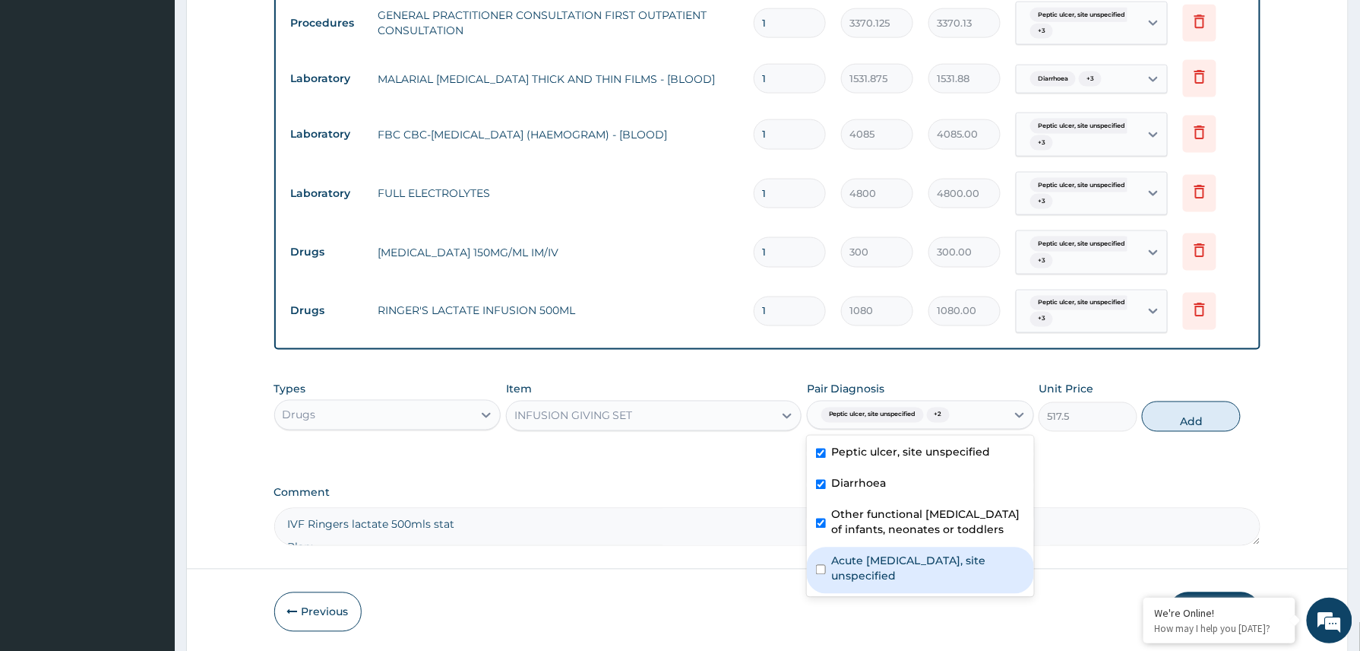
click at [867, 579] on label "Acute peptic ulcer, site unspecified" at bounding box center [928, 568] width 193 height 30
checkbox input "true"
drag, startPoint x: 1169, startPoint y: 426, endPoint x: 1178, endPoint y: 426, distance: 9.1
click at [1170, 426] on button "Add" at bounding box center [1191, 416] width 99 height 30
type input "0"
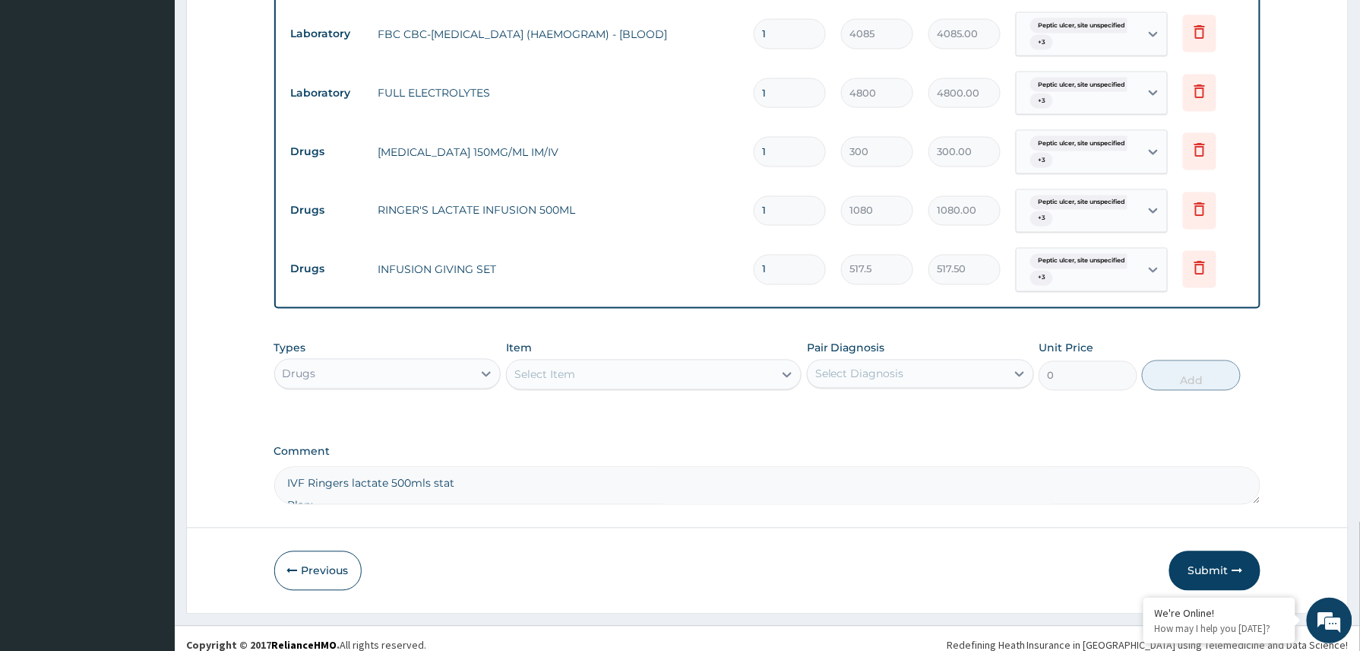
scroll to position [849, 0]
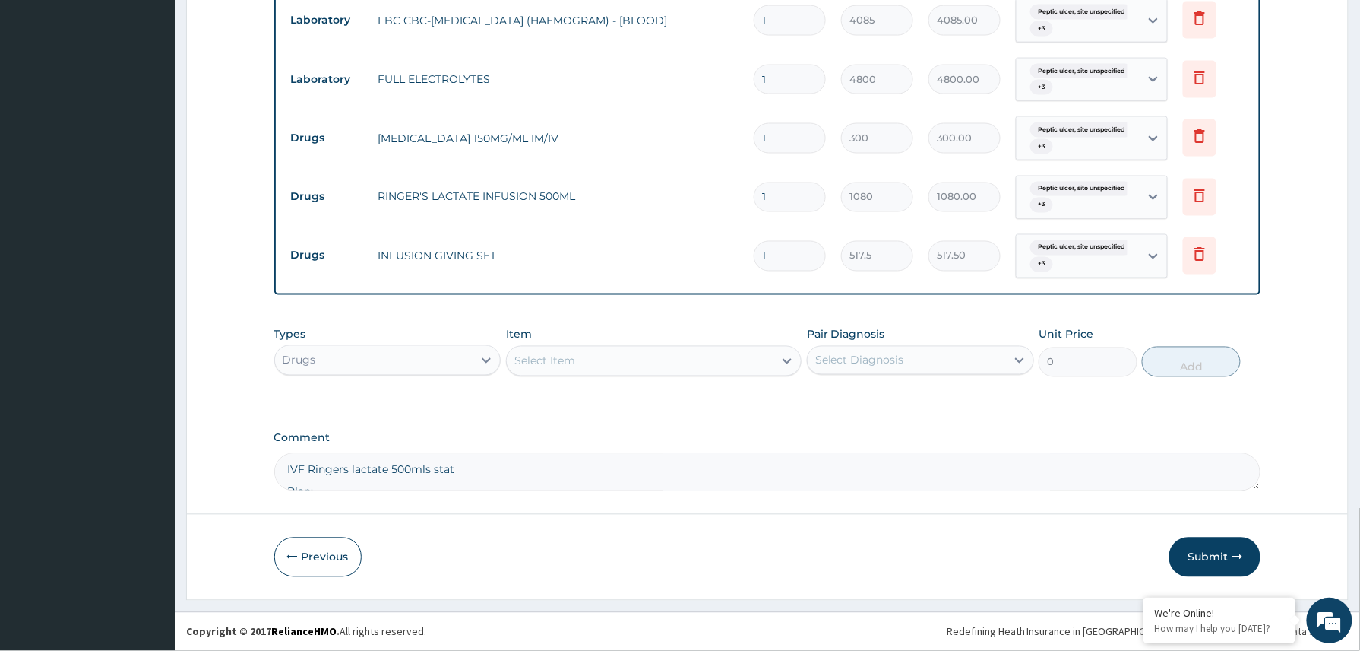
click at [575, 356] on div "Select Item" at bounding box center [640, 361] width 267 height 24
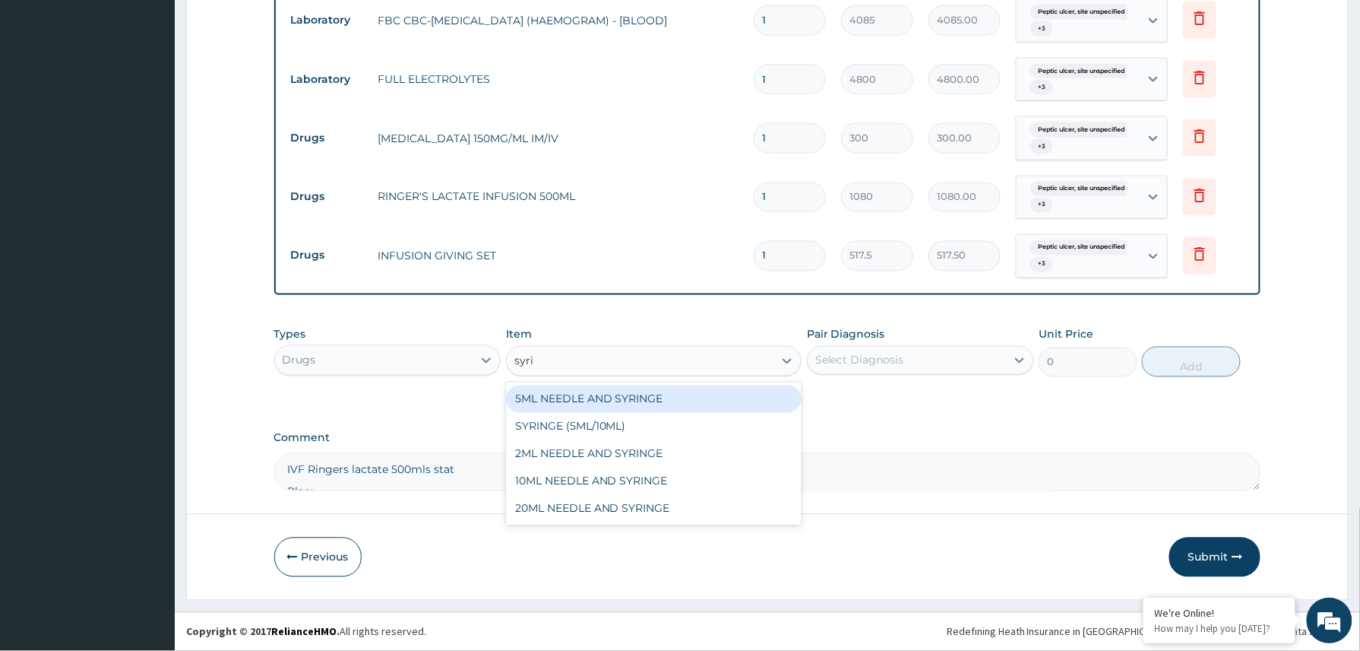
type input "syrin"
drag, startPoint x: 635, startPoint y: 391, endPoint x: 827, endPoint y: 375, distance: 192.2
click at [661, 391] on div "5ML NEEDLE AND SYRINGE" at bounding box center [654, 398] width 296 height 27
type input "109.25"
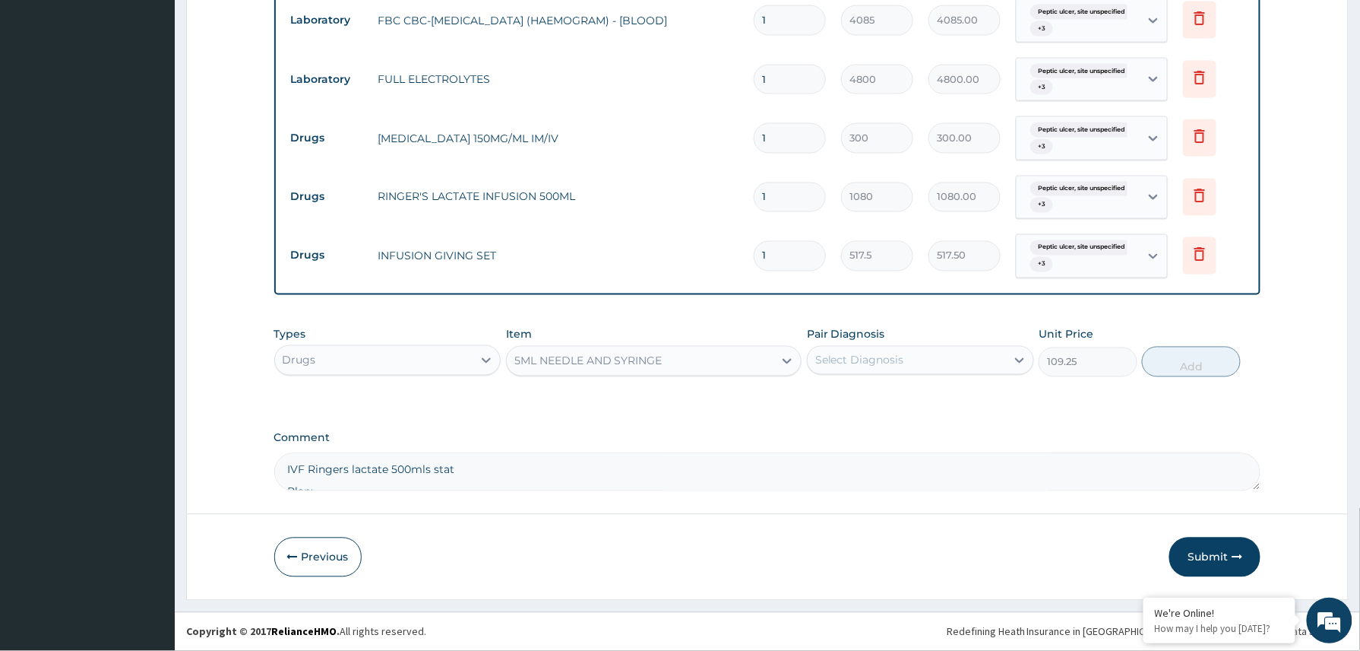
click at [873, 350] on div "Select Diagnosis" at bounding box center [907, 360] width 198 height 24
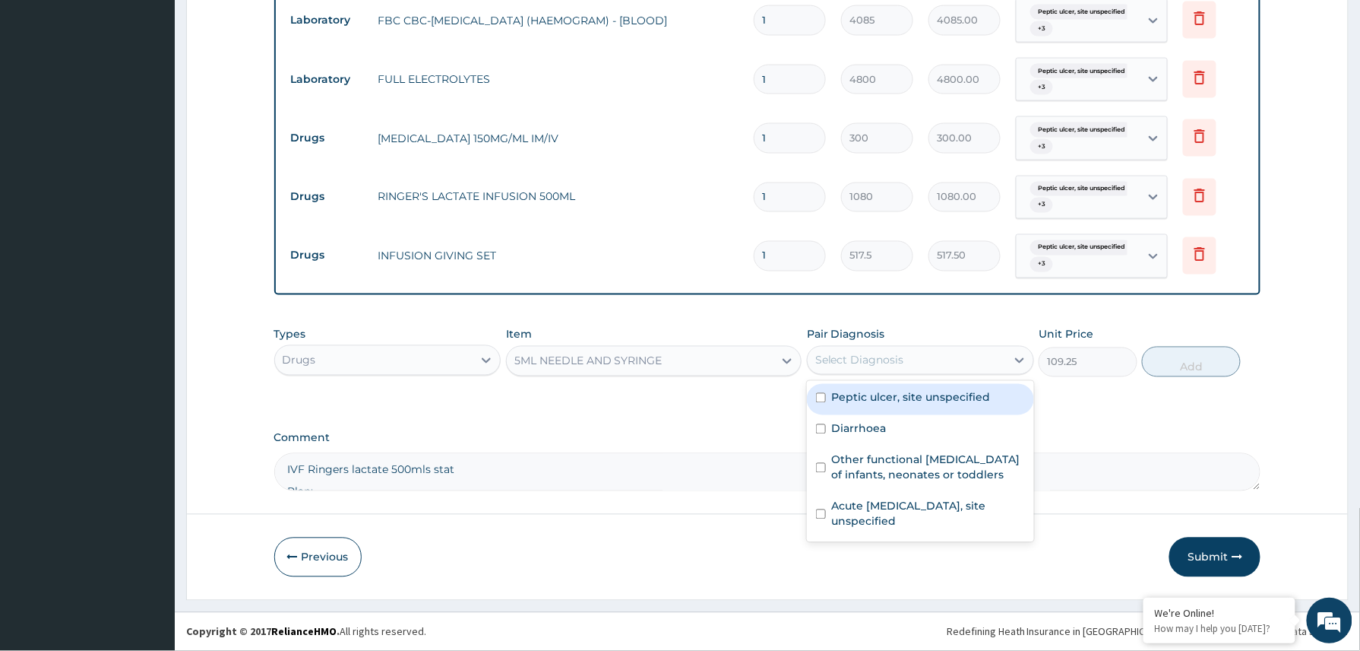
drag, startPoint x: 865, startPoint y: 391, endPoint x: 865, endPoint y: 424, distance: 33.4
click at [865, 395] on label "Peptic ulcer, site unspecified" at bounding box center [911, 397] width 159 height 15
checkbox input "true"
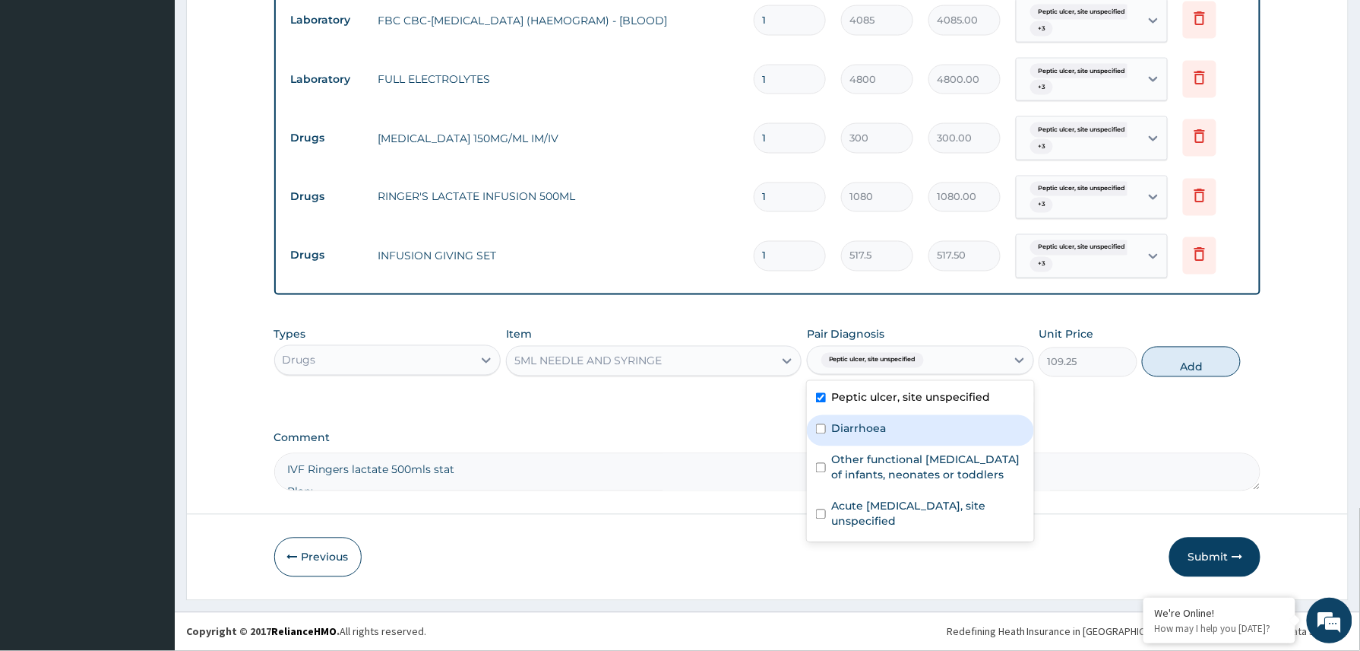
drag, startPoint x: 865, startPoint y: 424, endPoint x: 879, endPoint y: 478, distance: 55.9
click at [871, 453] on div "Peptic ulcer, site unspecified Diarrhoea Other functional digestive disorders o…" at bounding box center [920, 461] width 227 height 161
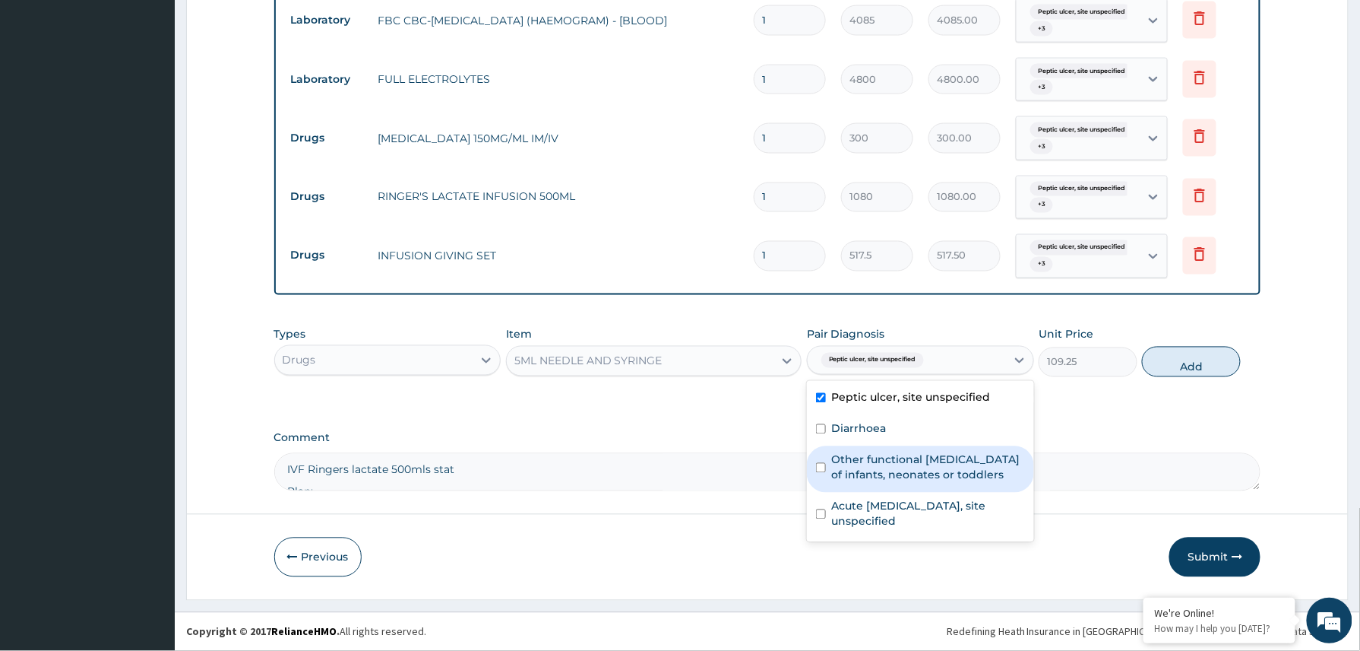
drag, startPoint x: 880, startPoint y: 485, endPoint x: 883, endPoint y: 503, distance: 18.5
click at [880, 483] on label "Other functional digestive disorders of infants, neonates or toddlers" at bounding box center [928, 467] width 193 height 30
checkbox input "true"
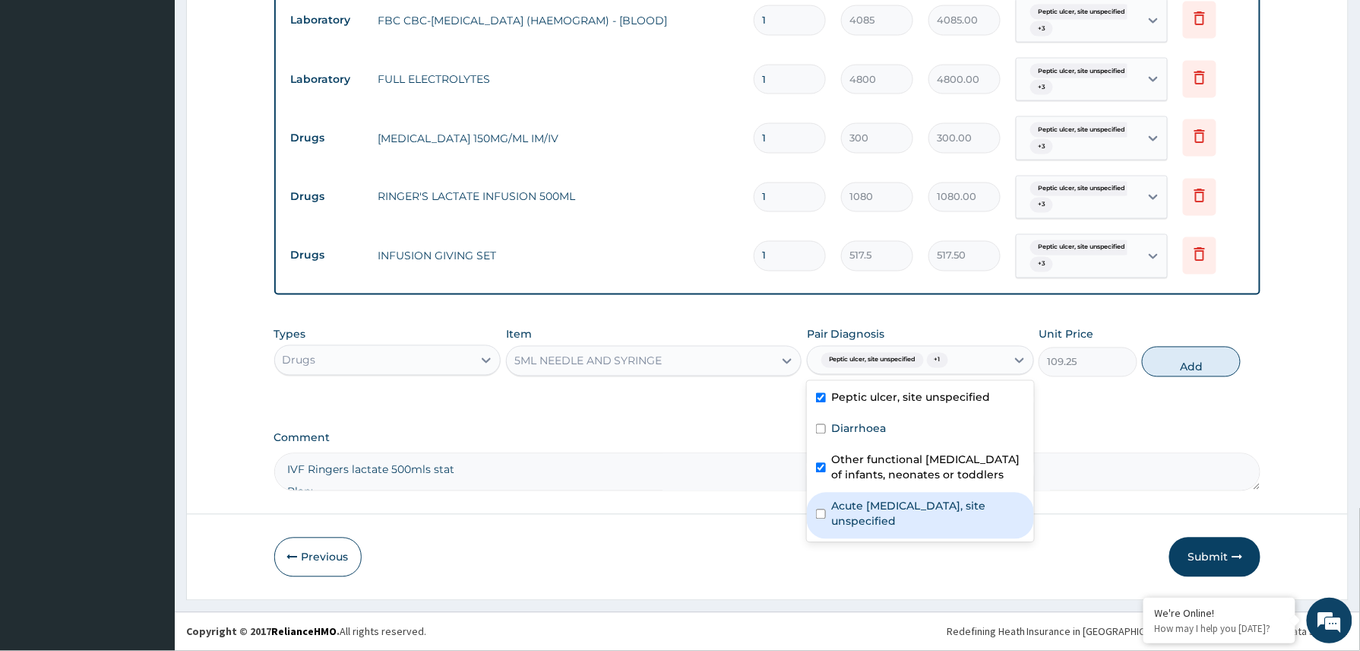
drag, startPoint x: 883, startPoint y: 530, endPoint x: 901, endPoint y: 499, distance: 36.8
click at [888, 530] on div "Acute peptic ulcer, site unspecified" at bounding box center [920, 515] width 227 height 46
checkbox input "true"
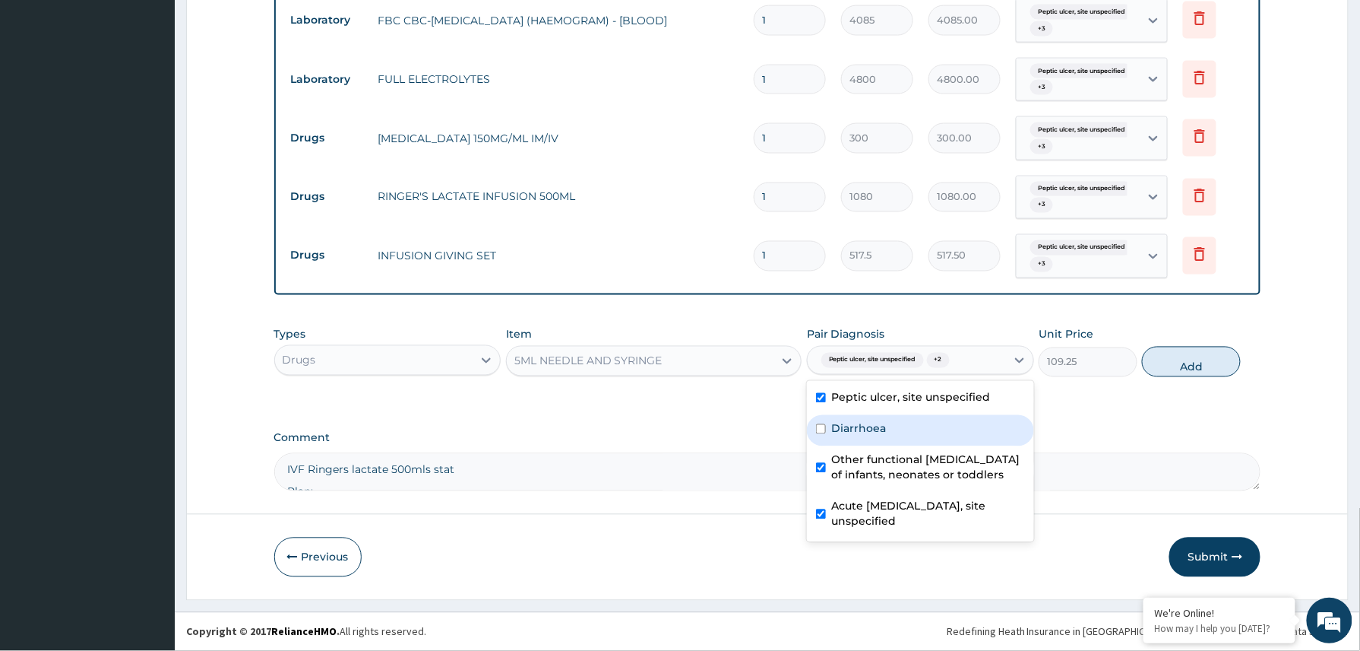
click at [891, 429] on div "Diarrhoea" at bounding box center [920, 430] width 227 height 31
checkbox input "true"
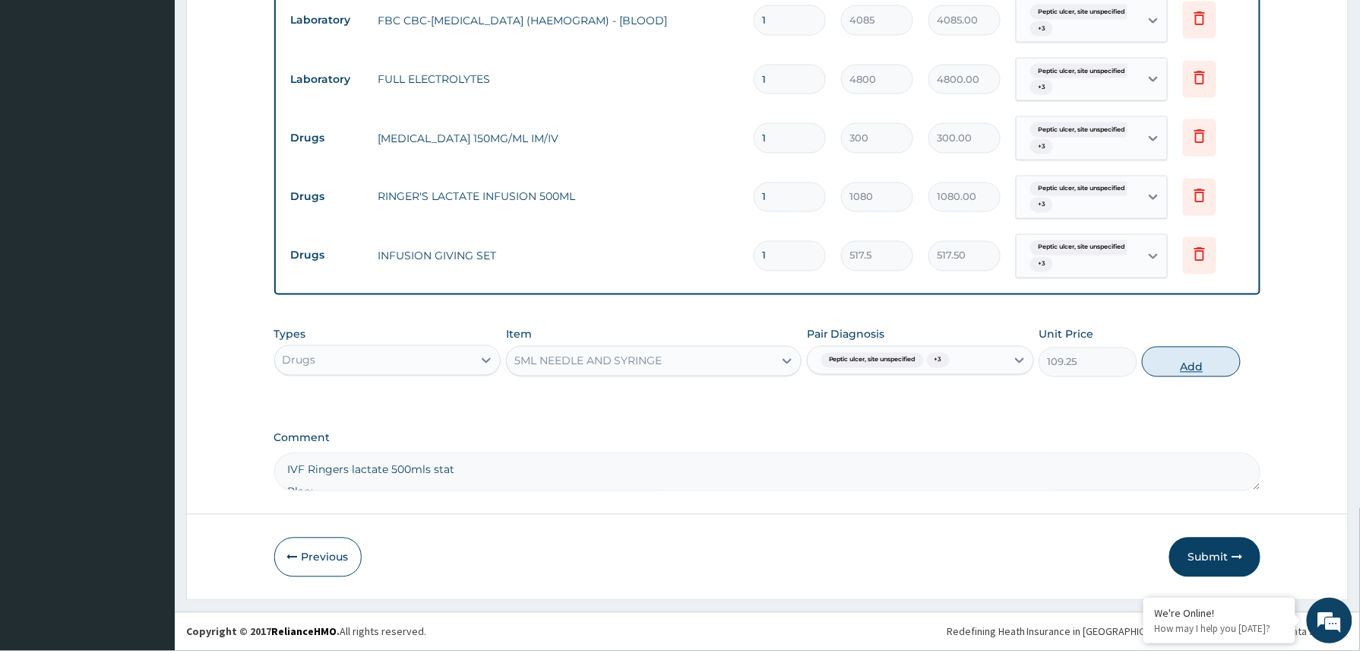
click at [1195, 359] on button "Add" at bounding box center [1191, 362] width 99 height 30
type input "0"
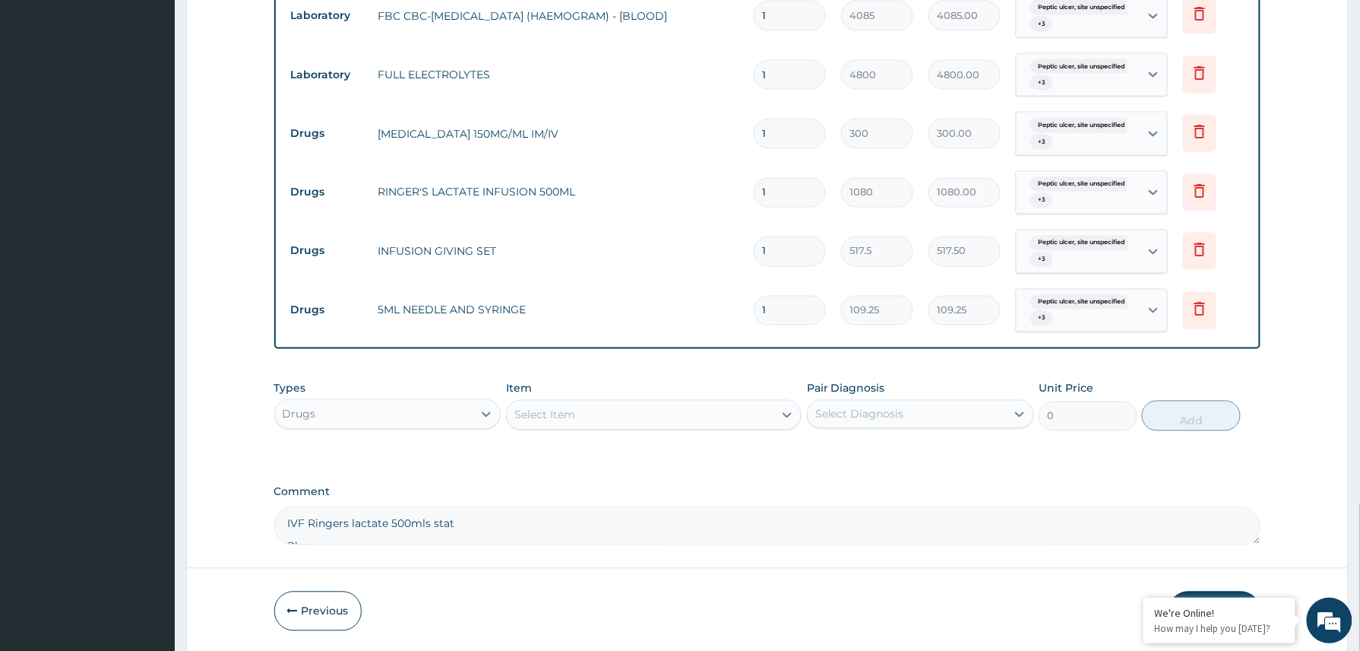
type input "0.00"
type input "2"
type input "218.50"
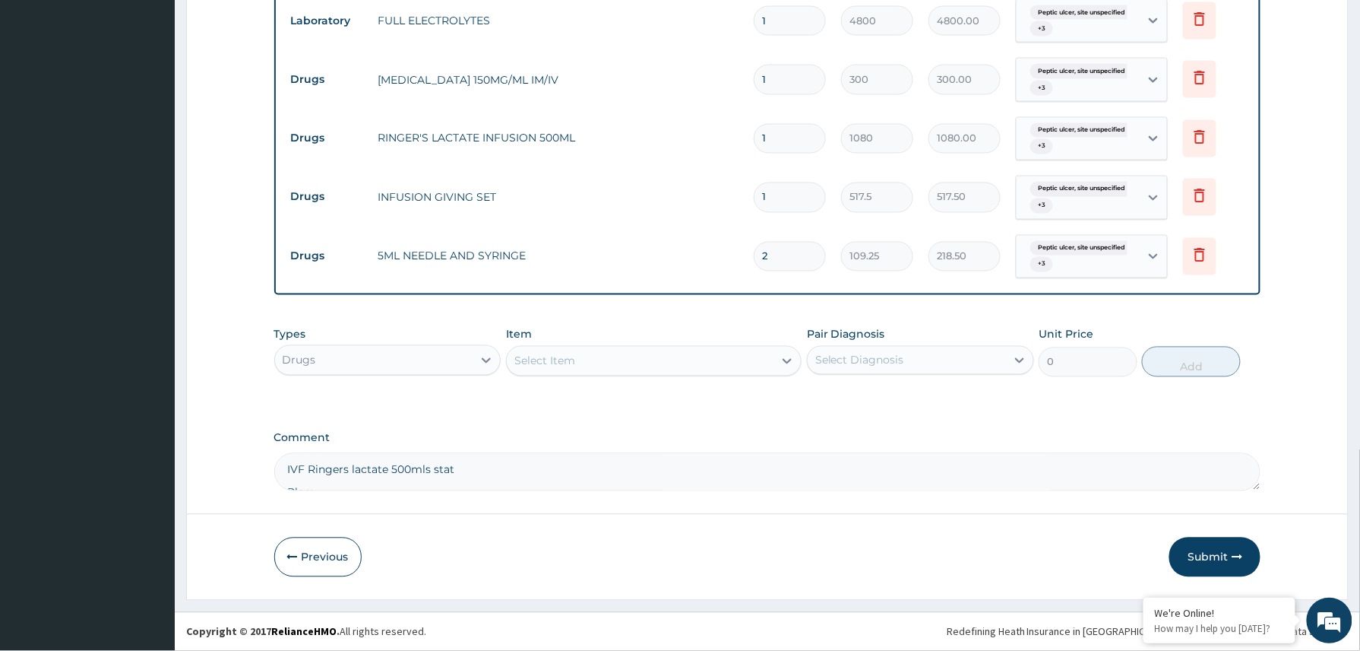
type input "2"
click at [460, 474] on textarea "IVF Ringers lactate 500mls stat Plan: ORS Satchets IM Emal 150mg dly x 3/7 then…" at bounding box center [767, 472] width 987 height 38
drag, startPoint x: 461, startPoint y: 478, endPoint x: 347, endPoint y: 451, distance: 116.3
click at [347, 453] on textarea "IVF Ringers lactate 500mls stat Plan: ORS Satchets IM Emal 150mg dly x 3/7 then…" at bounding box center [767, 472] width 987 height 38
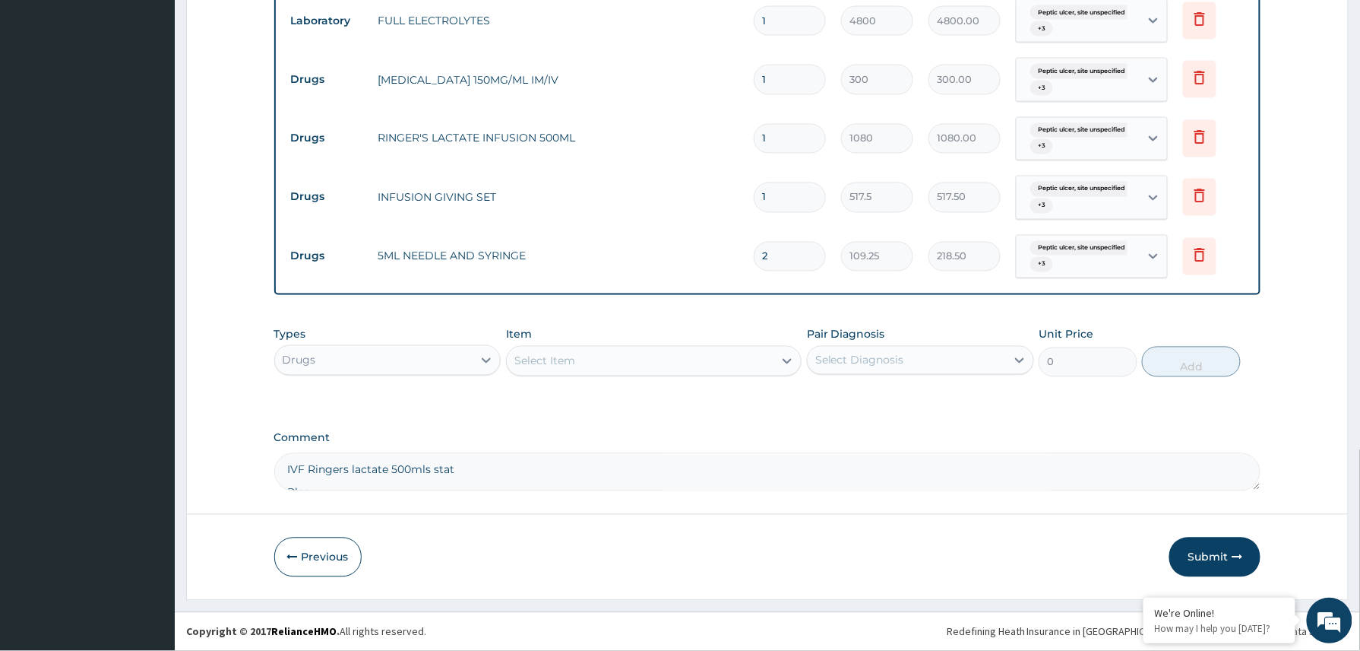
type textarea "Plan: ORS Satchets IM Emal 150mg dly x 3/7 then tab ACT 80/480mg bd x 3/7 Tab P…"
drag, startPoint x: 410, startPoint y: 487, endPoint x: 293, endPoint y: 448, distance: 123.5
click at [293, 448] on div "Comment Plan: ORS Satchets IM Emal 150mg dly x 3/7 then tab ACT 80/480mg bd x 3…" at bounding box center [767, 461] width 987 height 59
click at [594, 353] on div "Select Item" at bounding box center [640, 361] width 267 height 24
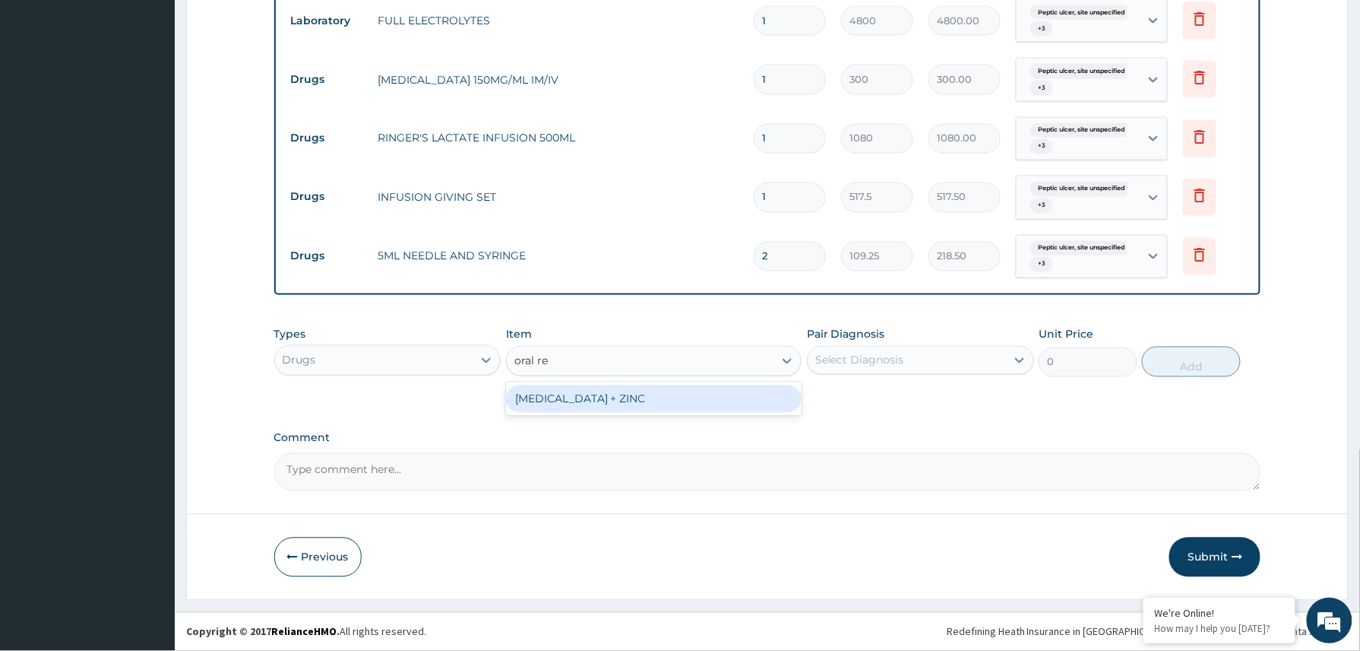
type input "oral reh"
type input "1000"
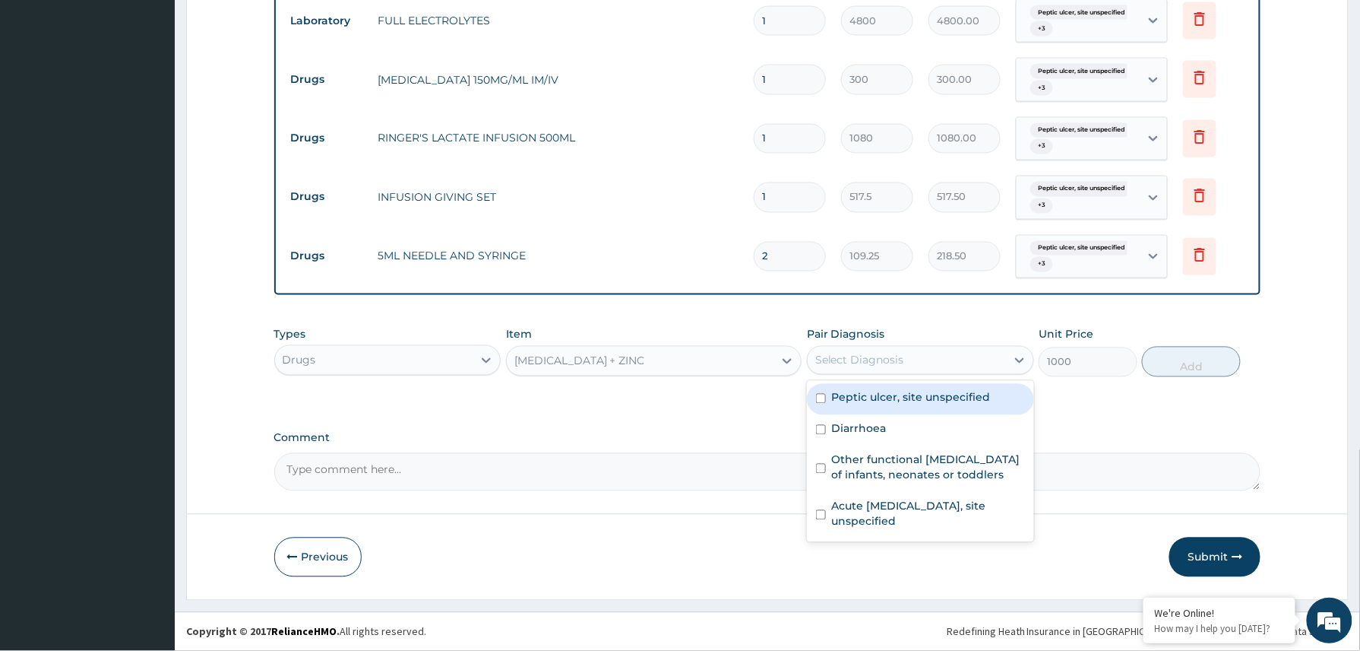
drag, startPoint x: 871, startPoint y: 357, endPoint x: 871, endPoint y: 381, distance: 23.6
click at [870, 360] on div "Select Diagnosis" at bounding box center [859, 360] width 89 height 15
drag, startPoint x: 871, startPoint y: 390, endPoint x: 871, endPoint y: 418, distance: 28.1
click at [871, 393] on label "Peptic ulcer, site unspecified" at bounding box center [911, 397] width 159 height 15
checkbox input "true"
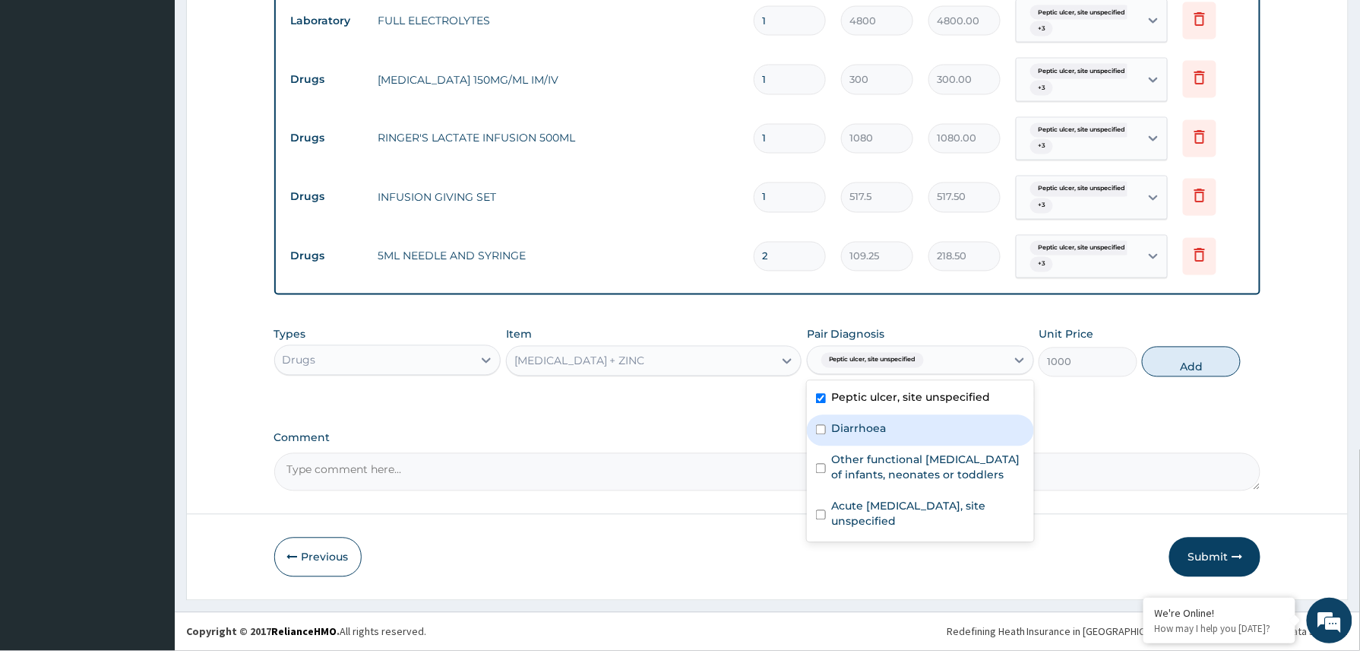
drag, startPoint x: 871, startPoint y: 421, endPoint x: 875, endPoint y: 448, distance: 27.7
click at [872, 427] on label "Diarrhoea" at bounding box center [859, 428] width 55 height 15
checkbox input "true"
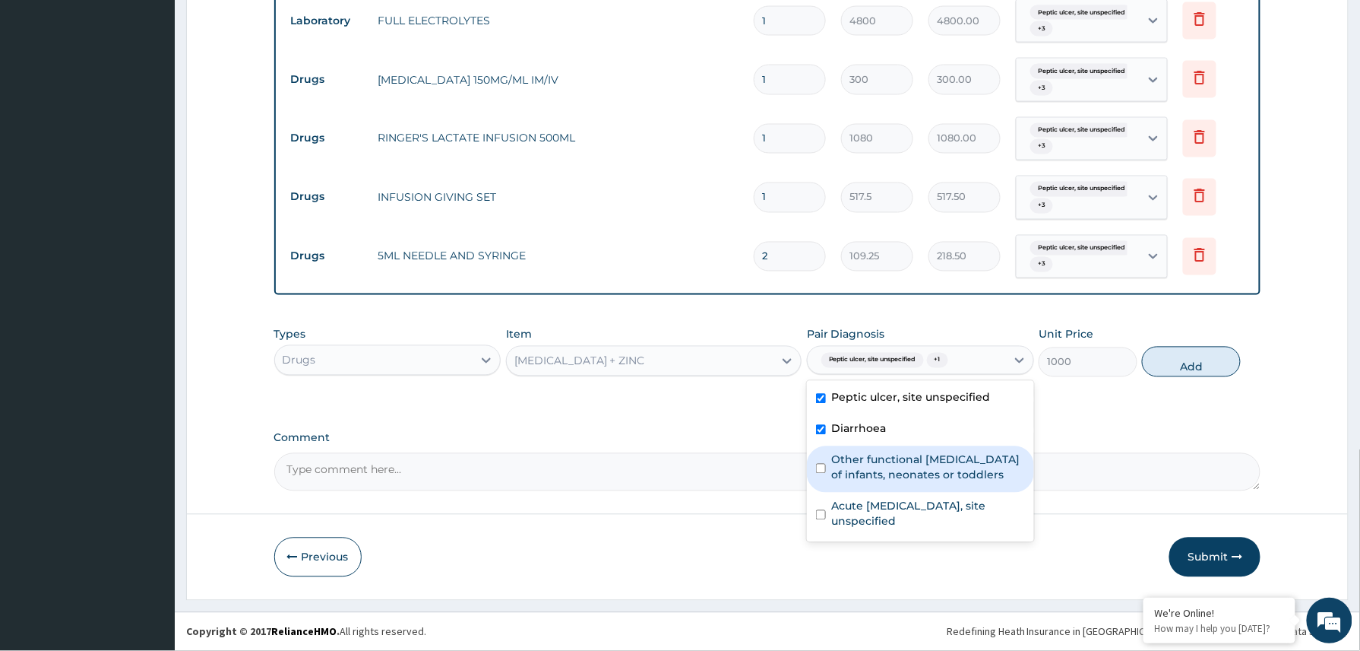
click at [876, 461] on label "Other functional digestive disorders of infants, neonates or toddlers" at bounding box center [928, 467] width 193 height 30
click at [882, 492] on div "Other functional digestive disorders of infants, neonates or toddlers" at bounding box center [920, 469] width 227 height 46
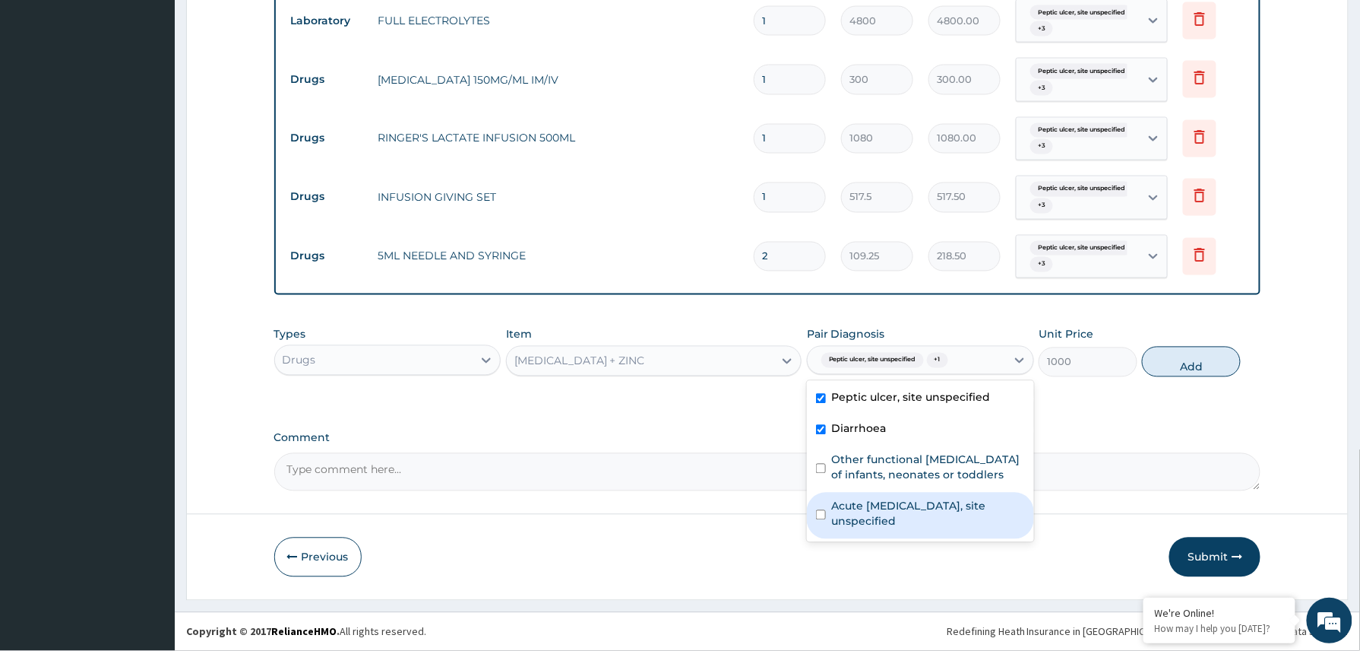
drag, startPoint x: 888, startPoint y: 508, endPoint x: 897, endPoint y: 477, distance: 32.7
click at [891, 502] on div "Peptic ulcer, site unspecified Diarrhoea Other functional digestive disorders o…" at bounding box center [920, 461] width 227 height 161
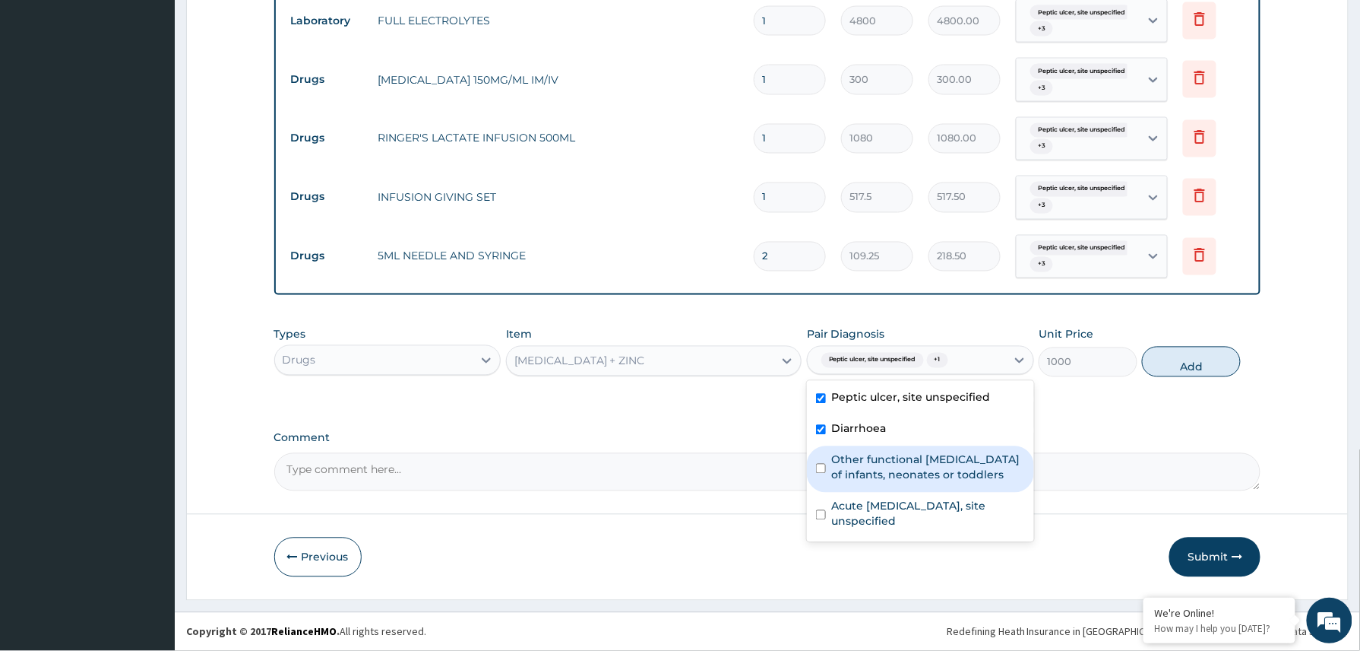
drag, startPoint x: 900, startPoint y: 470, endPoint x: 1030, endPoint y: 429, distance: 136.8
click at [909, 469] on label "Other functional digestive disorders of infants, neonates or toddlers" at bounding box center [928, 467] width 193 height 30
checkbox input "true"
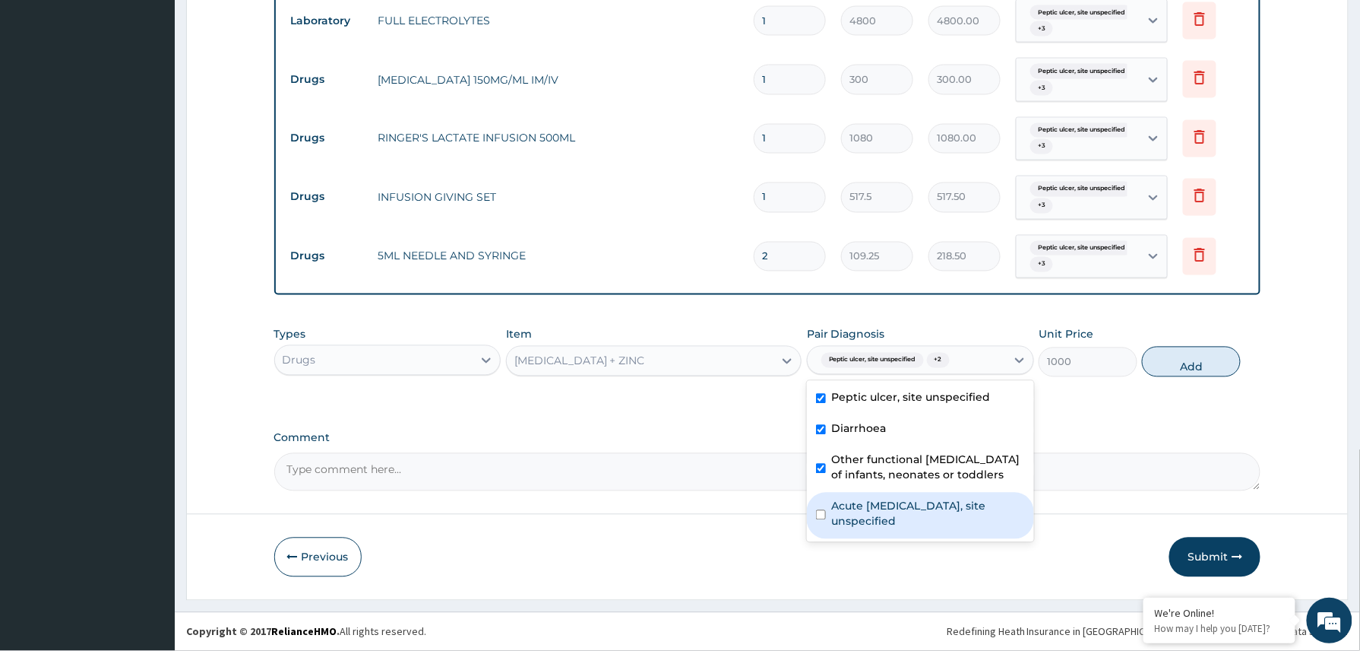
click at [967, 523] on label "Acute peptic ulcer, site unspecified" at bounding box center [928, 514] width 193 height 30
checkbox input "true"
drag, startPoint x: 1183, startPoint y: 362, endPoint x: 1214, endPoint y: 506, distance: 146.8
click at [1193, 380] on div "Types Drugs Item ORAL REHYDRATION SOLUTION + ZINC Pair Diagnosis option Acute p…" at bounding box center [767, 351] width 987 height 65
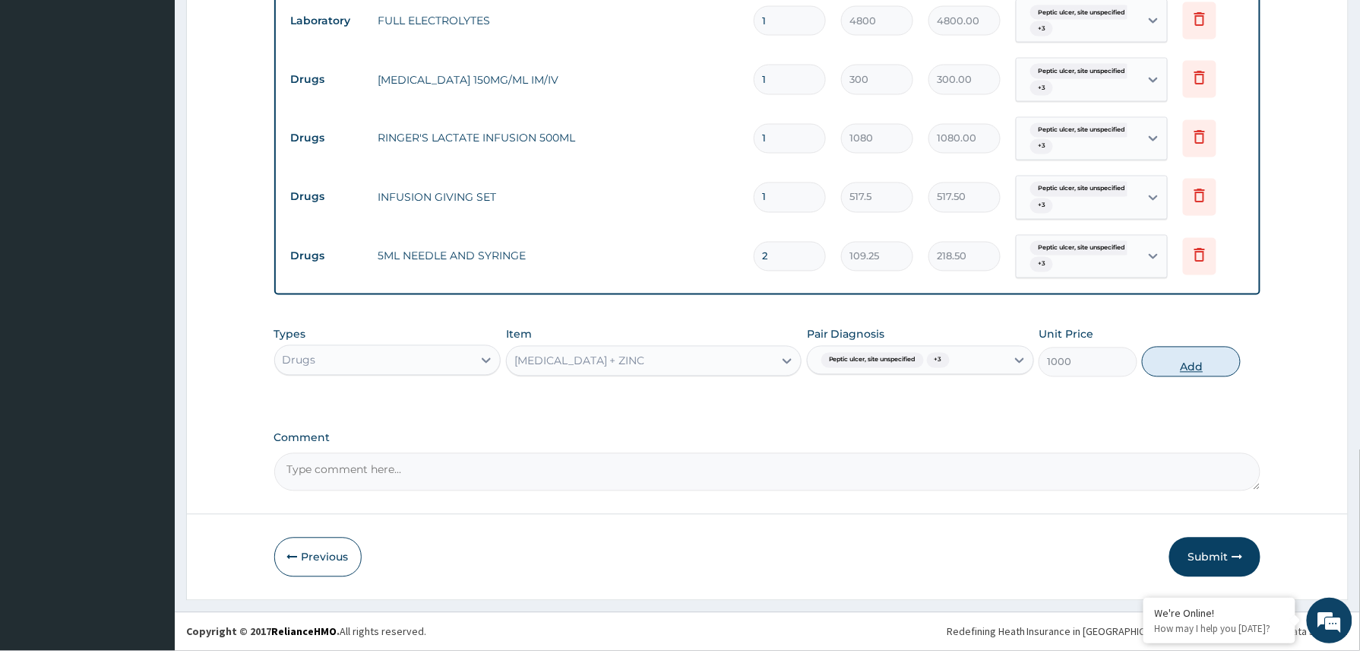
click at [1189, 353] on button "Add" at bounding box center [1191, 362] width 99 height 30
type input "0"
click at [1214, 551] on button "Submit" at bounding box center [1215, 557] width 91 height 40
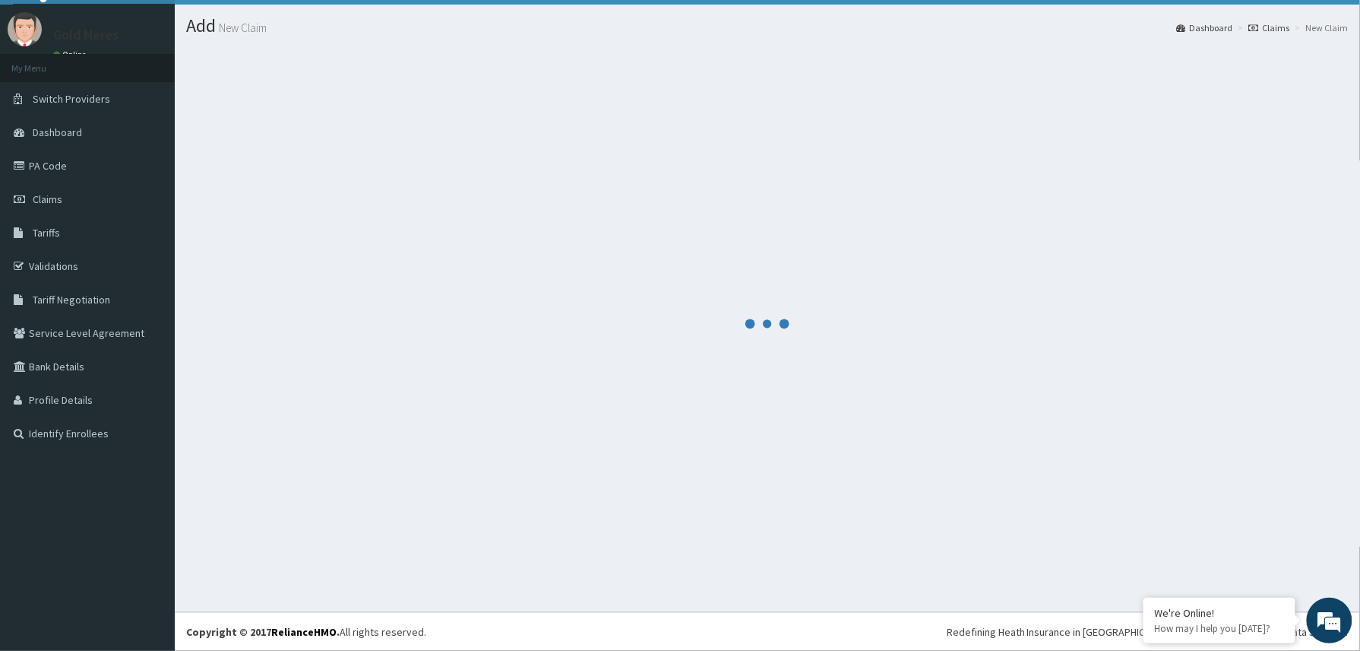
scroll to position [33, 0]
